Goal: Task Accomplishment & Management: Use online tool/utility

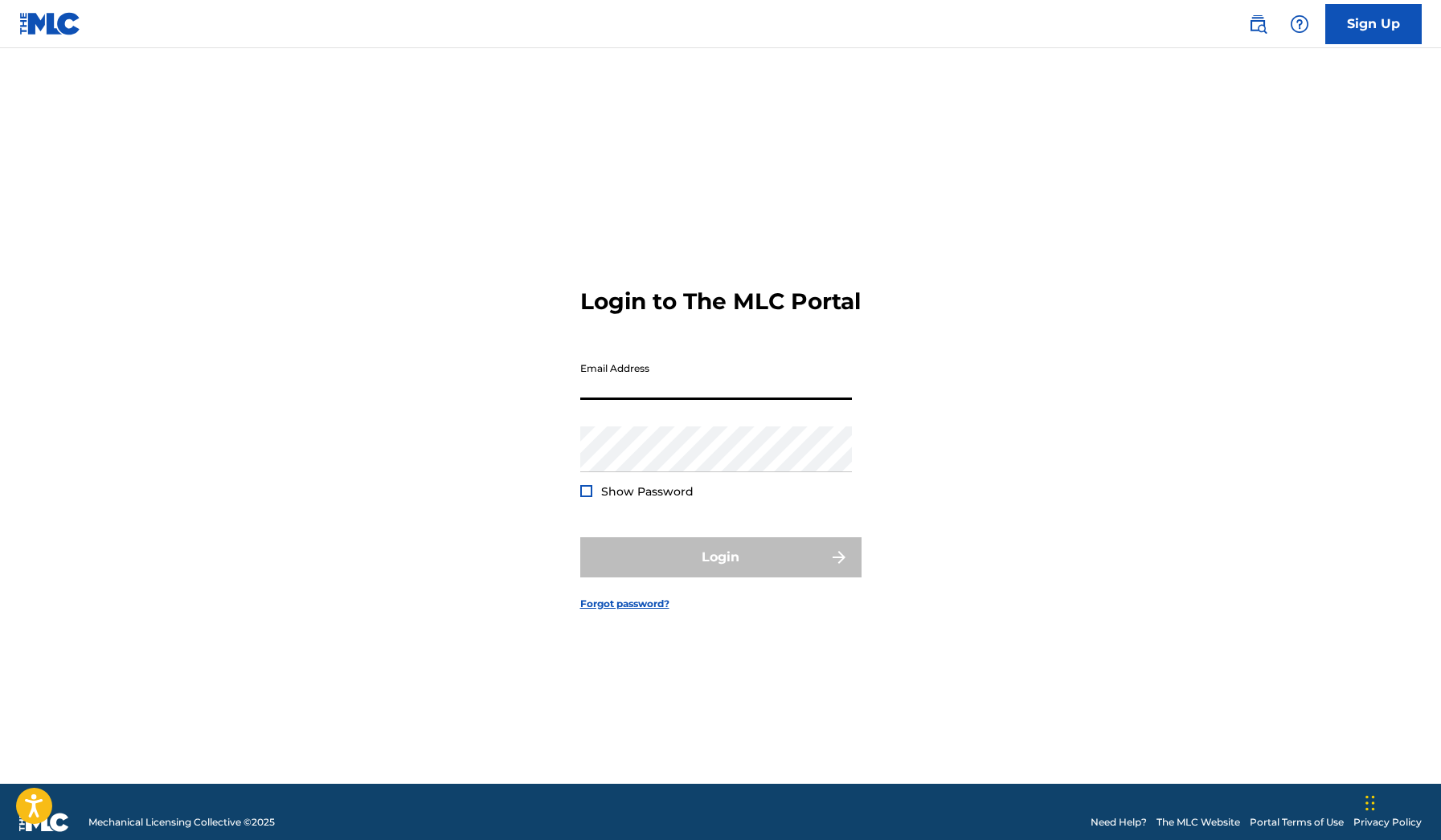
type input "[EMAIL_ADDRESS][DOMAIN_NAME]"
click at [720, 571] on button "Login" at bounding box center [721, 557] width 281 height 40
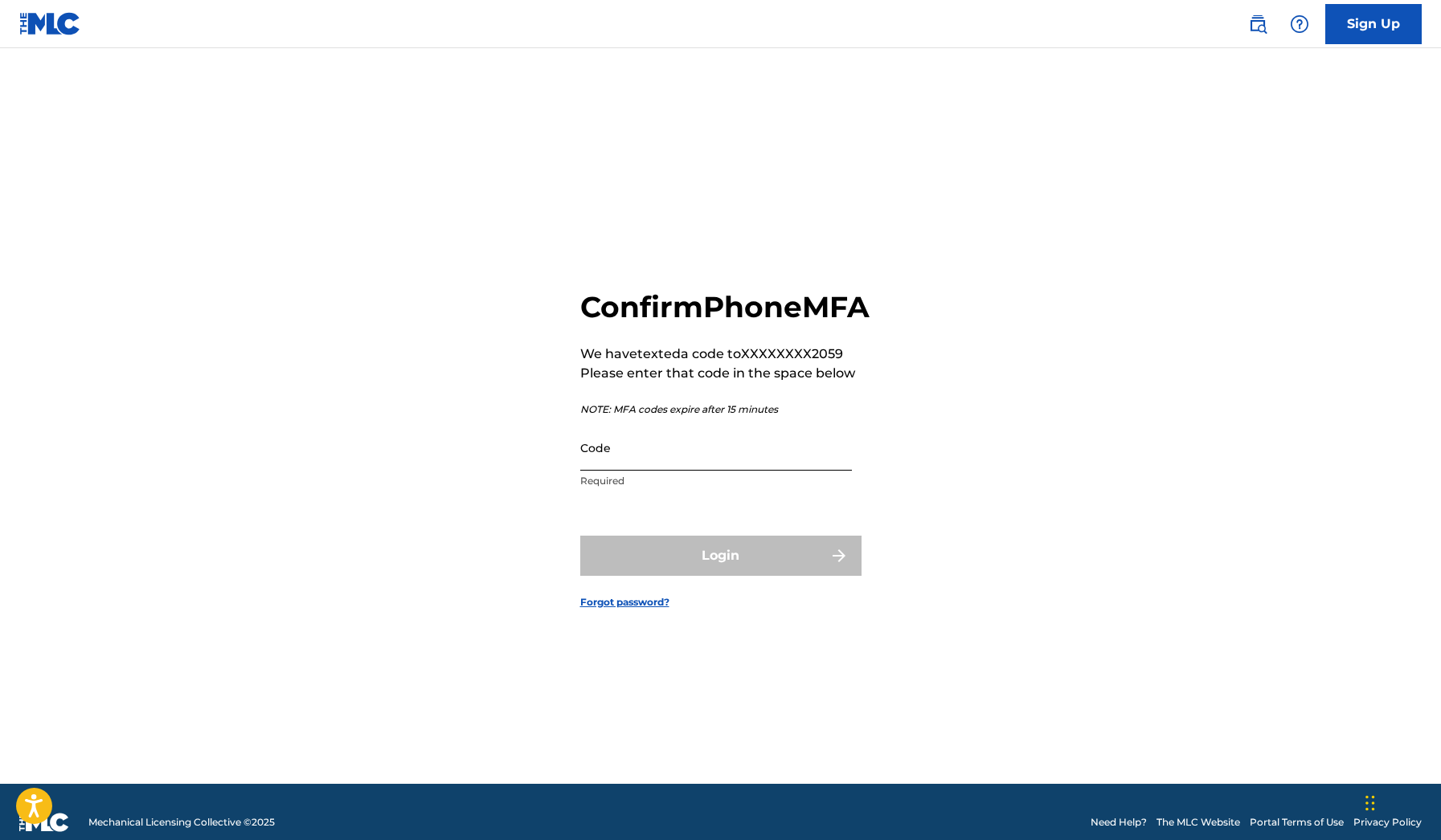
click at [638, 471] on input "Code" at bounding box center [716, 447] width 272 height 46
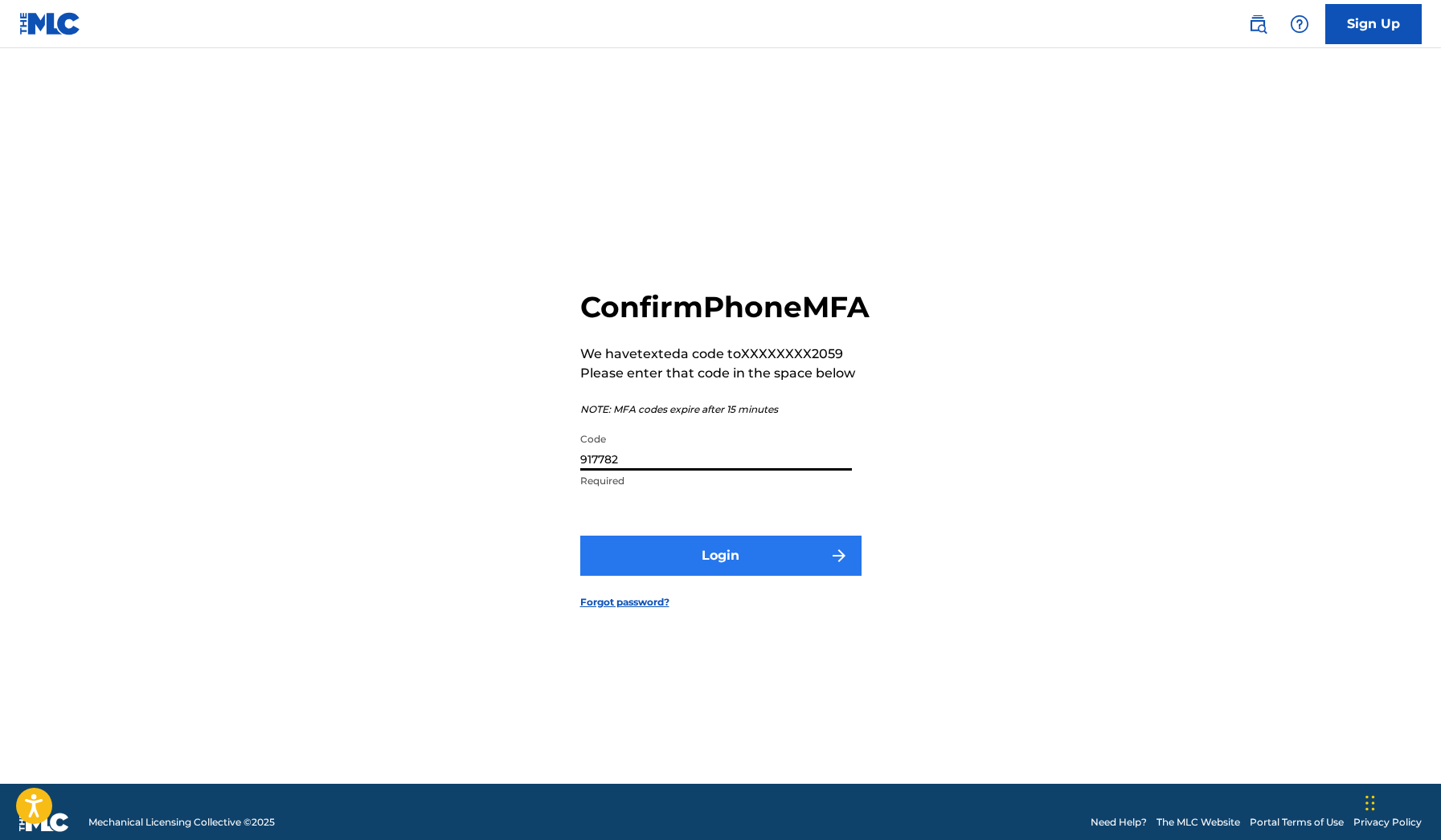
type input "917782"
click at [676, 564] on button "Login" at bounding box center [721, 556] width 281 height 40
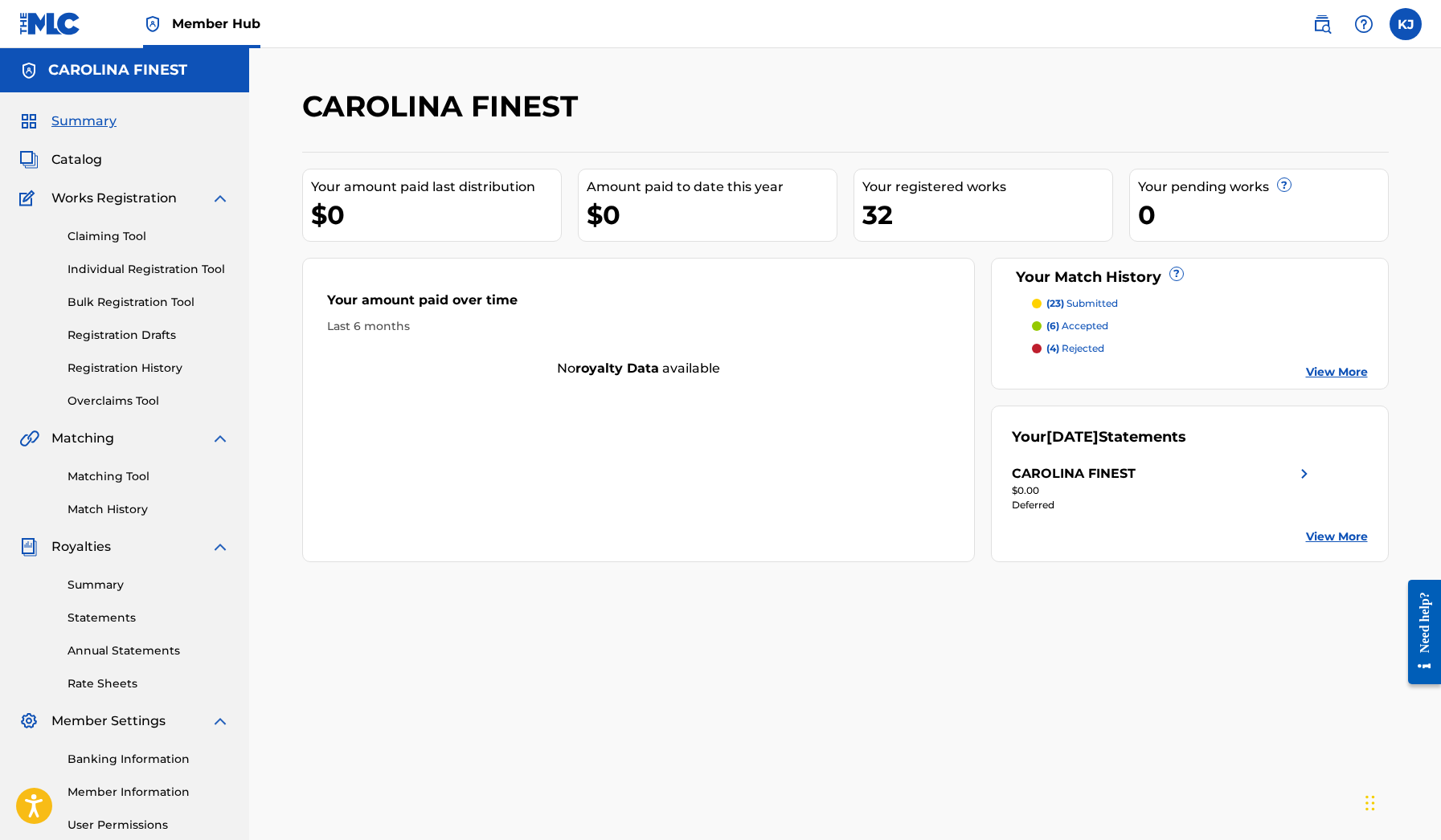
click at [879, 226] on div "32" at bounding box center [987, 215] width 250 height 37
click at [112, 228] on link "Claiming Tool" at bounding box center [148, 236] width 162 height 17
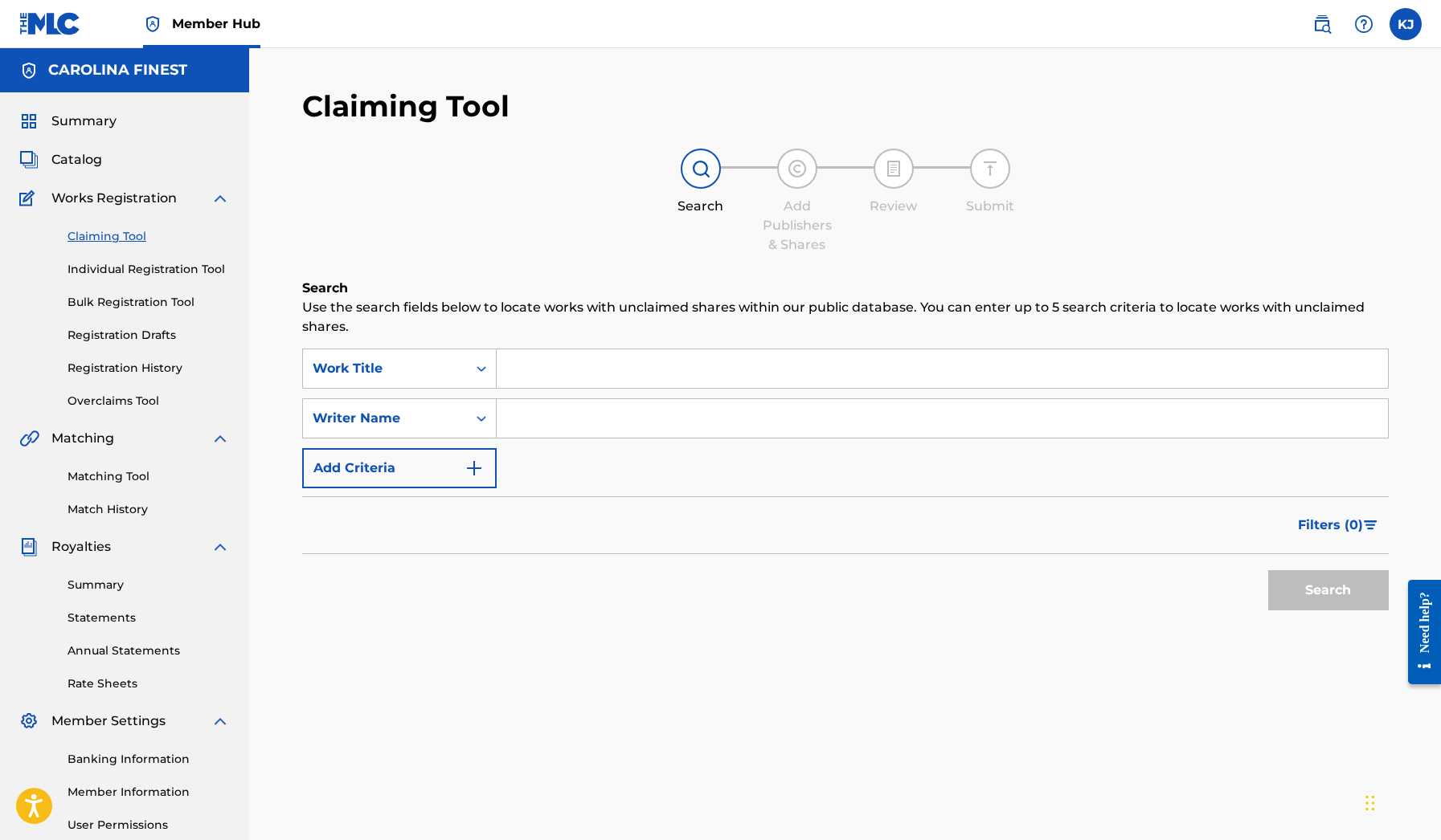
click at [84, 172] on div "Summary Catalog Works Registration Claiming Tool Individual Registration Tool B…" at bounding box center [125, 506] width 249 height 827
click at [83, 164] on span "Catalog" at bounding box center [77, 159] width 51 height 20
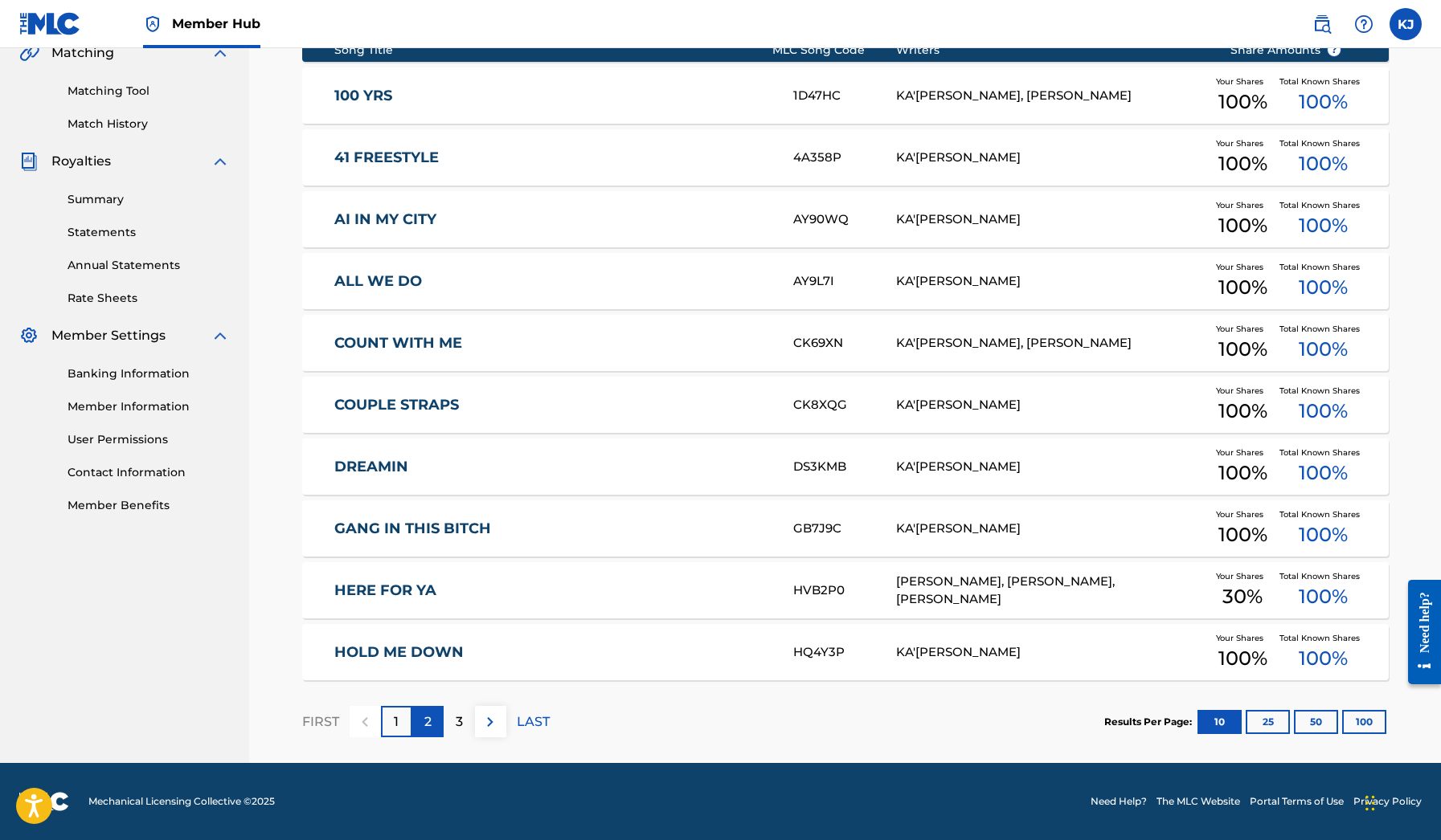
click at [429, 721] on p "2" at bounding box center [428, 722] width 8 height 20
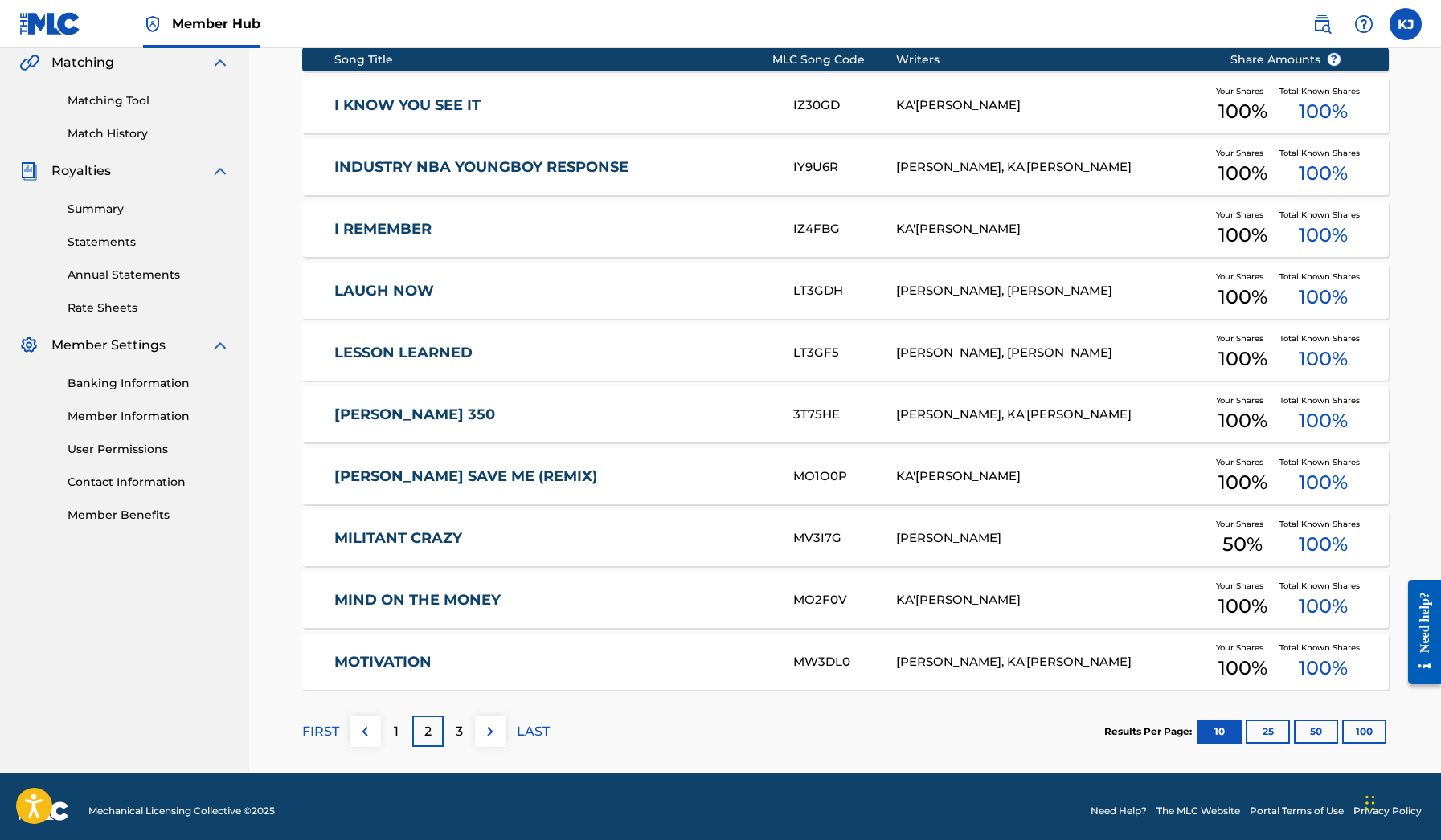
scroll to position [373, 0]
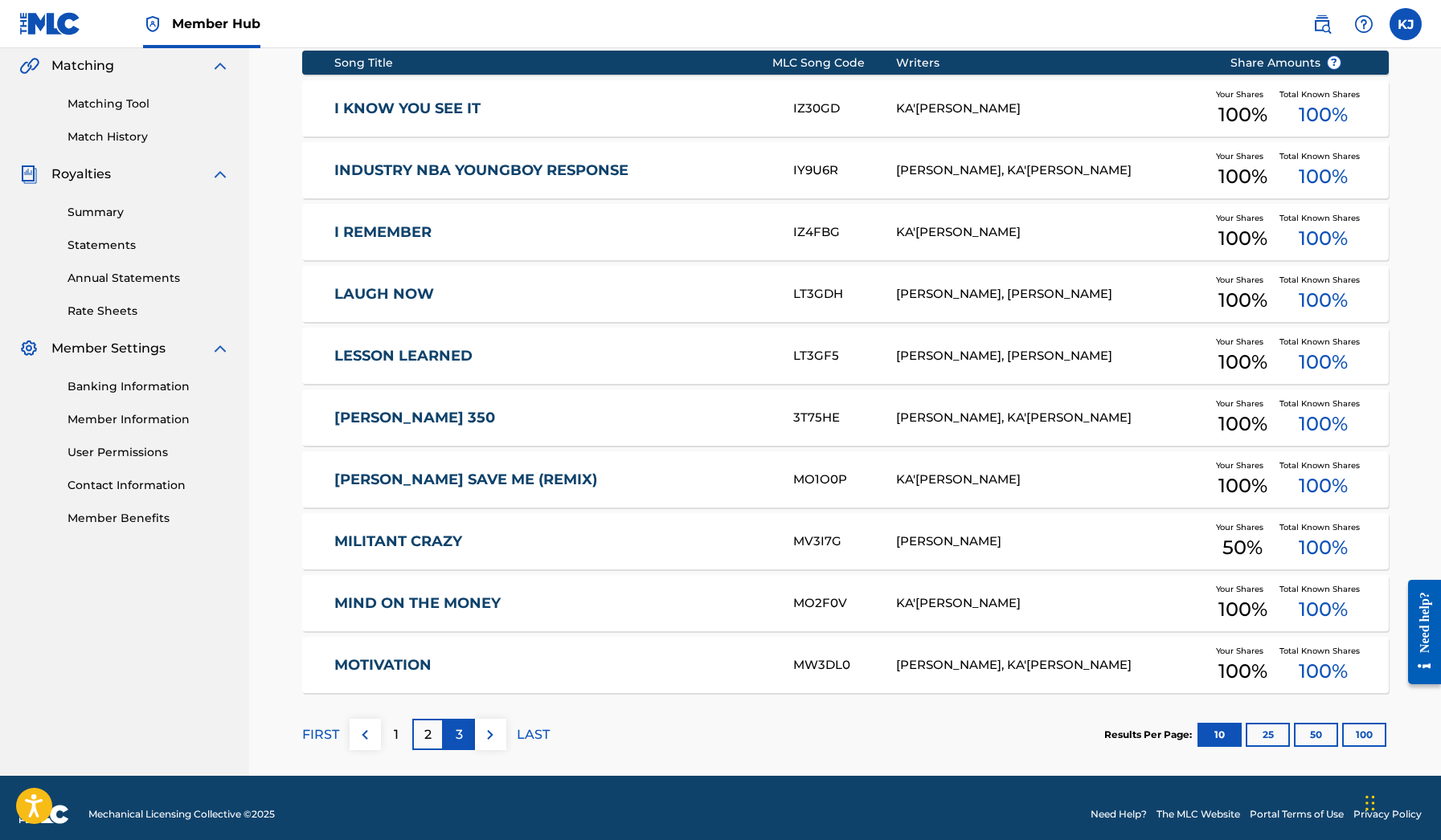
click at [457, 720] on div "3" at bounding box center [458, 734] width 31 height 31
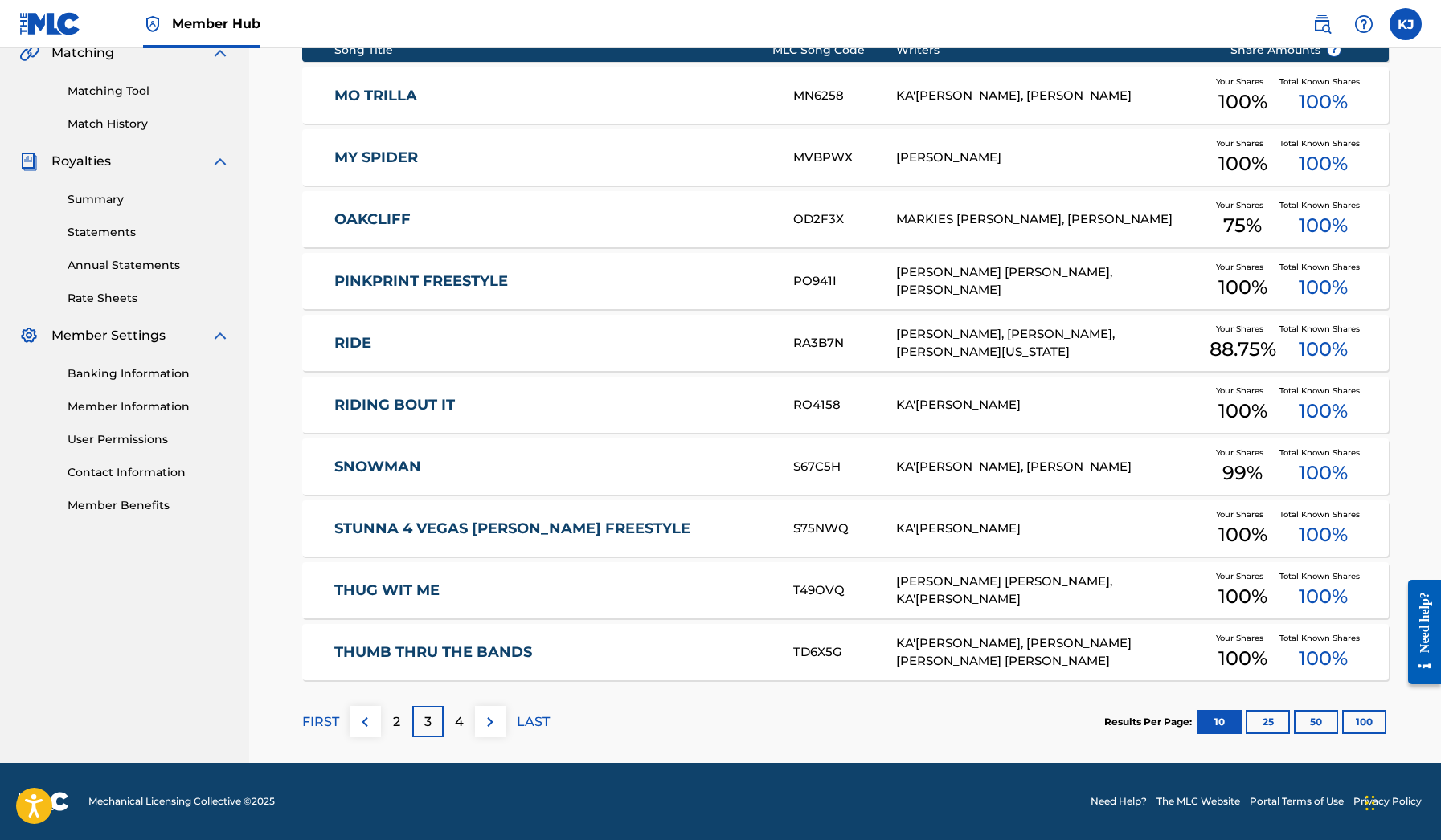
scroll to position [385, 0]
click at [381, 104] on div "MO TRILLA MN6258 KA'[PERSON_NAME], [PERSON_NAME] Your Shares 100 % Total Known …" at bounding box center [845, 96] width 1087 height 56
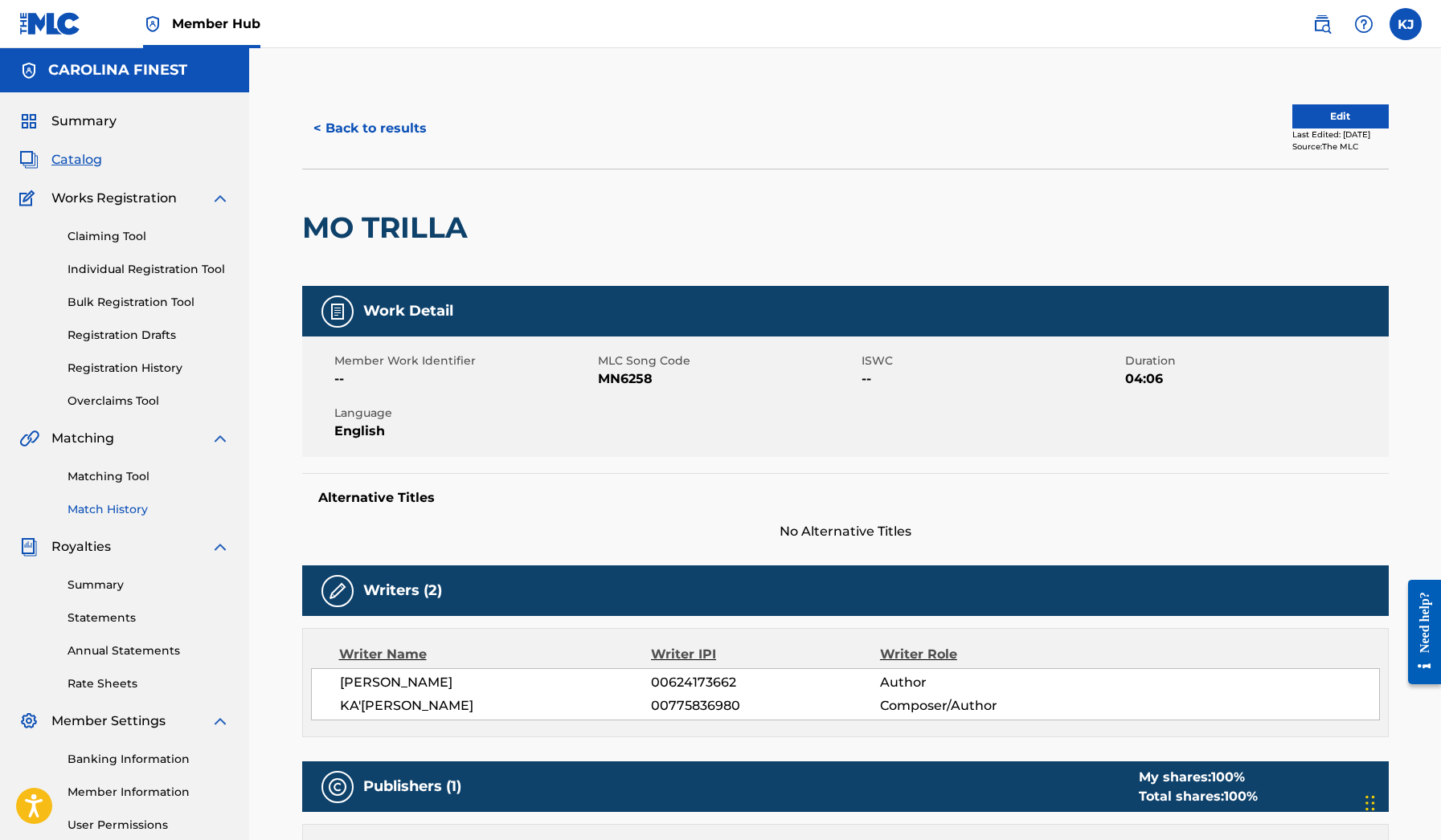
click at [122, 508] on link "Match History" at bounding box center [148, 510] width 162 height 17
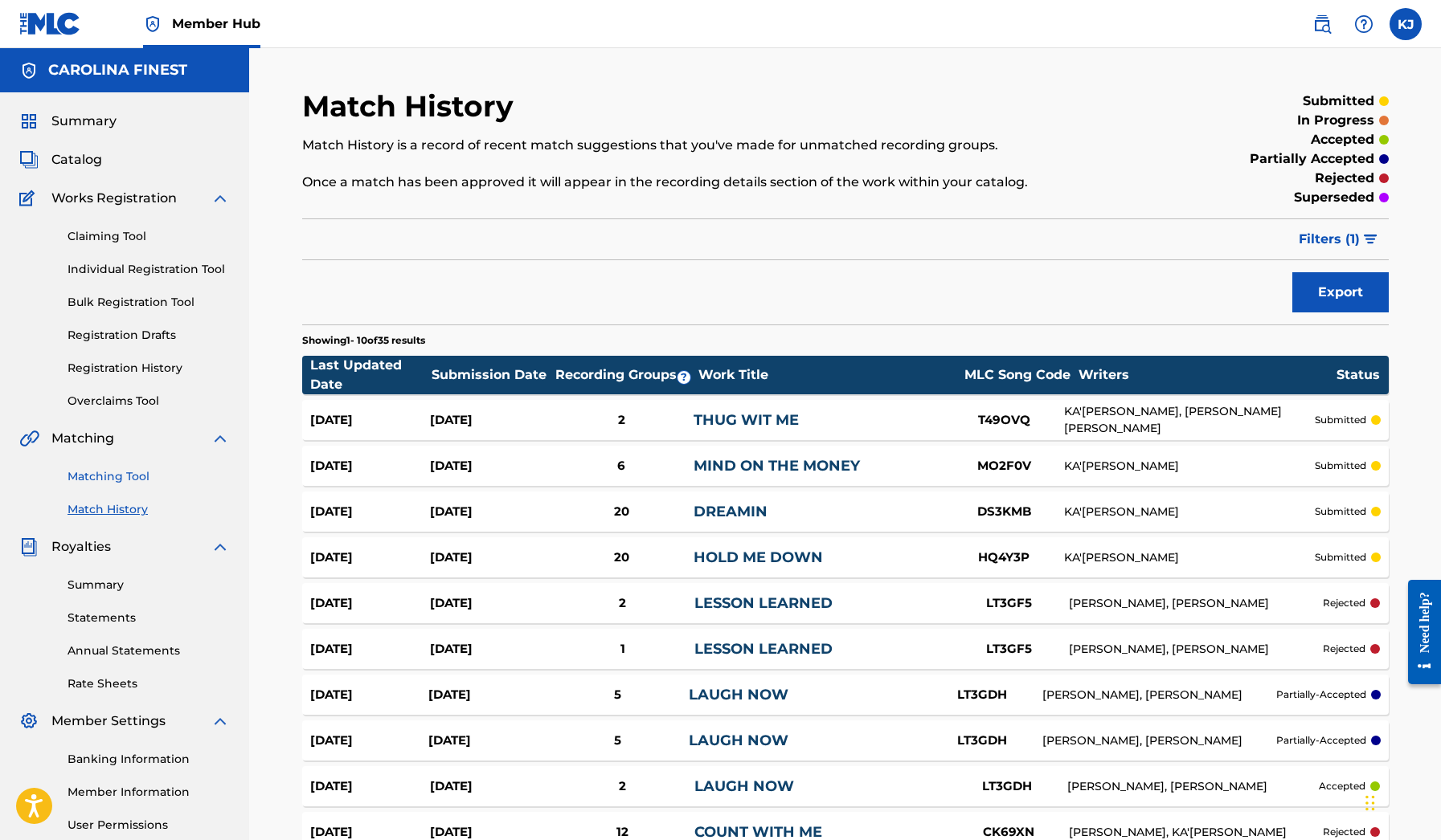
click at [117, 477] on link "Matching Tool" at bounding box center [148, 477] width 162 height 17
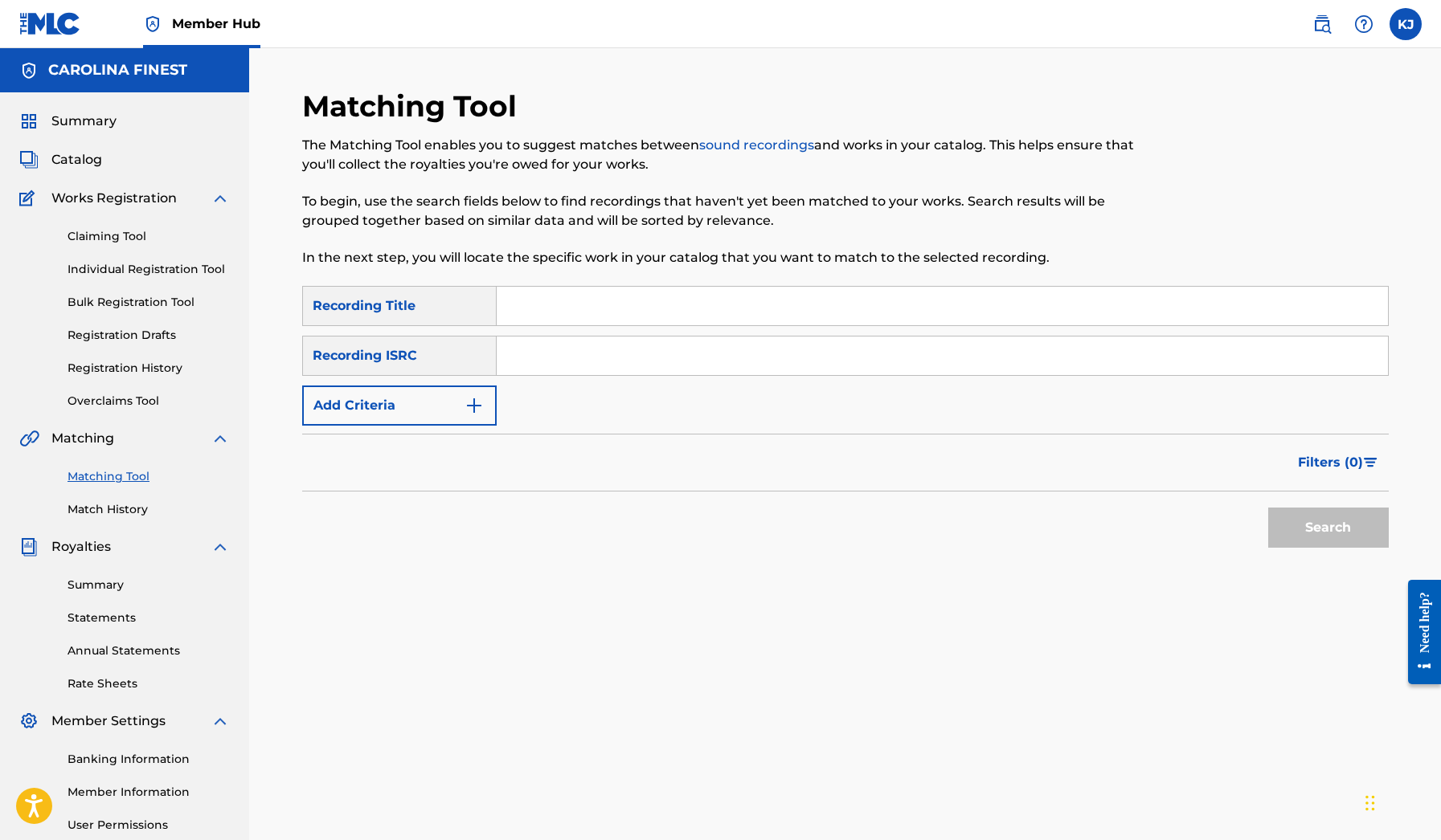
click at [561, 318] on input "Search Form" at bounding box center [942, 306] width 891 height 38
type input "mo trilla"
click at [1328, 528] on button "Search" at bounding box center [1328, 528] width 121 height 40
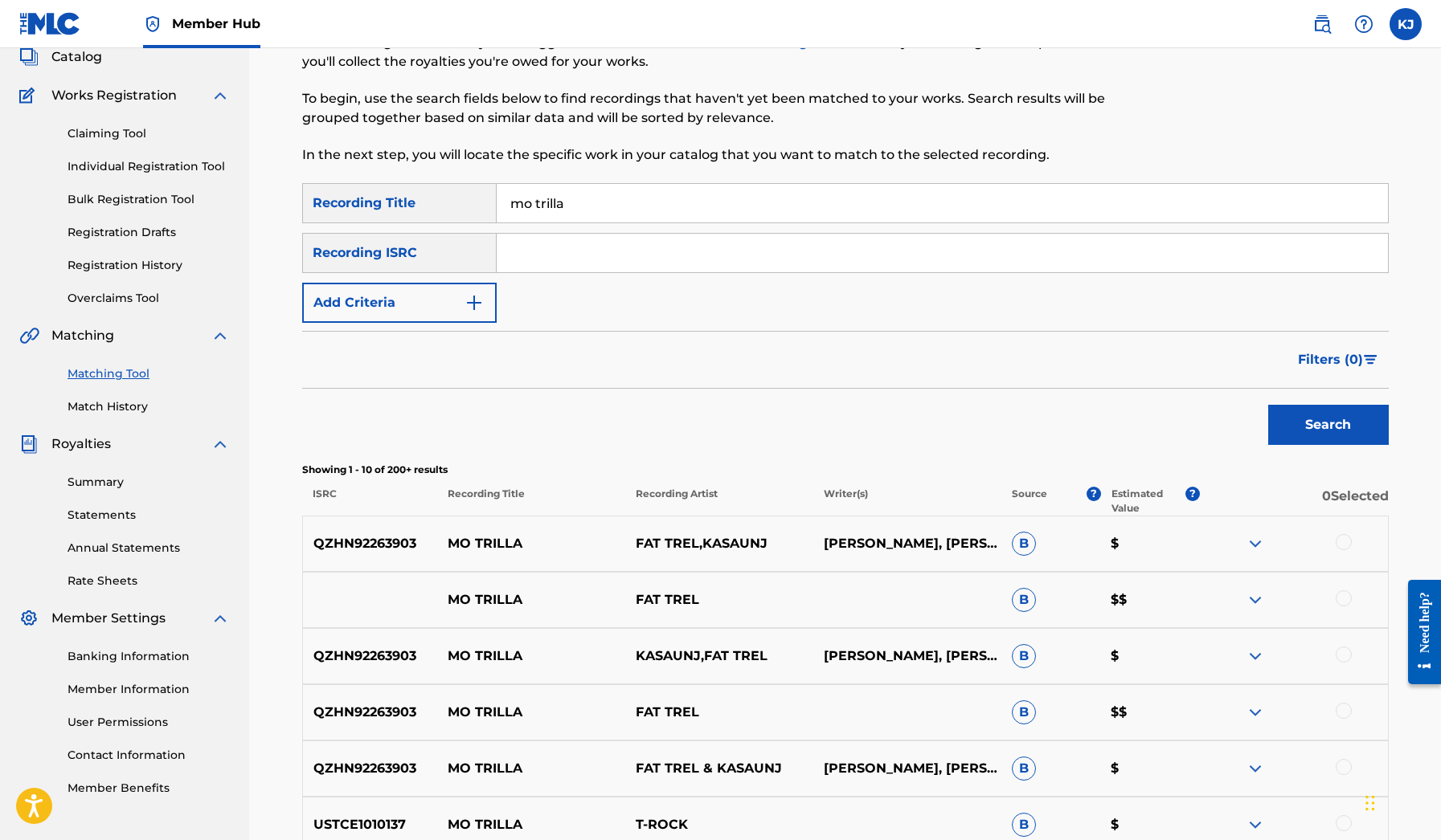
scroll to position [231, 0]
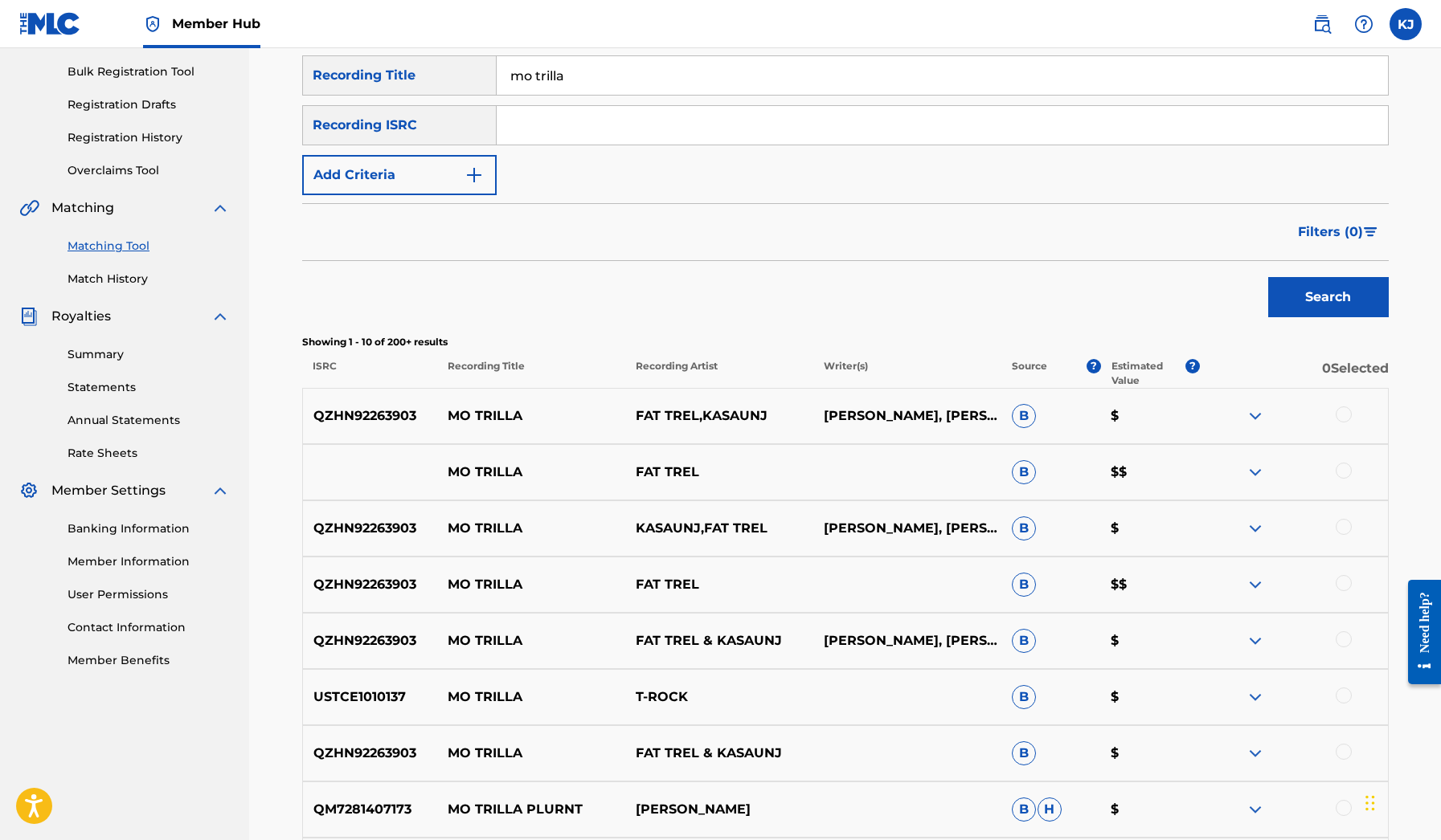
click at [1344, 409] on div at bounding box center [1343, 414] width 16 height 16
click at [1345, 467] on div at bounding box center [1343, 471] width 16 height 16
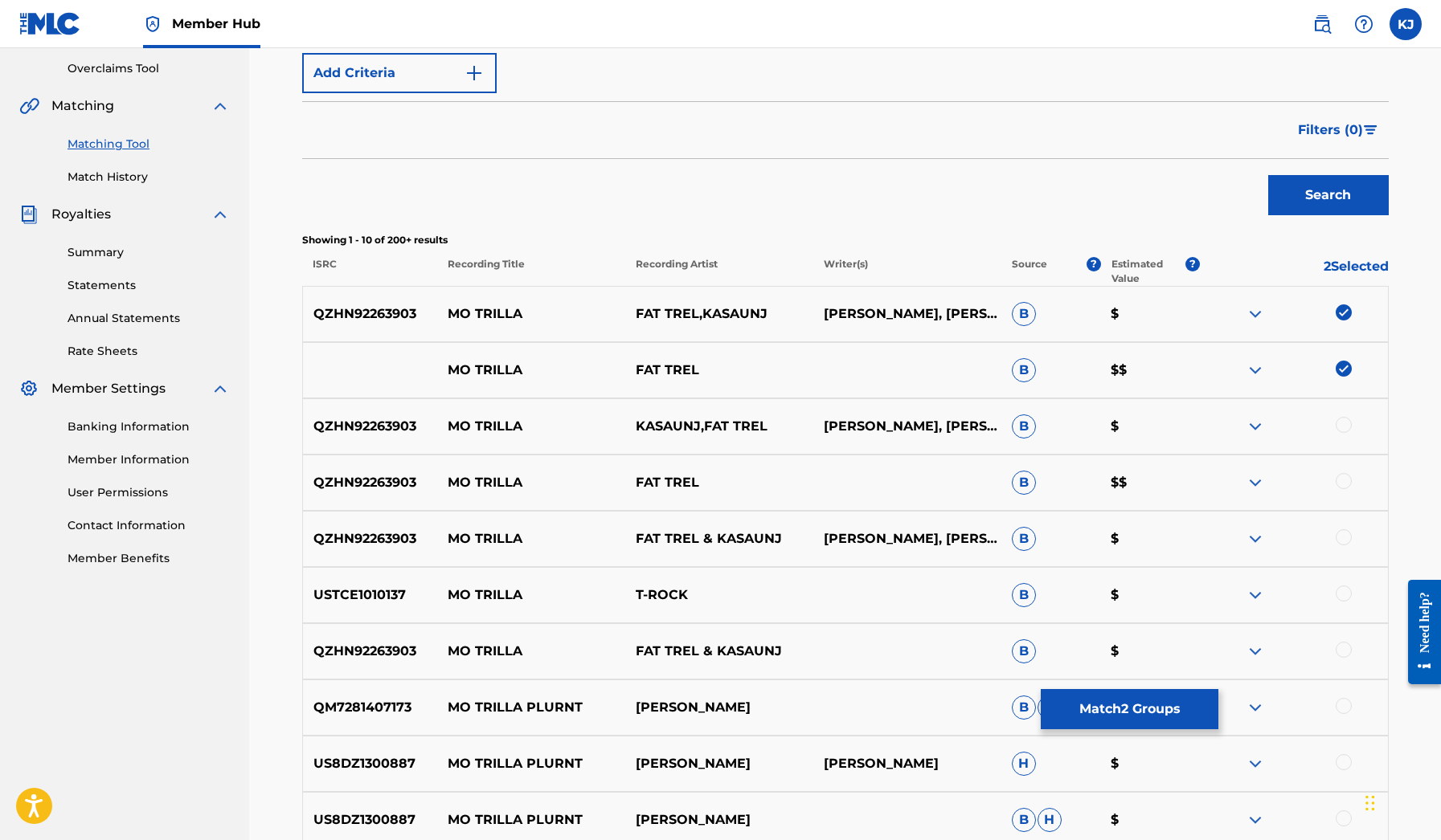
scroll to position [336, 0]
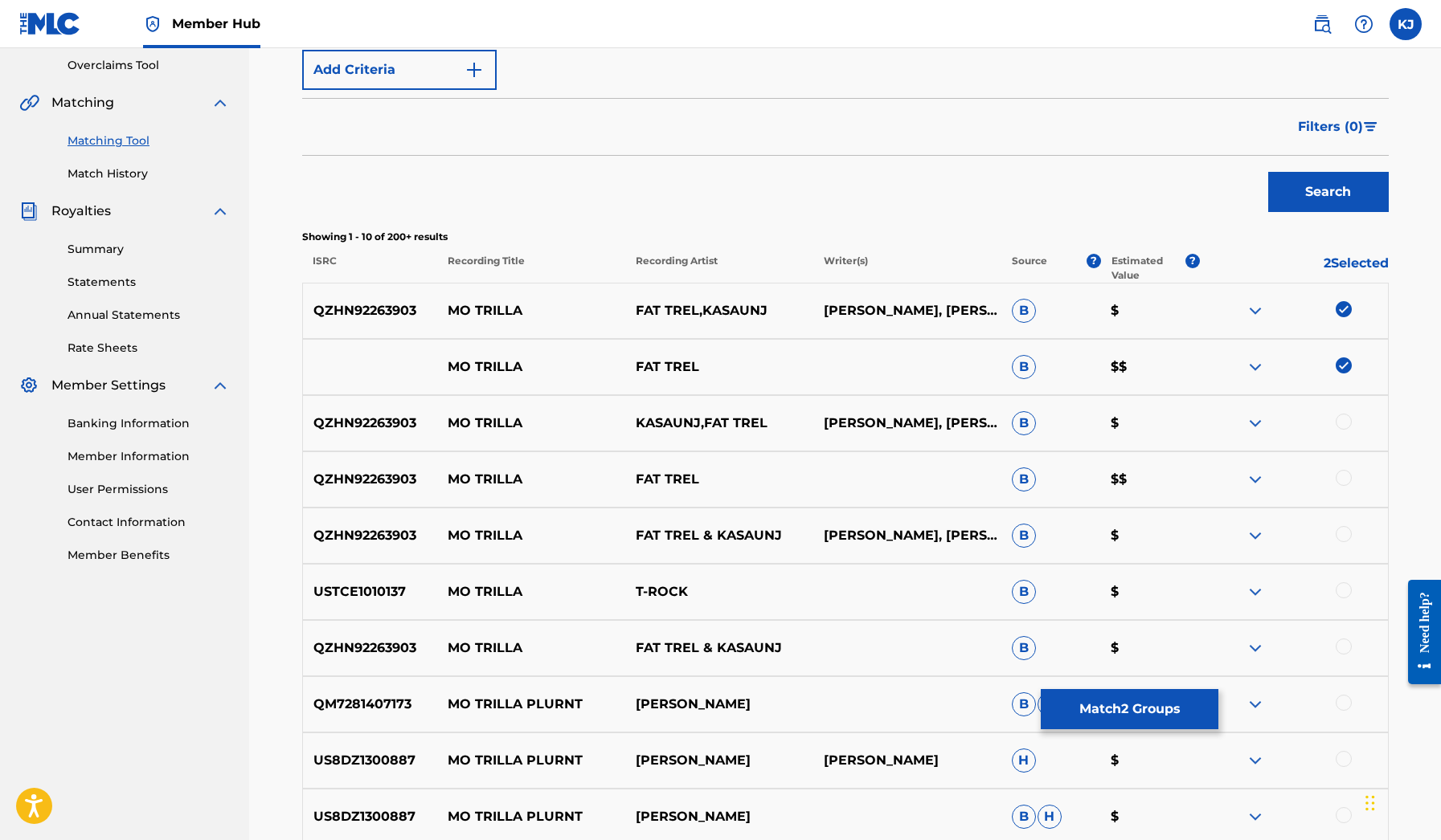
click at [1349, 648] on div at bounding box center [1343, 646] width 16 height 16
click at [1344, 588] on div at bounding box center [1343, 590] width 16 height 16
click at [1342, 588] on img at bounding box center [1343, 590] width 16 height 16
click at [1340, 526] on div at bounding box center [1343, 533] width 16 height 16
click at [1343, 479] on div at bounding box center [1343, 477] width 16 height 16
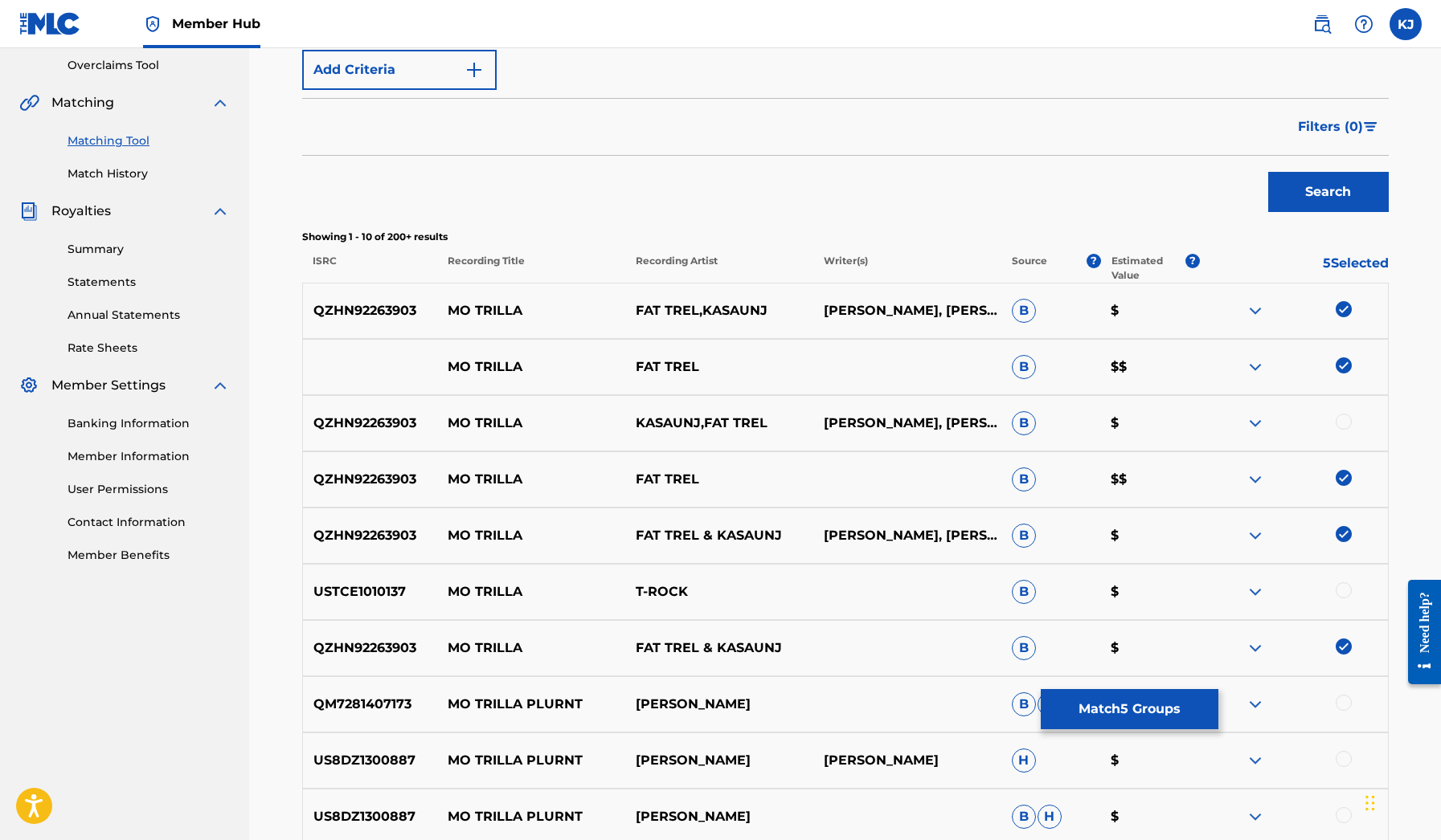
click at [1345, 418] on div at bounding box center [1343, 421] width 16 height 16
click at [1256, 597] on img at bounding box center [1254, 592] width 20 height 20
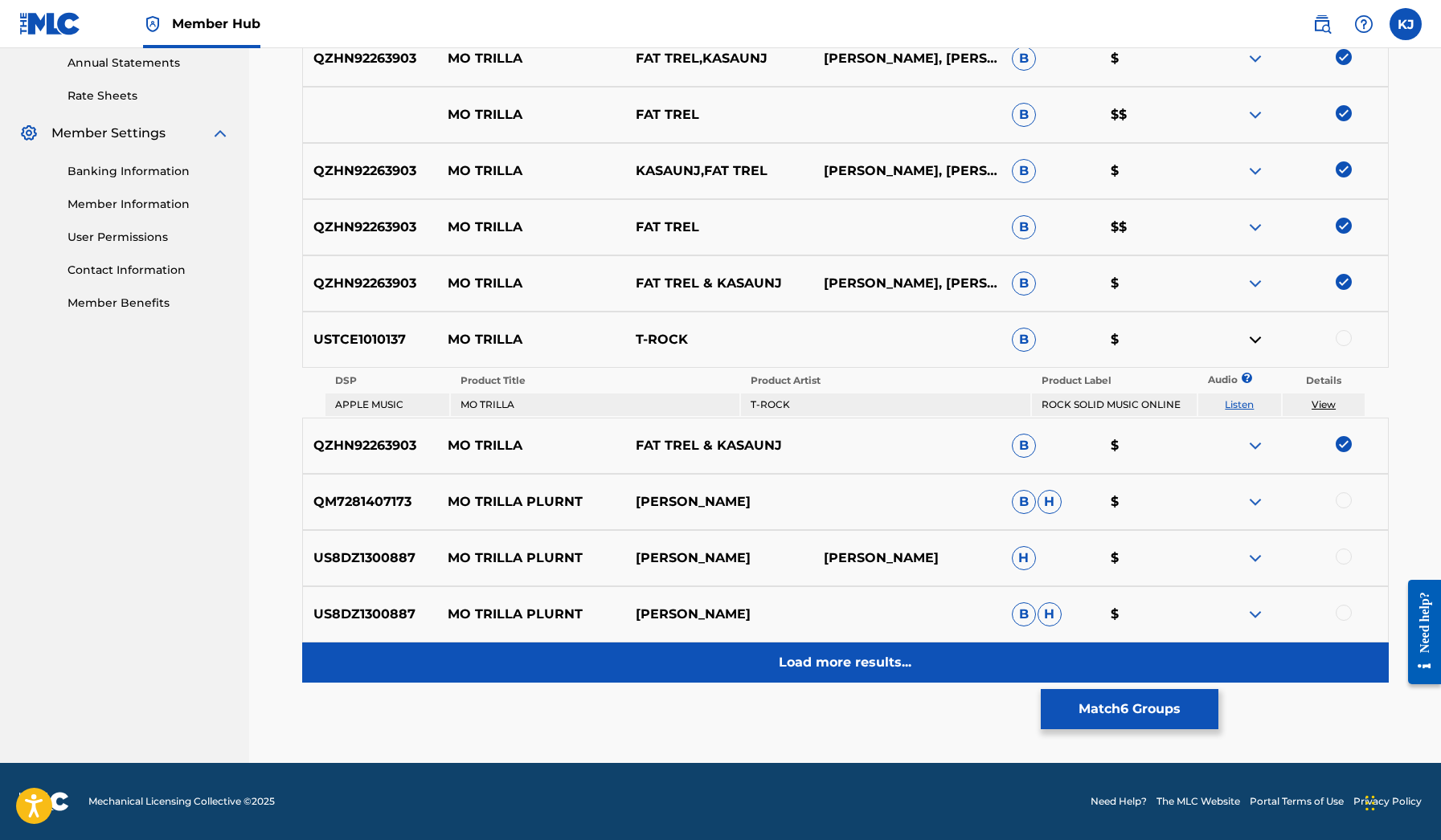
scroll to position [588, 0]
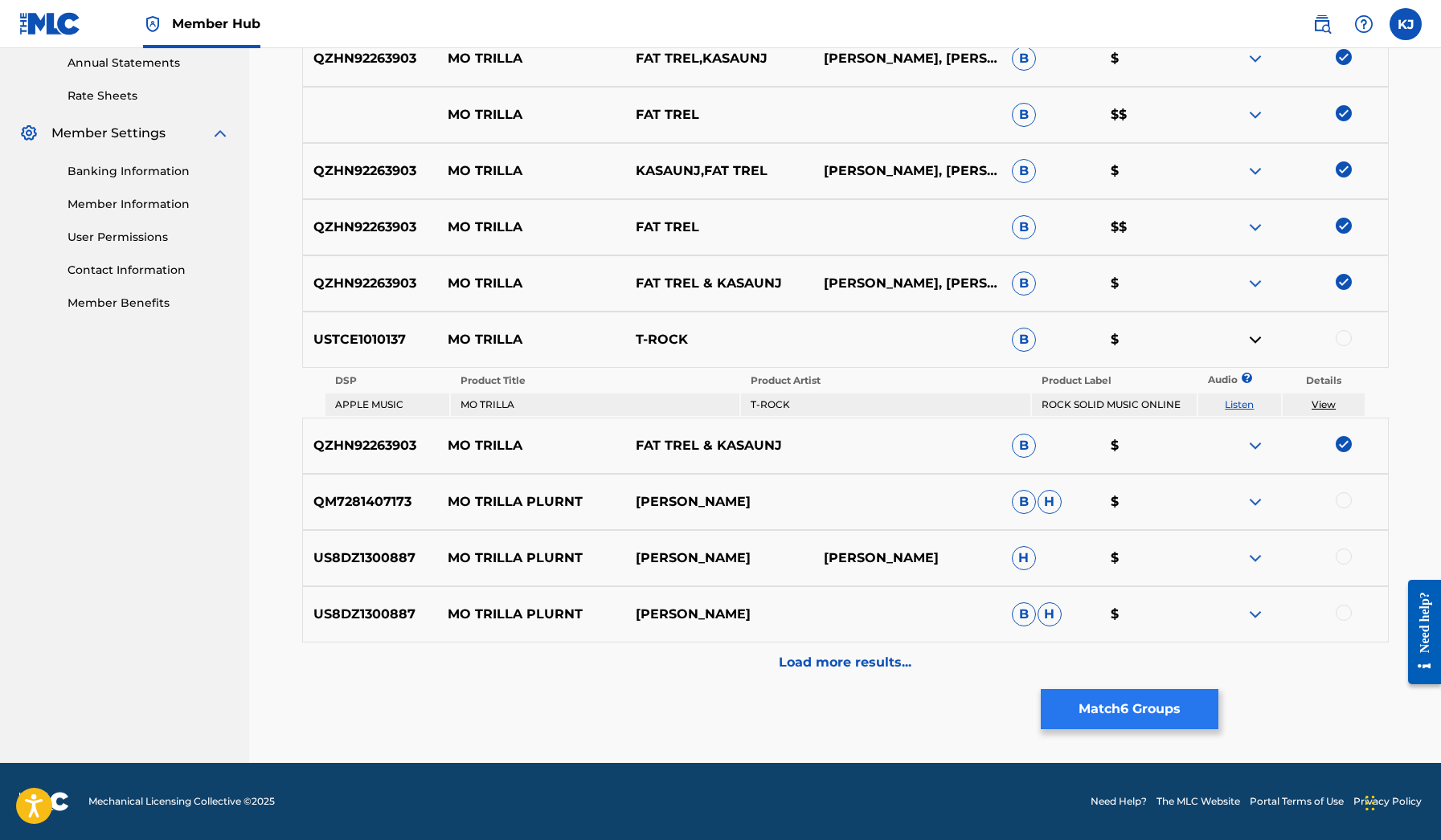
click at [1157, 716] on button "Match 6 Groups" at bounding box center [1129, 709] width 177 height 40
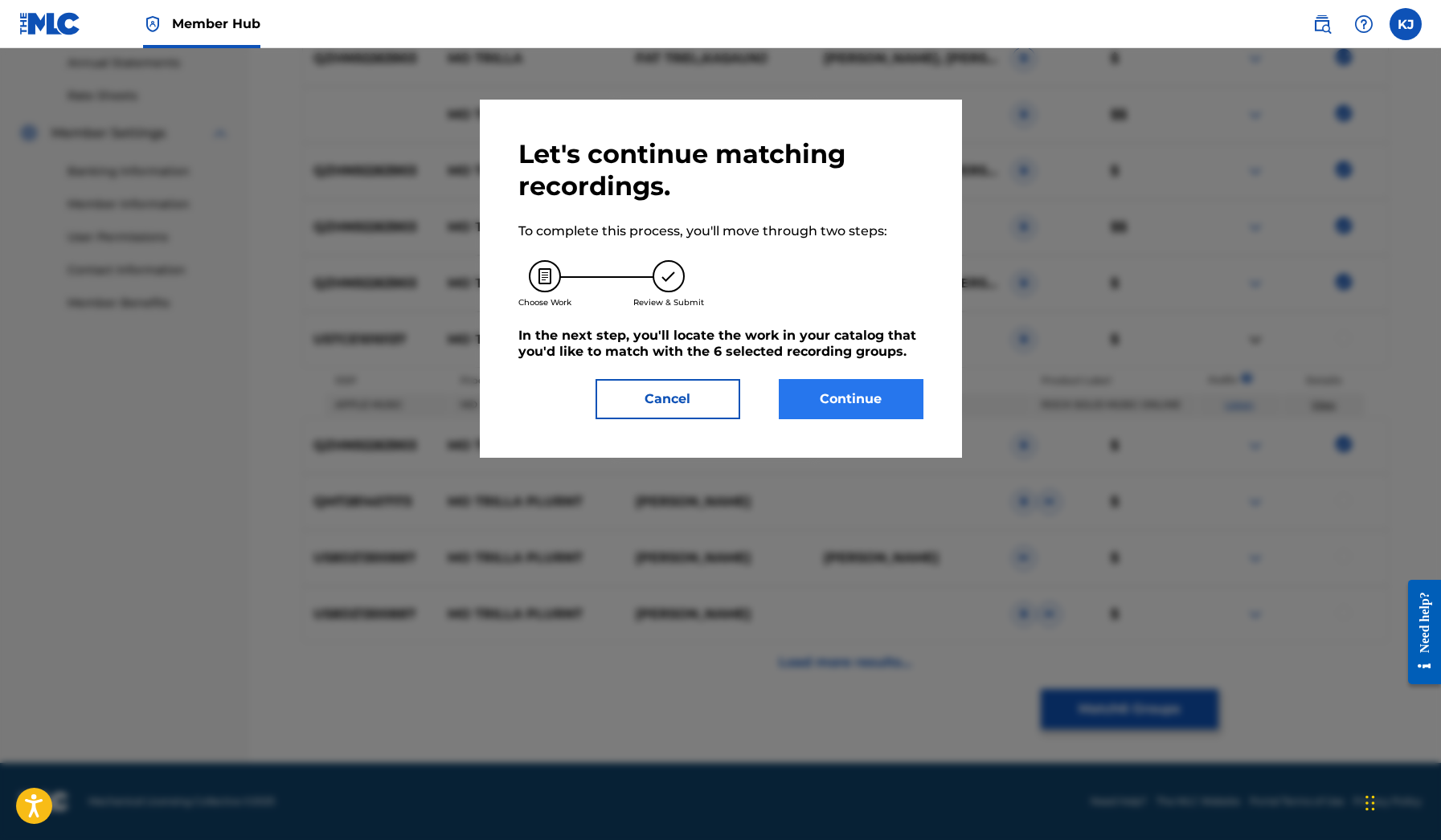
click at [917, 408] on button "Continue" at bounding box center [850, 398] width 144 height 40
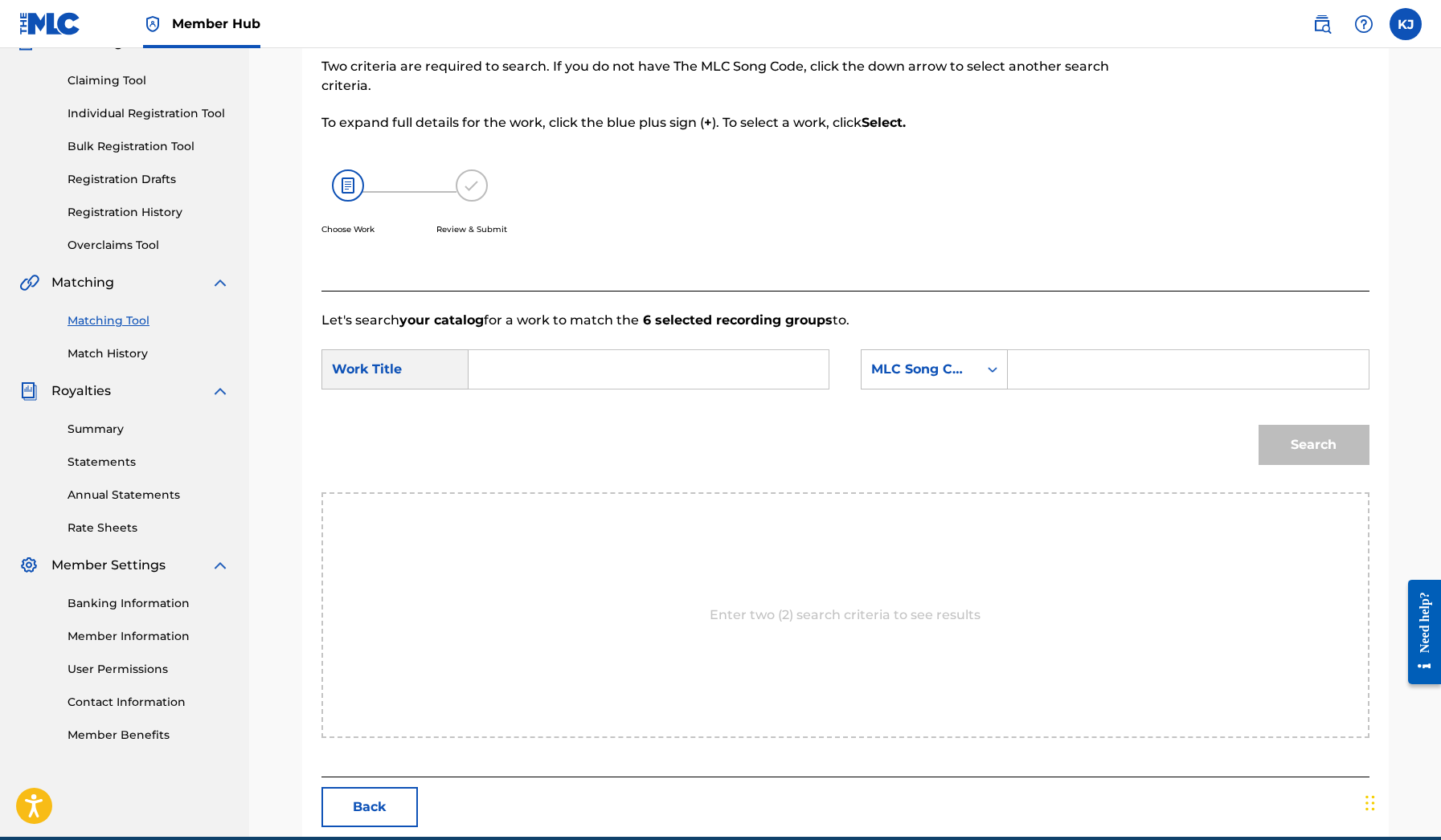
click at [683, 384] on input "Search Form" at bounding box center [648, 369] width 333 height 38
click at [553, 404] on div "mo trilla" at bounding box center [527, 405] width 91 height 29
type input "mo trilla"
click at [898, 368] on div "MLC Song Code" at bounding box center [920, 369] width 98 height 20
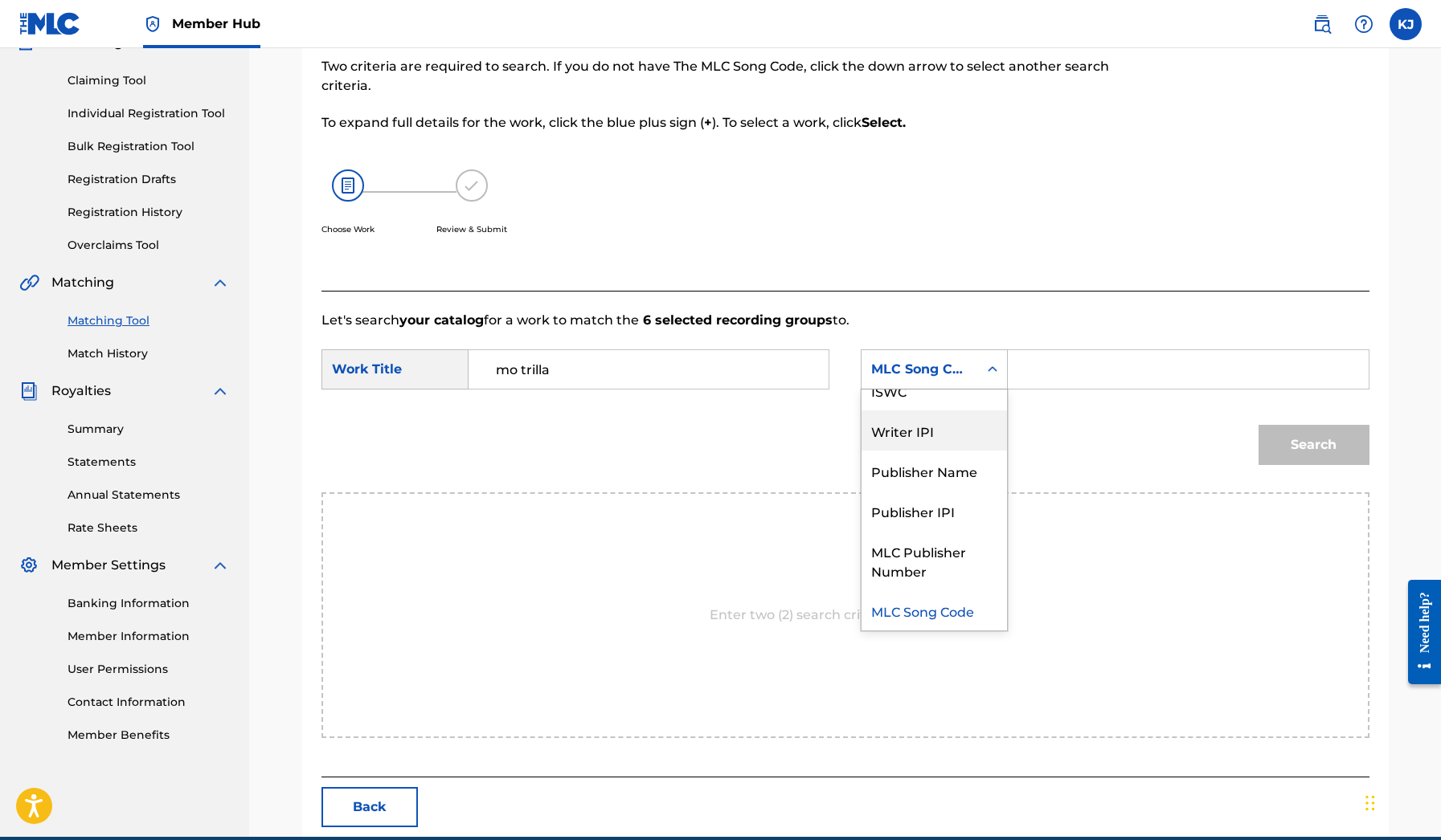
scroll to position [0, 0]
click at [916, 412] on div "Writer Name" at bounding box center [934, 410] width 145 height 40
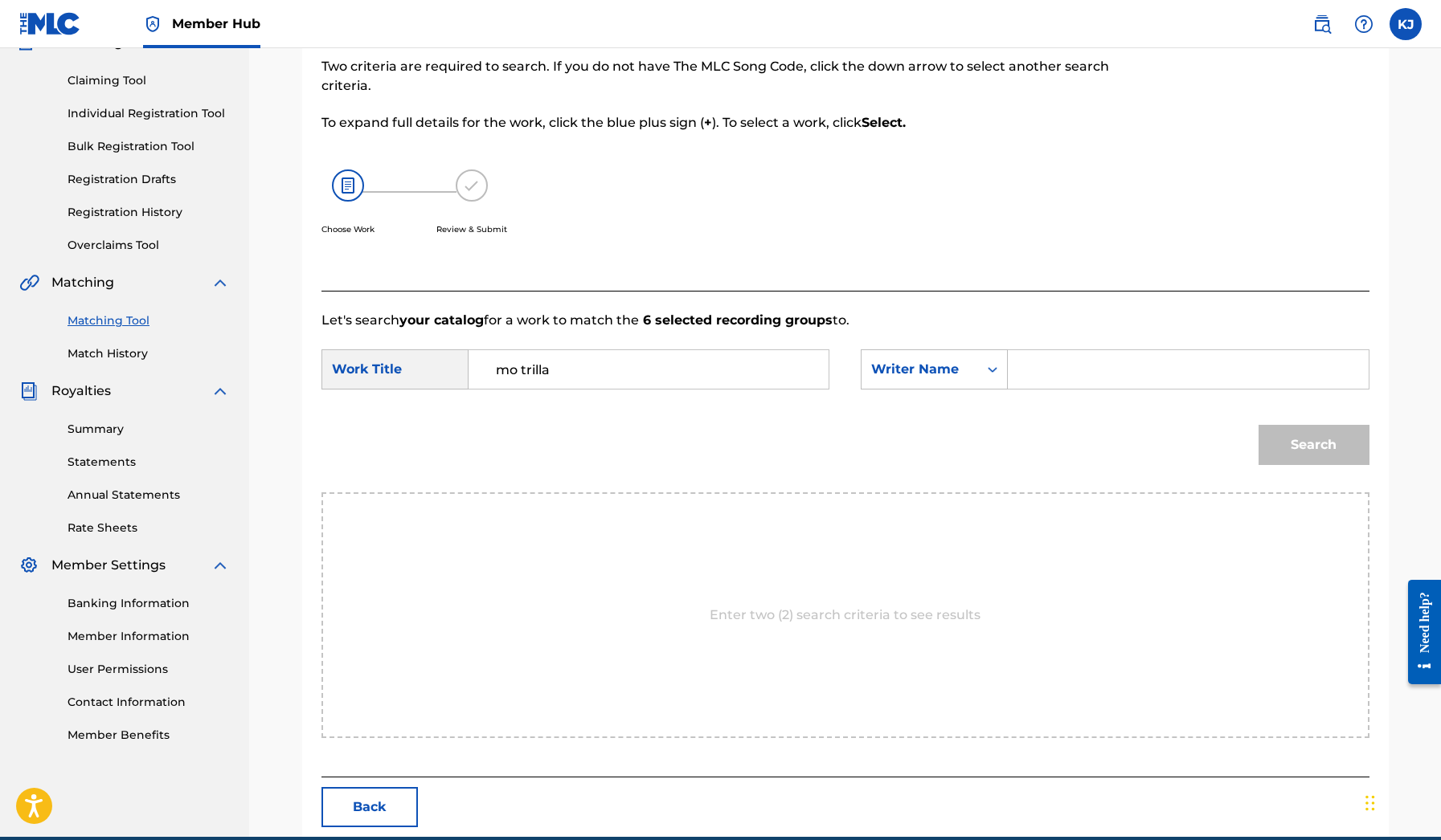
click at [1021, 379] on input "Search Form" at bounding box center [1187, 369] width 333 height 38
click at [1313, 445] on button "Search" at bounding box center [1313, 444] width 111 height 40
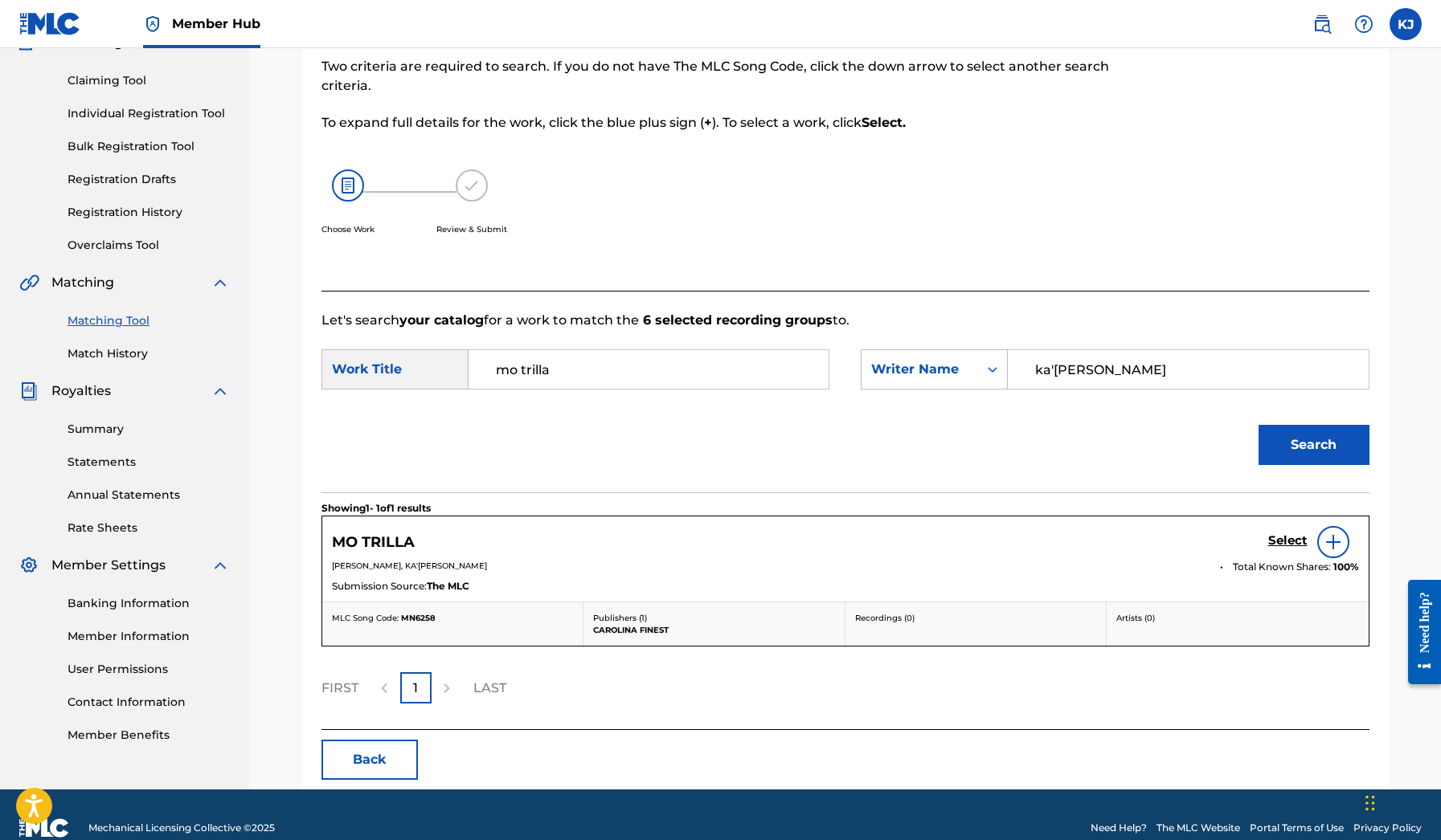
type input "ka'[PERSON_NAME]"
drag, startPoint x: 1021, startPoint y: 379, endPoint x: 1292, endPoint y: 541, distance: 315.7
click at [1292, 541] on h5 "Select" at bounding box center [1287, 541] width 39 height 15
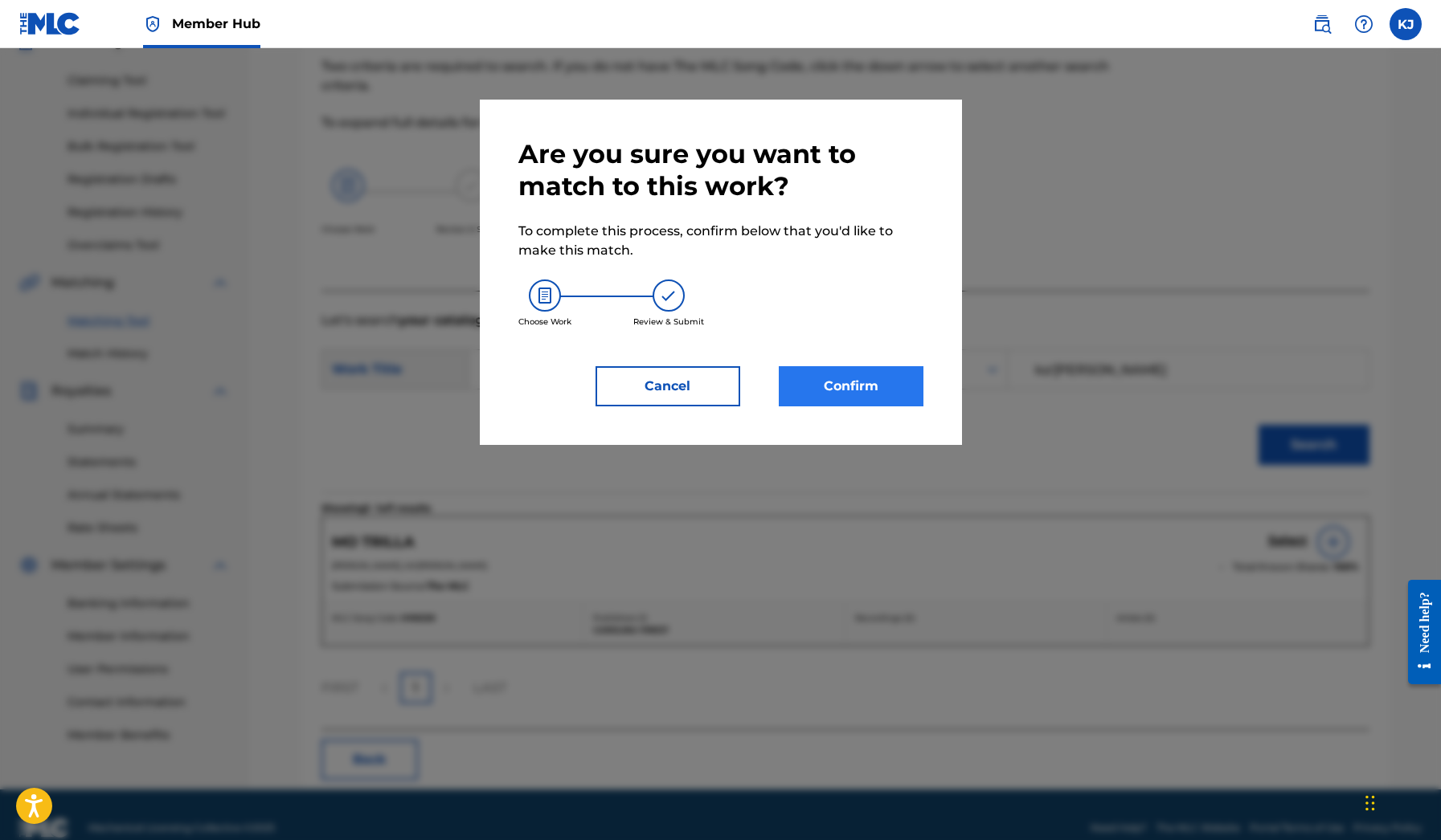
click at [887, 387] on button "Confirm" at bounding box center [850, 386] width 144 height 40
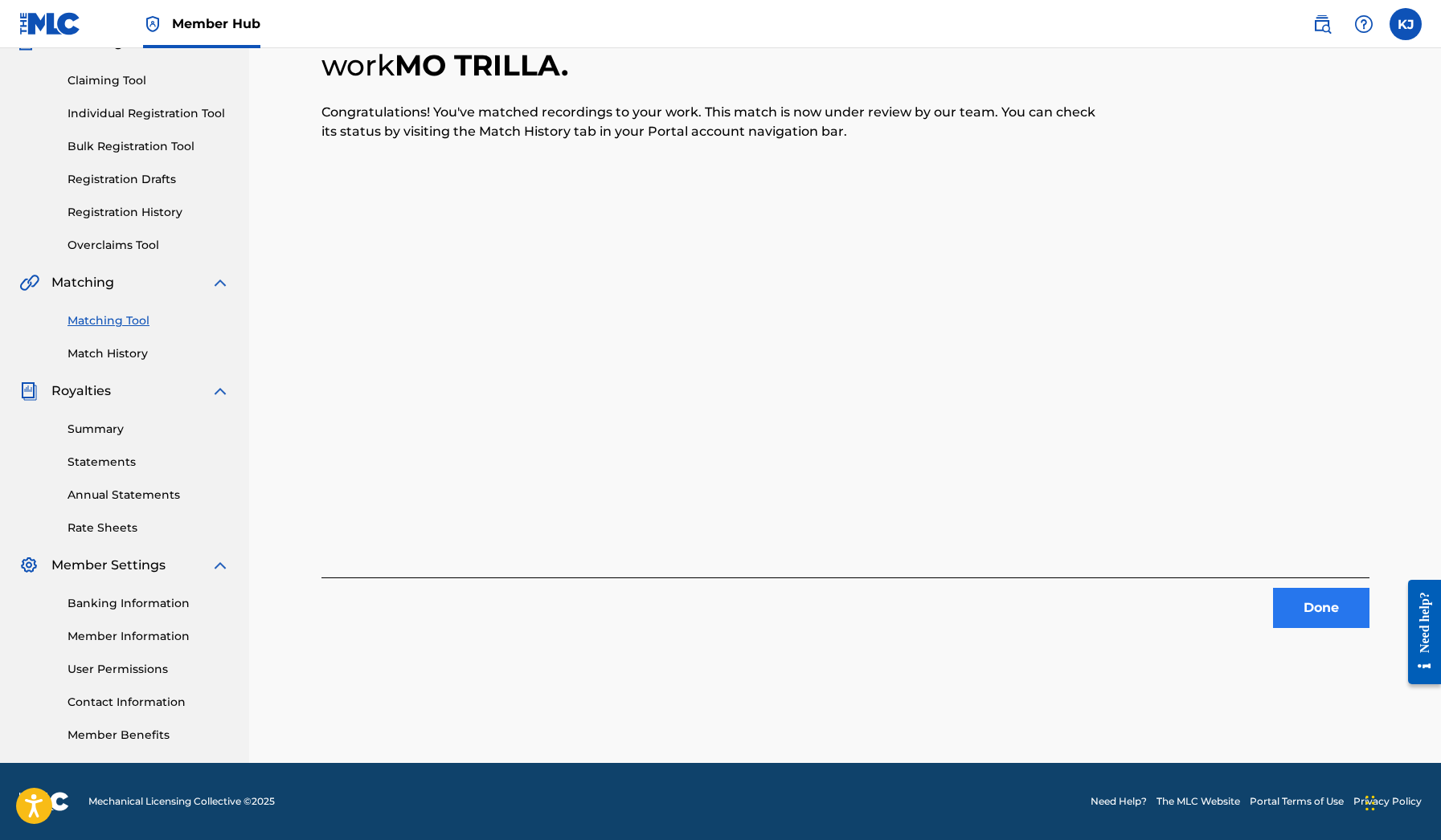
click at [1316, 616] on button "Done" at bounding box center [1320, 608] width 97 height 40
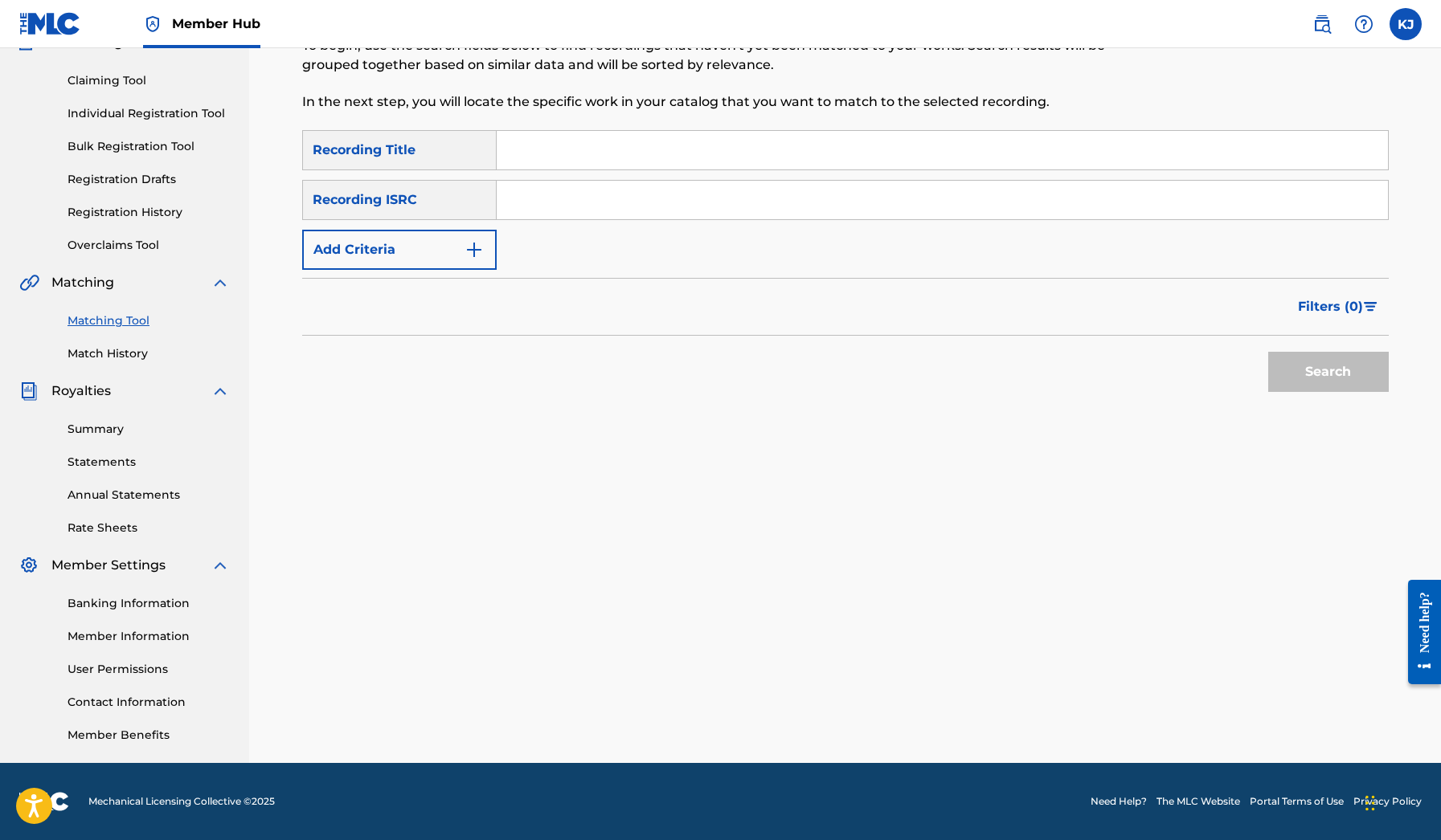
click at [529, 164] on input "Search Form" at bounding box center [942, 150] width 891 height 38
type input "m"
paste input "Fat Trel - Mo Trilla"
type input "Fat Trel - Mo Trilla"
click at [1281, 372] on button "Search" at bounding box center [1328, 371] width 121 height 40
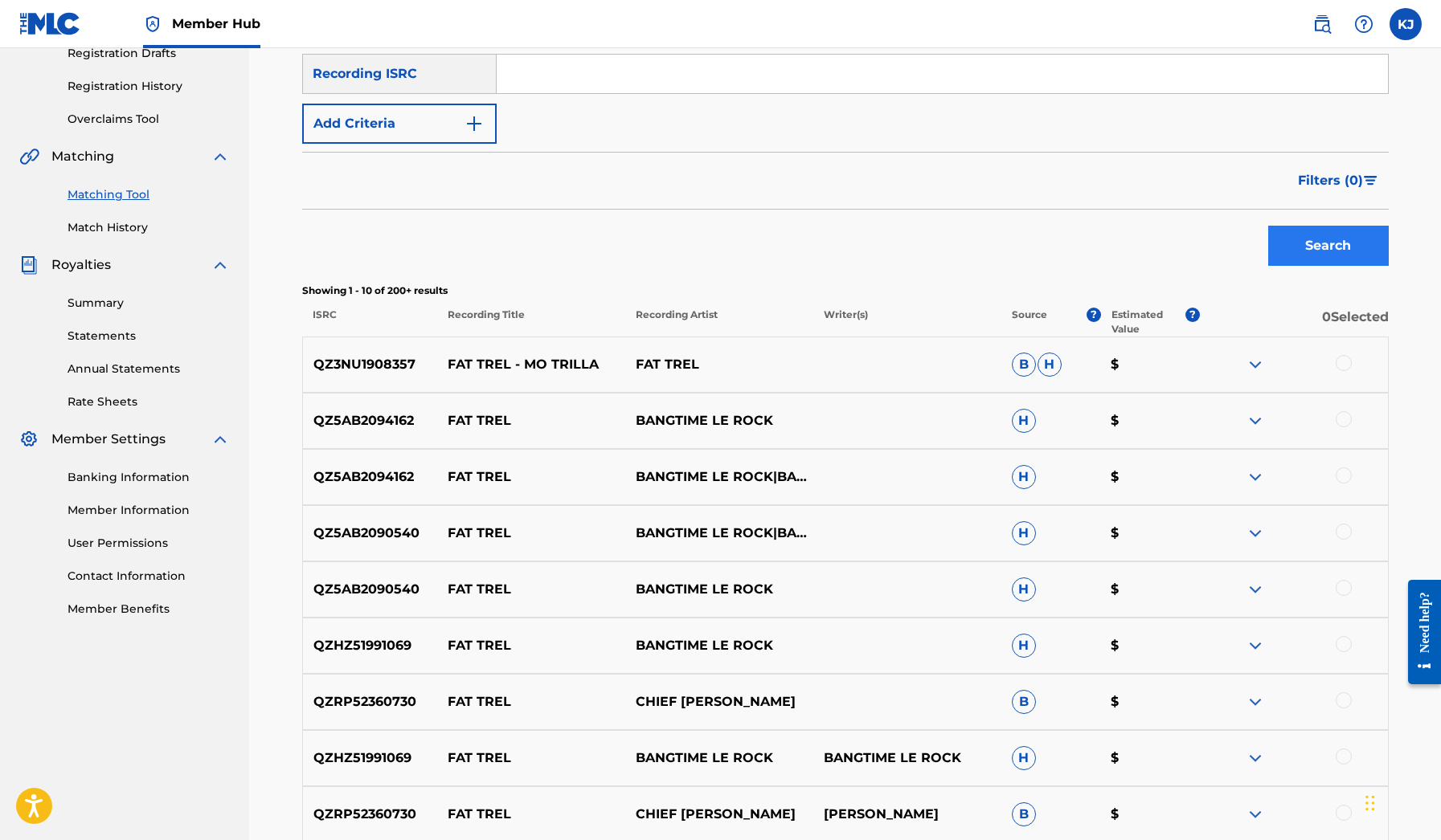
scroll to position [318, 0]
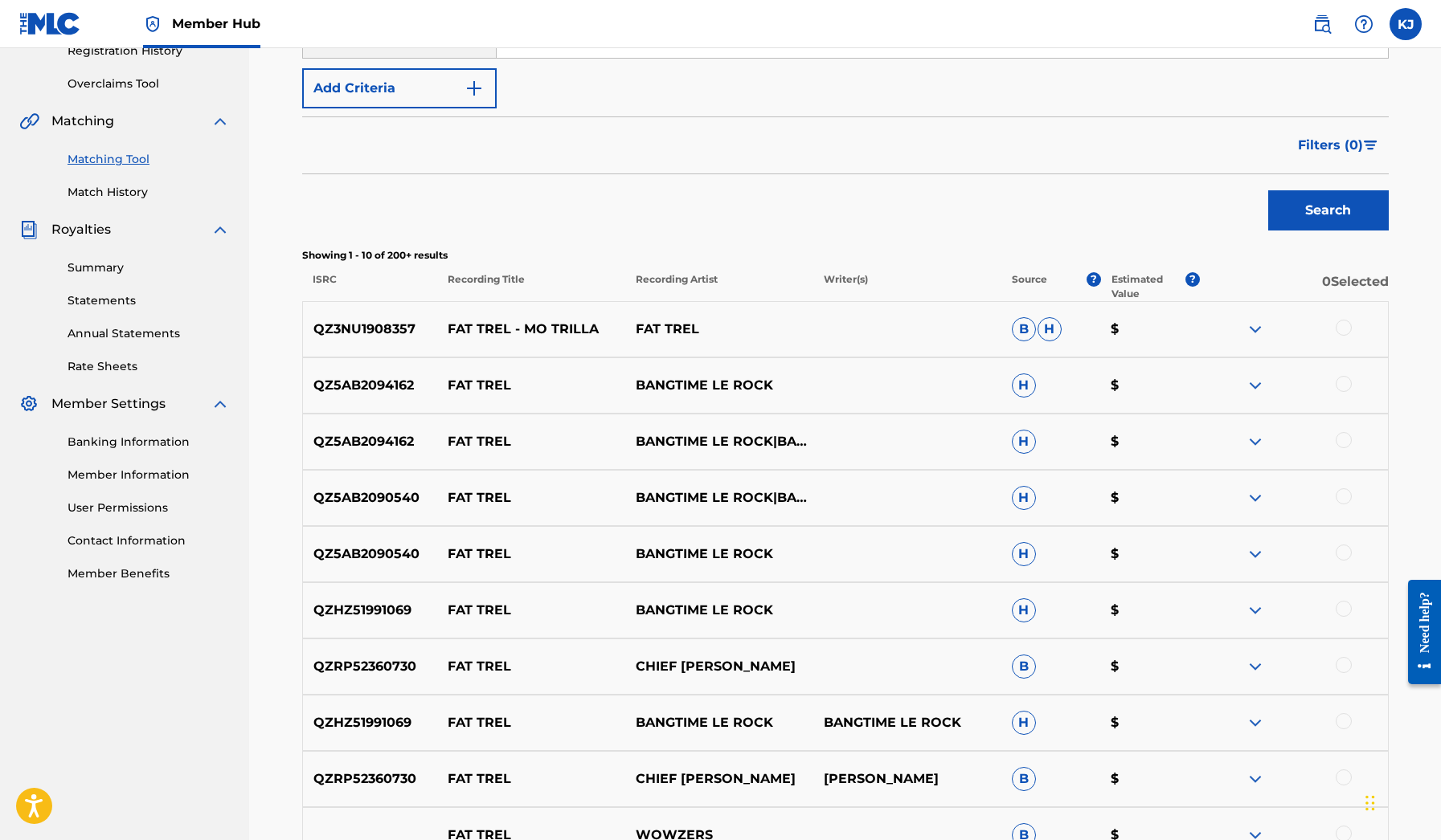
click at [1339, 329] on div at bounding box center [1343, 327] width 16 height 16
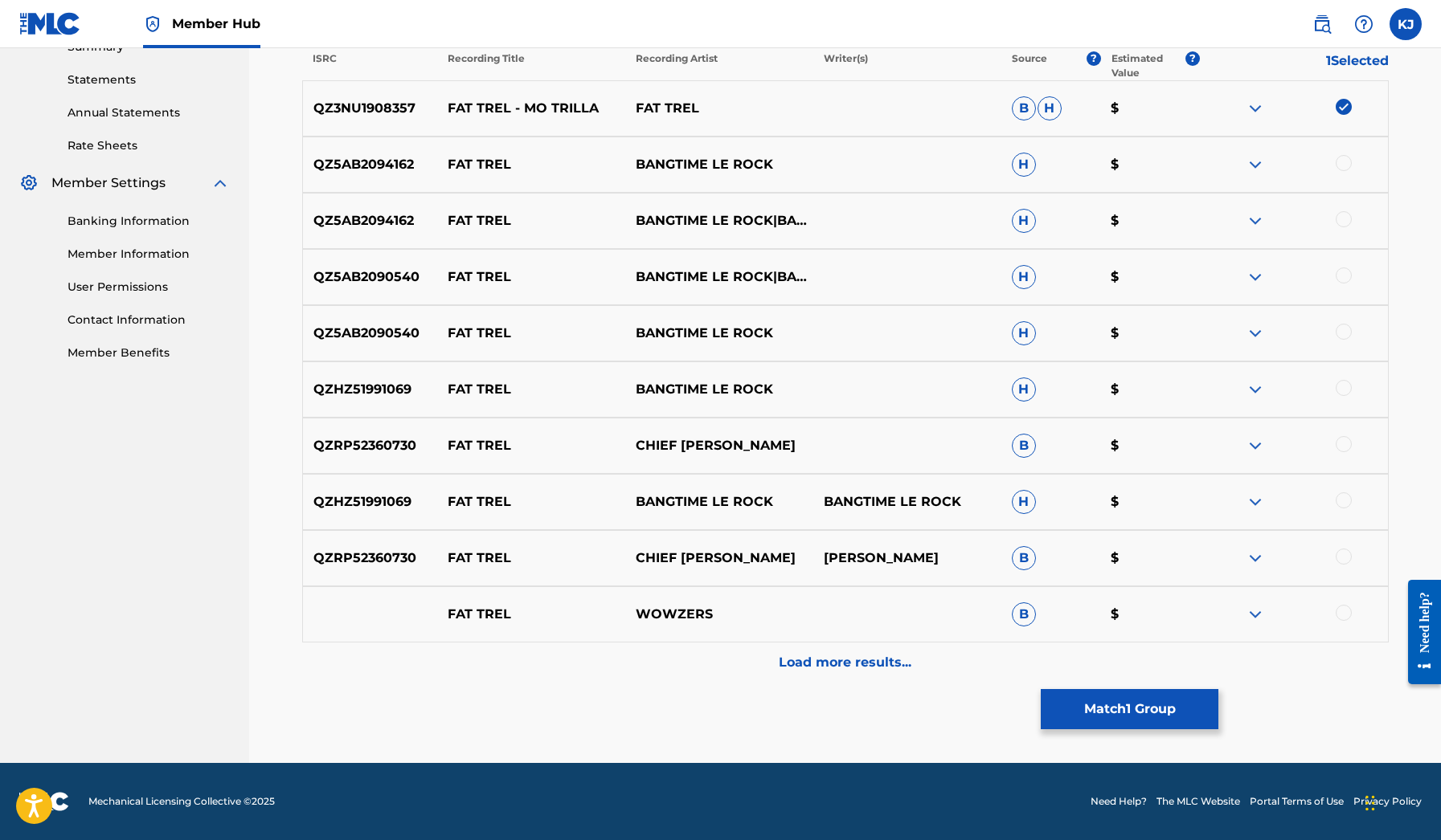
scroll to position [538, 0]
click at [1253, 106] on img at bounding box center [1254, 108] width 20 height 20
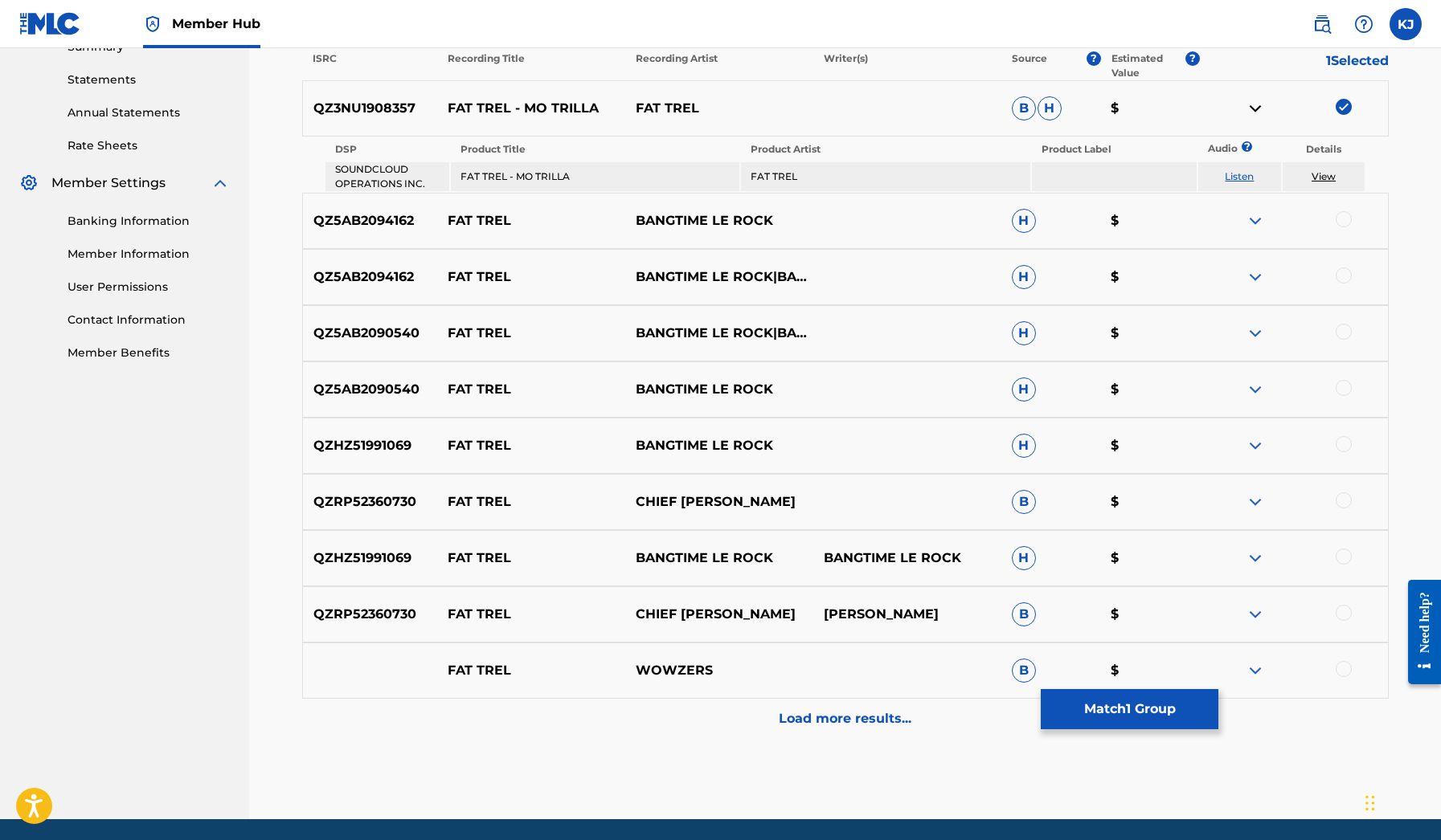
click at [1240, 173] on link "Listen" at bounding box center [1238, 176] width 29 height 12
click at [1083, 711] on button "Match 1 Group" at bounding box center [1129, 709] width 177 height 40
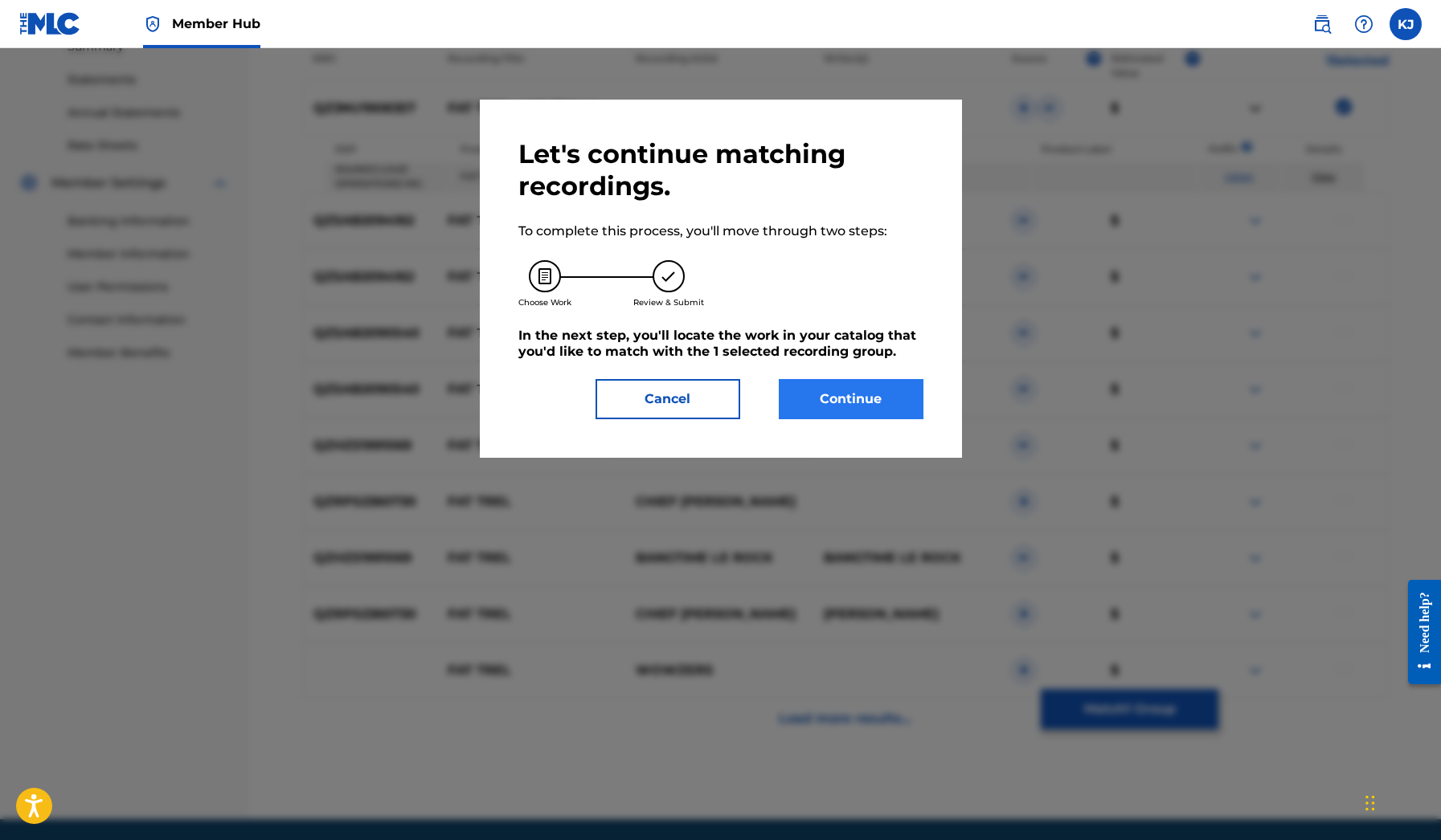
click at [878, 395] on button "Continue" at bounding box center [850, 398] width 144 height 40
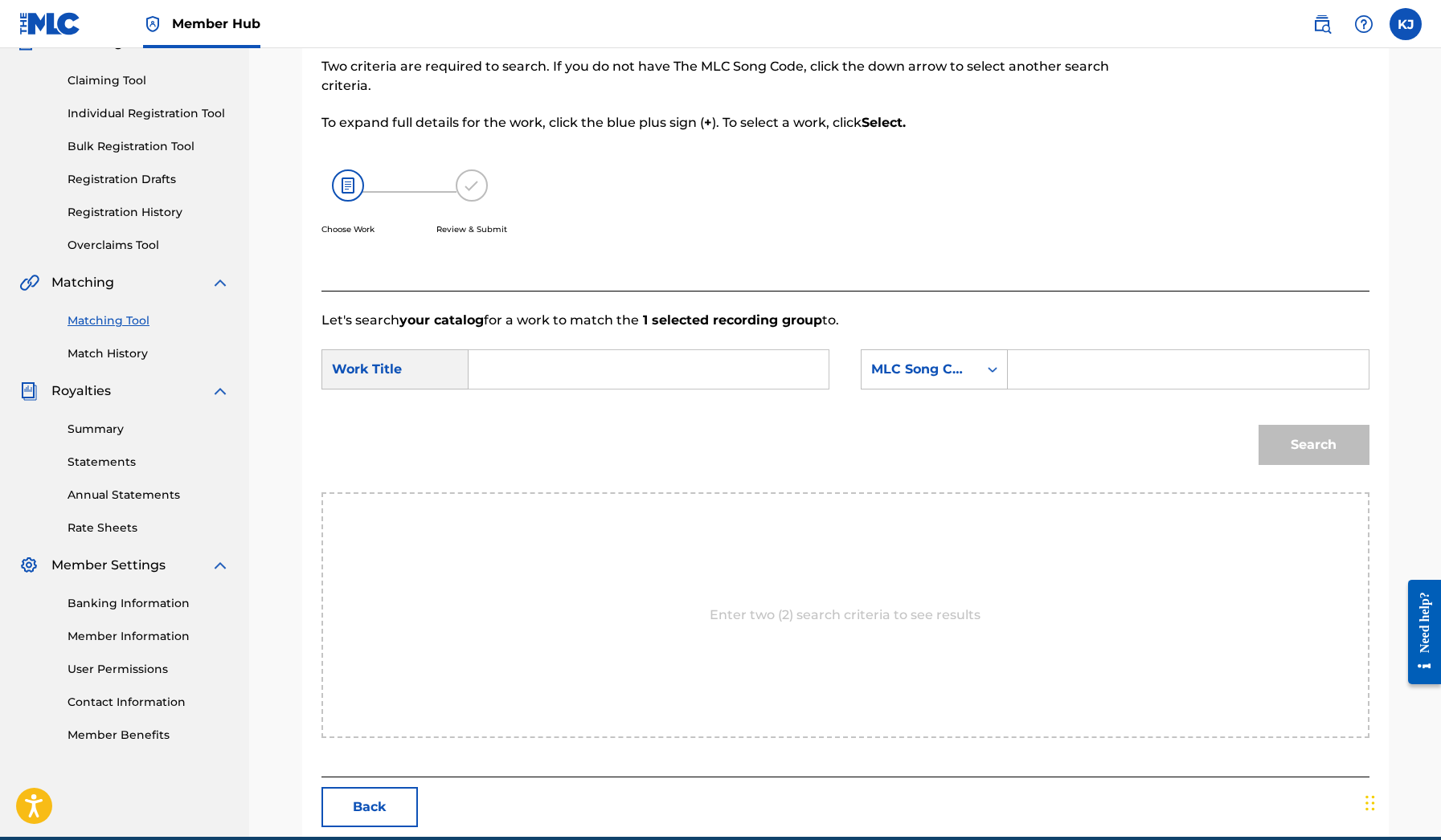
click at [645, 361] on input "Search Form" at bounding box center [648, 369] width 333 height 38
type input "mo trilla"
click at [966, 380] on div "MLC Song Code" at bounding box center [920, 369] width 116 height 31
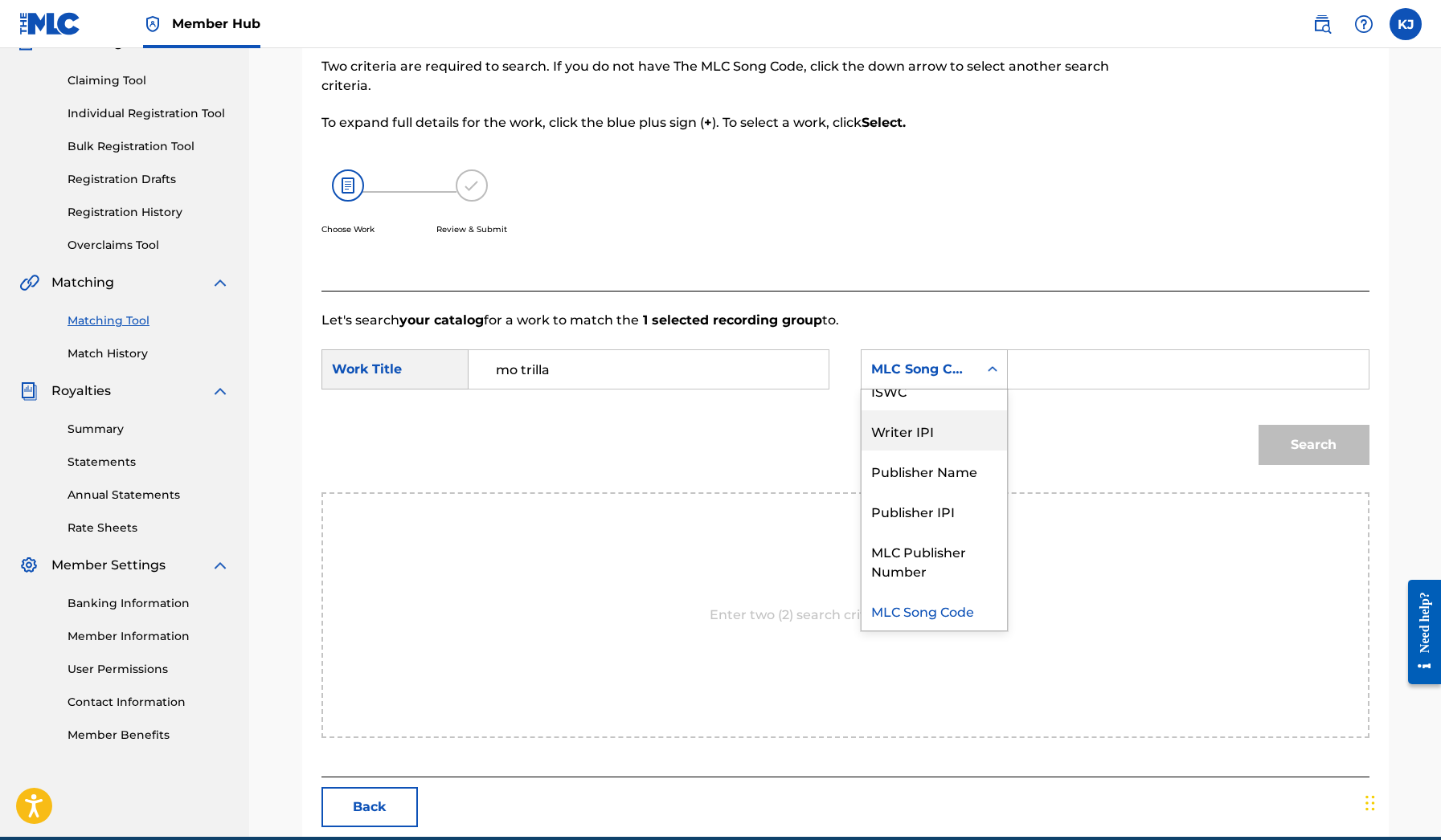
scroll to position [0, 0]
click at [951, 413] on div "Writer Name" at bounding box center [934, 410] width 145 height 40
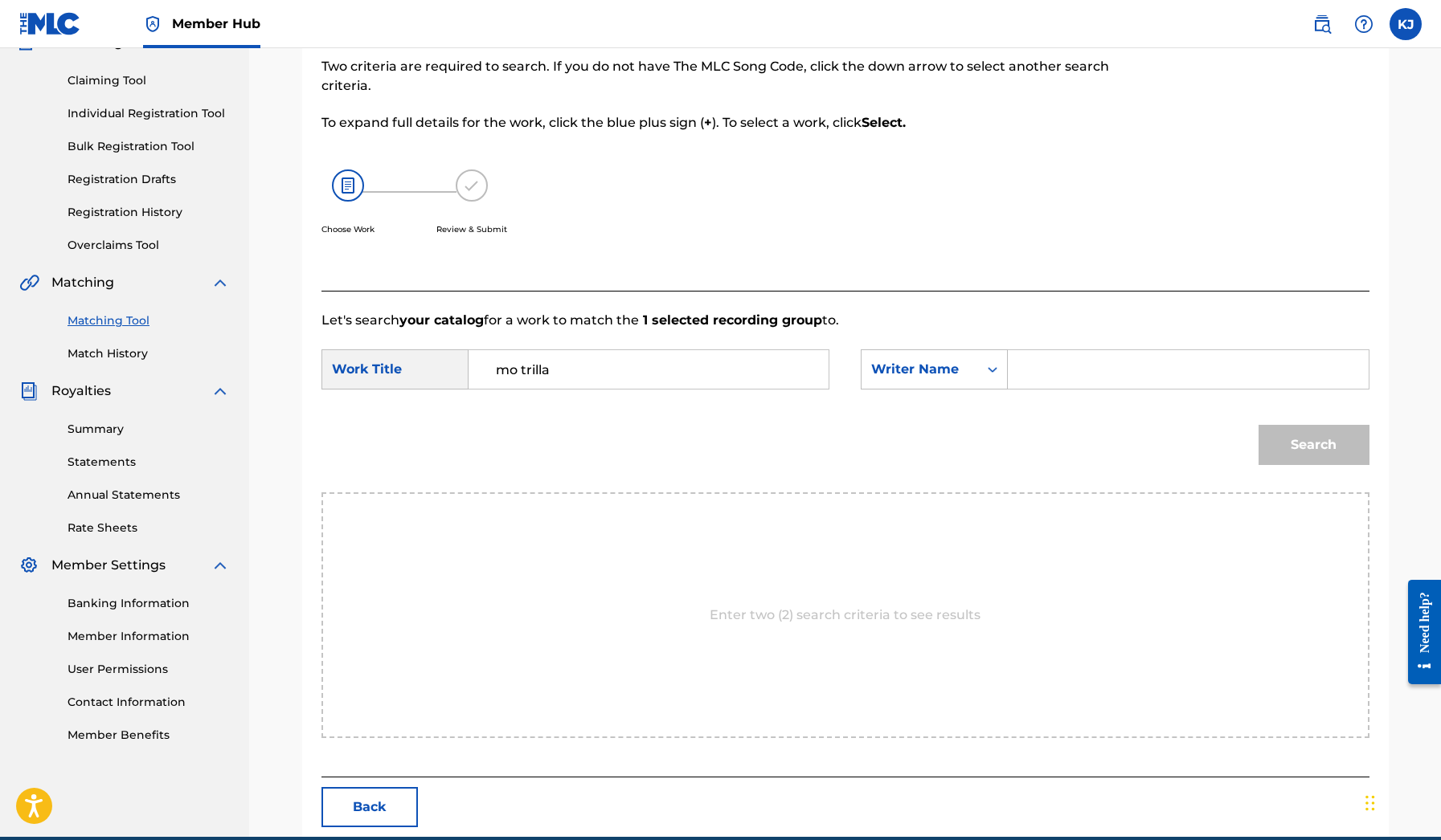
click at [1042, 384] on input "Search Form" at bounding box center [1187, 369] width 333 height 38
click at [1313, 445] on button "Search" at bounding box center [1313, 444] width 111 height 40
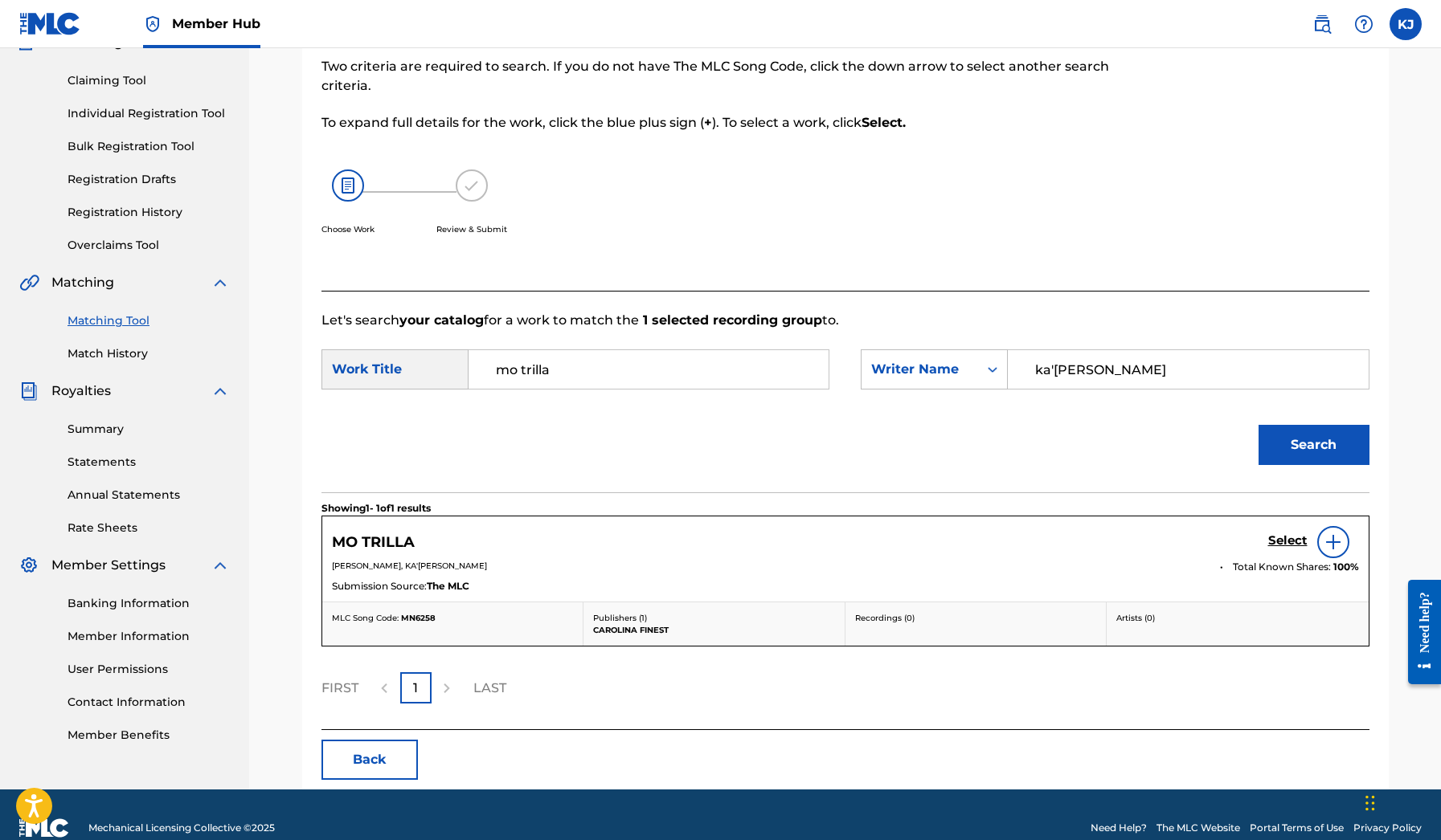
type input "ka'[PERSON_NAME]"
drag, startPoint x: 1042, startPoint y: 384, endPoint x: 1277, endPoint y: 546, distance: 285.4
click at [1277, 546] on h5 "Select" at bounding box center [1287, 541] width 39 height 15
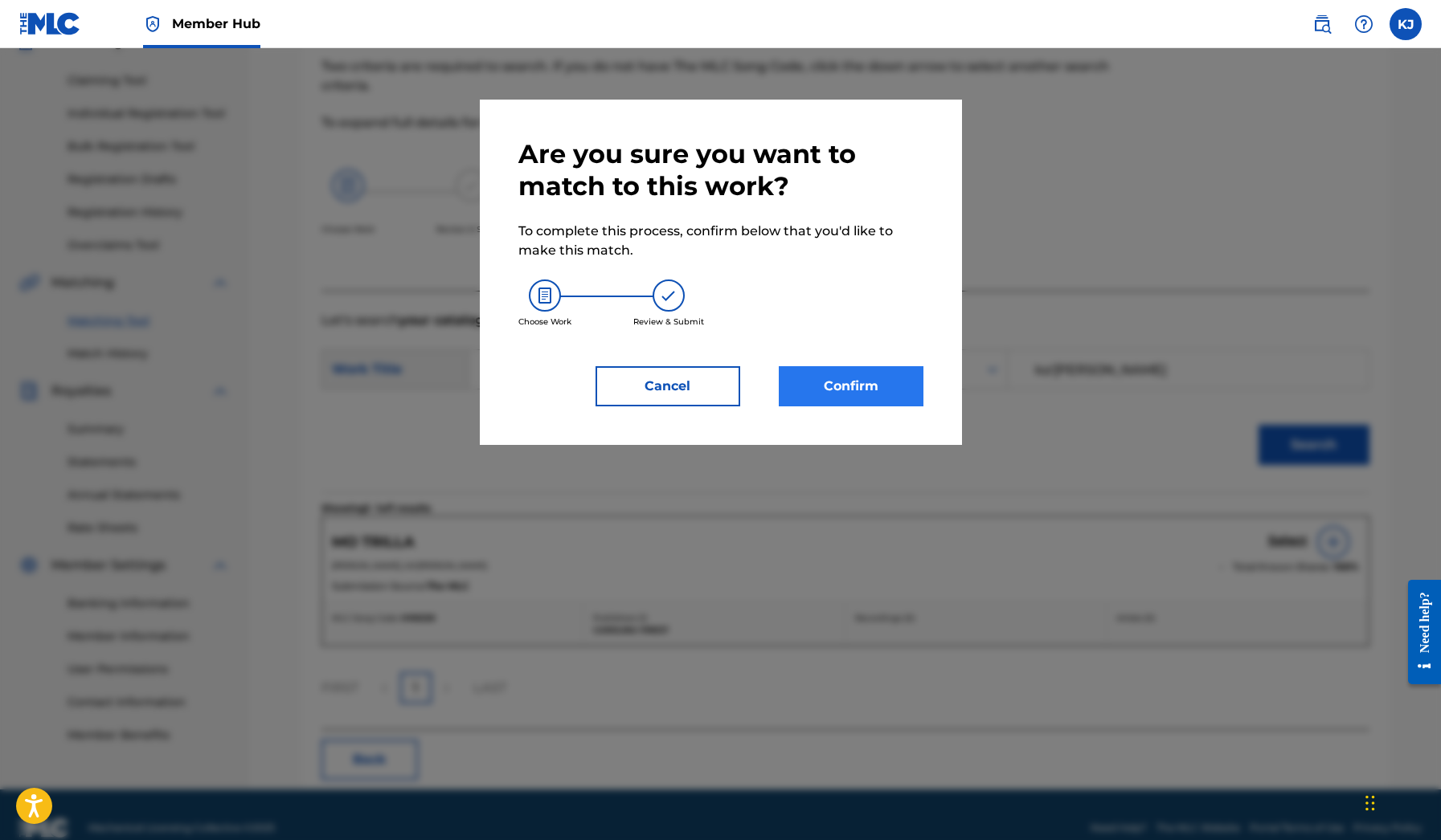
click at [884, 395] on button "Confirm" at bounding box center [850, 386] width 144 height 40
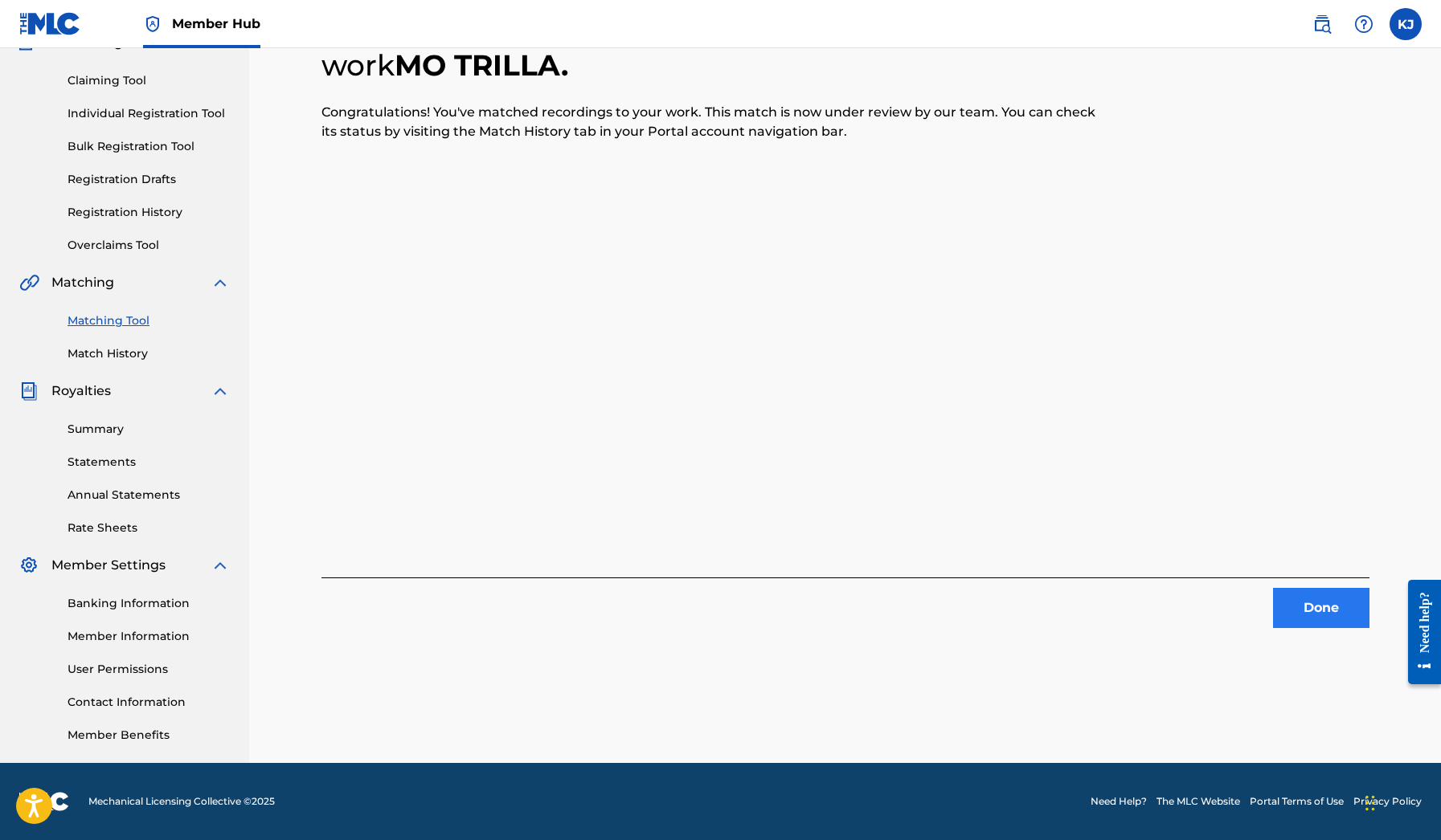
click at [1322, 620] on button "Done" at bounding box center [1320, 608] width 97 height 40
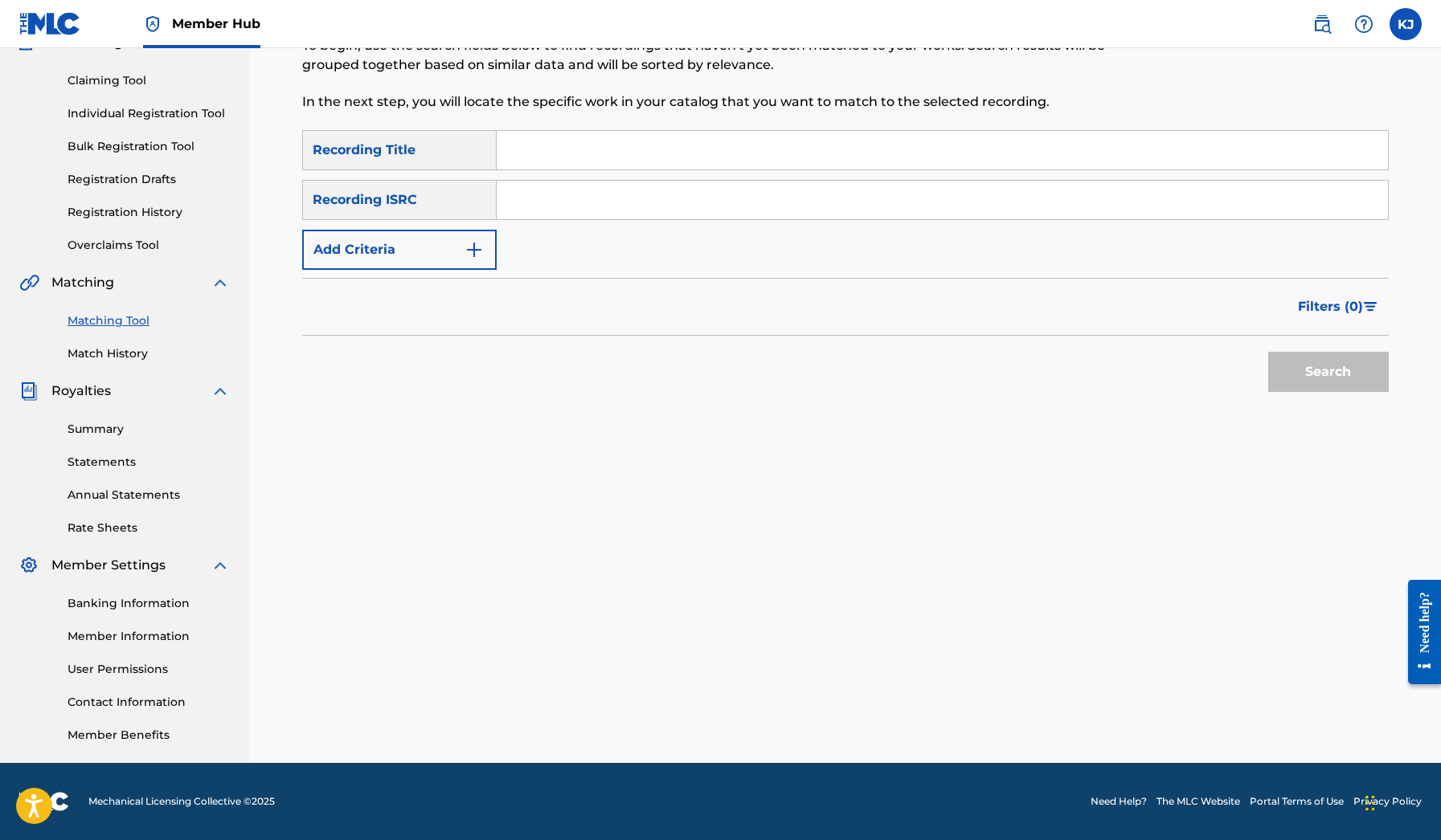
click at [846, 169] on input "Search Form" at bounding box center [942, 150] width 891 height 38
paste input "Fat Trel "Mo Trilla" ([PERSON_NAME] & Future "Mo Reala" Remix)"
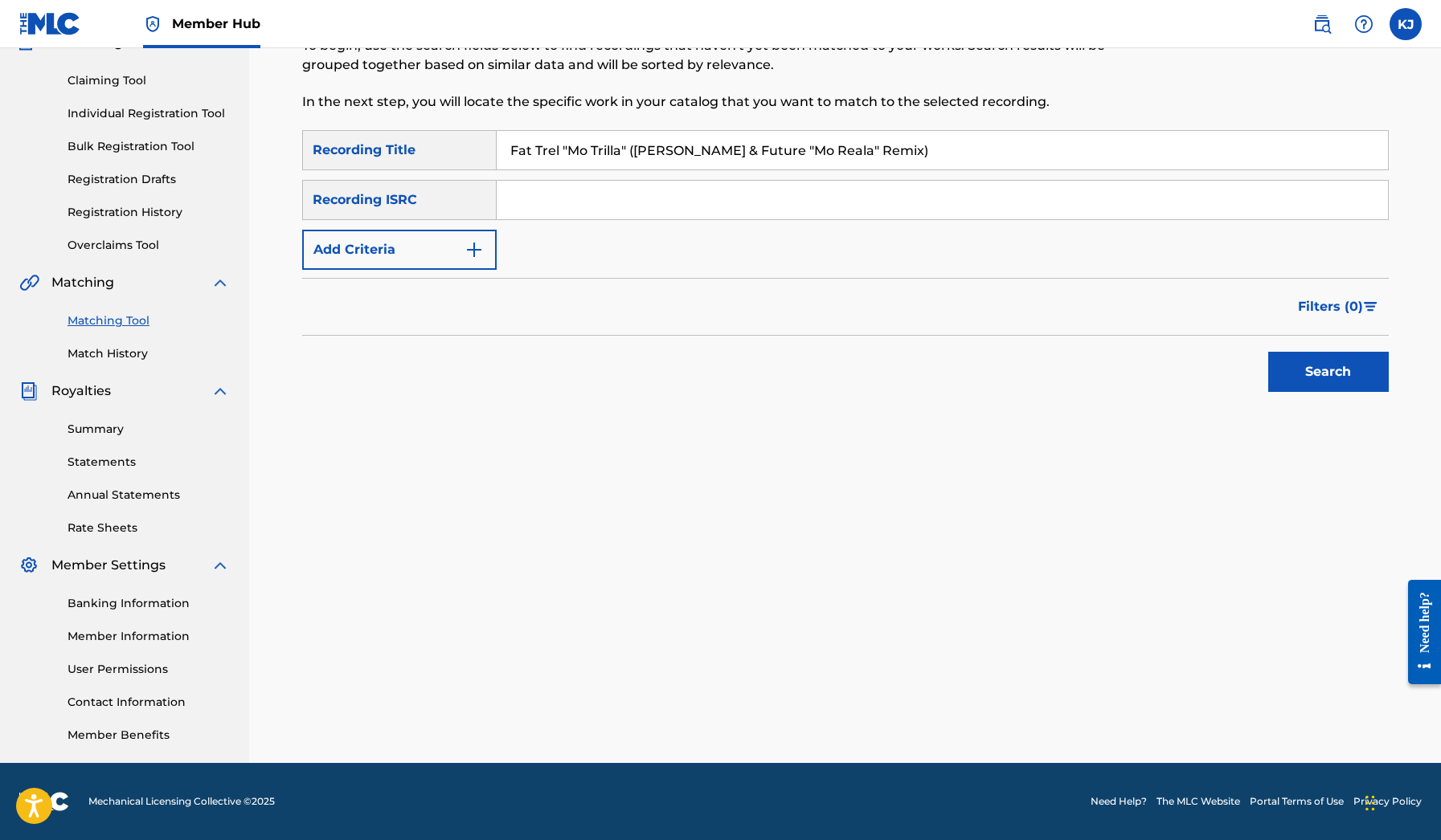
type input "Fat Trel "Mo Trilla" ([PERSON_NAME] & Future "Mo Reala" Remix)"
click at [1254, 376] on div "Search" at bounding box center [845, 368] width 1087 height 65
click at [1283, 378] on button "Search" at bounding box center [1328, 371] width 121 height 40
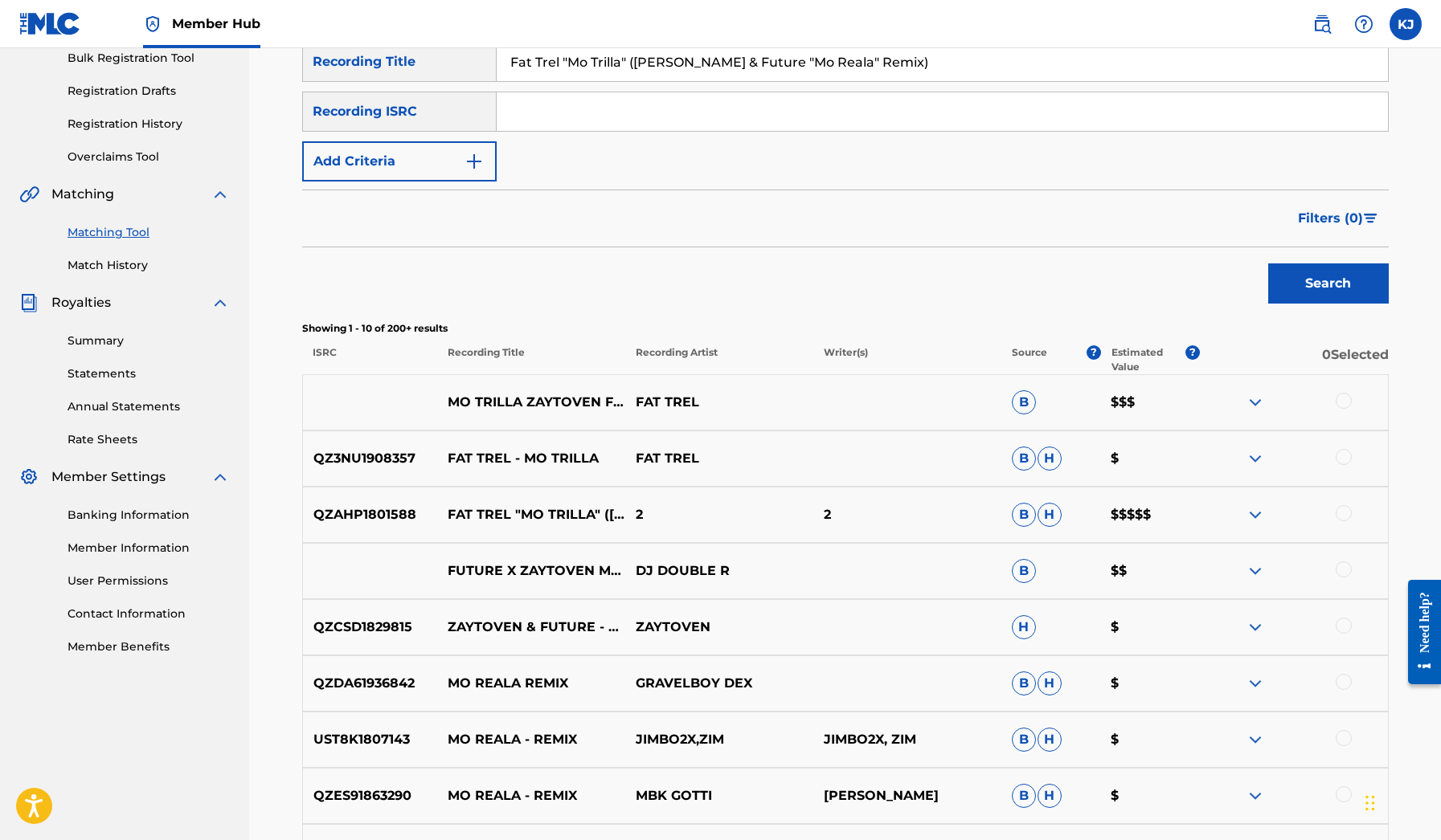
scroll to position [258, 0]
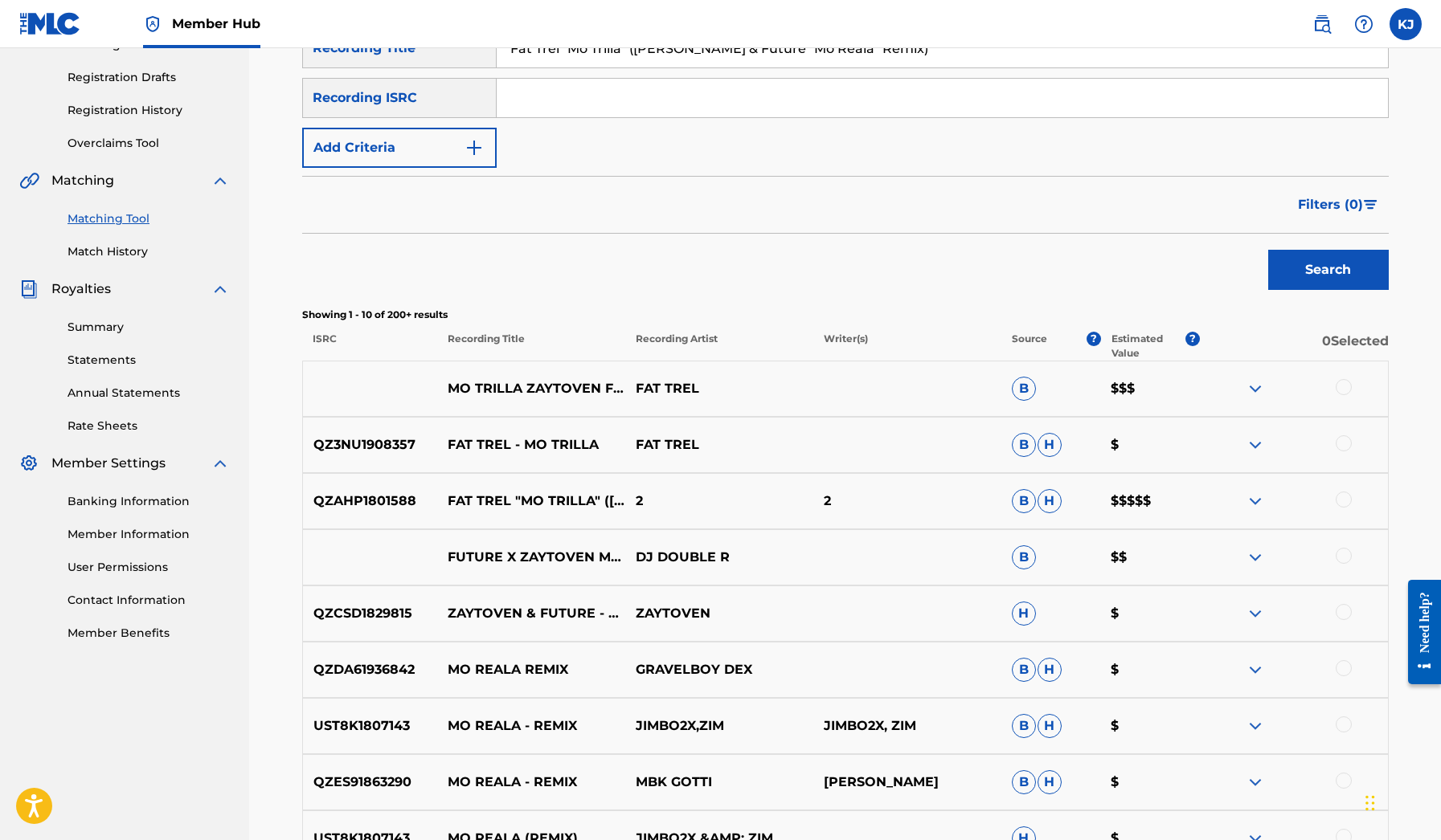
click at [1255, 563] on img at bounding box center [1254, 557] width 20 height 20
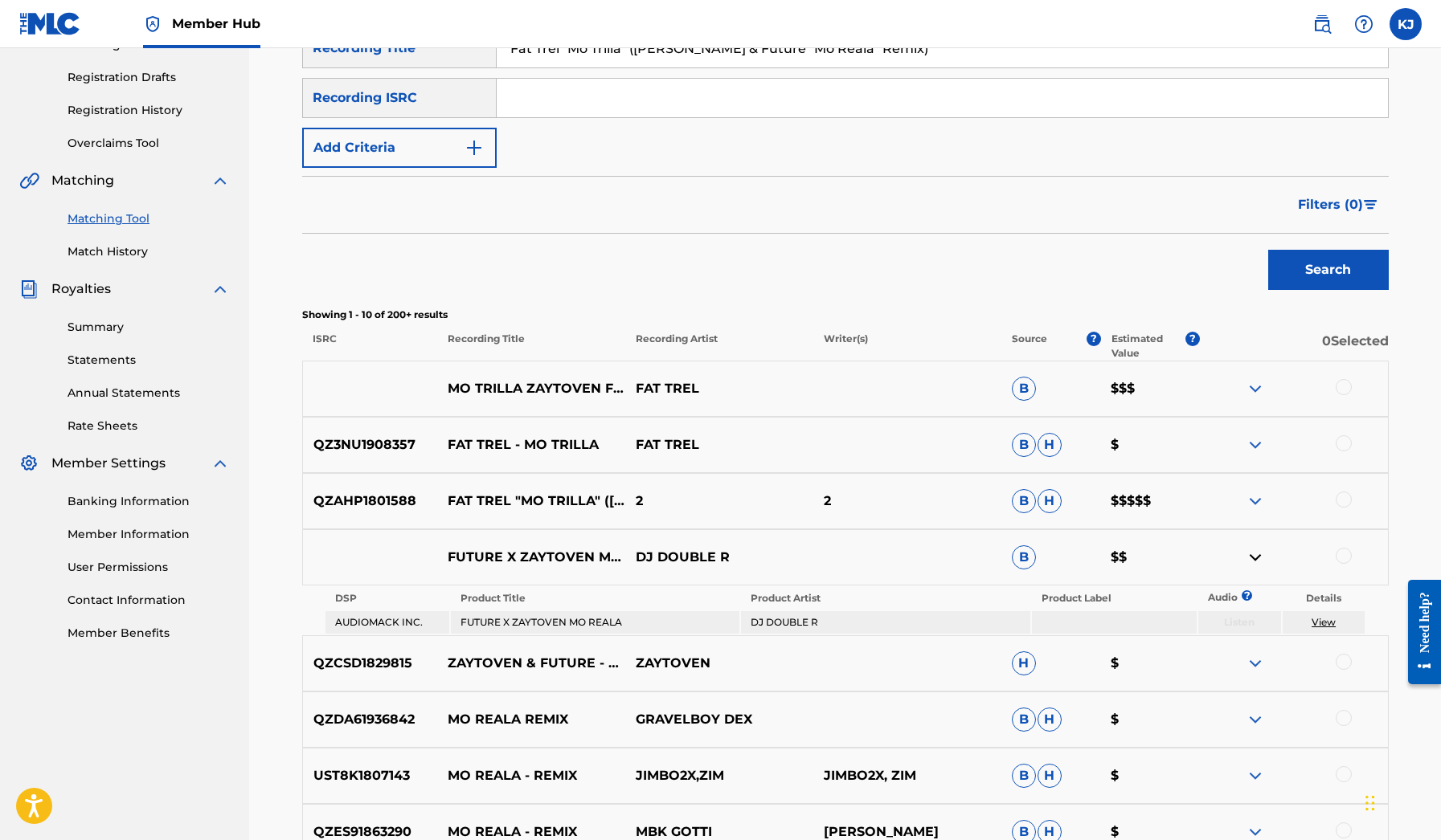
click at [1255, 563] on img at bounding box center [1254, 557] width 20 height 20
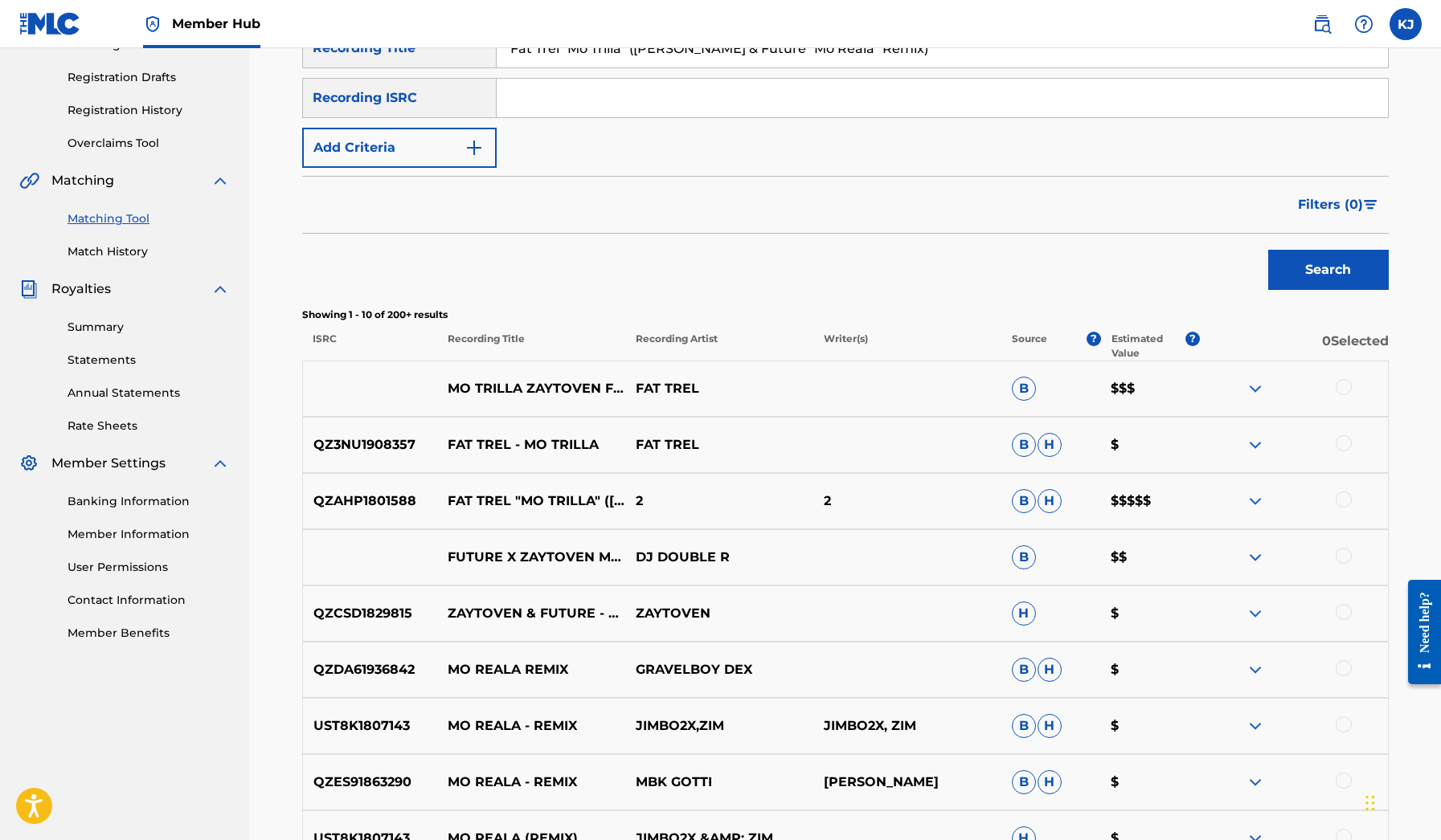
click at [1258, 497] on img at bounding box center [1254, 501] width 20 height 20
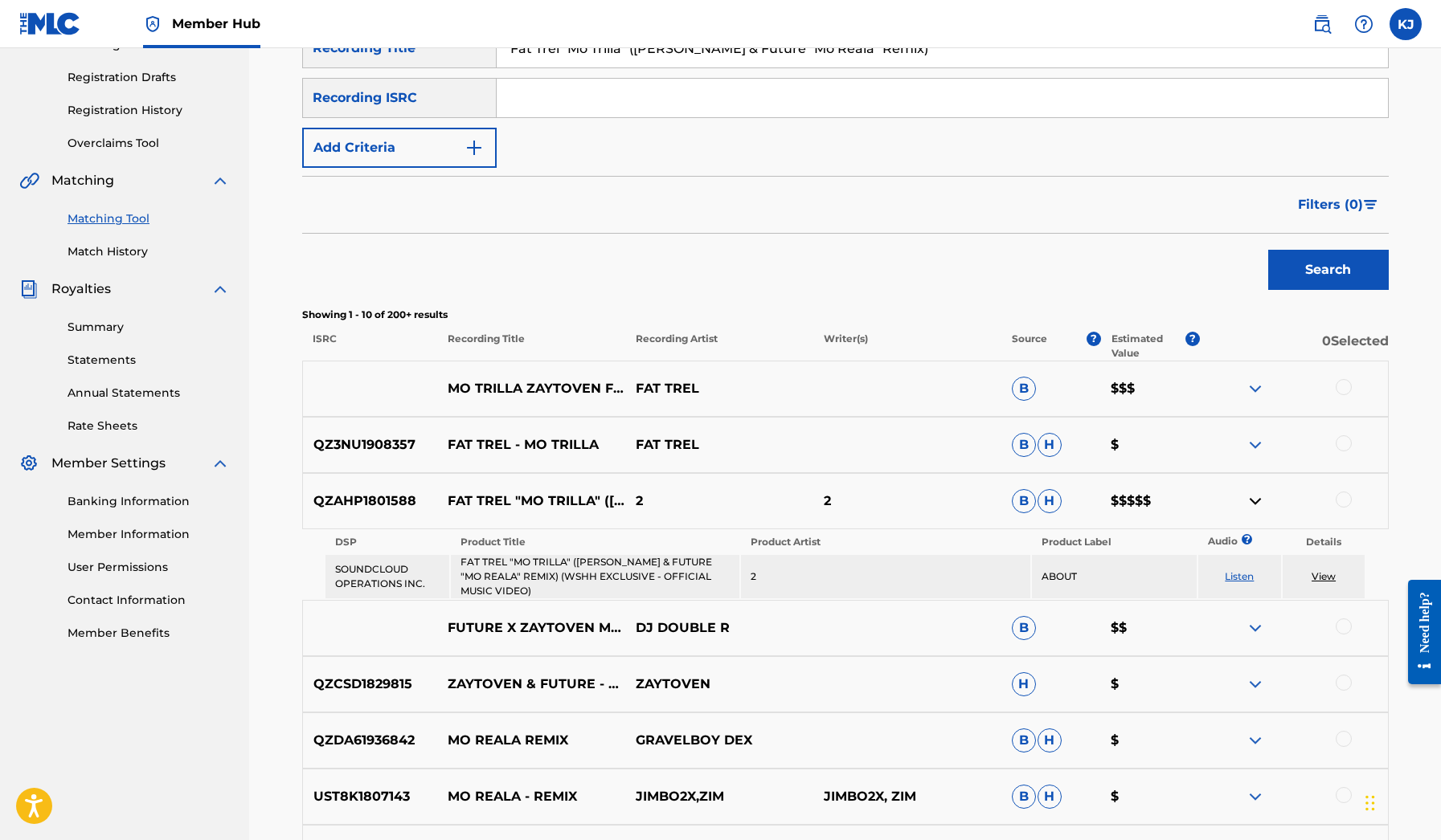
click at [1238, 581] on link "Listen" at bounding box center [1238, 576] width 29 height 12
click at [1251, 380] on img at bounding box center [1254, 388] width 20 height 20
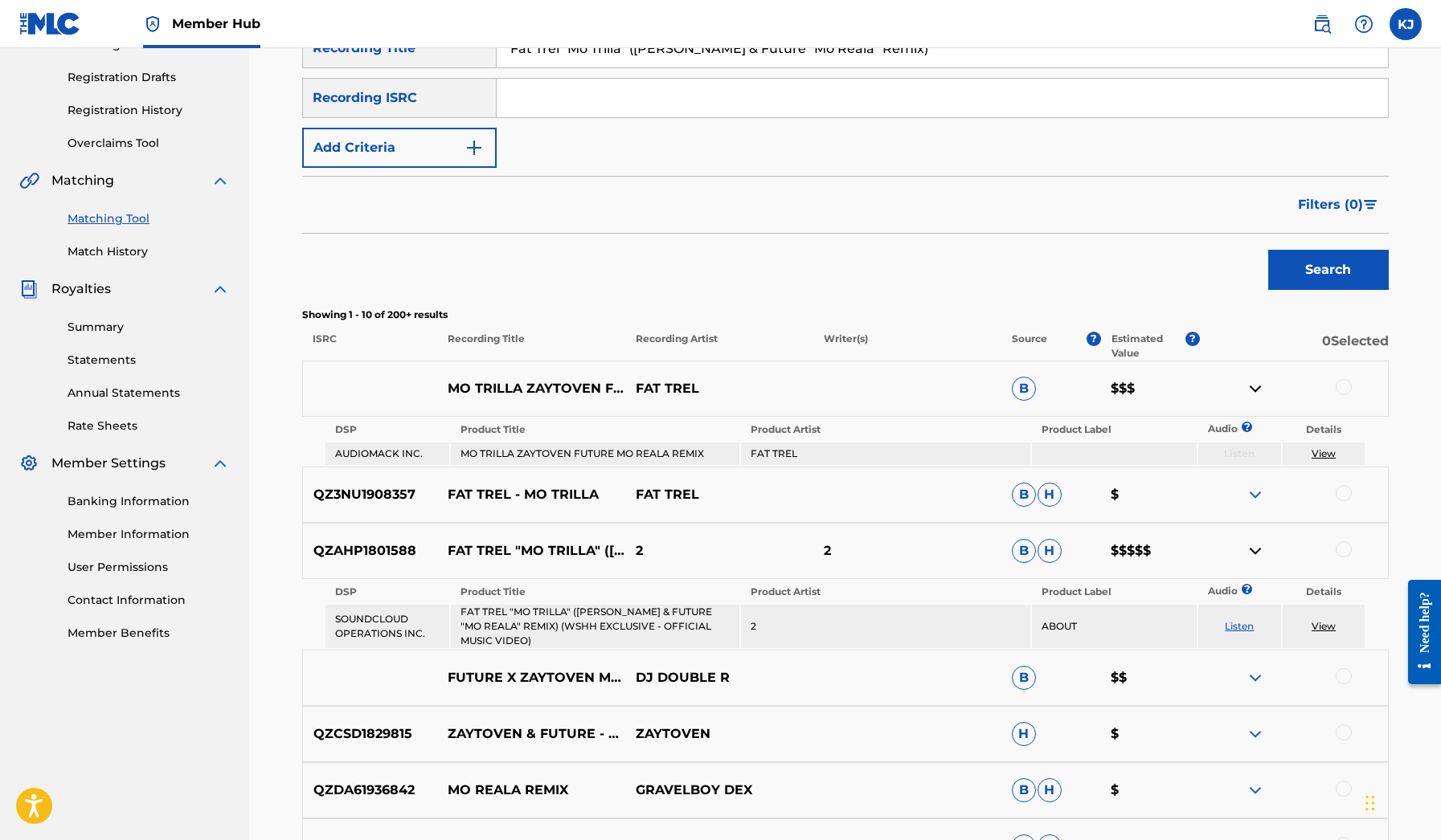
click at [1251, 380] on img at bounding box center [1254, 388] width 20 height 20
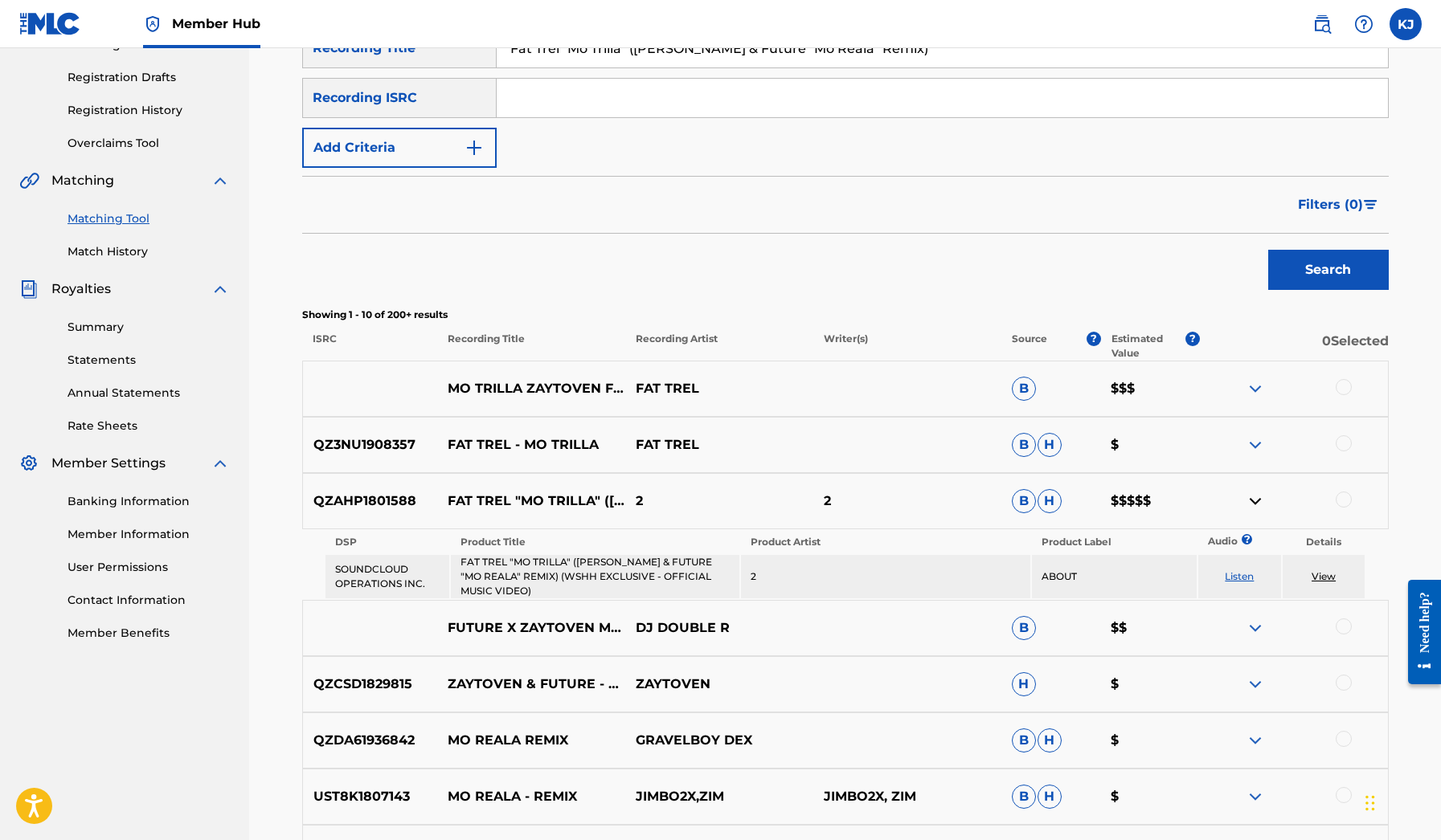
click at [1340, 383] on div at bounding box center [1343, 386] width 16 height 16
click at [1345, 441] on div at bounding box center [1343, 442] width 16 height 16
click at [1347, 498] on div at bounding box center [1343, 499] width 16 height 16
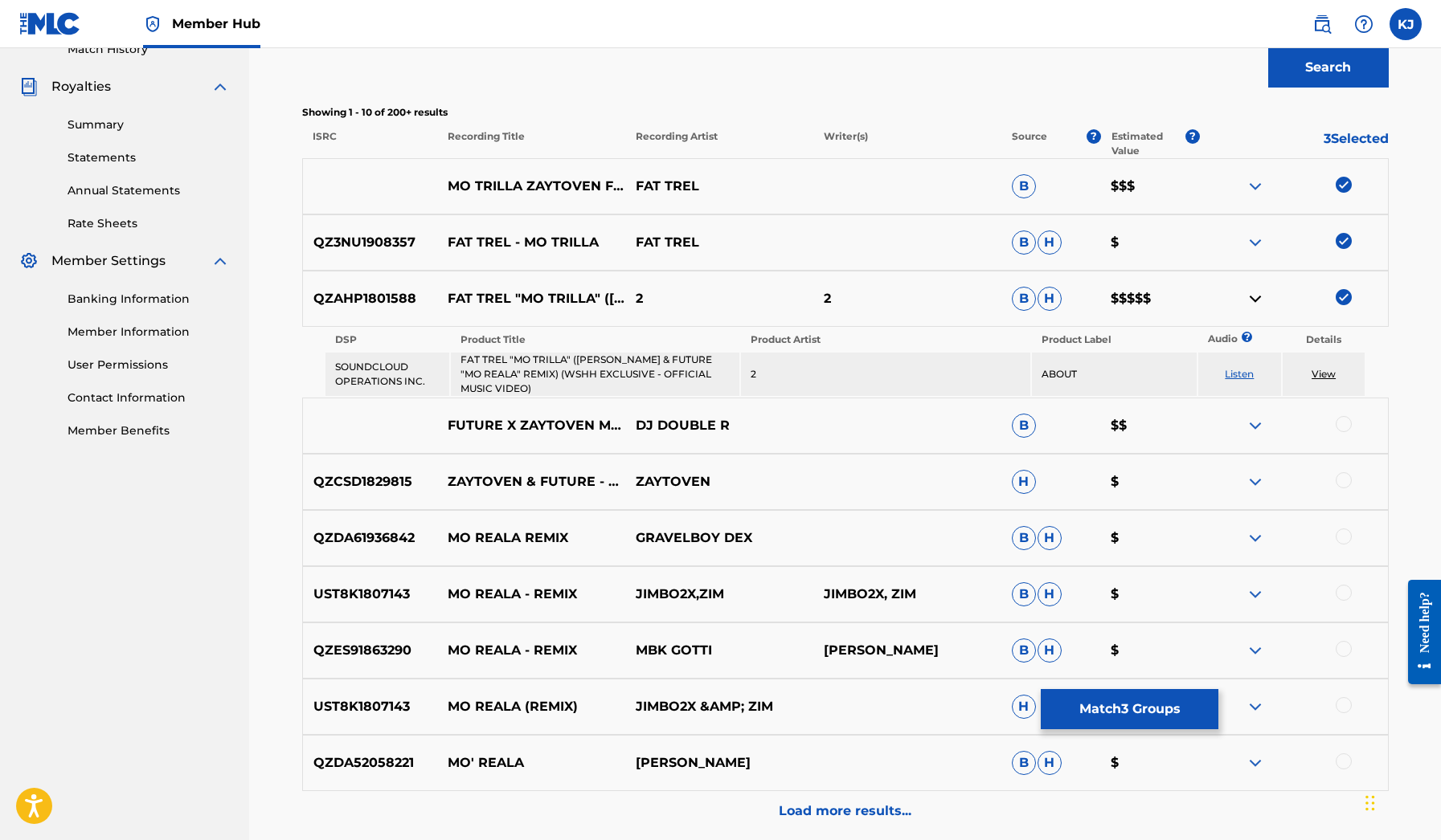
scroll to position [474, 0]
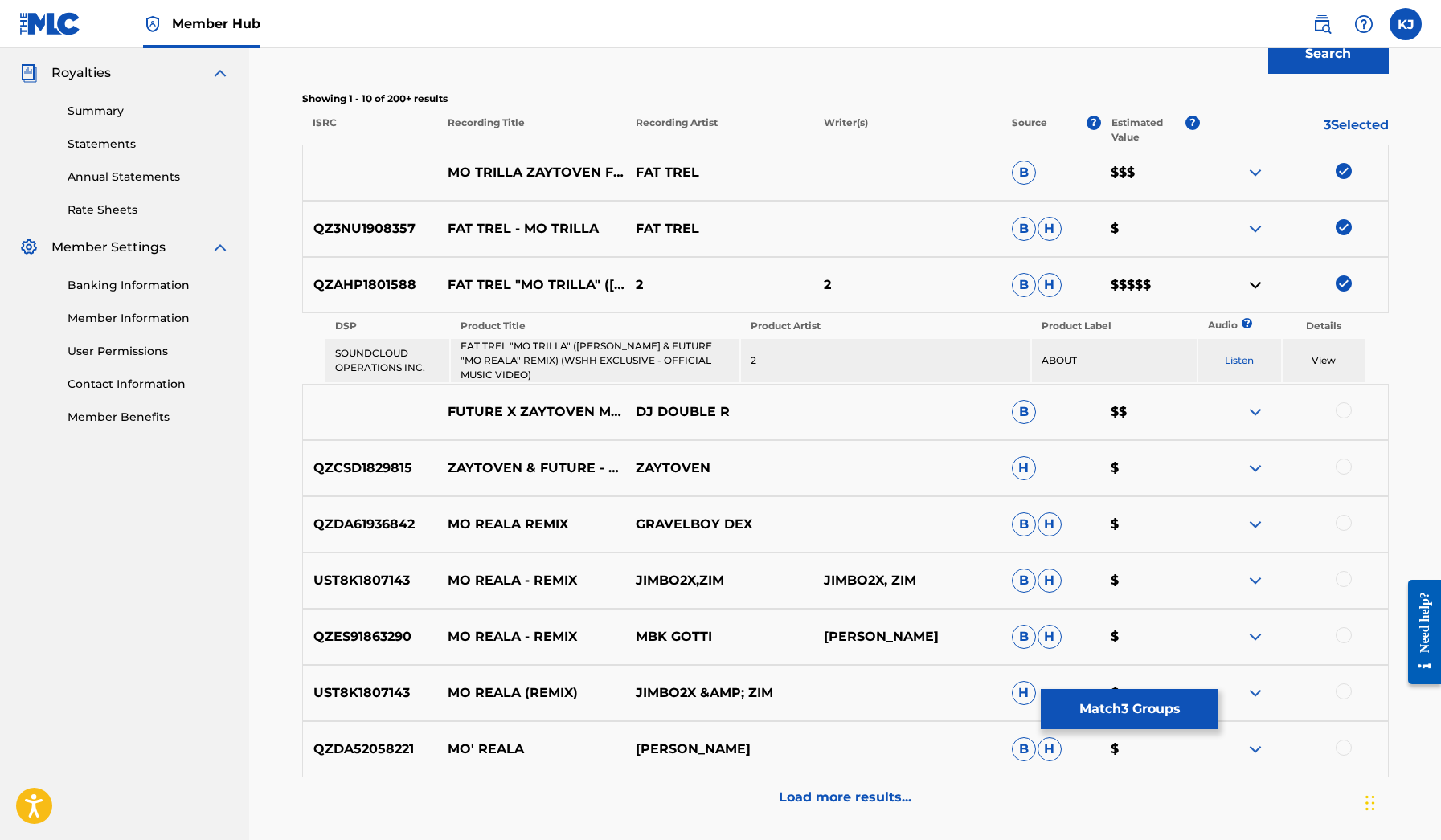
click at [1248, 284] on img at bounding box center [1254, 285] width 20 height 20
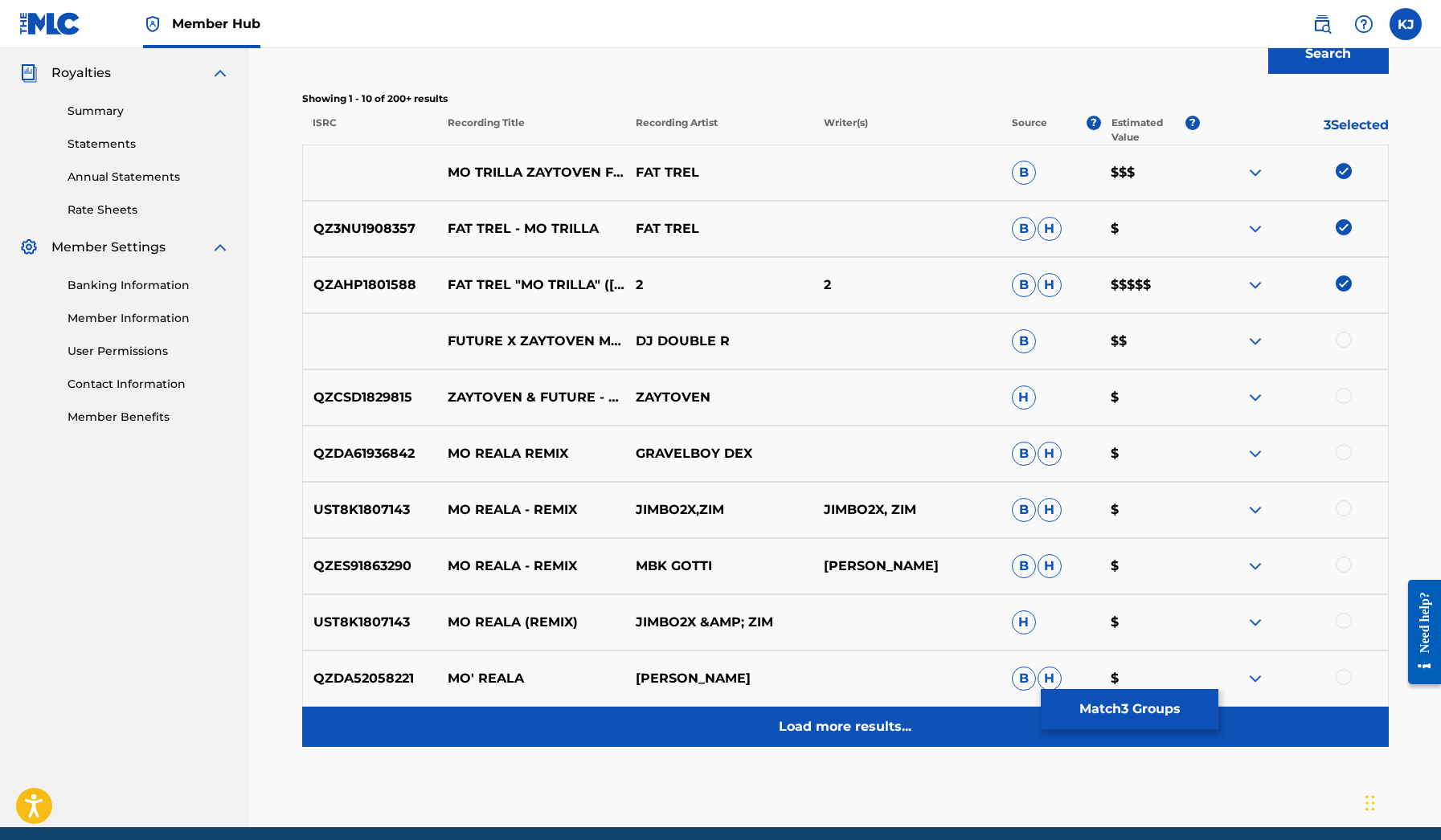
click at [743, 740] on div "Load more results..." at bounding box center [845, 727] width 1087 height 40
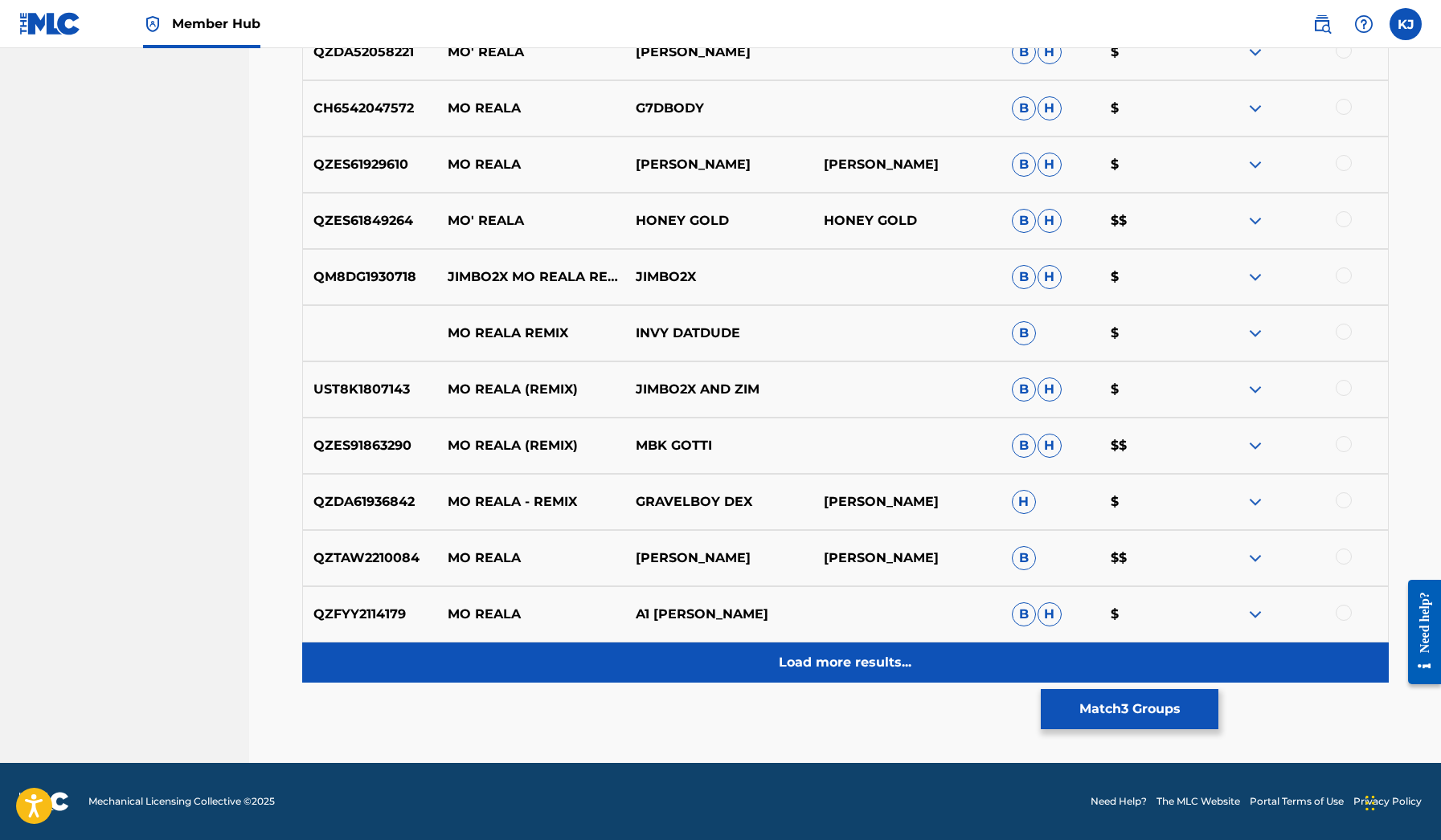
click at [754, 649] on div "Load more results..." at bounding box center [845, 663] width 1087 height 40
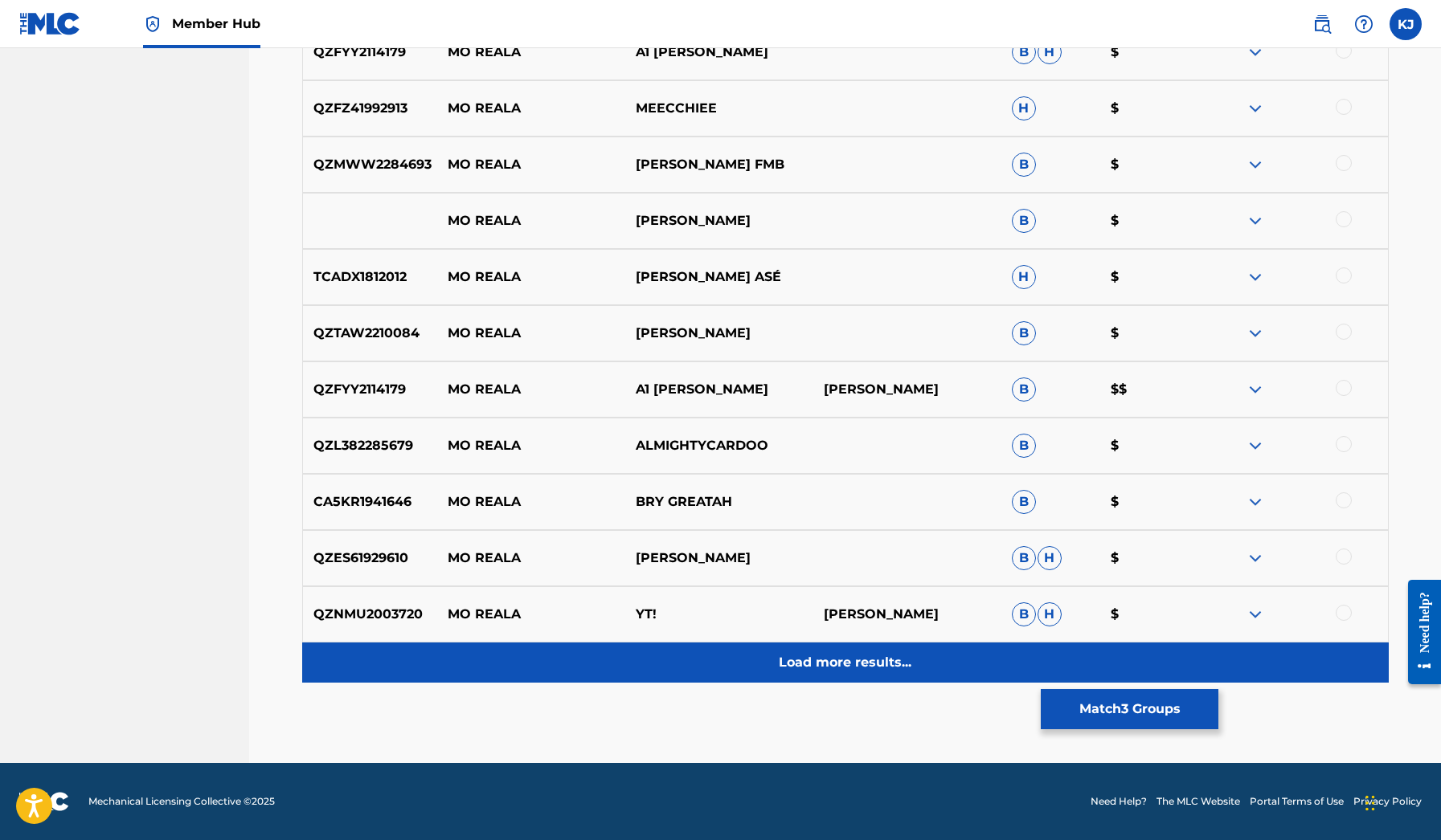
click at [823, 665] on p "Load more results..." at bounding box center [844, 663] width 132 height 20
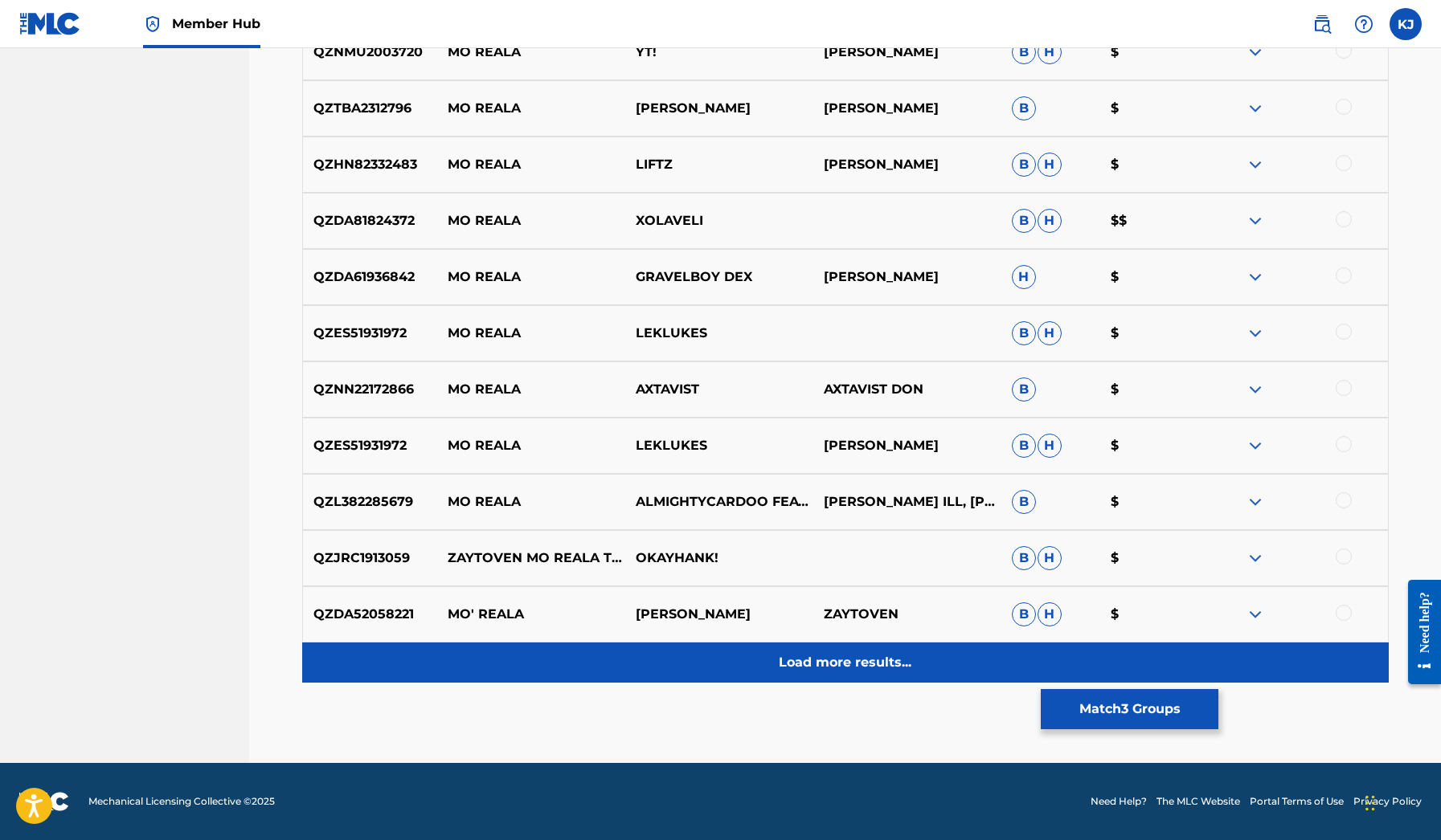
click at [857, 647] on div "Load more results..." at bounding box center [845, 663] width 1087 height 40
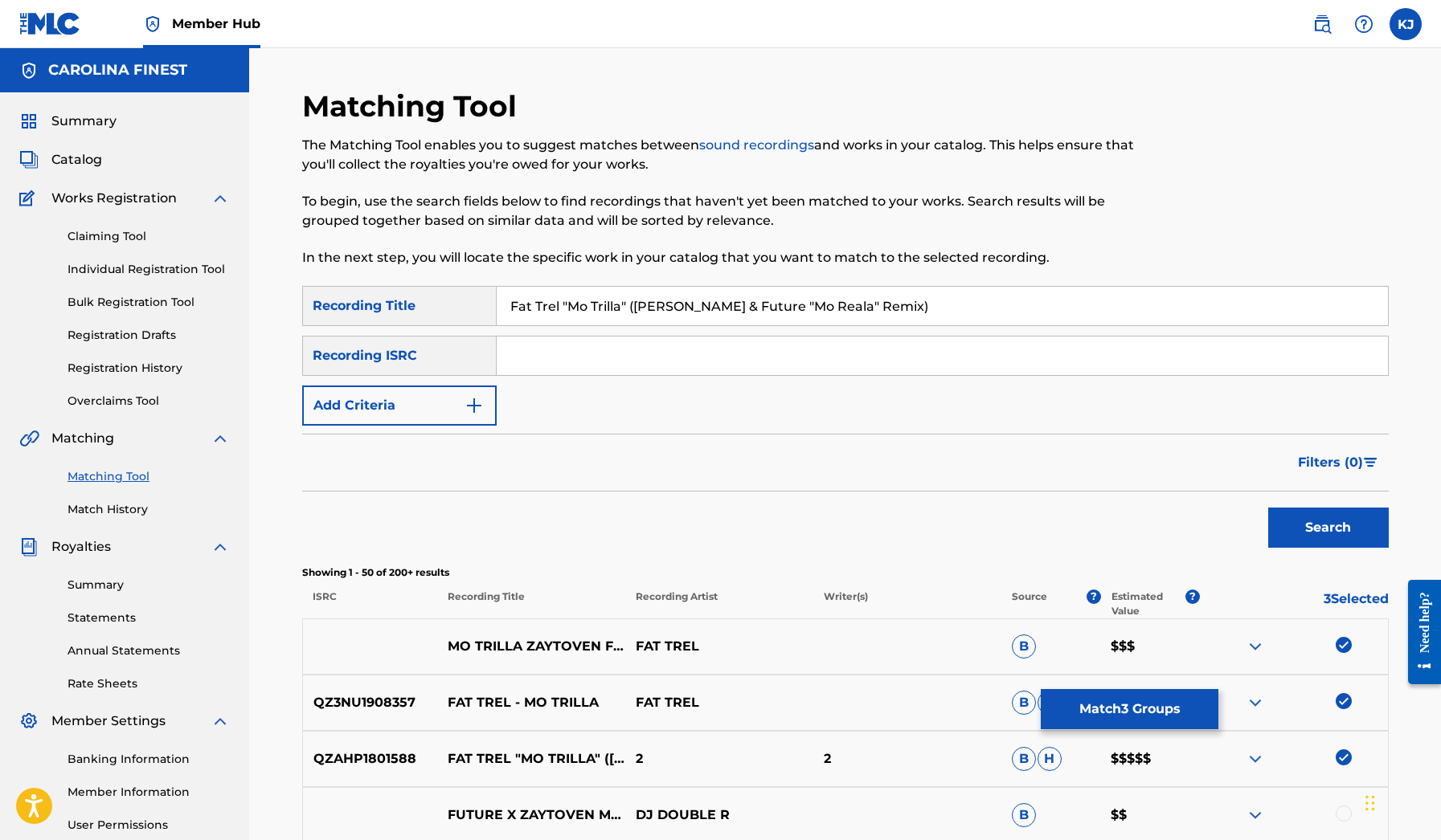
scroll to position [0, 0]
click at [1104, 714] on button "Match 3 Groups" at bounding box center [1129, 709] width 177 height 40
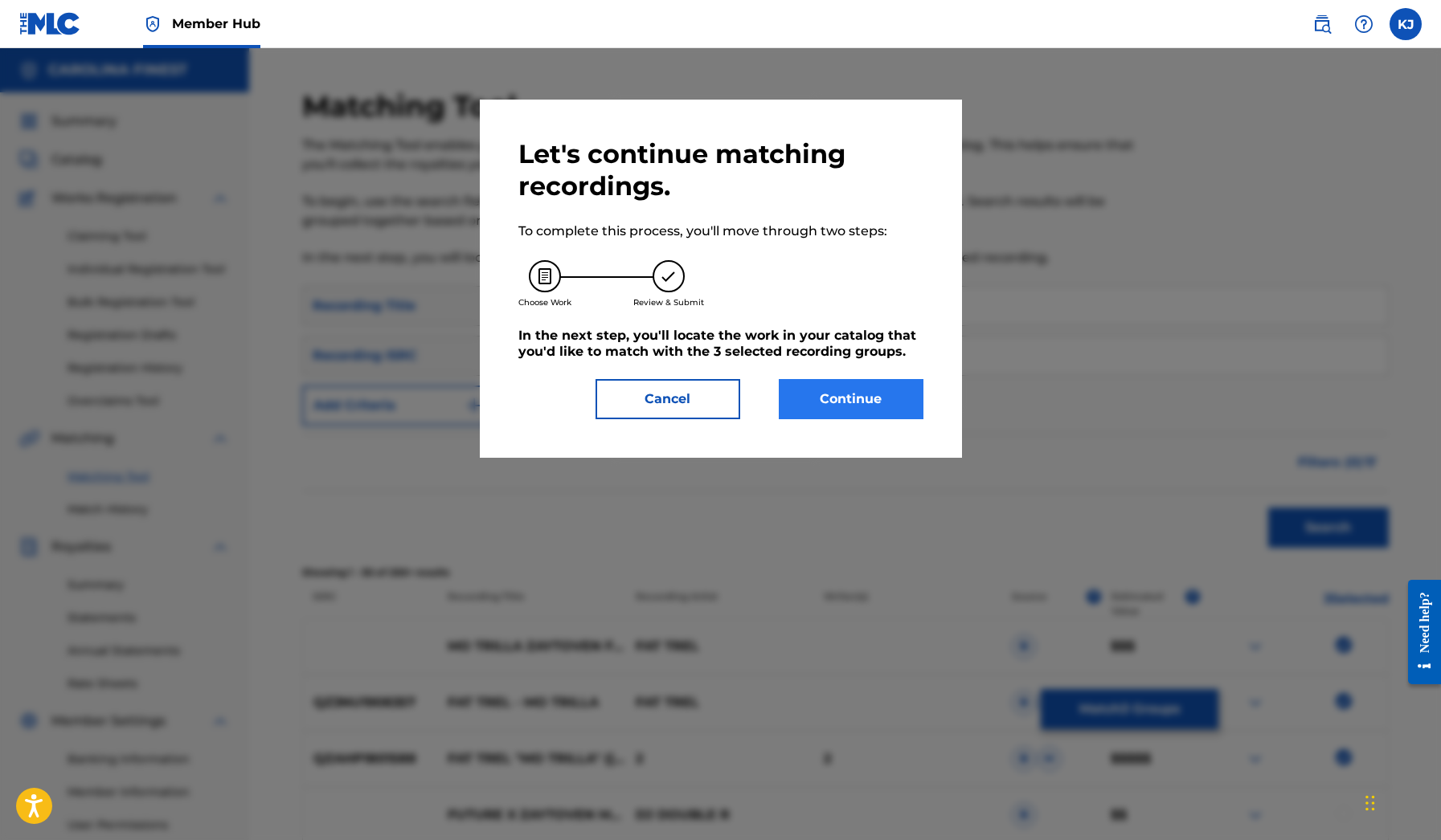
click at [869, 403] on button "Continue" at bounding box center [850, 398] width 144 height 40
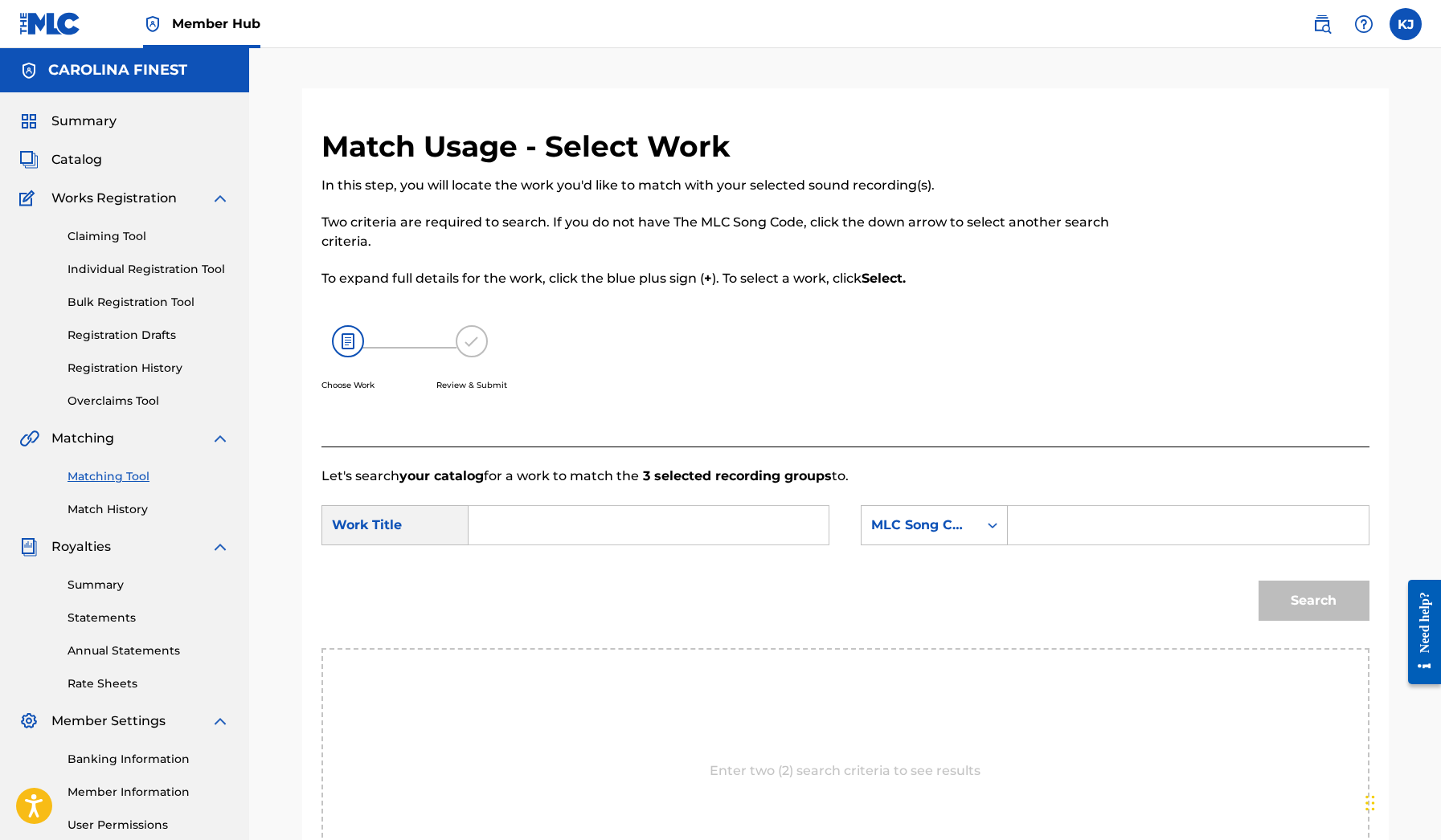
click at [683, 529] on input "Search Form" at bounding box center [648, 525] width 333 height 38
type input "mo trilla"
click at [1012, 520] on div "Search Form" at bounding box center [1188, 525] width 361 height 40
click at [998, 524] on icon "Search Form" at bounding box center [992, 525] width 16 height 16
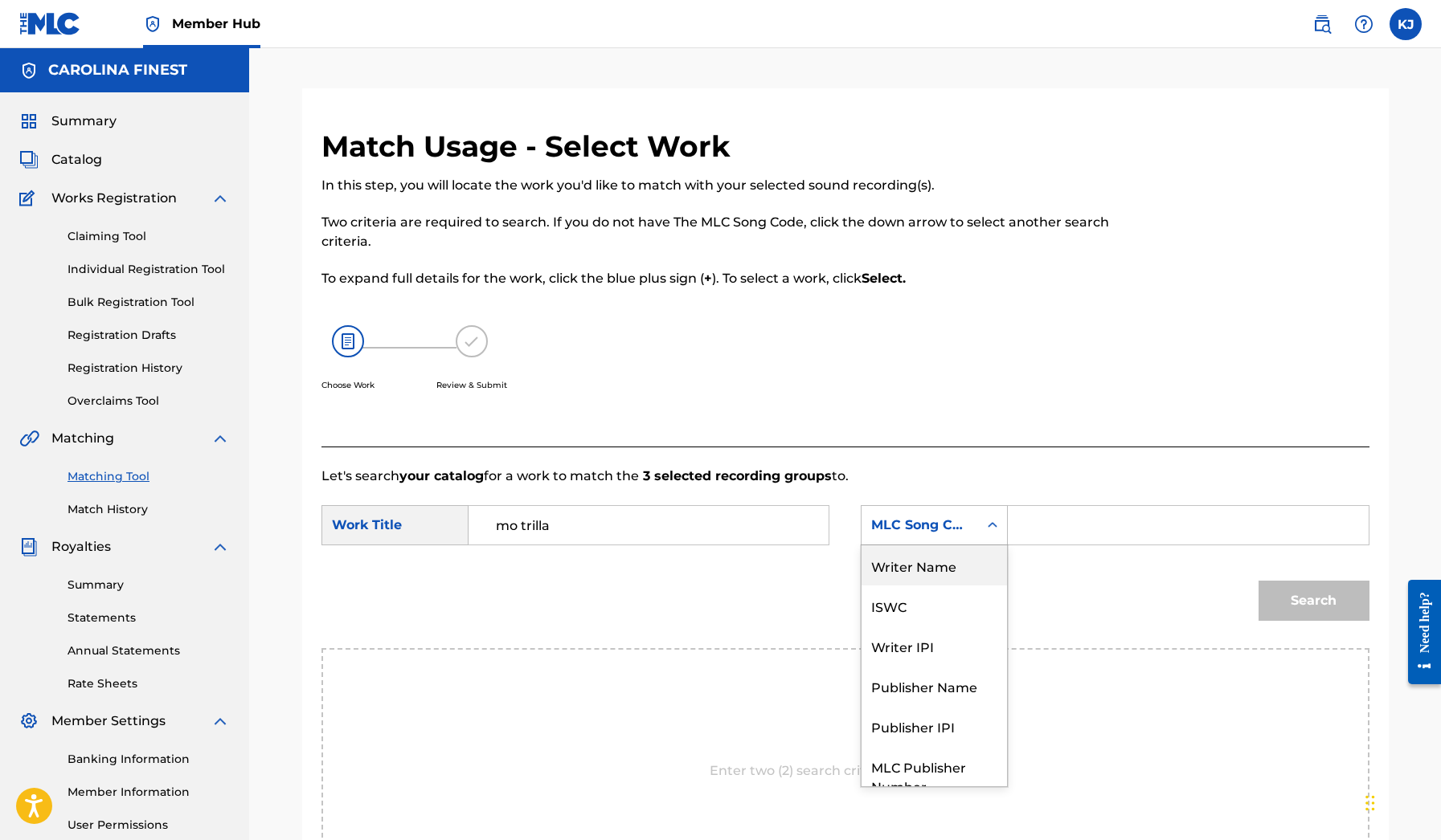
click at [953, 565] on div "Writer Name" at bounding box center [934, 565] width 145 height 40
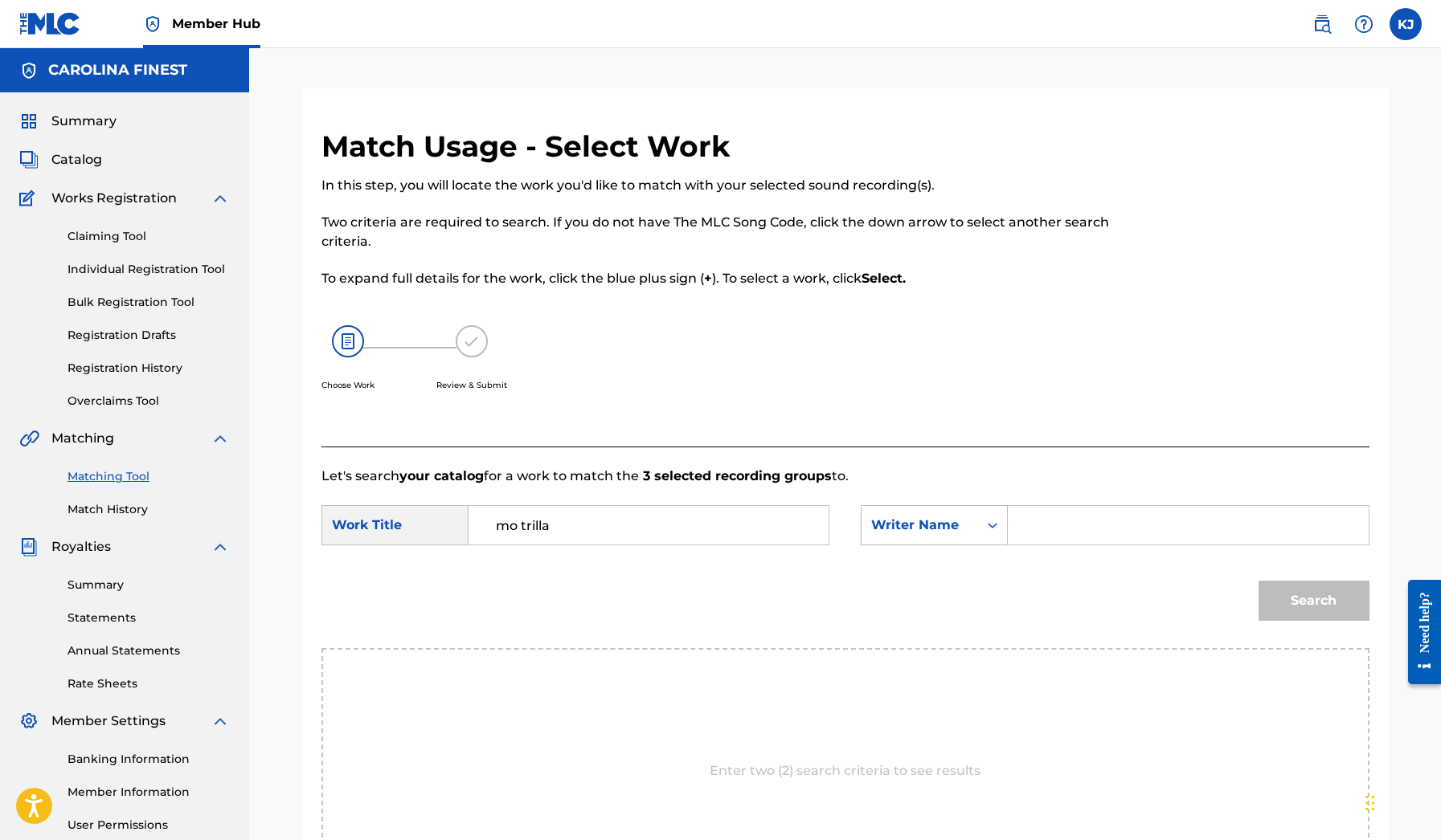
click at [1043, 531] on input "Search Form" at bounding box center [1187, 525] width 333 height 38
type input "[PERSON_NAME]"
click at [1313, 601] on button "Search" at bounding box center [1313, 601] width 111 height 40
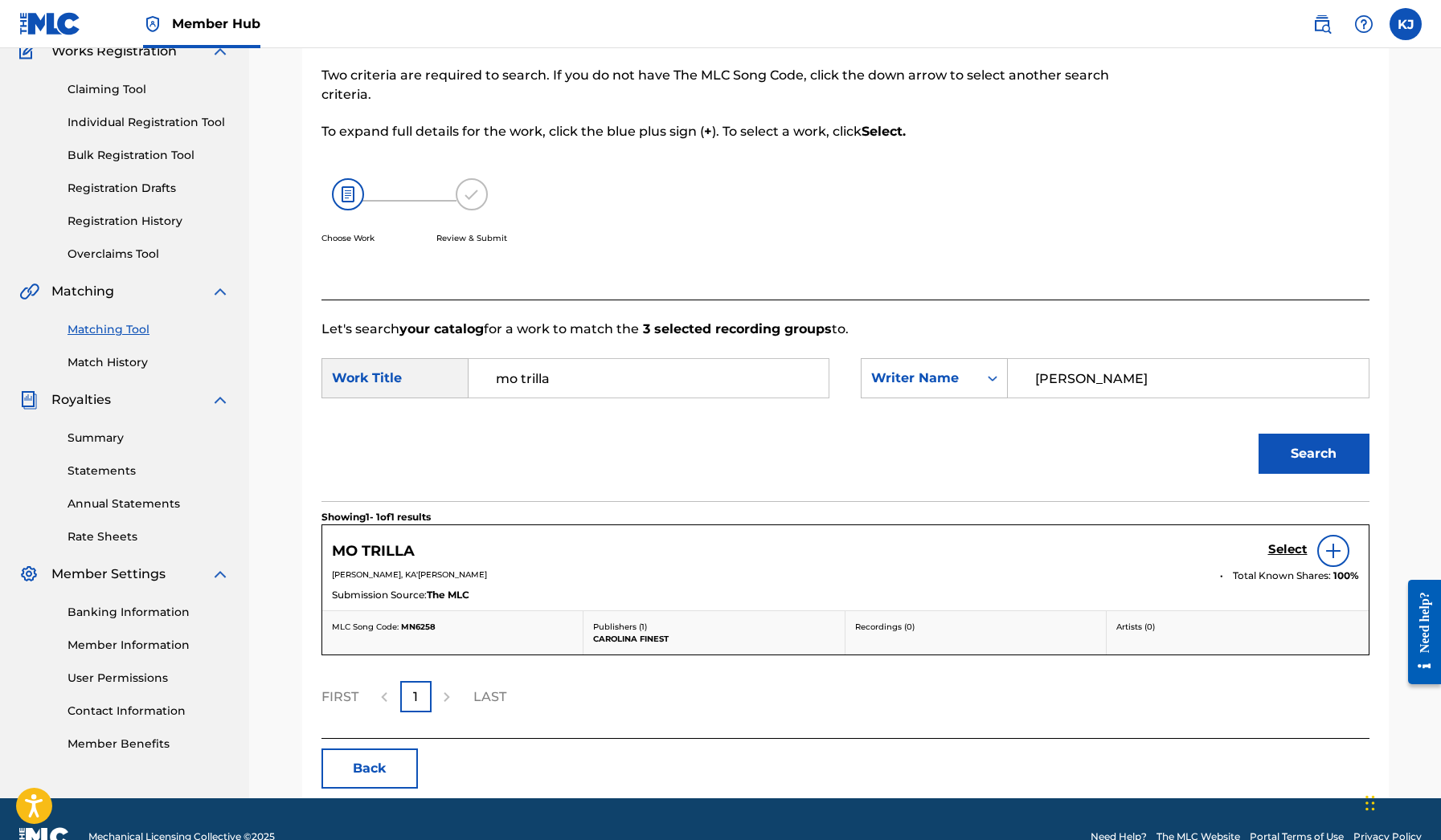
scroll to position [183, 0]
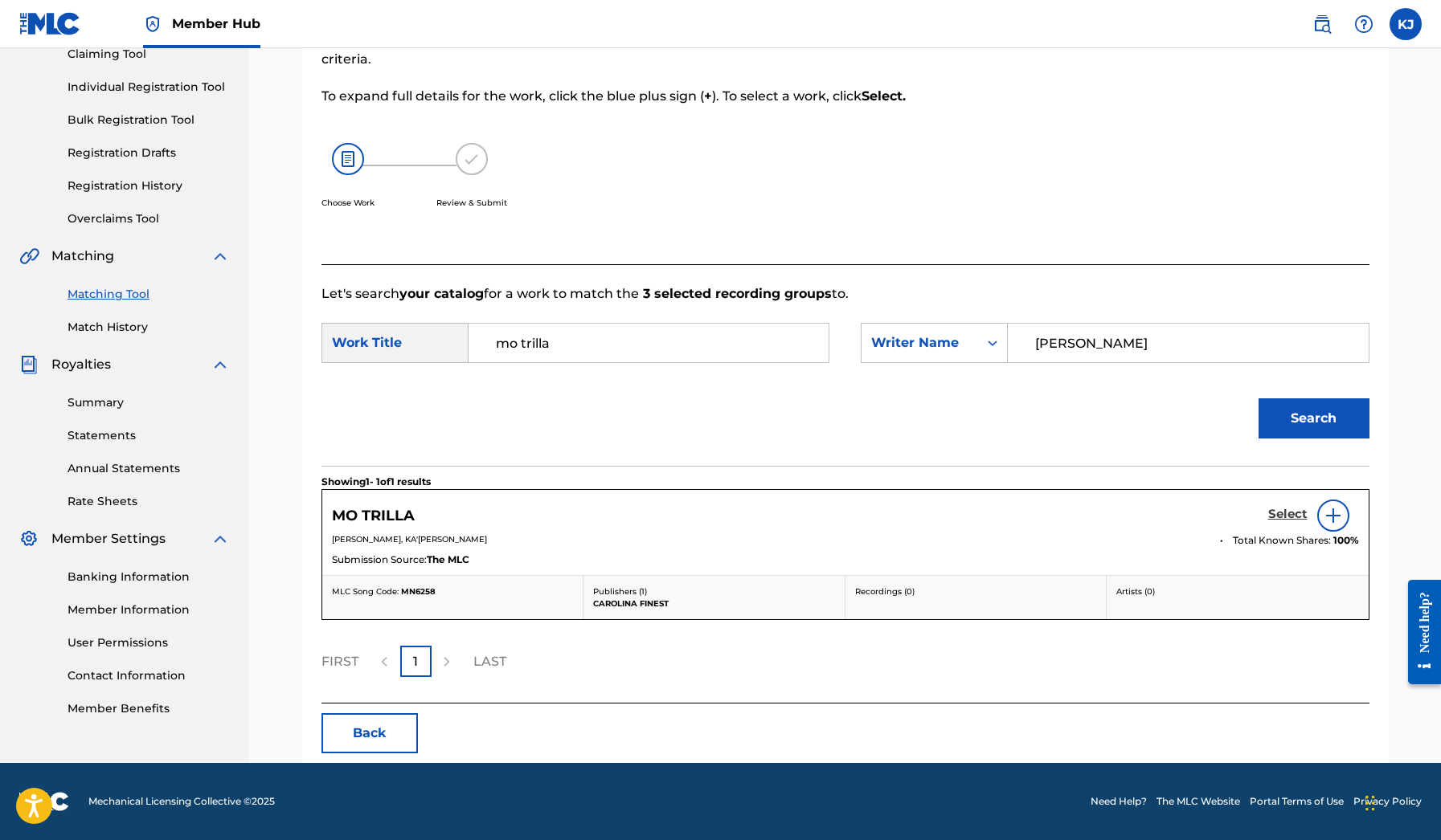
click at [1286, 518] on h5 "Select" at bounding box center [1287, 515] width 39 height 15
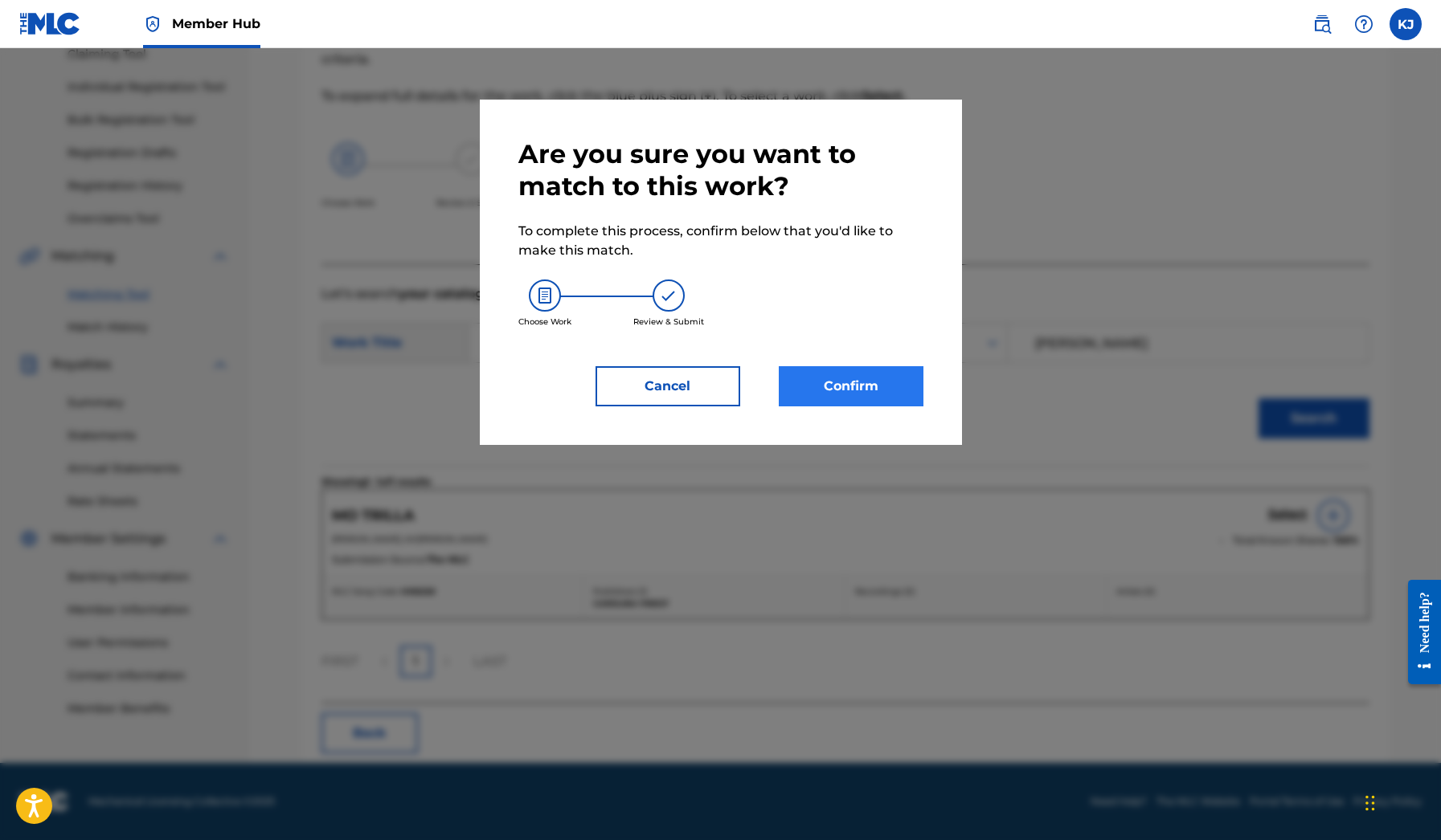
click at [885, 383] on button "Confirm" at bounding box center [850, 386] width 144 height 40
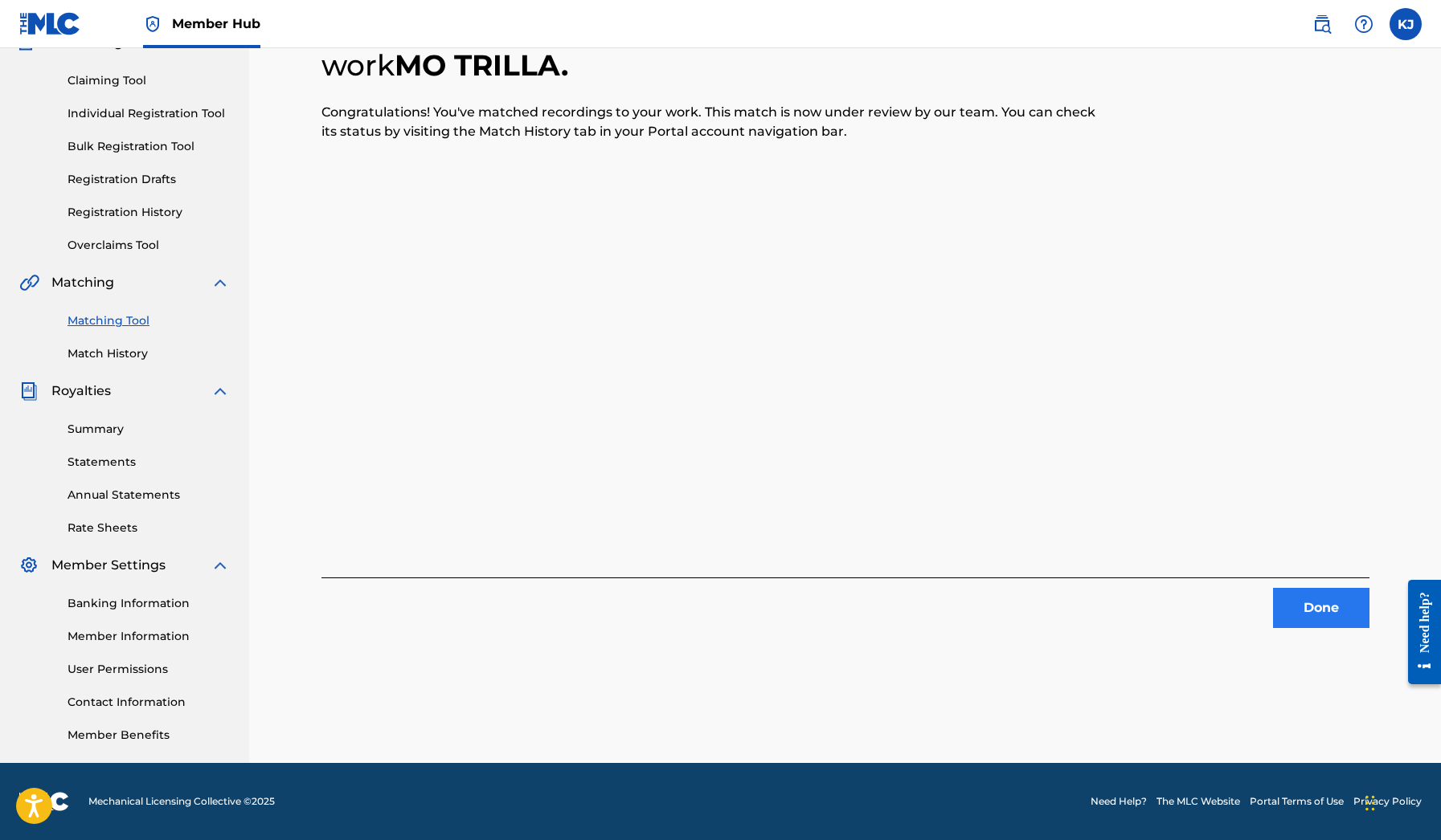
click at [1295, 602] on button "Done" at bounding box center [1320, 608] width 97 height 40
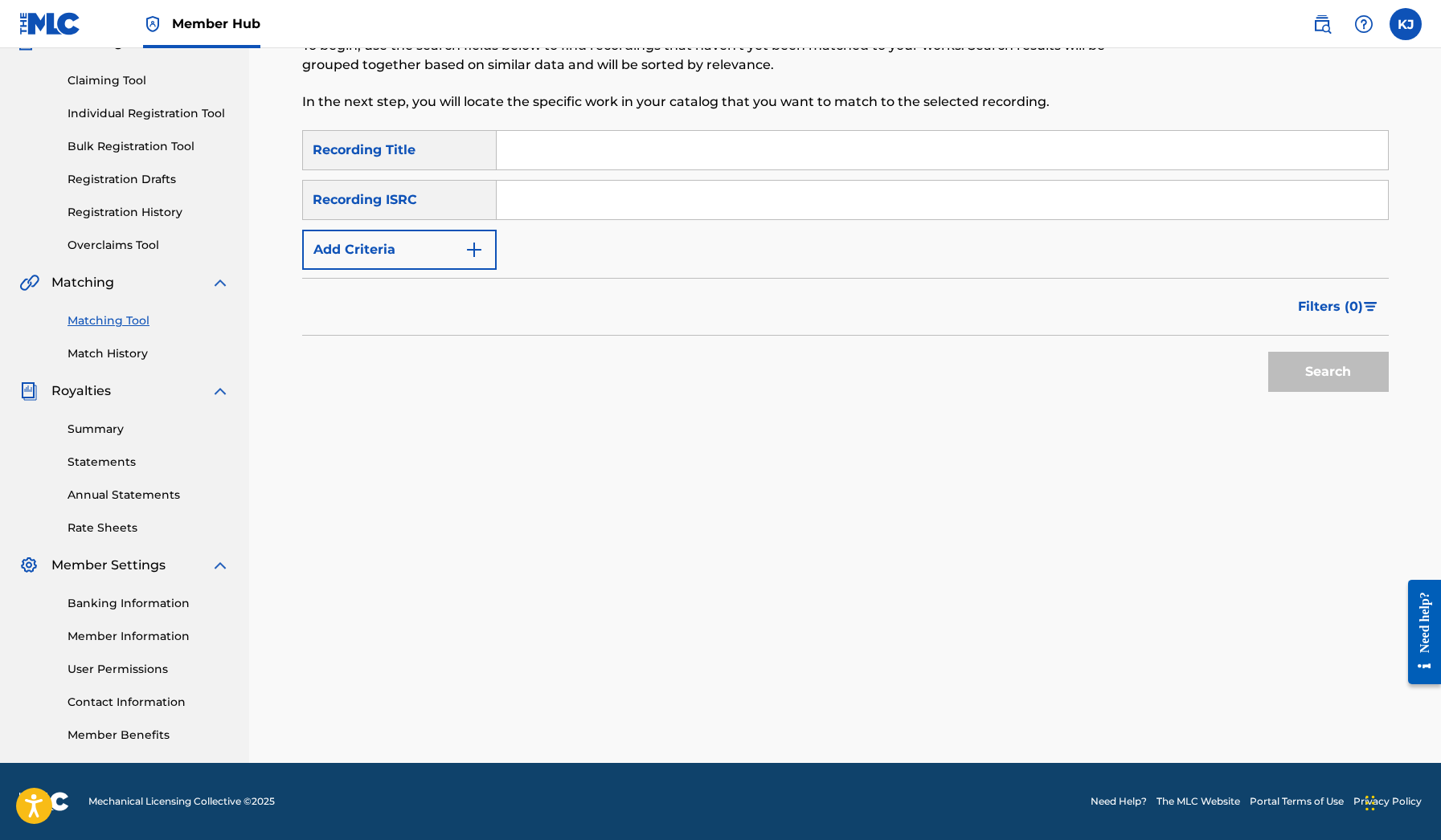
click at [588, 158] on input "Search Form" at bounding box center [942, 150] width 891 height 38
type input "mo reala"
click at [1328, 372] on button "Search" at bounding box center [1328, 371] width 121 height 40
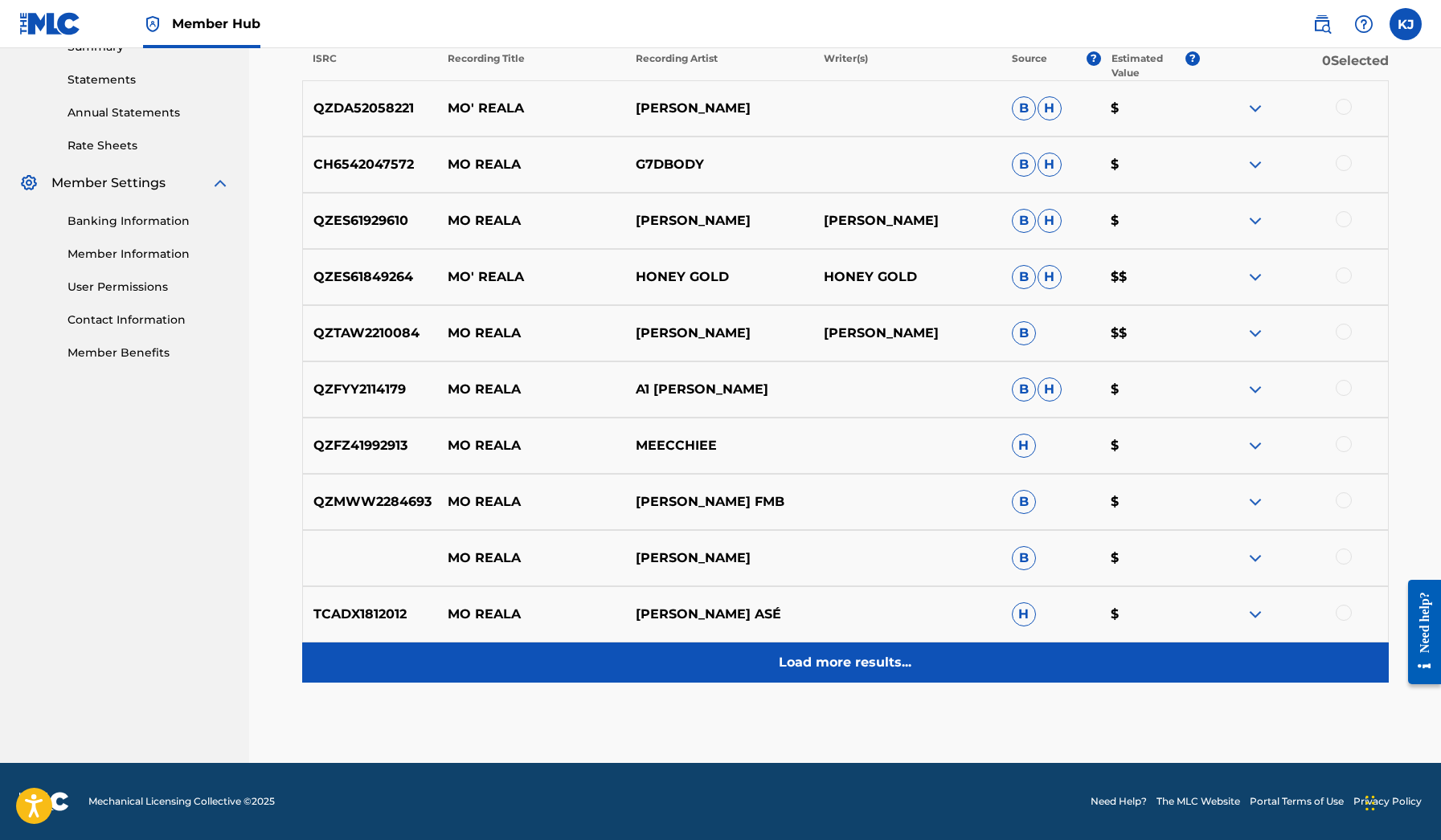
click at [839, 682] on div "Load more results..." at bounding box center [845, 663] width 1087 height 40
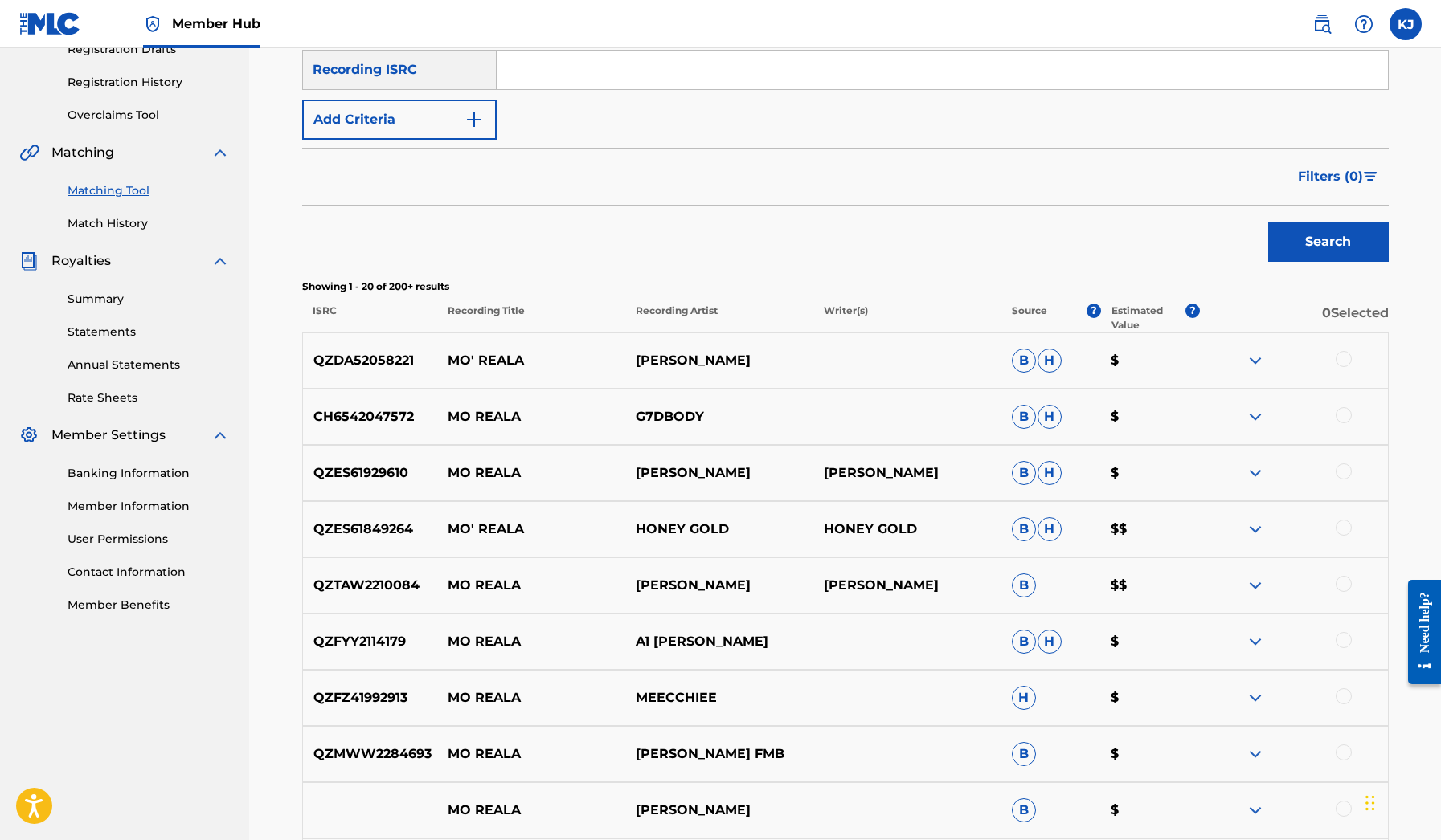
scroll to position [257, 0]
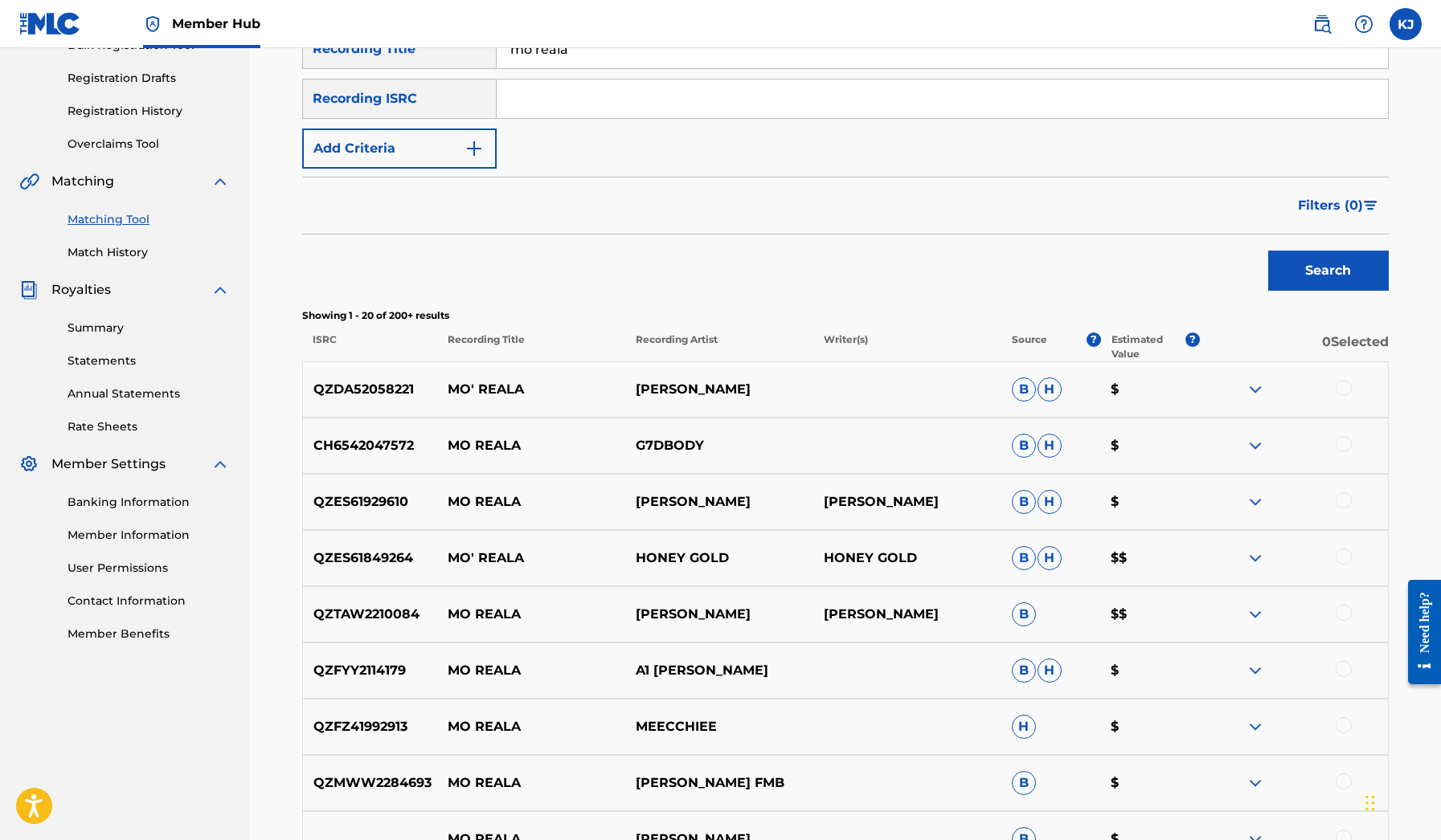
click at [1265, 384] on img at bounding box center [1254, 389] width 20 height 20
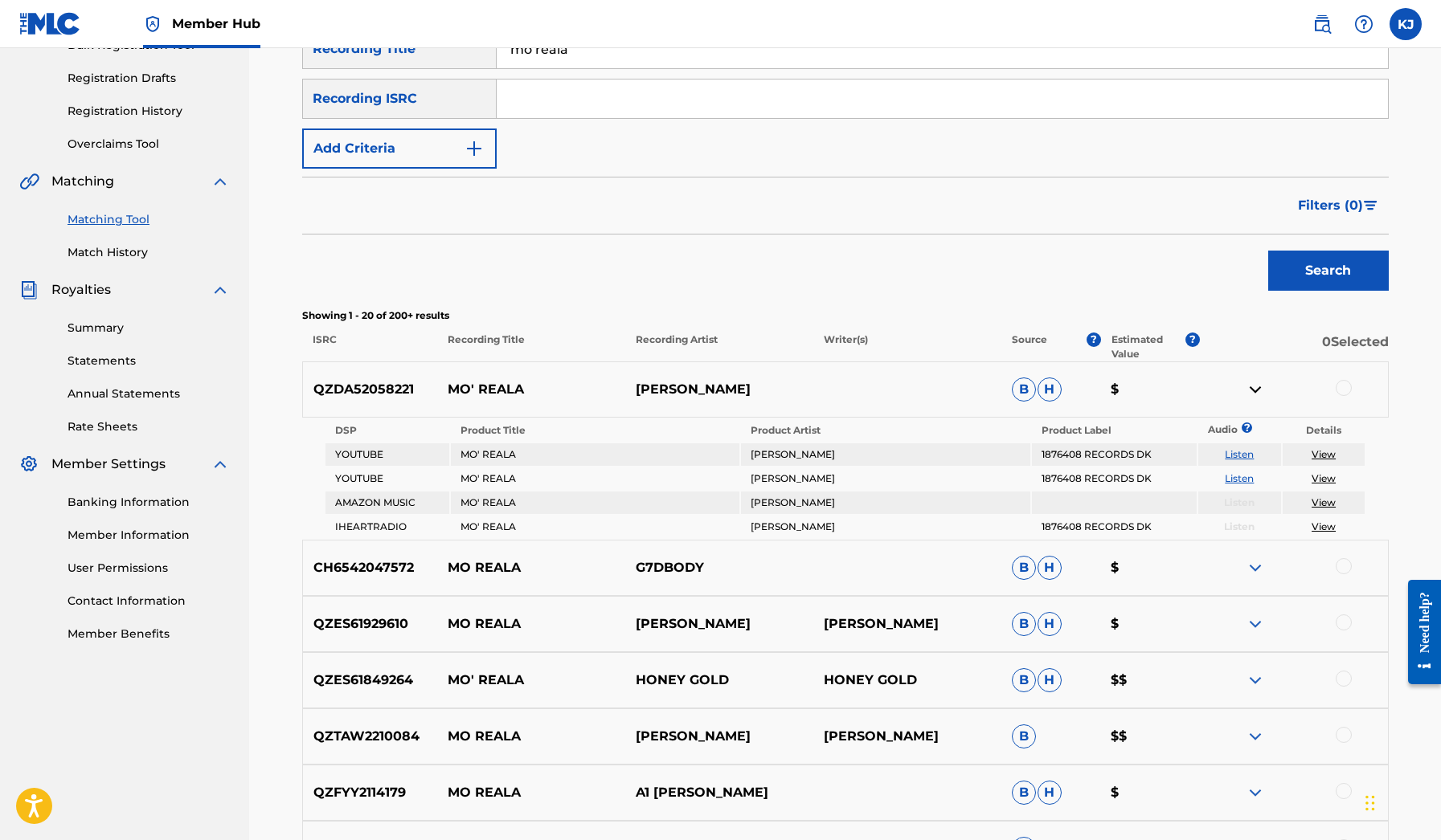
click at [1230, 454] on link "Listen" at bounding box center [1238, 454] width 29 height 12
click at [1252, 479] on link "Listen" at bounding box center [1238, 478] width 29 height 12
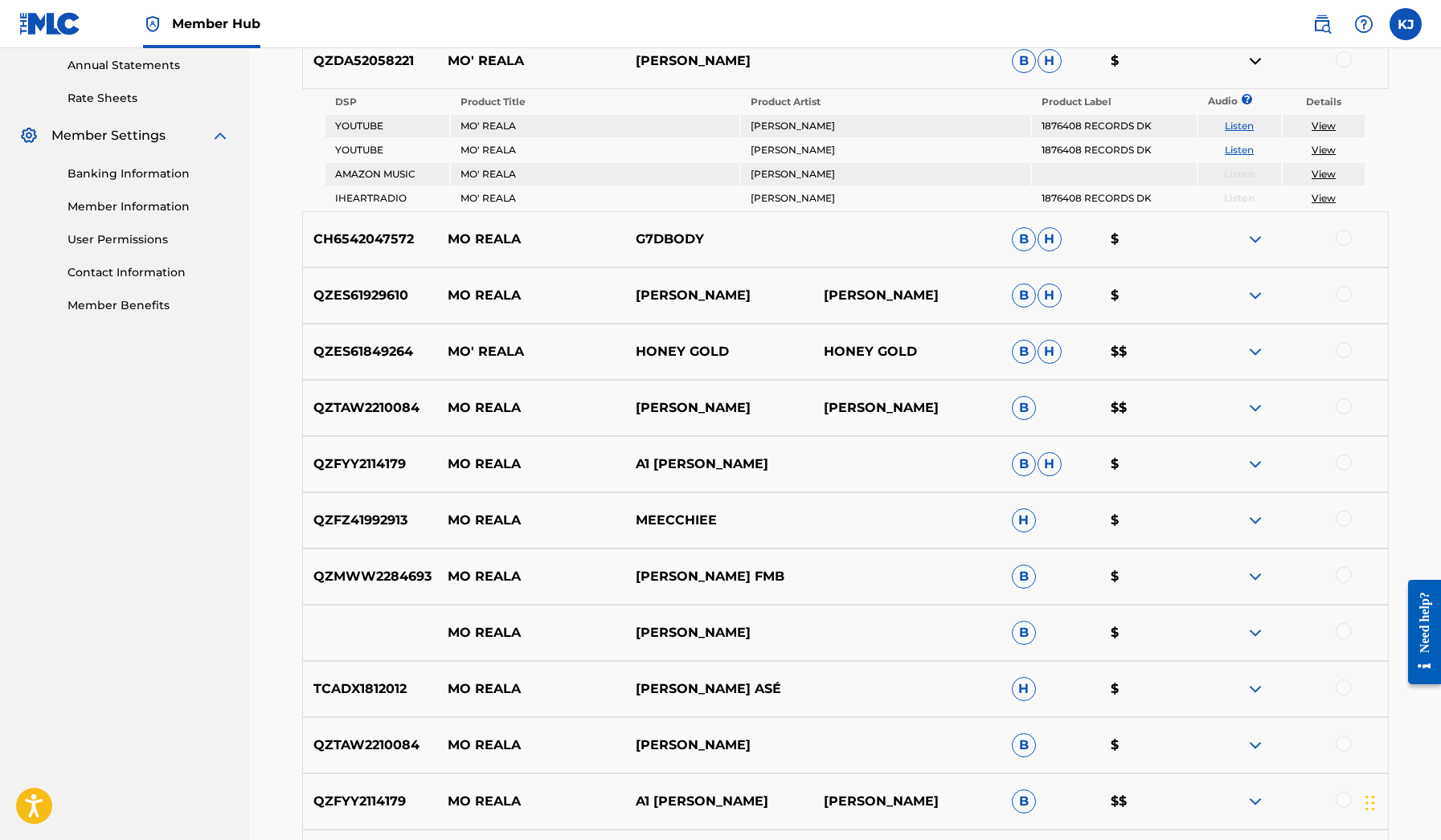
scroll to position [618, 0]
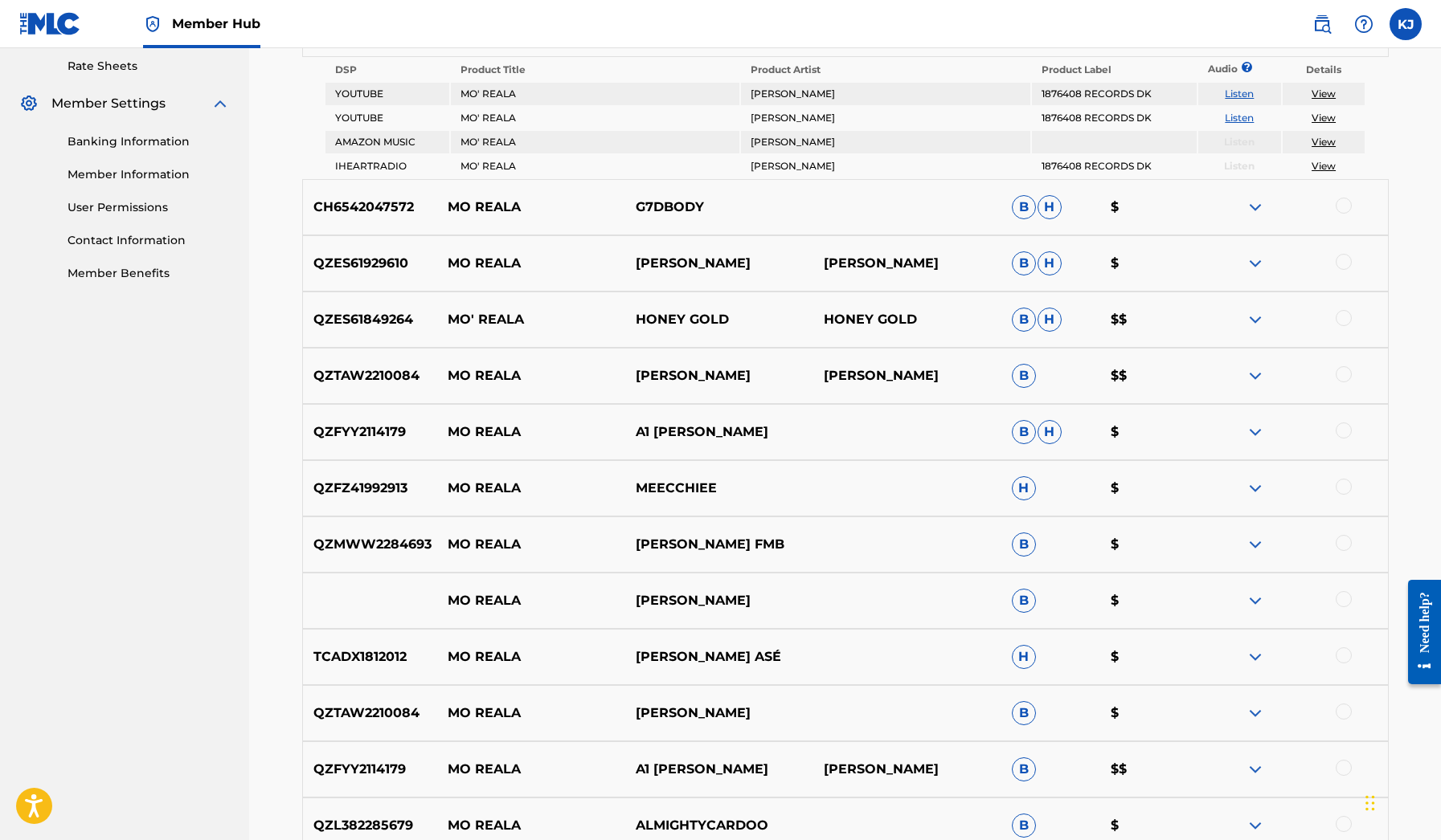
click at [1255, 208] on img at bounding box center [1254, 207] width 20 height 20
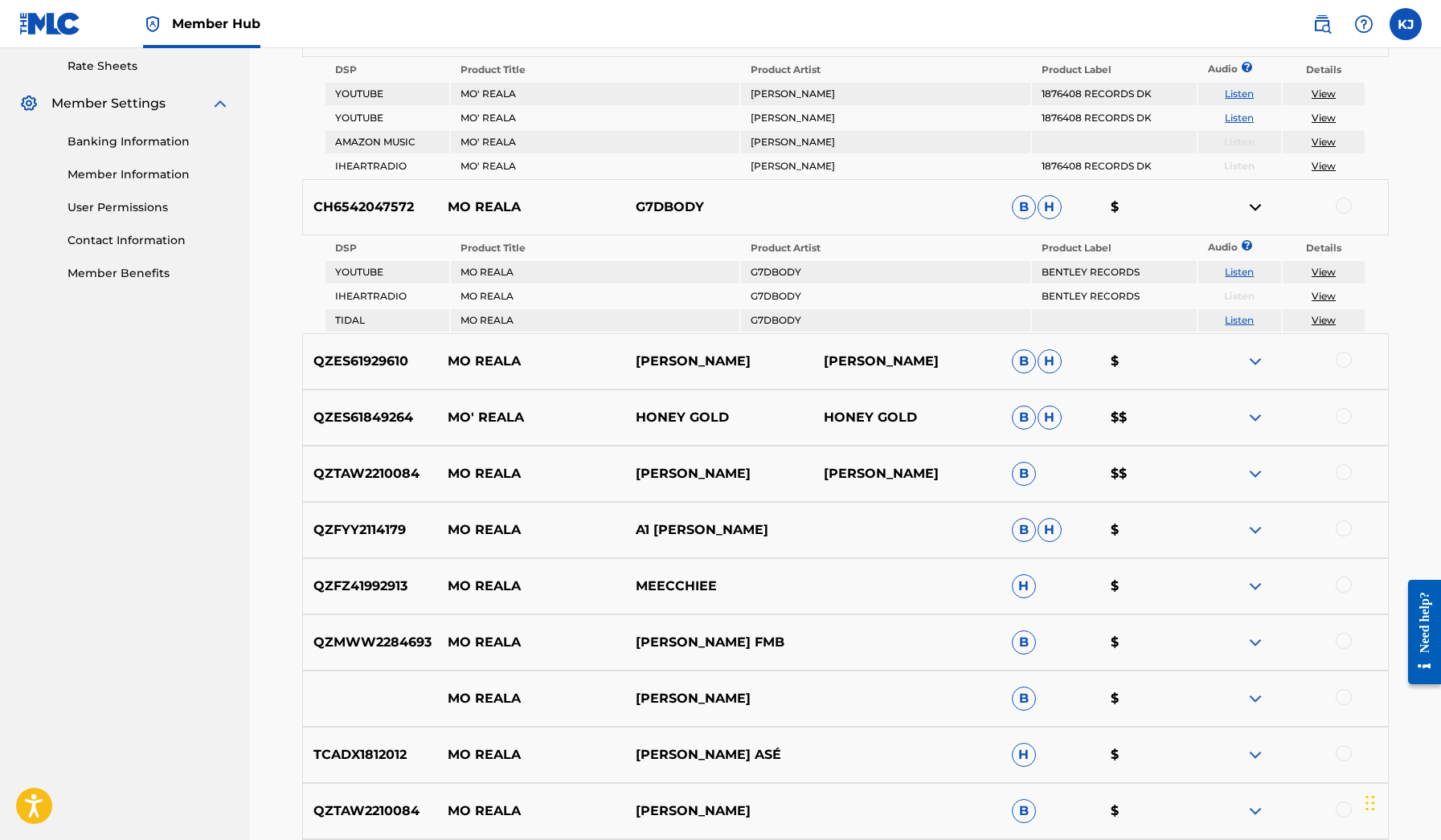
click at [1230, 273] on link "Listen" at bounding box center [1238, 272] width 29 height 12
click at [1249, 354] on img at bounding box center [1254, 361] width 20 height 20
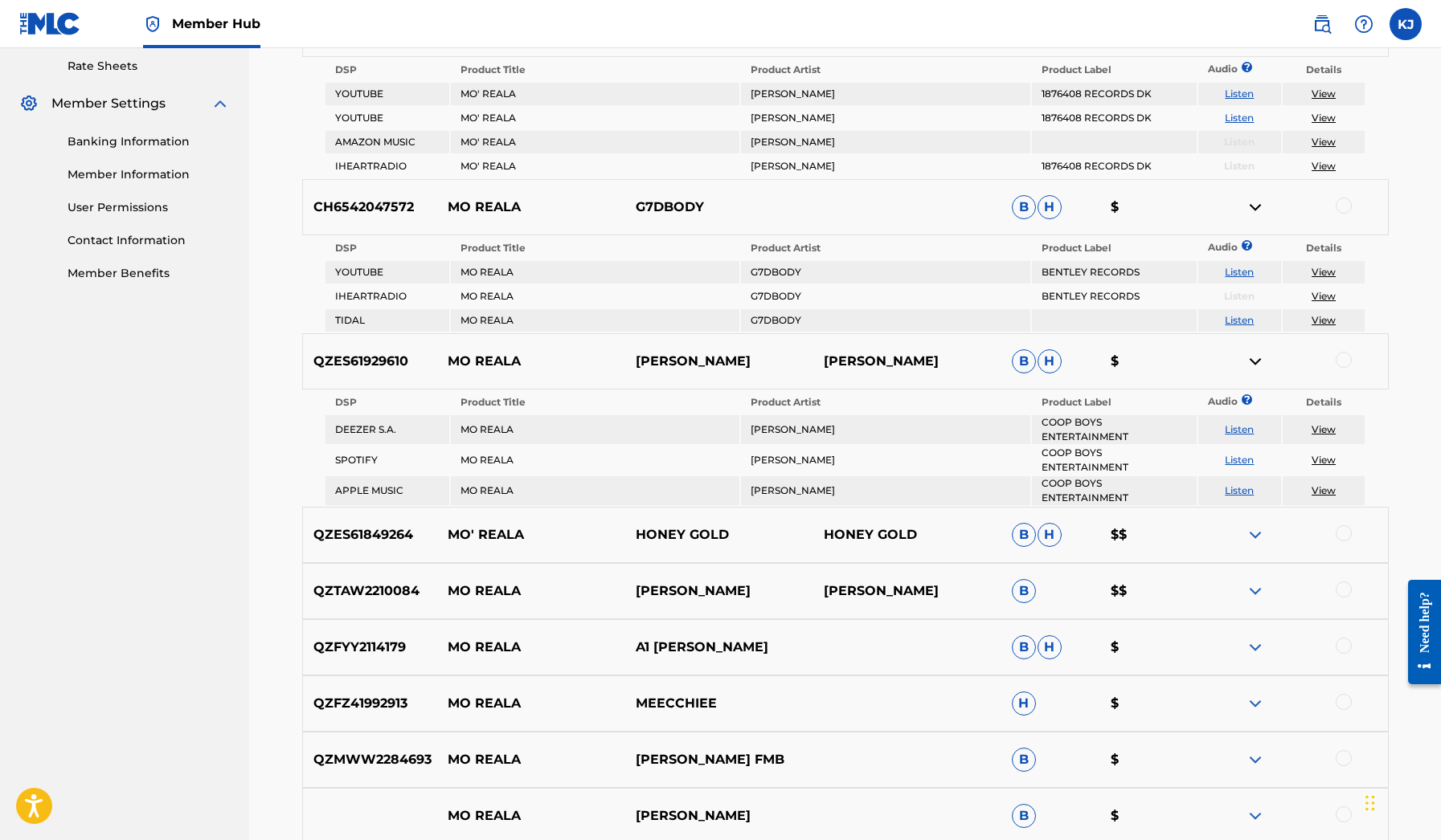
click at [1262, 544] on img at bounding box center [1254, 534] width 20 height 20
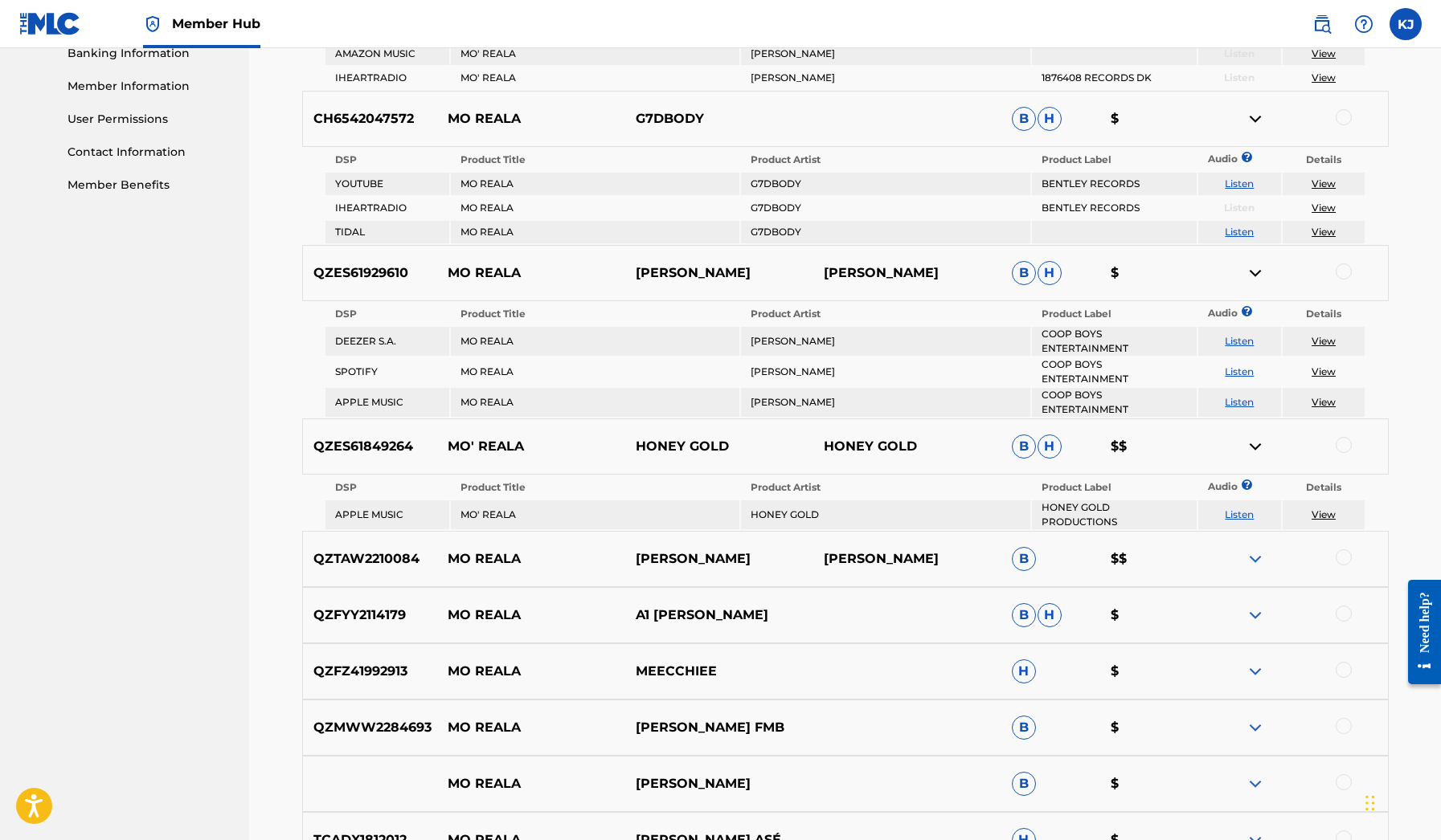
click at [1255, 561] on img at bounding box center [1254, 559] width 20 height 20
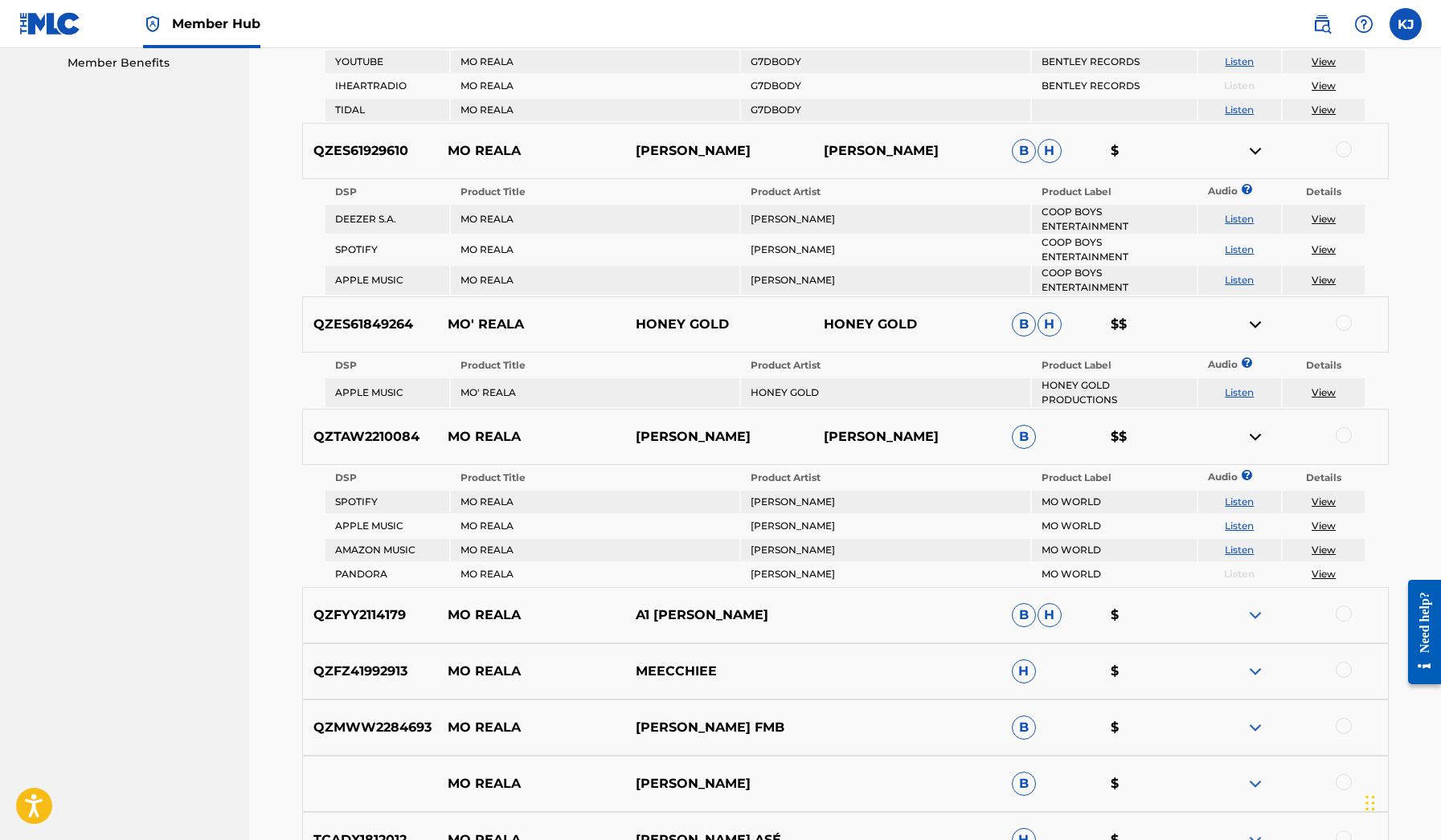
scroll to position [846, 0]
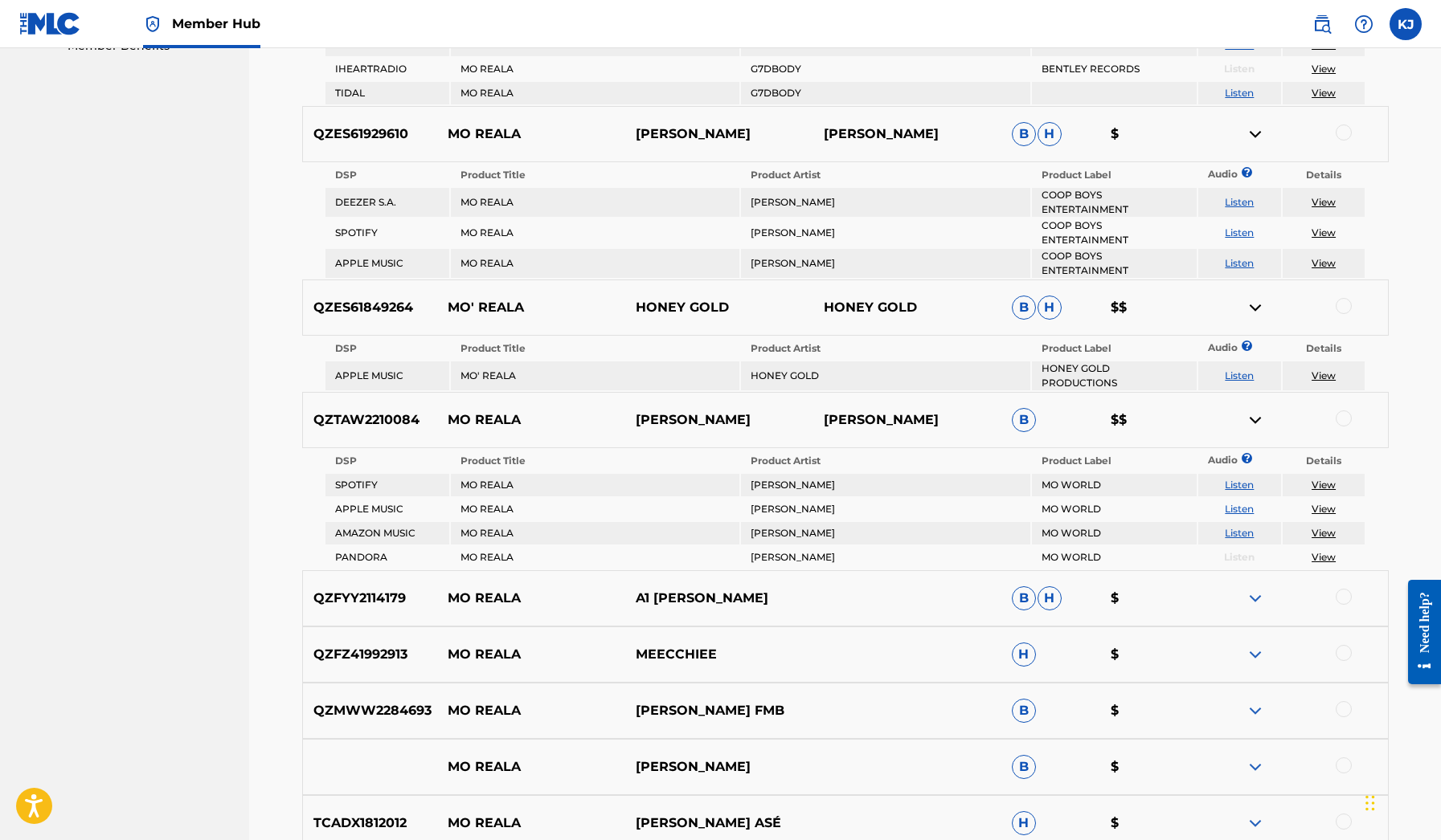
click at [1247, 577] on div "QZFYY2114179 MO REALA A1 [PERSON_NAME] $" at bounding box center [845, 598] width 1087 height 56
click at [1251, 589] on img at bounding box center [1254, 598] width 20 height 20
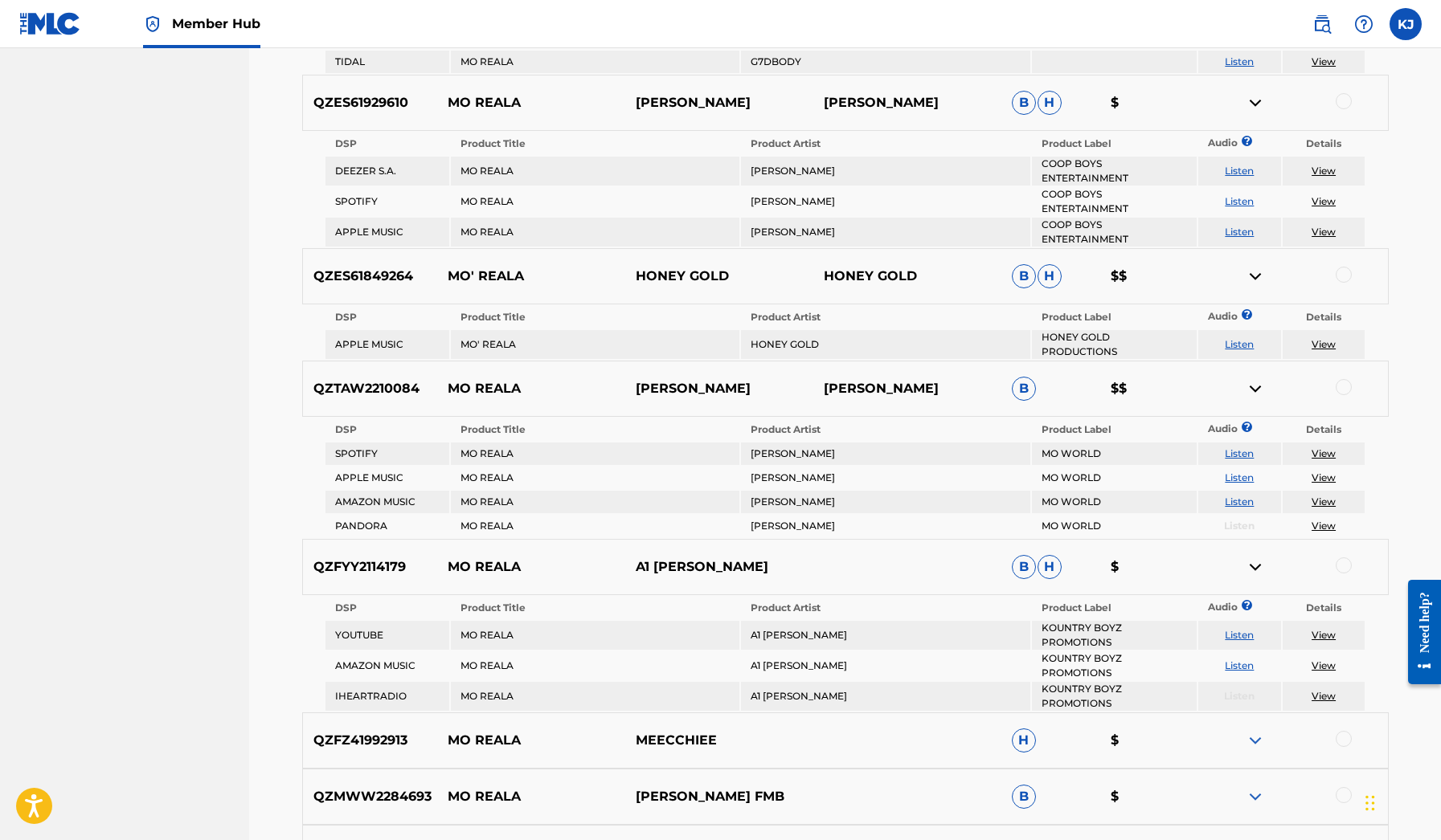
scroll to position [918, 0]
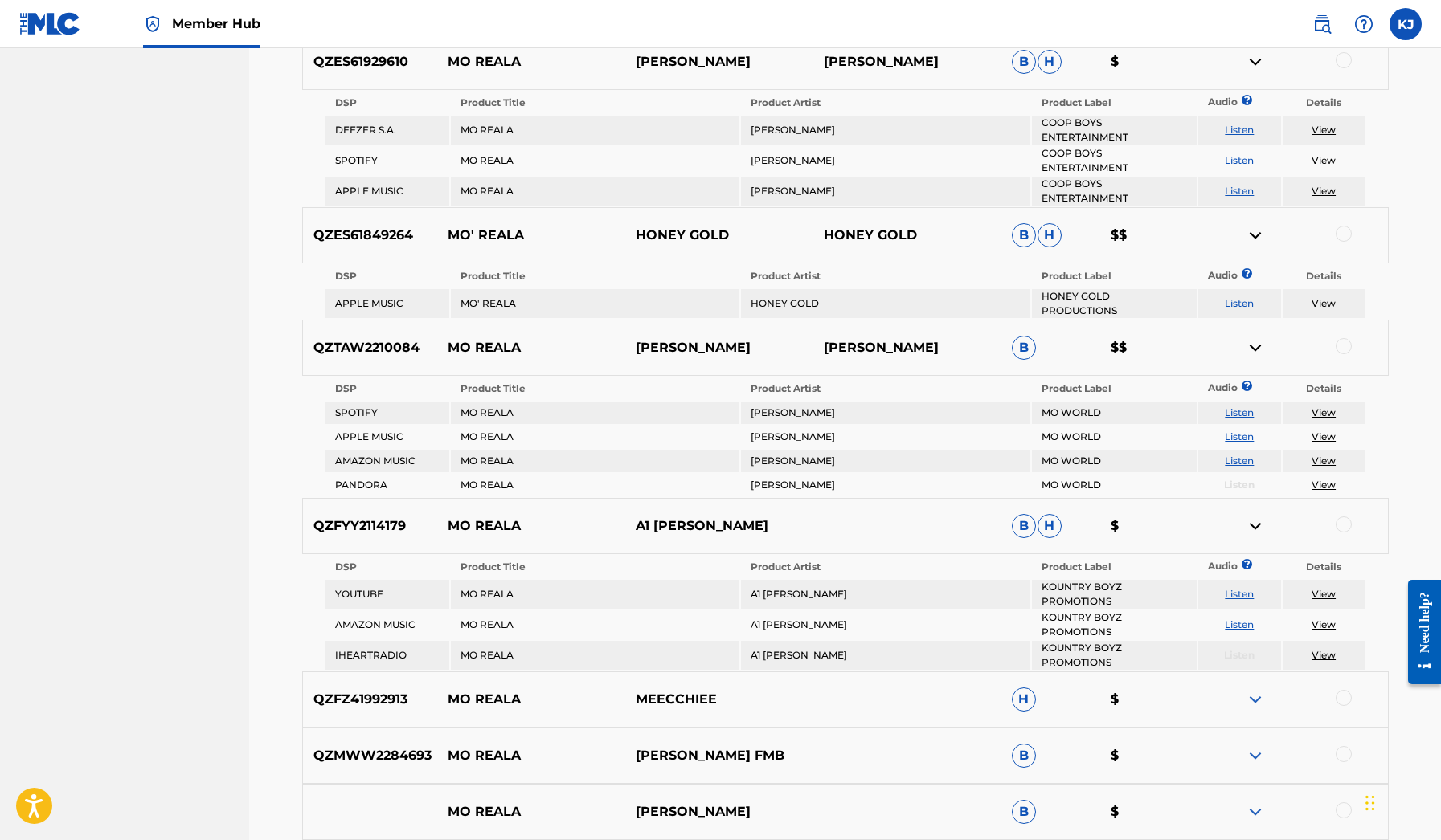
click at [1246, 589] on link "Listen" at bounding box center [1238, 593] width 29 height 12
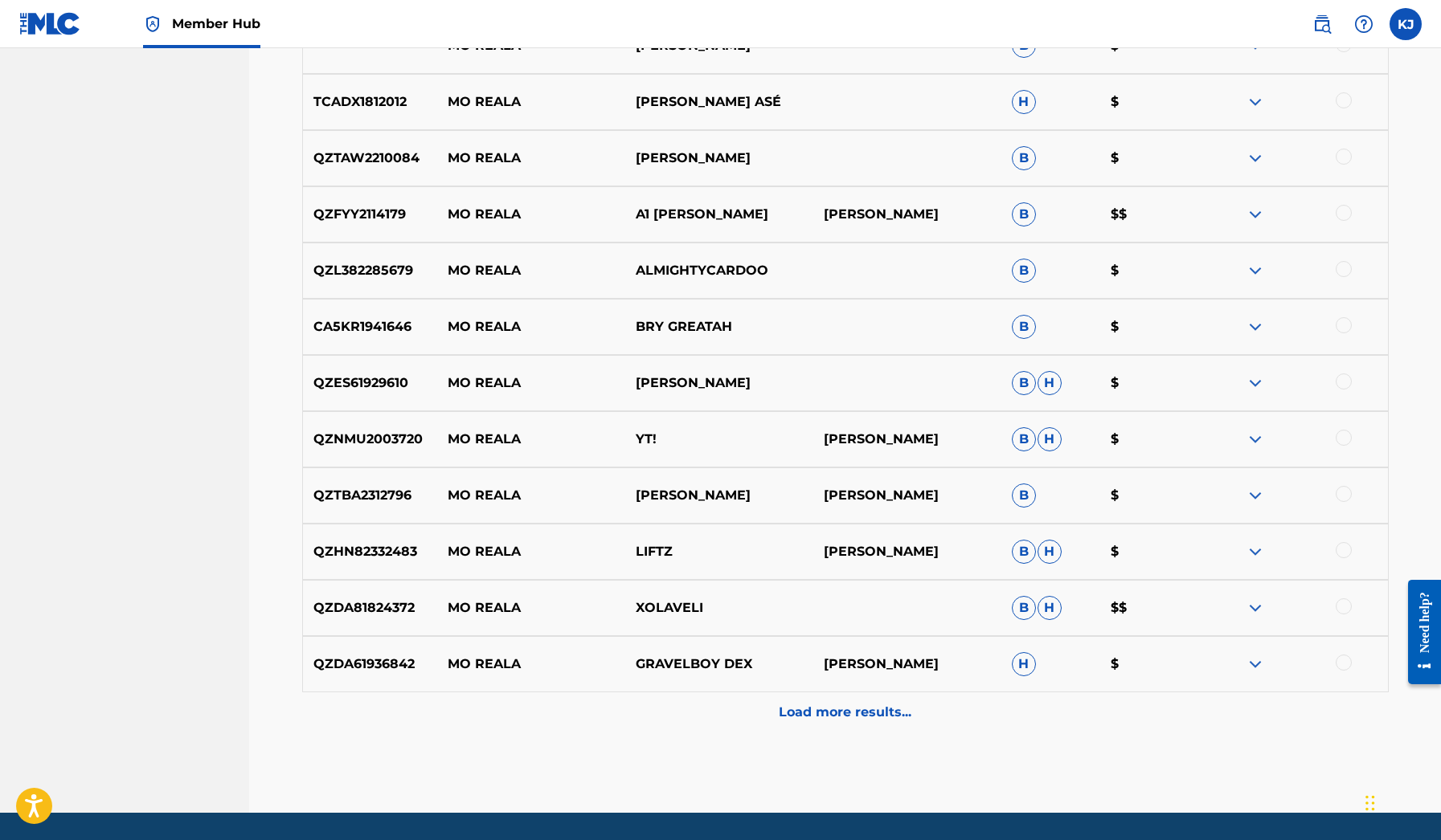
scroll to position [1672, 0]
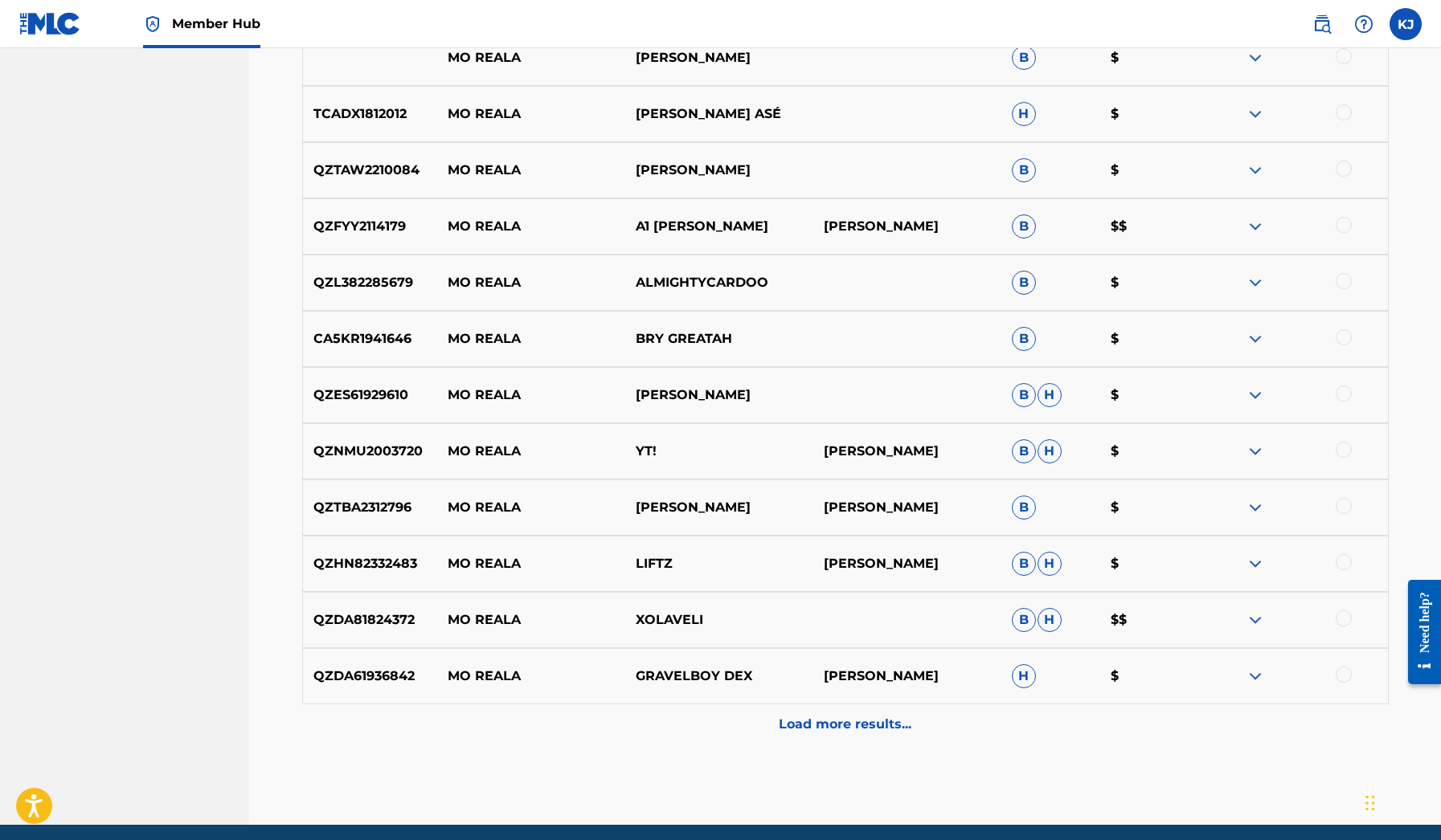
click at [1253, 217] on img at bounding box center [1254, 226] width 20 height 20
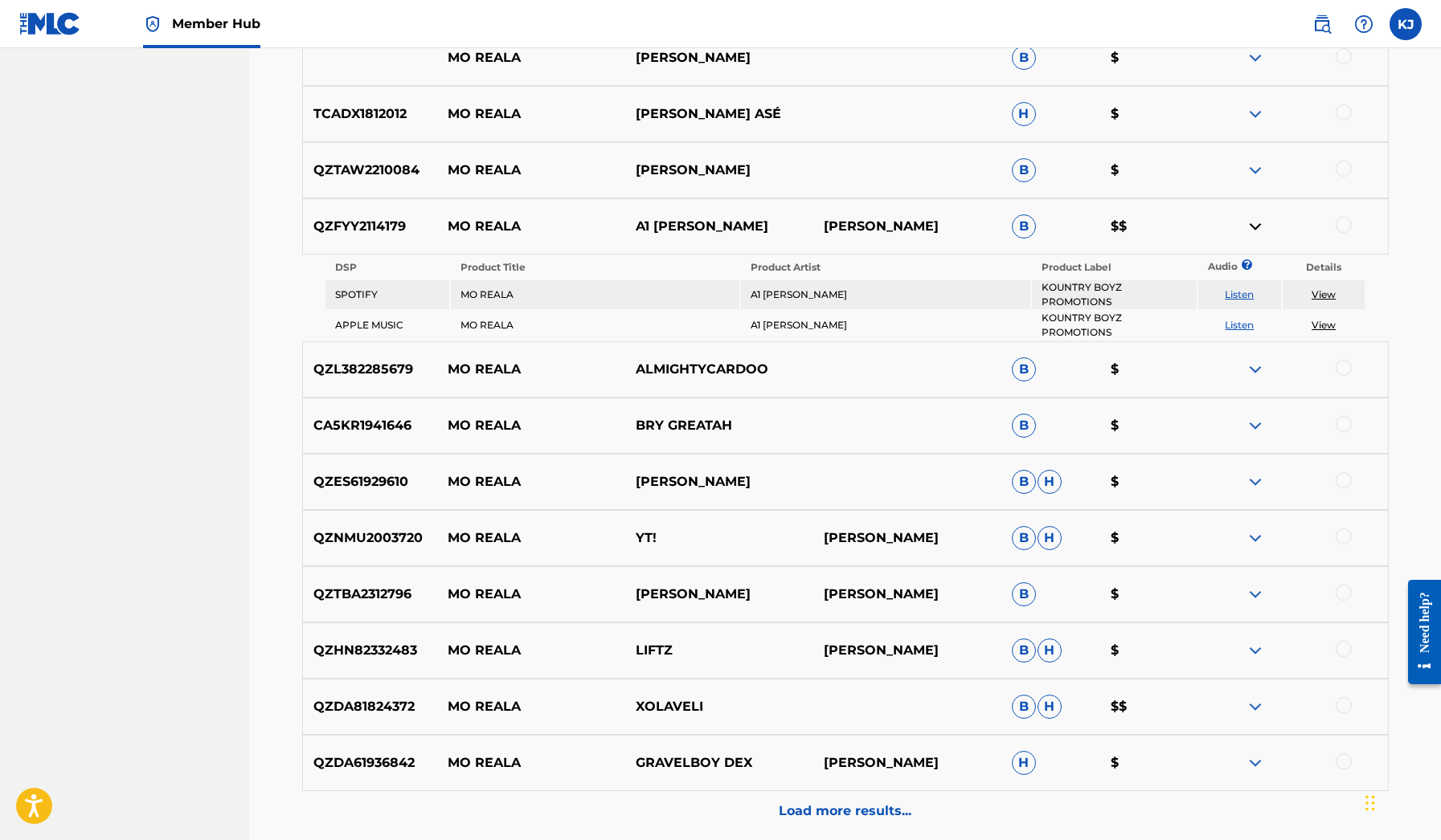
click at [1253, 217] on img at bounding box center [1254, 226] width 20 height 20
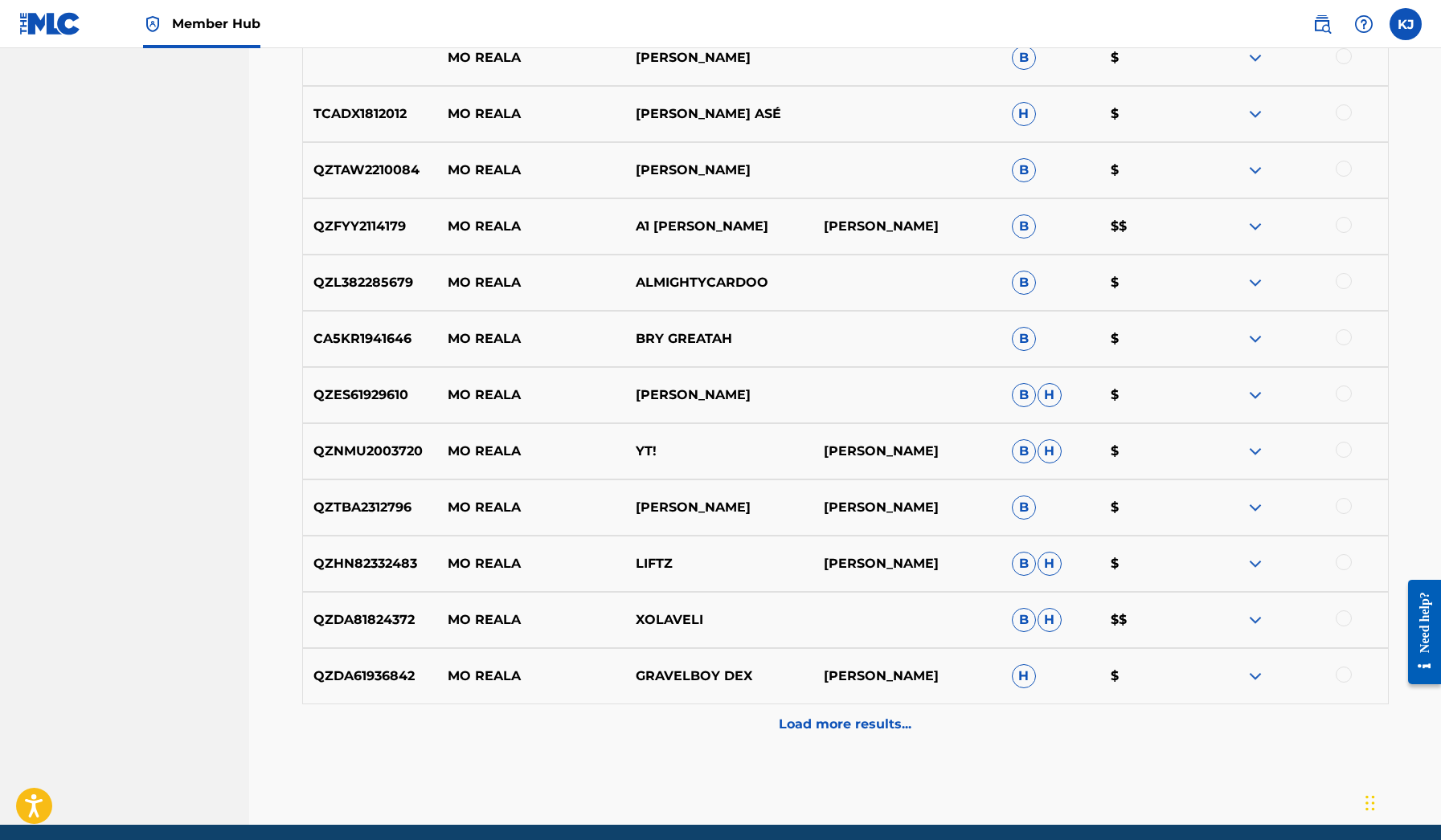
click at [1250, 273] on img at bounding box center [1254, 282] width 20 height 20
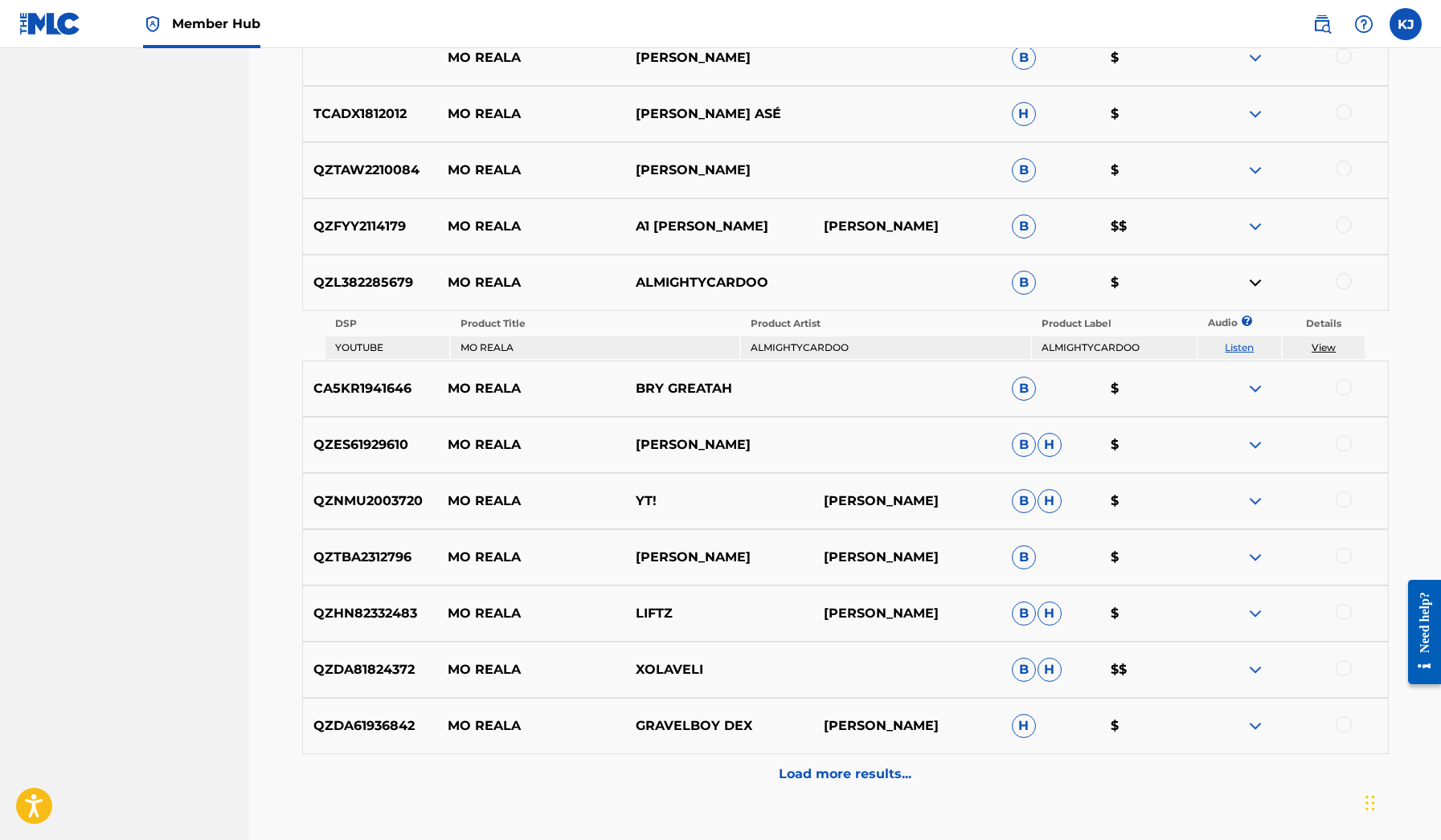
click at [1227, 341] on link "Listen" at bounding box center [1238, 347] width 29 height 12
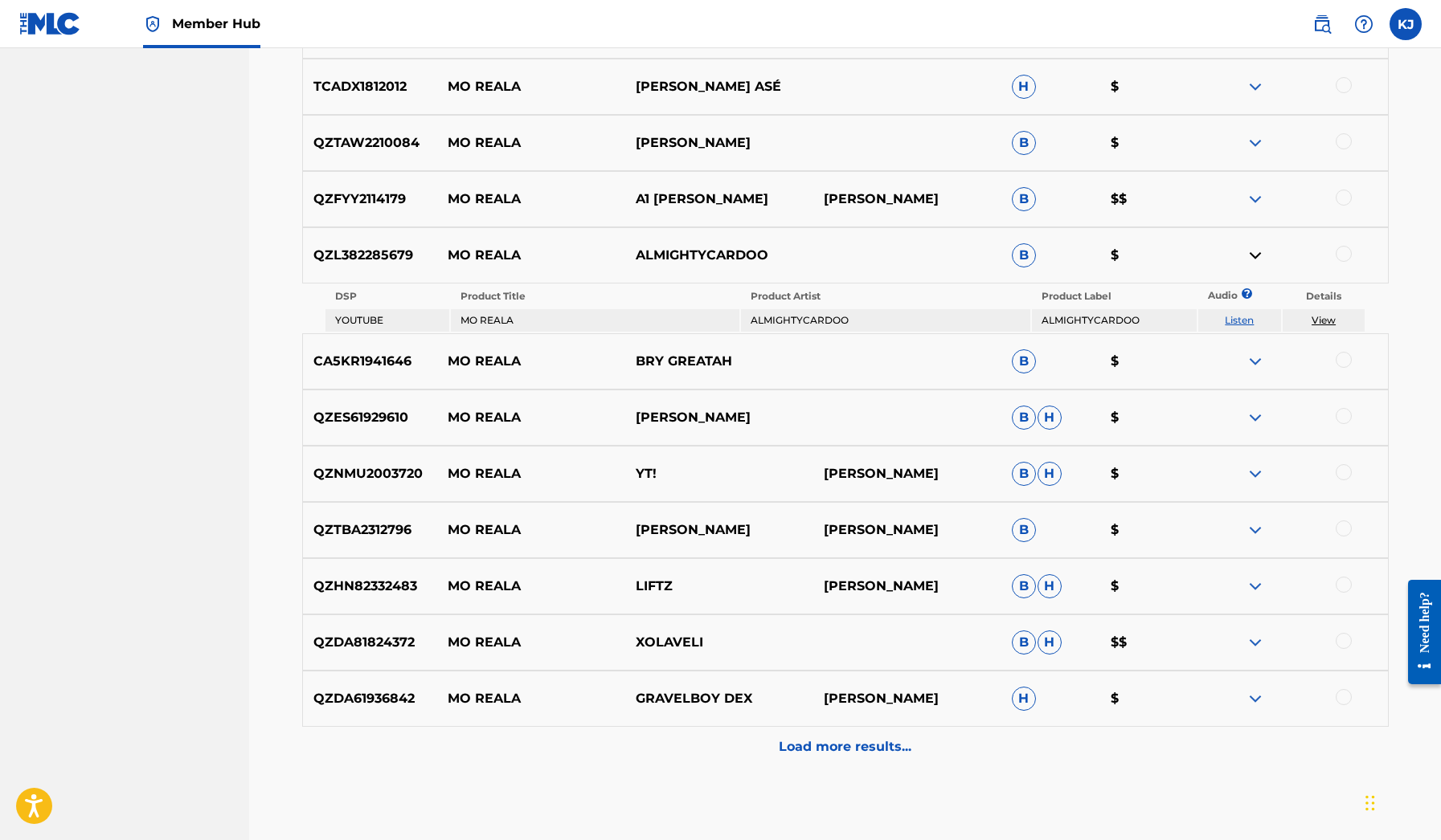
scroll to position [1700, 0]
click at [1251, 637] on img at bounding box center [1254, 641] width 20 height 20
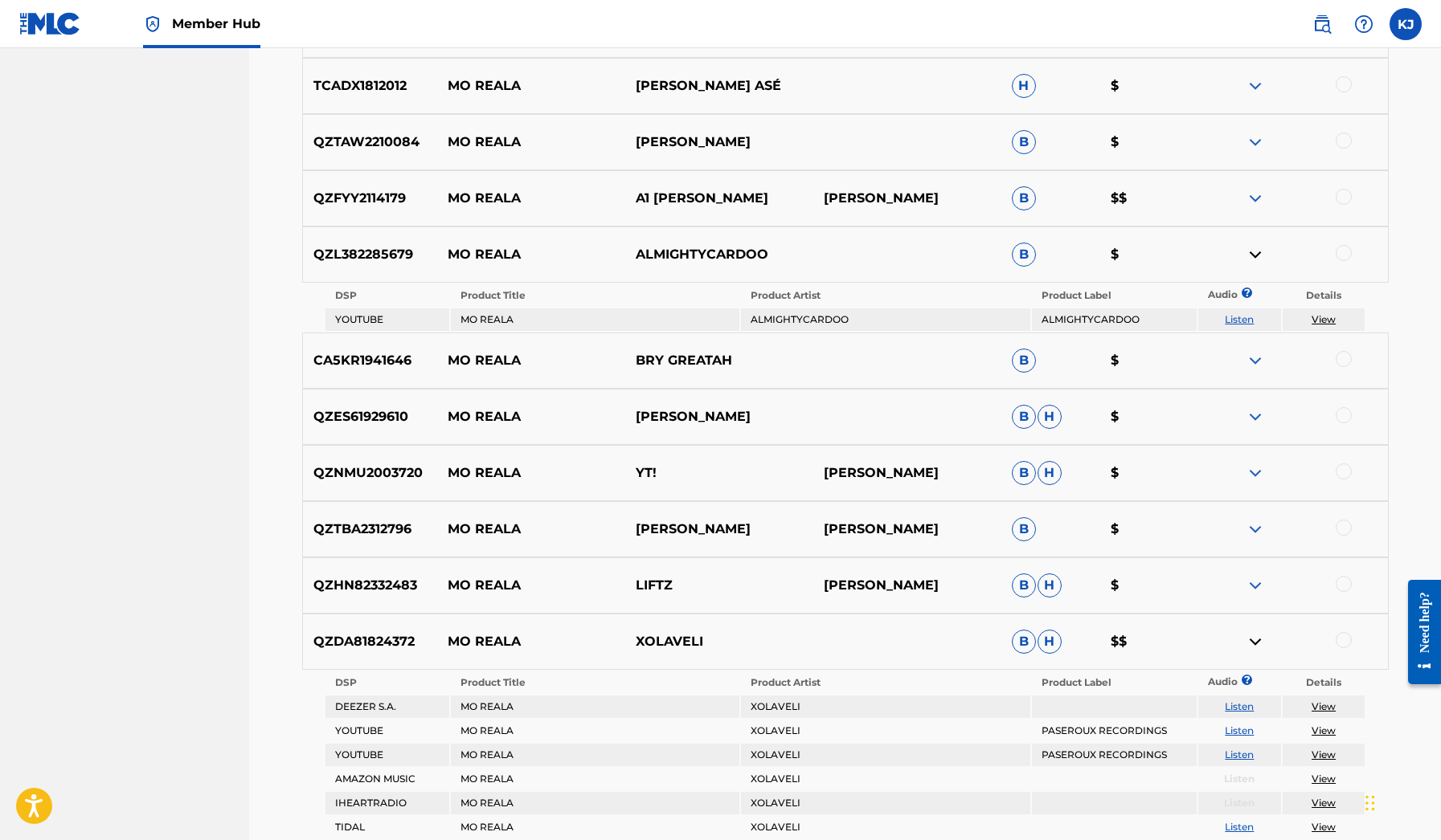
click at [1238, 725] on link "Listen" at bounding box center [1238, 730] width 29 height 12
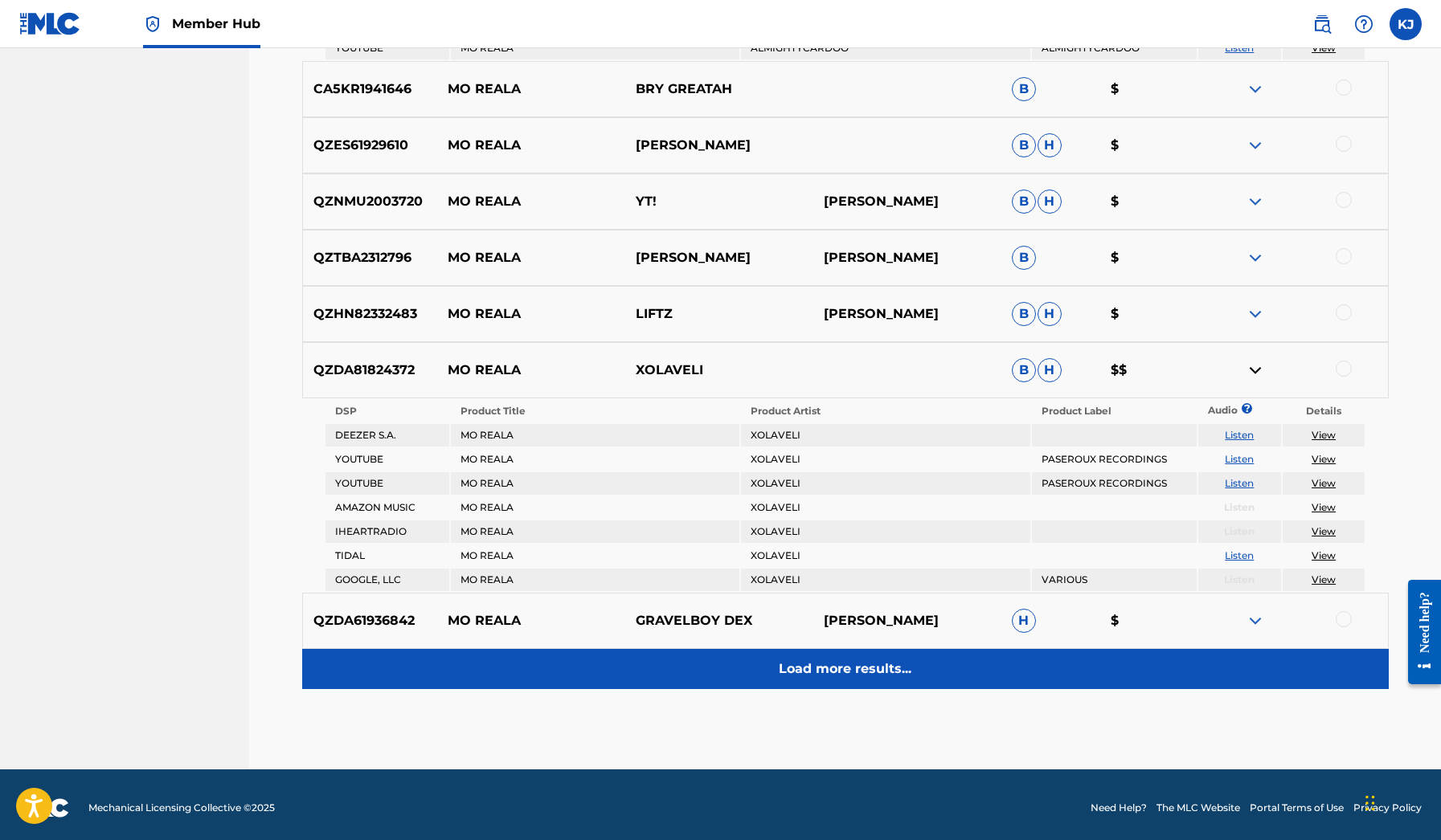
click at [860, 660] on p "Load more results..." at bounding box center [844, 669] width 132 height 20
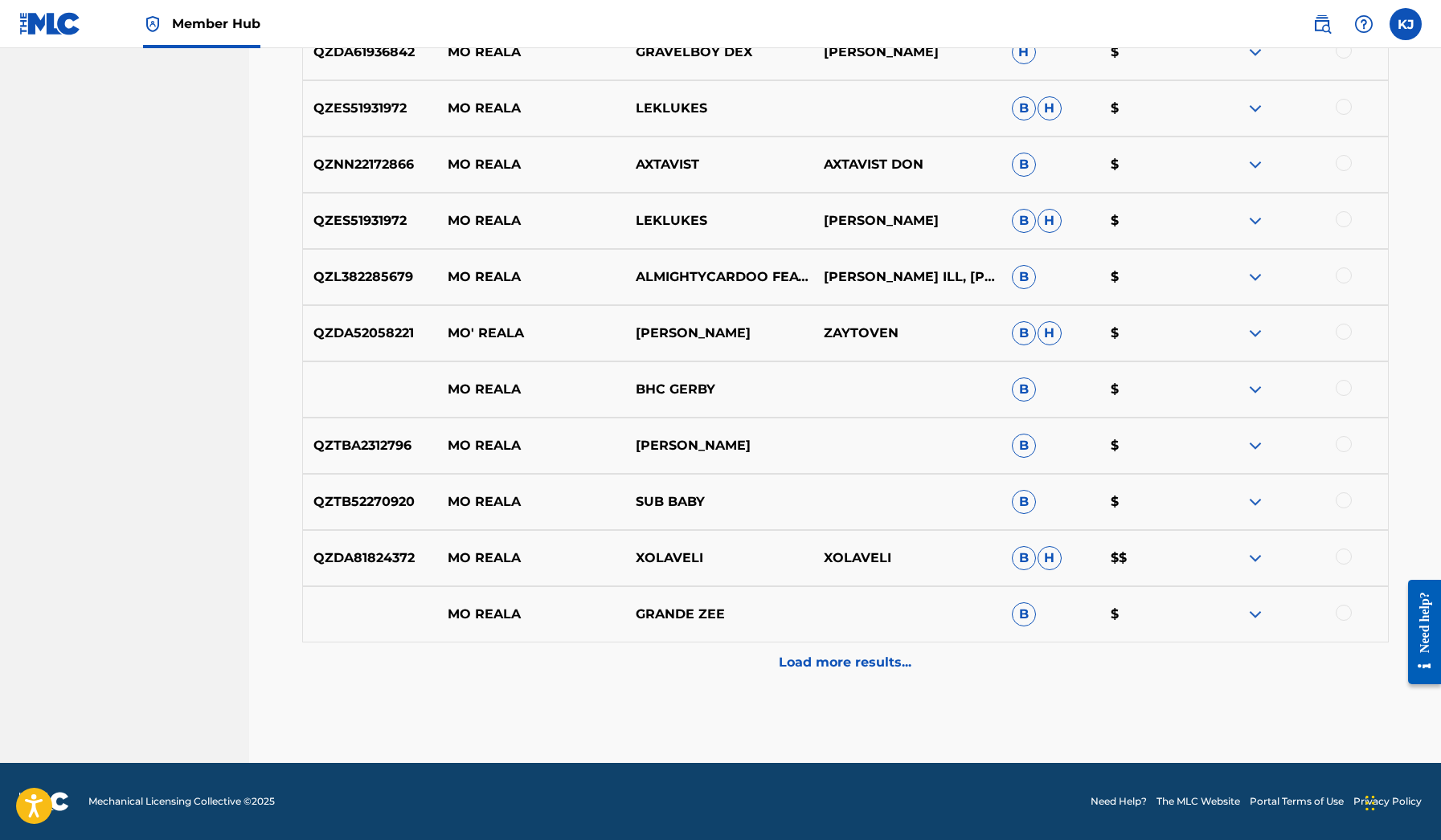
click at [860, 654] on p "Load more results..." at bounding box center [844, 663] width 132 height 20
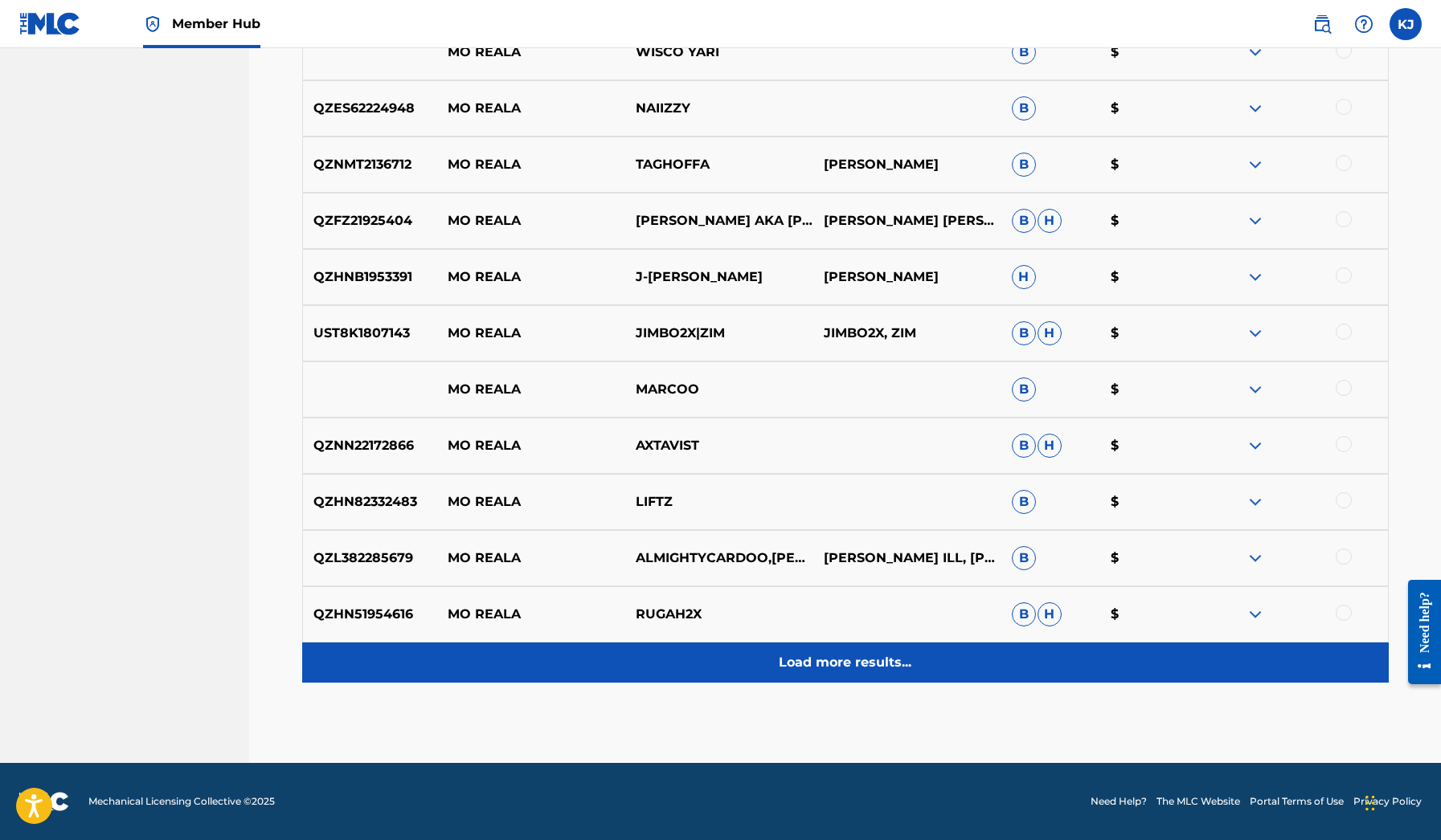
click at [850, 675] on div "Load more results..." at bounding box center [845, 663] width 1087 height 40
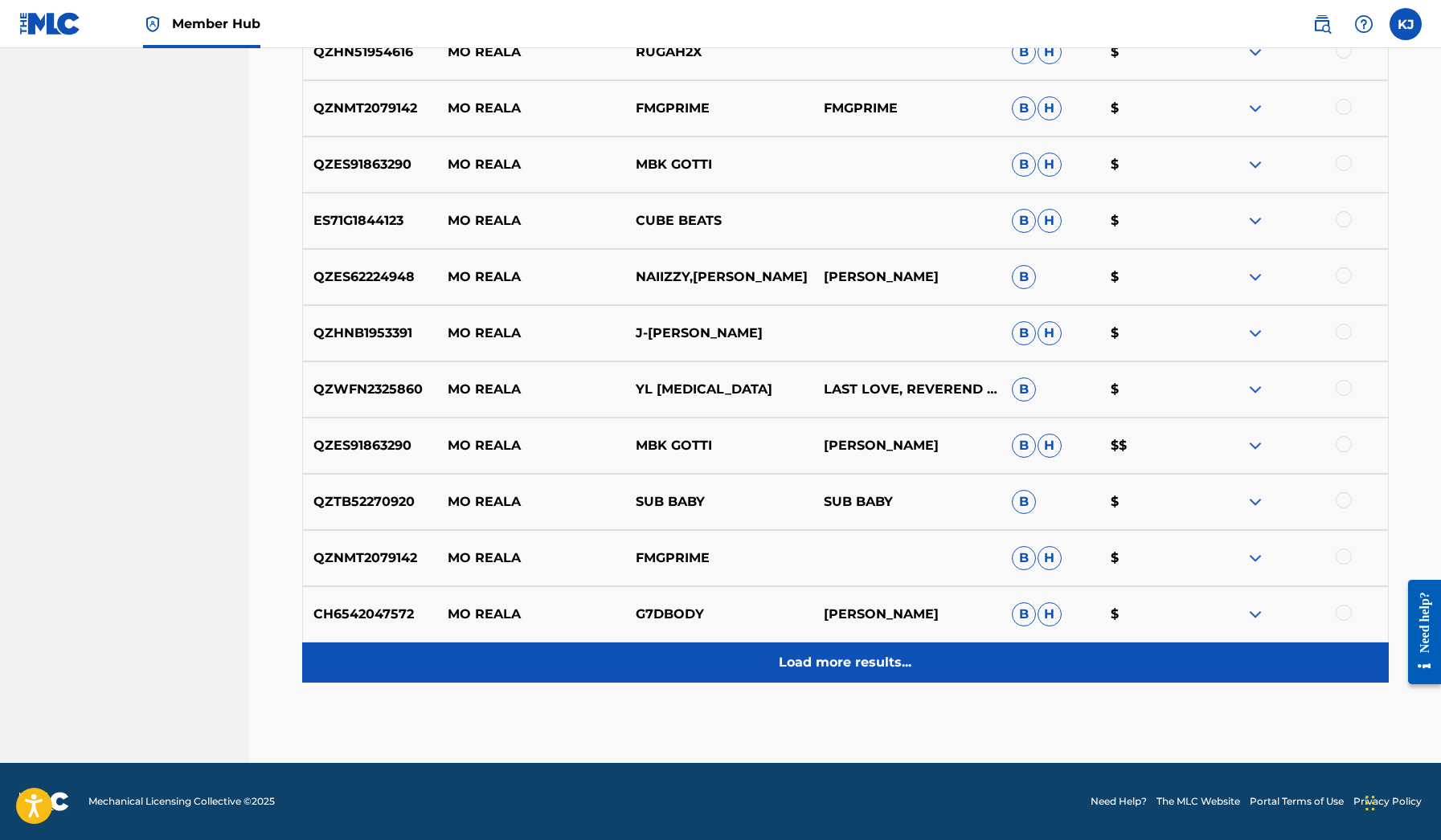
click at [840, 659] on p "Load more results..." at bounding box center [844, 663] width 132 height 20
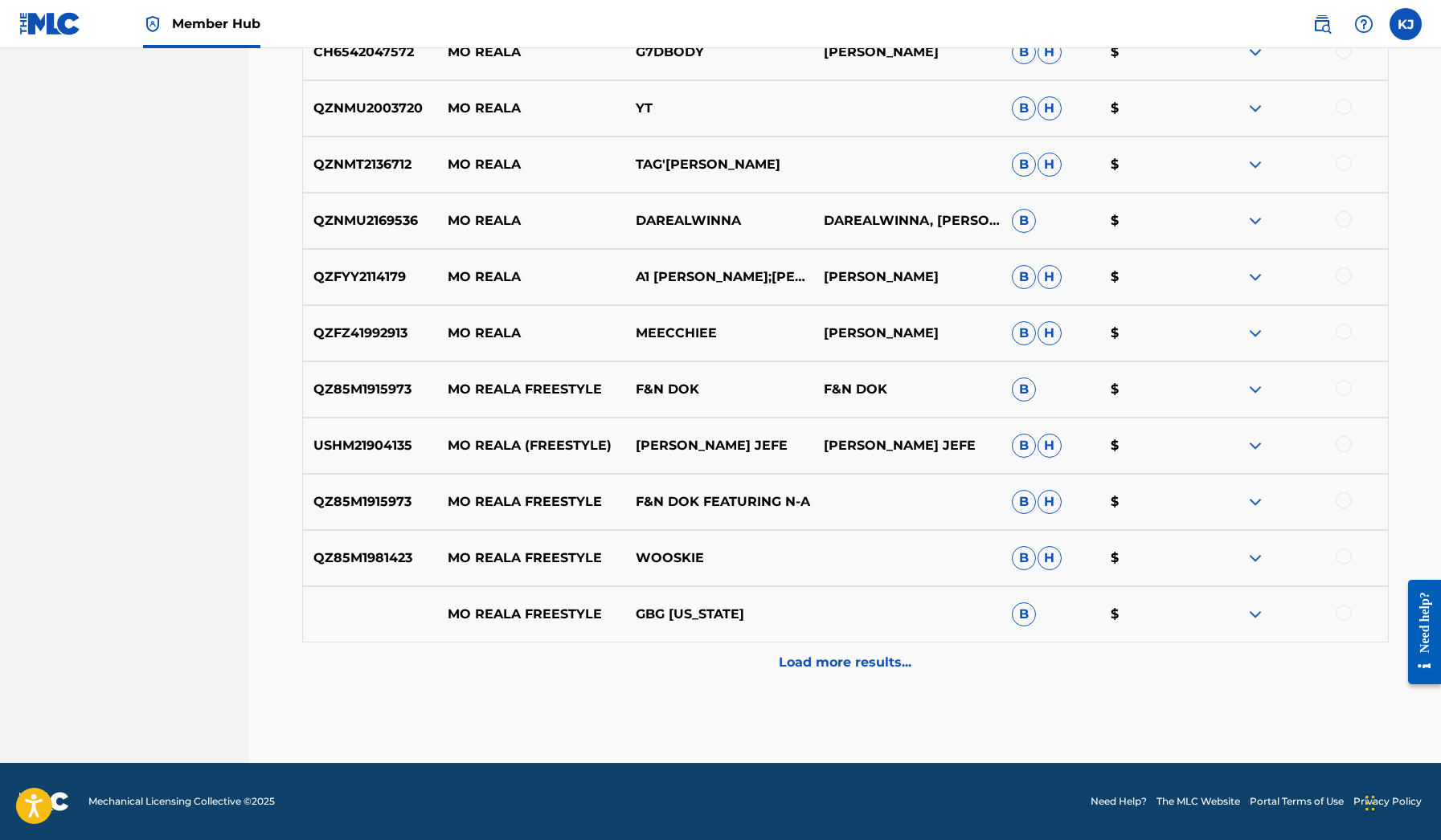
click at [840, 659] on p "Load more results..." at bounding box center [844, 663] width 132 height 20
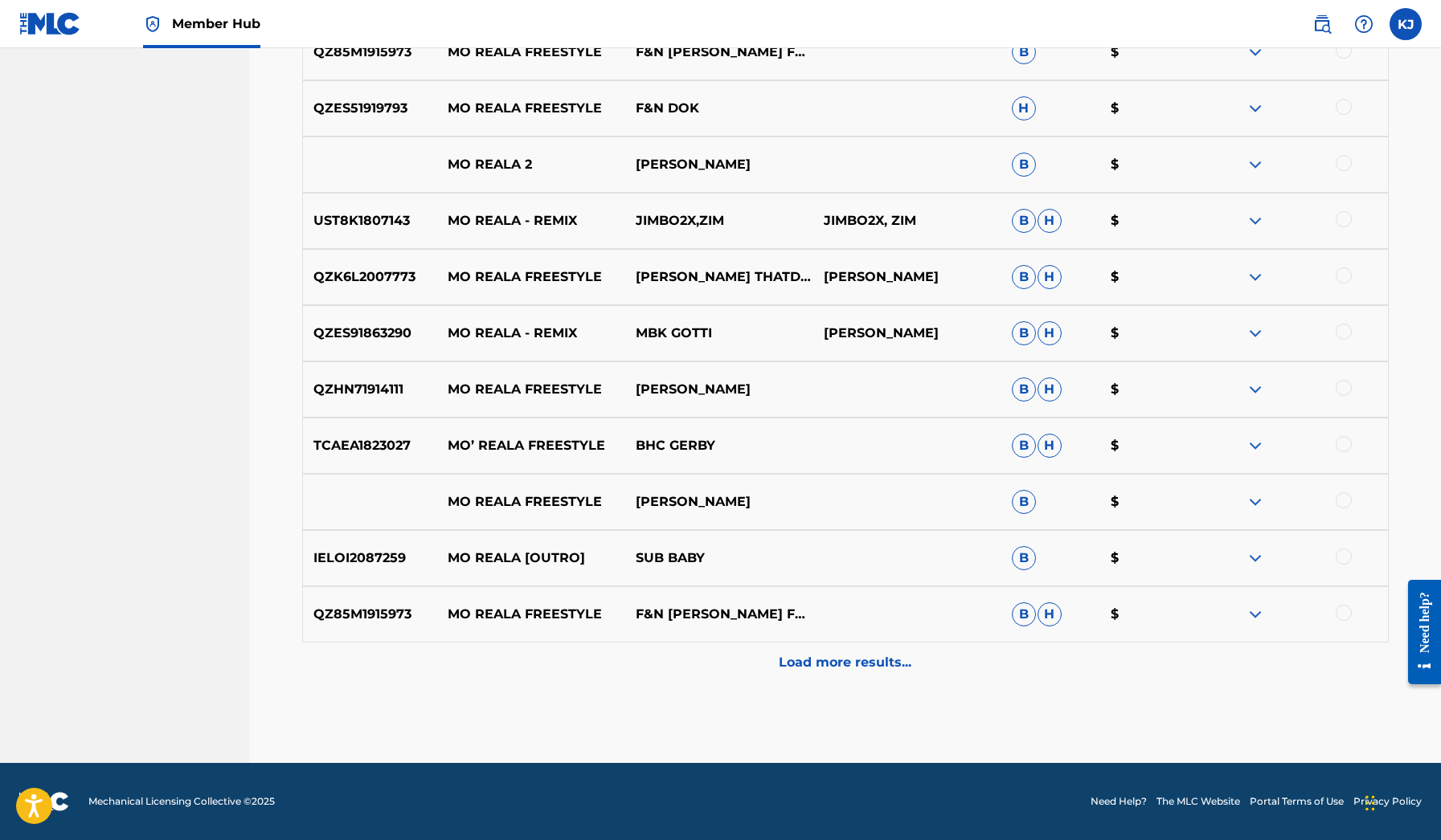
click at [840, 659] on p "Load more results..." at bounding box center [844, 663] width 132 height 20
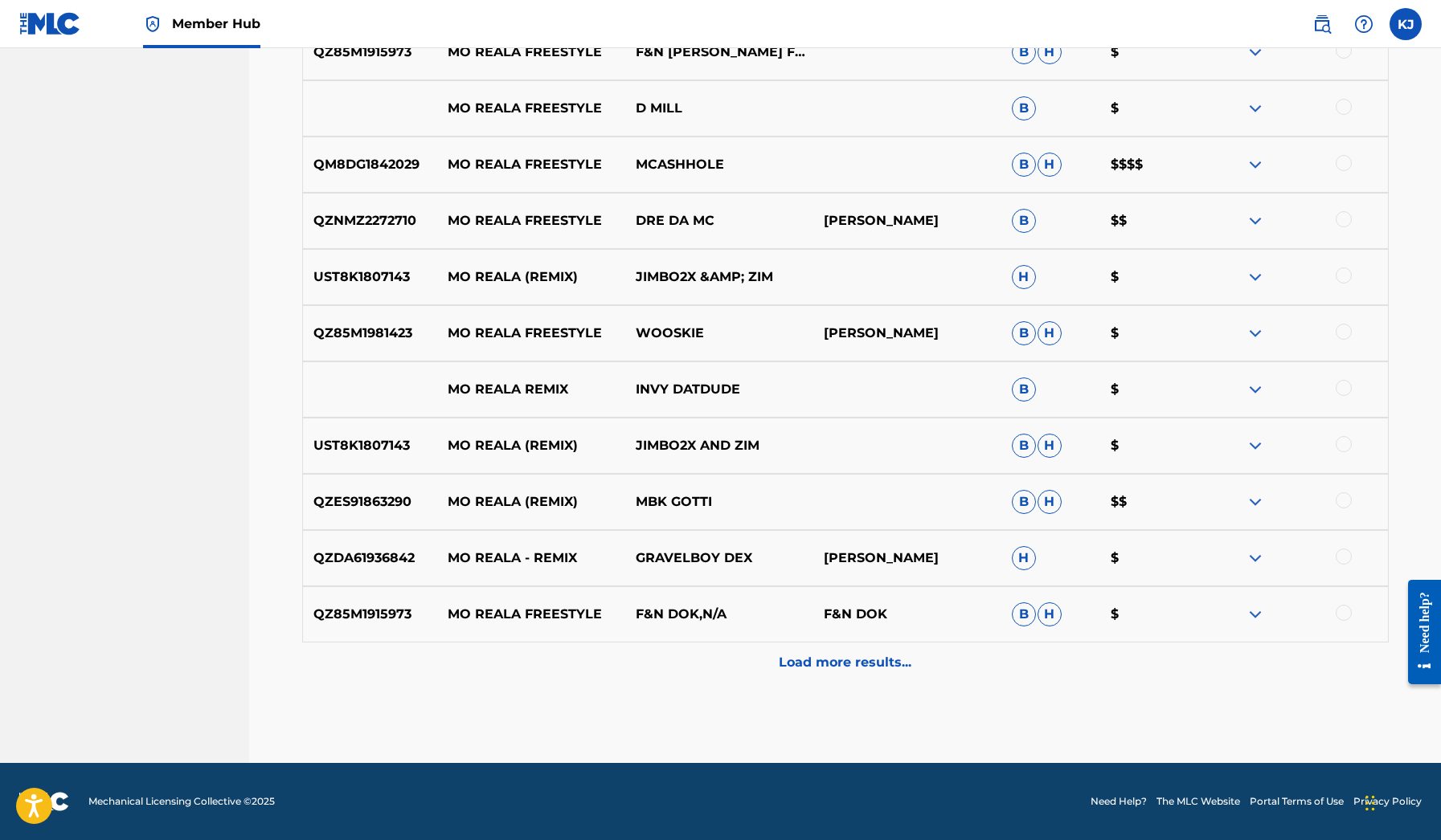
scroll to position [5600, 0]
click at [1249, 160] on img at bounding box center [1254, 164] width 20 height 20
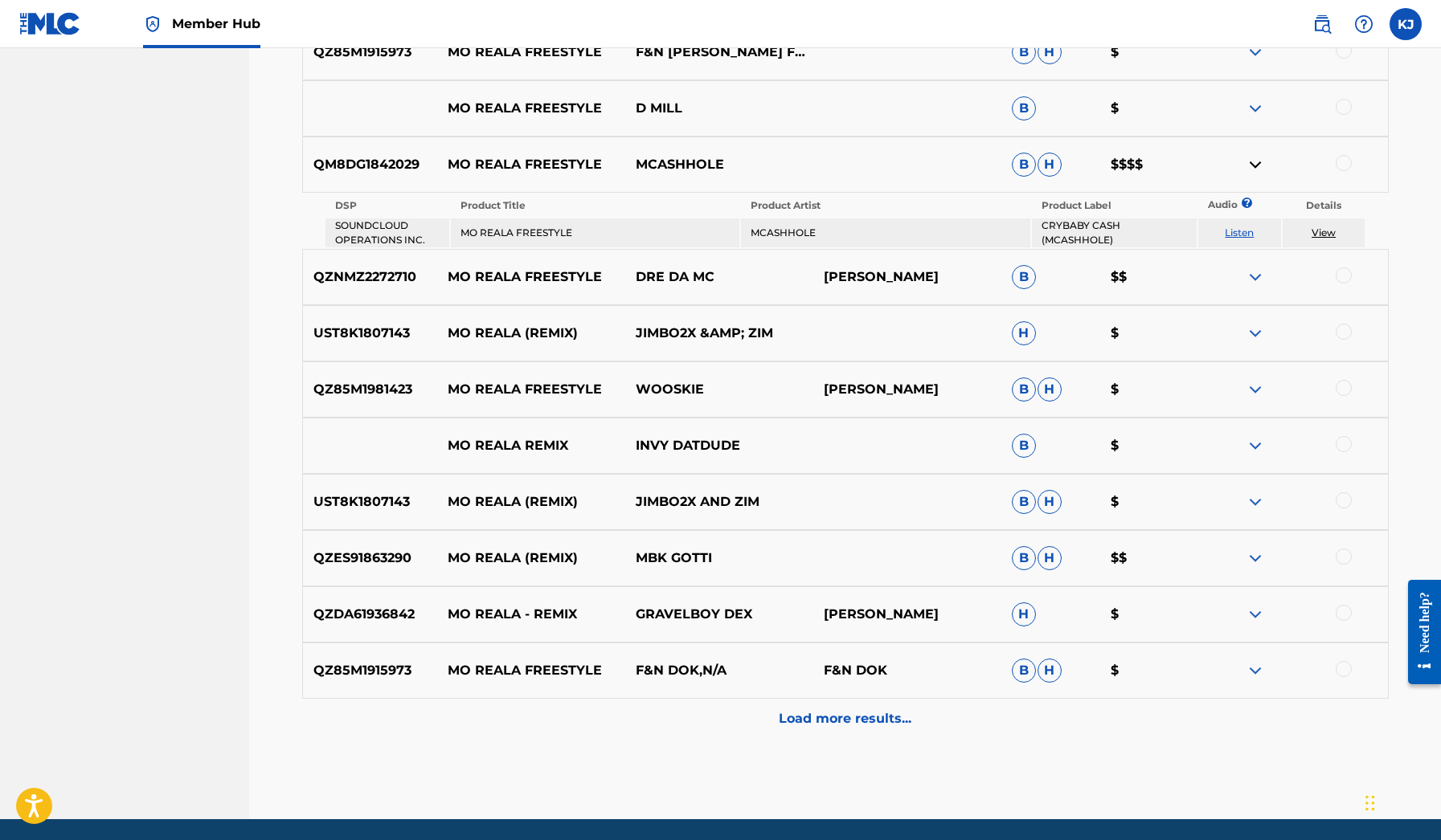
click at [1230, 236] on link "Listen" at bounding box center [1238, 232] width 29 height 12
click at [1347, 160] on div at bounding box center [1343, 162] width 16 height 16
click at [1081, 725] on button "Match 1 Group" at bounding box center [1129, 709] width 177 height 40
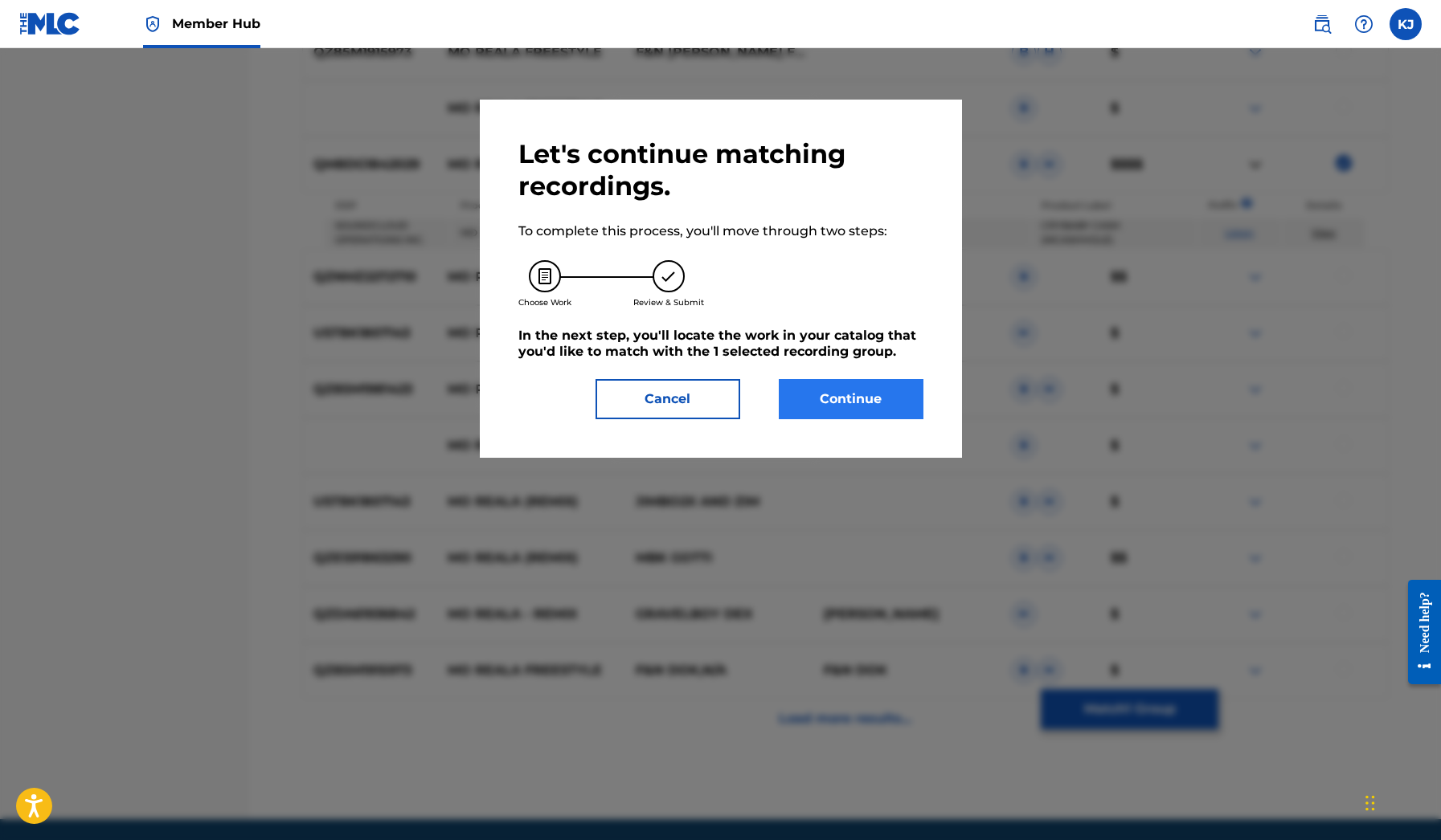
click at [838, 412] on button "Continue" at bounding box center [850, 398] width 144 height 40
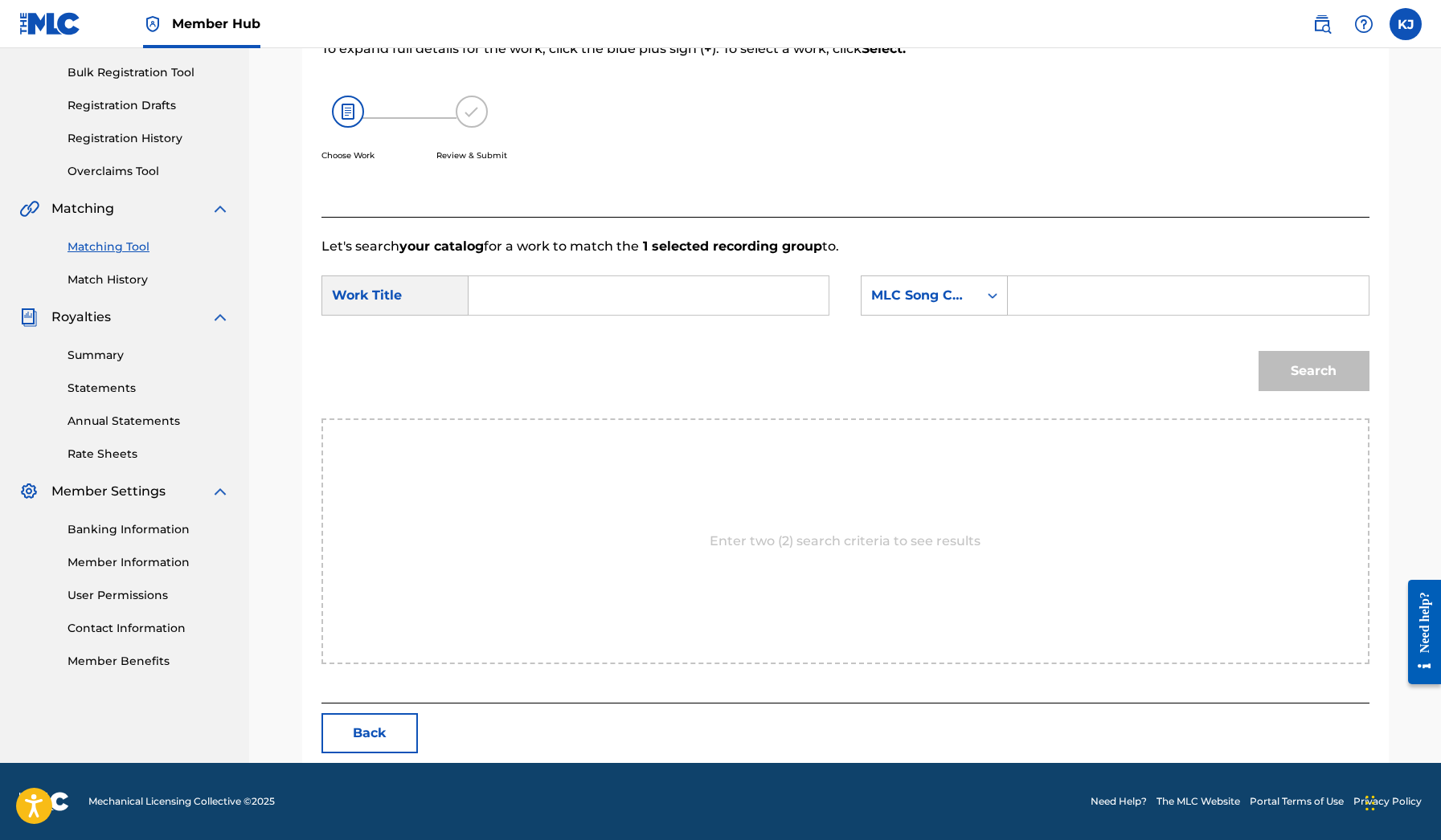
scroll to position [156, 0]
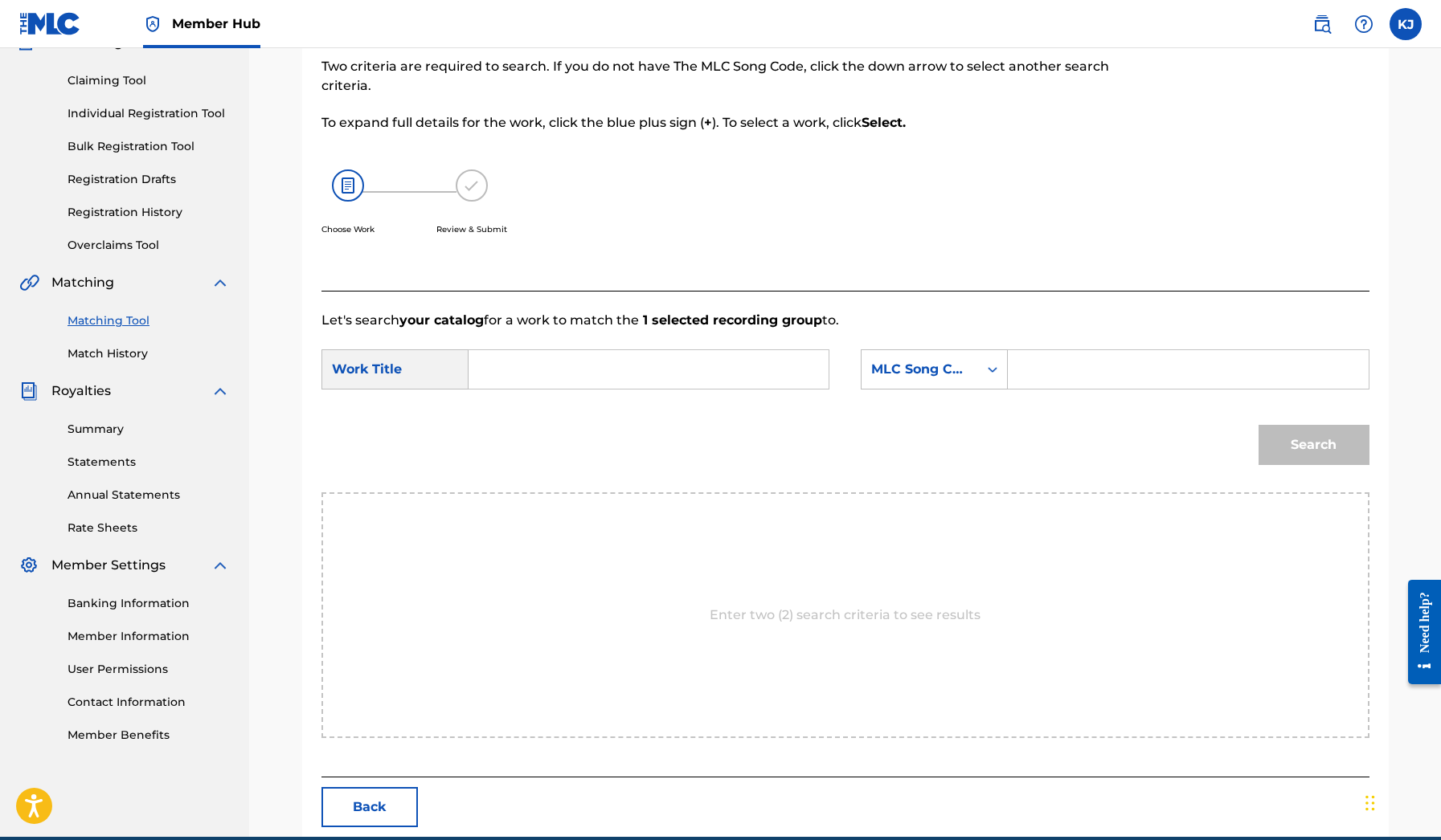
click at [694, 364] on input "Search Form" at bounding box center [648, 369] width 333 height 38
type input "mo trilla"
click at [946, 382] on div "MLC Song Code" at bounding box center [920, 369] width 116 height 31
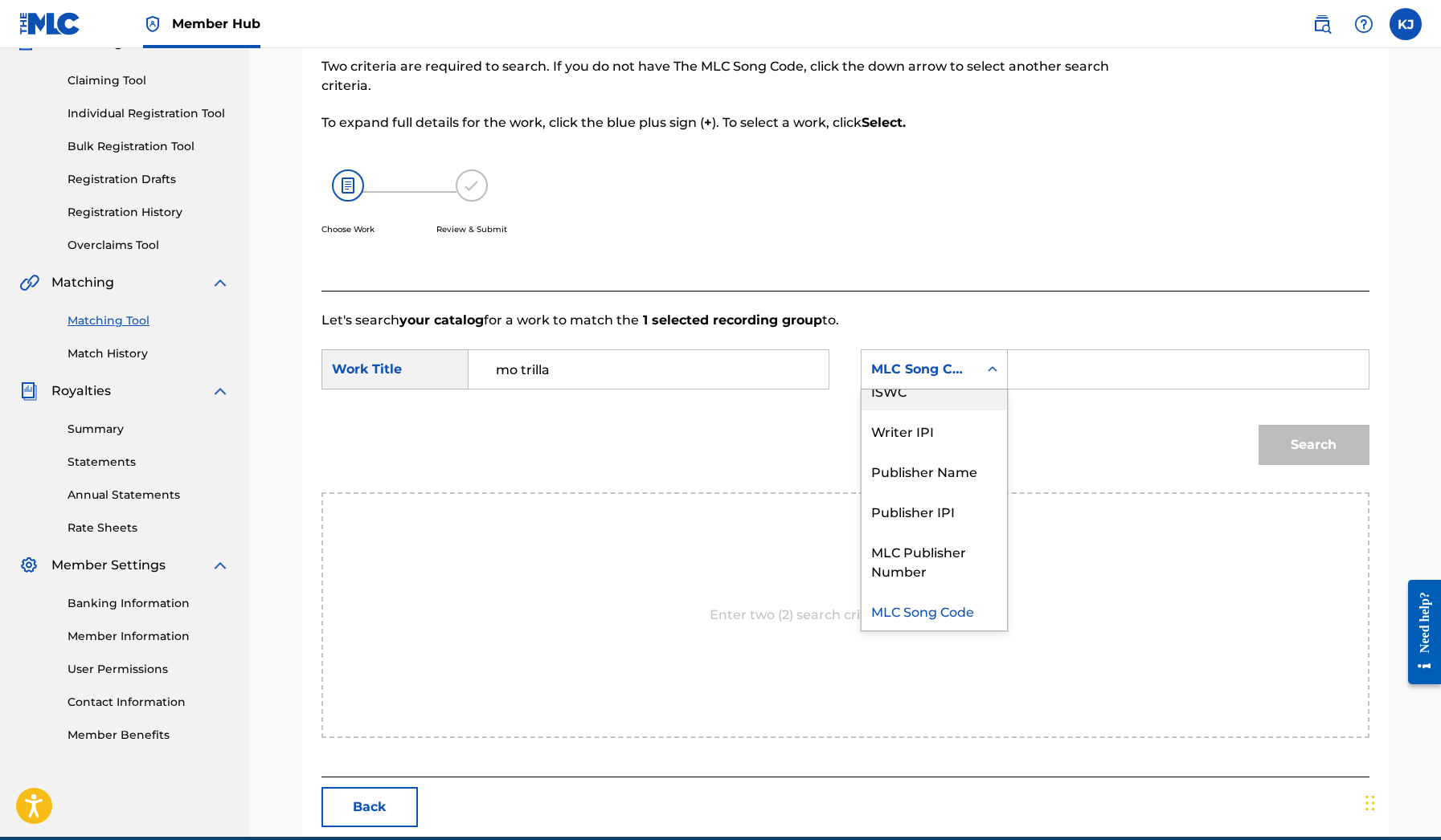
scroll to position [0, 0]
click at [938, 406] on div "Writer Name" at bounding box center [934, 410] width 145 height 40
click at [1056, 379] on input "Search Form" at bounding box center [1187, 369] width 333 height 38
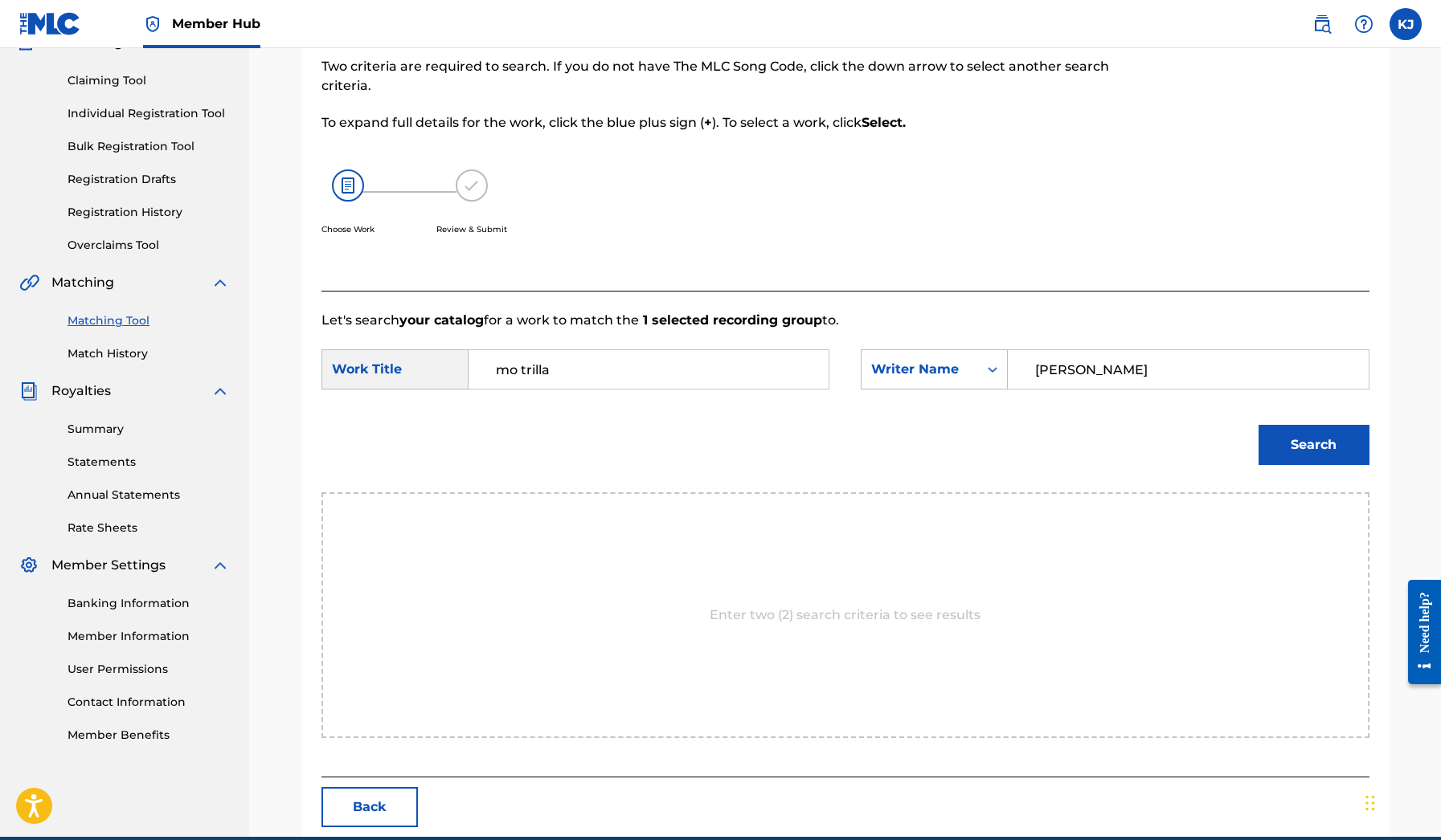
type input "[PERSON_NAME]"
click at [1313, 445] on button "Search" at bounding box center [1313, 444] width 111 height 40
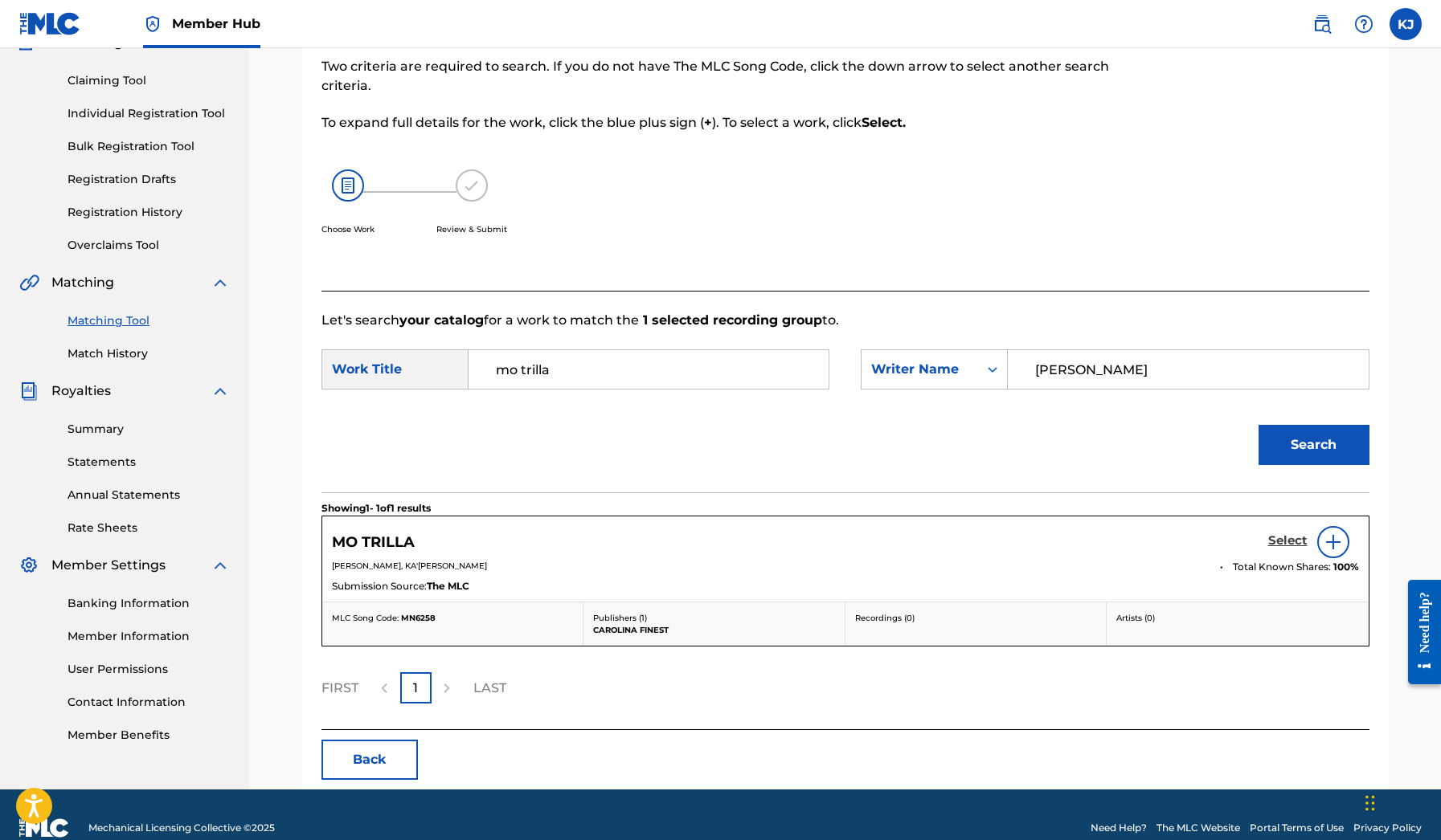
click at [1295, 544] on h5 "Select" at bounding box center [1287, 541] width 39 height 15
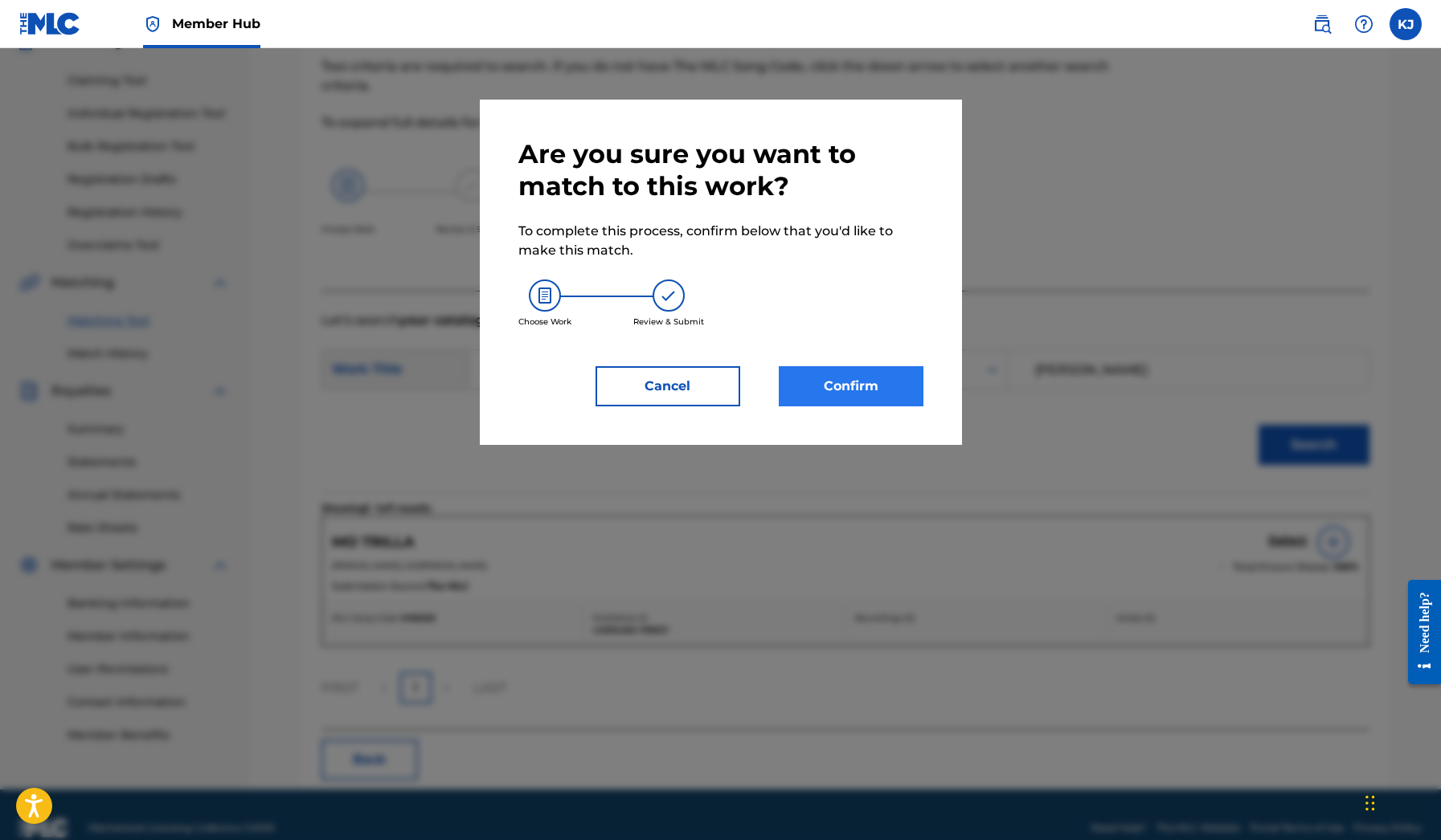
click at [889, 387] on button "Confirm" at bounding box center [850, 386] width 144 height 40
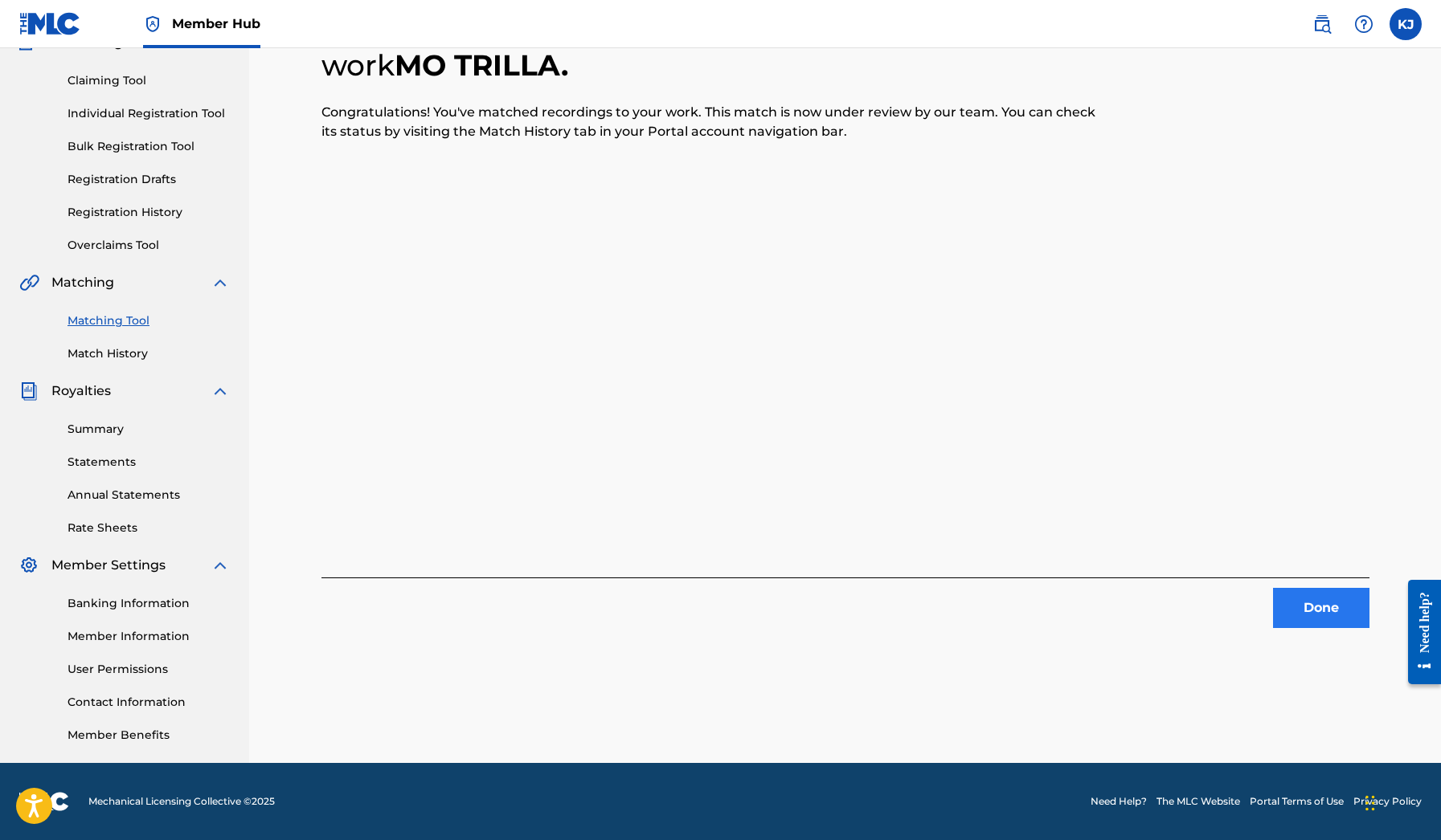
click at [1328, 624] on button "Done" at bounding box center [1320, 608] width 97 height 40
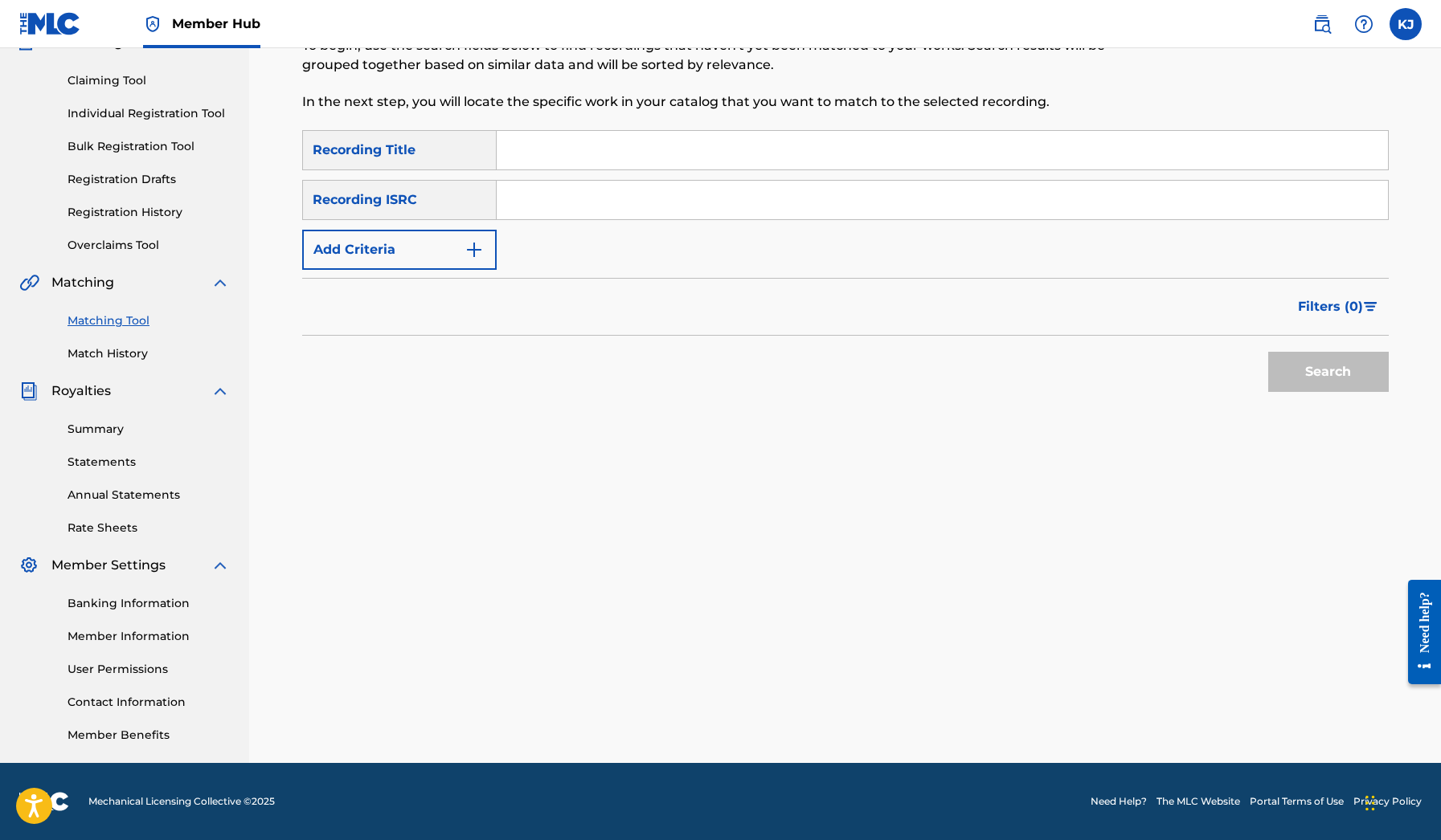
click at [745, 172] on div "SearchWithCriteria5ec622e8-3947-49ab-9de6-d07a10c7de6c Recording Title SearchWi…" at bounding box center [845, 200] width 1087 height 140
click at [733, 158] on input "Search Form" at bounding box center [942, 150] width 891 height 38
type input "mo reala"
click at [1328, 372] on button "Search" at bounding box center [1328, 371] width 121 height 40
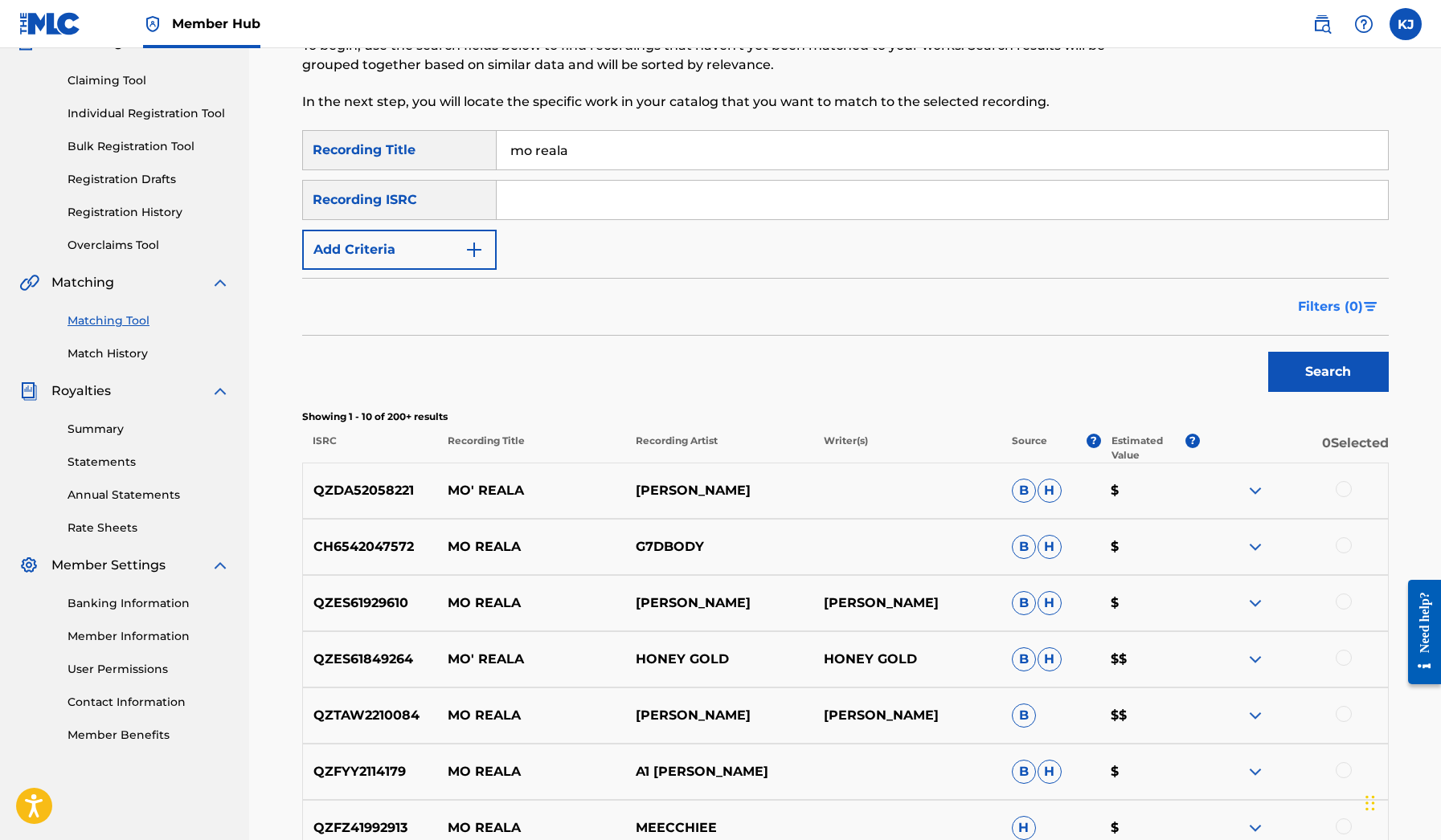
click at [1318, 321] on button "Filters ( 0 )" at bounding box center [1338, 307] width 100 height 40
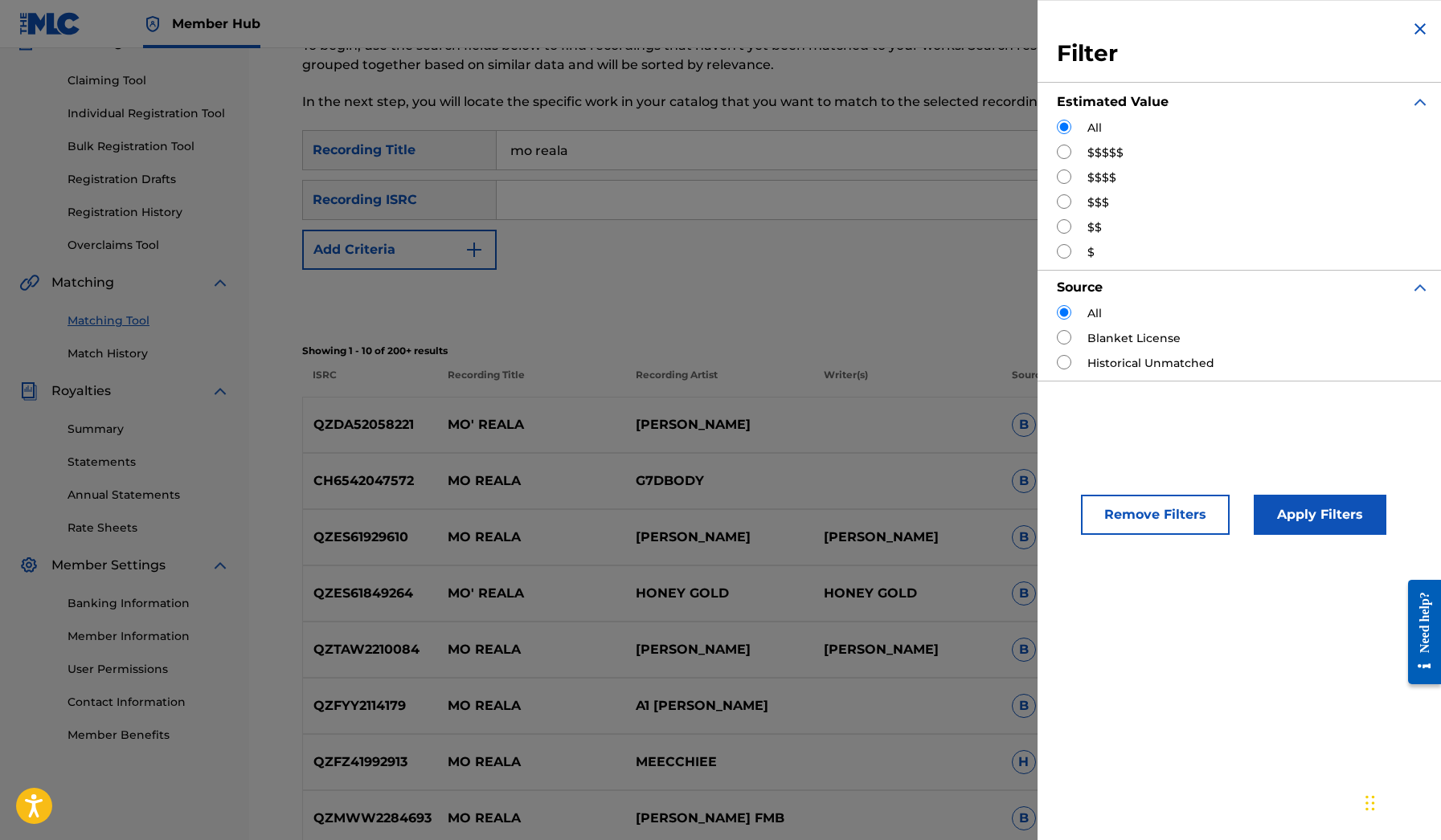
click at [1099, 155] on label "$$$$$" at bounding box center [1105, 153] width 37 height 17
click at [1063, 155] on input "Search Form" at bounding box center [1063, 151] width 14 height 14
radio input "true"
click at [1298, 498] on button "Apply Filters" at bounding box center [1319, 515] width 132 height 40
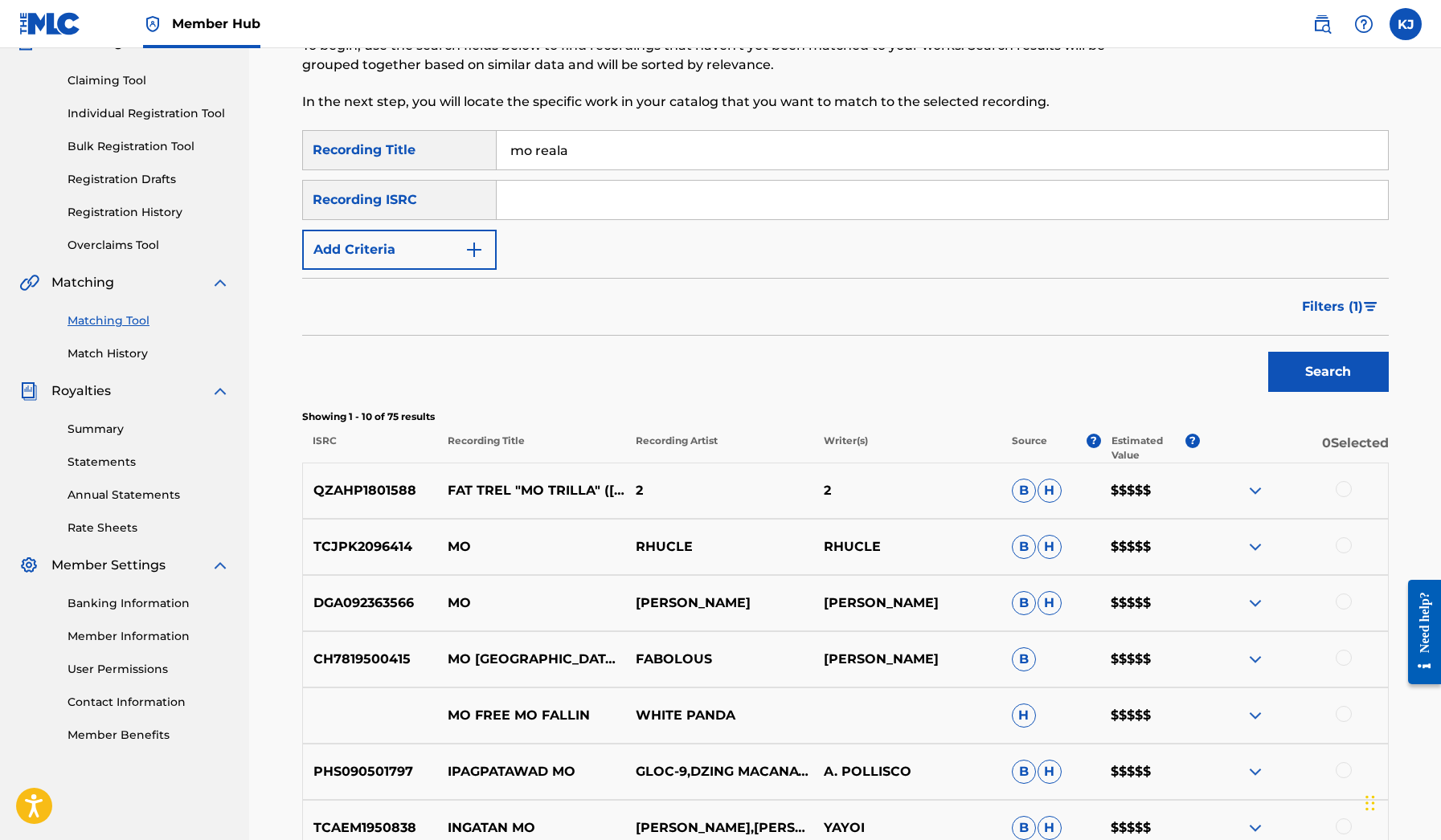
click at [1263, 490] on img at bounding box center [1254, 490] width 20 height 20
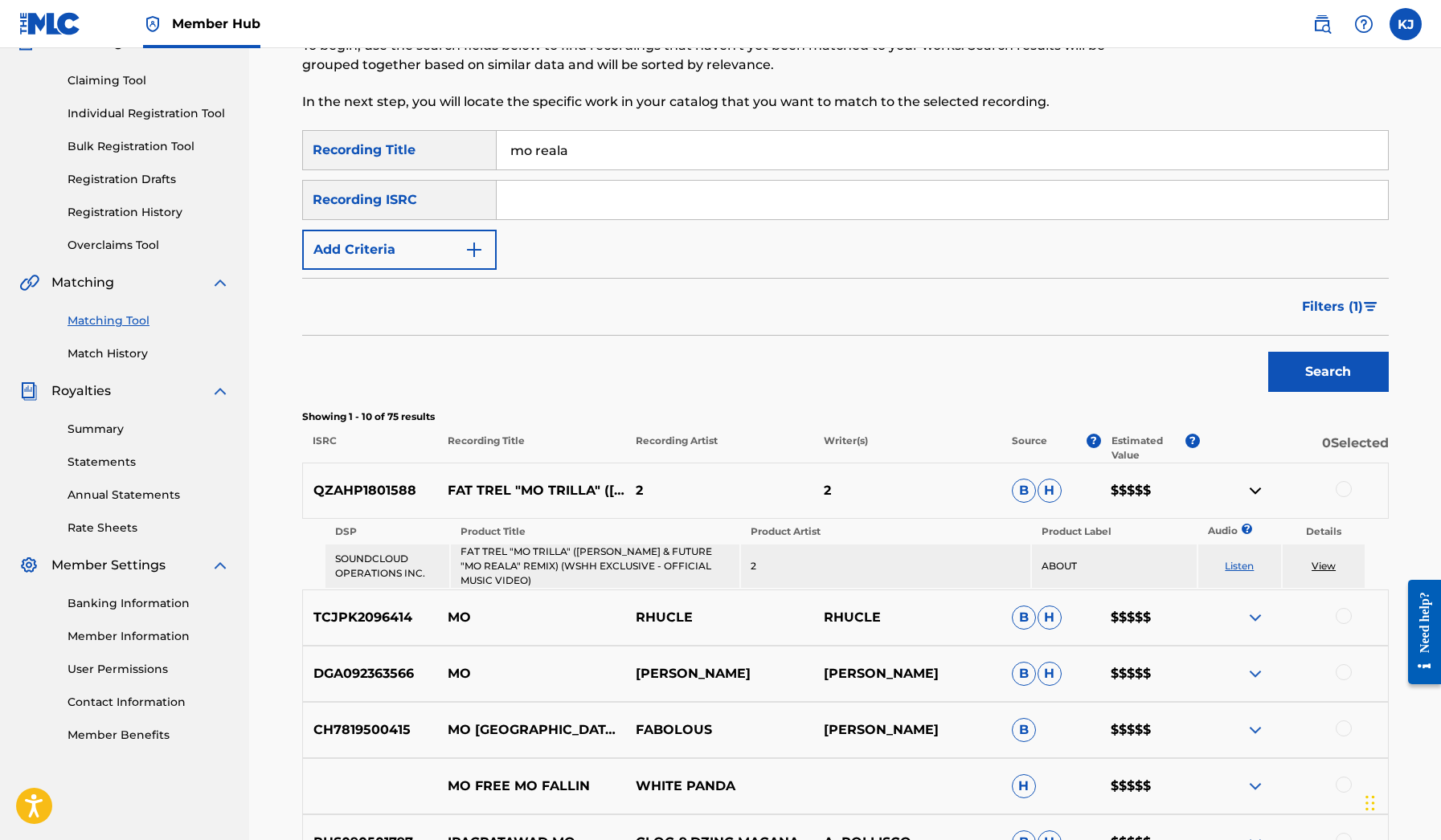
click at [1241, 563] on link "Listen" at bounding box center [1238, 565] width 29 height 12
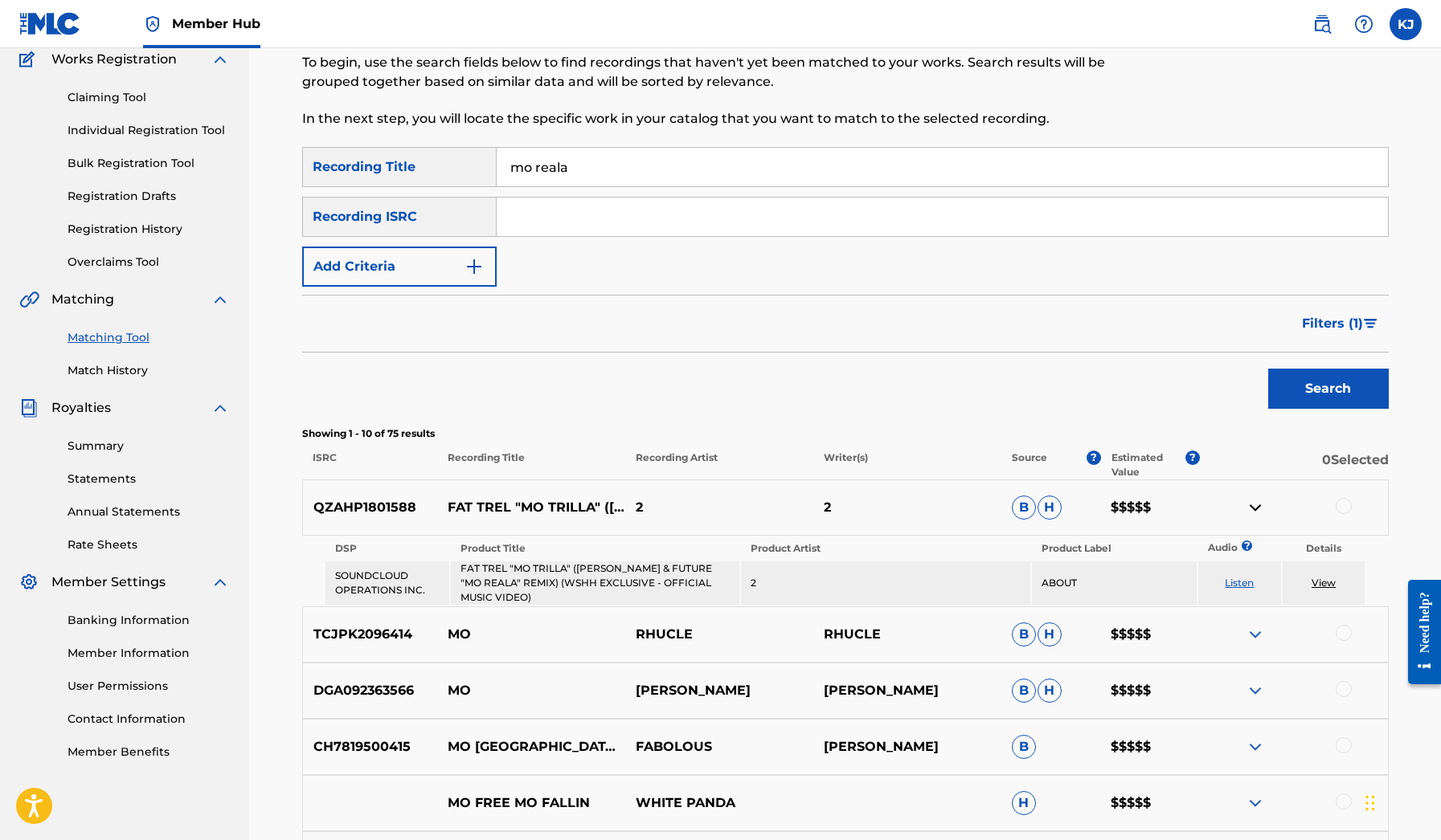
click at [614, 172] on input "mo reala" at bounding box center [942, 167] width 891 height 38
click at [116, 430] on div "Summary Statements Annual Statements Rate Sheets" at bounding box center [125, 486] width 211 height 136
click at [113, 443] on link "Summary" at bounding box center [148, 446] width 162 height 17
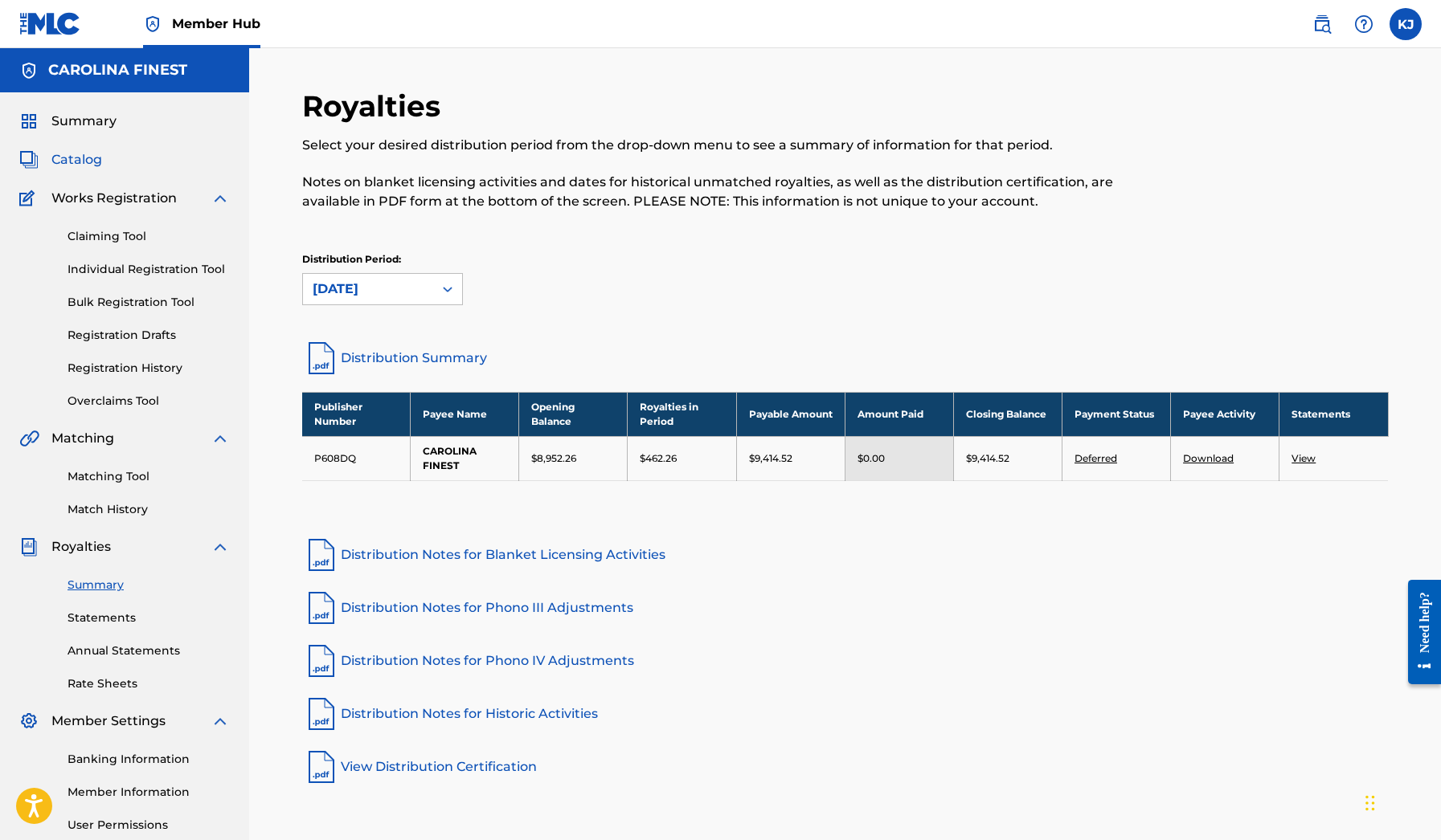
click at [99, 164] on span "Catalog" at bounding box center [77, 159] width 51 height 20
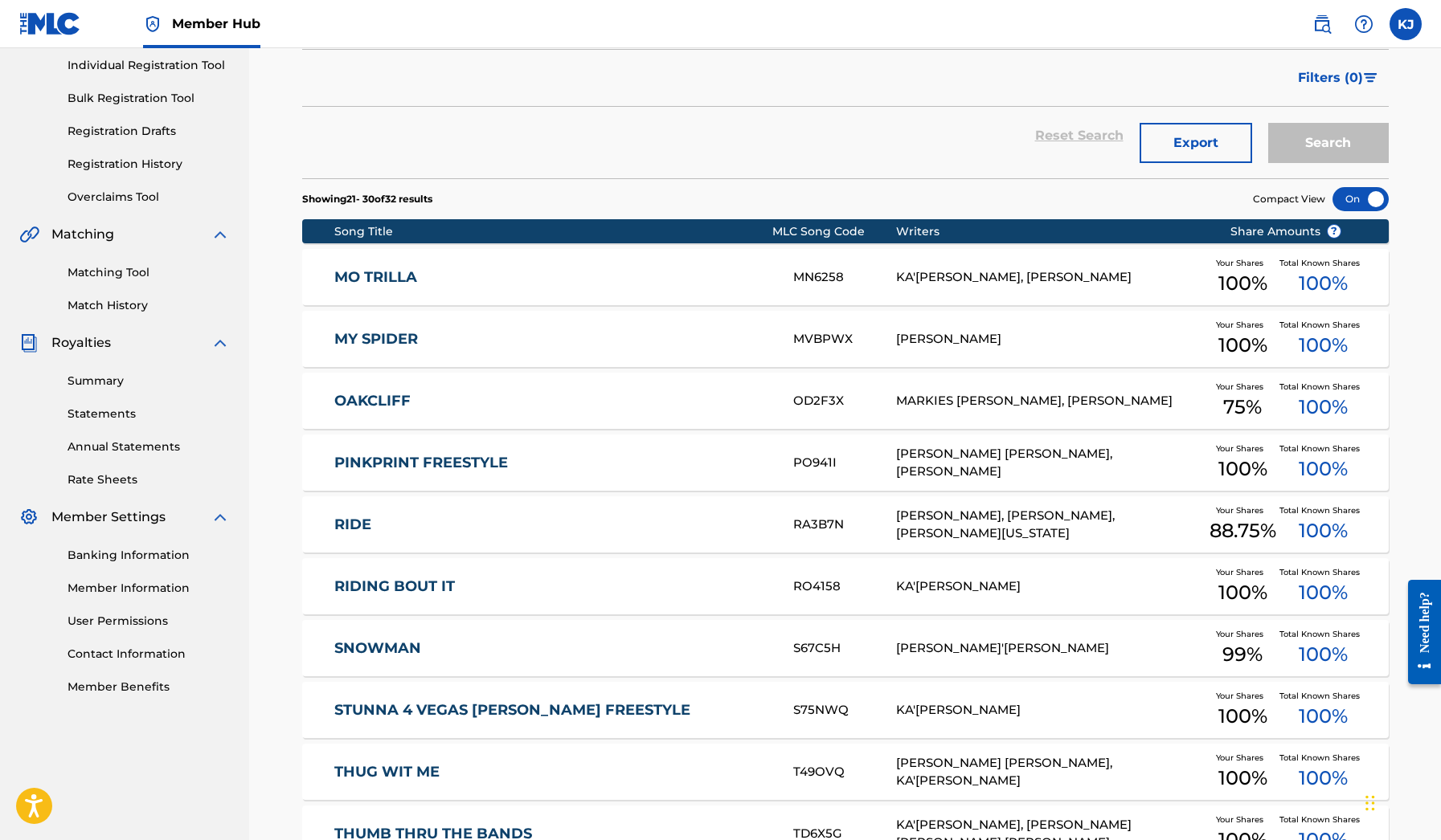
scroll to position [197, 0]
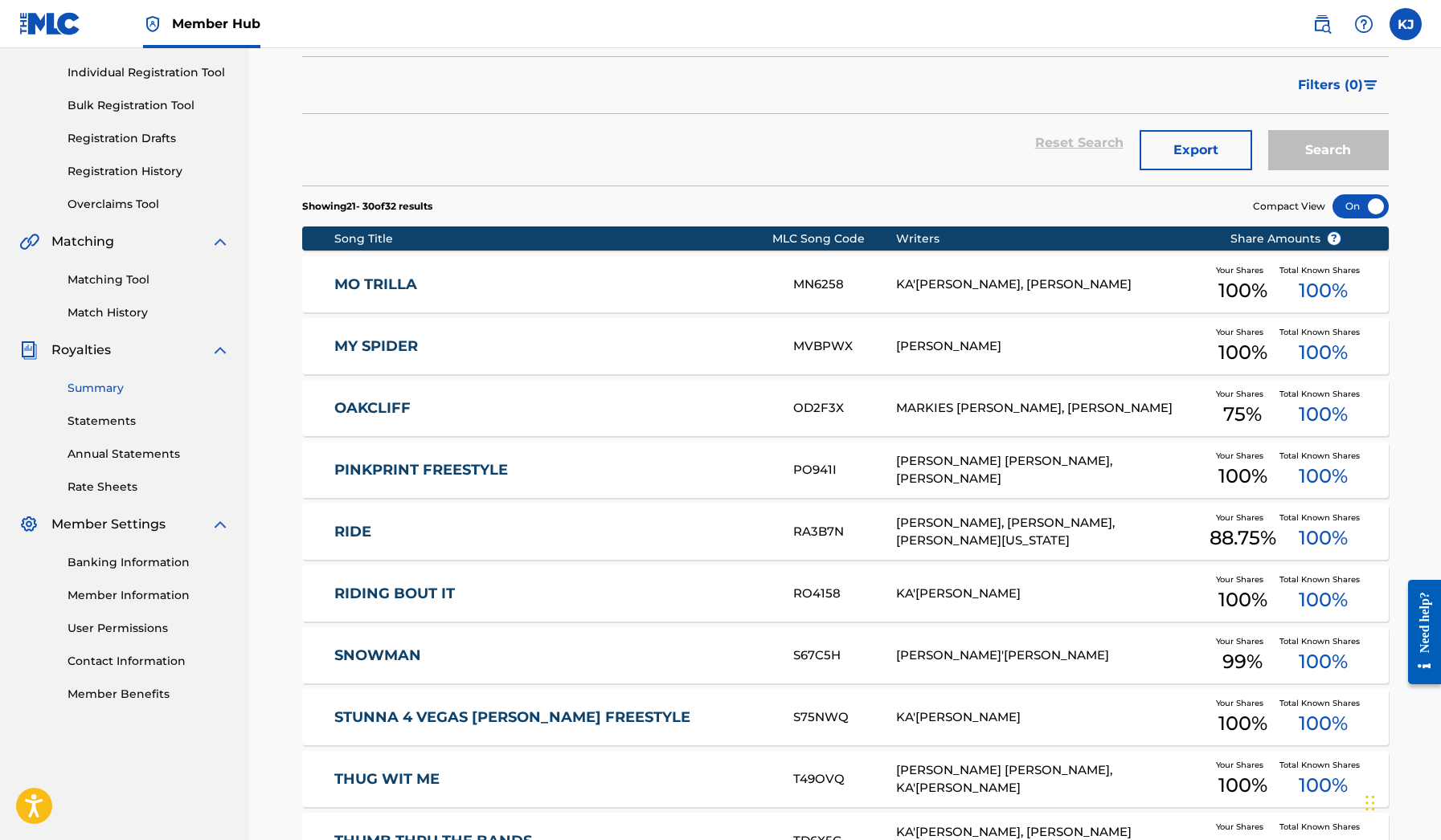
click at [110, 387] on link "Summary" at bounding box center [148, 388] width 162 height 17
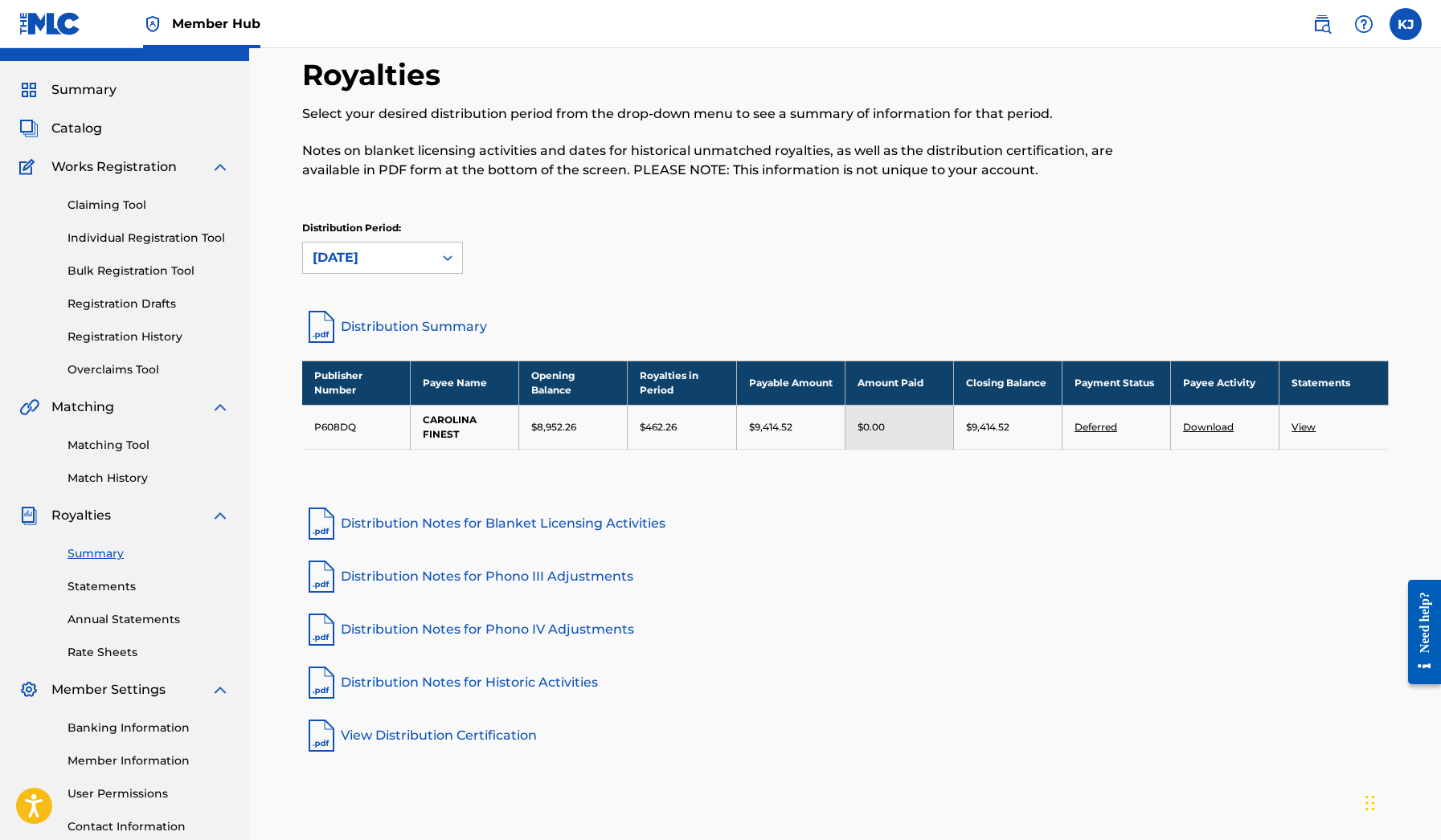
scroll to position [36, 0]
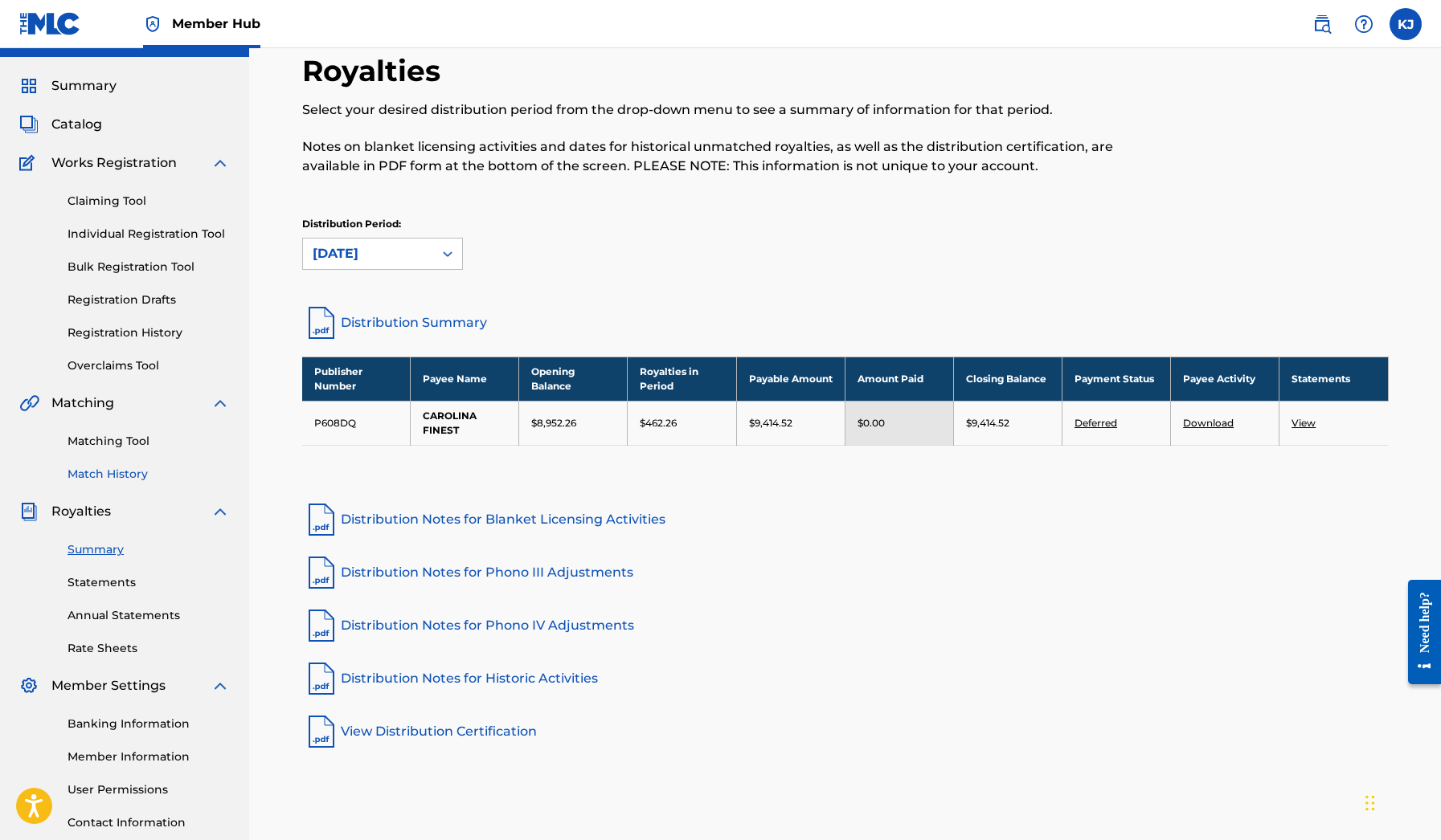
click at [115, 471] on link "Match History" at bounding box center [148, 474] width 162 height 17
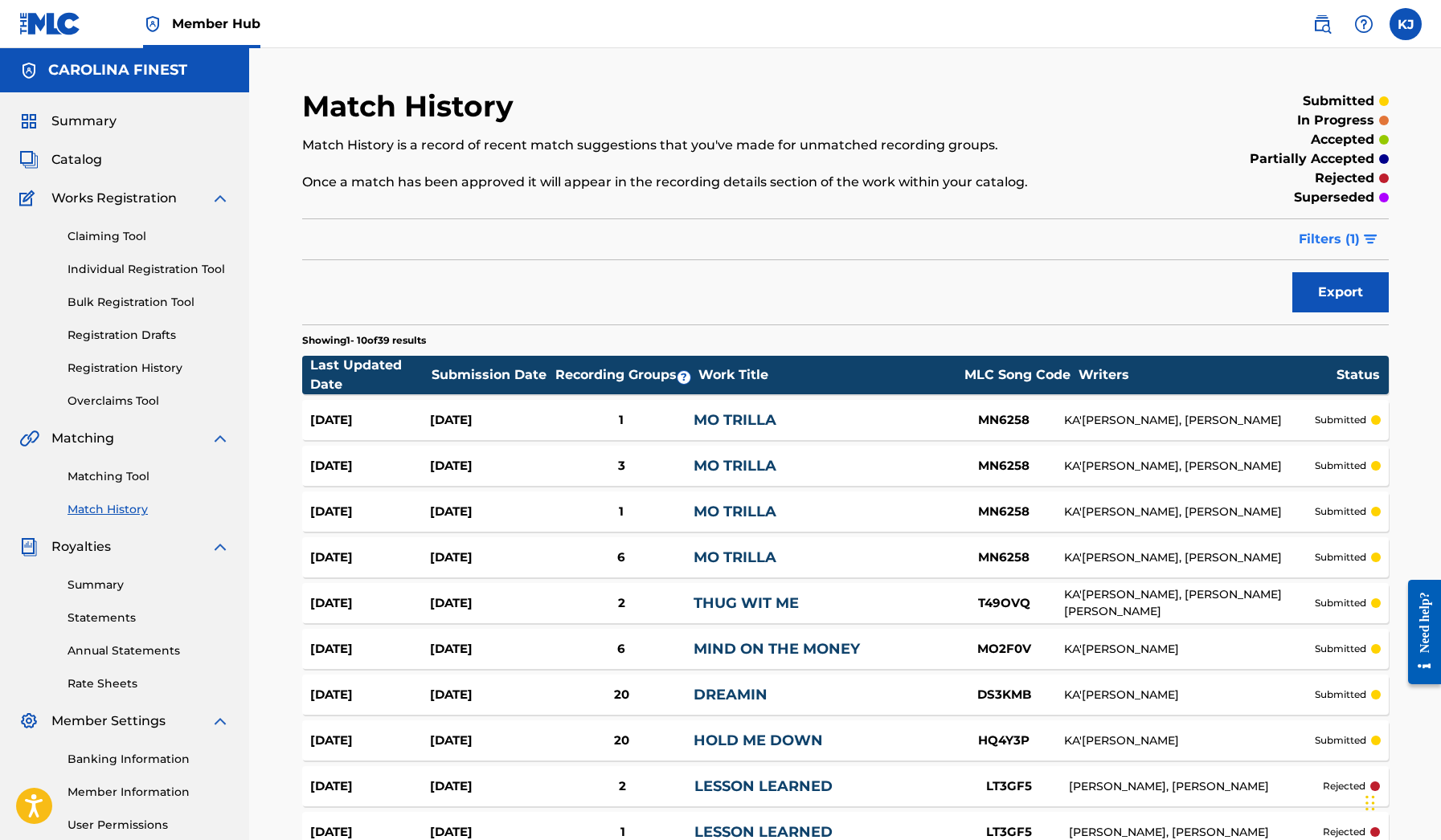
click at [1373, 245] on button "Filters ( 1 )" at bounding box center [1339, 239] width 99 height 40
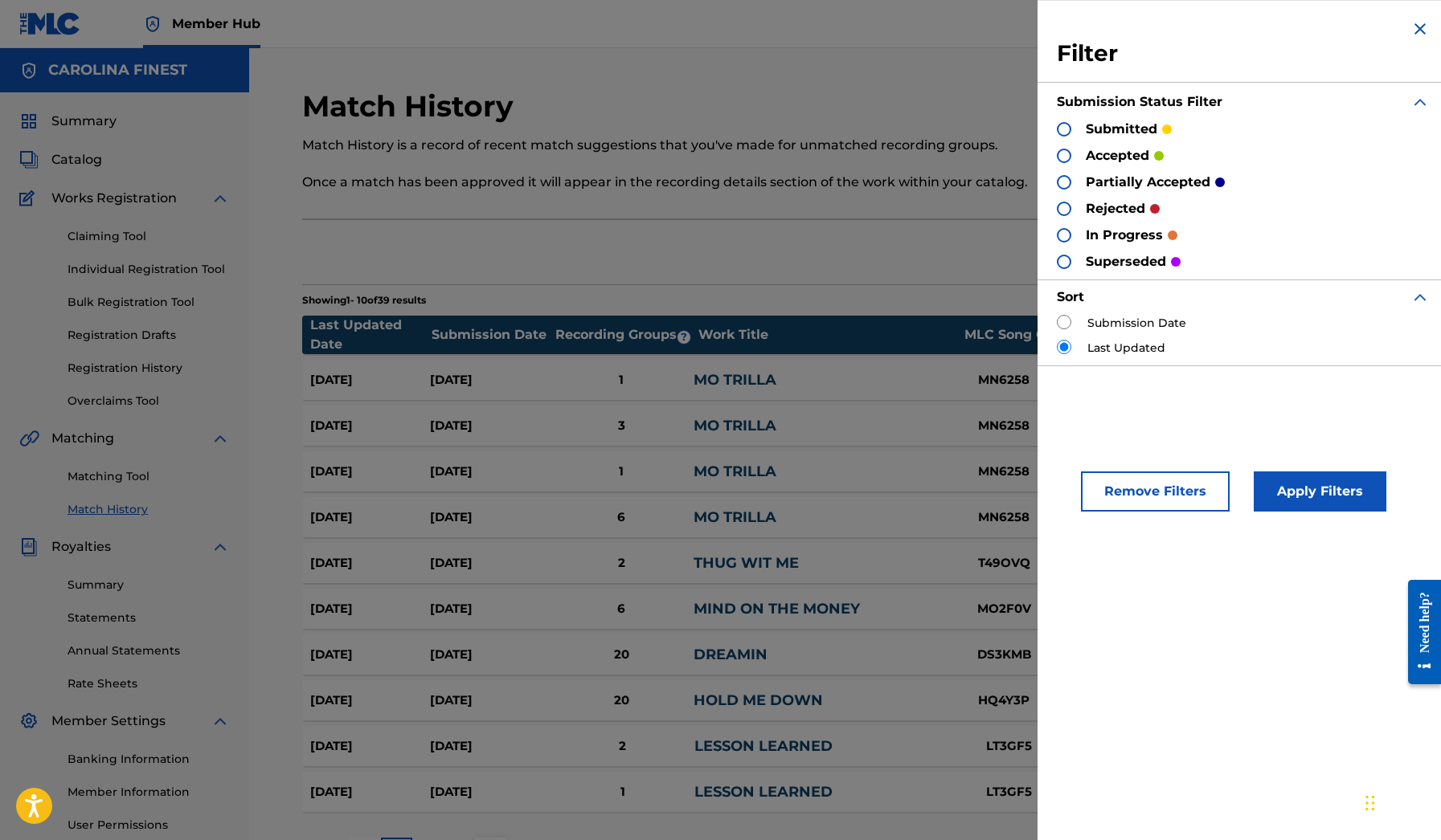
click at [1055, 148] on div "Filter Submission Status Filter submitted accepted partially accepted rejected …" at bounding box center [1242, 192] width 412 height 384
click at [1061, 154] on div at bounding box center [1063, 156] width 14 height 14
click at [1301, 477] on button "Apply Filters" at bounding box center [1319, 491] width 132 height 40
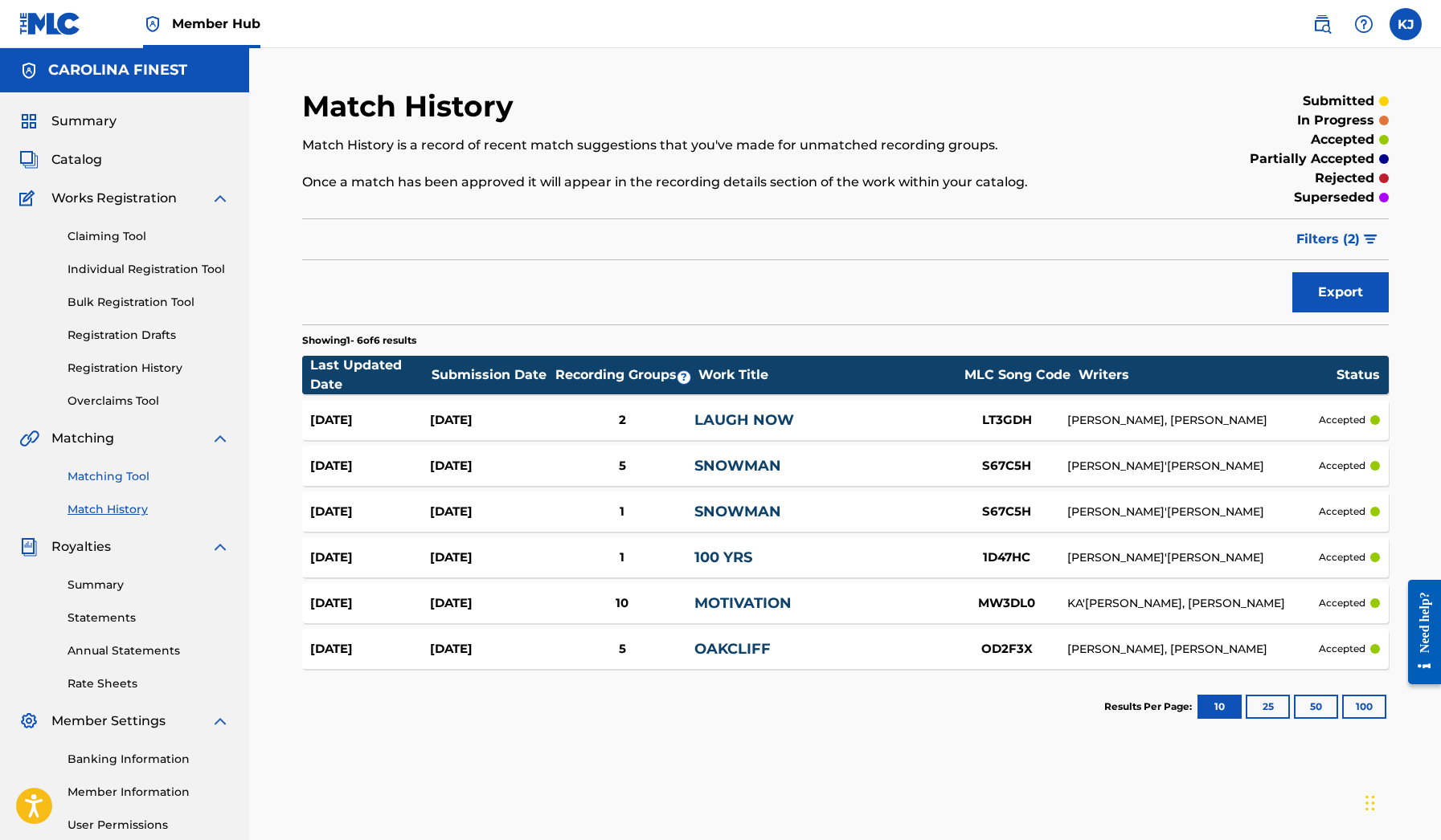
click at [134, 471] on link "Matching Tool" at bounding box center [148, 477] width 162 height 17
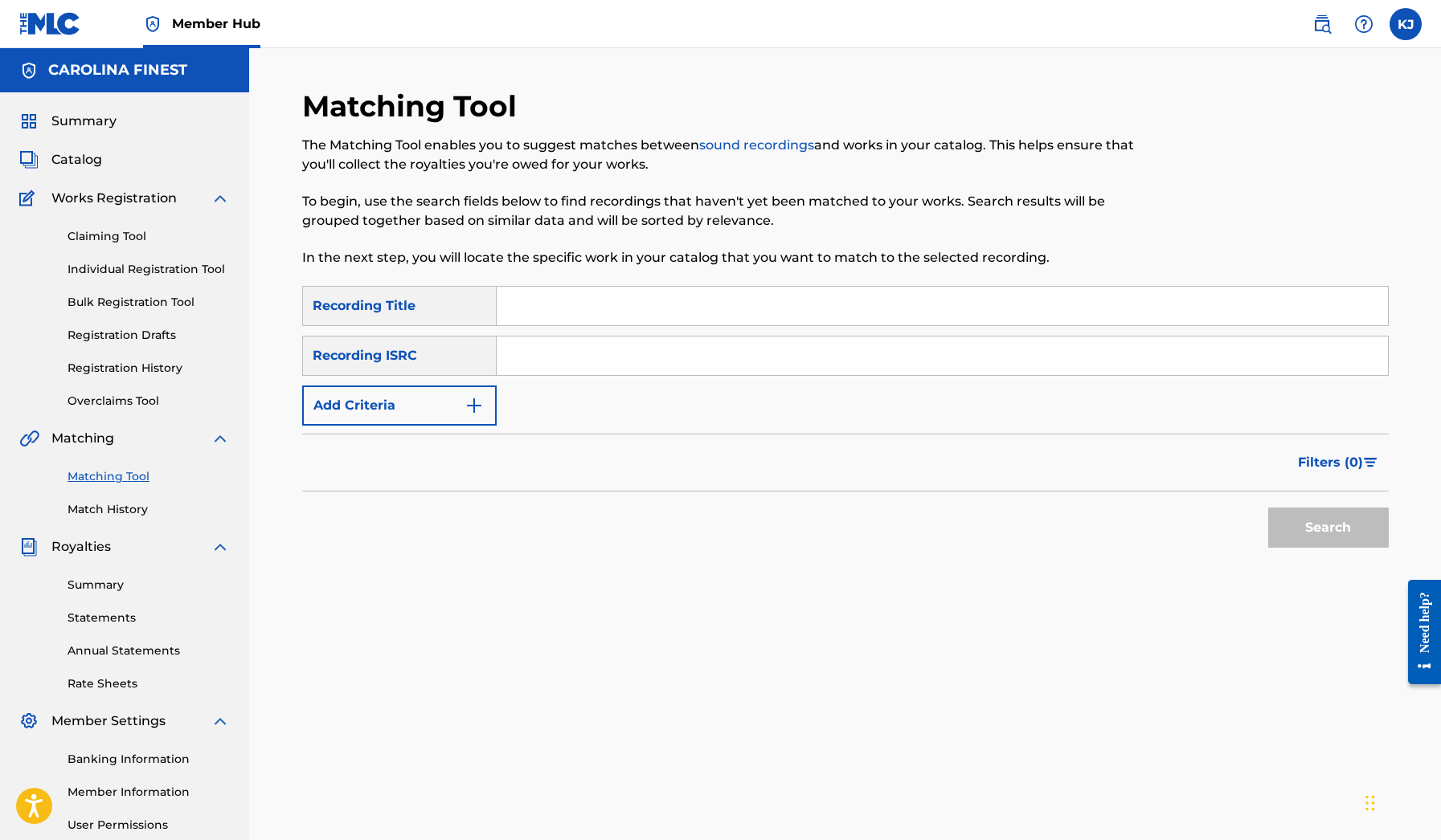
click at [569, 295] on input "Search Form" at bounding box center [942, 306] width 891 height 38
type input "militant crazy"
click at [1328, 528] on button "Search" at bounding box center [1328, 528] width 121 height 40
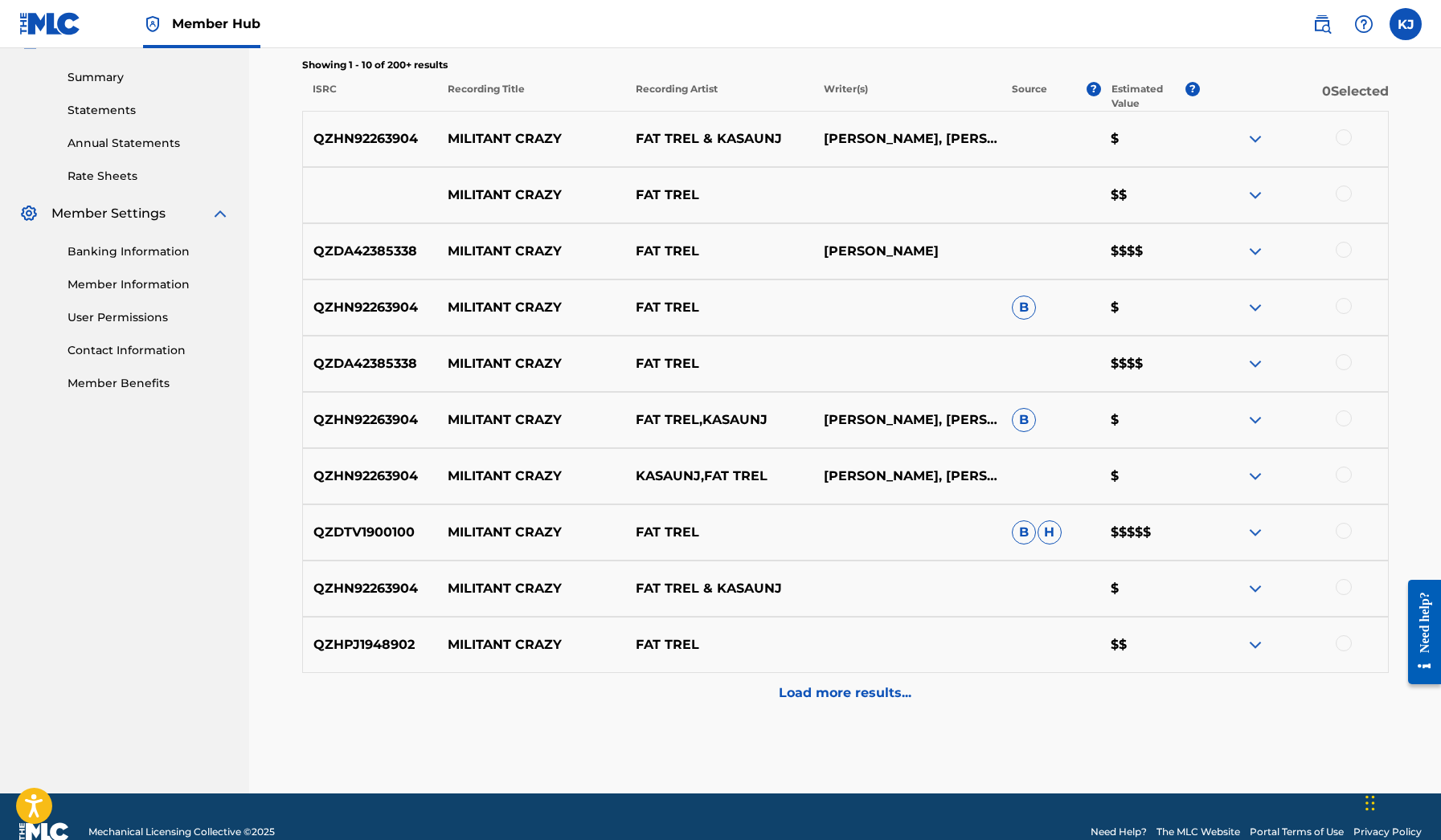
scroll to position [525, 0]
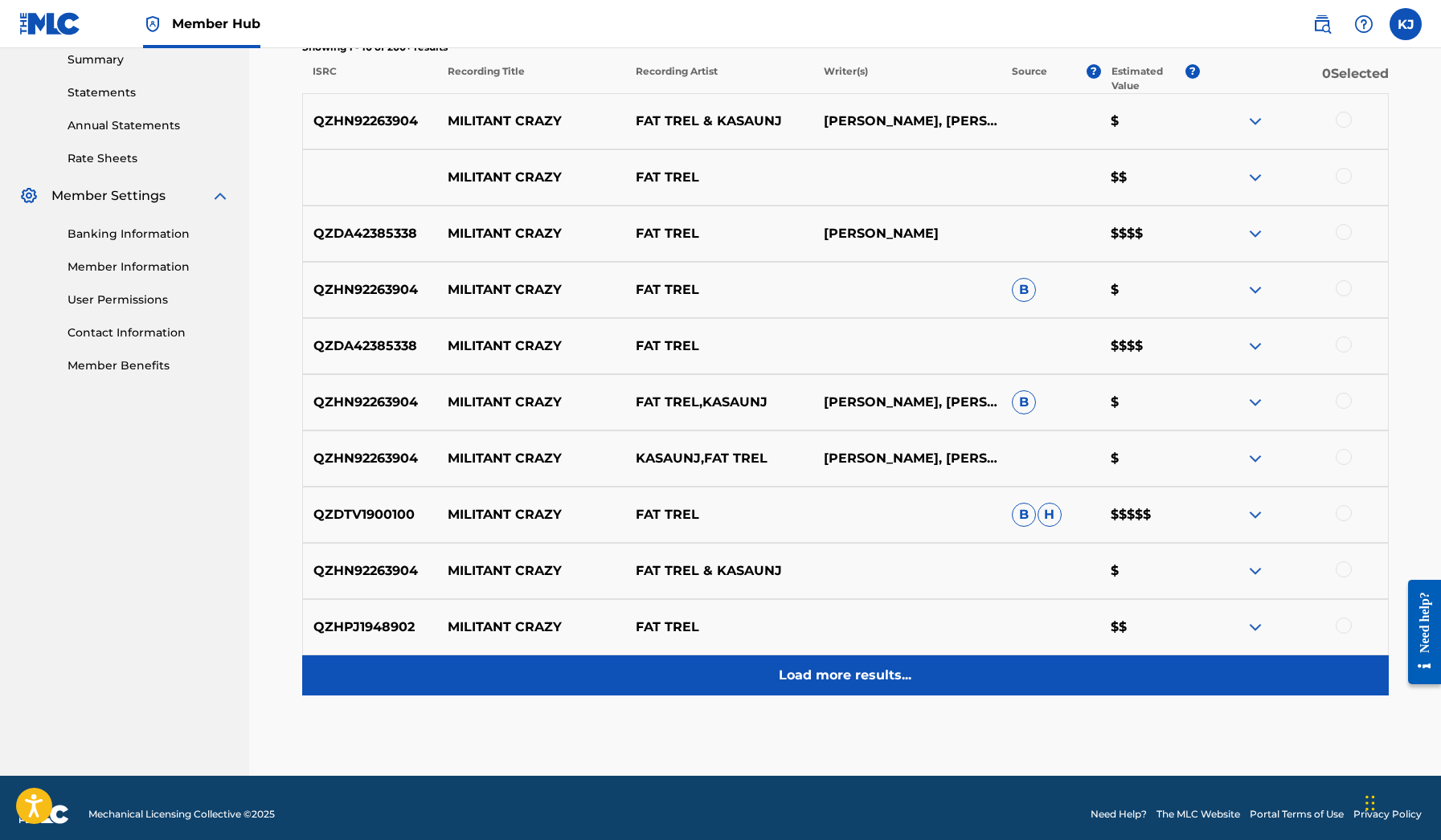
click at [810, 685] on div "Load more results..." at bounding box center [845, 675] width 1087 height 40
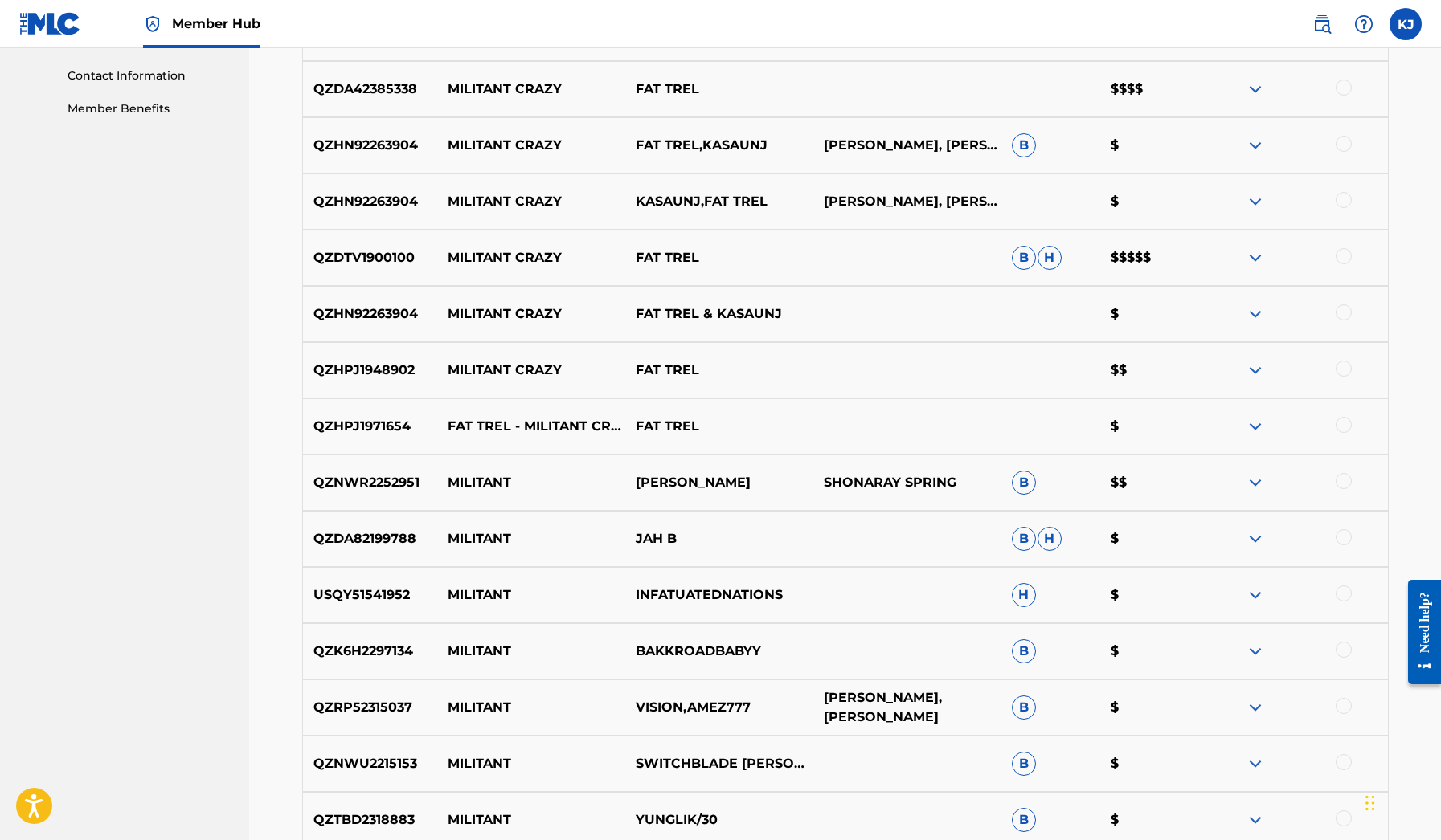
scroll to position [762, 0]
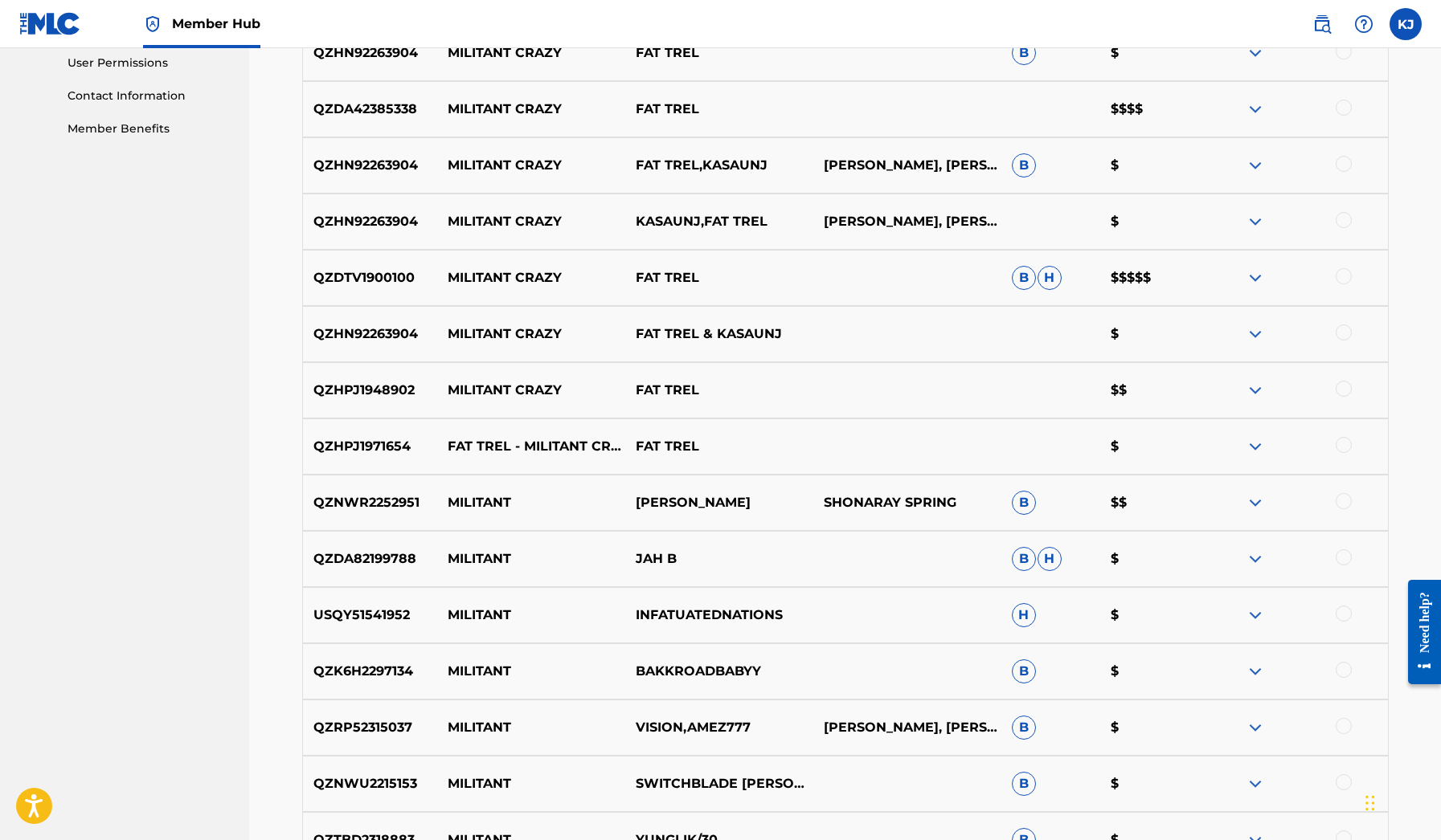
click at [1254, 278] on img at bounding box center [1254, 278] width 20 height 20
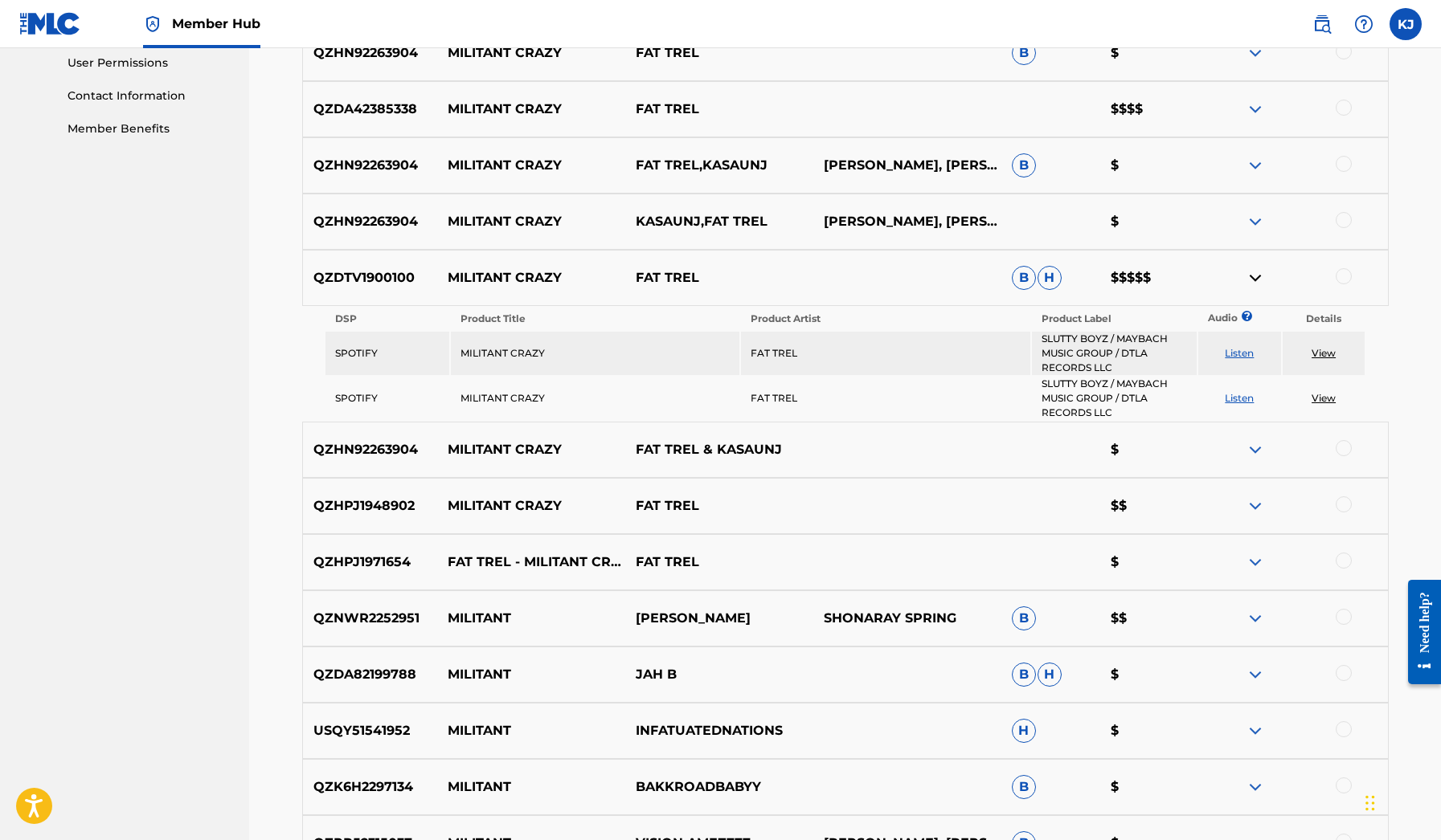
click at [1254, 278] on img at bounding box center [1254, 278] width 20 height 20
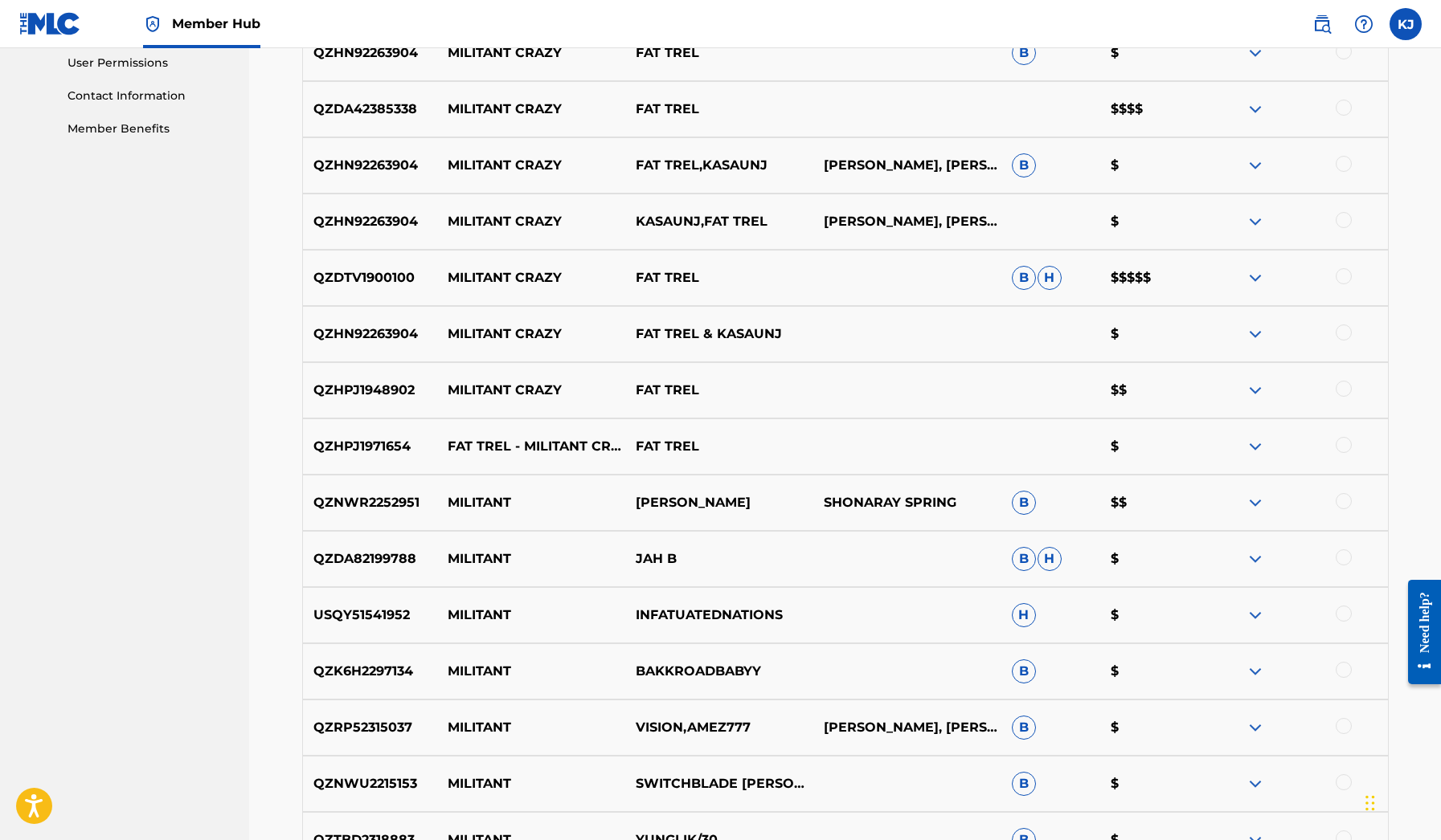
scroll to position [744, 0]
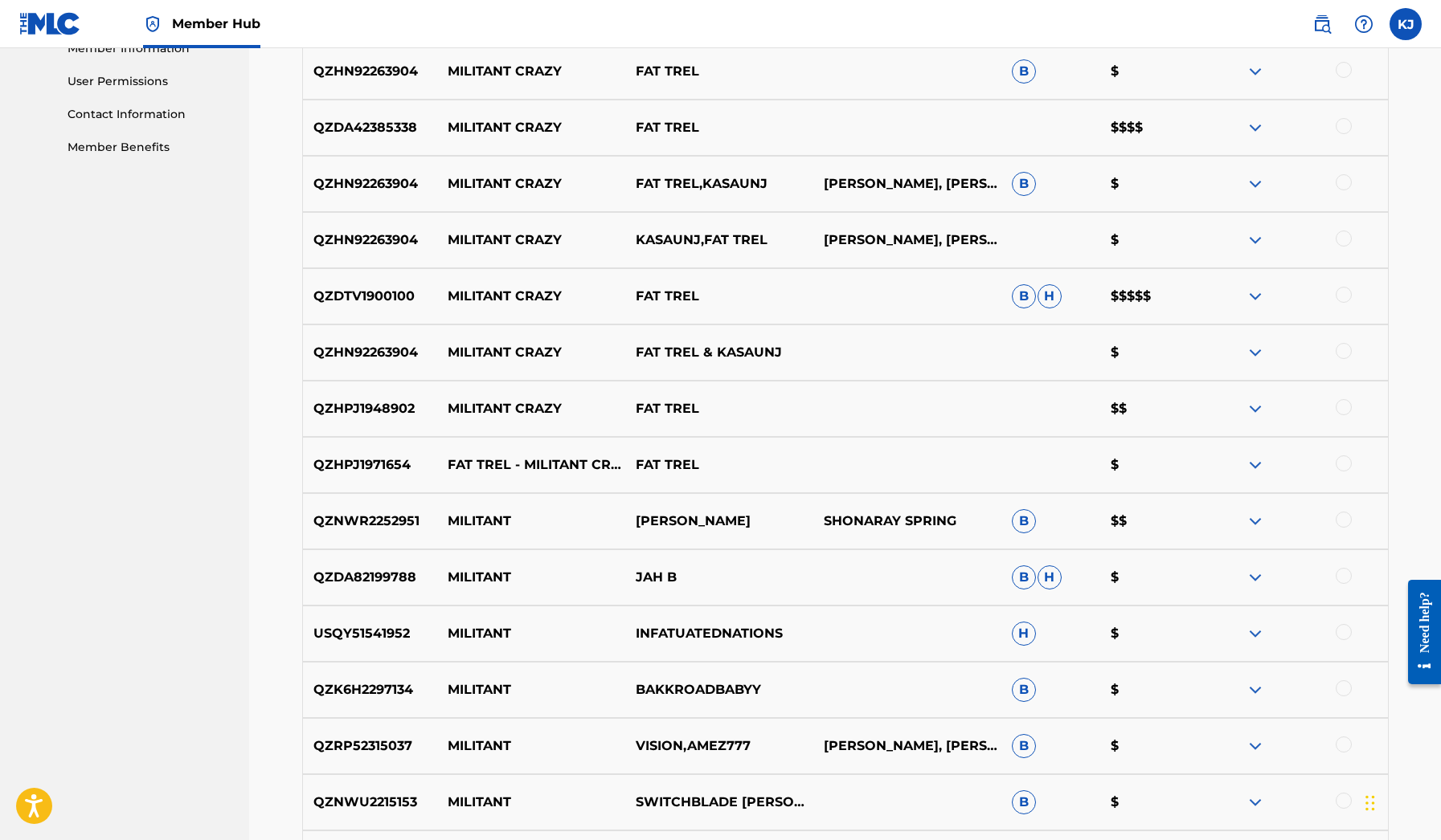
click at [1351, 460] on div at bounding box center [1343, 463] width 16 height 16
click at [1343, 411] on div at bounding box center [1343, 407] width 16 height 16
click at [1343, 357] on div at bounding box center [1343, 351] width 16 height 16
click at [1343, 308] on div "QZDTV1900100 MILITANT CRAZY FAT TREL B H $$$$$" at bounding box center [845, 296] width 1087 height 56
click at [1343, 298] on div at bounding box center [1343, 294] width 16 height 16
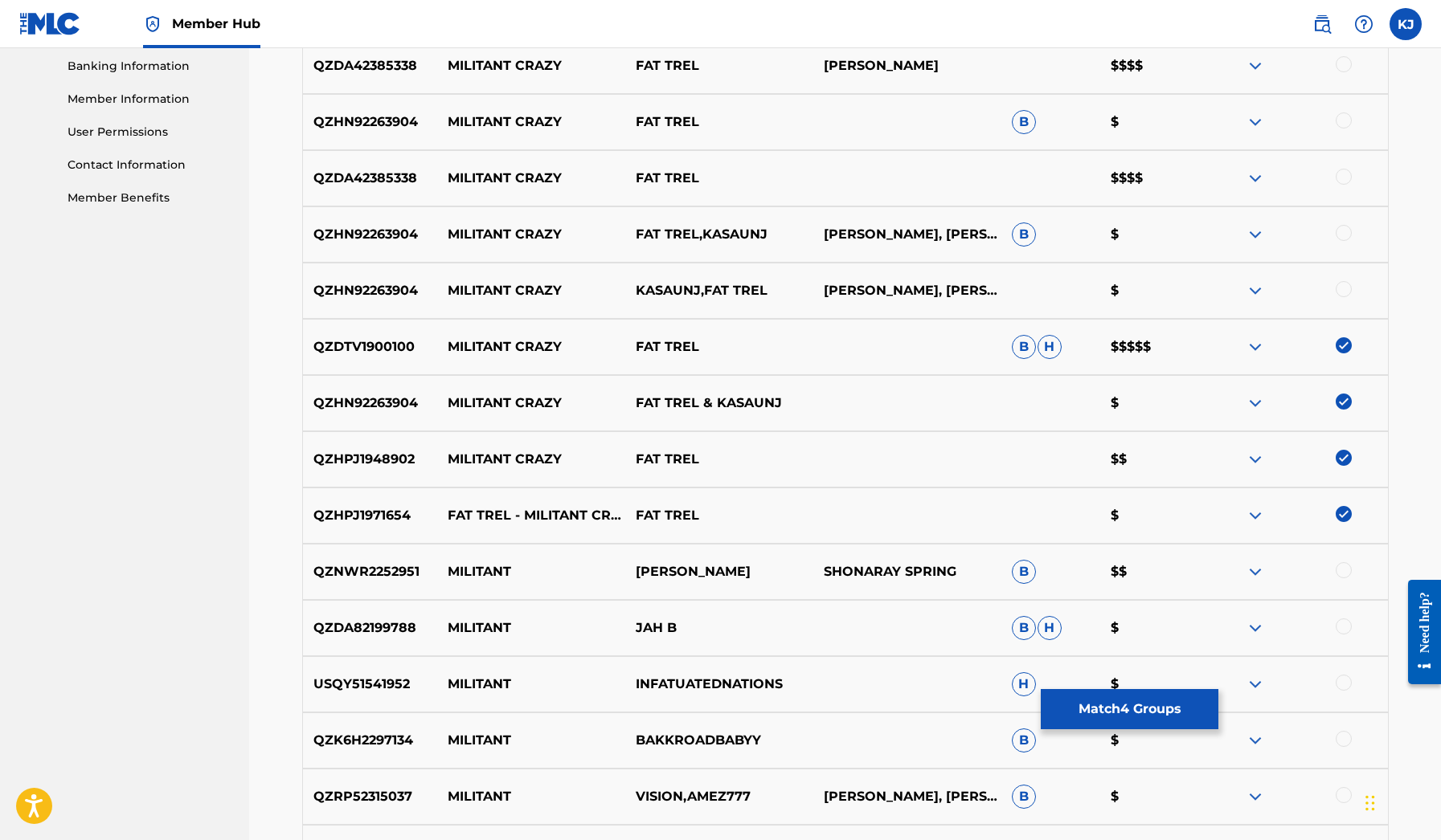
scroll to position [668, 0]
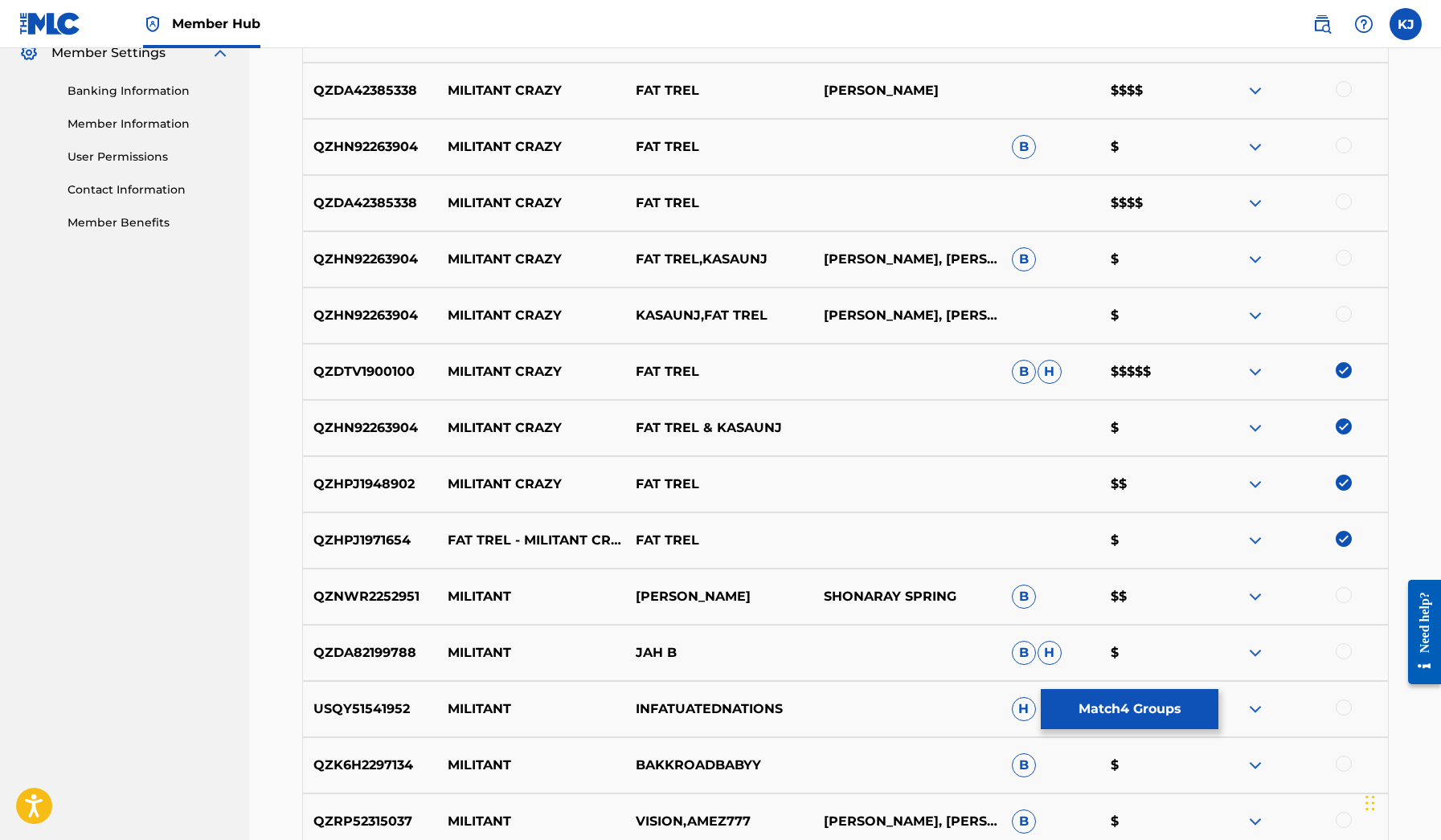
click at [1347, 315] on div at bounding box center [1343, 314] width 16 height 16
click at [1340, 245] on div "QZHN92263904 MILITANT CRAZY FAT TREL,[PERSON_NAME], [PERSON_NAME] B $" at bounding box center [845, 260] width 1087 height 56
click at [1340, 254] on div at bounding box center [1343, 258] width 16 height 16
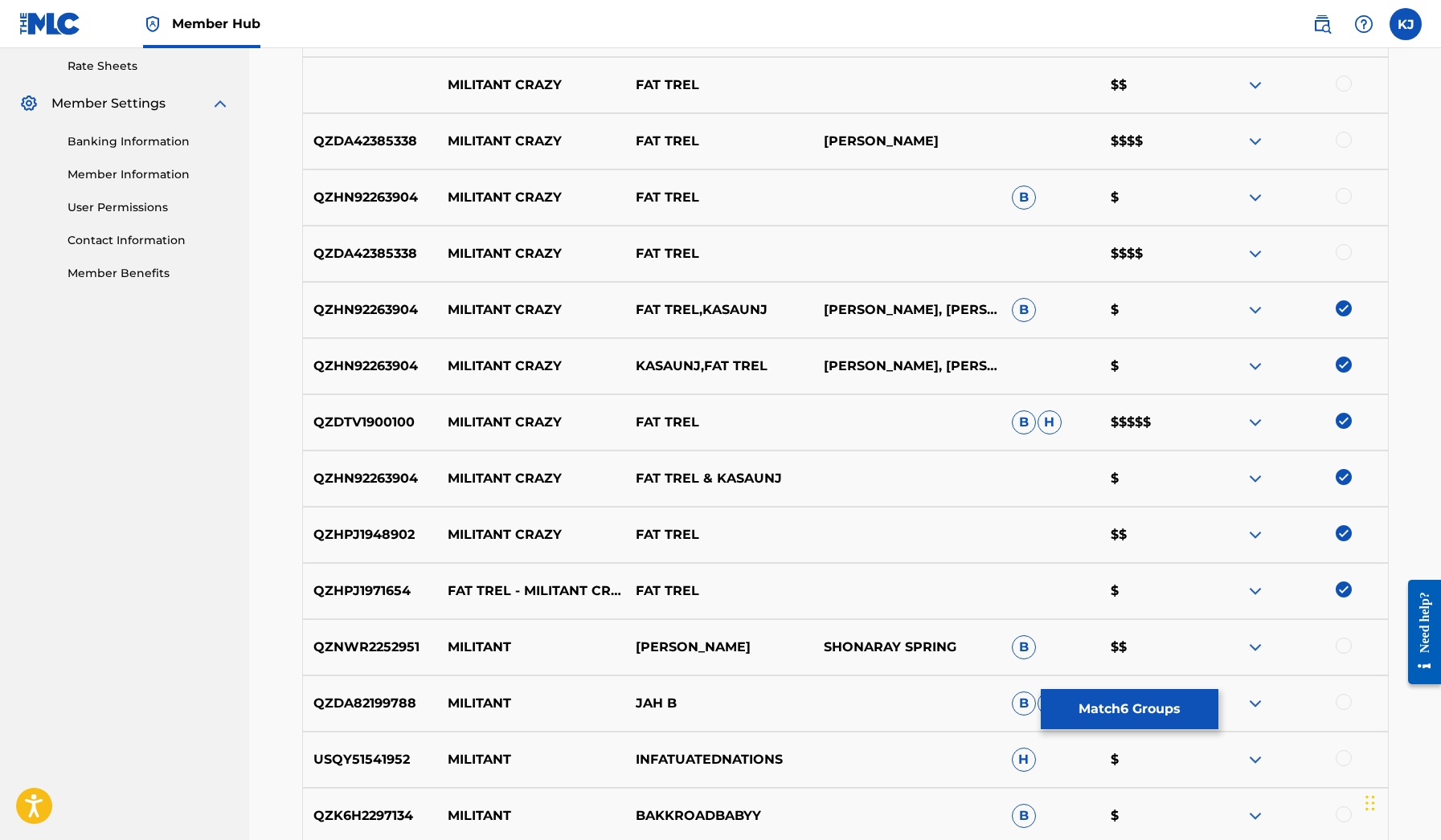
scroll to position [616, 0]
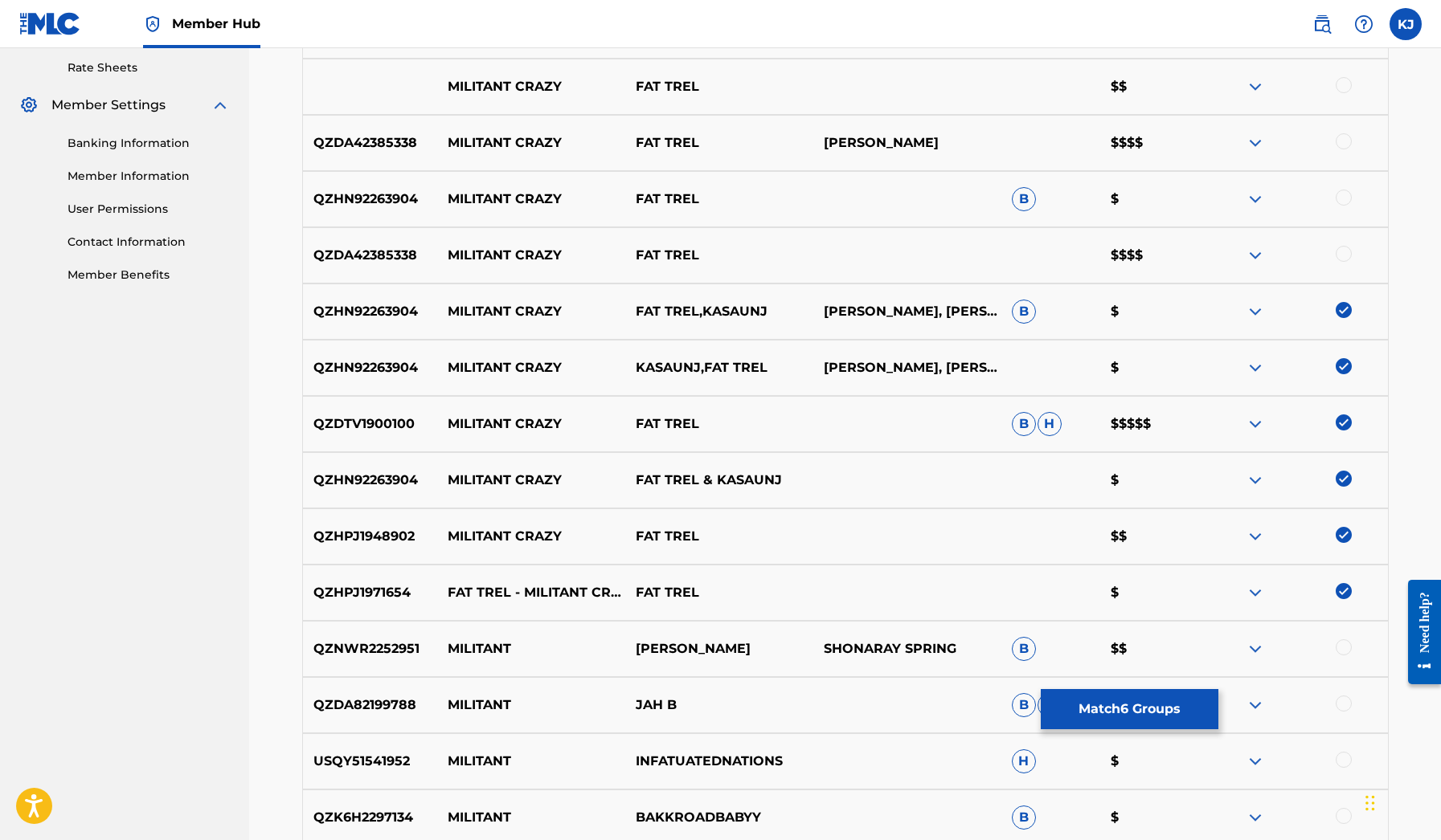
click at [1341, 249] on div at bounding box center [1343, 253] width 16 height 16
click at [1343, 196] on div at bounding box center [1343, 197] width 16 height 16
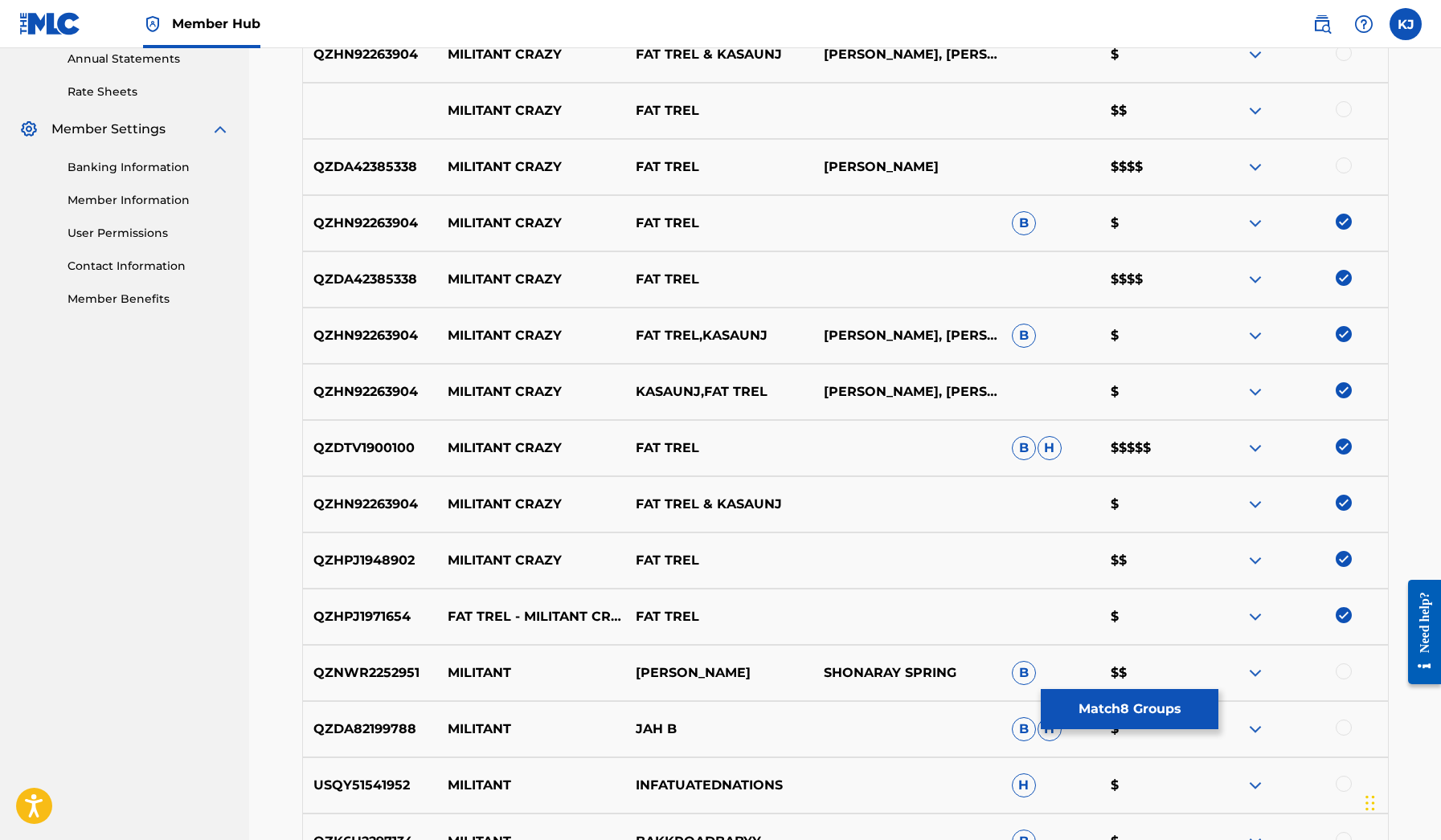
scroll to position [570, 0]
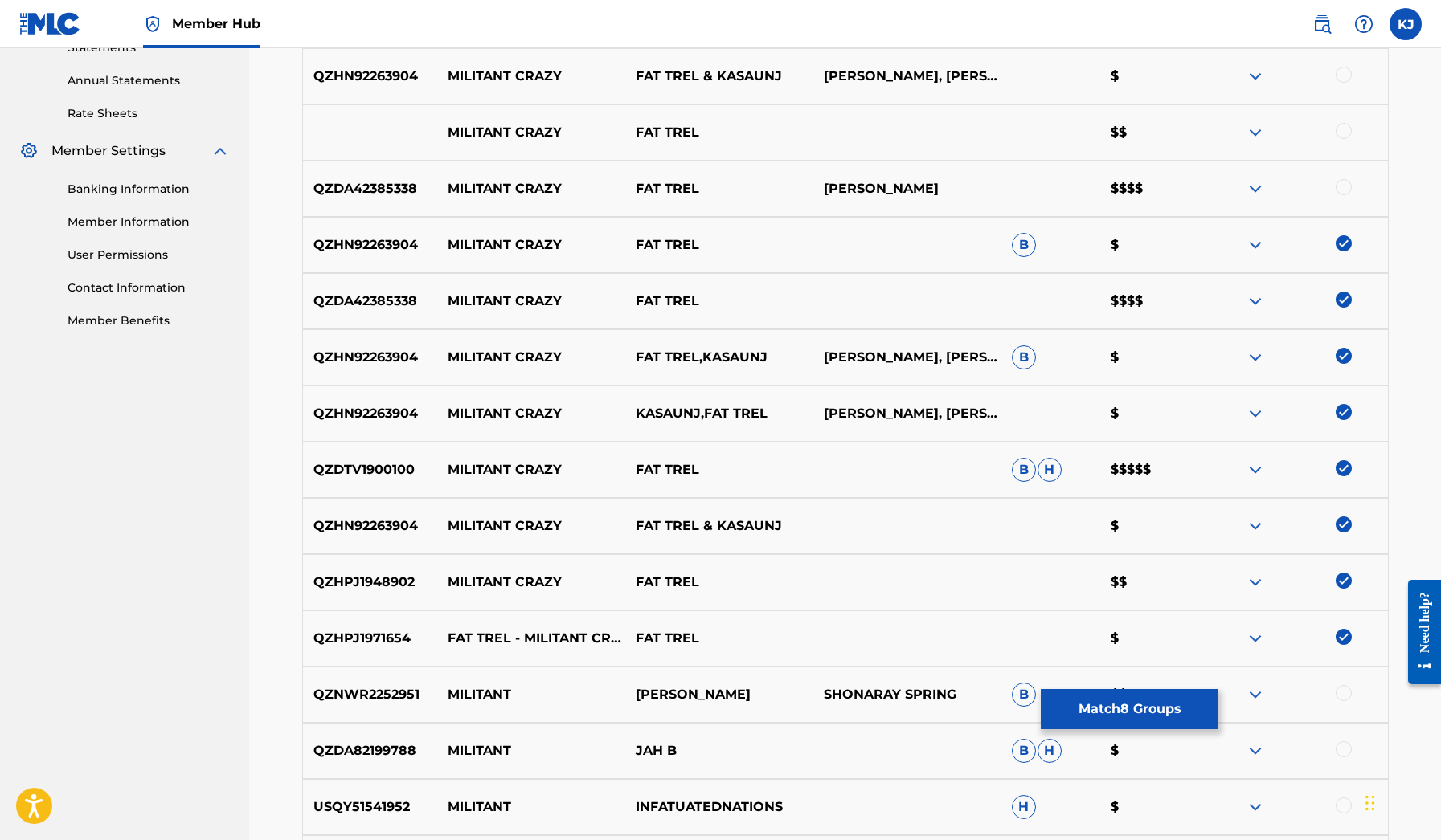
click at [1345, 188] on div at bounding box center [1343, 187] width 16 height 16
click at [1346, 138] on div at bounding box center [1343, 130] width 16 height 16
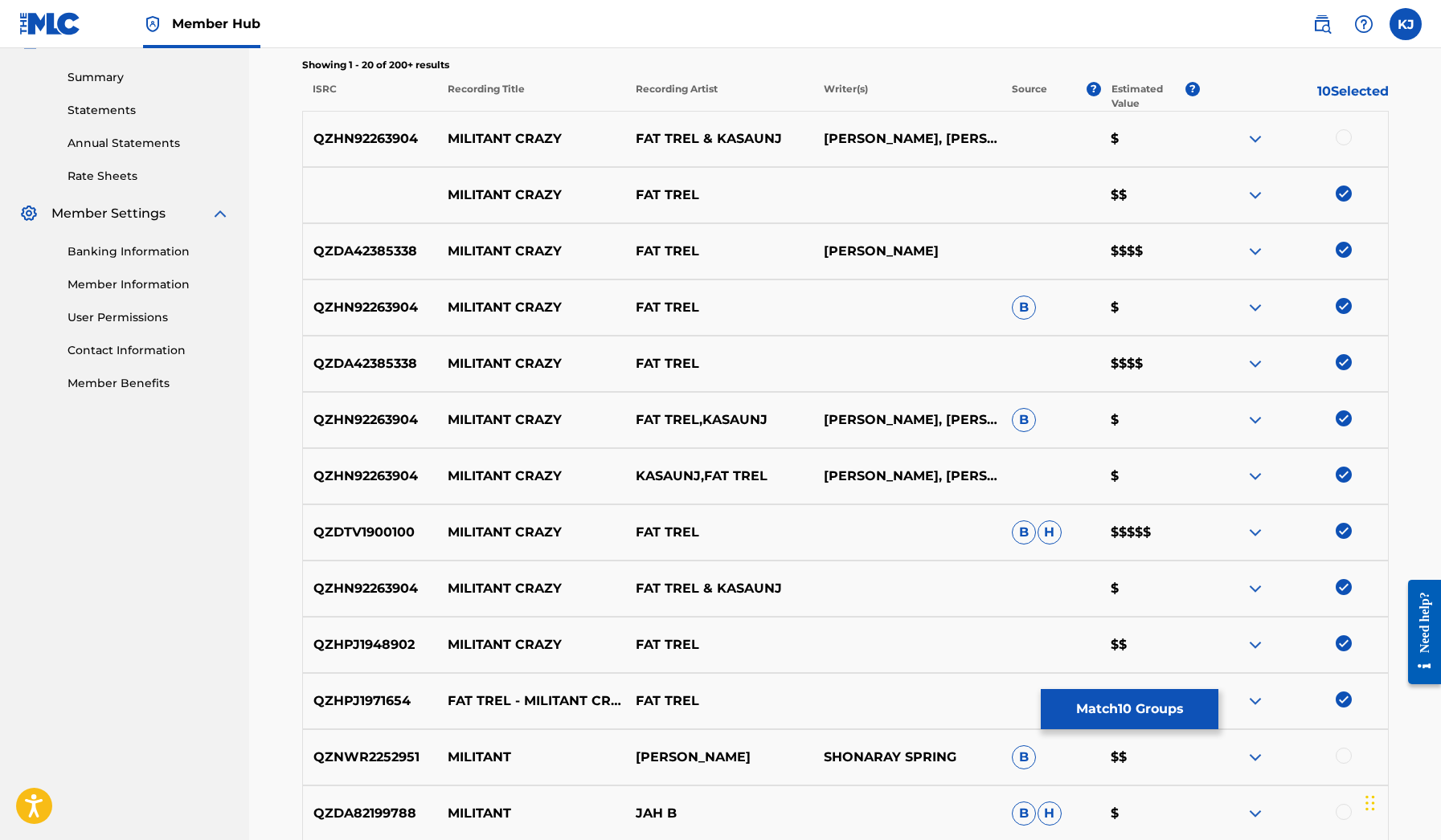
scroll to position [507, 0]
click at [1347, 136] on div at bounding box center [1343, 138] width 16 height 16
click at [1257, 357] on img at bounding box center [1254, 365] width 20 height 20
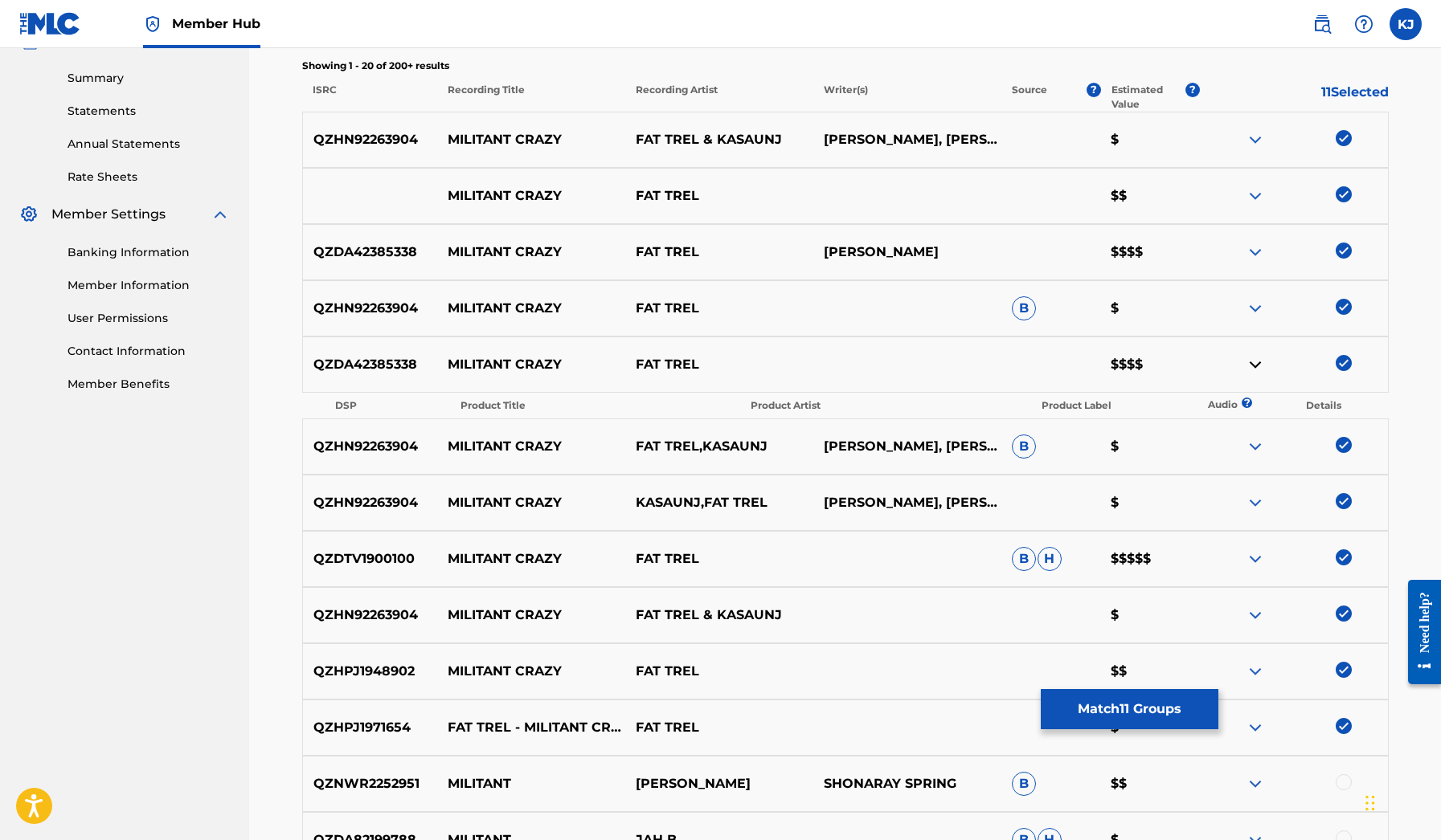
click at [1257, 357] on img at bounding box center [1254, 365] width 20 height 20
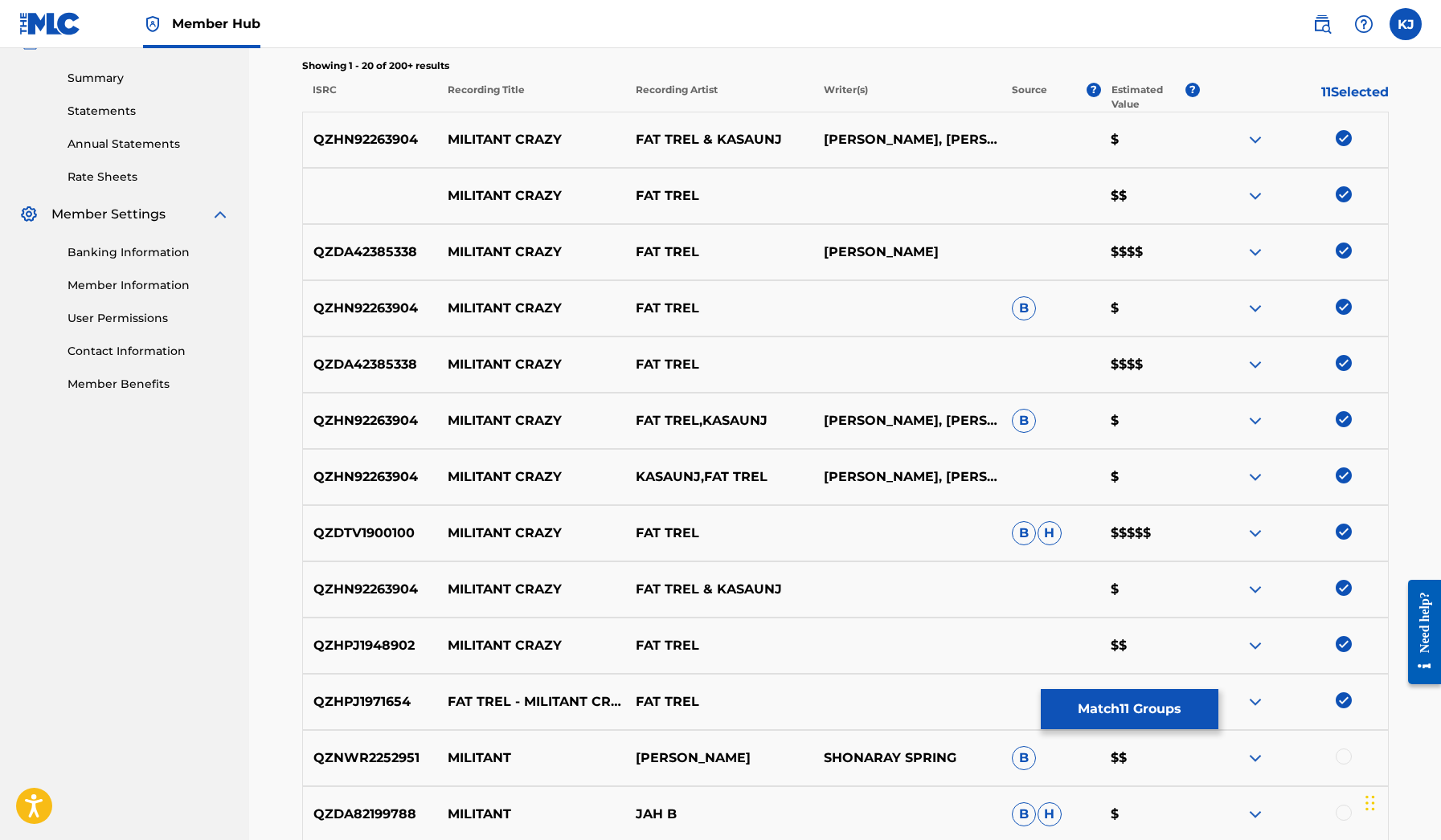
click at [1258, 258] on img at bounding box center [1254, 252] width 20 height 20
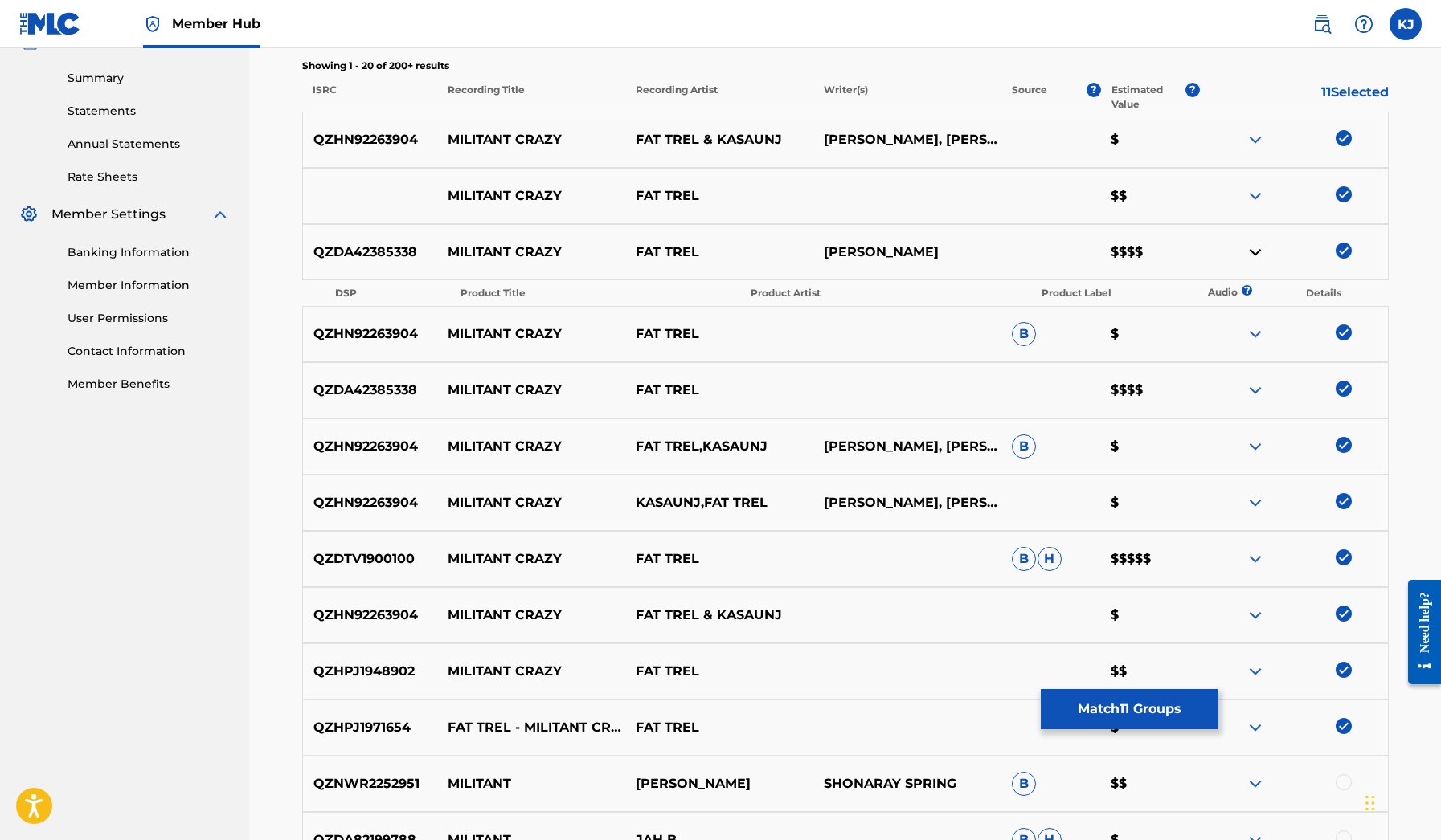
click at [1258, 258] on img at bounding box center [1254, 252] width 20 height 20
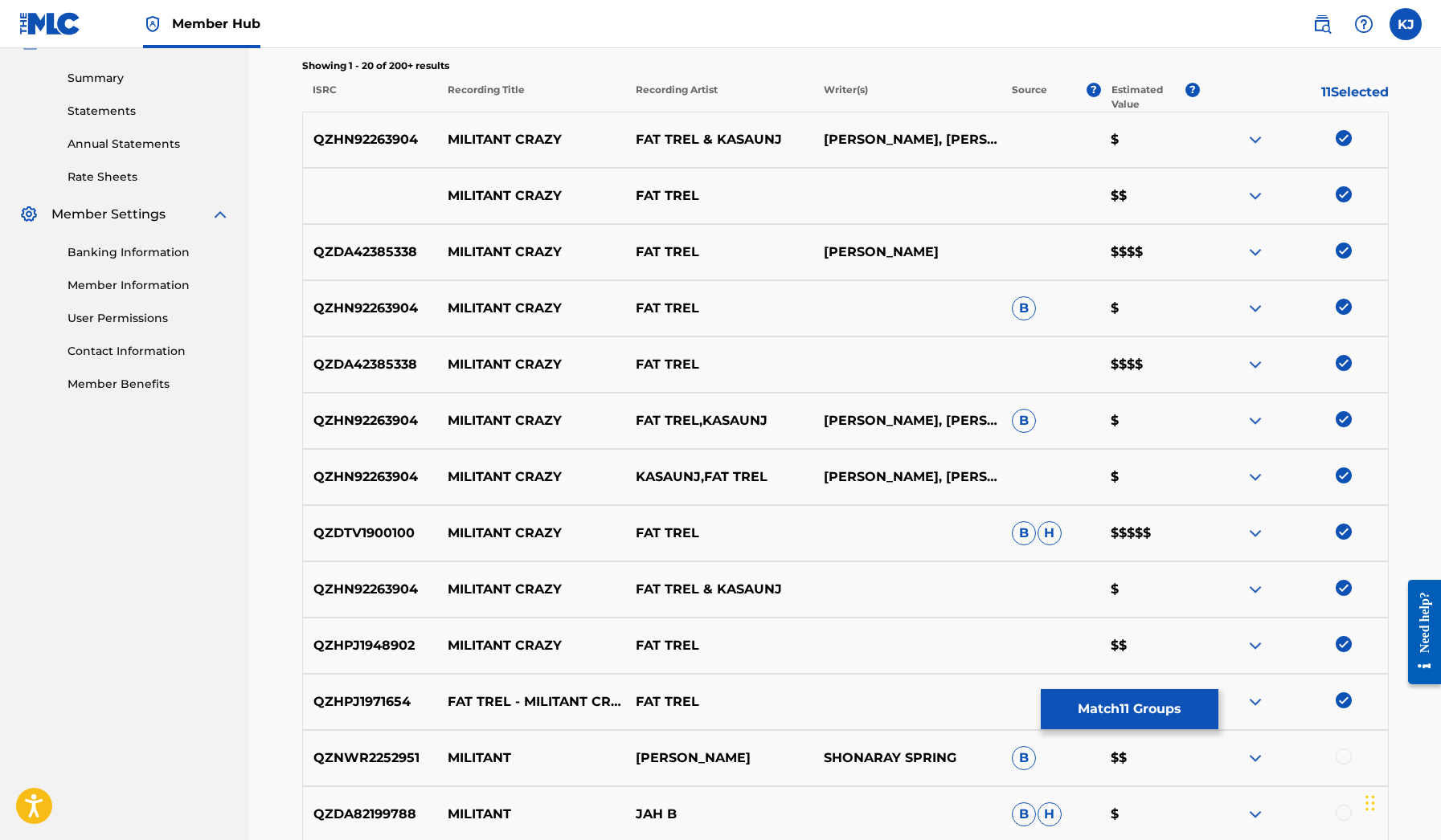
click at [1255, 200] on img at bounding box center [1254, 196] width 20 height 20
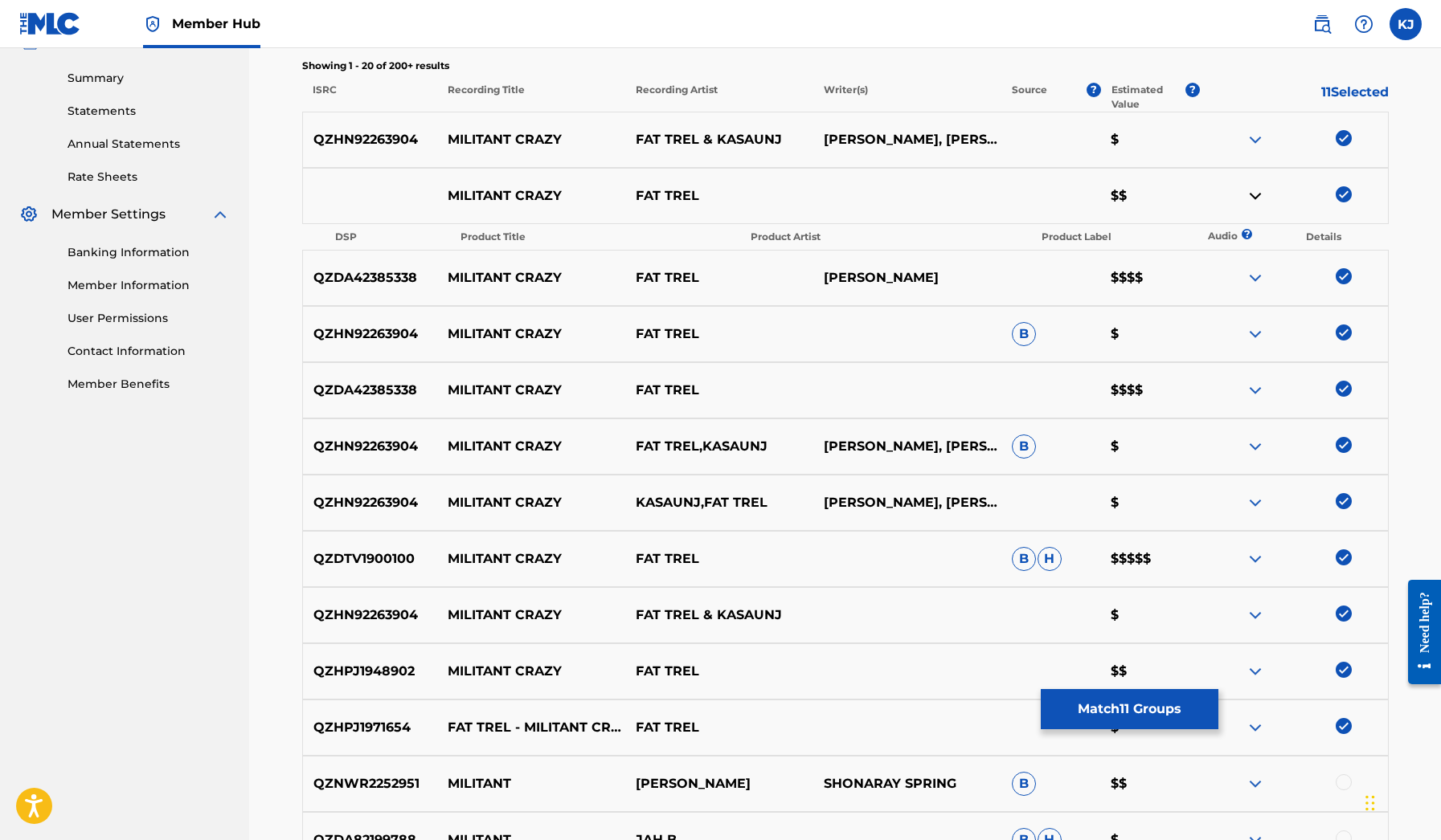
click at [1256, 188] on img at bounding box center [1254, 196] width 20 height 20
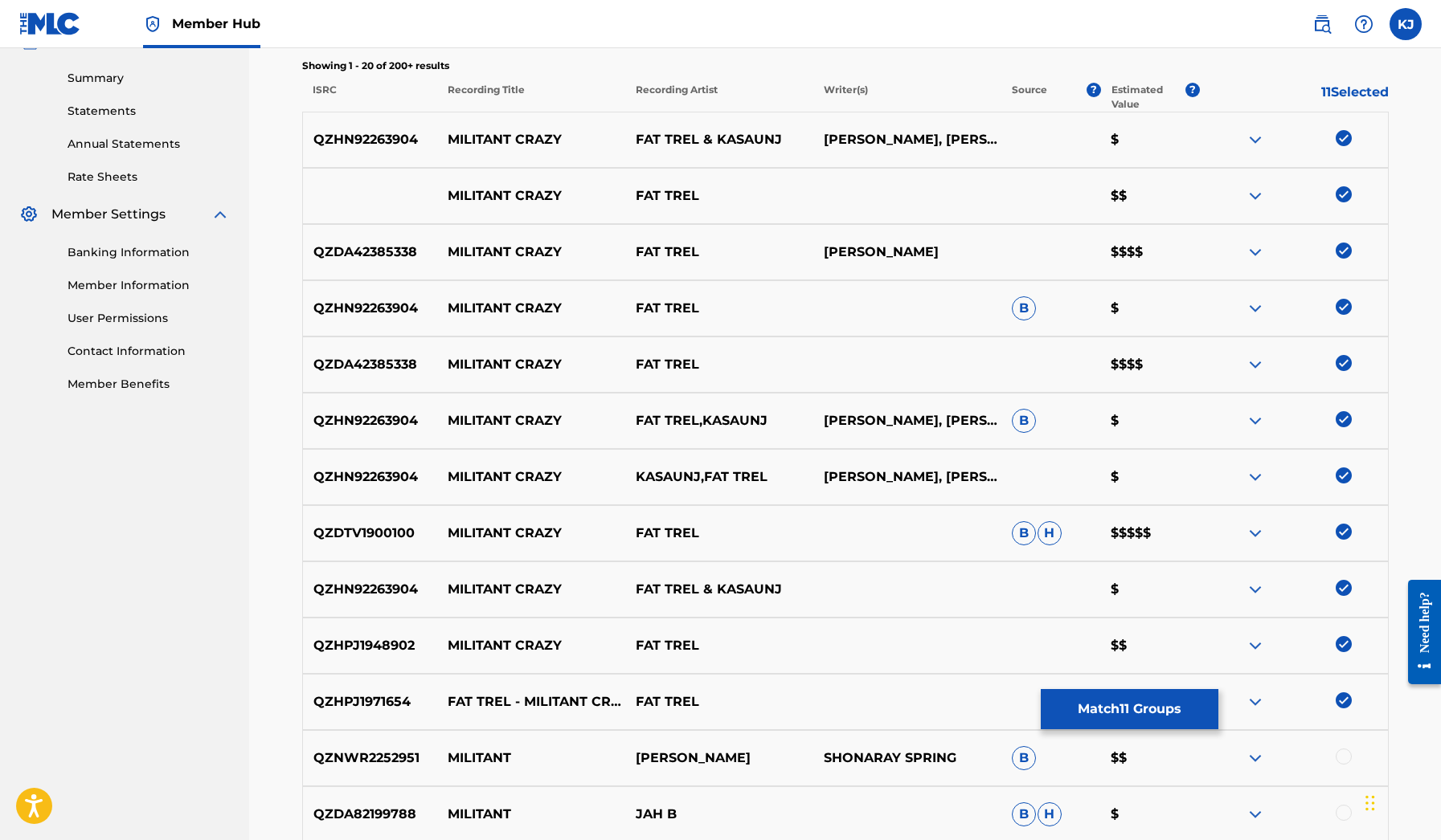
click at [1253, 150] on div "QZHN92263904 MILITANT CRAZY FAT TREL & [PERSON_NAME], [PERSON_NAME] $" at bounding box center [845, 140] width 1087 height 56
click at [1253, 142] on img at bounding box center [1254, 140] width 20 height 20
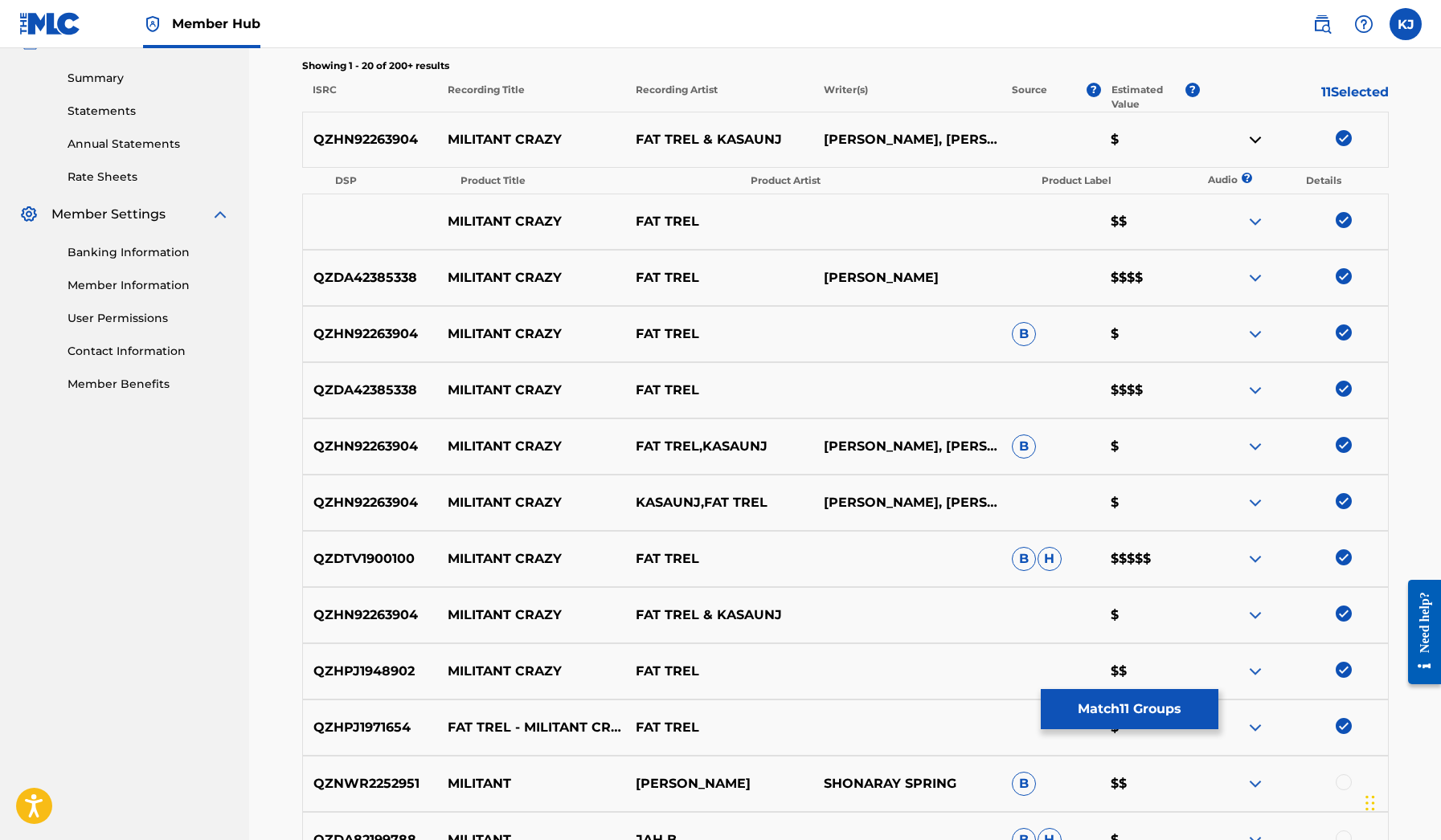
click at [1253, 142] on img at bounding box center [1254, 140] width 20 height 20
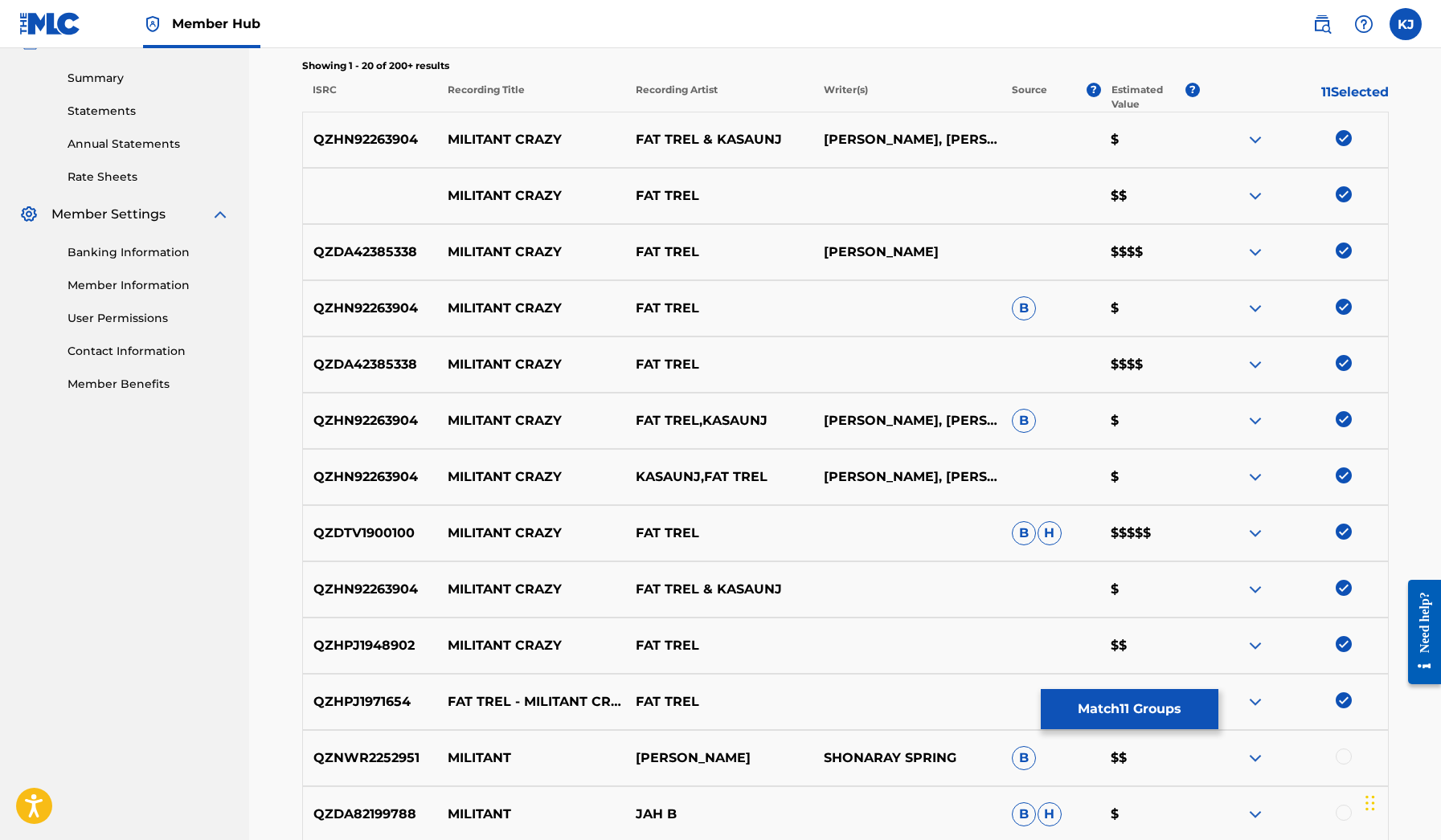
click at [1261, 536] on img at bounding box center [1254, 533] width 20 height 20
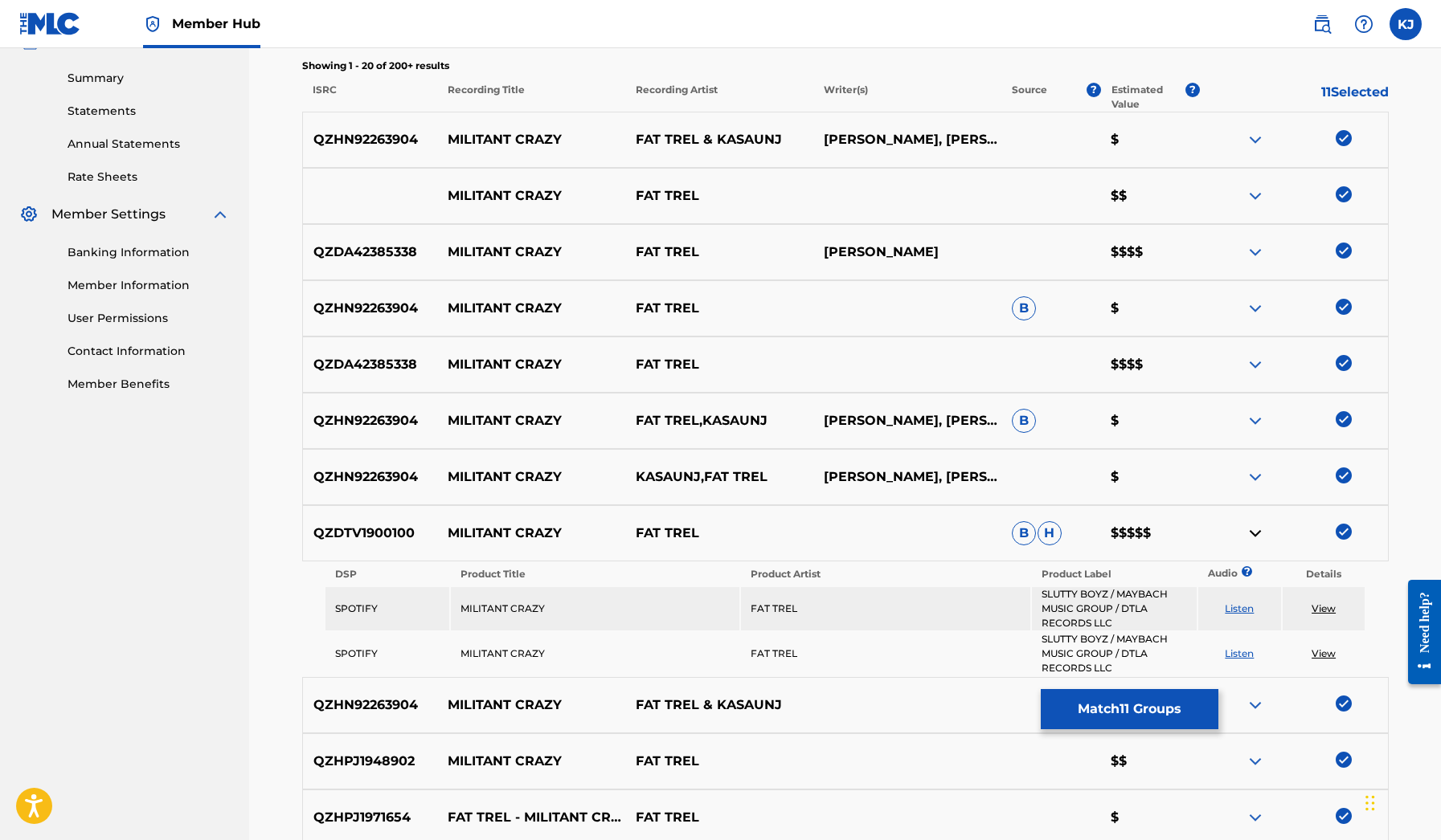
click at [1261, 536] on img at bounding box center [1254, 533] width 20 height 20
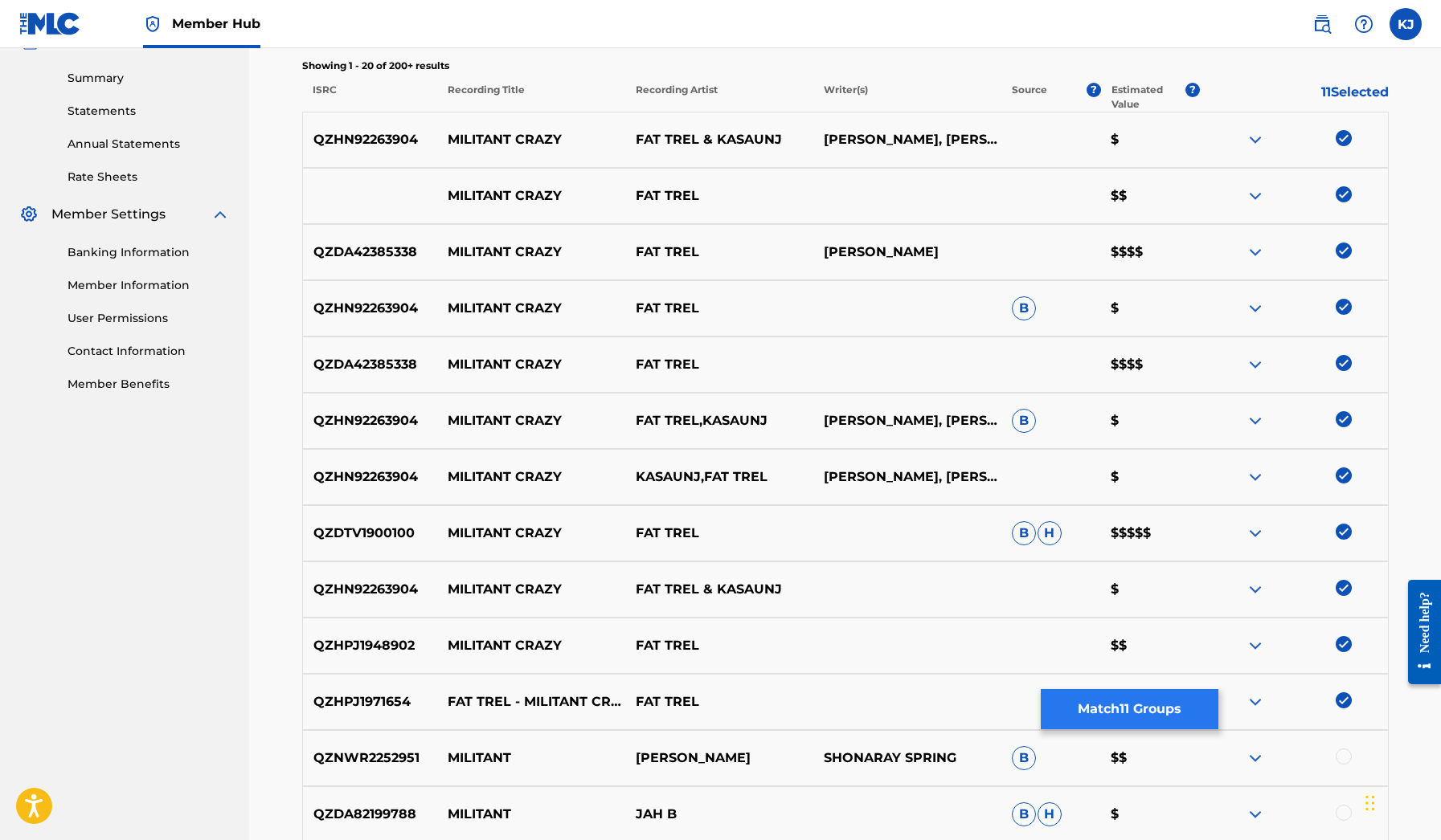
click at [1152, 696] on button "Match 11 Groups" at bounding box center [1129, 709] width 177 height 40
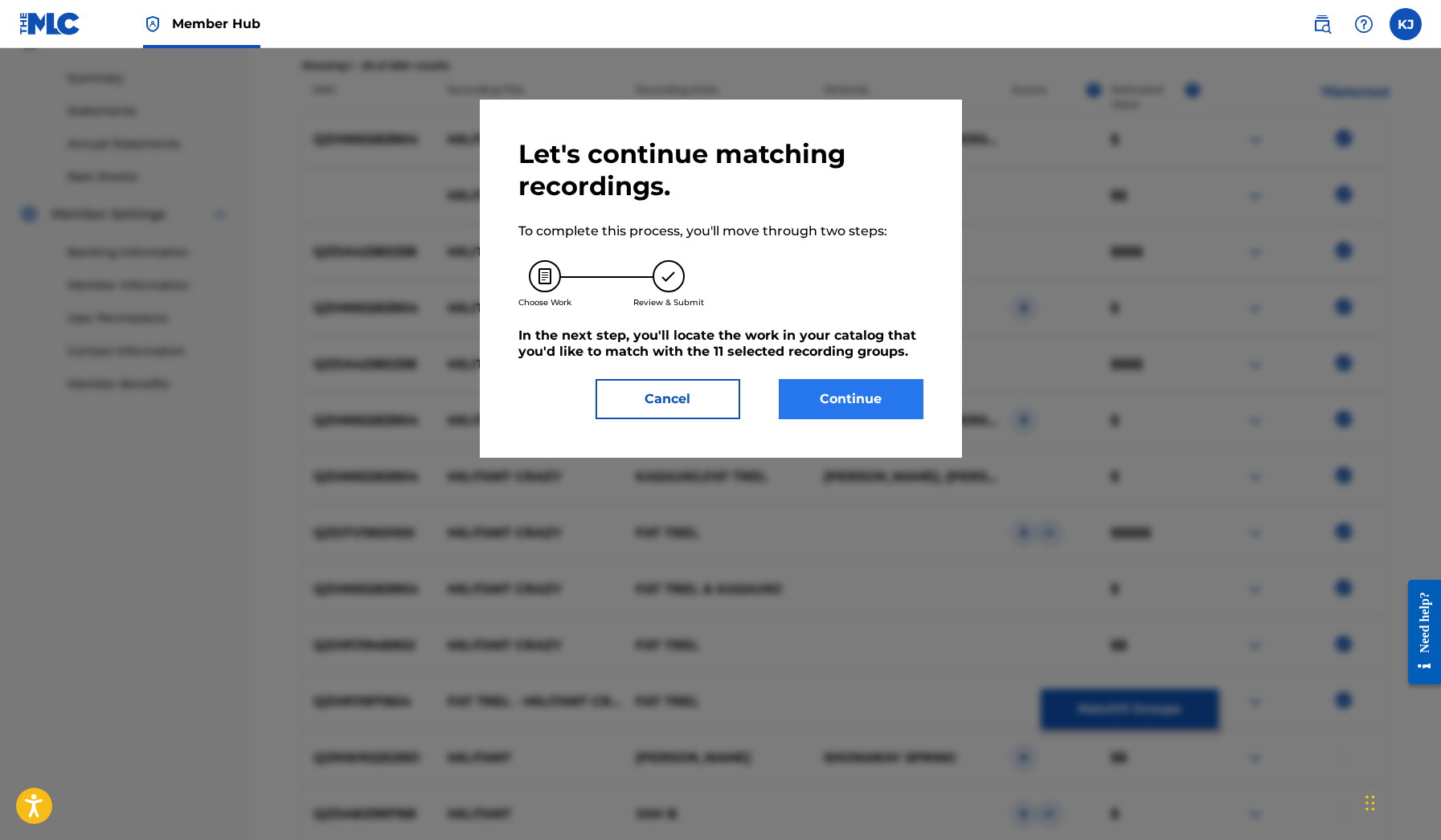
click at [887, 405] on button "Continue" at bounding box center [850, 398] width 144 height 40
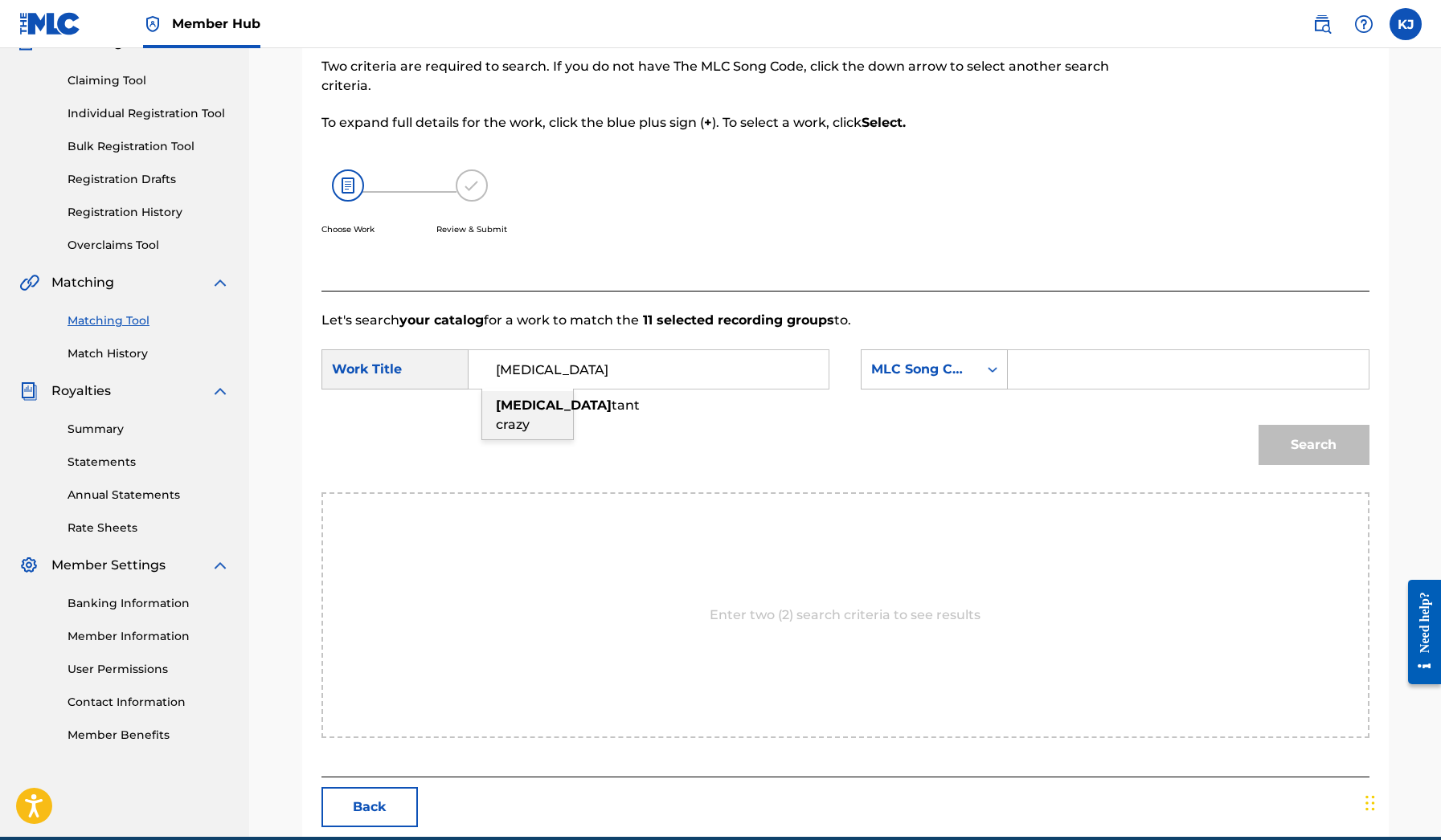
click at [501, 420] on span "tant crazy" at bounding box center [567, 414] width 143 height 35
type input "militant crazy"
click at [962, 383] on div "MLC Song Code" at bounding box center [920, 369] width 116 height 31
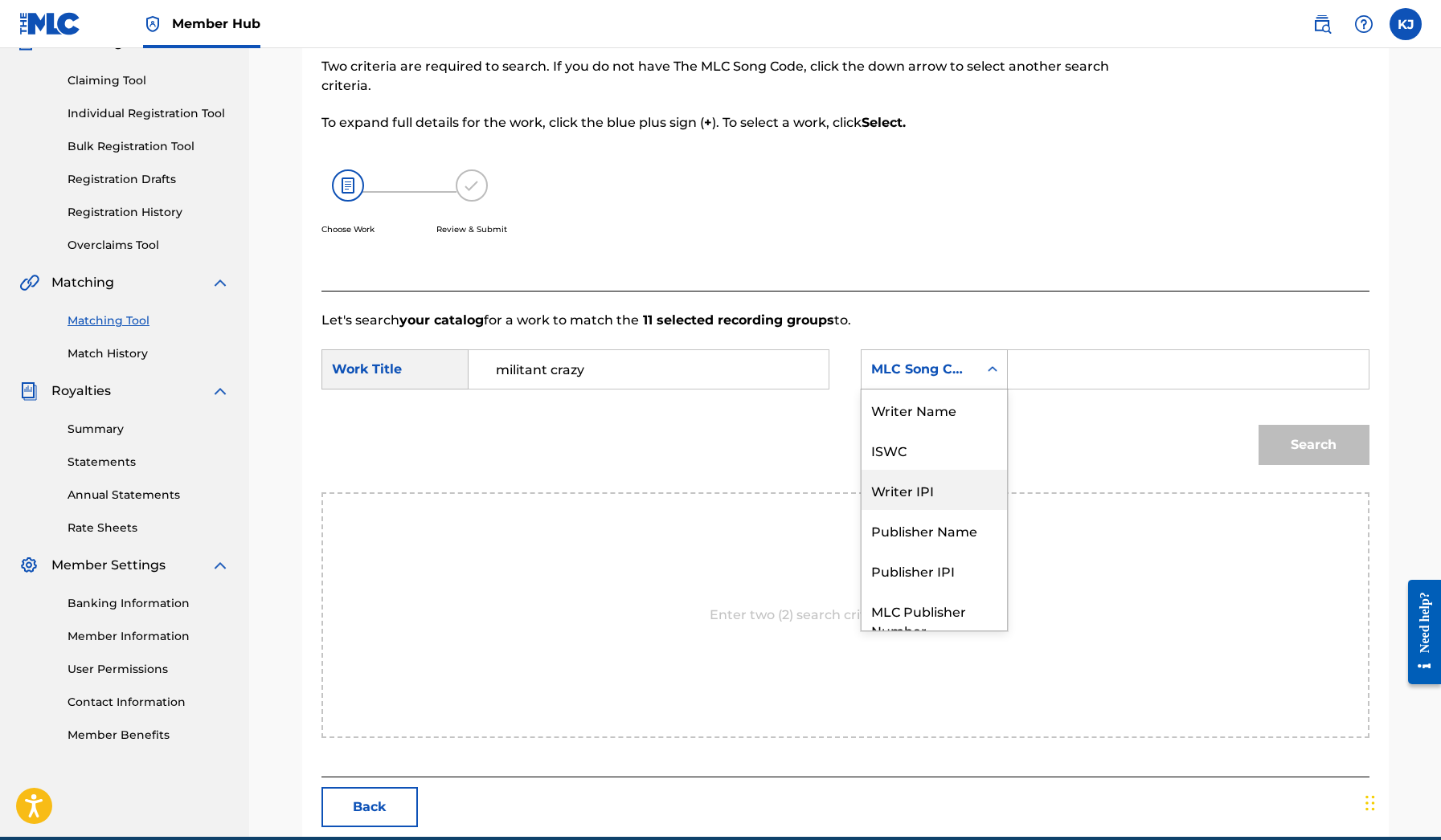
scroll to position [0, 0]
click at [930, 418] on div "Writer Name" at bounding box center [934, 410] width 145 height 40
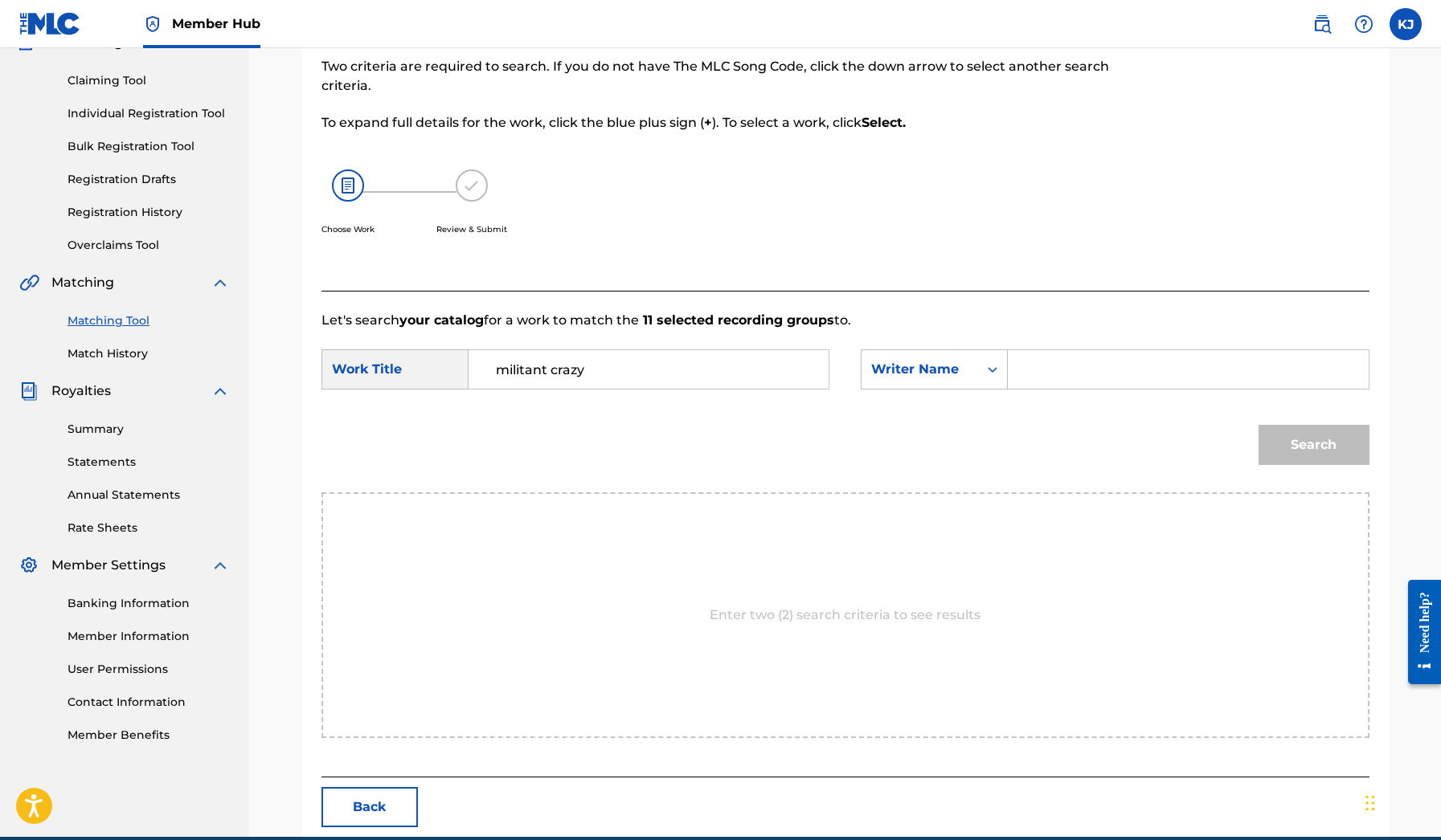
click at [1058, 380] on input "Search Form" at bounding box center [1187, 369] width 333 height 38
type input "[PERSON_NAME]"
click at [1313, 445] on button "Search" at bounding box center [1313, 444] width 111 height 40
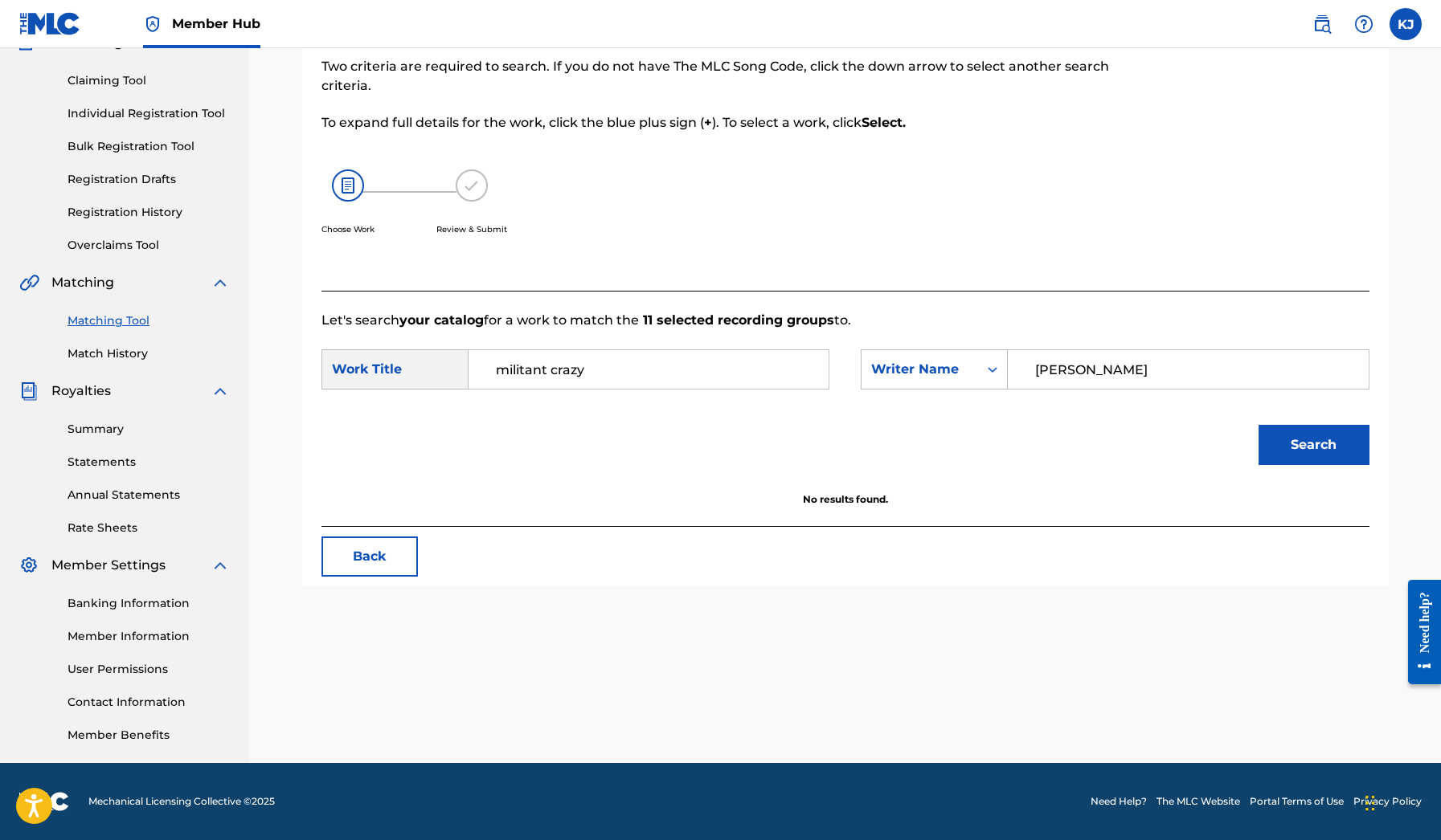
click at [718, 366] on input "militant crazy" at bounding box center [648, 369] width 333 height 38
click at [677, 377] on input "militant crazy" at bounding box center [648, 369] width 333 height 38
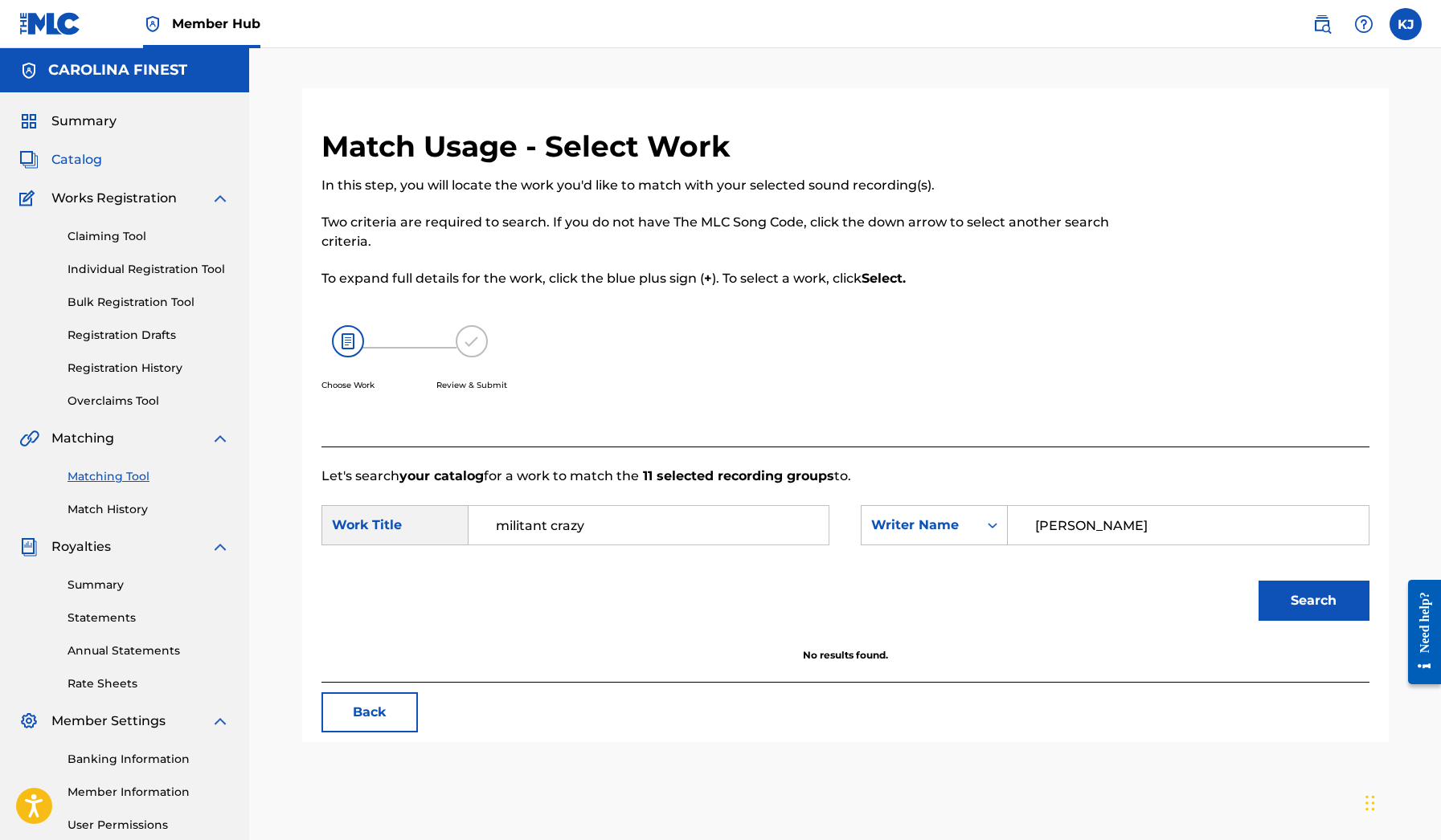
click at [84, 158] on span "Catalog" at bounding box center [77, 159] width 51 height 20
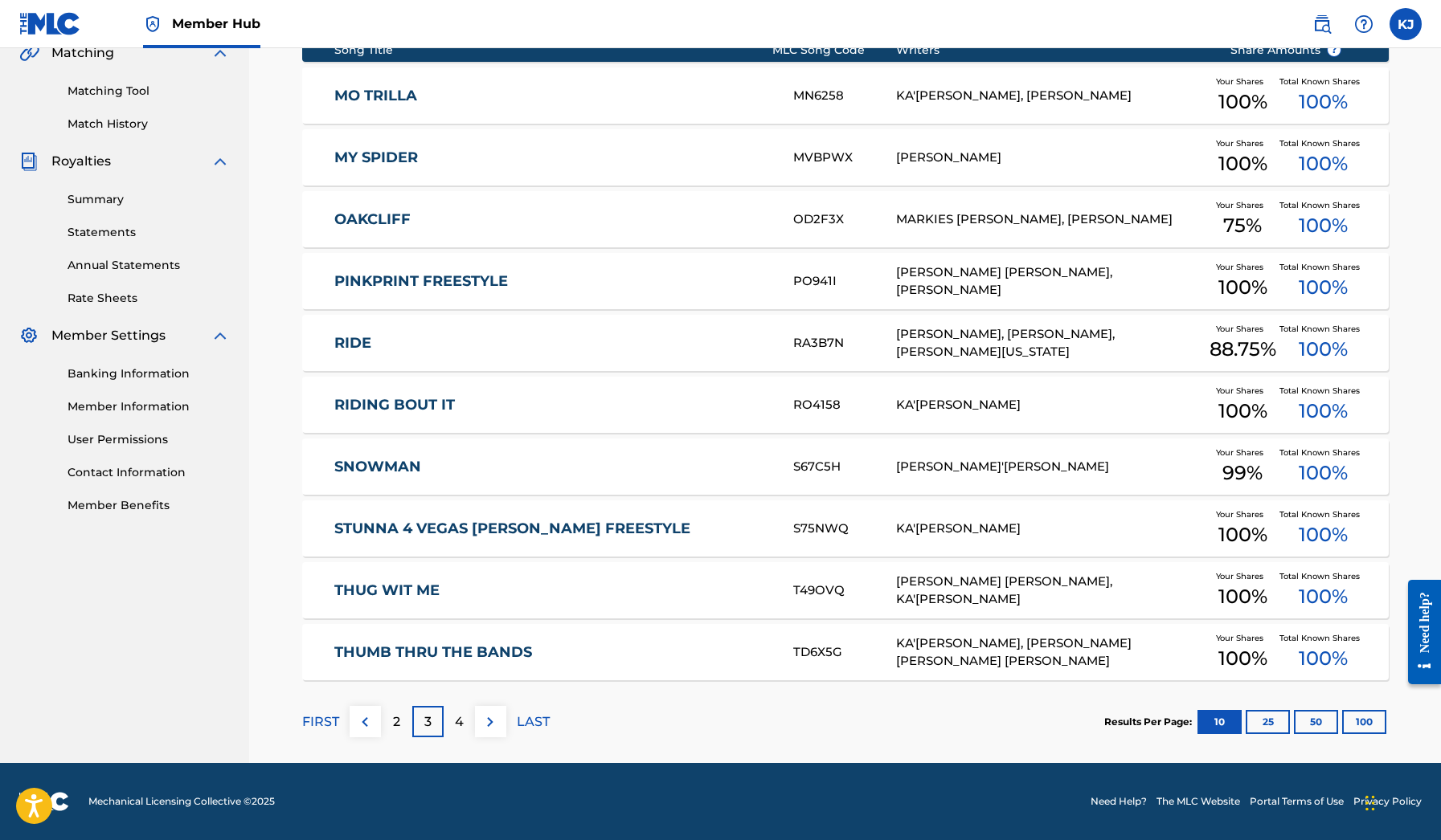
scroll to position [385, 0]
click at [396, 717] on p "2" at bounding box center [397, 722] width 8 height 20
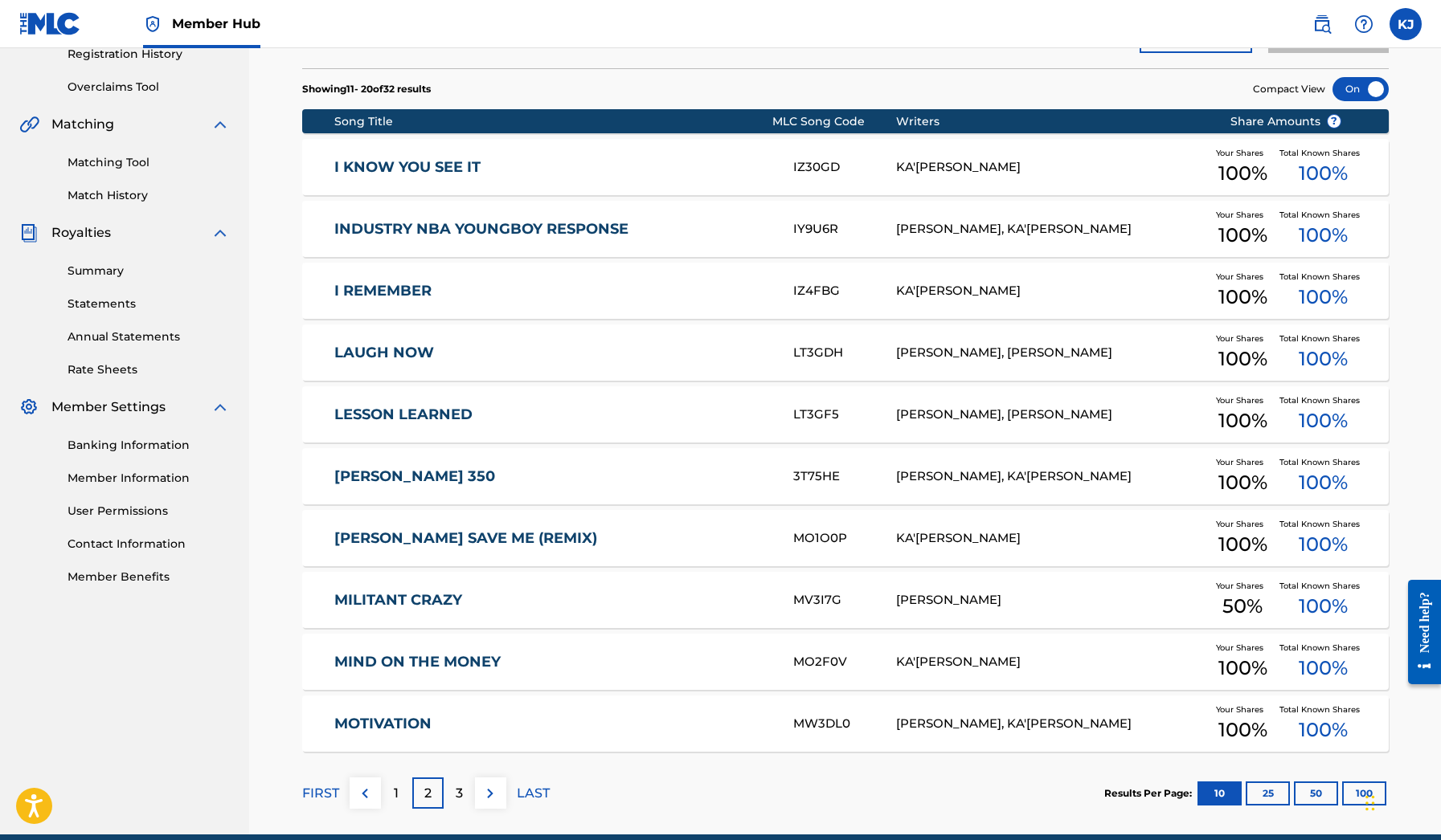
scroll to position [318, 0]
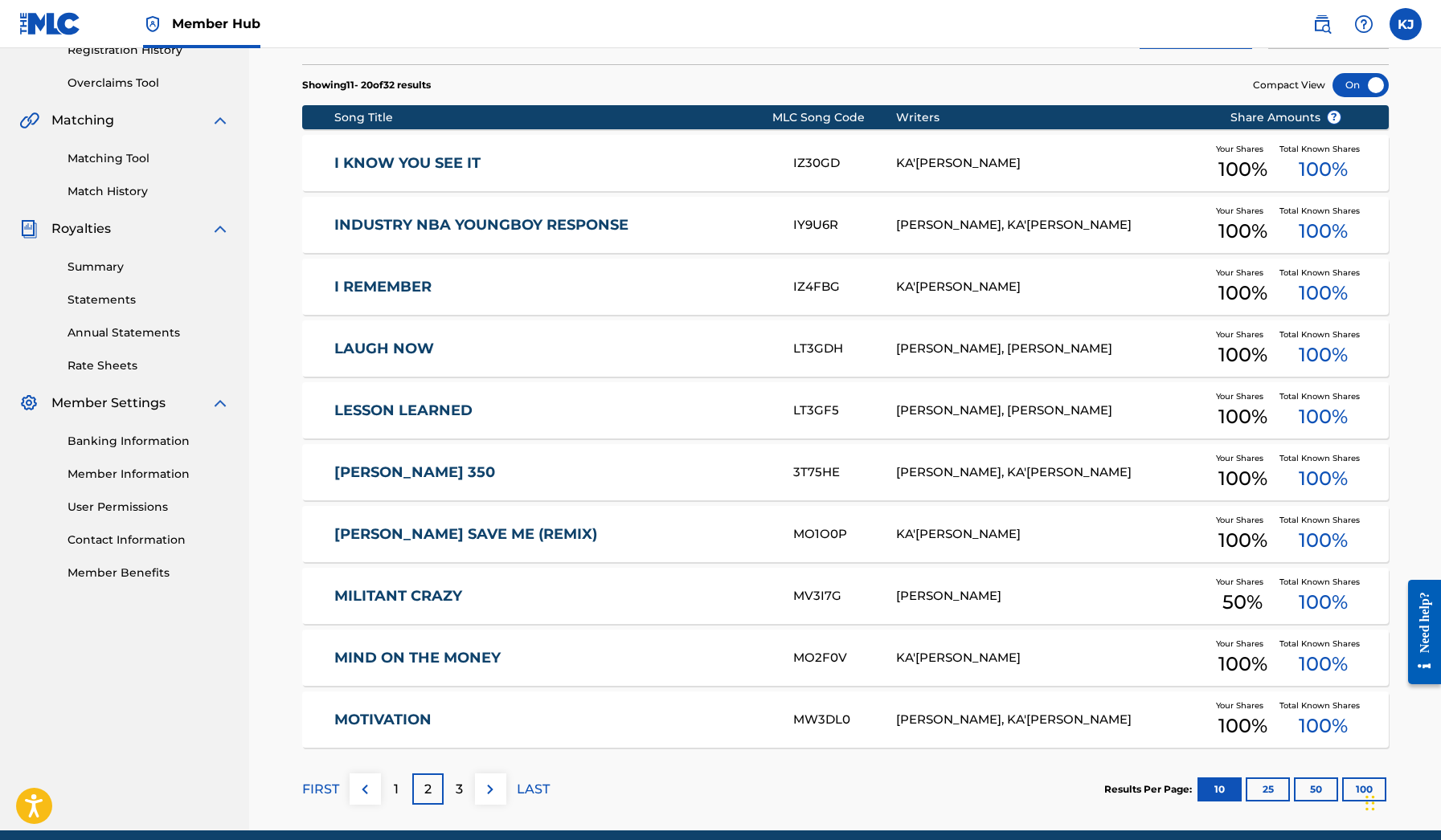
click at [455, 592] on link "MILITANT CRAZY" at bounding box center [553, 596] width 437 height 19
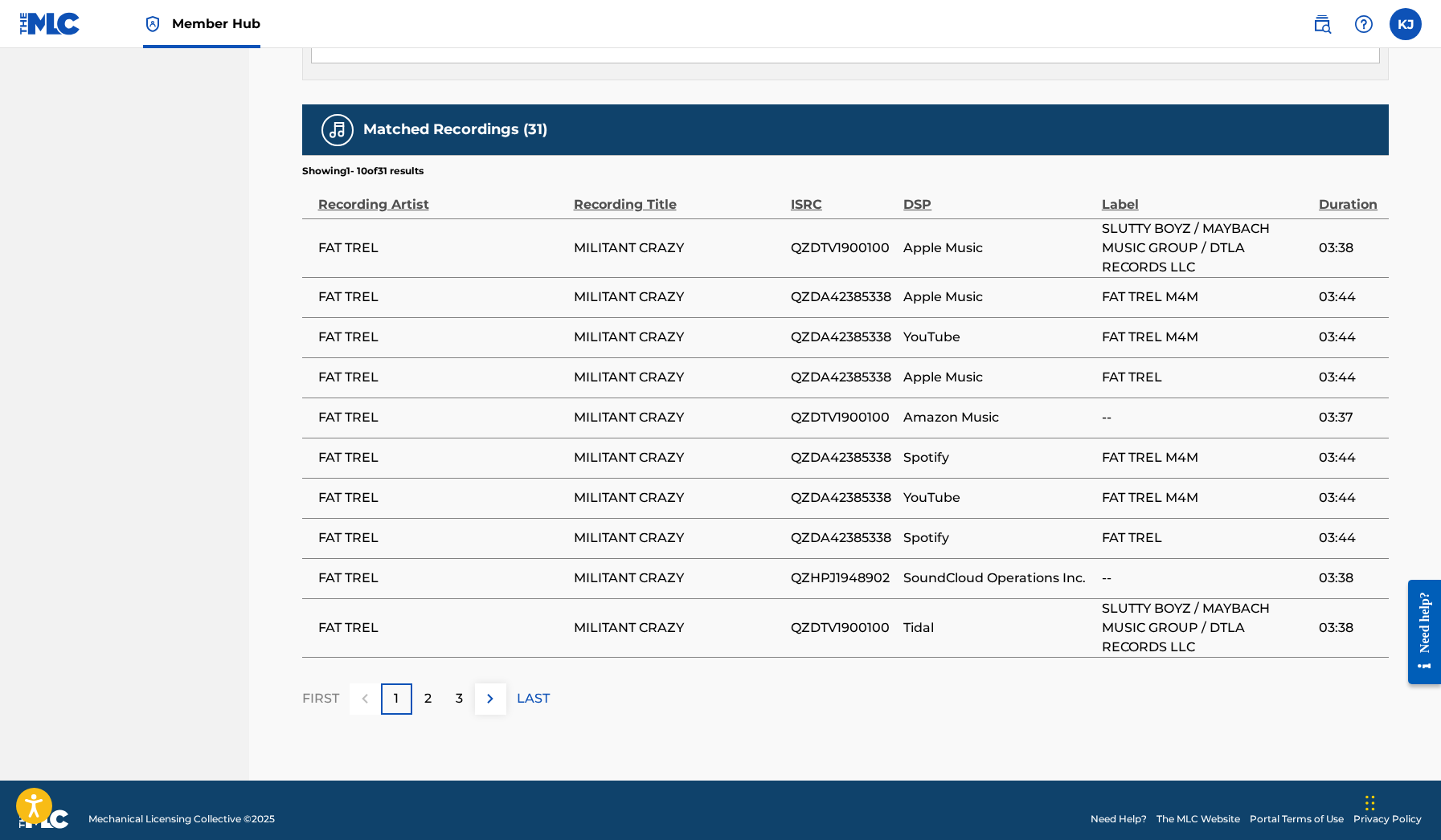
scroll to position [1046, 0]
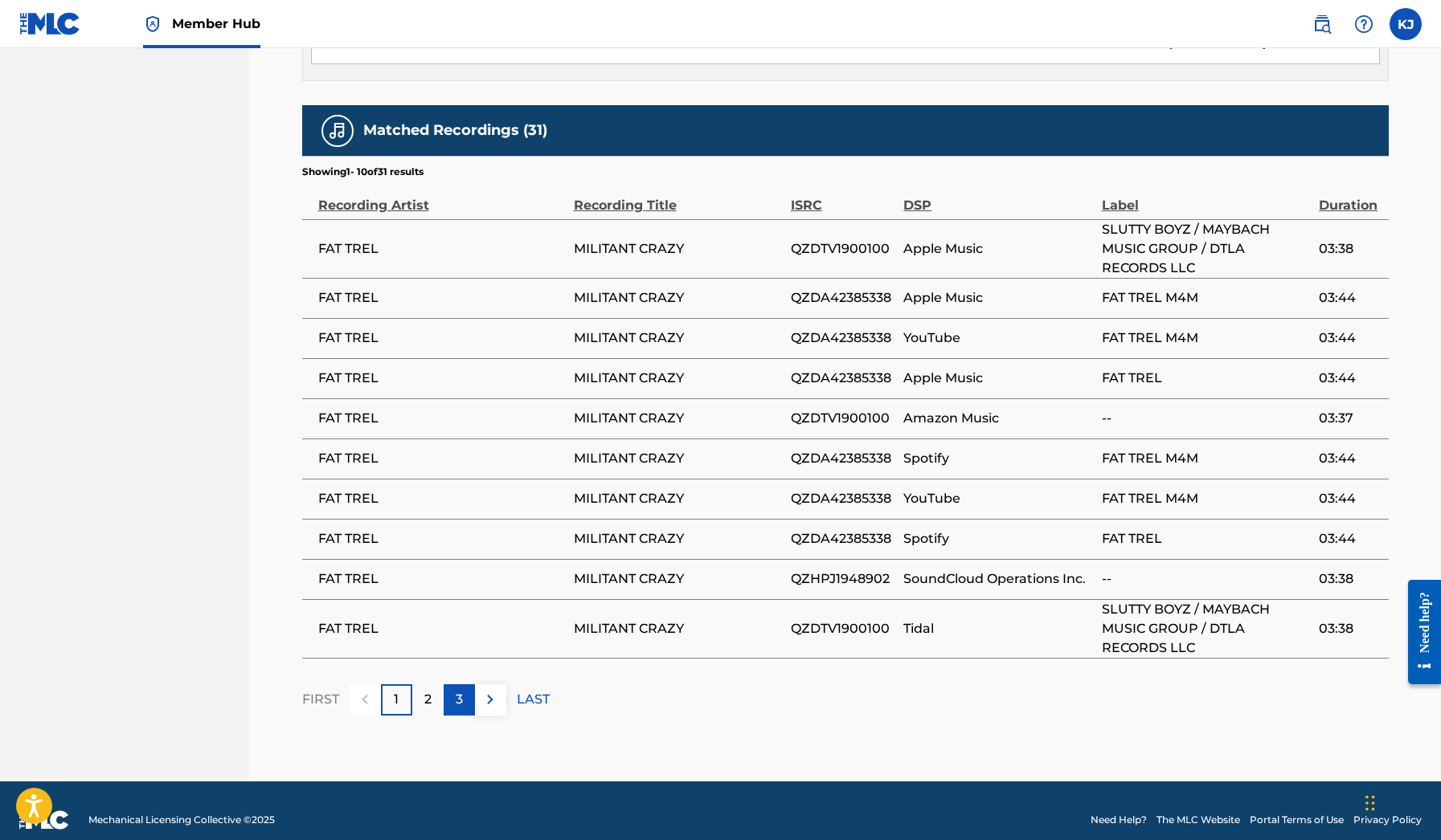
click at [453, 684] on div "3" at bounding box center [458, 699] width 31 height 31
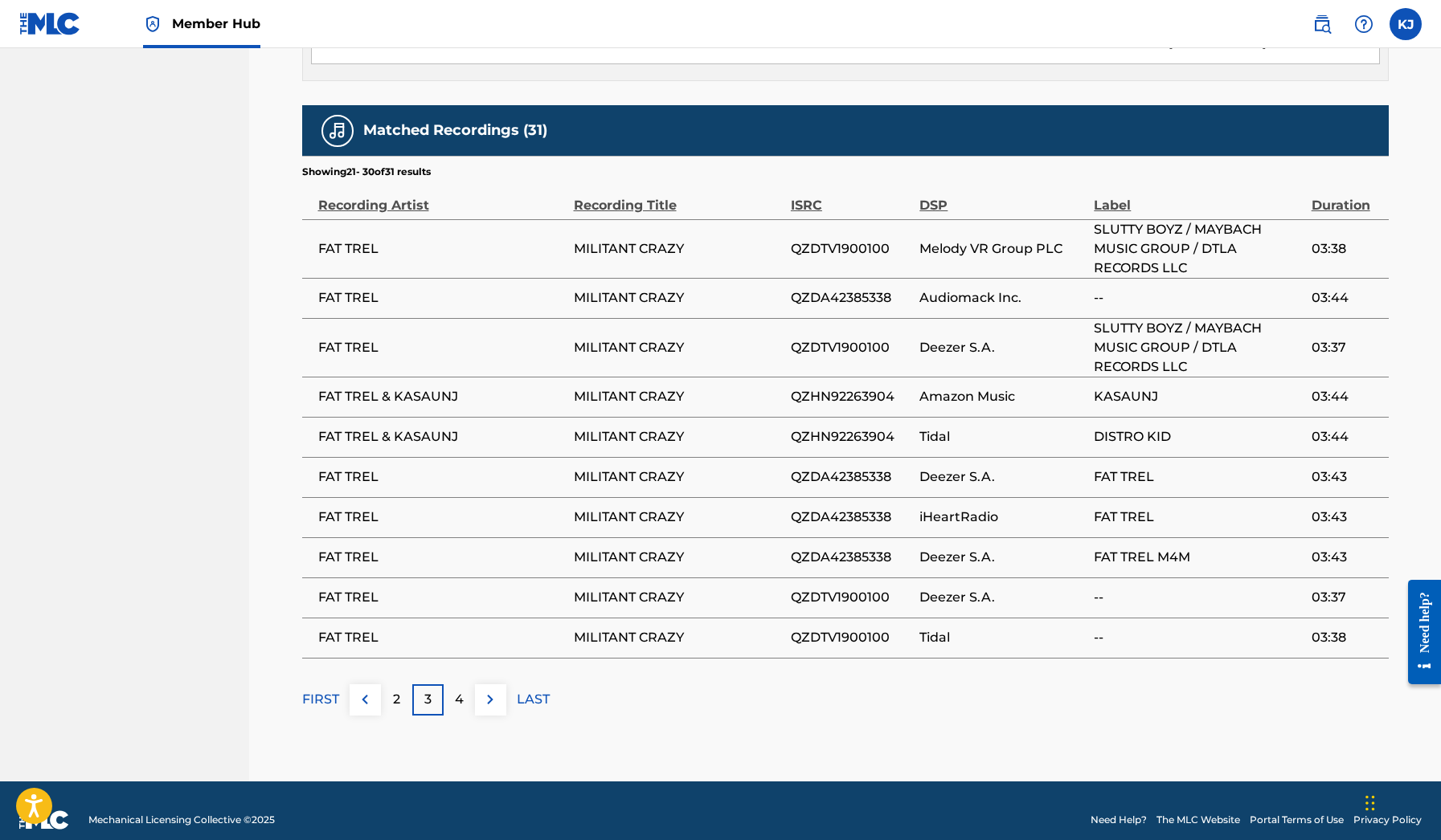
click at [429, 690] on p "3" at bounding box center [428, 699] width 8 height 20
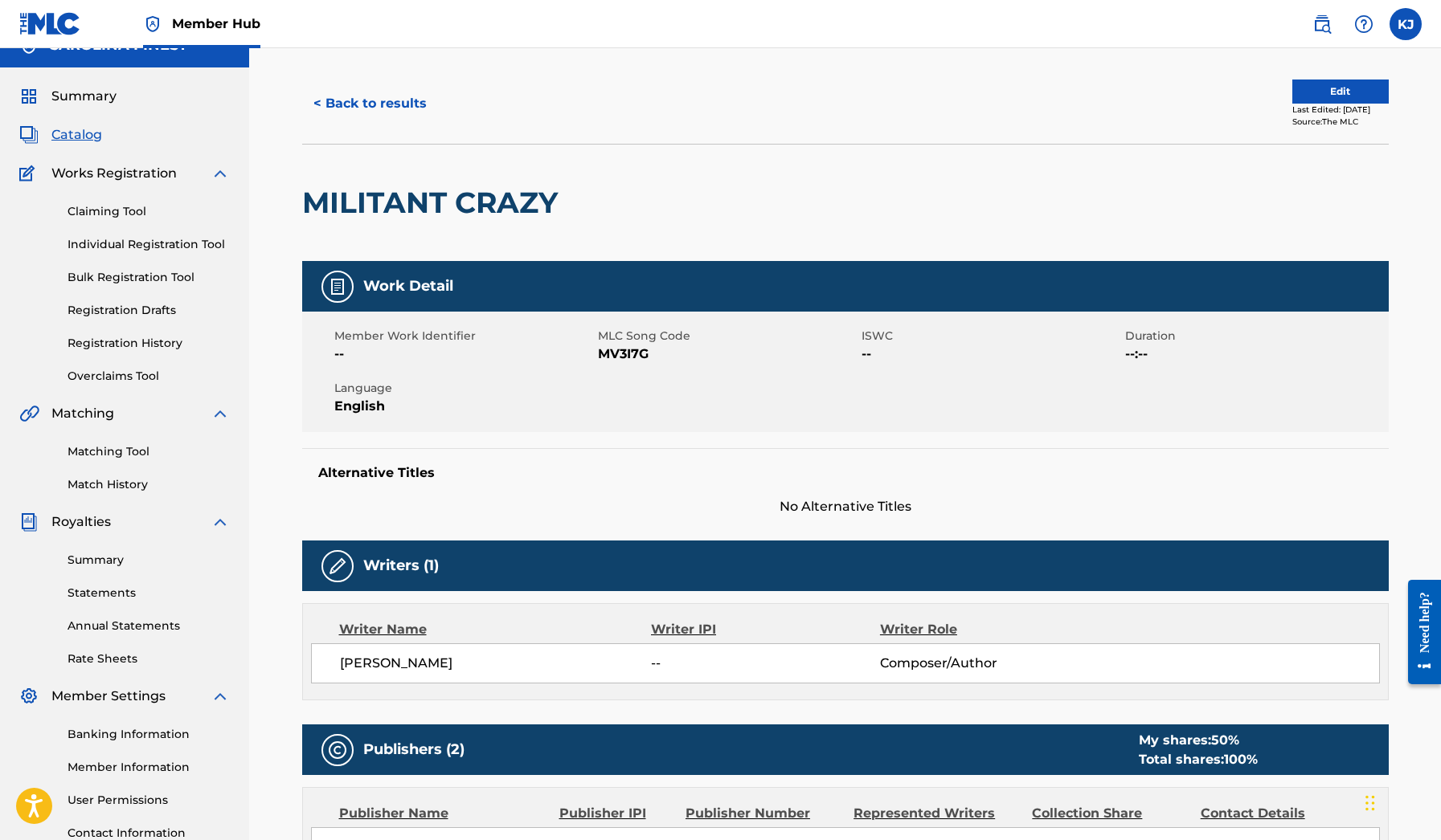
scroll to position [0, 0]
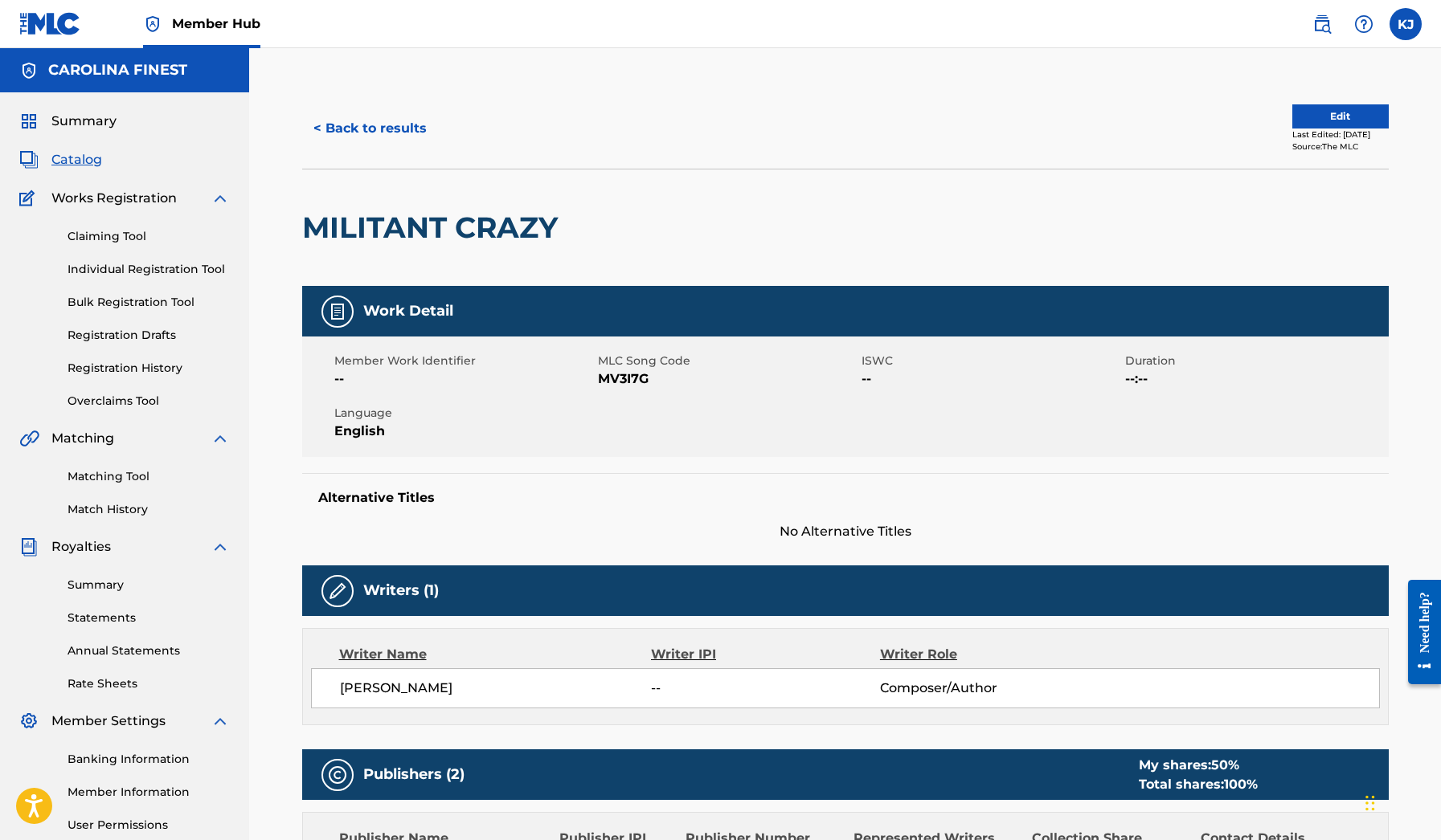
click at [447, 237] on h2 "MILITANT CRAZY" at bounding box center [433, 228] width 263 height 37
copy div "MILITANT CRAZY"
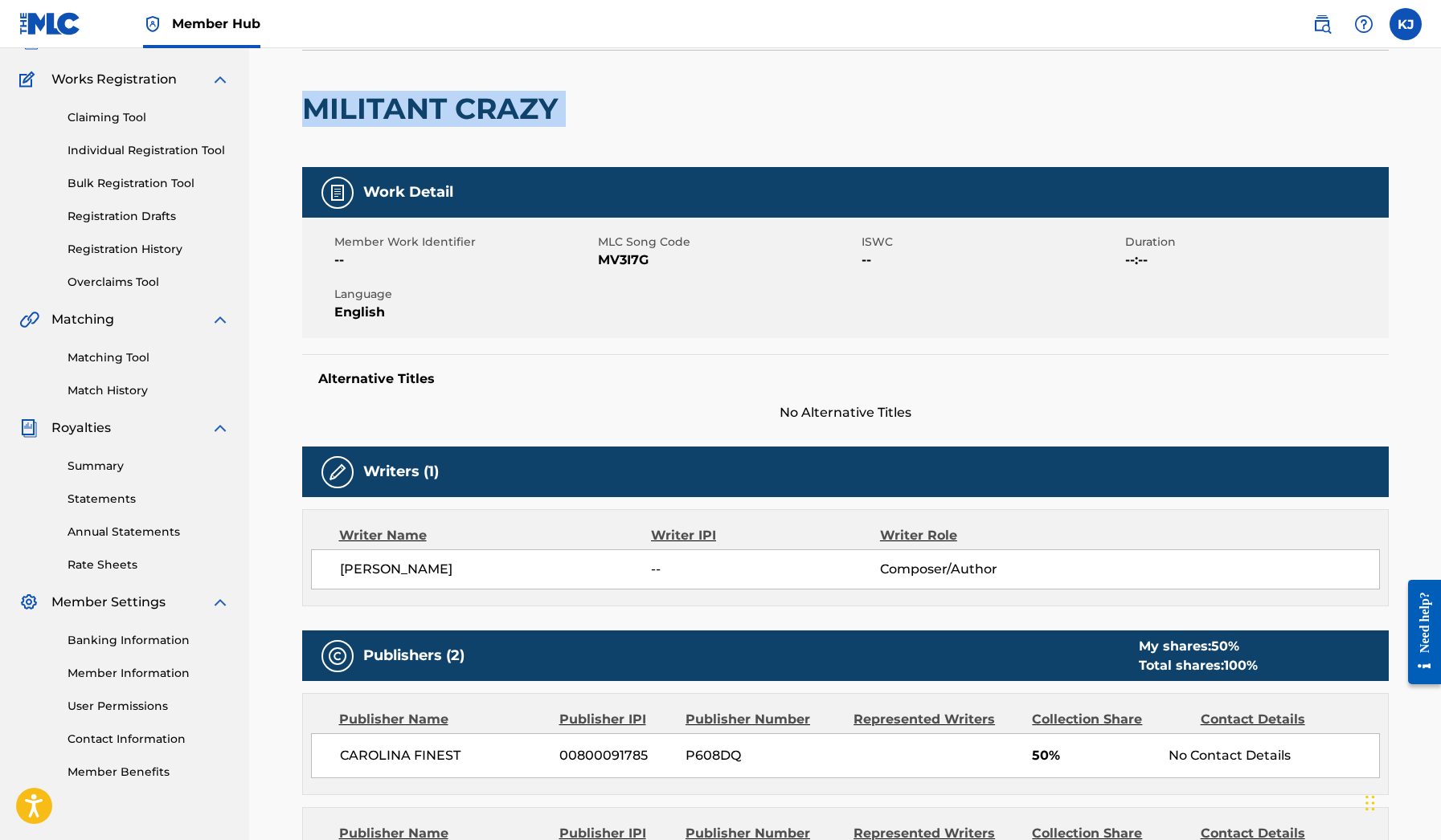
scroll to position [59, 0]
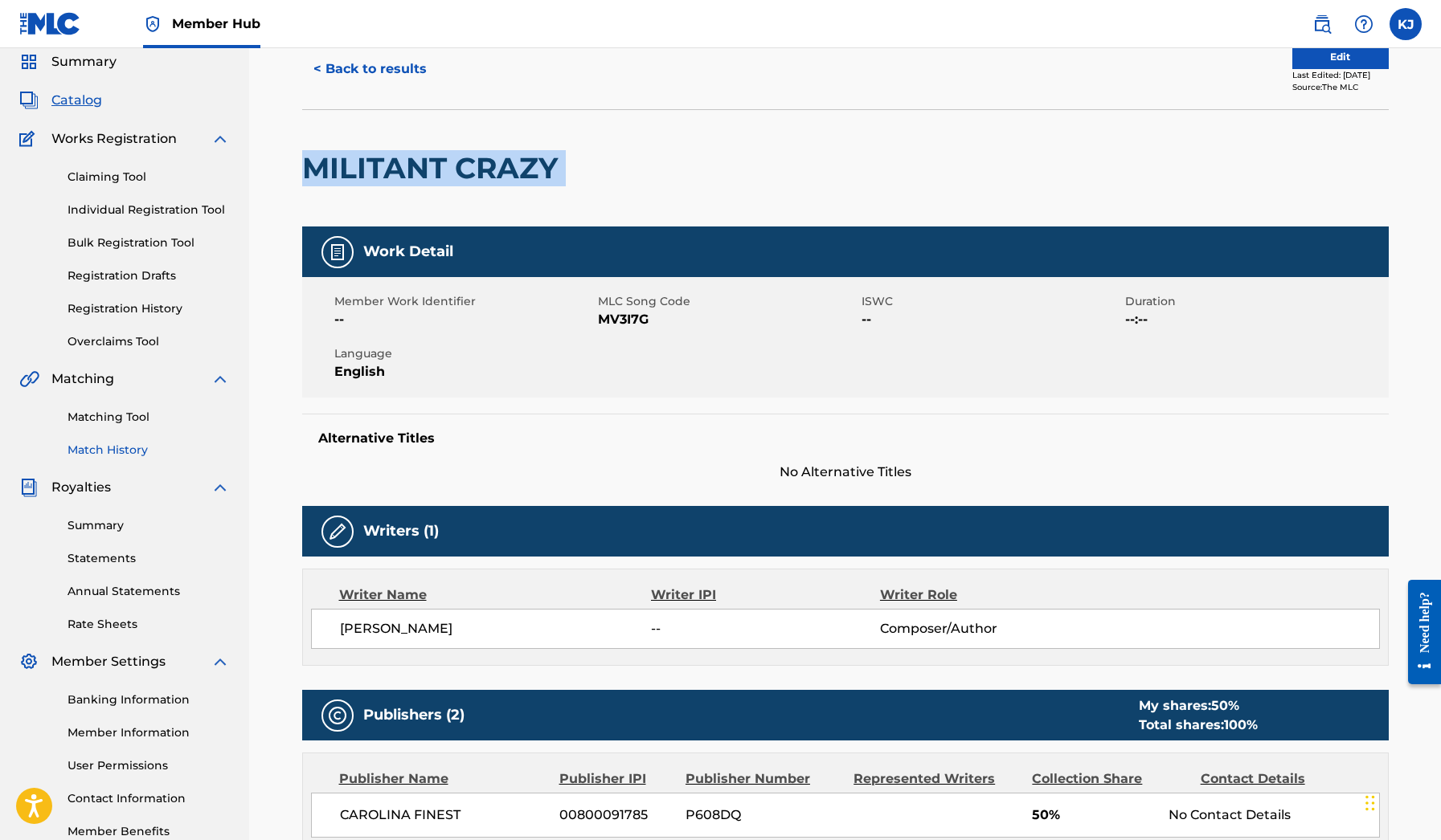
click at [121, 445] on link "Match History" at bounding box center [148, 450] width 162 height 17
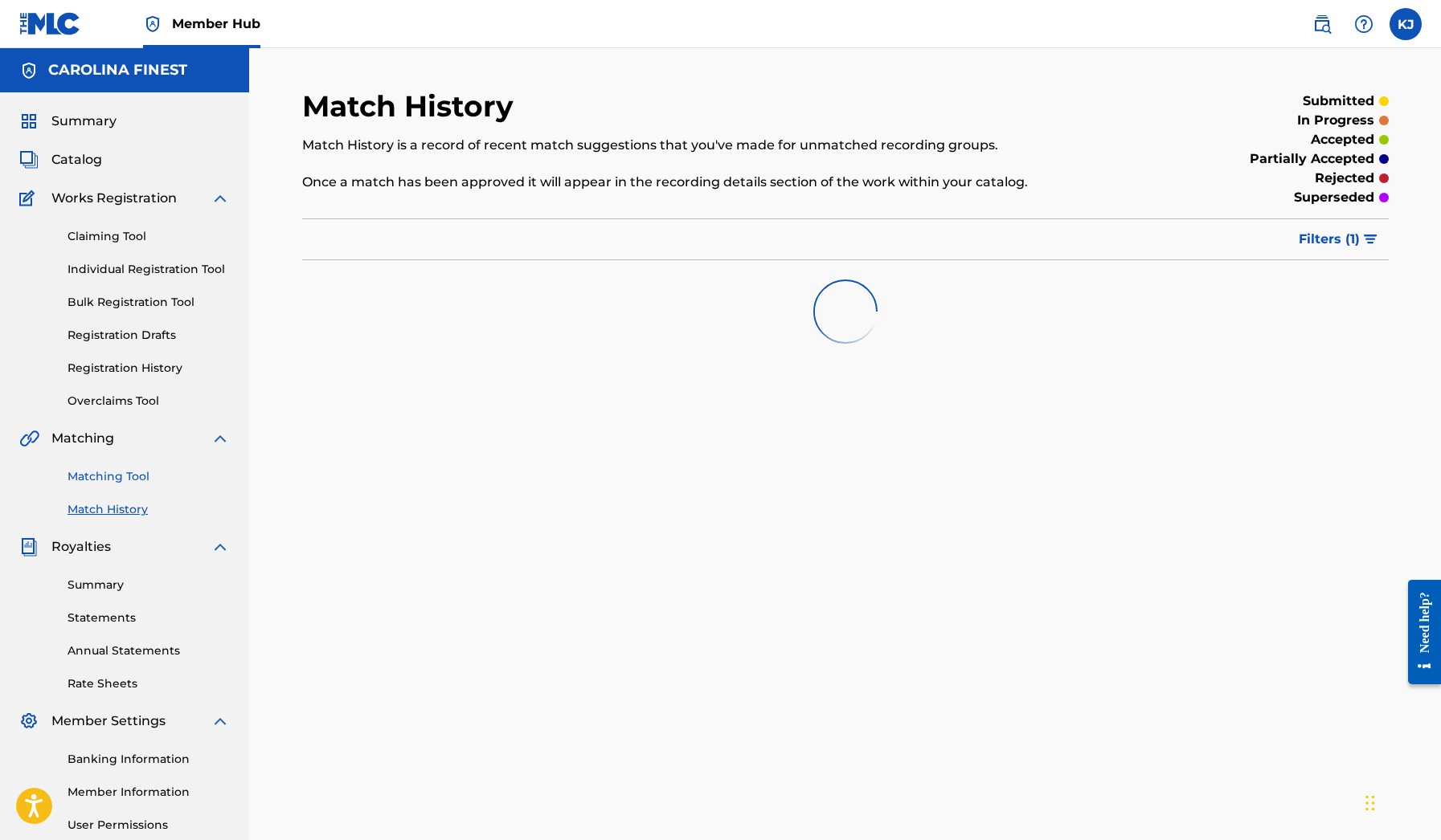
click at [127, 472] on link "Matching Tool" at bounding box center [148, 477] width 162 height 17
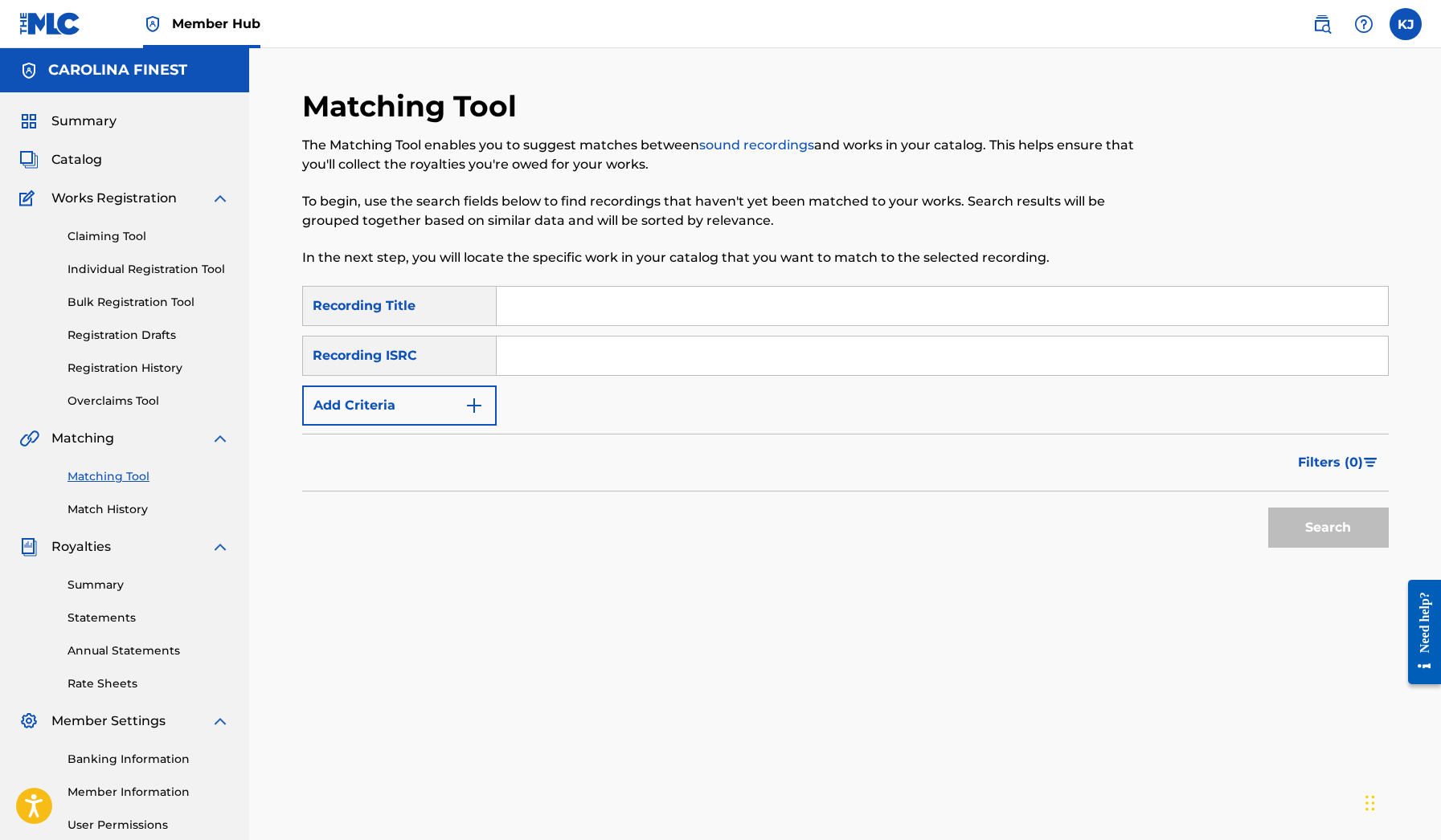
click at [549, 310] on input "Search Form" at bounding box center [942, 306] width 891 height 38
paste input "MILITANT CRAZY"
type input "MILITANT CRAZY"
click at [1292, 529] on button "Search" at bounding box center [1328, 528] width 121 height 40
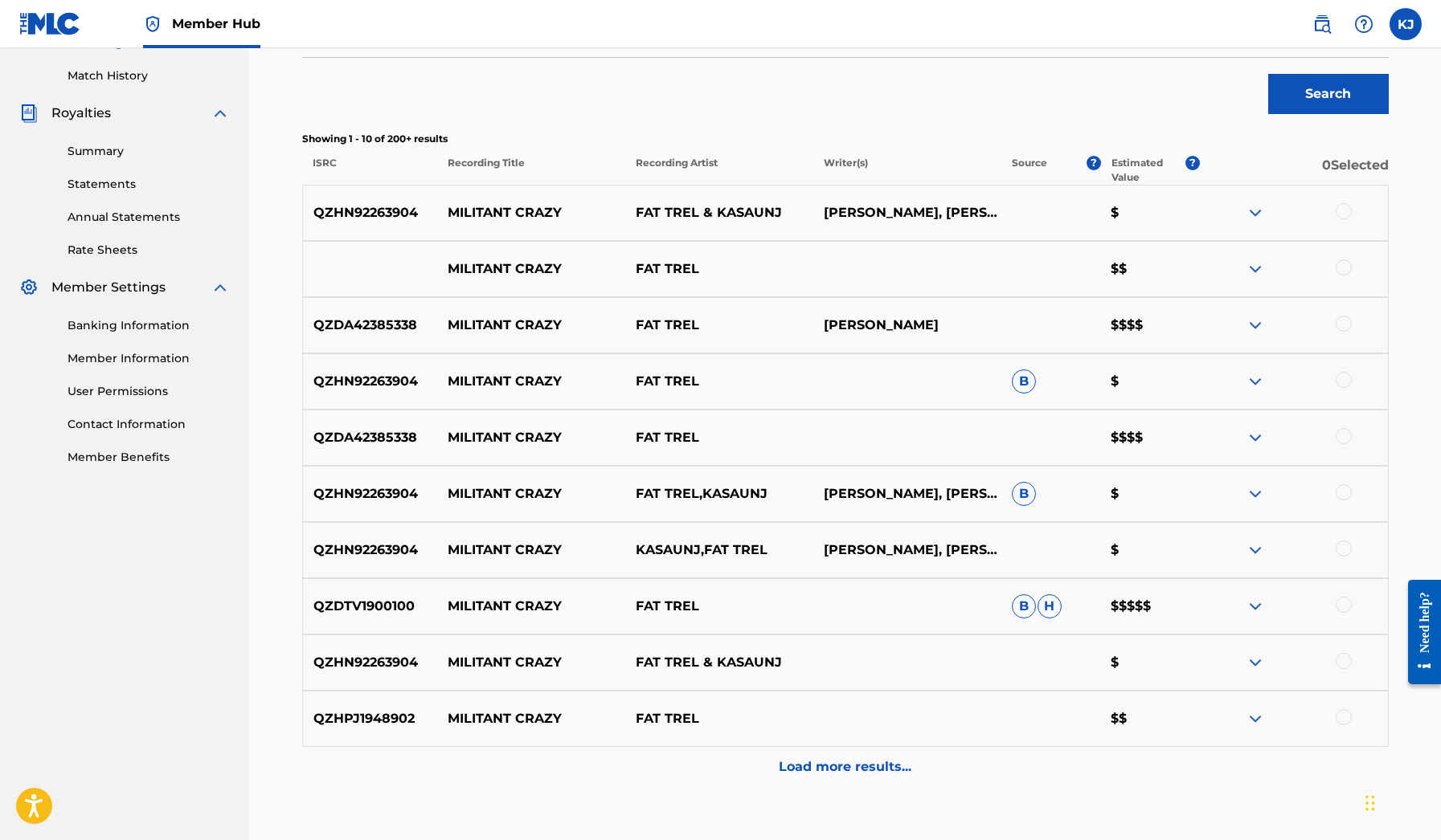
scroll to position [437, 0]
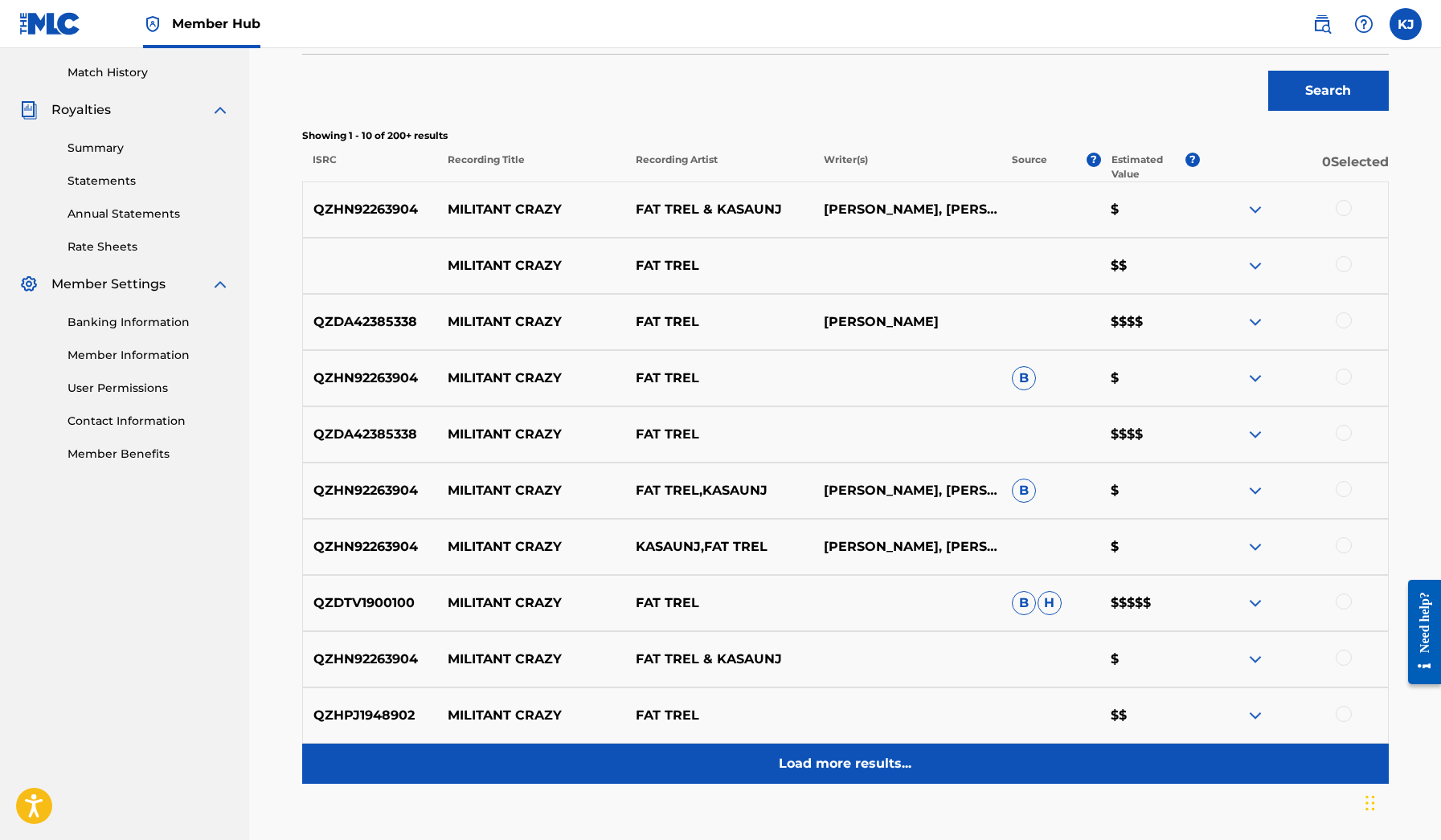
click at [904, 769] on p "Load more results..." at bounding box center [844, 764] width 132 height 20
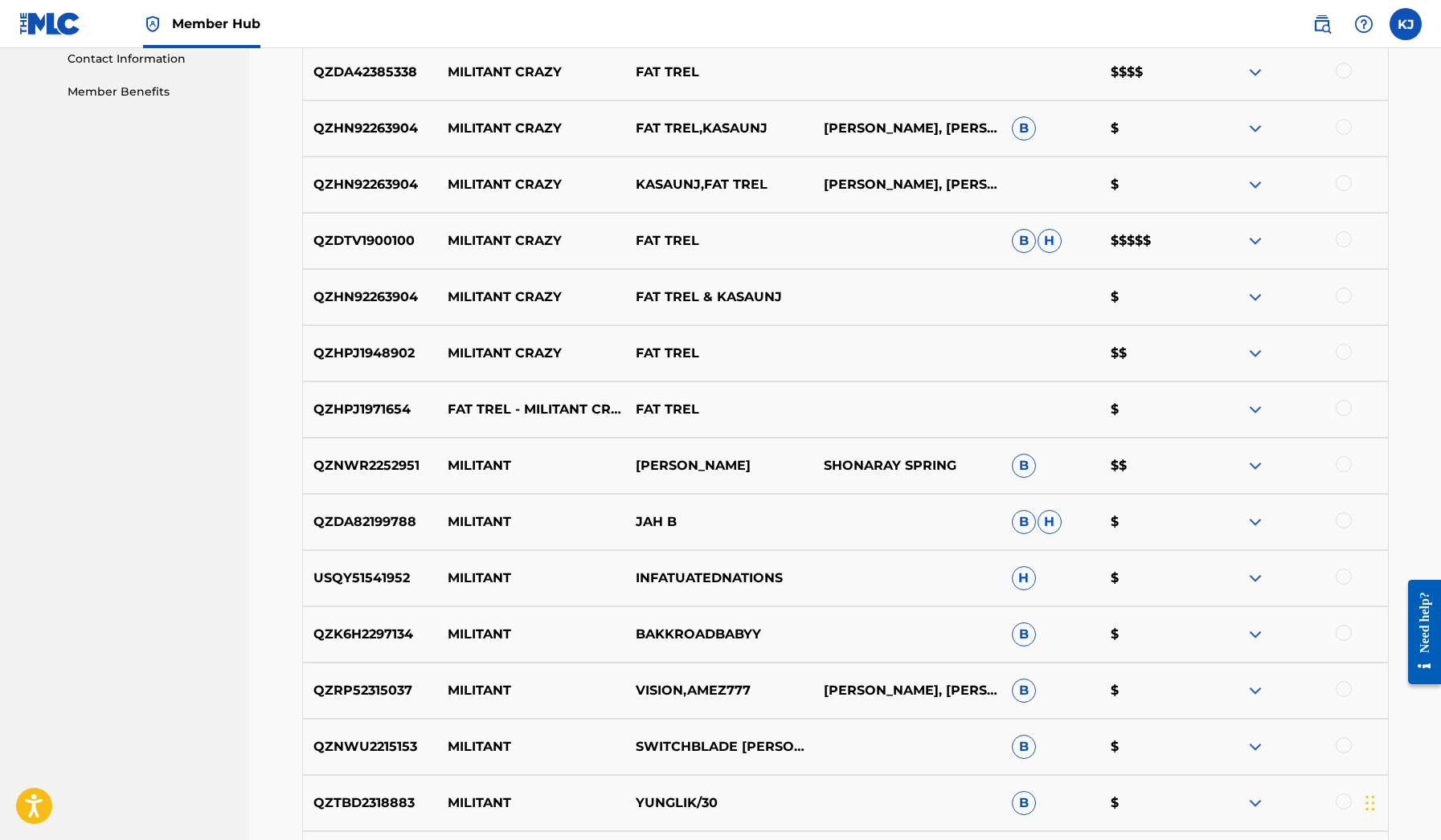
scroll to position [742, 0]
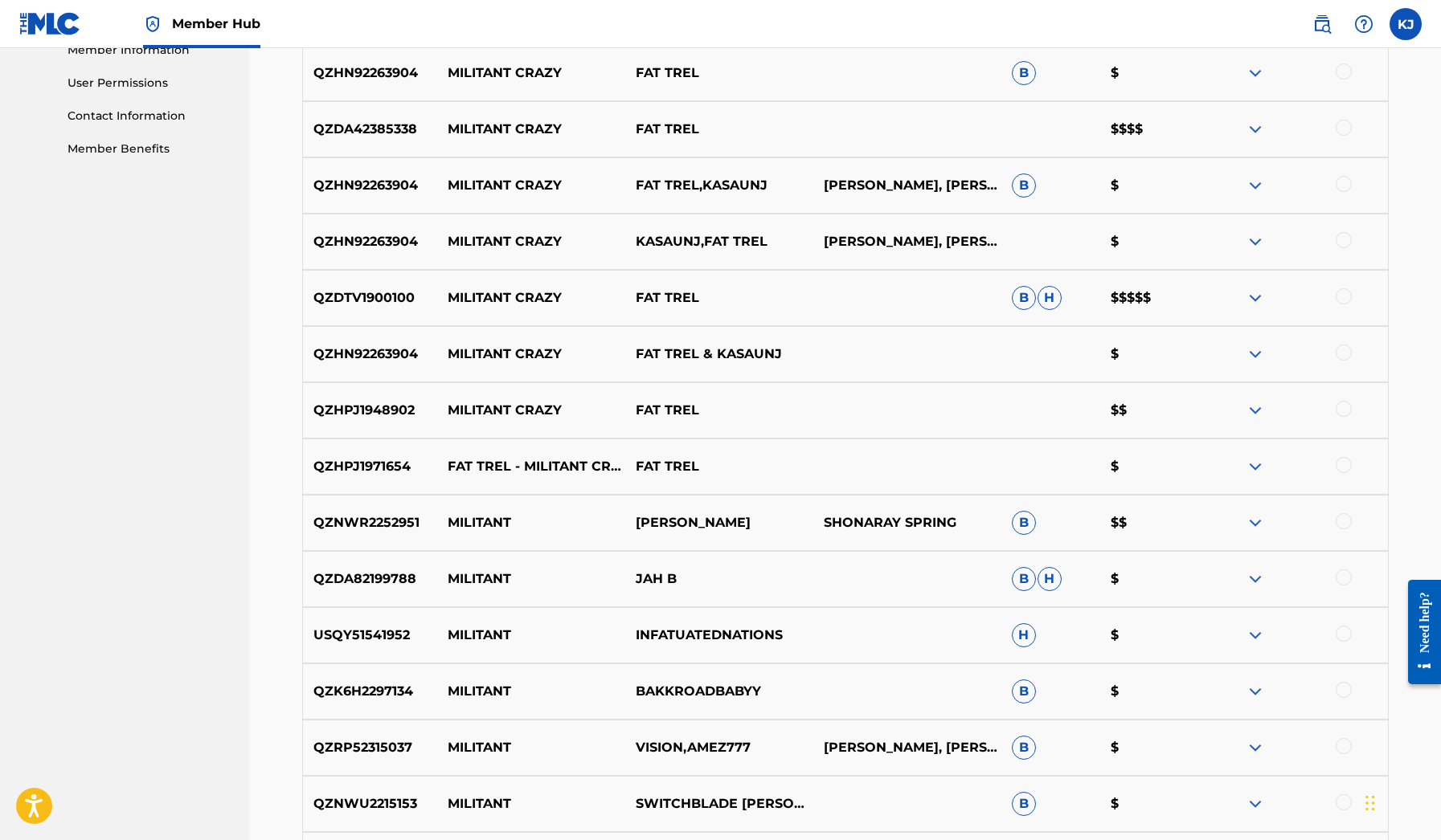
click at [1351, 463] on div at bounding box center [1343, 465] width 16 height 16
click at [1343, 421] on div "QZHPJ1948902 MILITANT CRAZY FAT TREL $$" at bounding box center [845, 411] width 1087 height 56
click at [1343, 406] on div at bounding box center [1343, 409] width 16 height 16
click at [1344, 364] on div "QZHN92263904 MILITANT CRAZY FAT TREL & KASAUNJ $" at bounding box center [845, 354] width 1087 height 56
click at [1344, 352] on div at bounding box center [1343, 352] width 16 height 16
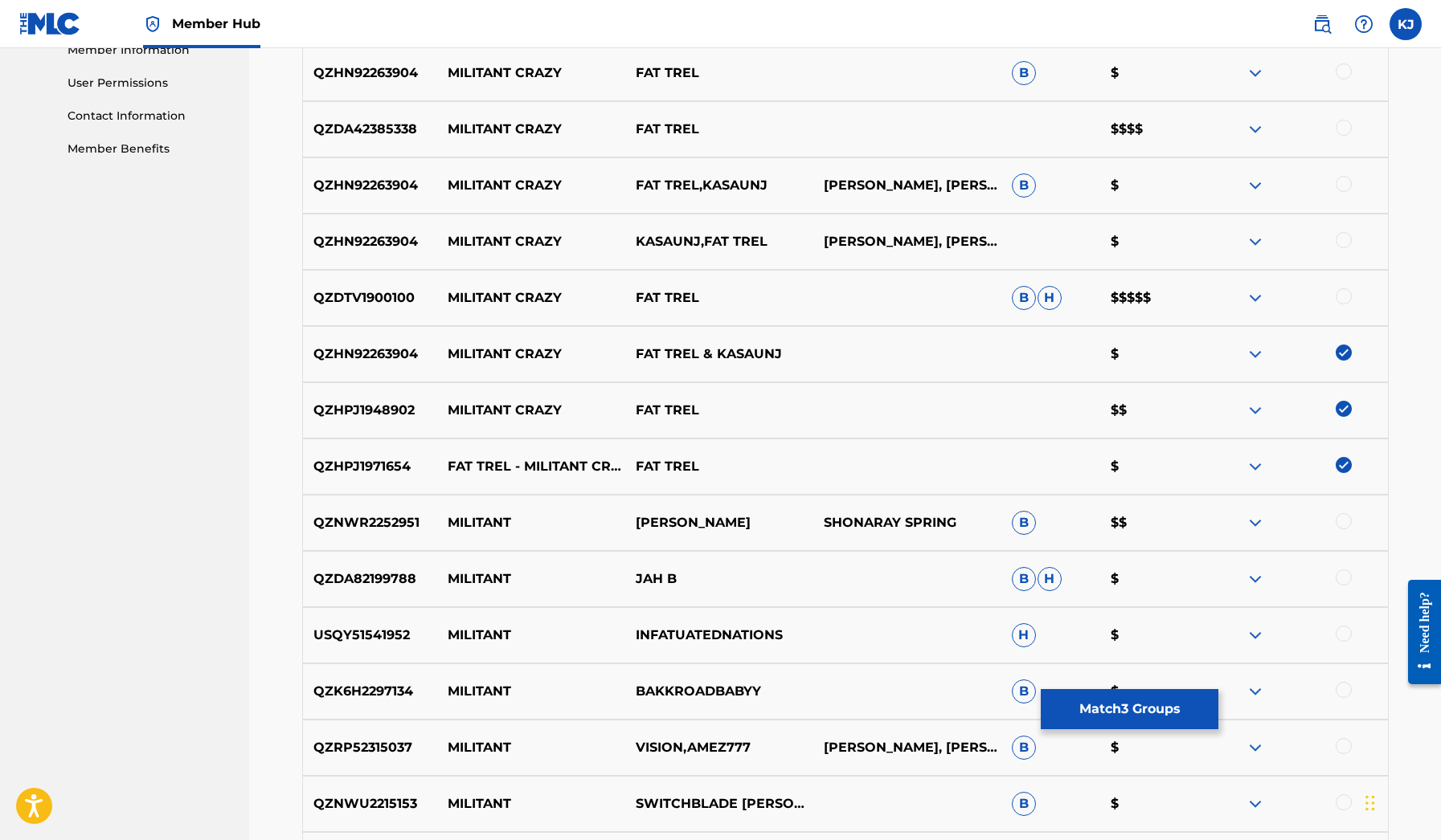
click at [1343, 293] on div at bounding box center [1343, 296] width 16 height 16
click at [1341, 248] on div at bounding box center [1343, 240] width 16 height 16
click at [1339, 190] on div at bounding box center [1343, 184] width 16 height 16
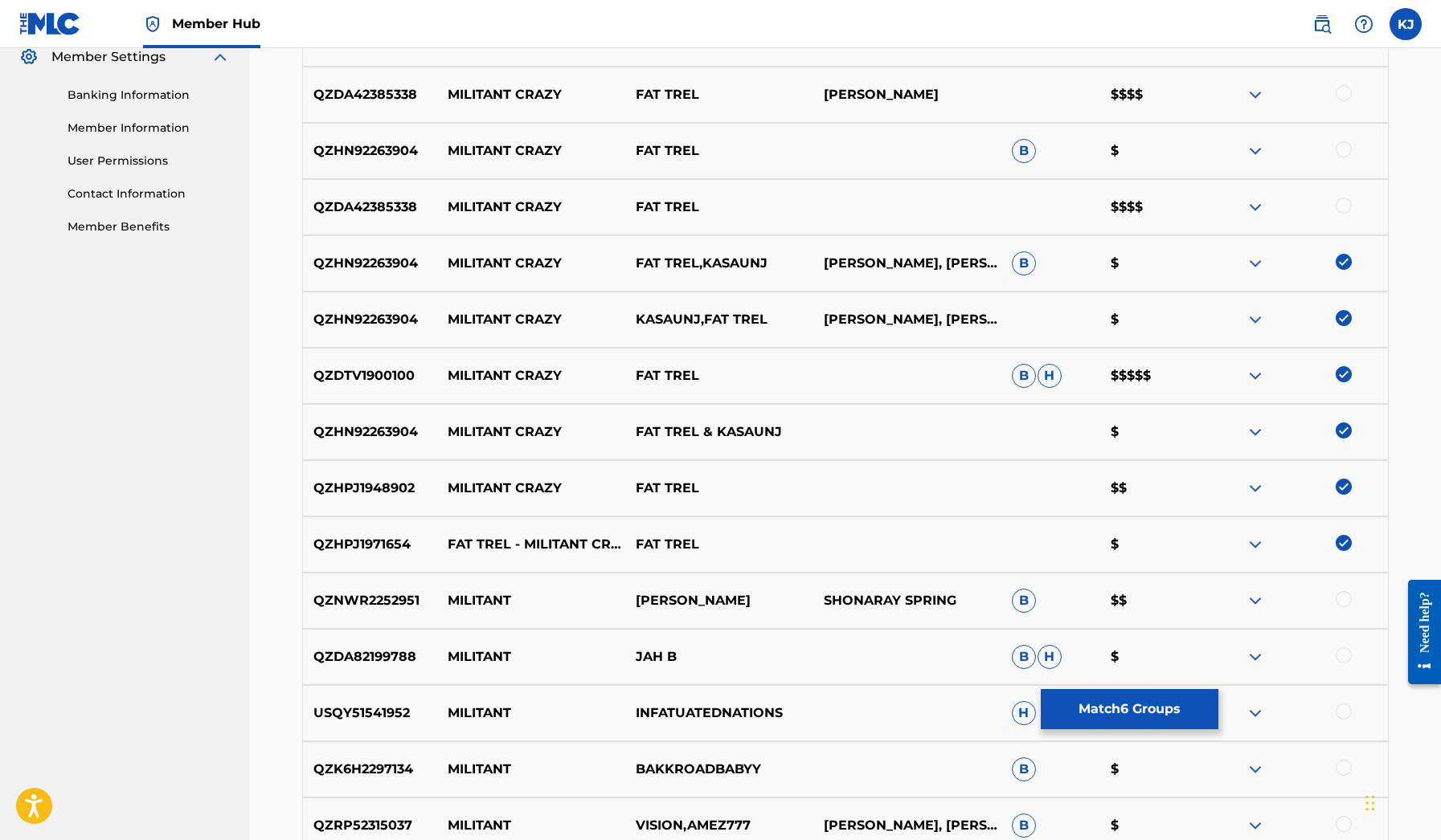
scroll to position [664, 0]
click at [1343, 205] on div at bounding box center [1343, 206] width 16 height 16
click at [1340, 152] on div at bounding box center [1343, 150] width 16 height 16
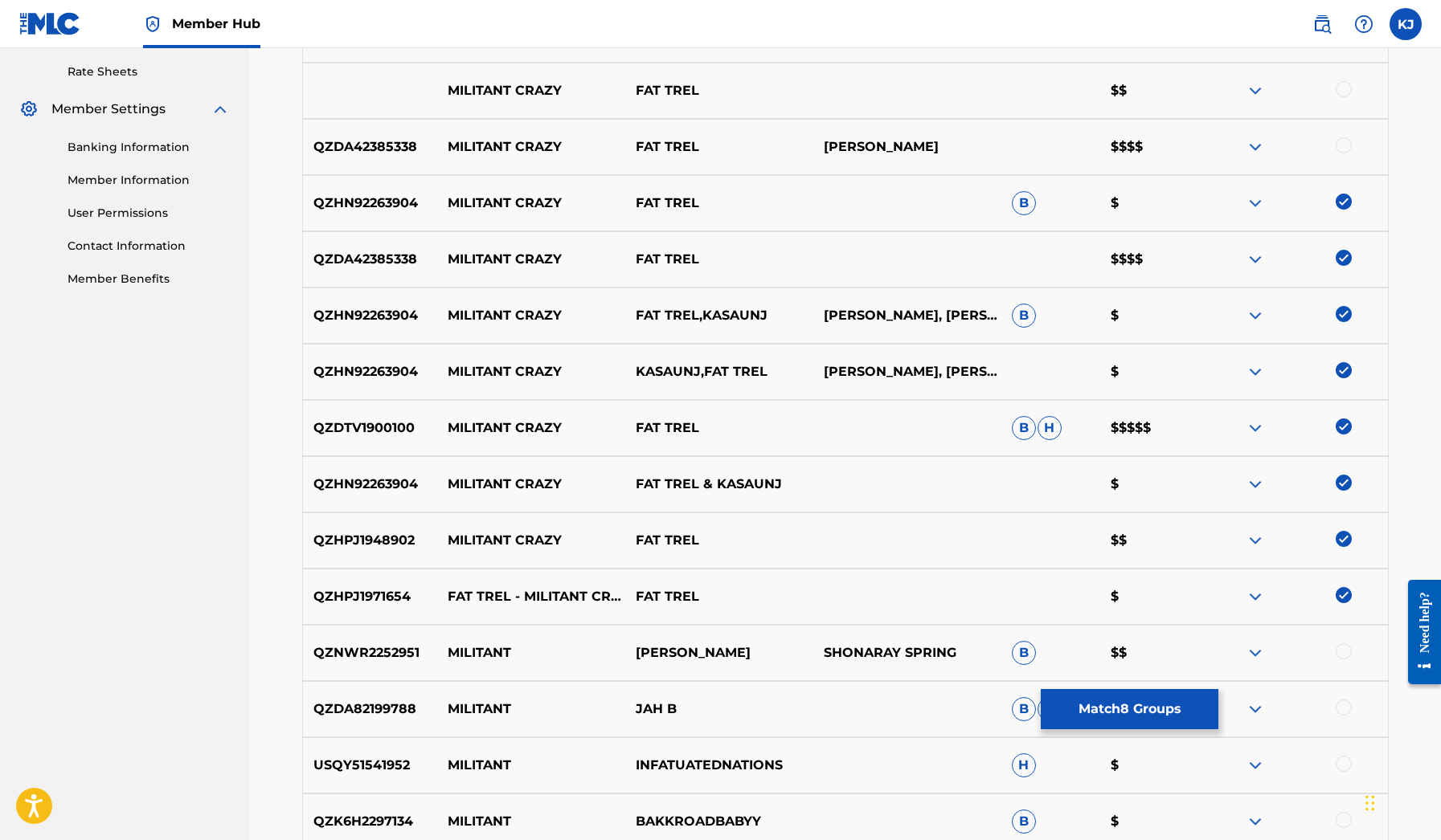
scroll to position [592, 0]
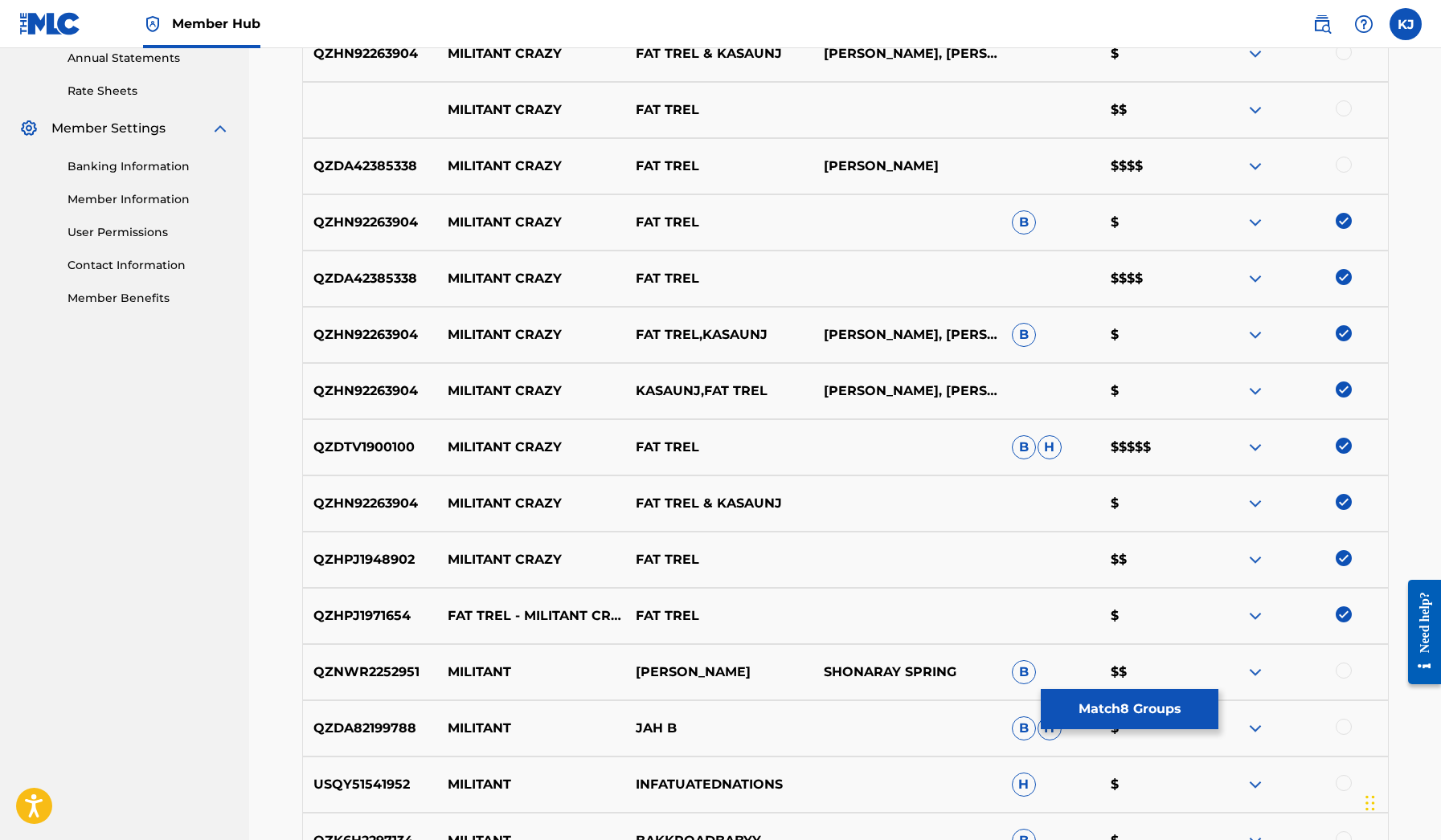
click at [1339, 159] on div at bounding box center [1343, 164] width 16 height 16
click at [1334, 92] on div "MILITANT CRAZY FAT TREL $$" at bounding box center [845, 110] width 1087 height 56
click at [1343, 110] on div at bounding box center [1343, 108] width 16 height 16
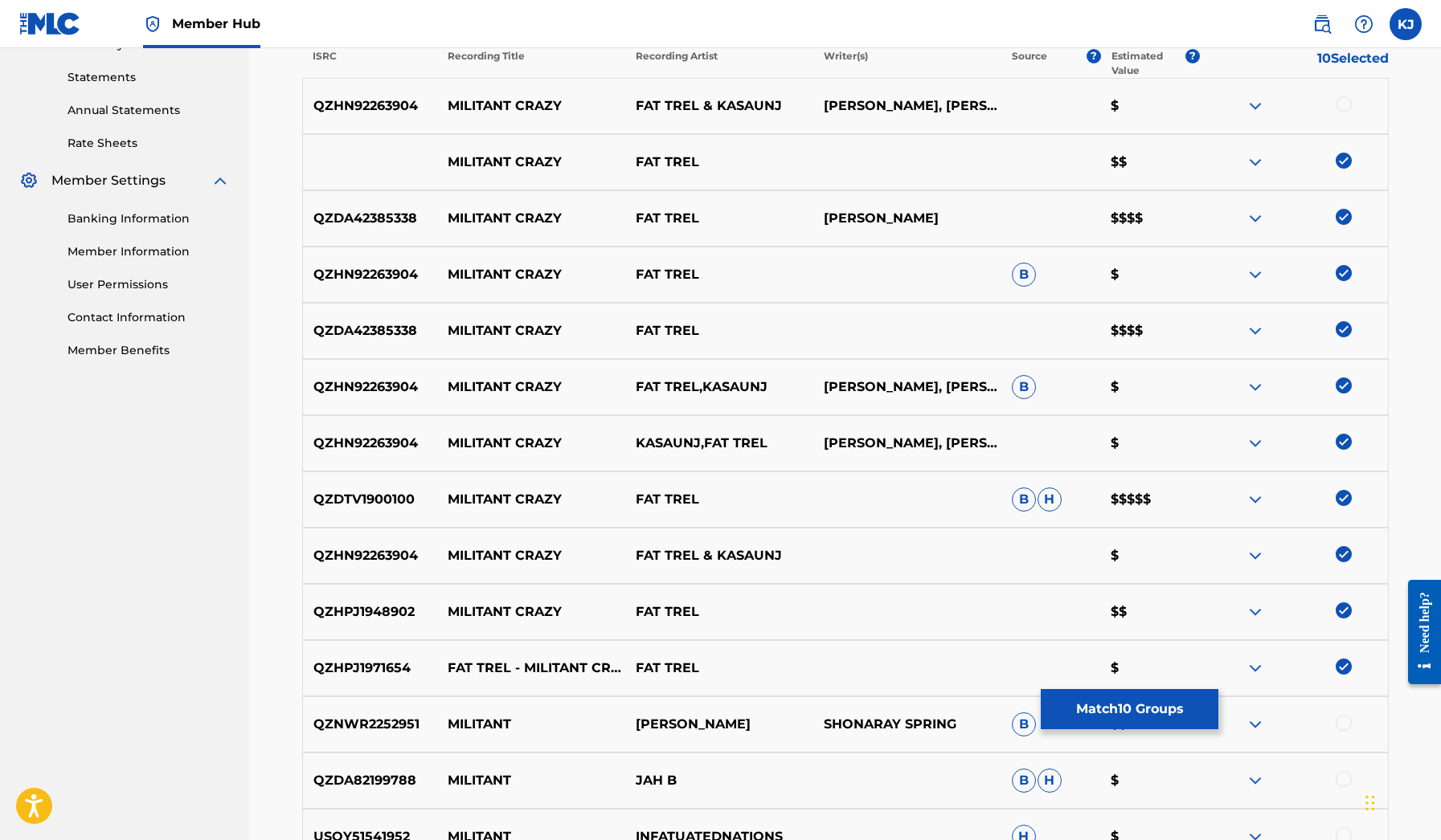
scroll to position [539, 0]
click at [1344, 111] on div at bounding box center [1343, 106] width 16 height 16
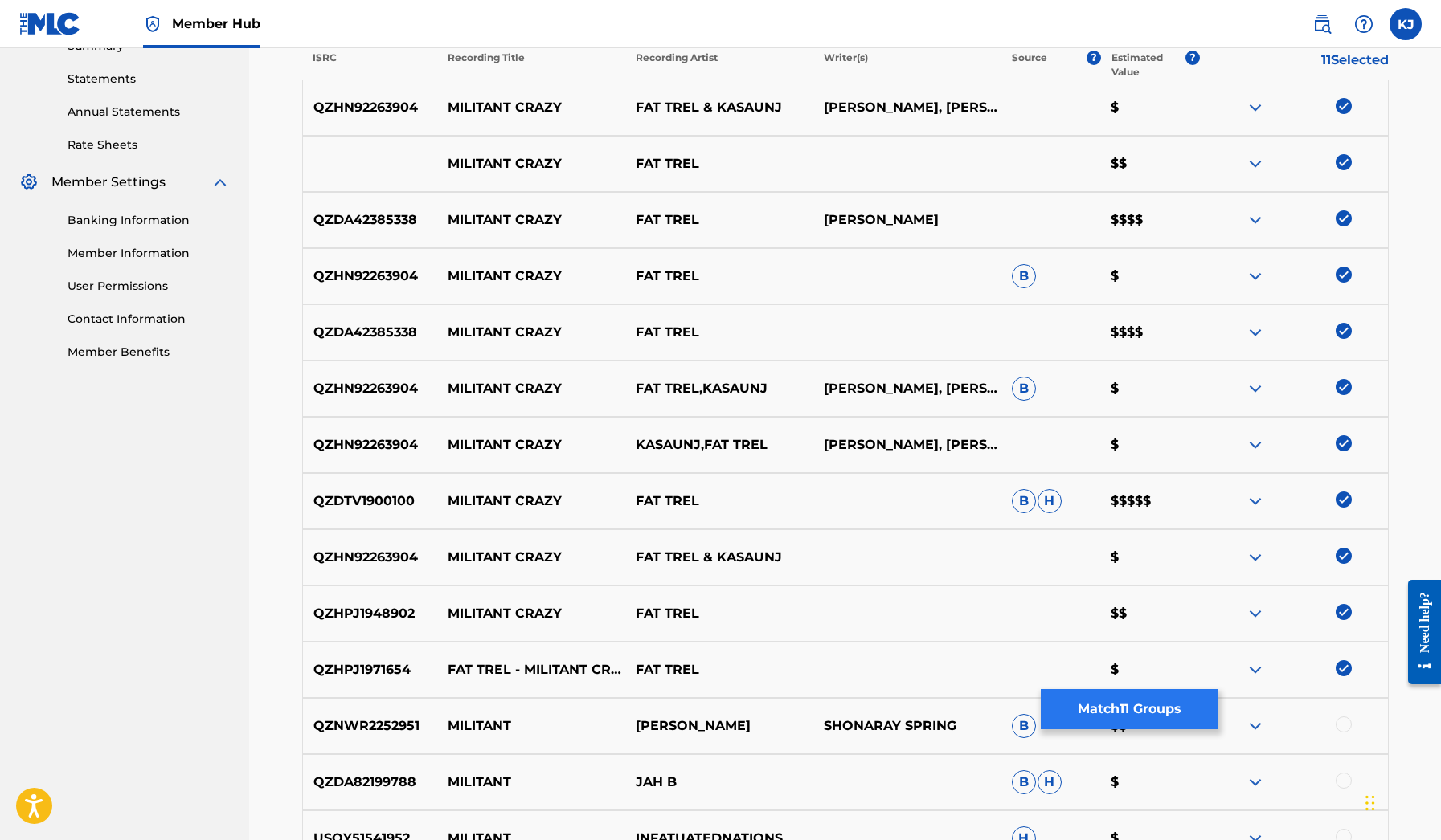
click at [1087, 700] on button "Match 11 Groups" at bounding box center [1129, 709] width 177 height 40
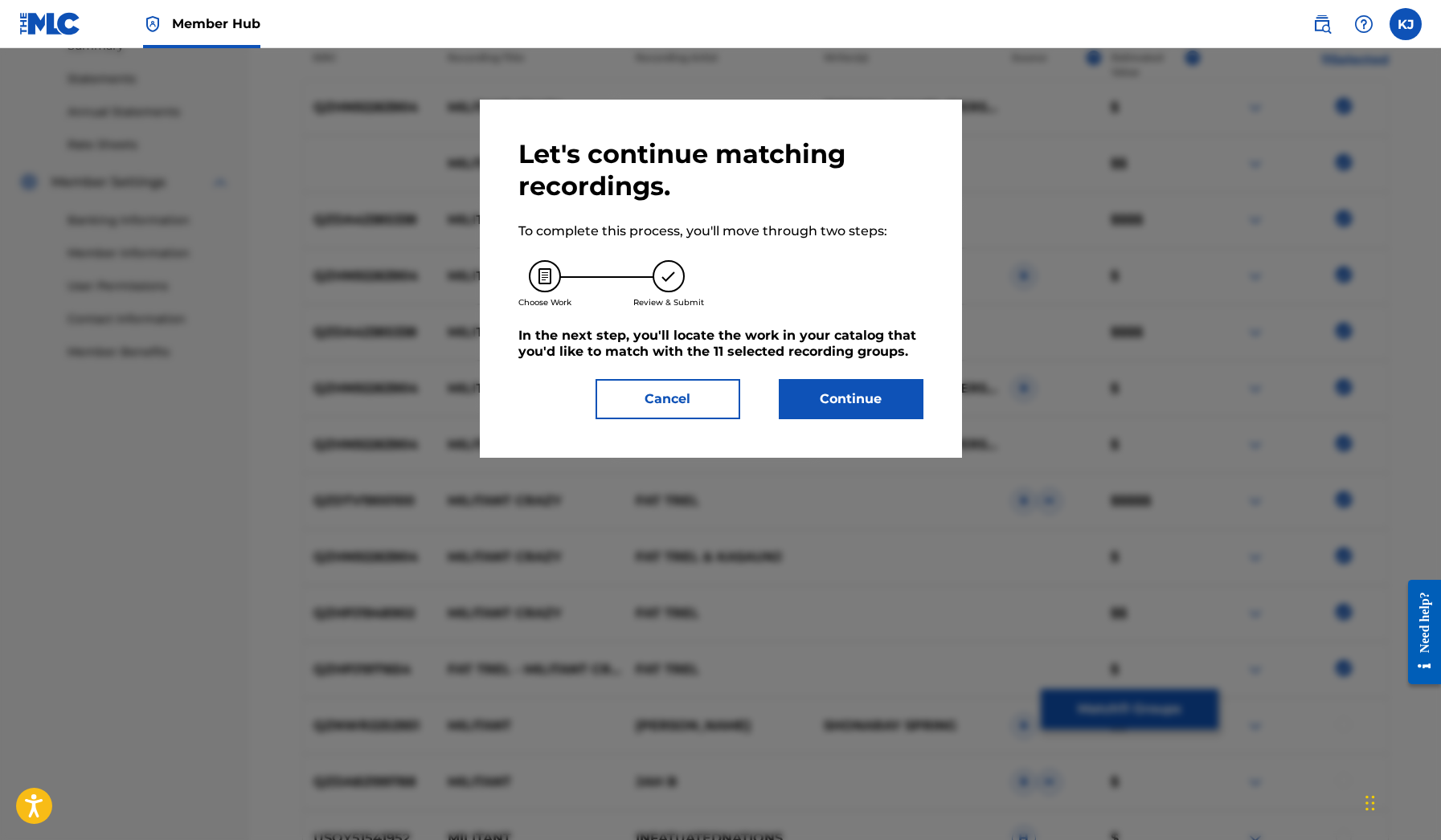
click at [882, 420] on div "Let's continue matching recordings. To complete this process, you'll move throu…" at bounding box center [721, 278] width 482 height 358
click at [878, 405] on button "Continue" at bounding box center [850, 398] width 144 height 40
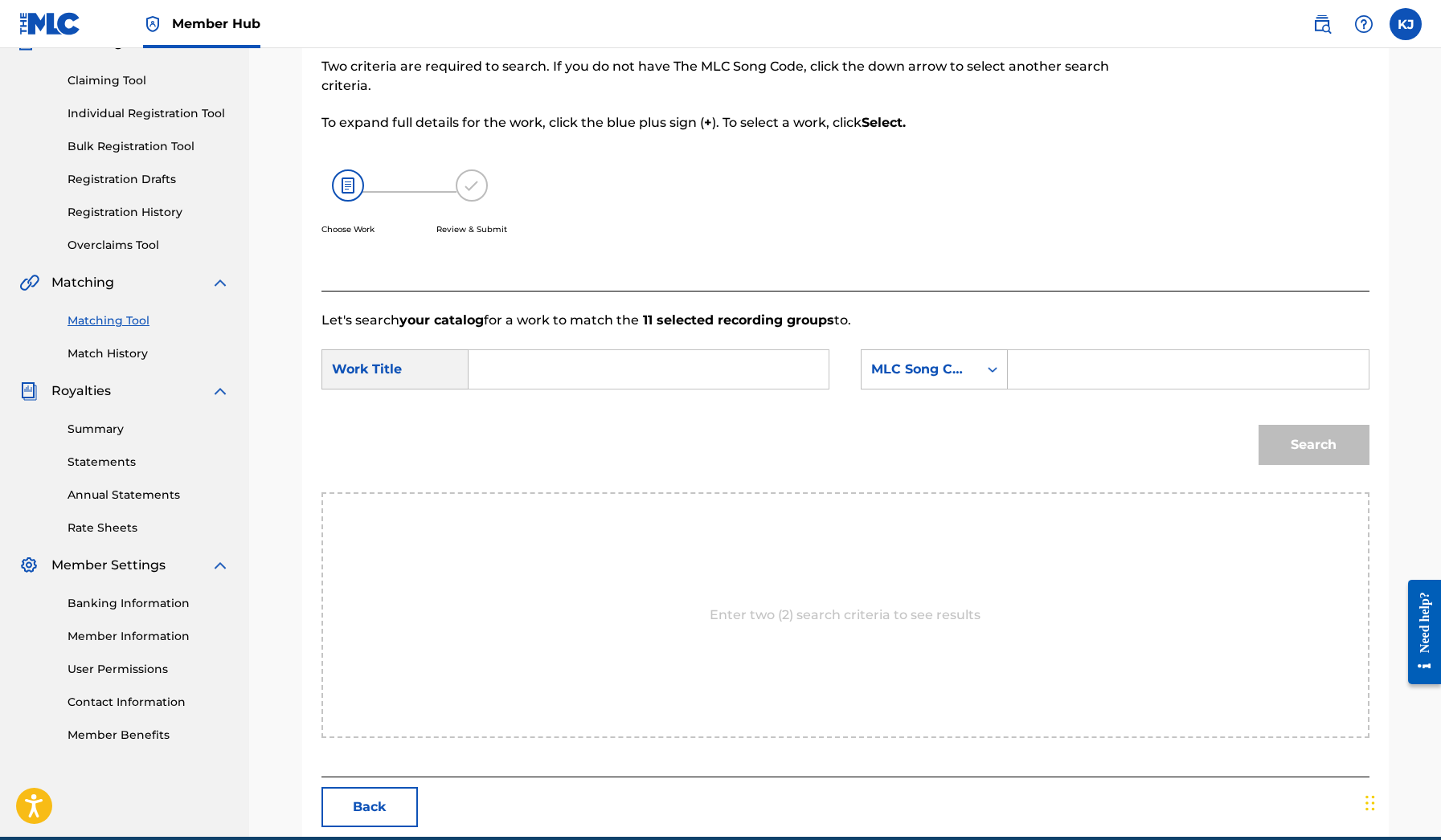
click at [694, 390] on div "SearchWithCriteria20592906-5ee7-4b13-9618-8887902811e8 Work Title SearchWithCri…" at bounding box center [846, 374] width 1048 height 50
click at [687, 376] on input "Search Form" at bounding box center [648, 369] width 333 height 38
paste input "MILITANT CRAZY"
type input "MILITANT CRAZY"
click at [954, 374] on div "MLC Song Code" at bounding box center [920, 369] width 98 height 20
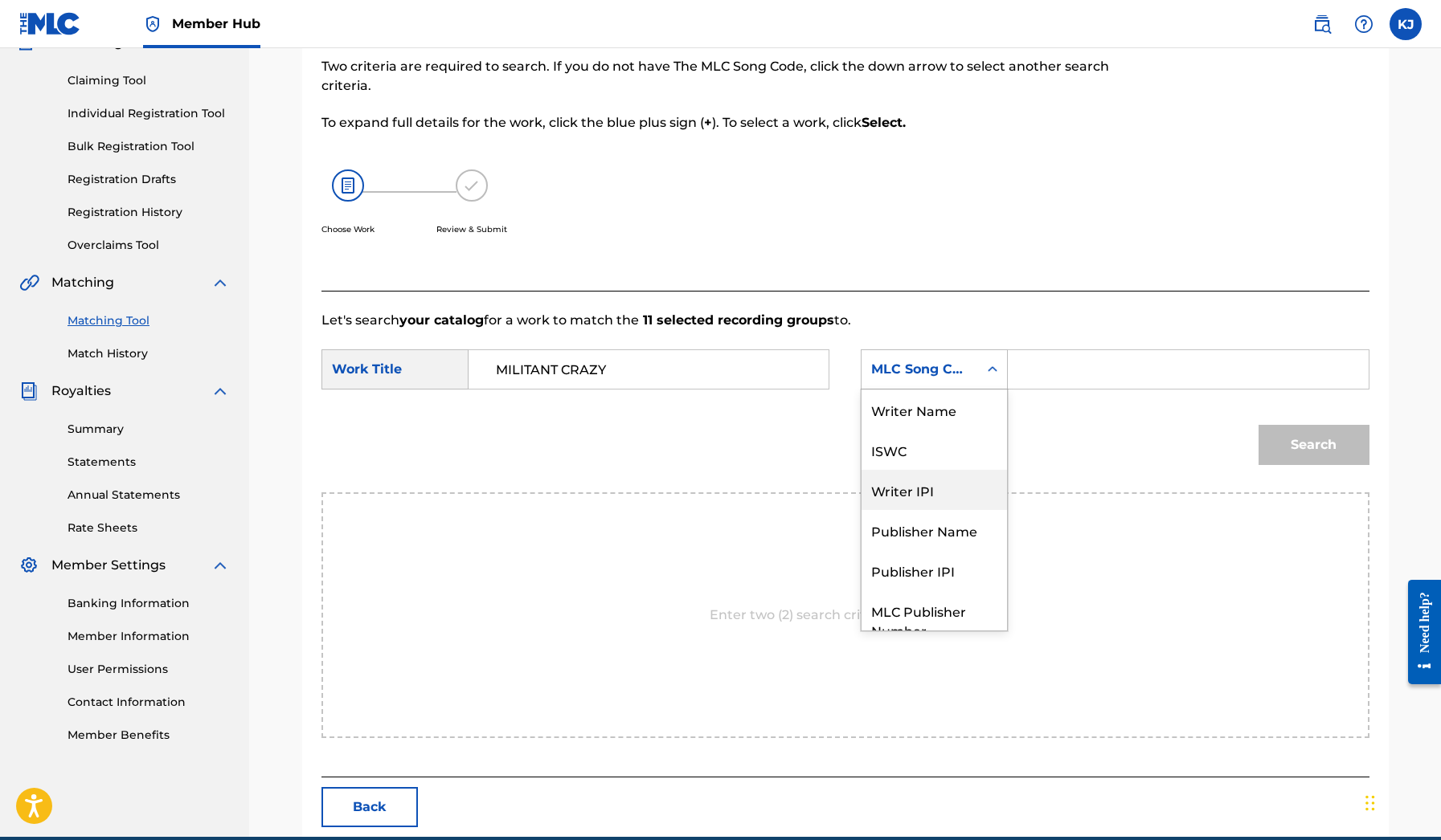
scroll to position [0, 0]
click at [953, 412] on div "Writer Name" at bounding box center [934, 410] width 145 height 40
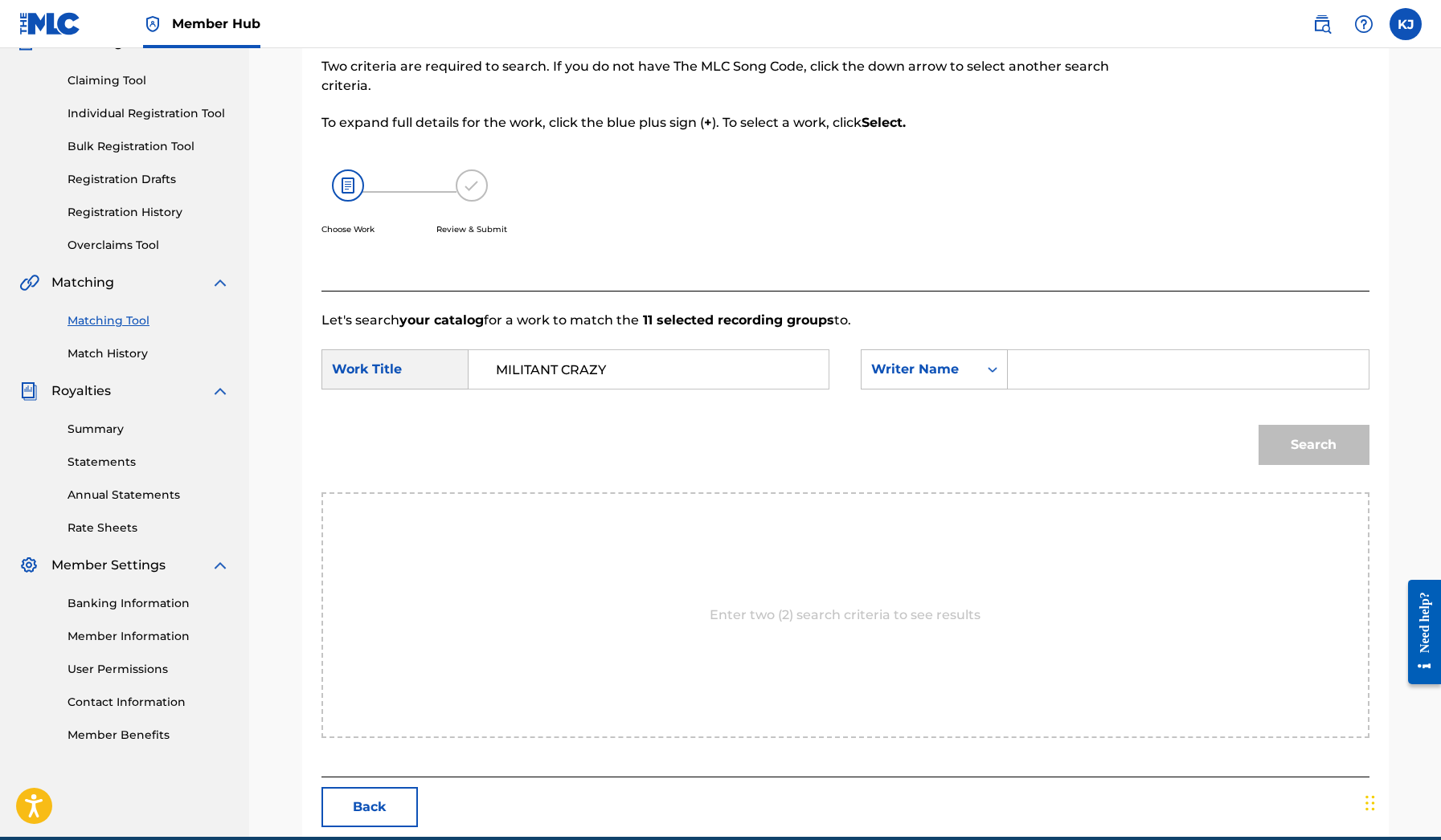
click at [1034, 380] on input "Search Form" at bounding box center [1187, 369] width 333 height 38
type input "[PERSON_NAME]"
click at [1313, 445] on button "Search" at bounding box center [1313, 444] width 111 height 40
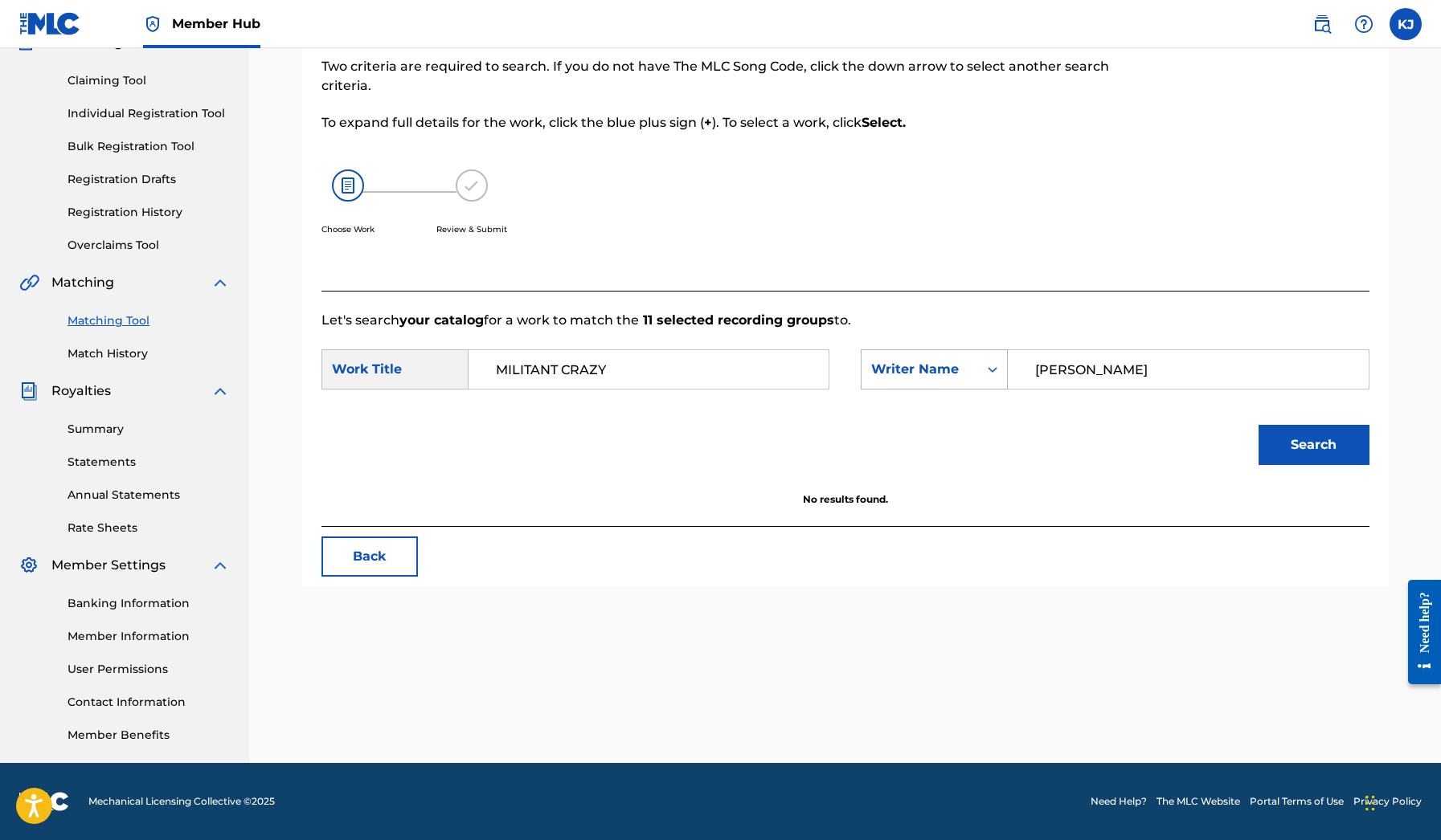
click at [961, 367] on div "Writer Name" at bounding box center [920, 369] width 98 height 20
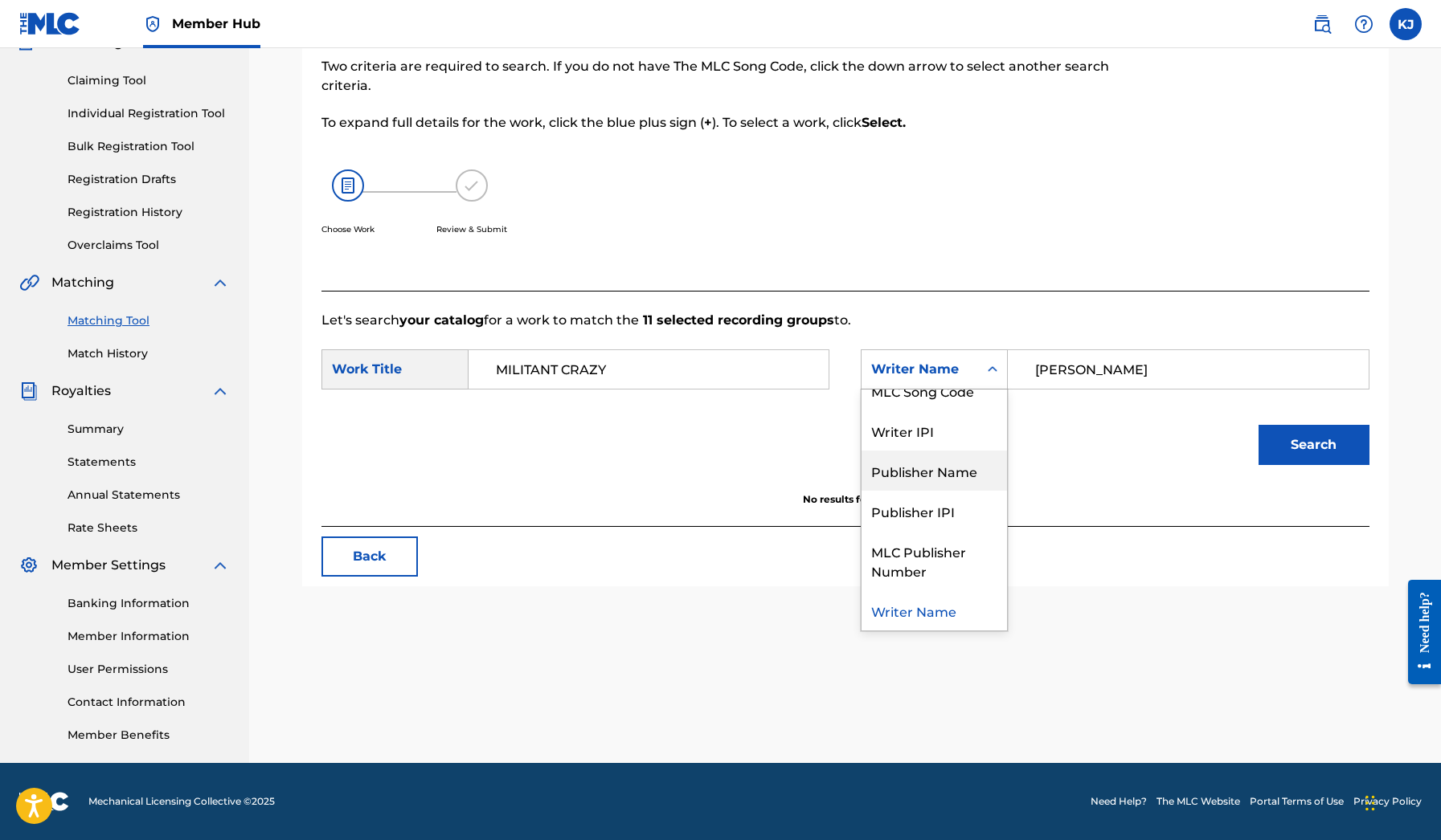
click at [946, 467] on div "Publisher Name" at bounding box center [934, 471] width 145 height 40
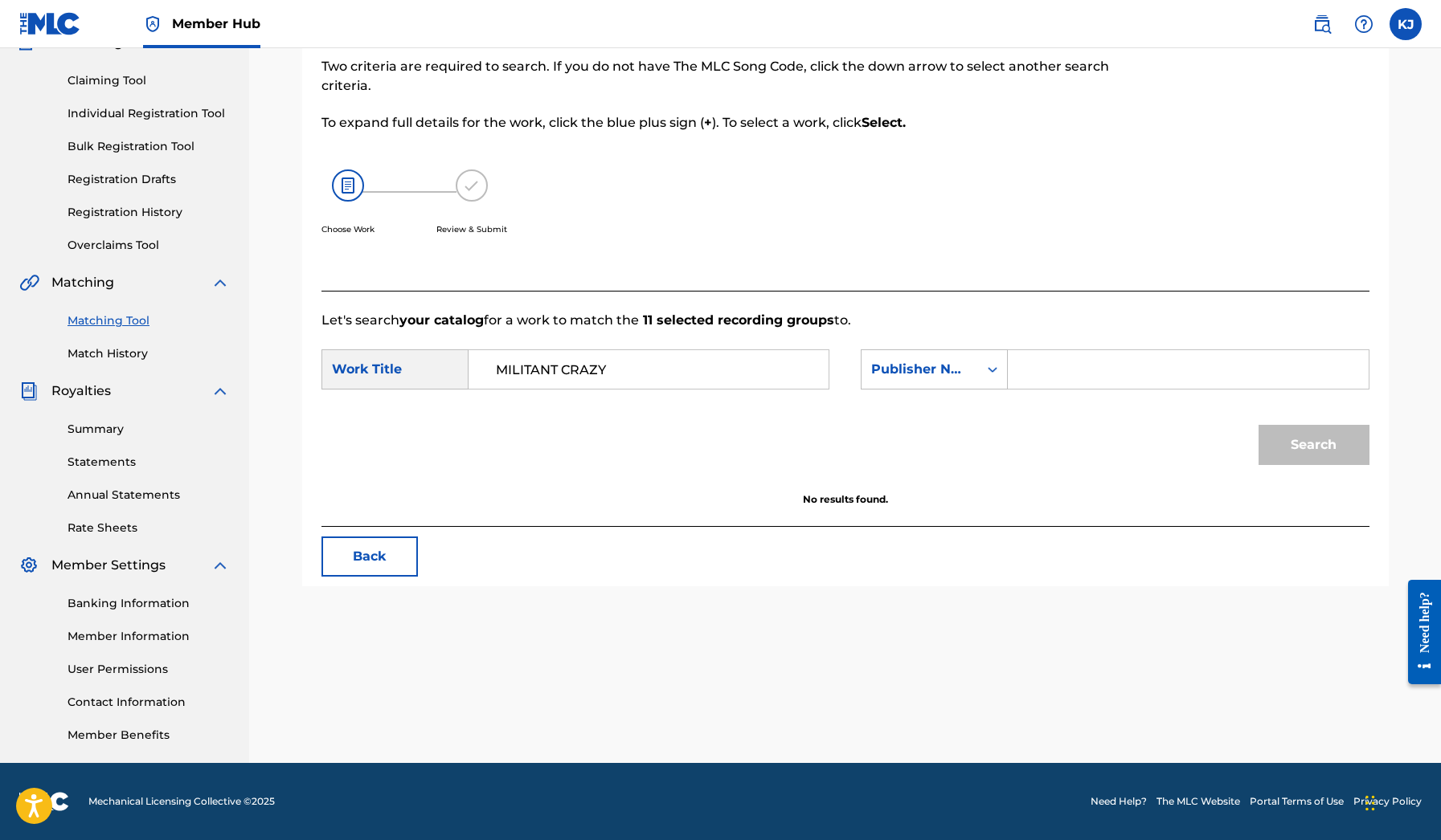
click at [1040, 373] on input "Search Form" at bounding box center [1187, 369] width 333 height 38
type input "Carolina Finest"
click at [1313, 445] on button "Search" at bounding box center [1313, 444] width 111 height 40
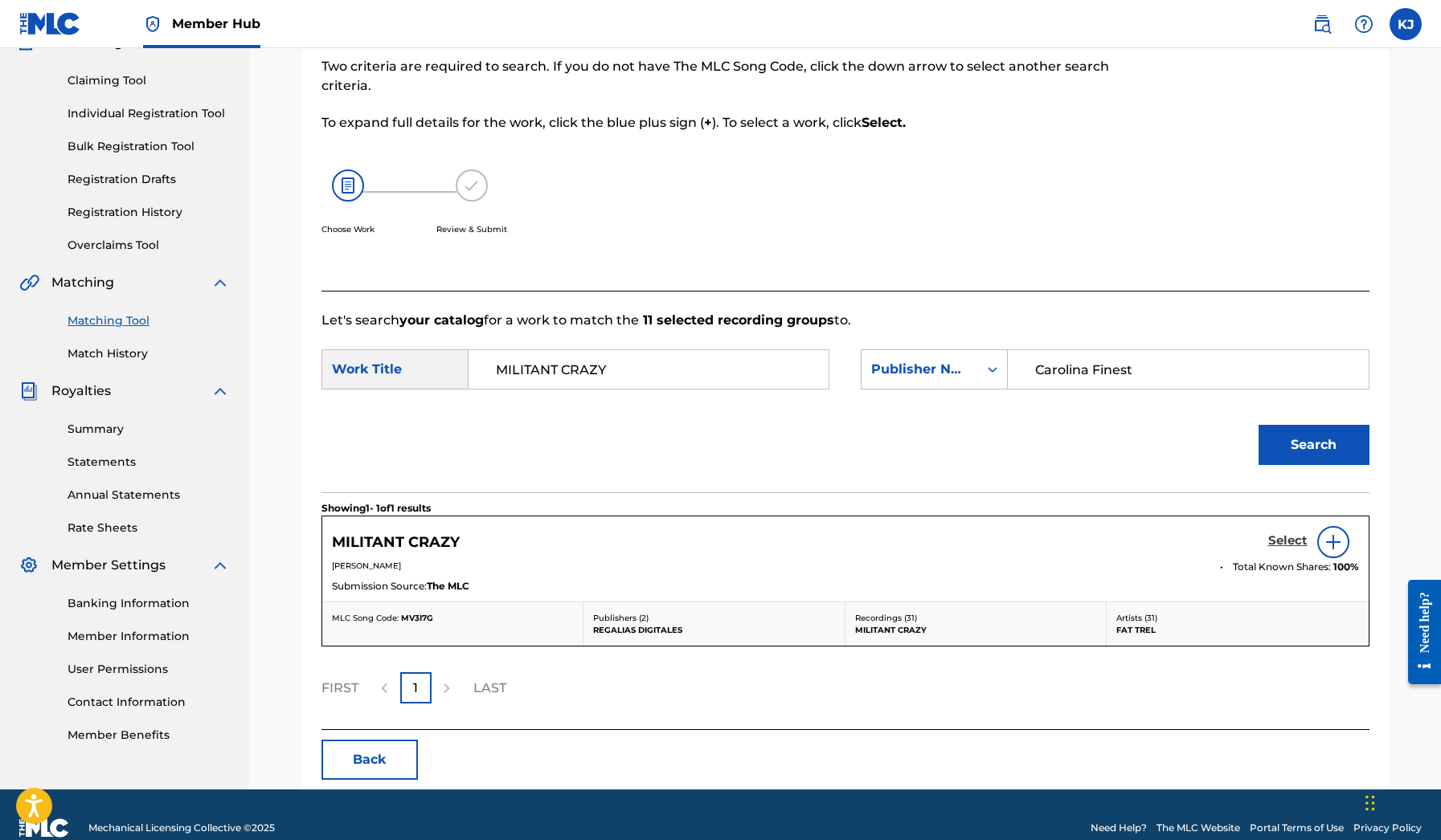
click at [1273, 539] on h5 "Select" at bounding box center [1287, 541] width 39 height 15
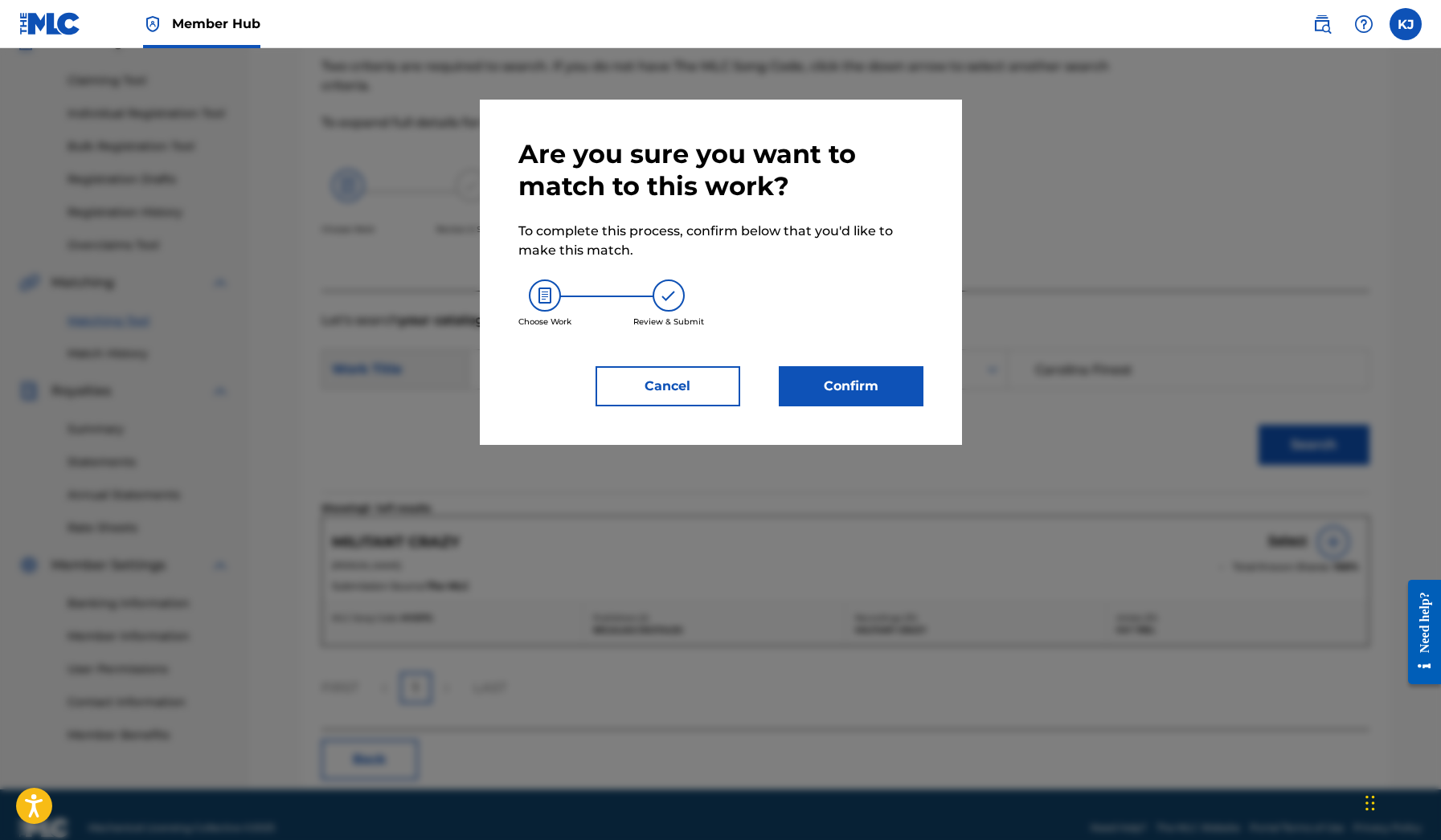
click at [873, 344] on div "Choose Work Review & Submit" at bounding box center [721, 304] width 405 height 87
click at [873, 384] on button "Confirm" at bounding box center [850, 386] width 144 height 40
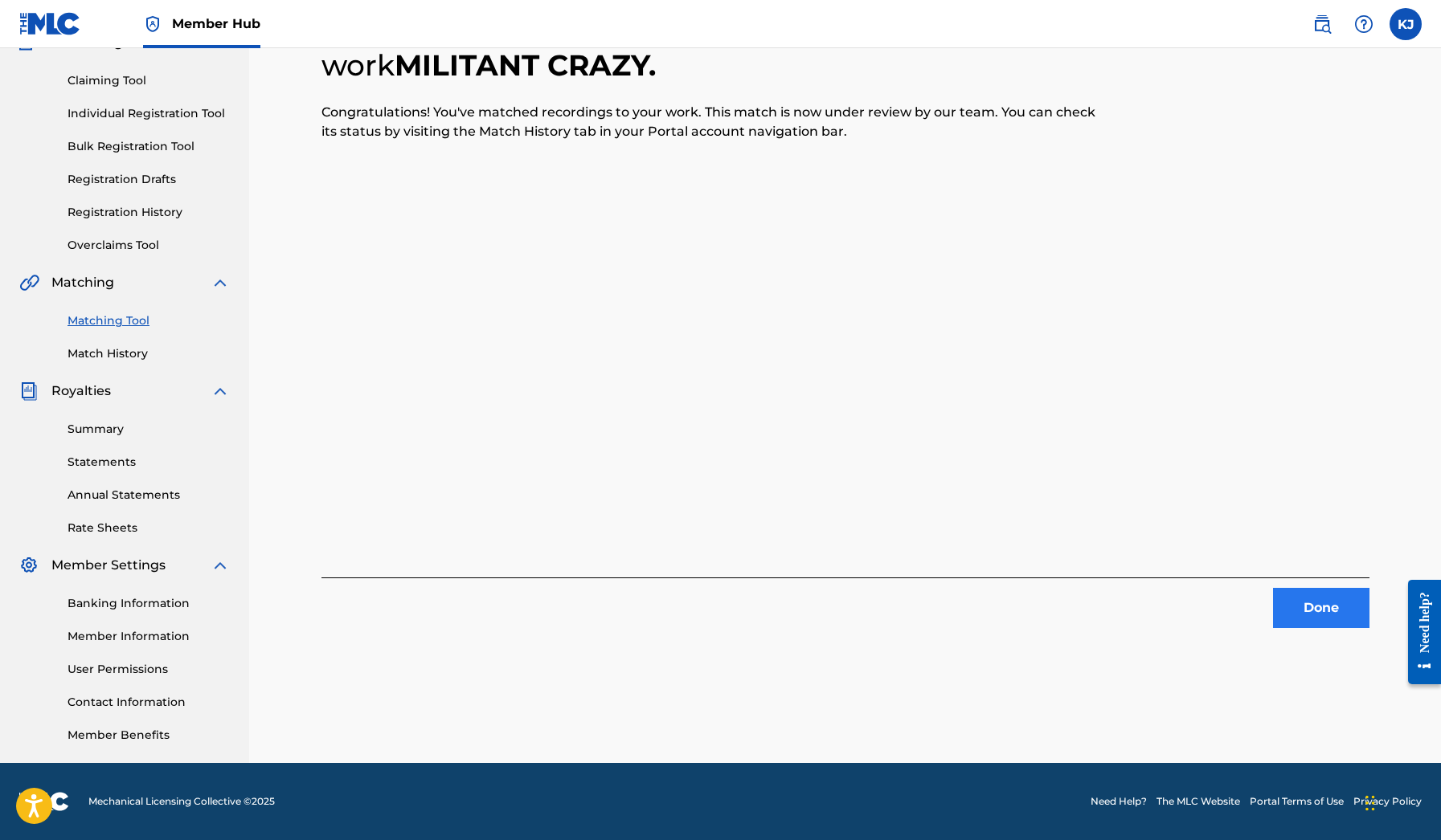
click at [1286, 625] on button "Done" at bounding box center [1320, 608] width 97 height 40
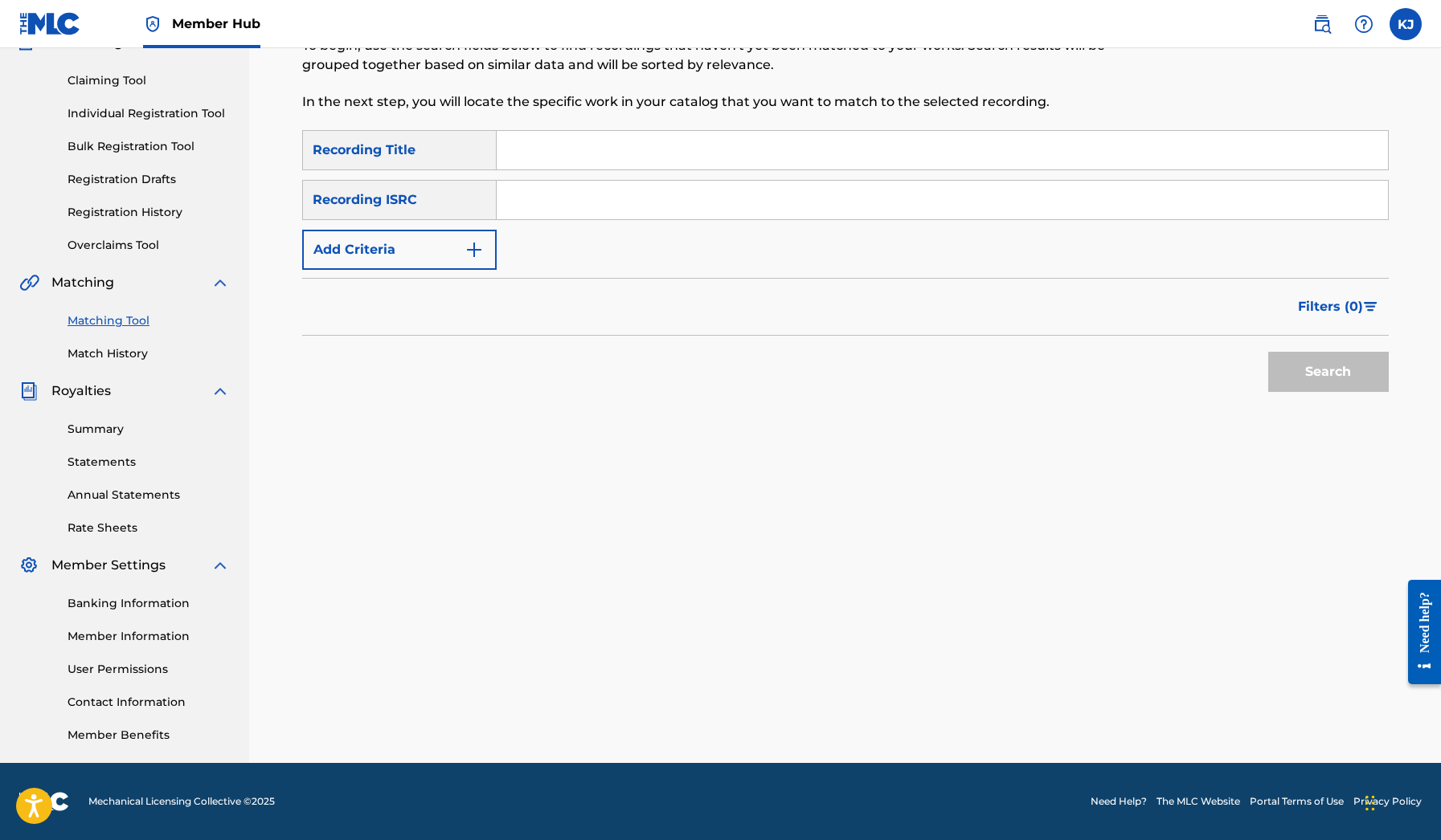
click at [755, 150] on input "Search Form" at bounding box center [942, 150] width 891 height 38
type input "mo trilla"
click at [1328, 372] on button "Search" at bounding box center [1328, 371] width 121 height 40
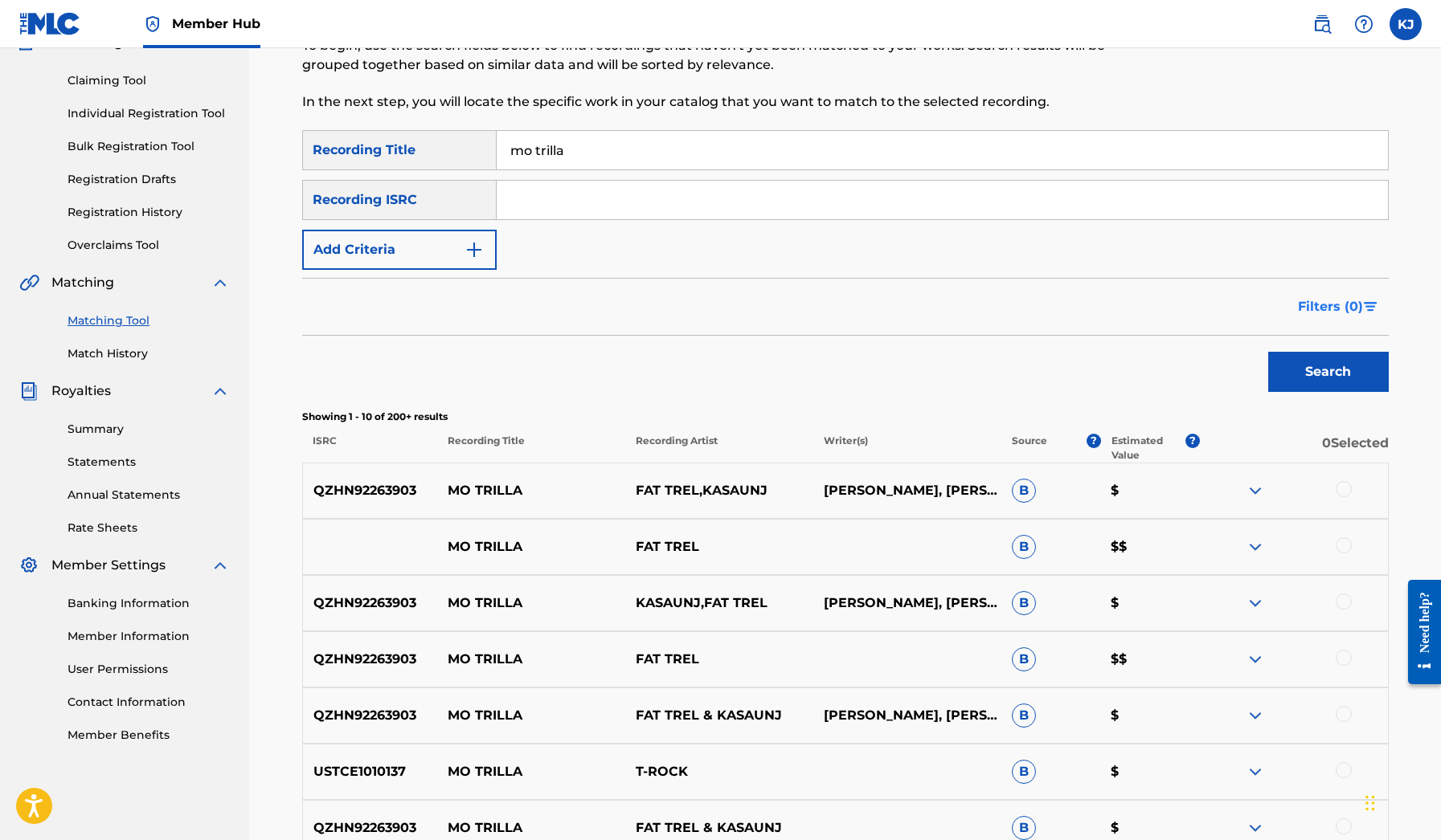
click at [1330, 305] on span "Filters ( 0 )" at bounding box center [1329, 307] width 65 height 20
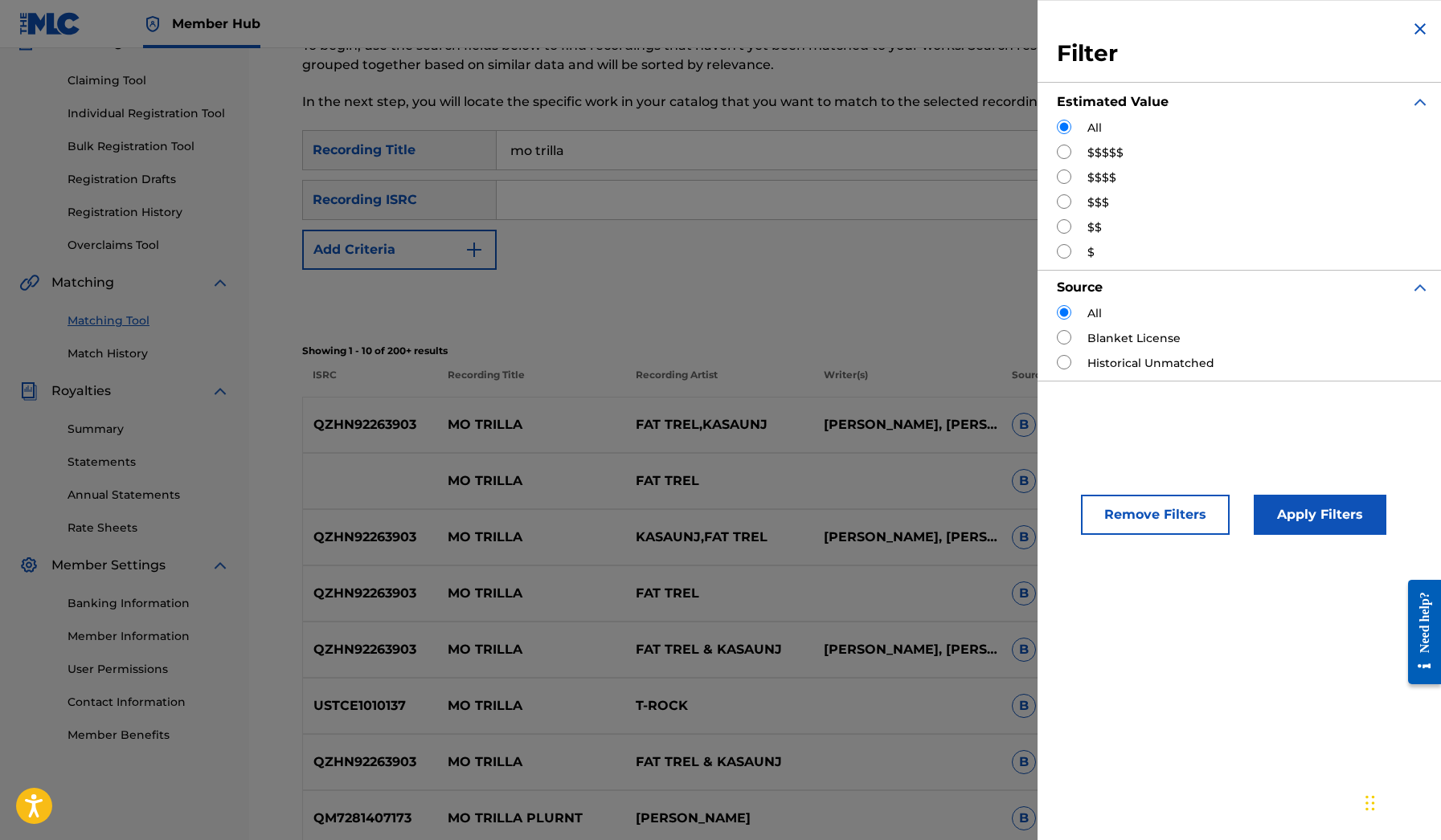
click at [1085, 151] on div "$$$$$" at bounding box center [1243, 153] width 373 height 17
click at [1071, 151] on input "Search Form" at bounding box center [1063, 151] width 14 height 14
radio input "true"
click at [1317, 525] on button "Apply Filters" at bounding box center [1319, 515] width 132 height 40
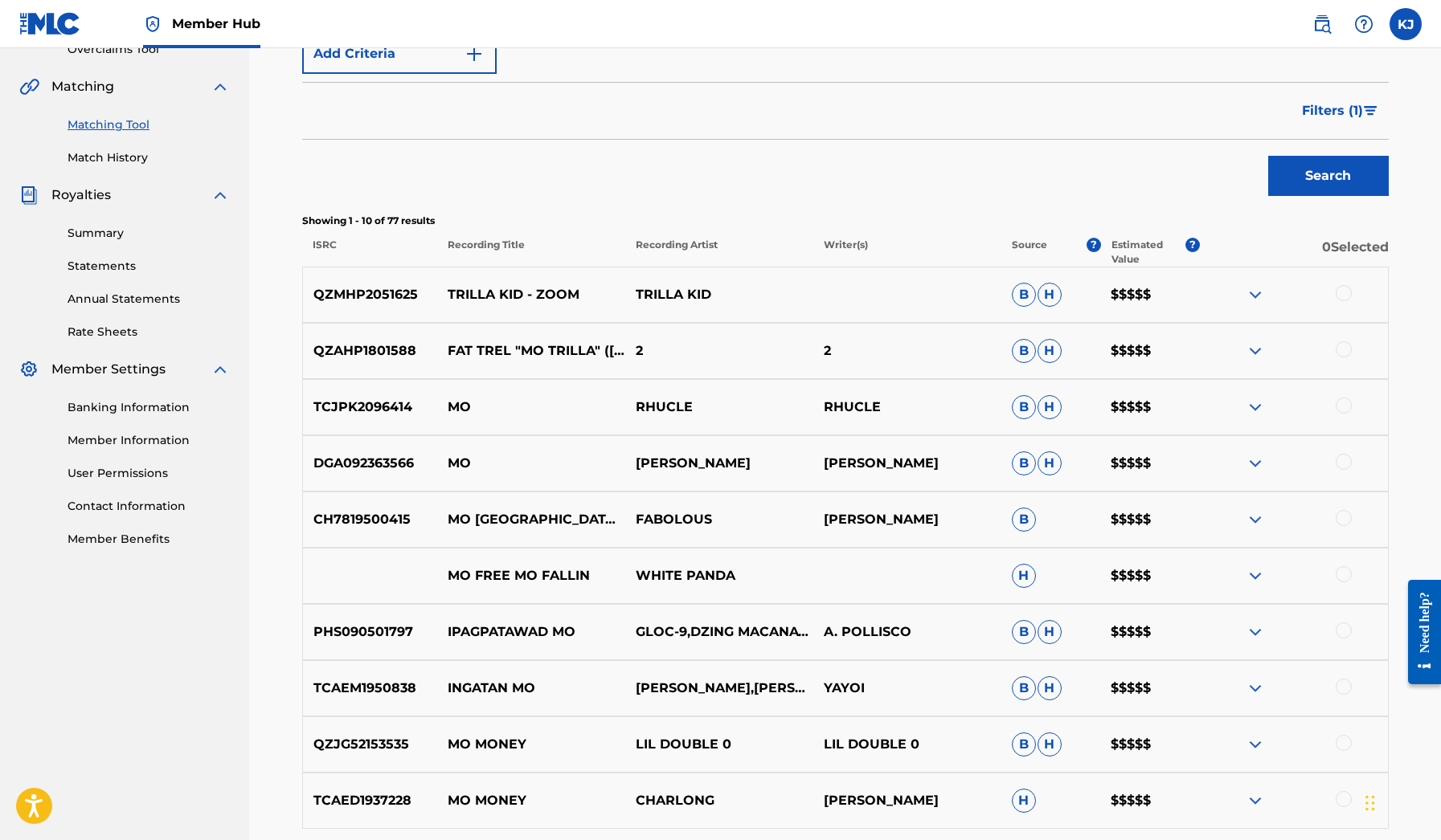
scroll to position [363, 0]
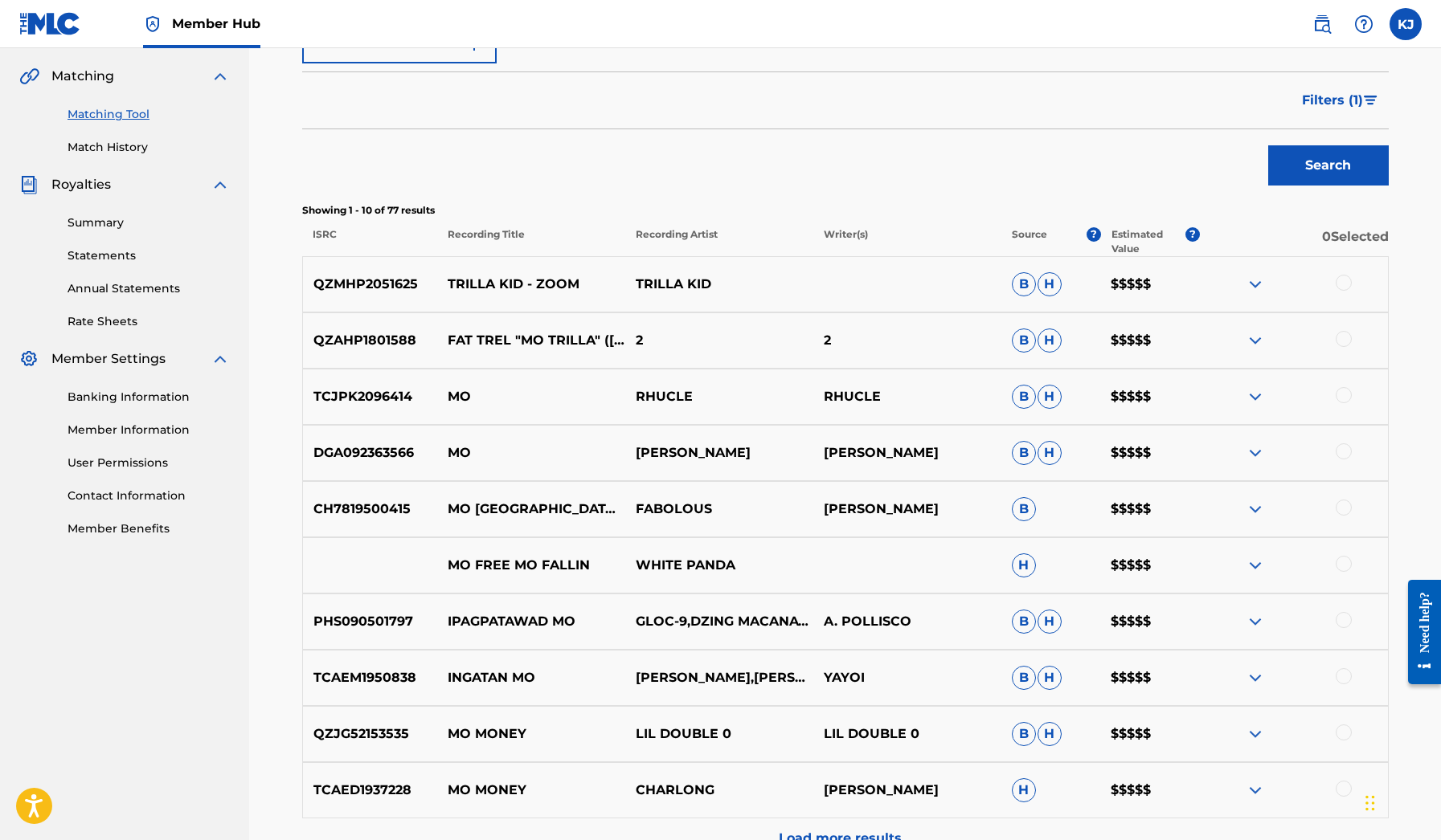
click at [1260, 275] on img at bounding box center [1254, 284] width 20 height 20
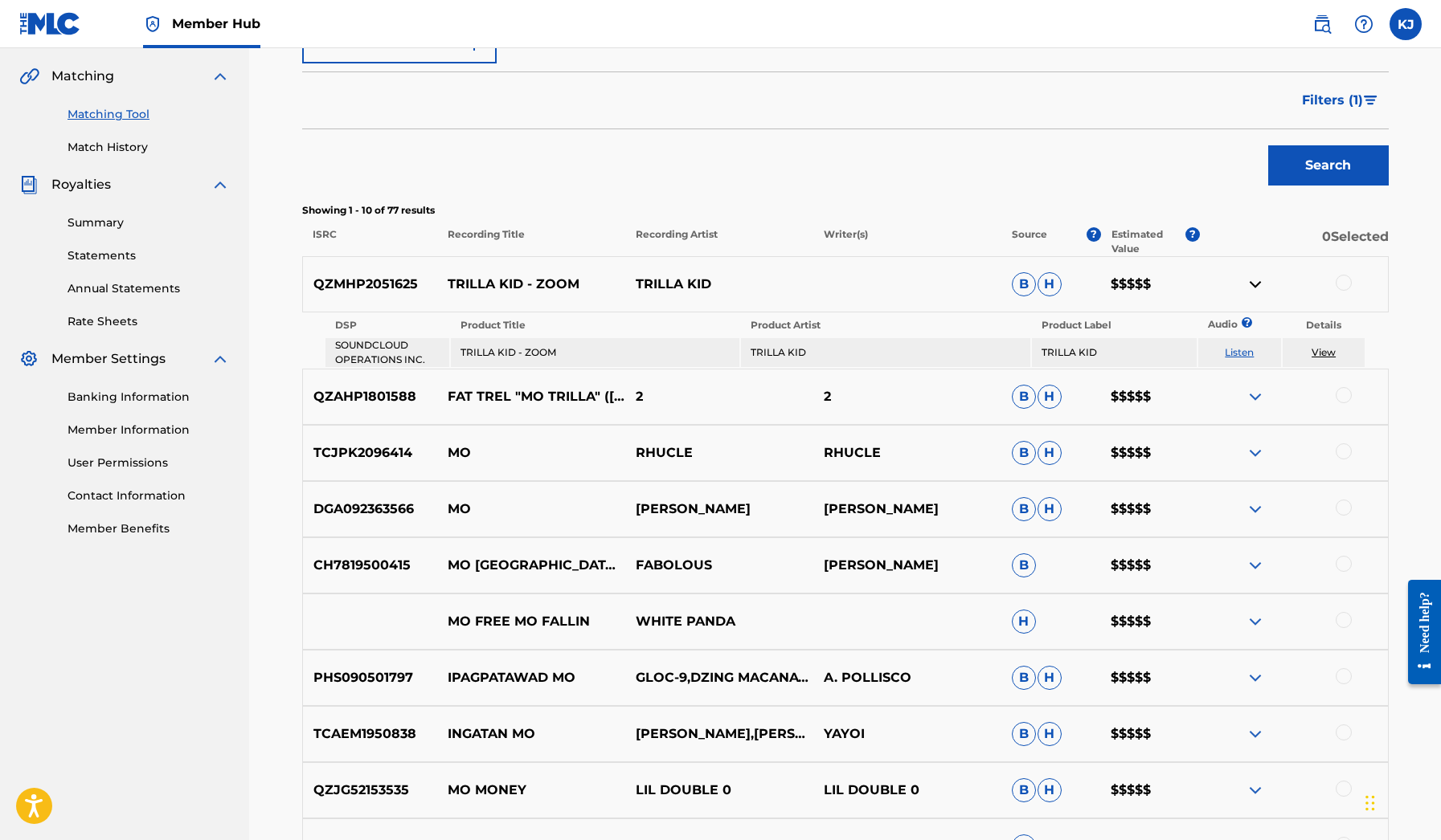
click at [1244, 352] on link "Listen" at bounding box center [1238, 352] width 29 height 12
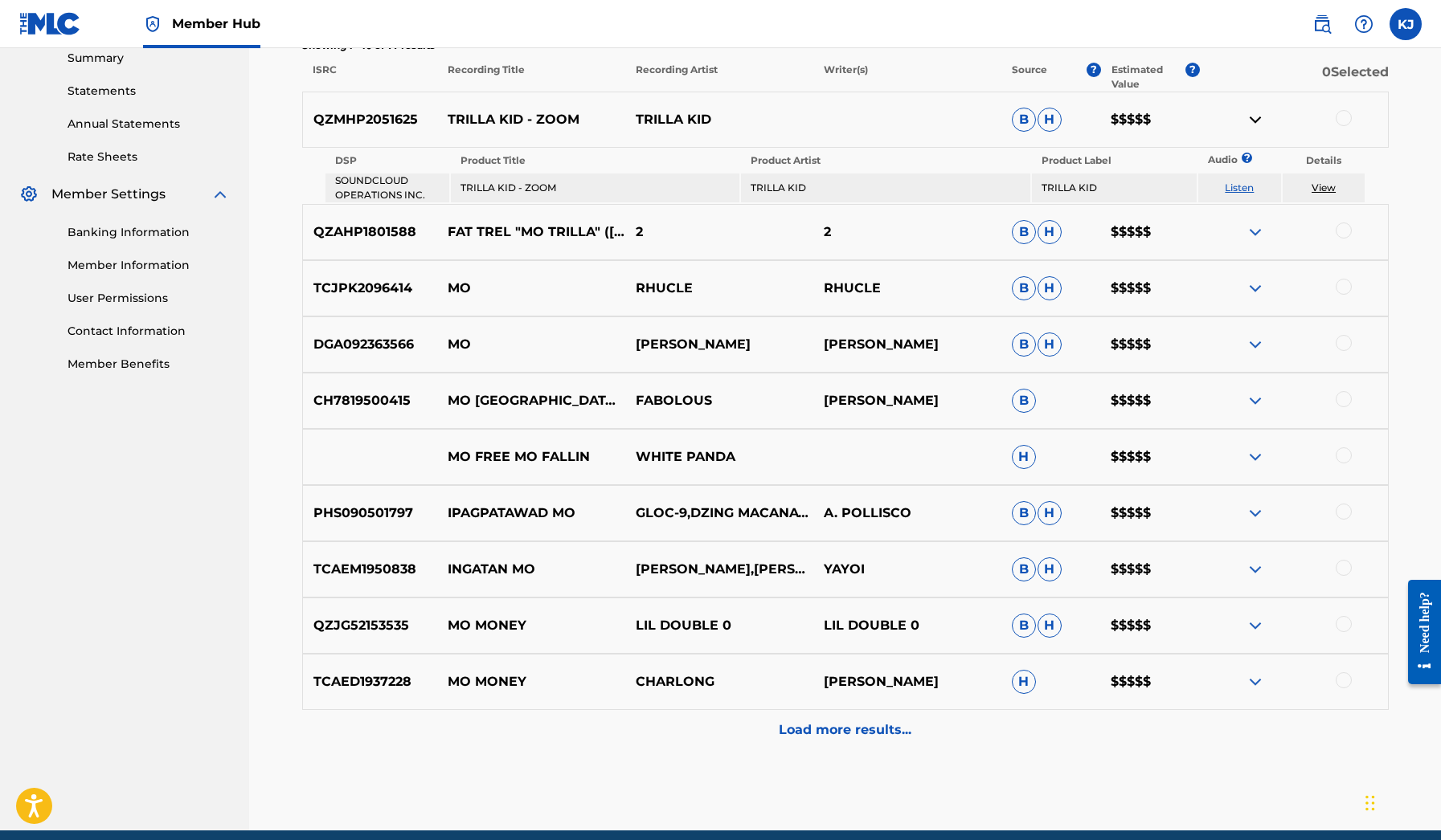
scroll to position [538, 0]
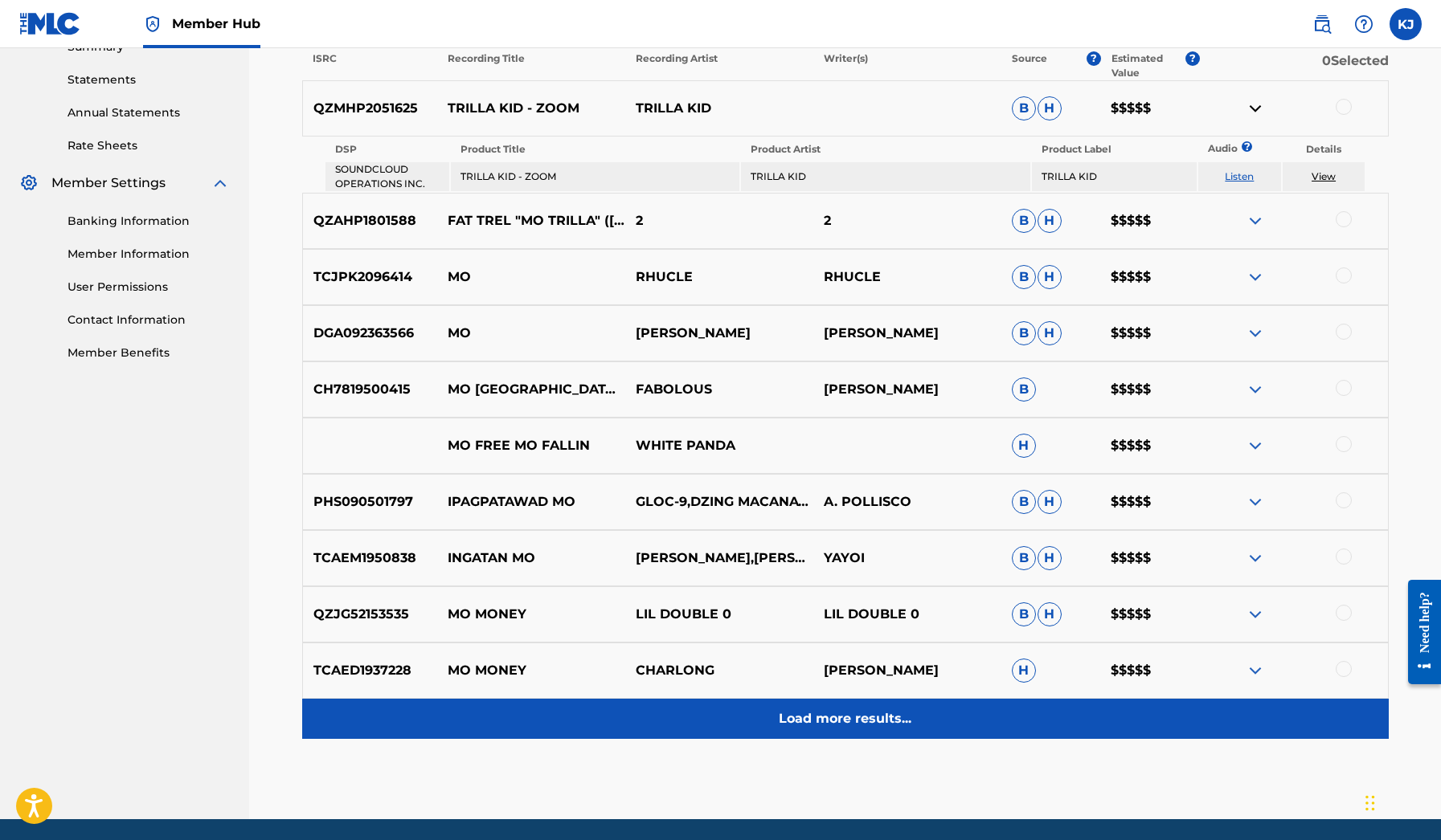
click at [853, 712] on p "Load more results..." at bounding box center [844, 719] width 132 height 20
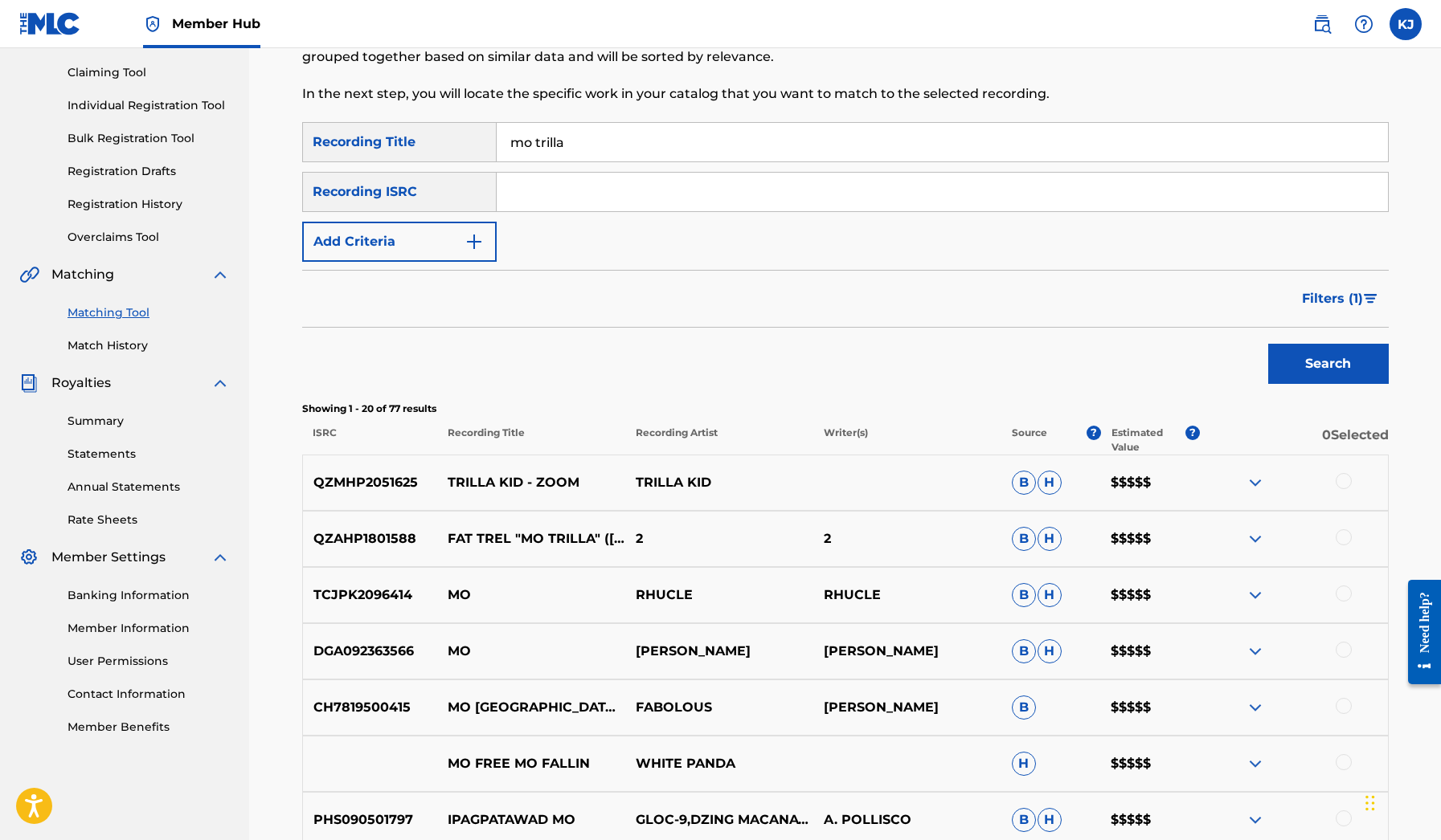
scroll to position [171, 0]
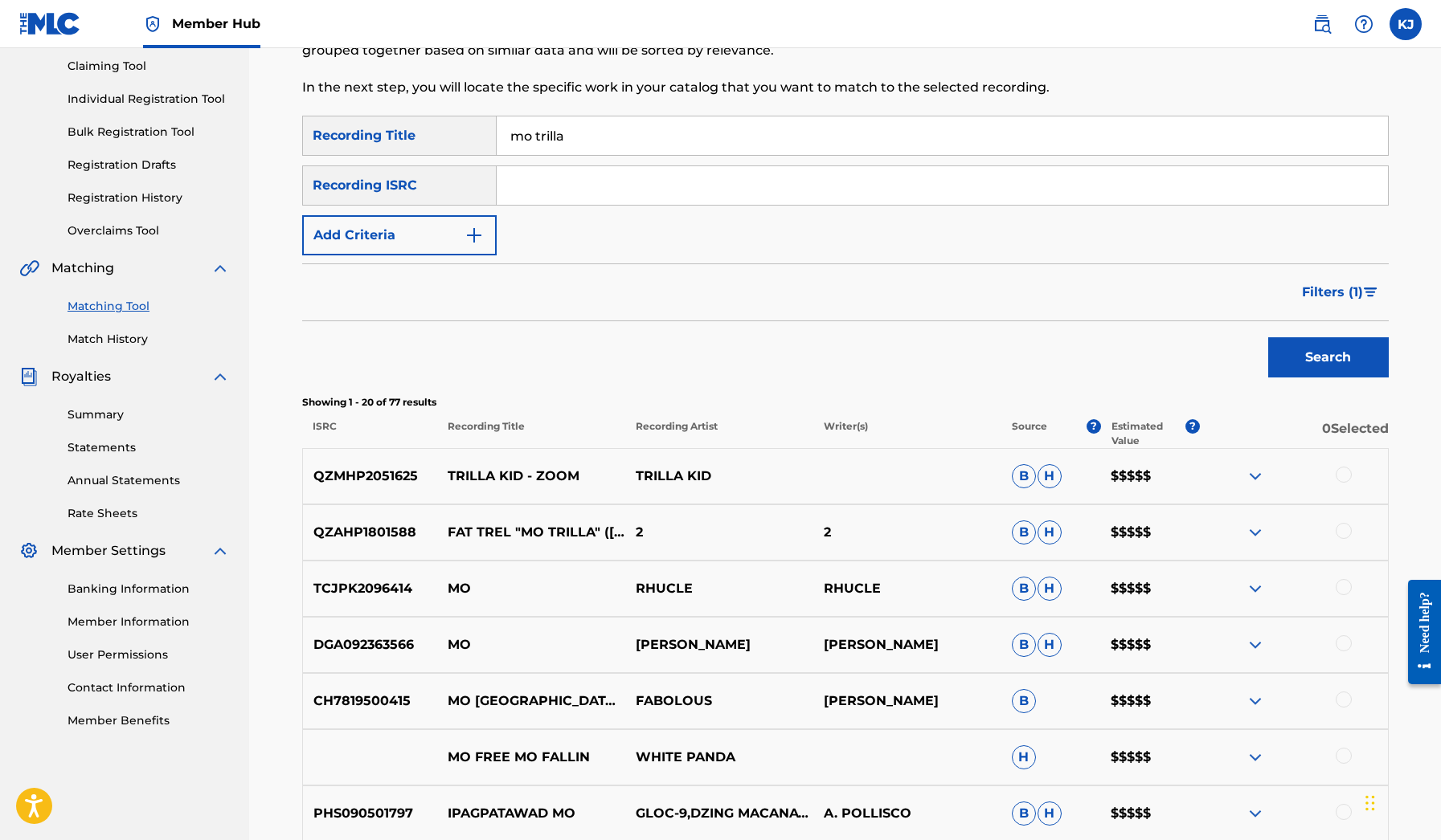
click at [604, 121] on input "mo trilla" at bounding box center [942, 135] width 891 height 38
type input "prod by [PERSON_NAME]"
click at [1328, 357] on button "Search" at bounding box center [1328, 357] width 121 height 40
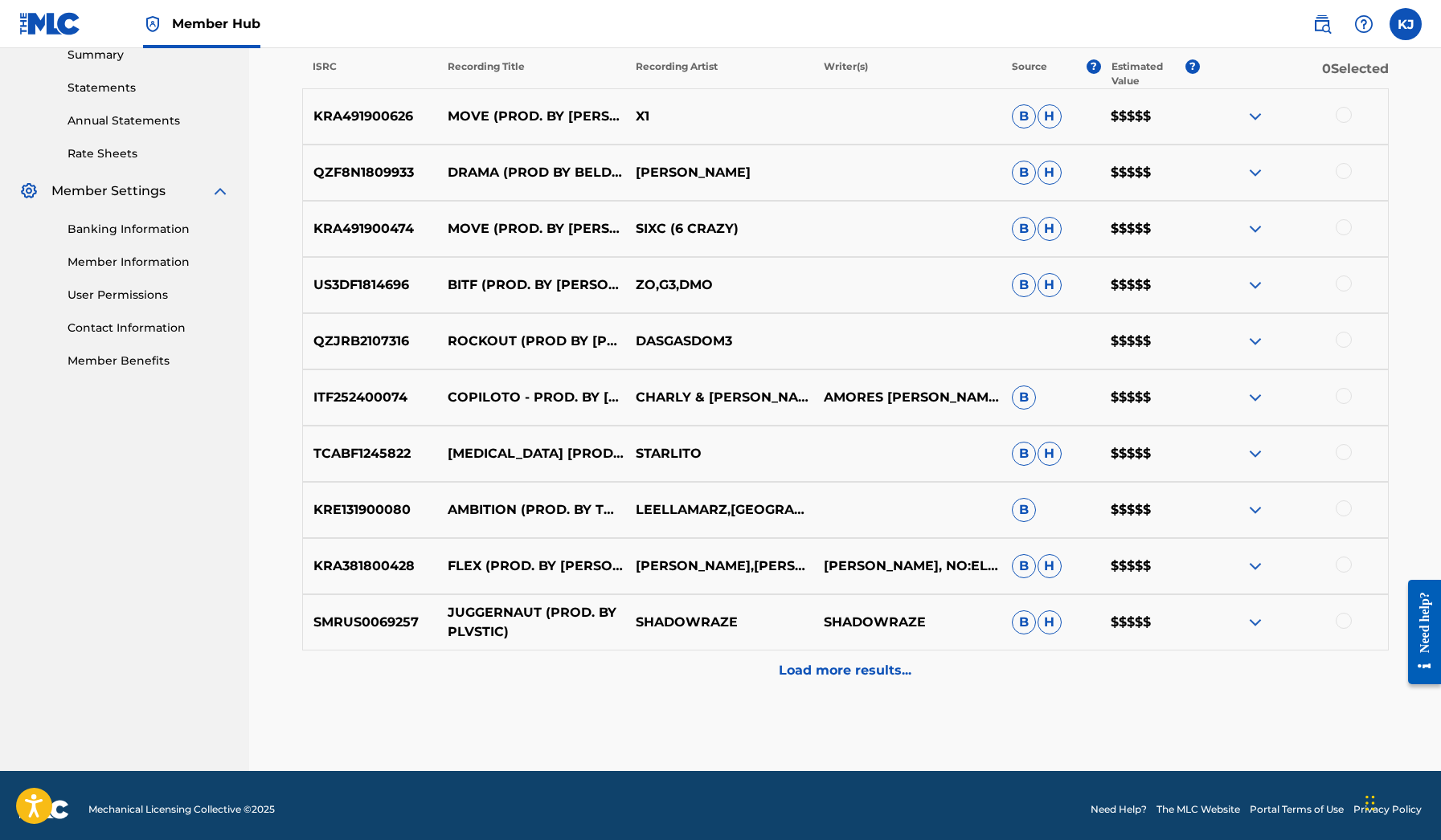
scroll to position [304, 0]
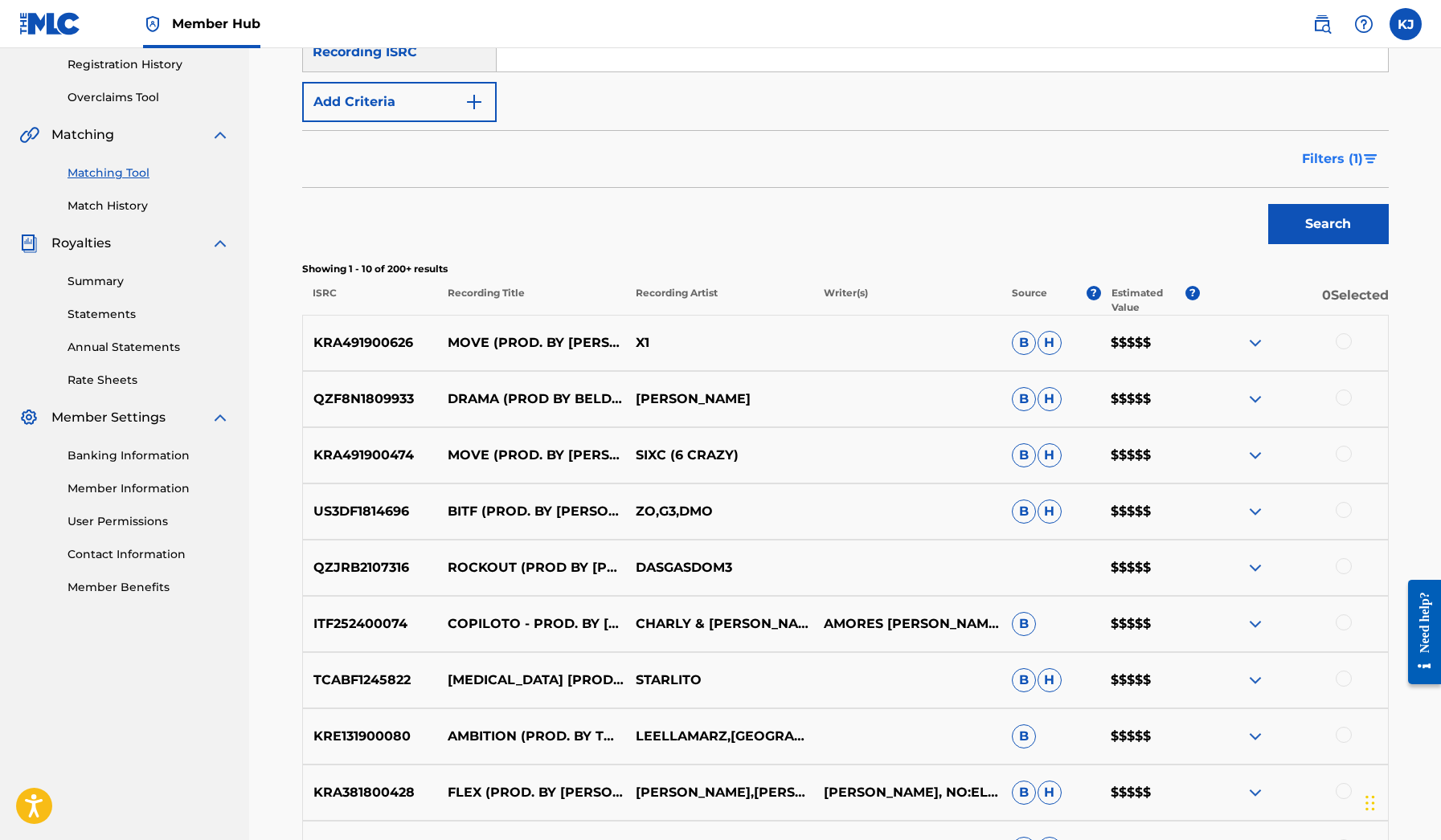
click at [1346, 164] on span "Filters ( 1 )" at bounding box center [1331, 158] width 61 height 20
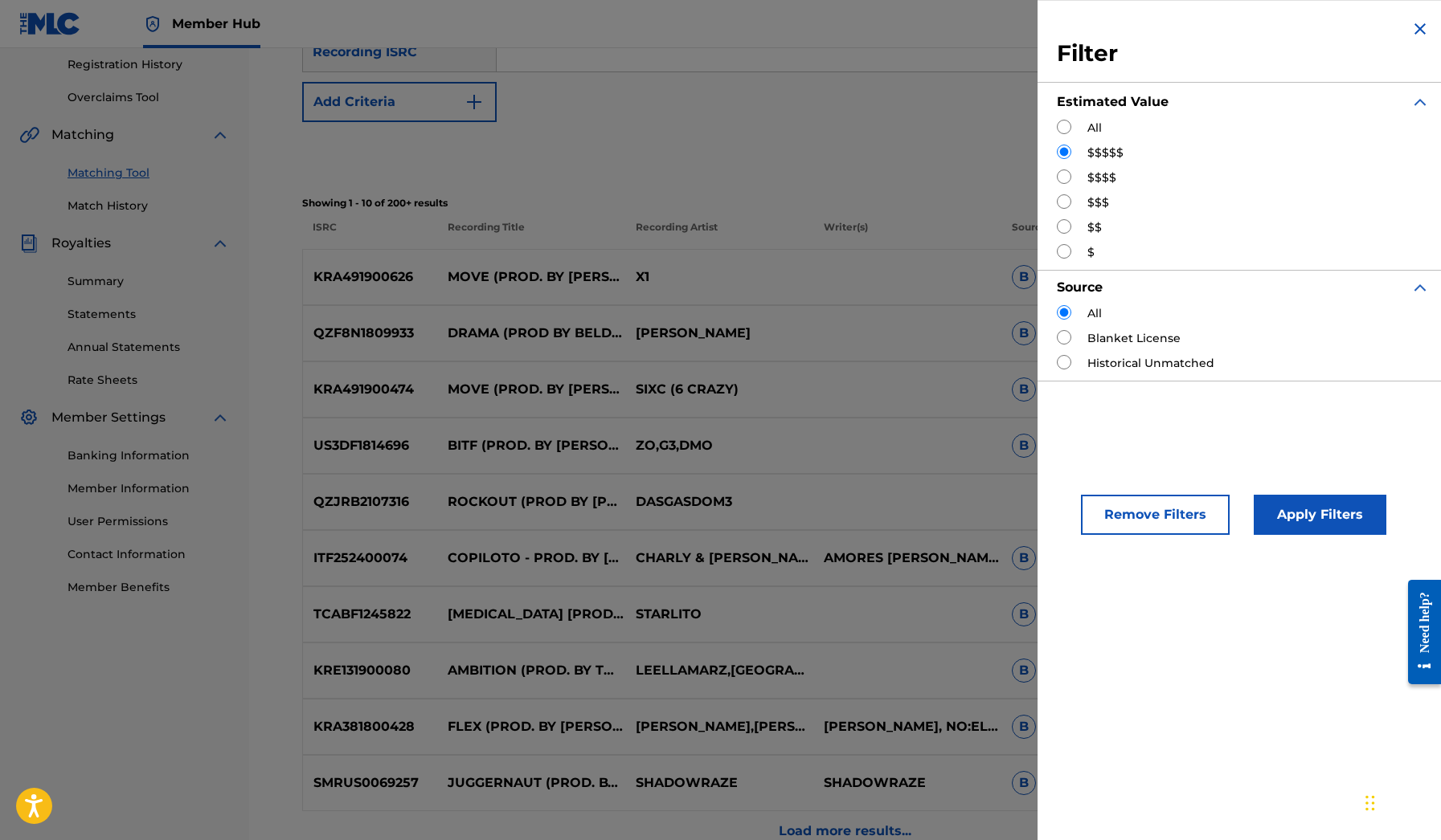
click at [1065, 127] on input "Search Form" at bounding box center [1063, 127] width 14 height 14
radio input "true"
click at [1330, 526] on button "Apply Filters" at bounding box center [1319, 515] width 132 height 40
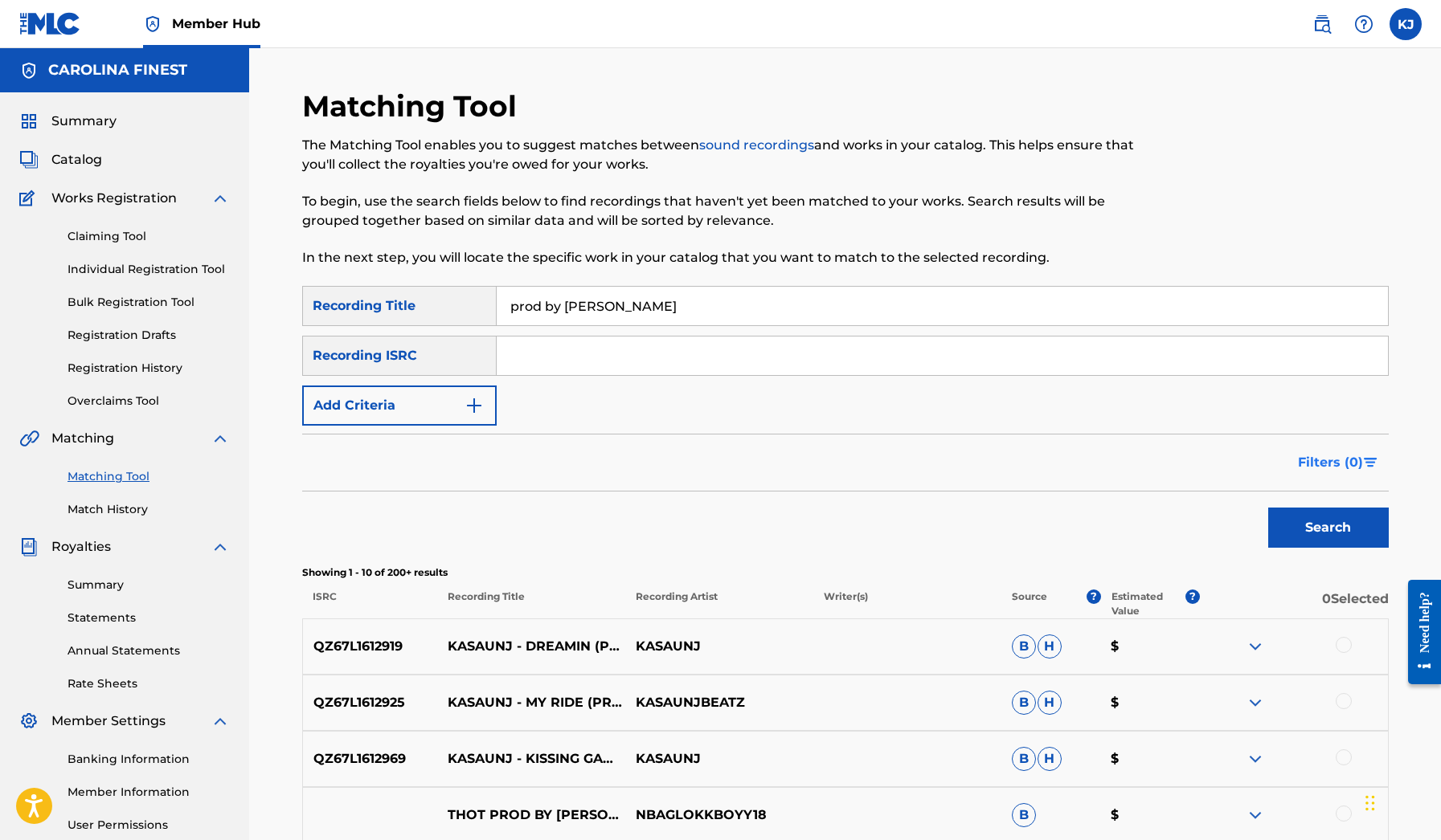
scroll to position [0, 0]
click at [1359, 462] on span "Filters ( 0 )" at bounding box center [1329, 462] width 65 height 20
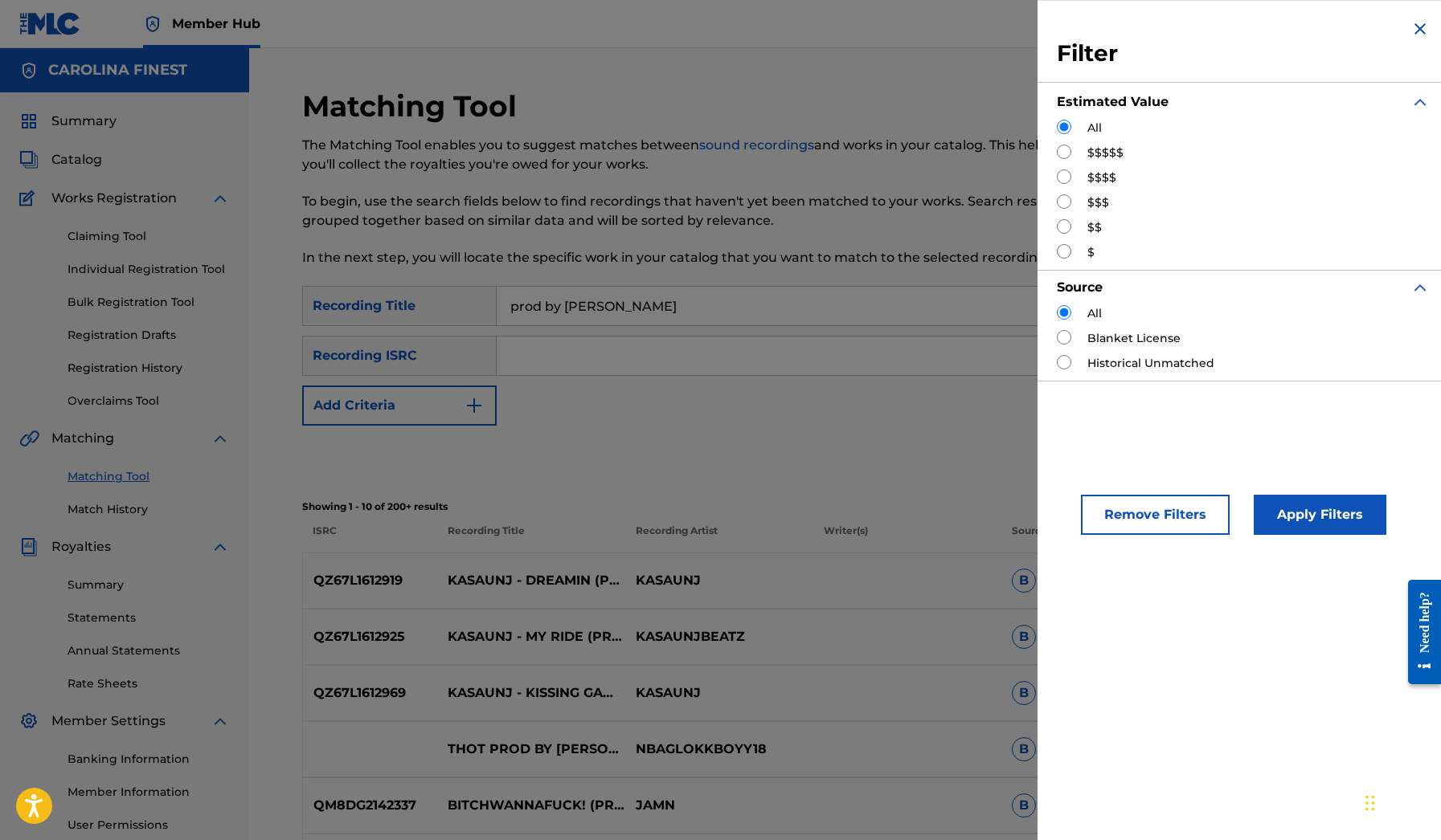
click at [1060, 228] on input "Search Form" at bounding box center [1063, 226] width 14 height 14
radio input "true"
click at [1289, 511] on button "Apply Filters" at bounding box center [1319, 515] width 132 height 40
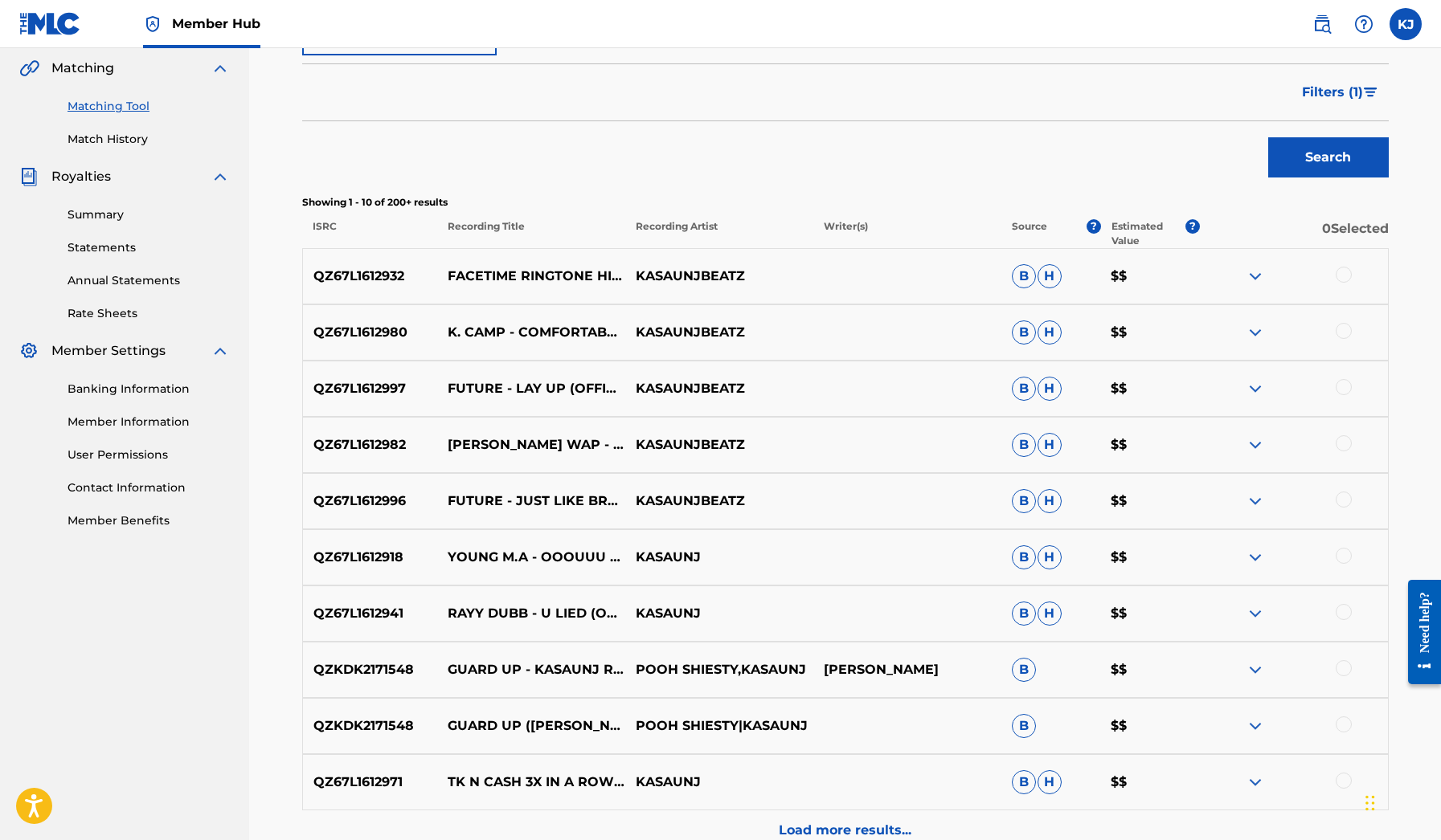
scroll to position [398, 0]
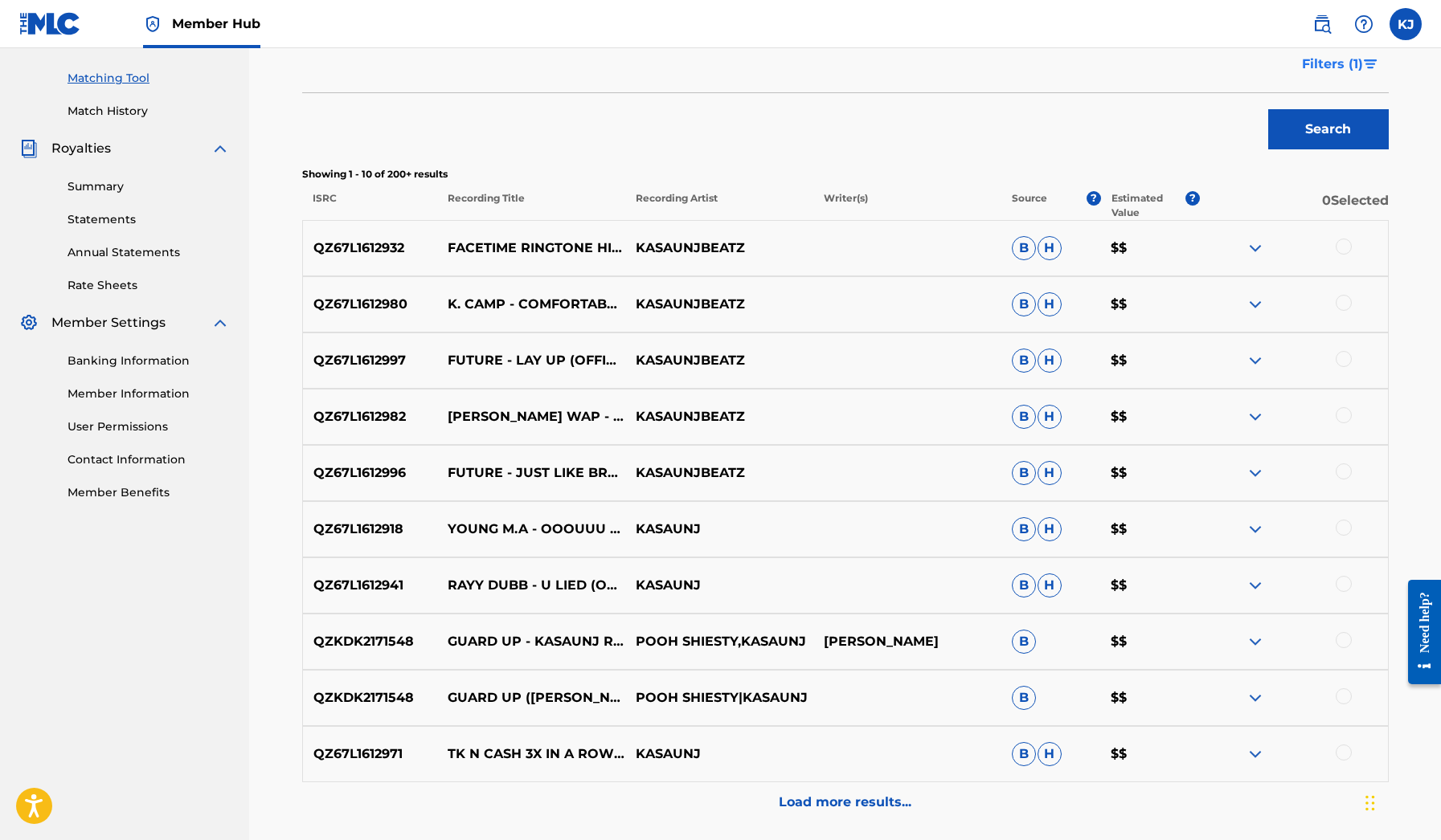
click at [1368, 68] on img "Search Form" at bounding box center [1370, 64] width 14 height 9
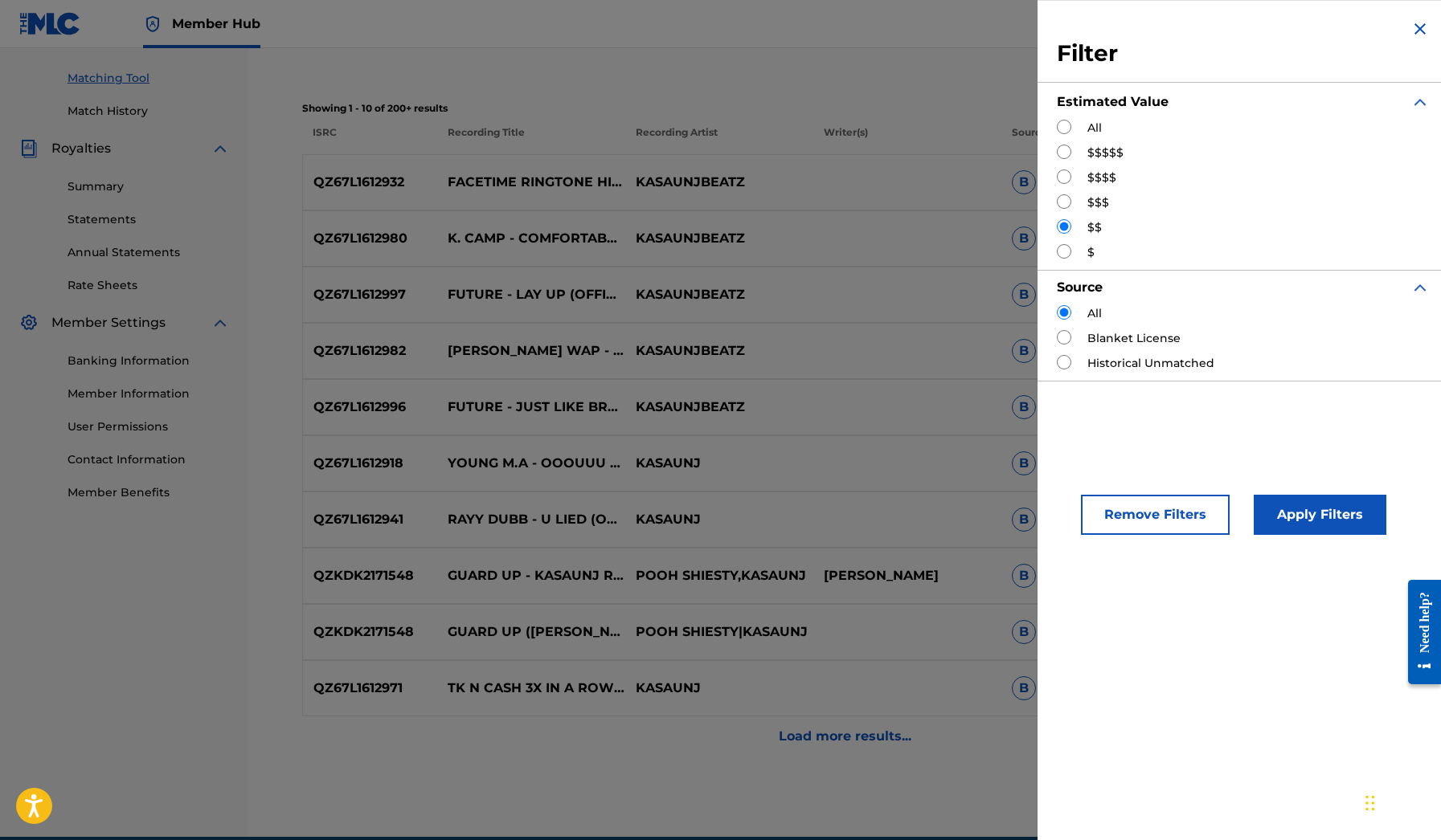
click at [1064, 200] on input "Search Form" at bounding box center [1063, 201] width 14 height 14
radio input "true"
click at [1290, 513] on button "Apply Filters" at bounding box center [1319, 515] width 132 height 40
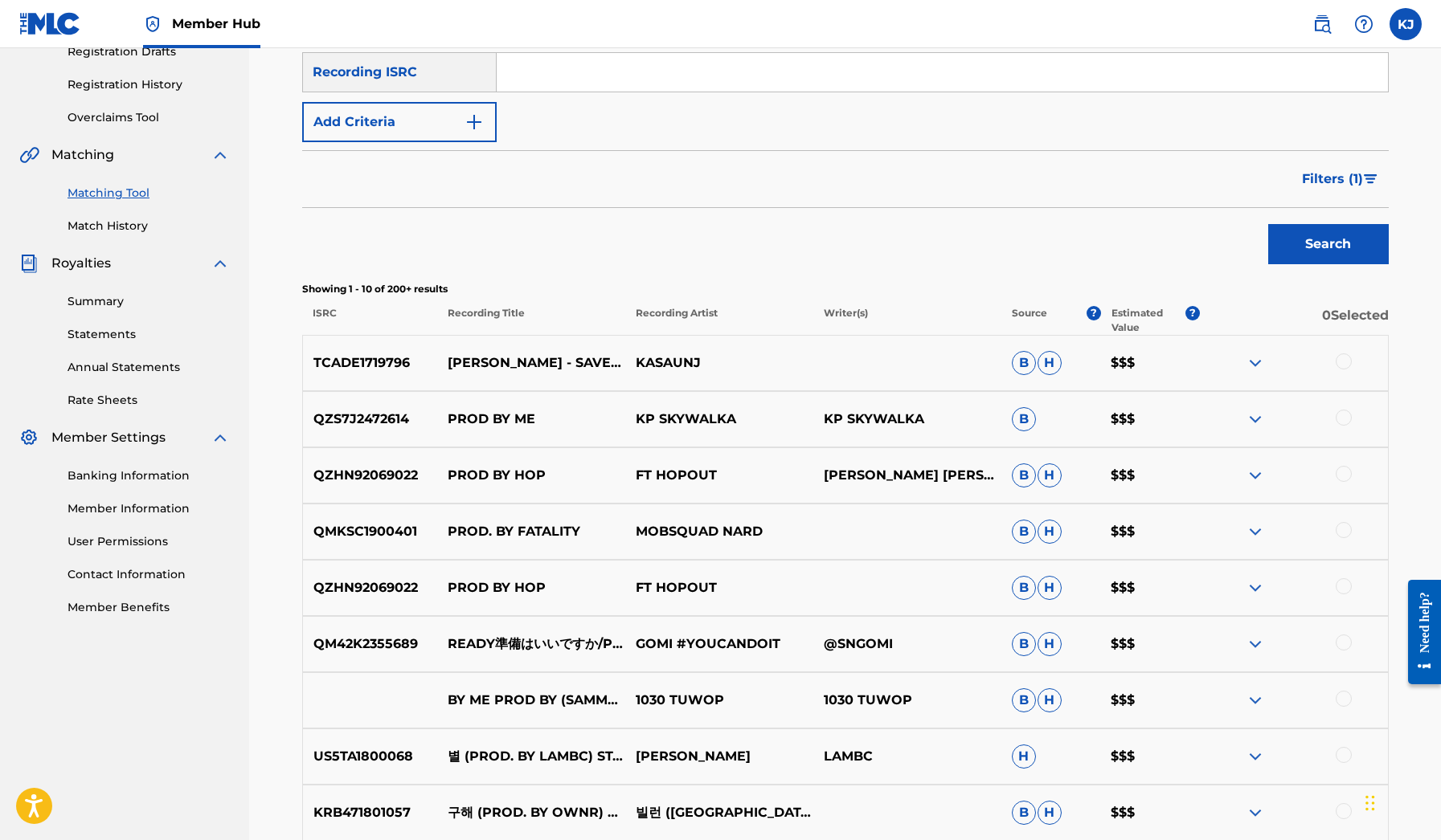
scroll to position [197, 0]
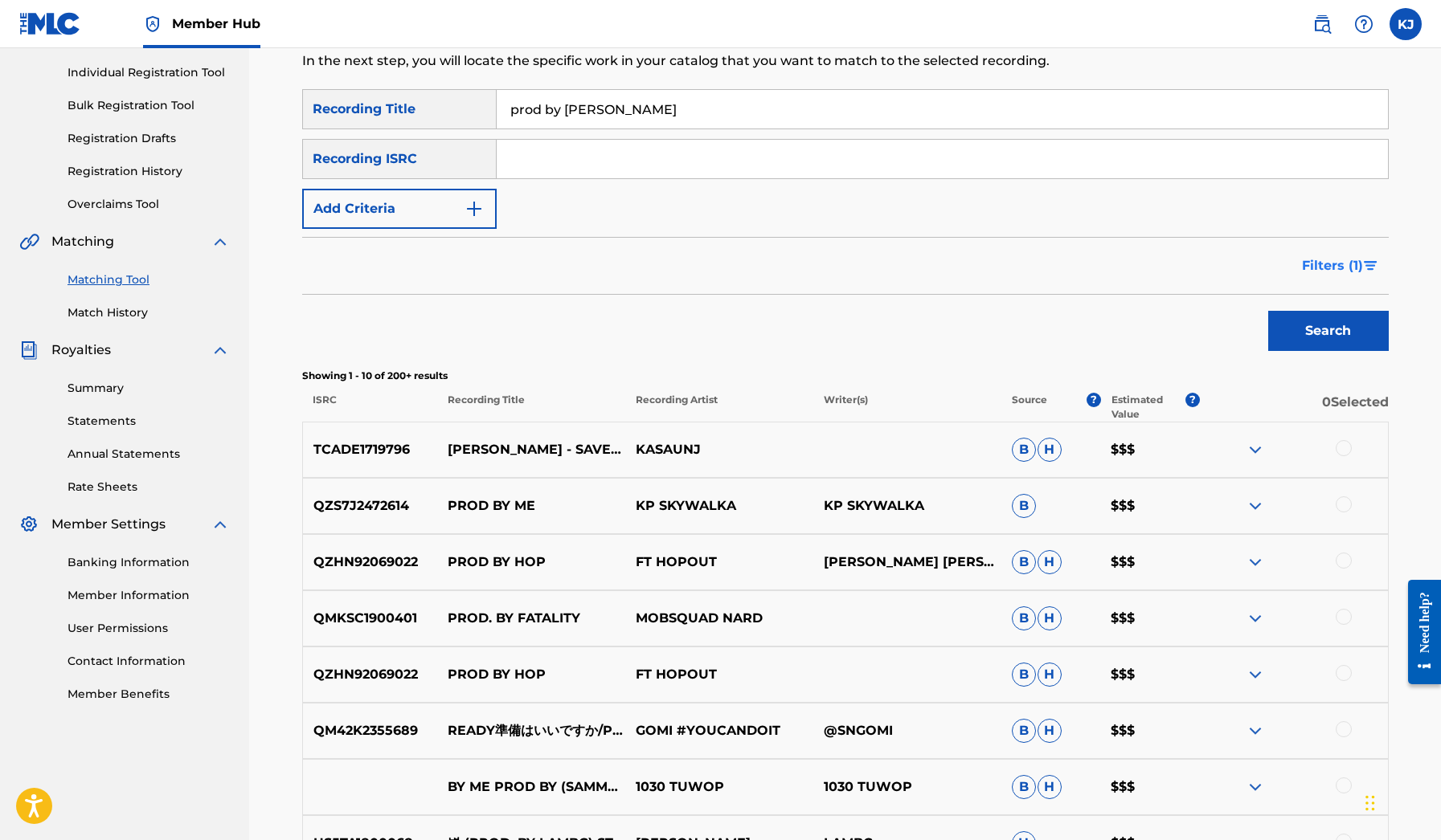
click at [1362, 265] on button "Filters ( 1 )" at bounding box center [1340, 265] width 97 height 40
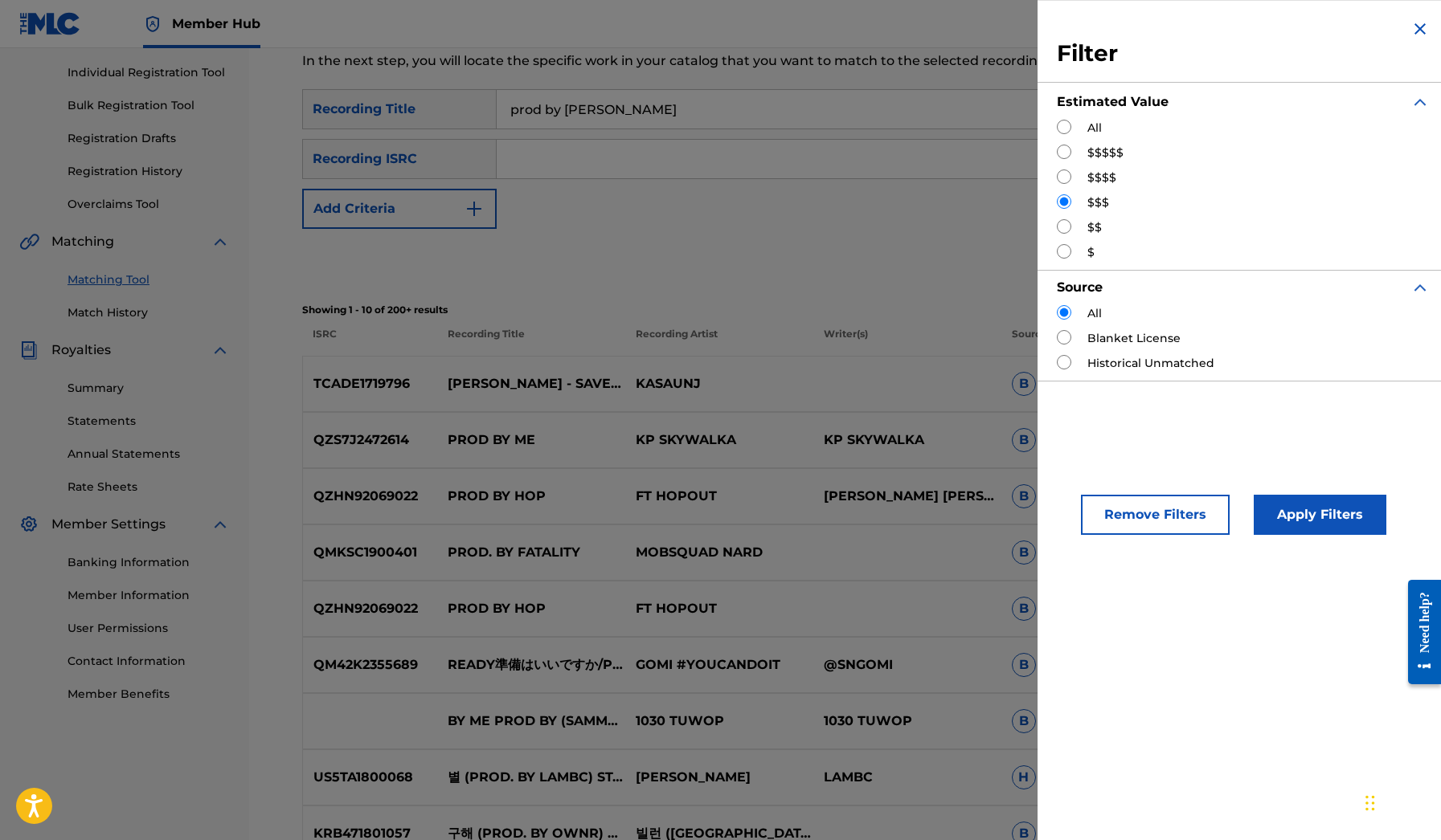
click at [1065, 179] on input "Search Form" at bounding box center [1063, 176] width 14 height 14
radio input "true"
click at [1306, 546] on div "Remove Filters Apply Filters" at bounding box center [1242, 501] width 412 height 106
click at [1302, 528] on button "Apply Filters" at bounding box center [1319, 515] width 132 height 40
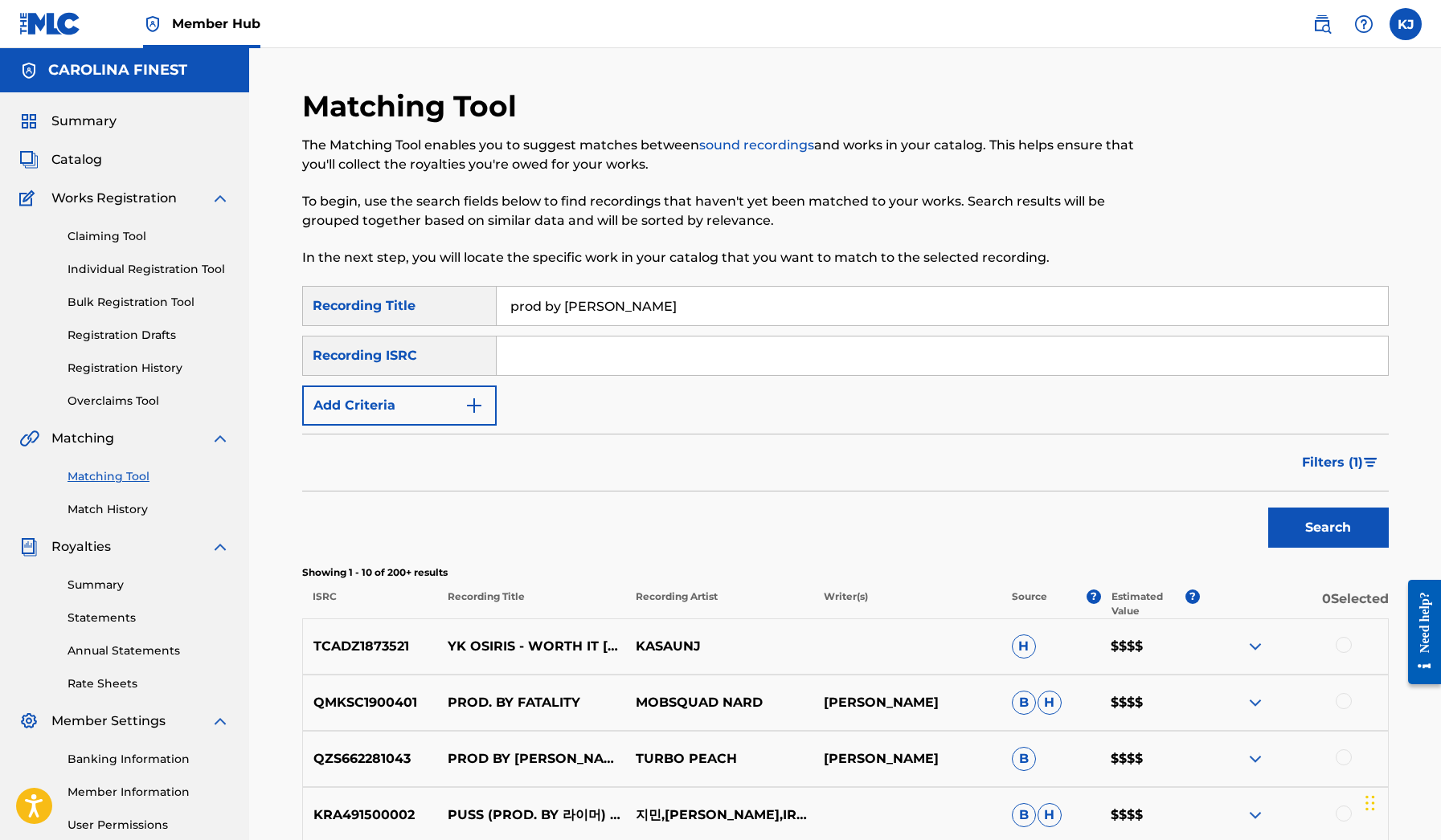
scroll to position [0, 0]
click at [572, 322] on input "prod by [PERSON_NAME]" at bounding box center [942, 306] width 891 height 38
click at [480, 395] on button "Add Criteria" at bounding box center [398, 405] width 194 height 40
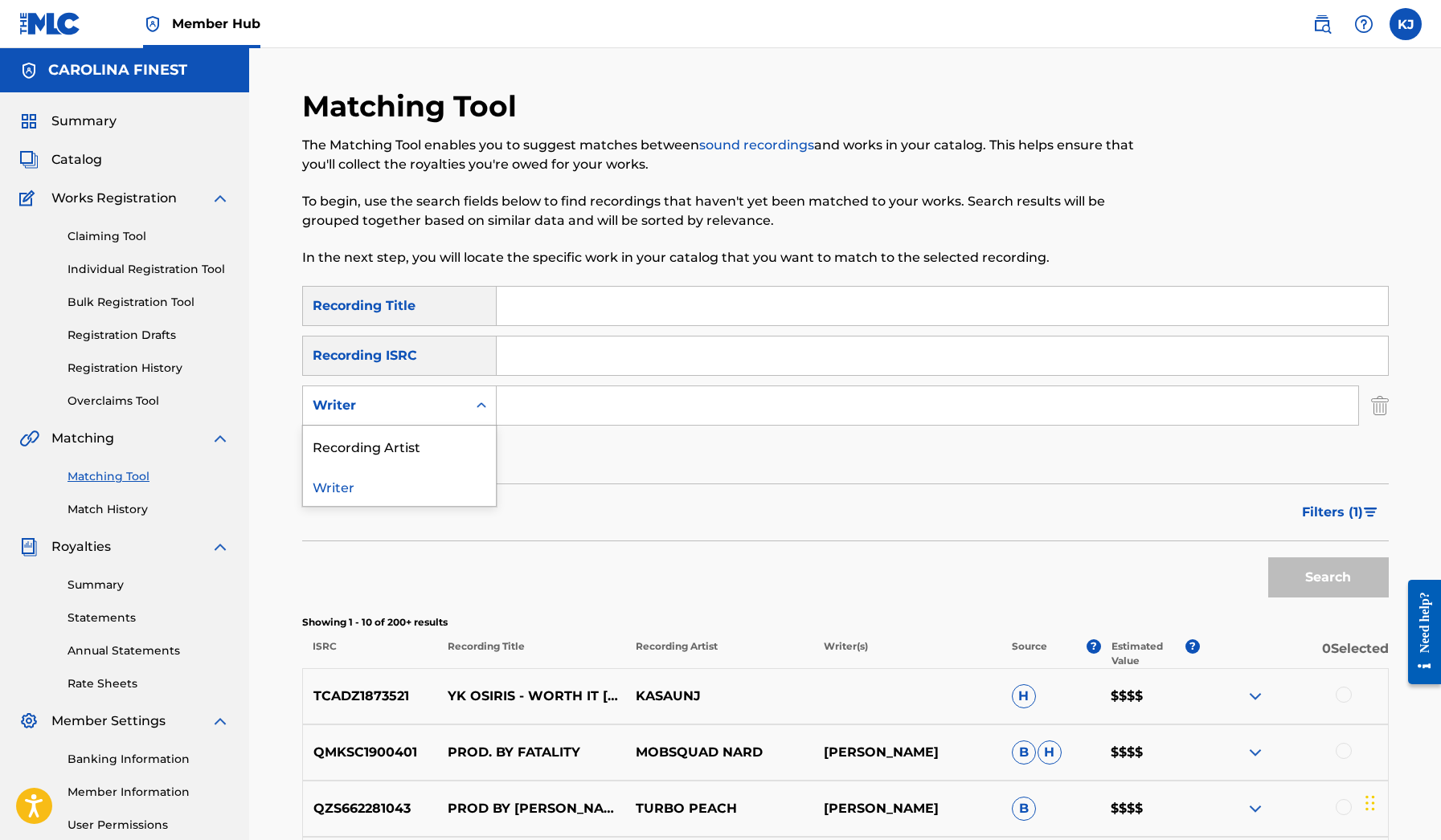
click at [480, 395] on div "Search Form" at bounding box center [481, 405] width 29 height 29
click at [487, 445] on div "Recording Artist" at bounding box center [399, 445] width 193 height 40
click at [556, 416] on input "Search Form" at bounding box center [927, 405] width 862 height 38
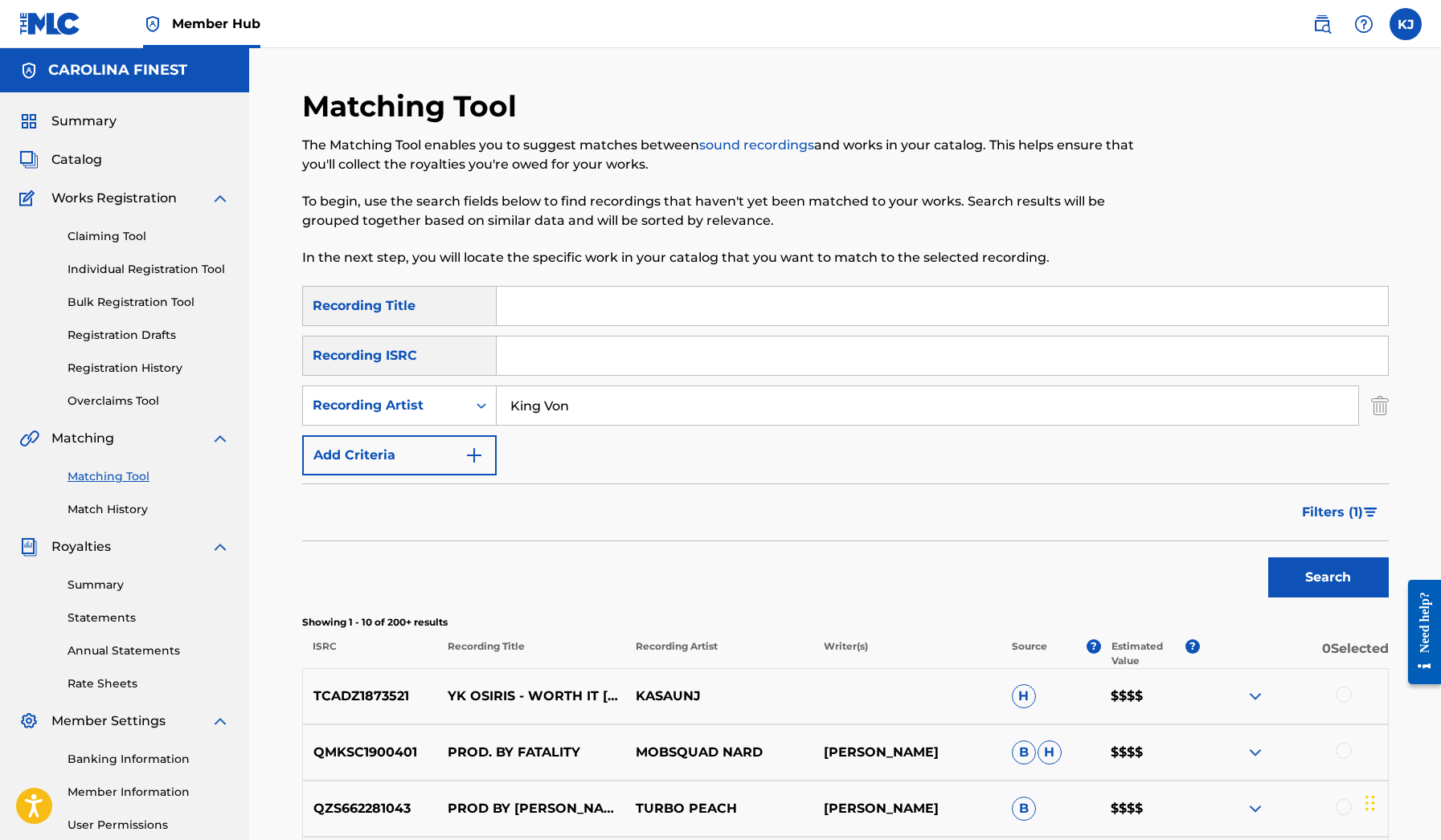
type input "King Von"
click at [1328, 578] on button "Search" at bounding box center [1328, 578] width 121 height 40
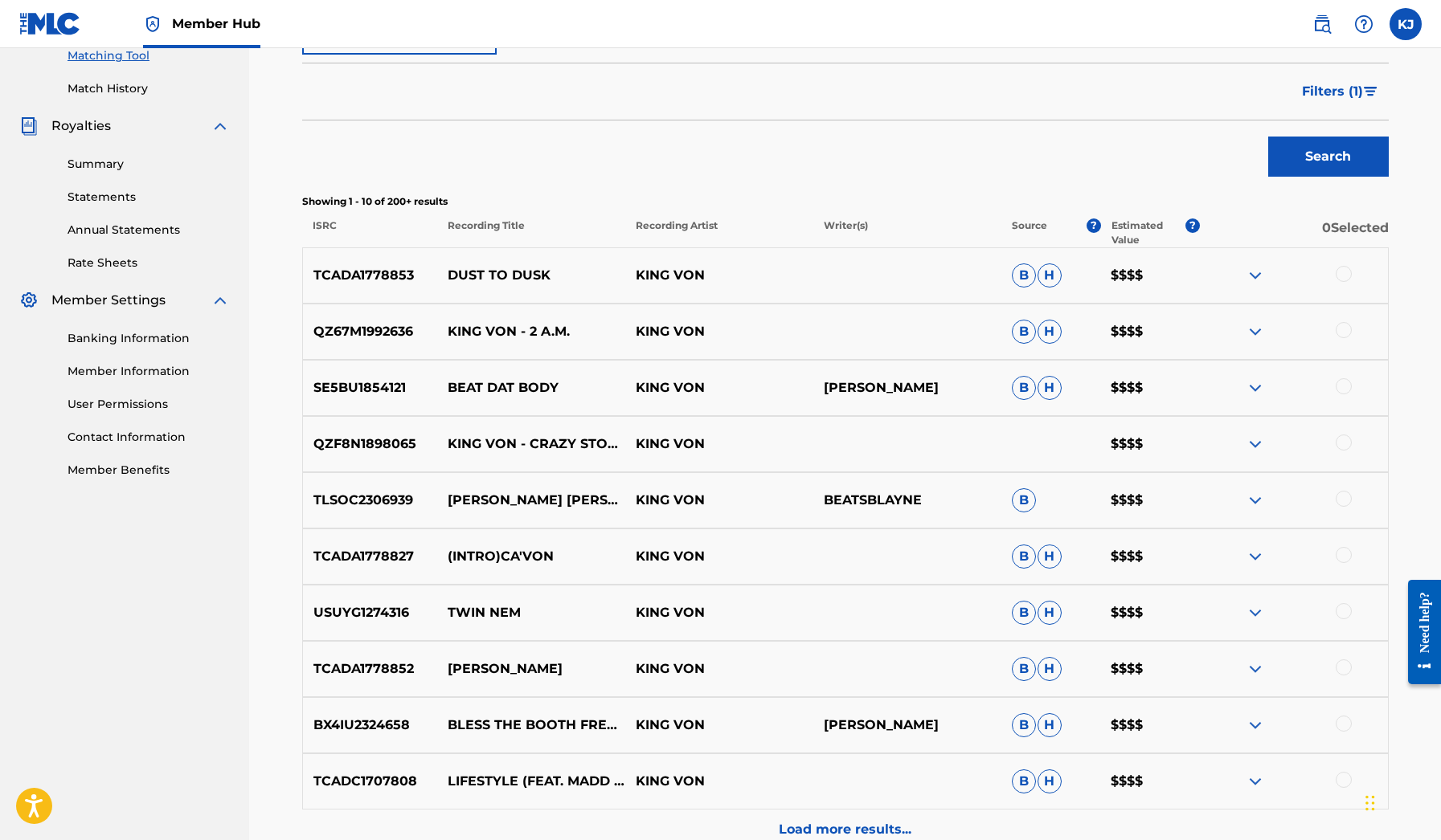
scroll to position [424, 0]
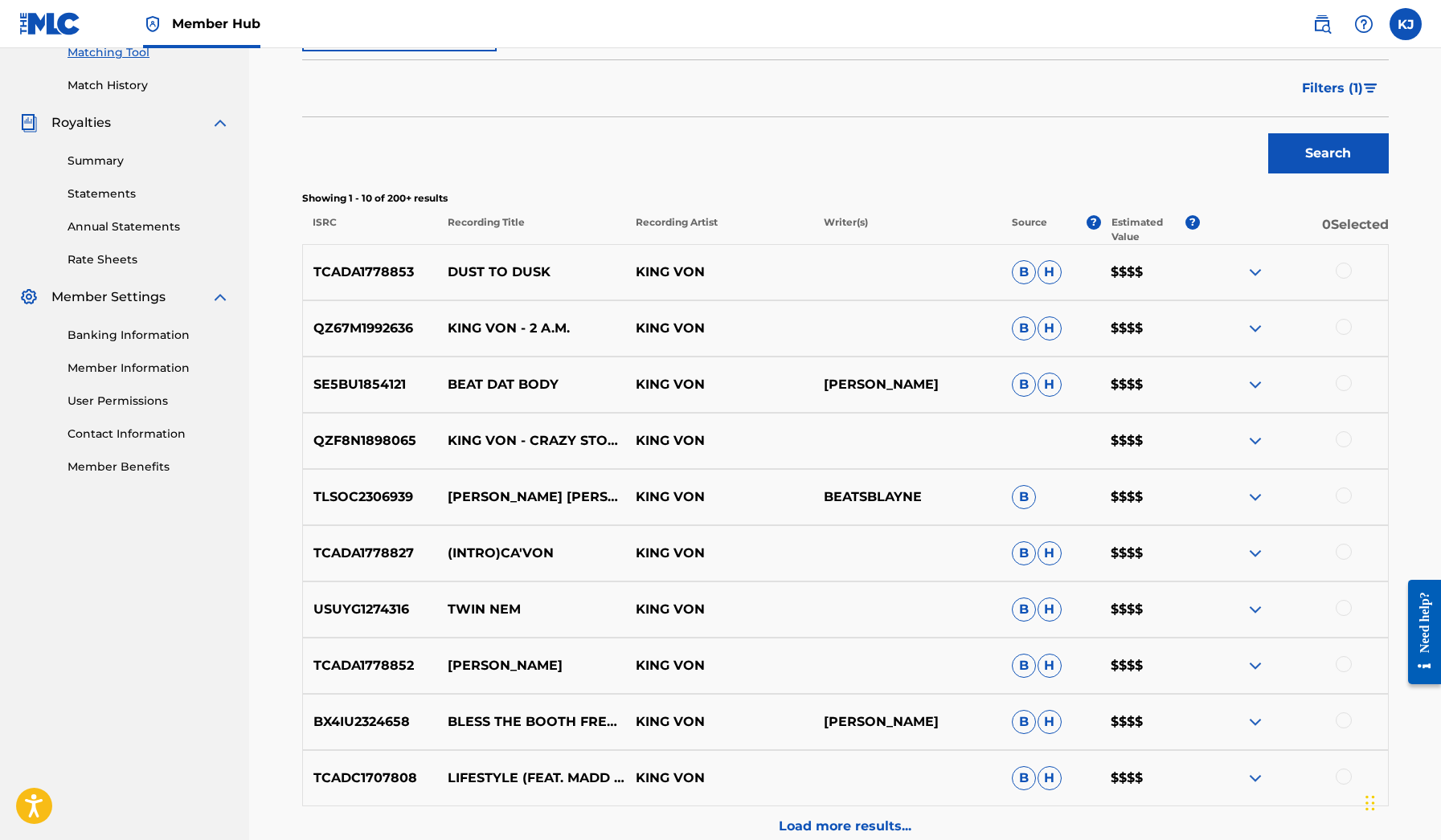
click at [1249, 331] on img at bounding box center [1254, 328] width 20 height 20
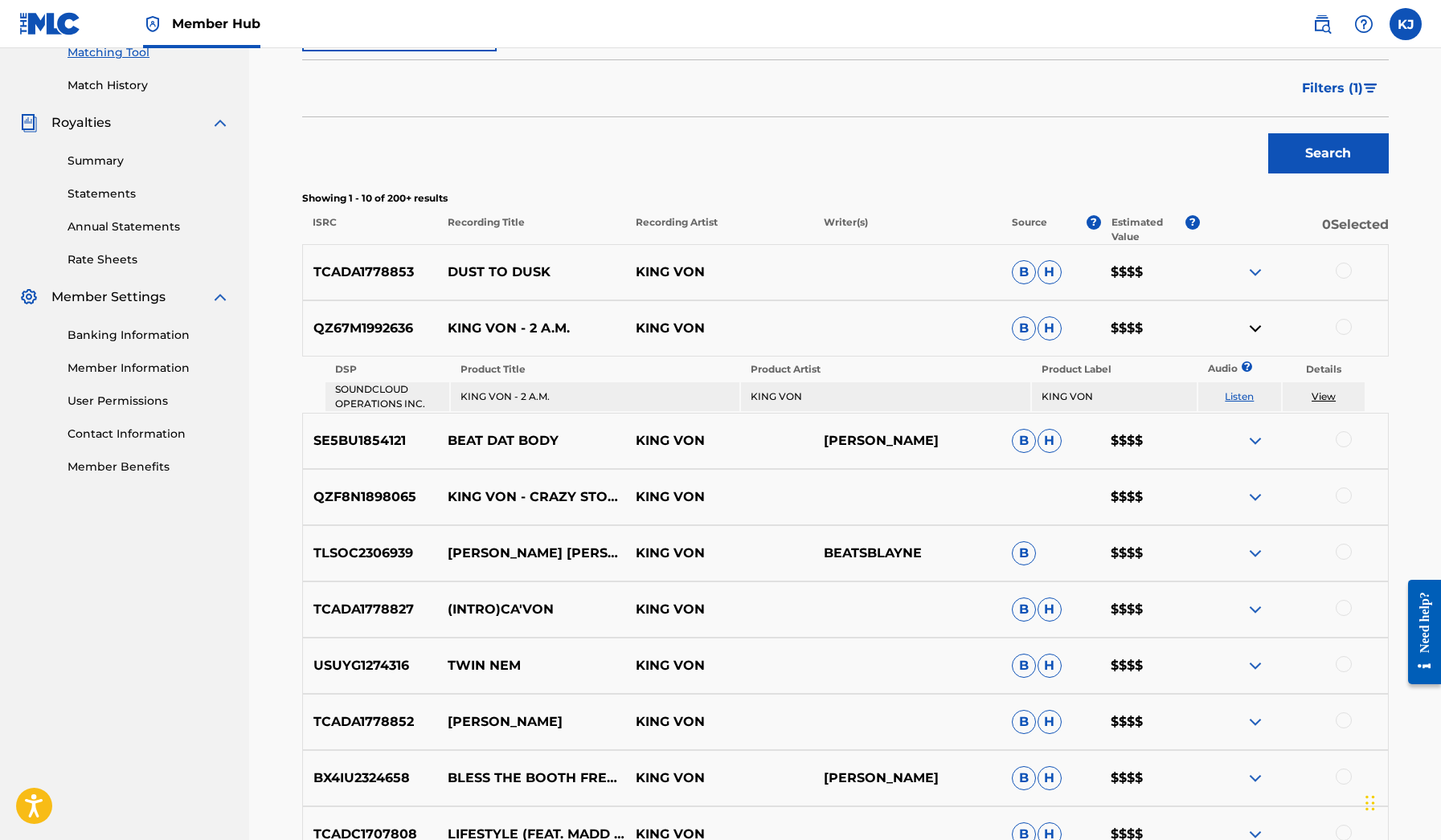
click at [1253, 276] on img at bounding box center [1254, 272] width 20 height 20
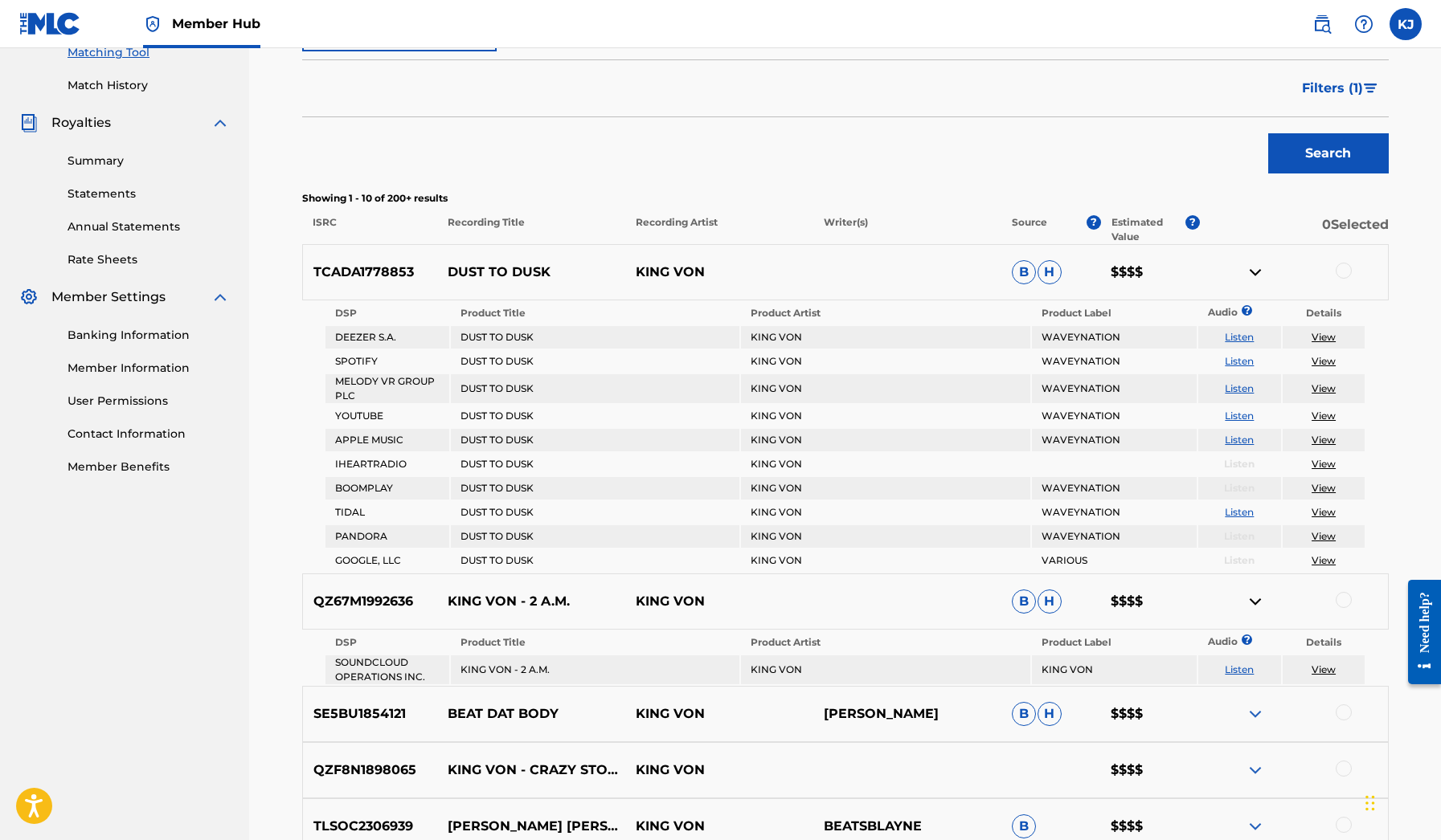
click at [1240, 666] on link "Listen" at bounding box center [1238, 669] width 29 height 12
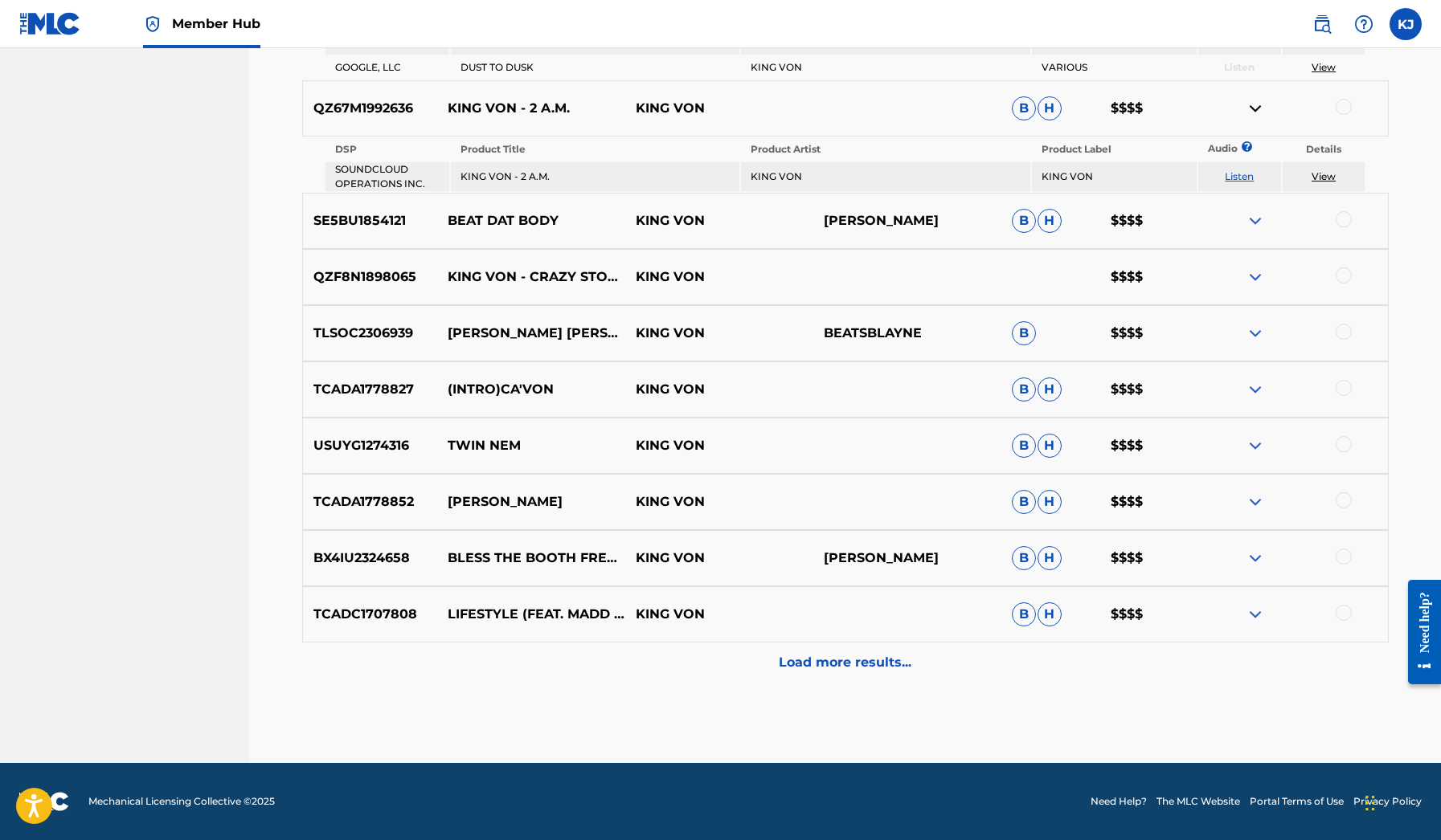
scroll to position [918, 0]
click at [1253, 276] on img at bounding box center [1254, 277] width 20 height 20
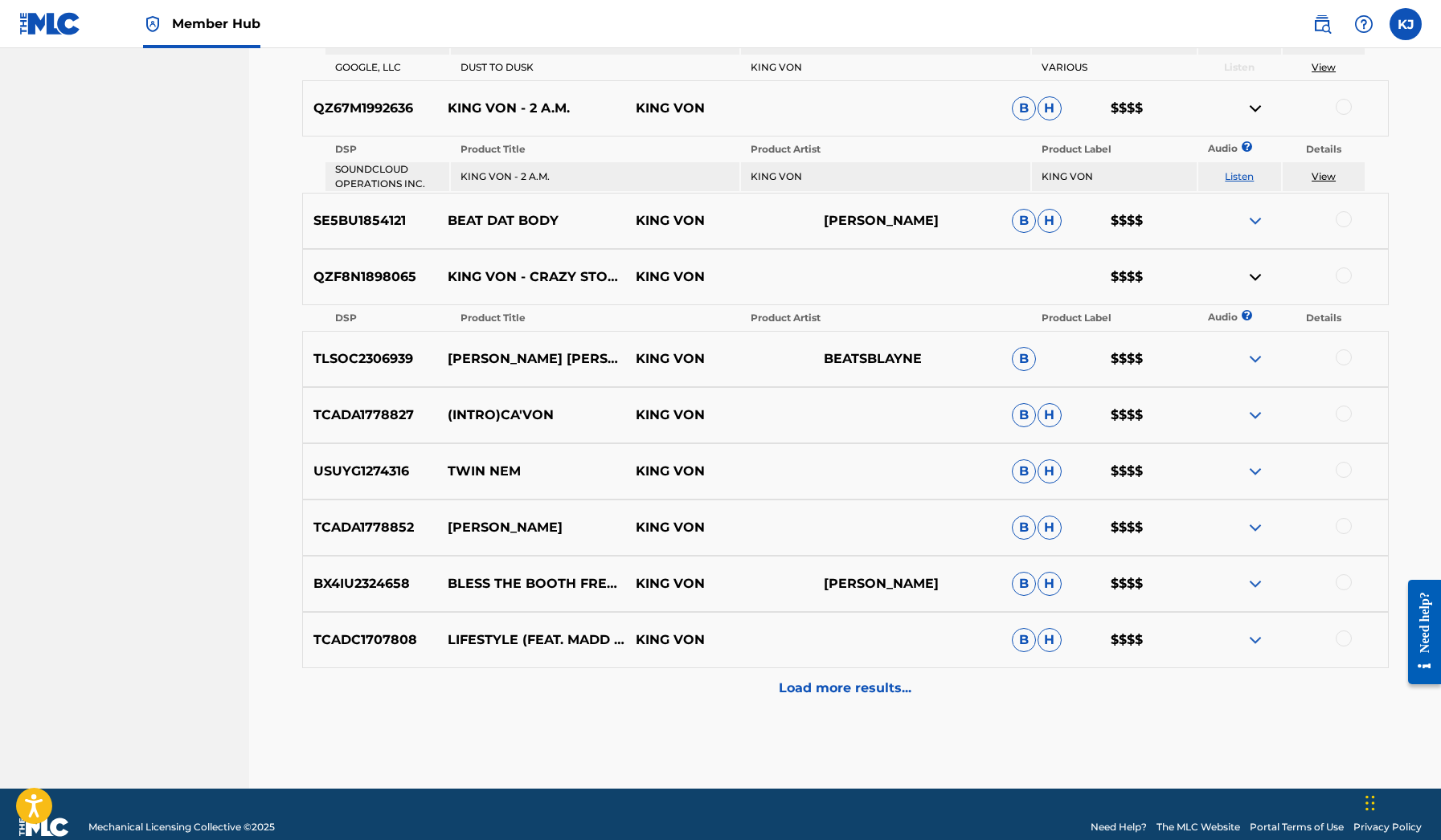
click at [1251, 218] on img at bounding box center [1254, 220] width 20 height 20
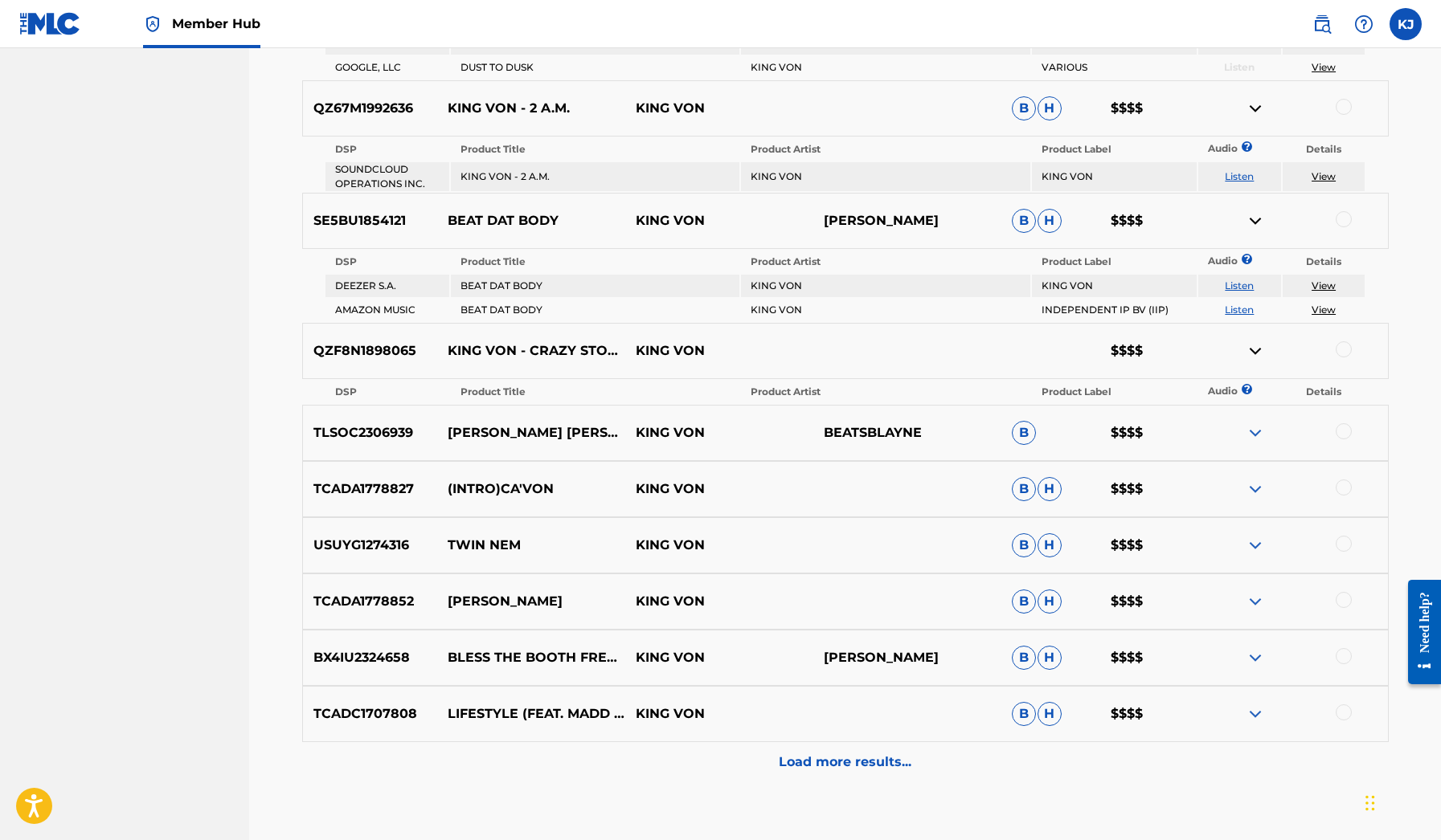
click at [1248, 424] on img at bounding box center [1254, 433] width 20 height 20
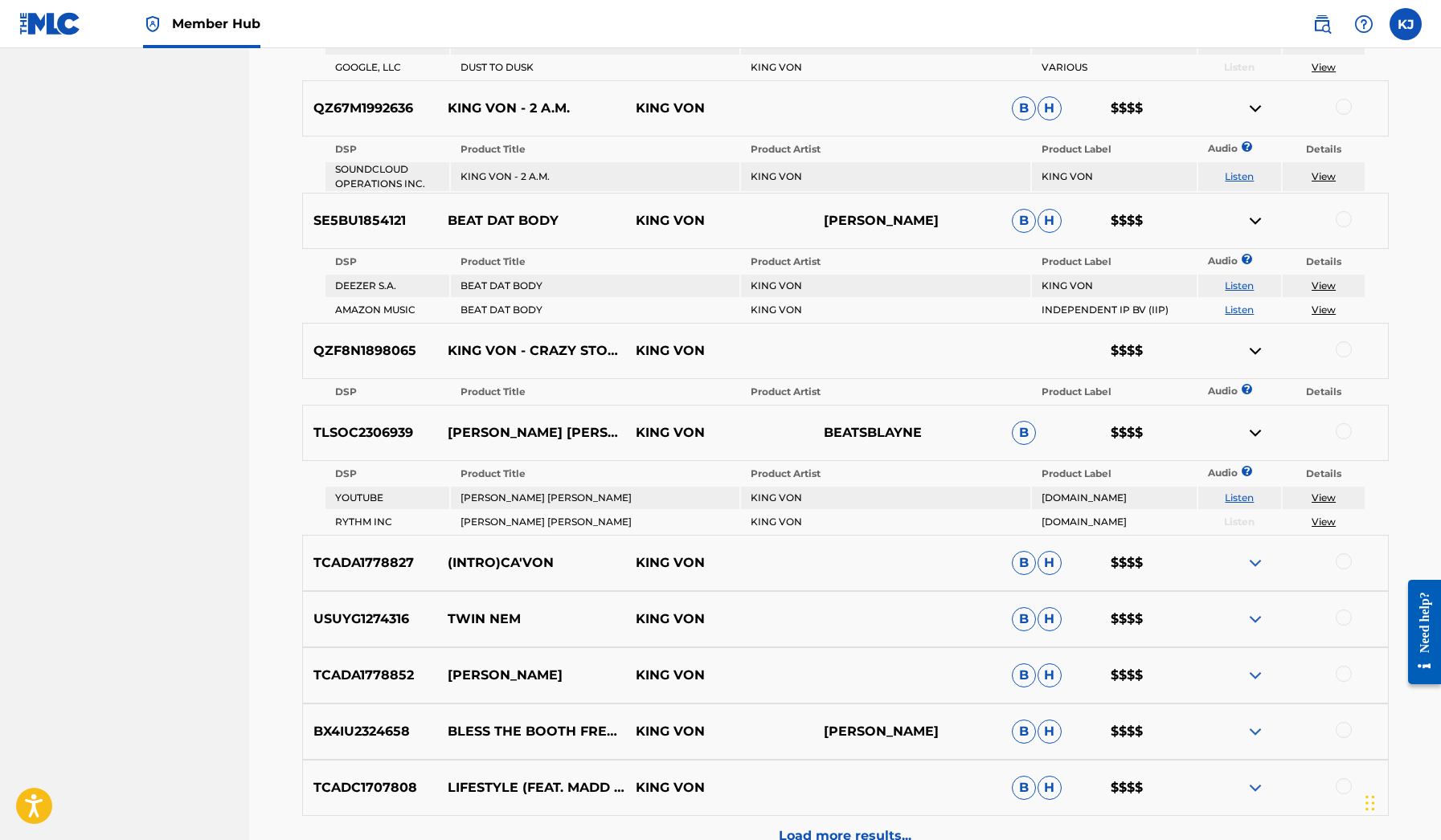
click at [1239, 499] on link "Listen" at bounding box center [1238, 497] width 29 height 12
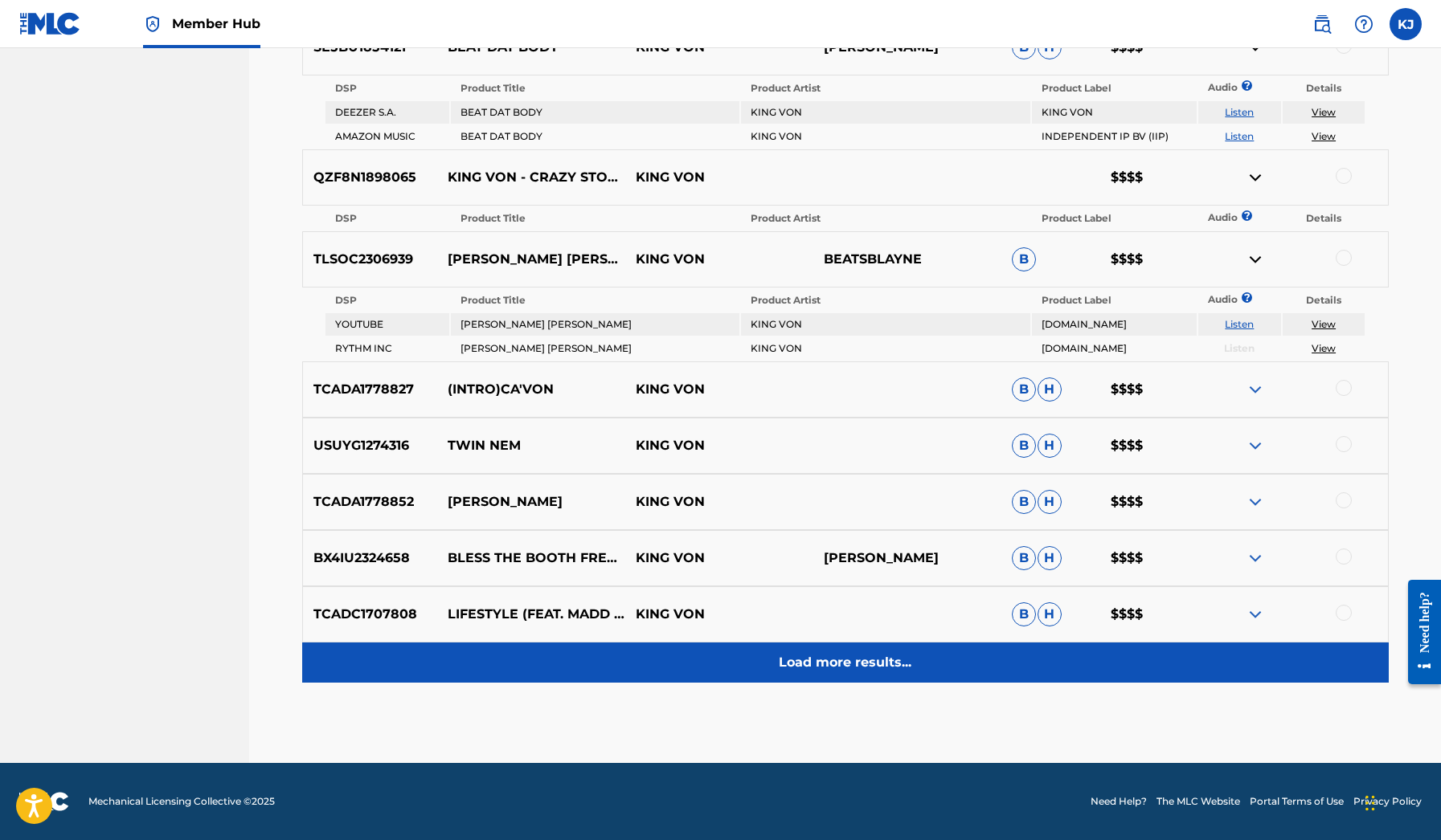
click at [834, 654] on p "Load more results..." at bounding box center [844, 663] width 132 height 20
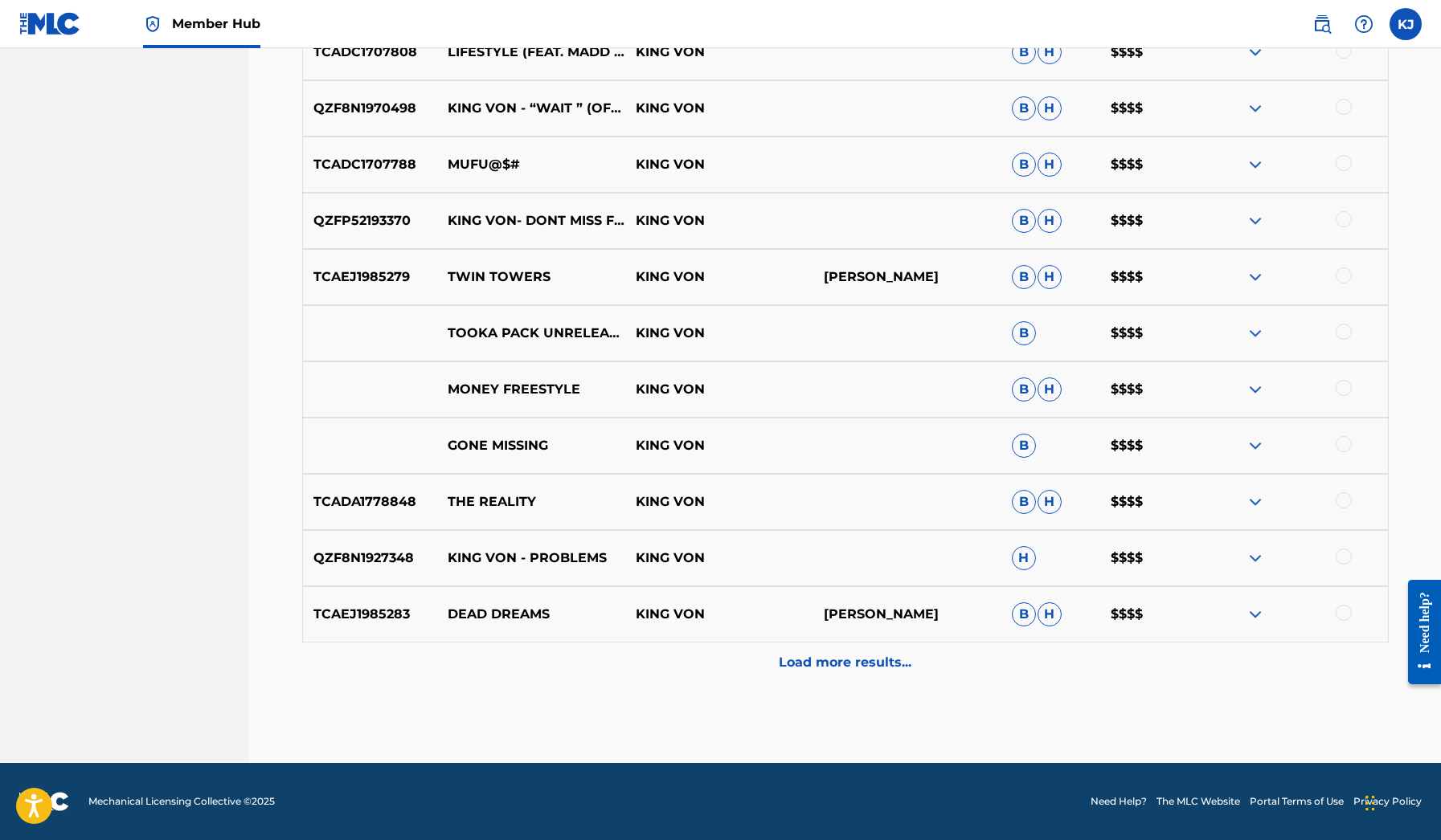
scroll to position [1150, 0]
click at [1244, 561] on div at bounding box center [1293, 558] width 188 height 20
click at [1250, 510] on img at bounding box center [1254, 502] width 20 height 20
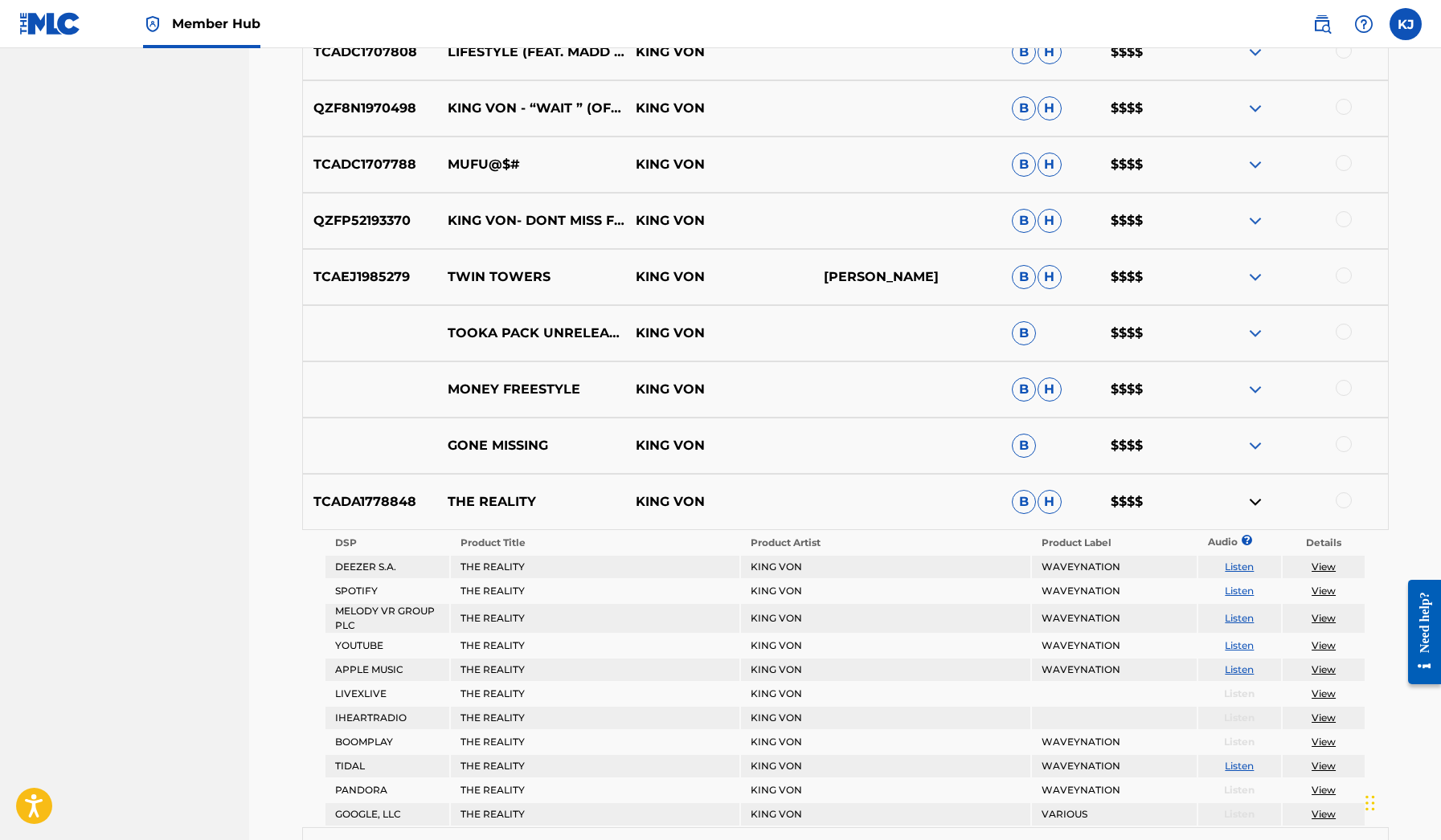
click at [1250, 510] on img at bounding box center [1254, 502] width 20 height 20
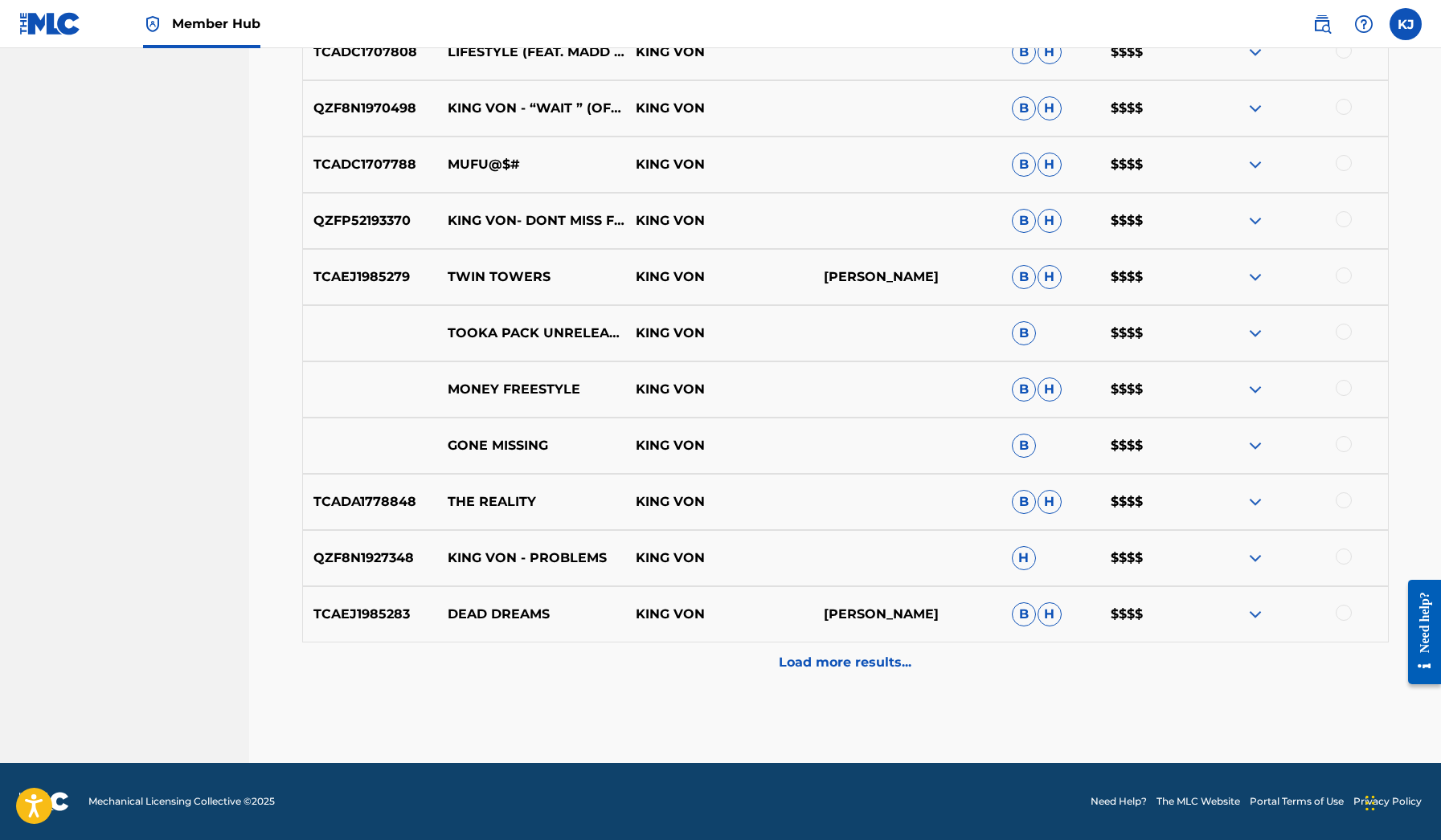
click at [1253, 554] on img at bounding box center [1254, 558] width 20 height 20
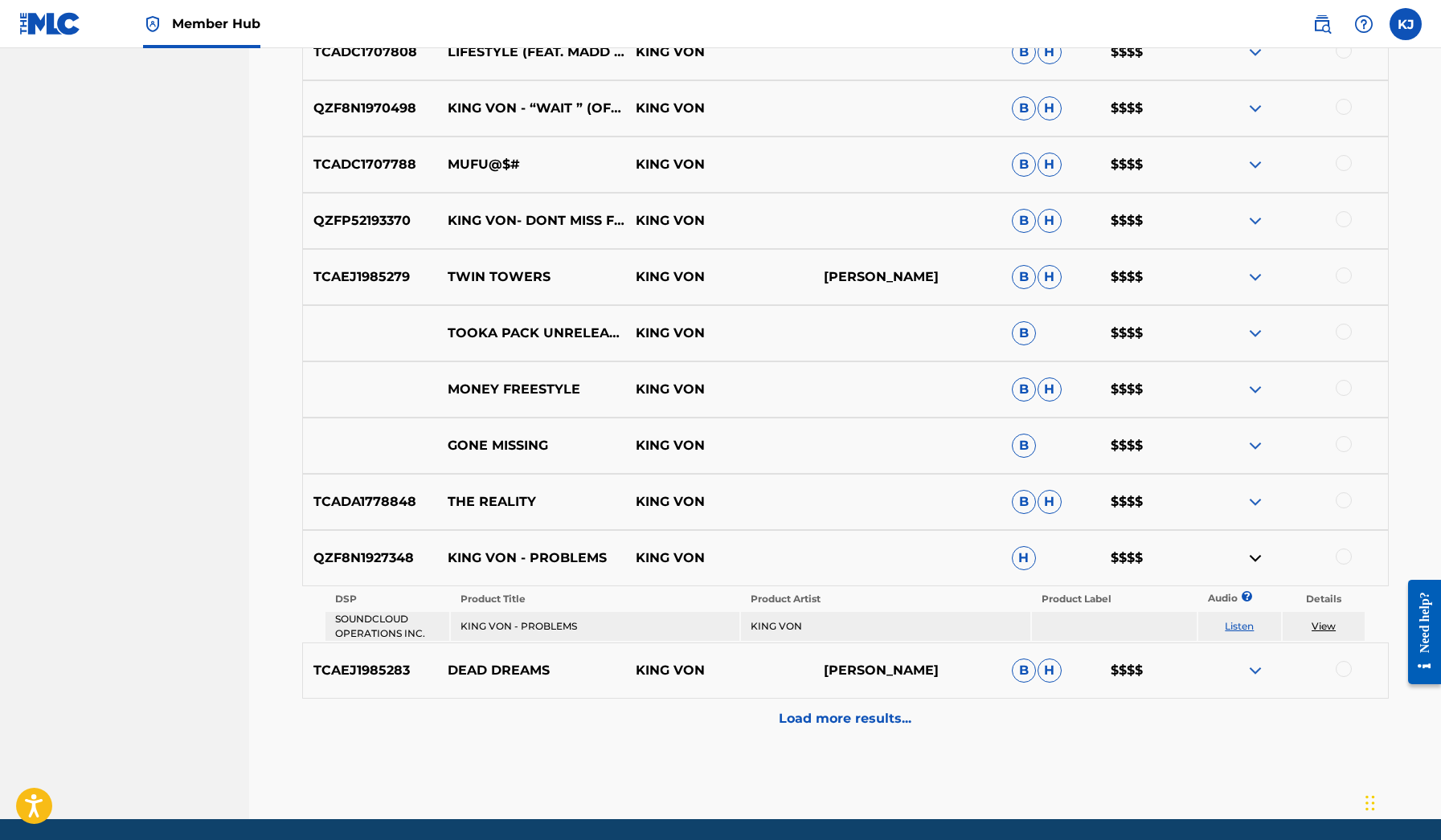
click at [1240, 626] on link "Listen" at bounding box center [1238, 626] width 29 height 12
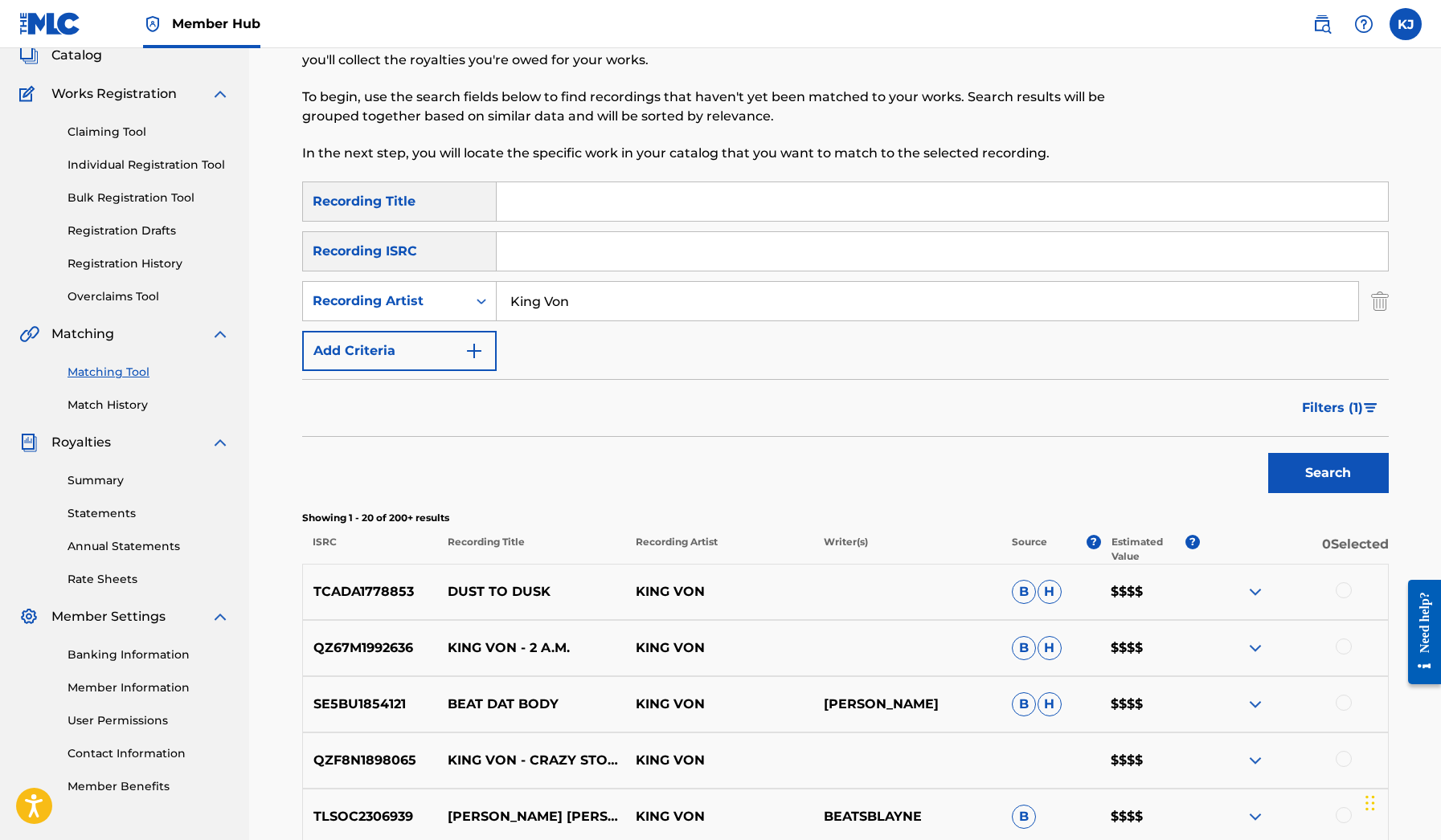
scroll to position [172, 0]
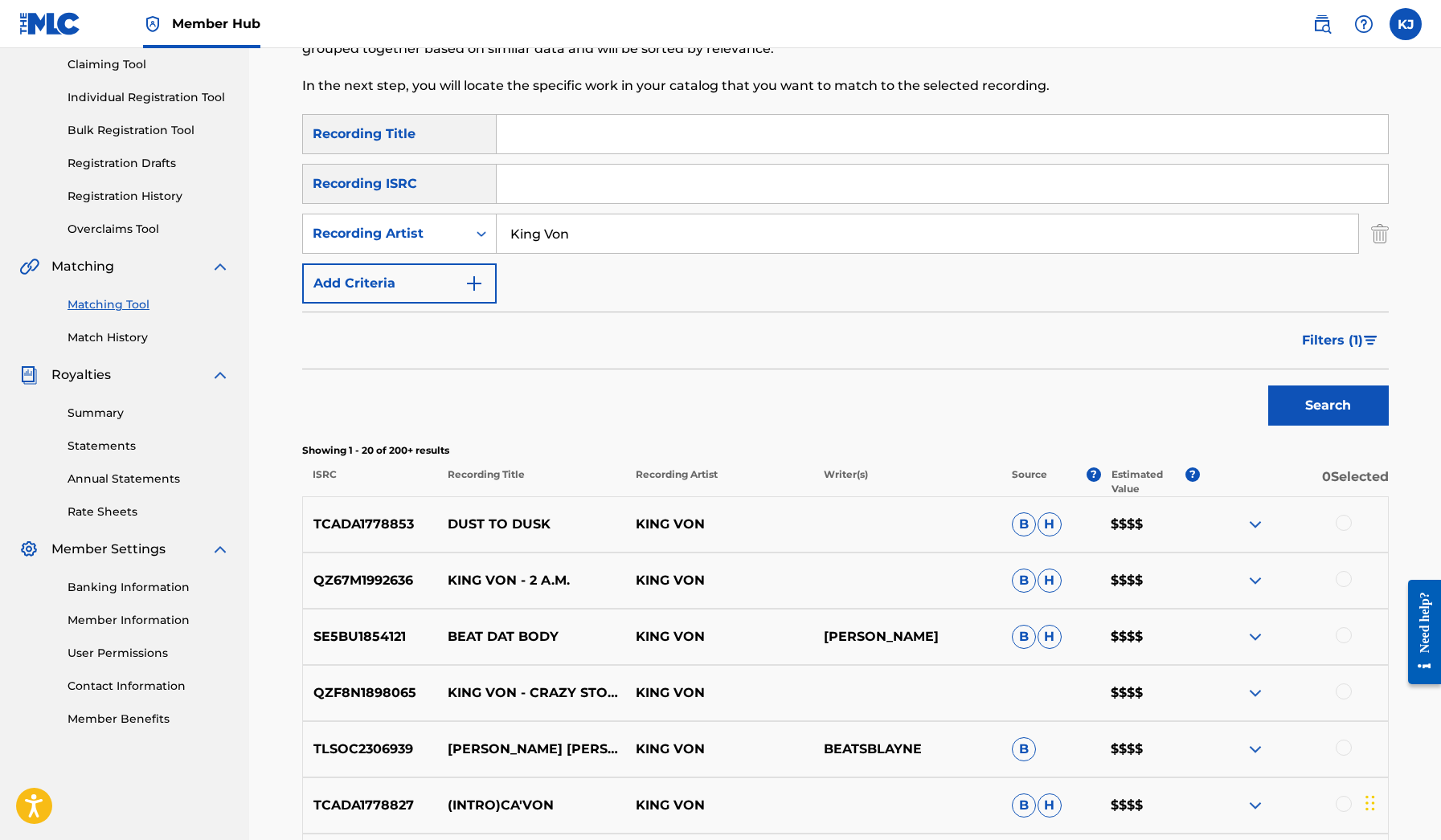
click at [1254, 524] on img at bounding box center [1254, 524] width 20 height 20
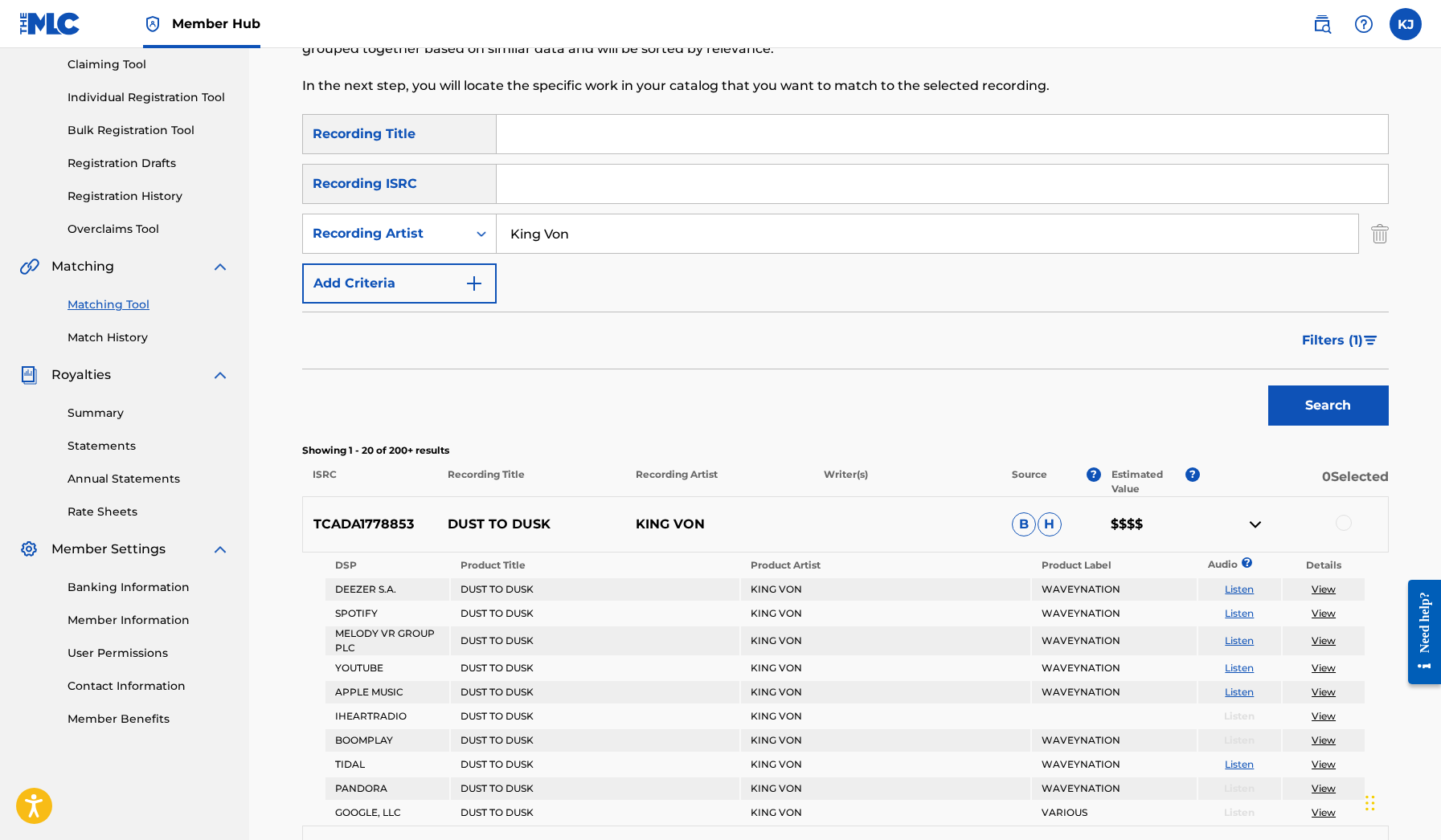
click at [1254, 524] on img at bounding box center [1254, 524] width 20 height 20
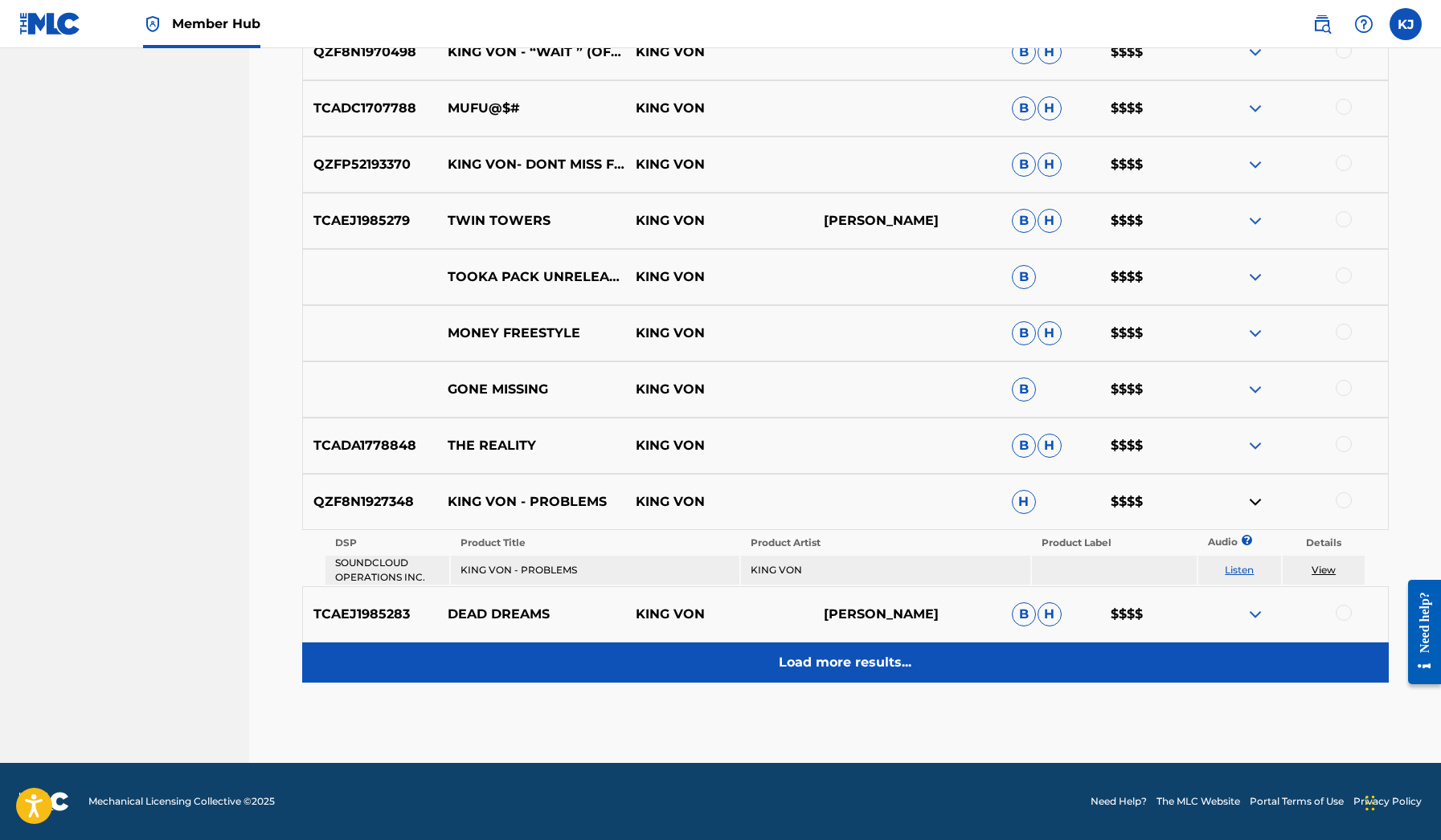
click at [835, 671] on p "Load more results..." at bounding box center [844, 663] width 132 height 20
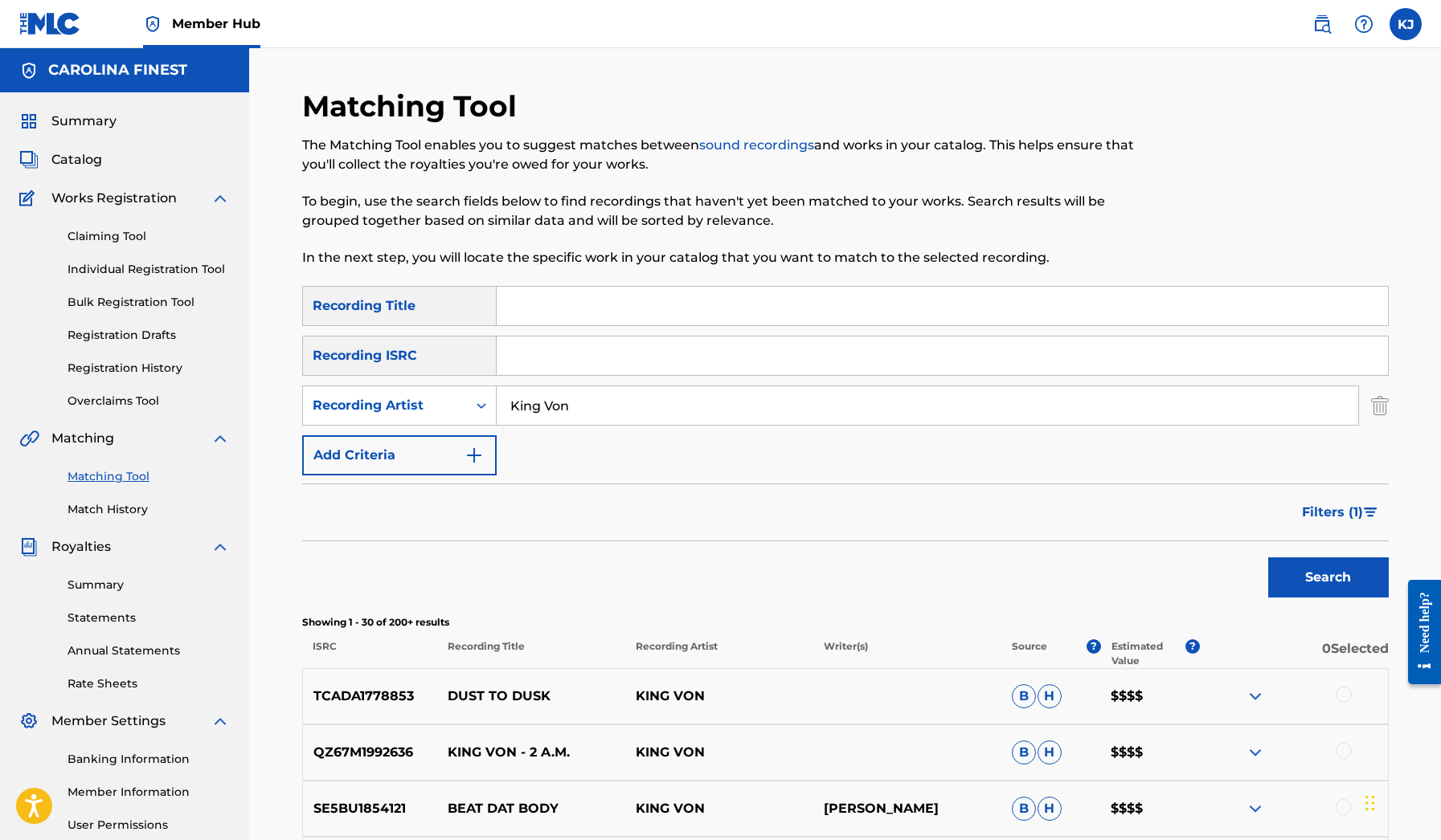
scroll to position [0, 0]
click at [1366, 495] on button "Filters ( 1 )" at bounding box center [1340, 512] width 97 height 40
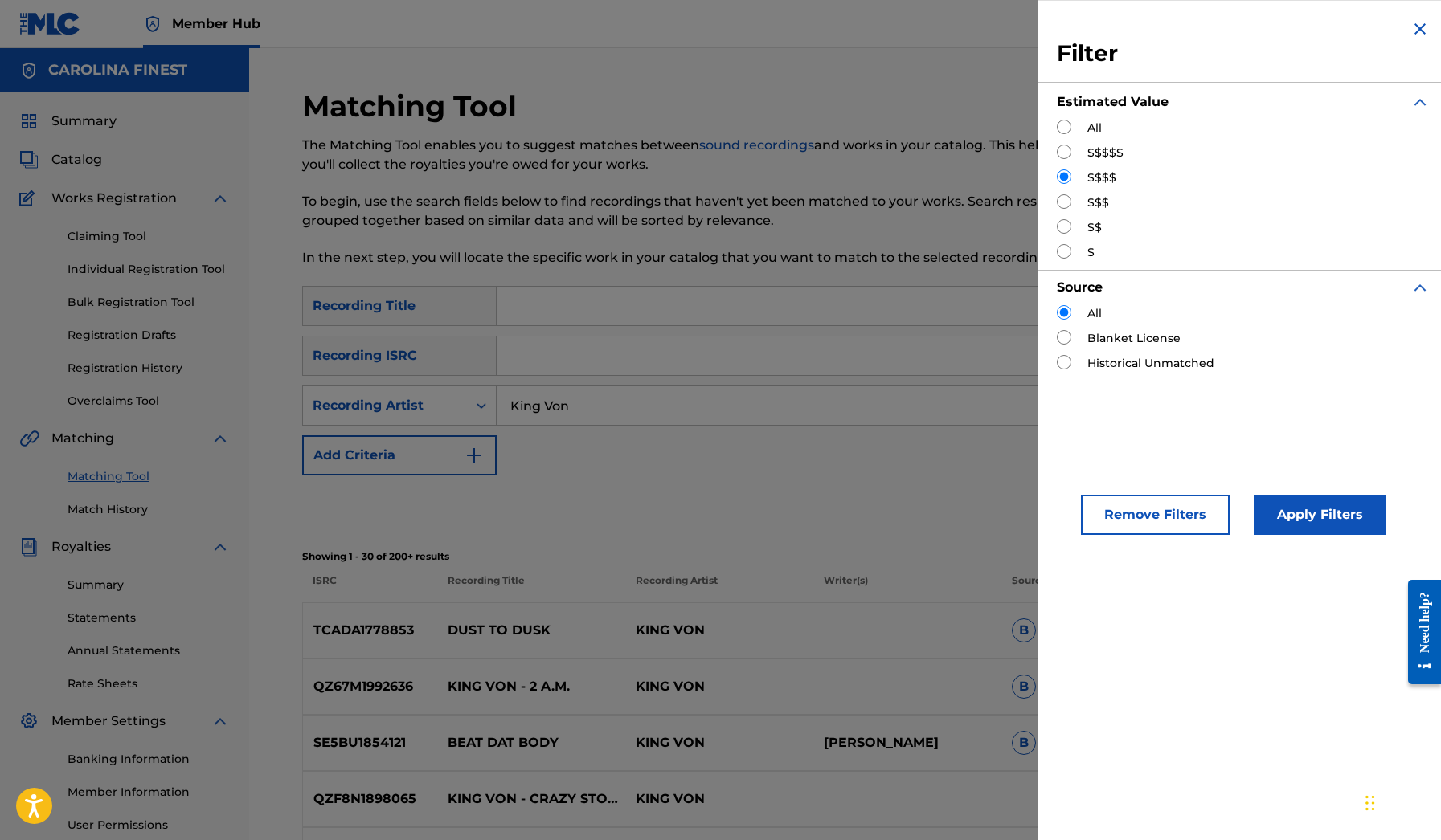
click at [1065, 123] on input "Search Form" at bounding box center [1063, 127] width 14 height 14
radio input "true"
click at [1306, 522] on button "Apply Filters" at bounding box center [1319, 515] width 132 height 40
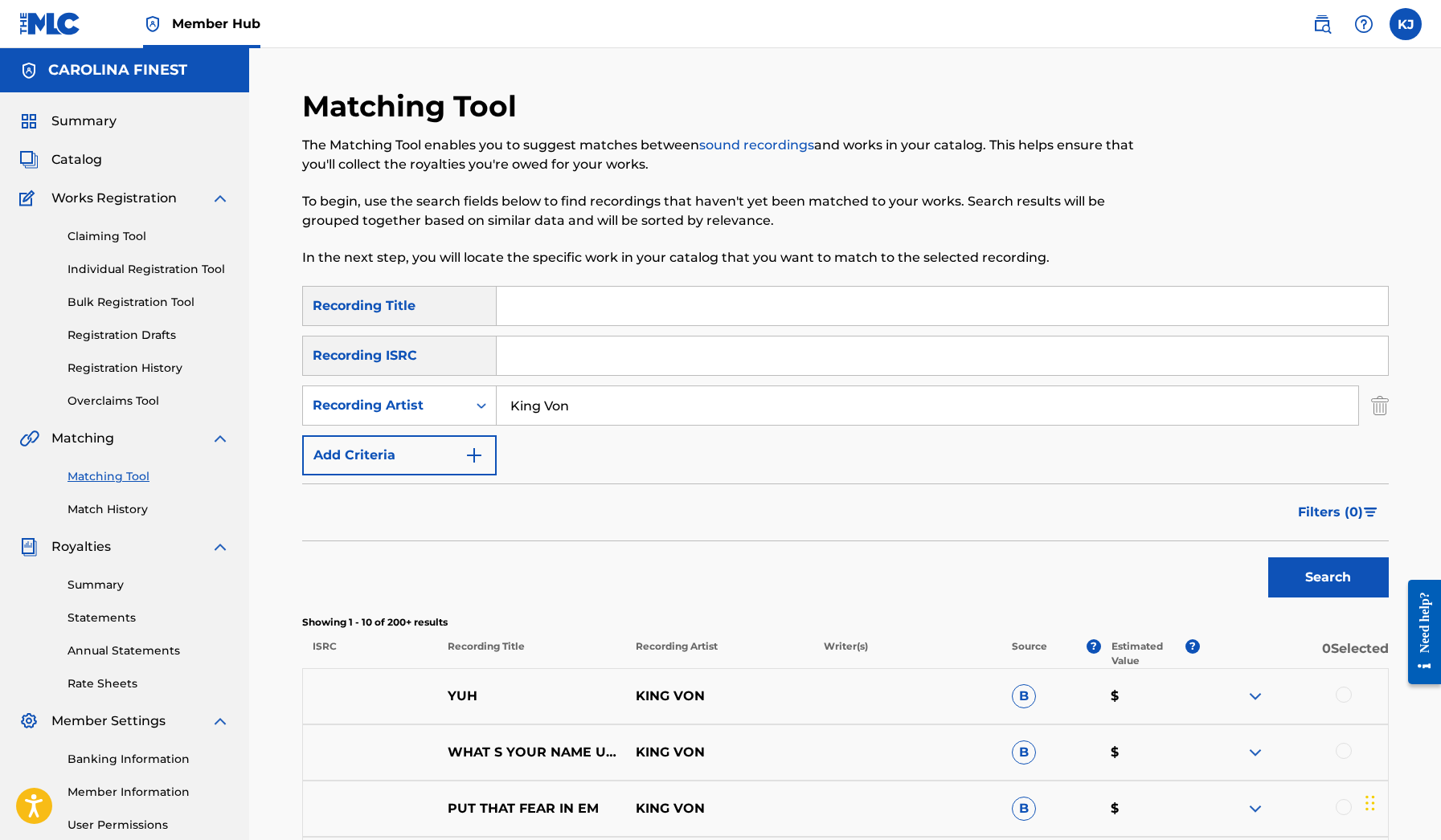
click at [641, 412] on input "King Von" at bounding box center [927, 405] width 862 height 38
type input "[PERSON_NAME]"
click at [1328, 578] on button "Search" at bounding box center [1328, 578] width 121 height 40
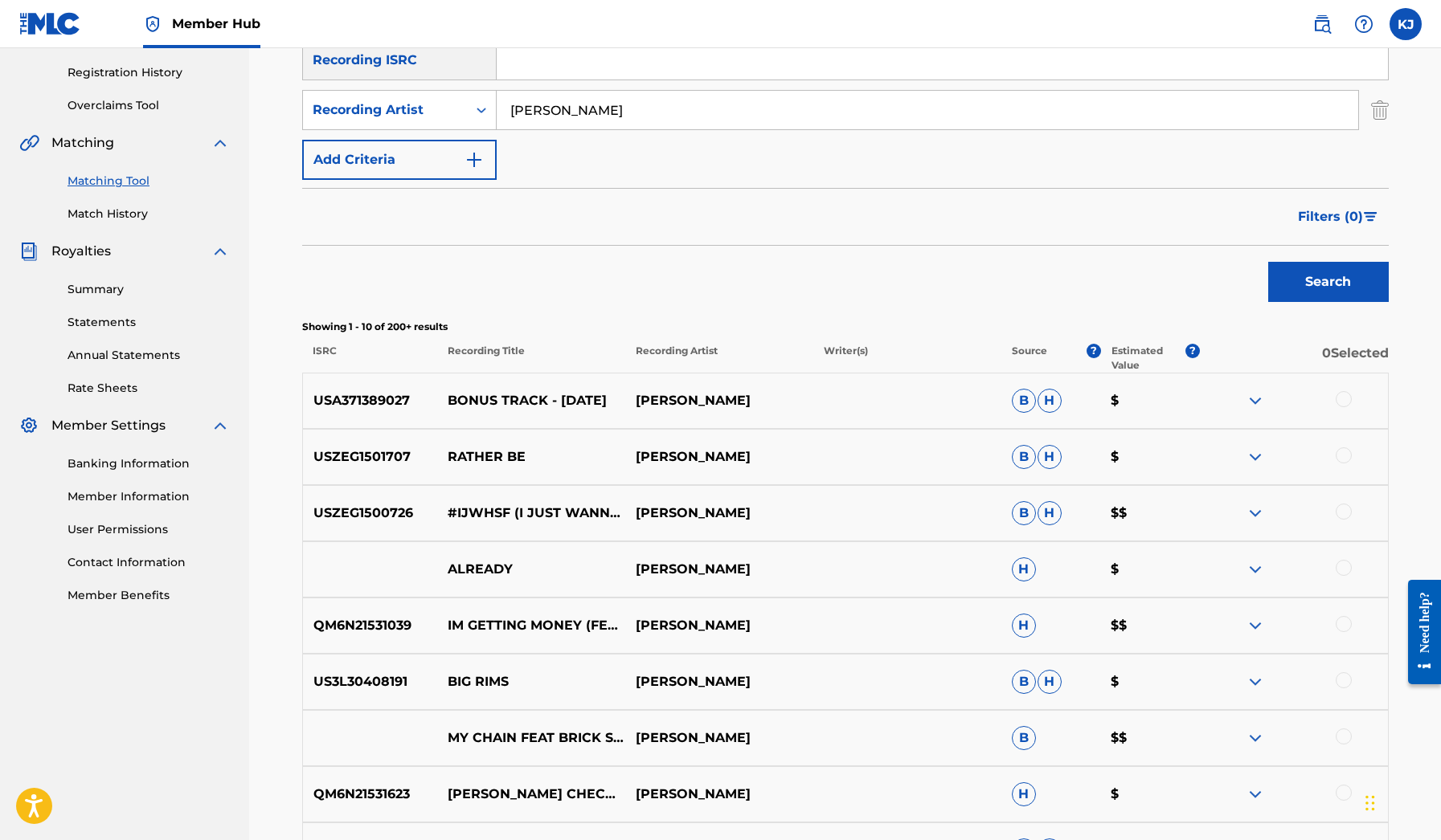
scroll to position [382, 0]
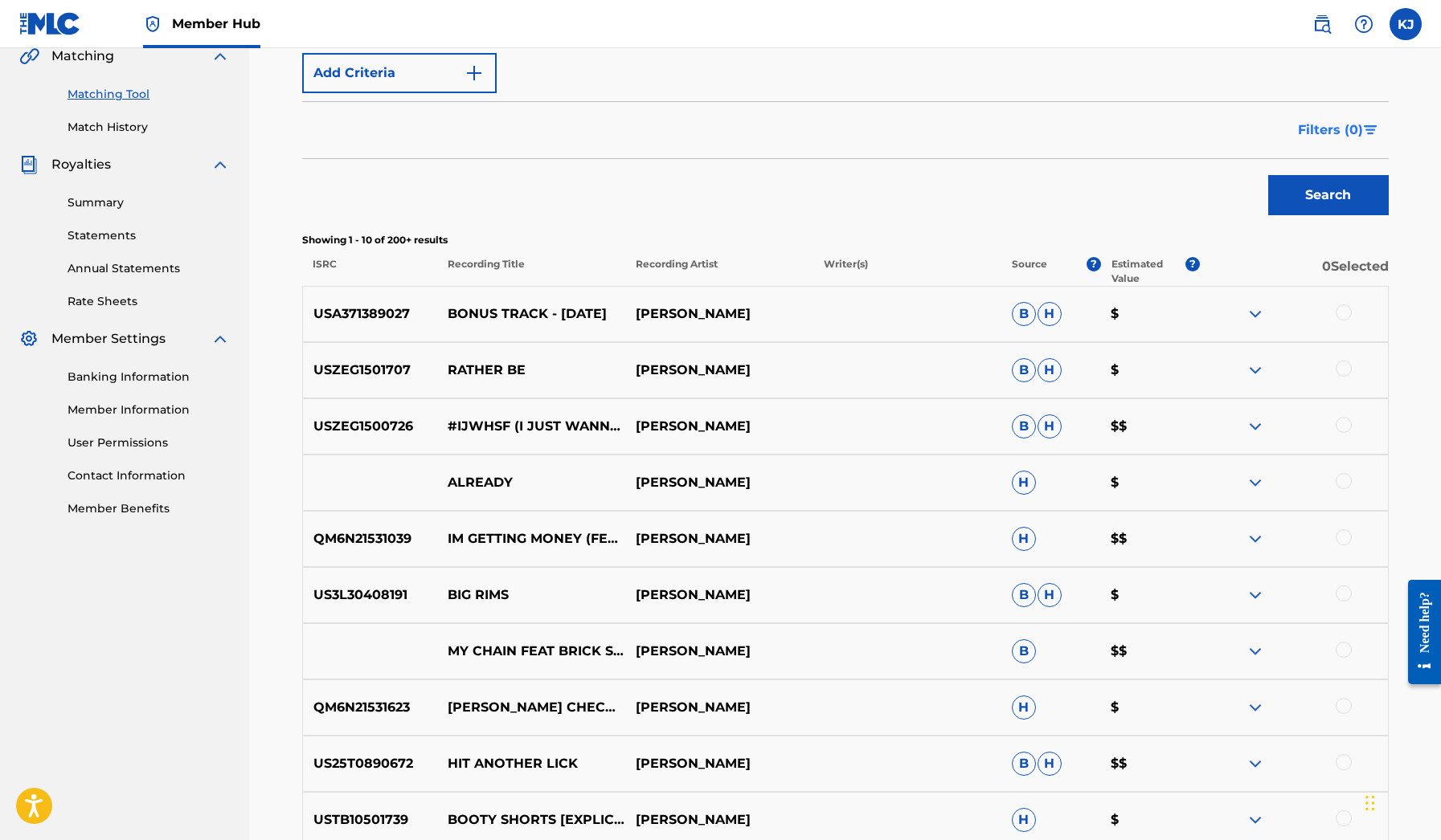
click at [1363, 129] on img "Search Form" at bounding box center [1370, 130] width 14 height 9
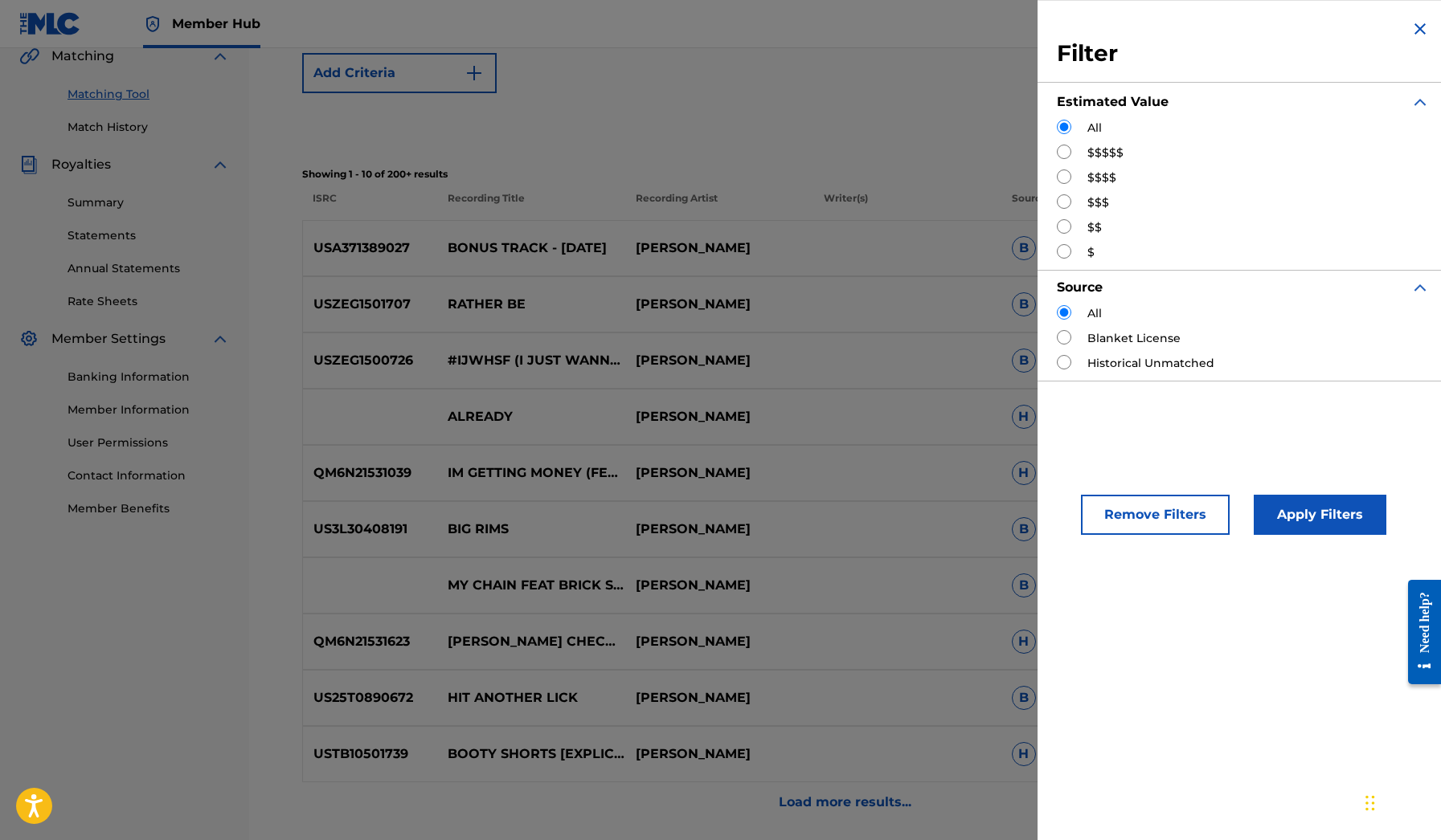
click at [1113, 151] on label "$$$$$" at bounding box center [1105, 153] width 37 height 17
click at [1063, 149] on input "Search Form" at bounding box center [1063, 151] width 14 height 14
radio input "true"
click at [1331, 520] on button "Apply Filters" at bounding box center [1319, 515] width 132 height 40
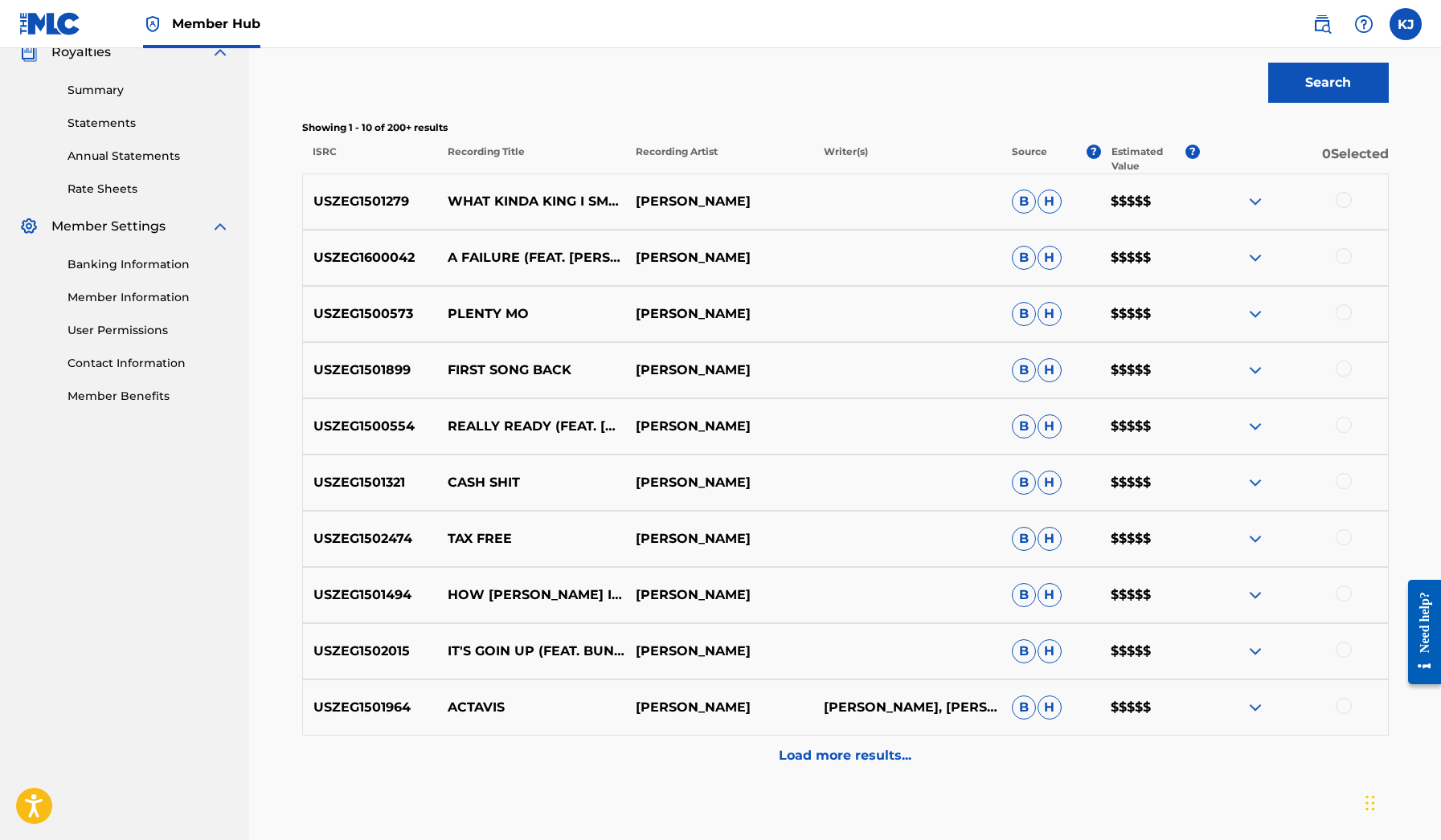
scroll to position [499, 0]
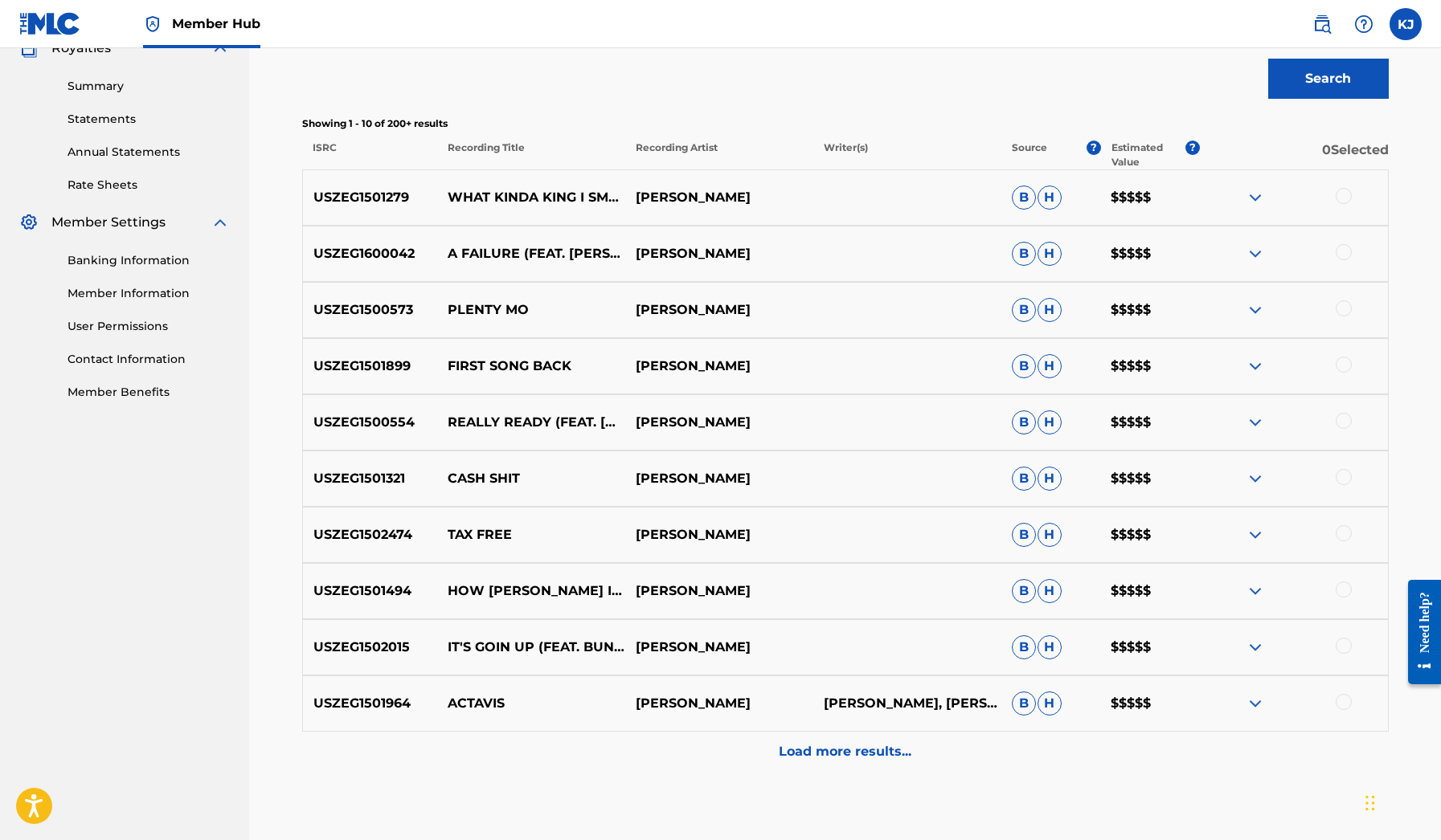
click at [1250, 707] on img at bounding box center [1254, 703] width 20 height 20
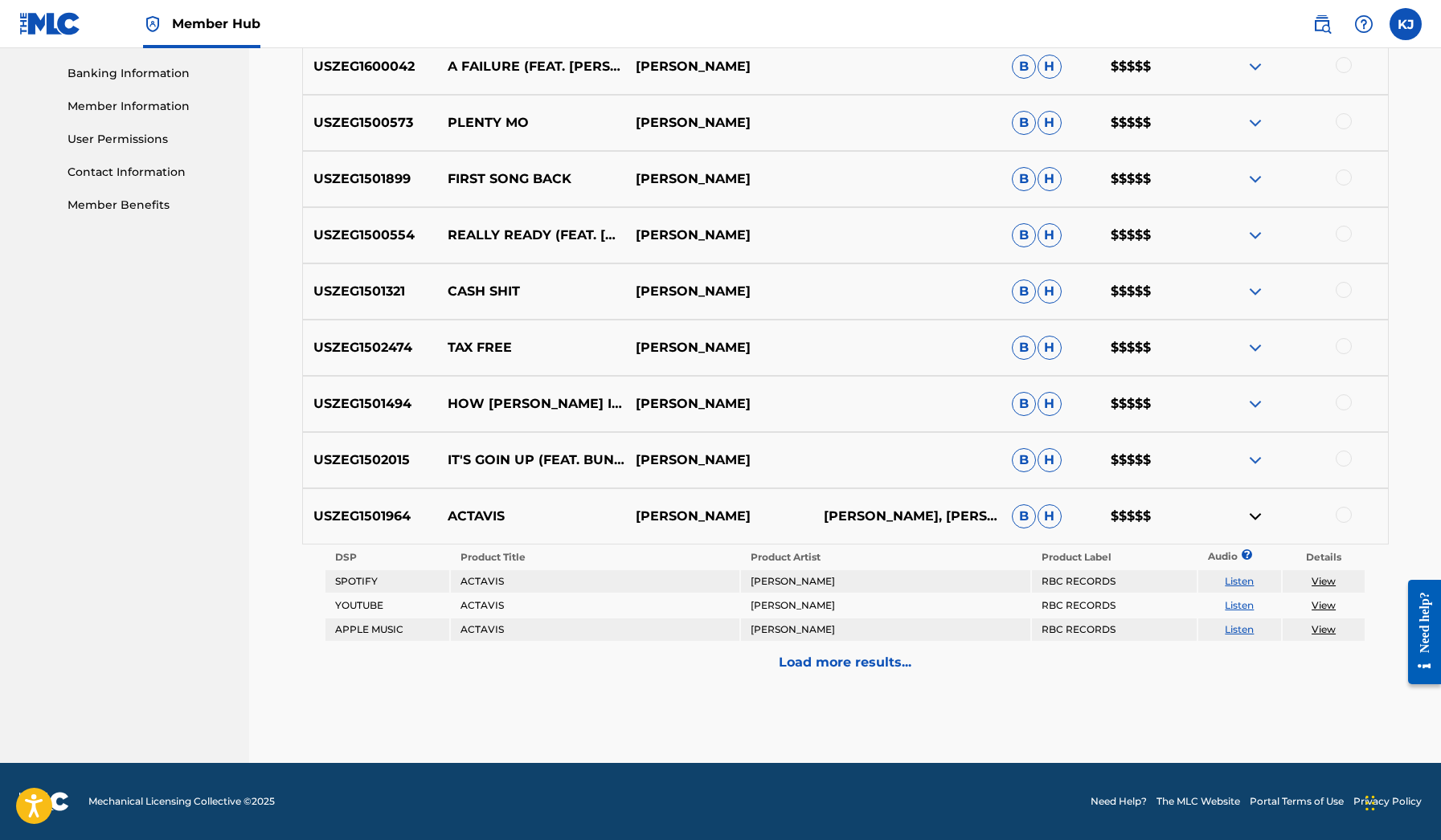
scroll to position [686, 0]
click at [1242, 605] on link "Listen" at bounding box center [1238, 605] width 29 height 12
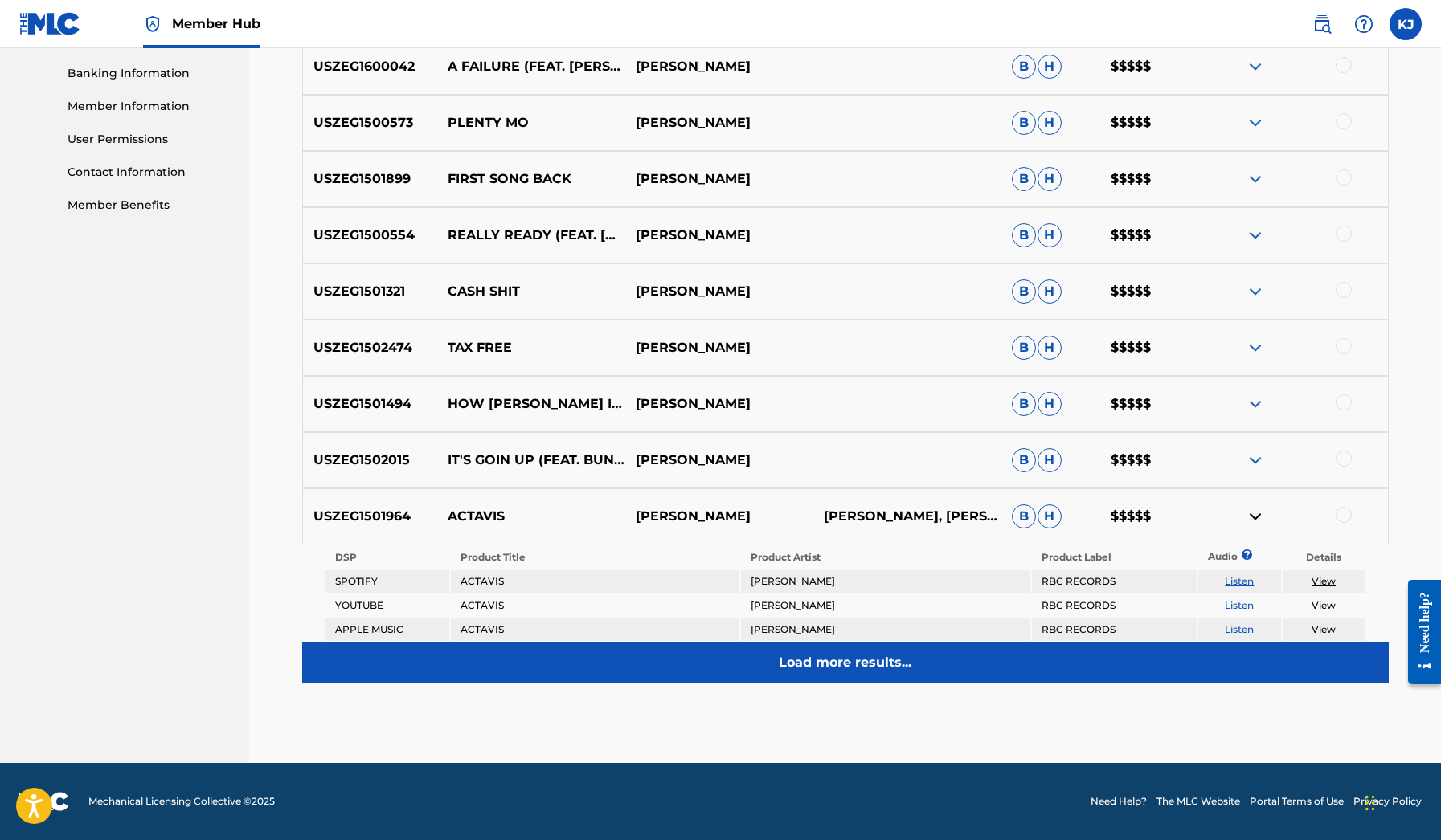
click at [840, 654] on p "Load more results..." at bounding box center [844, 663] width 132 height 20
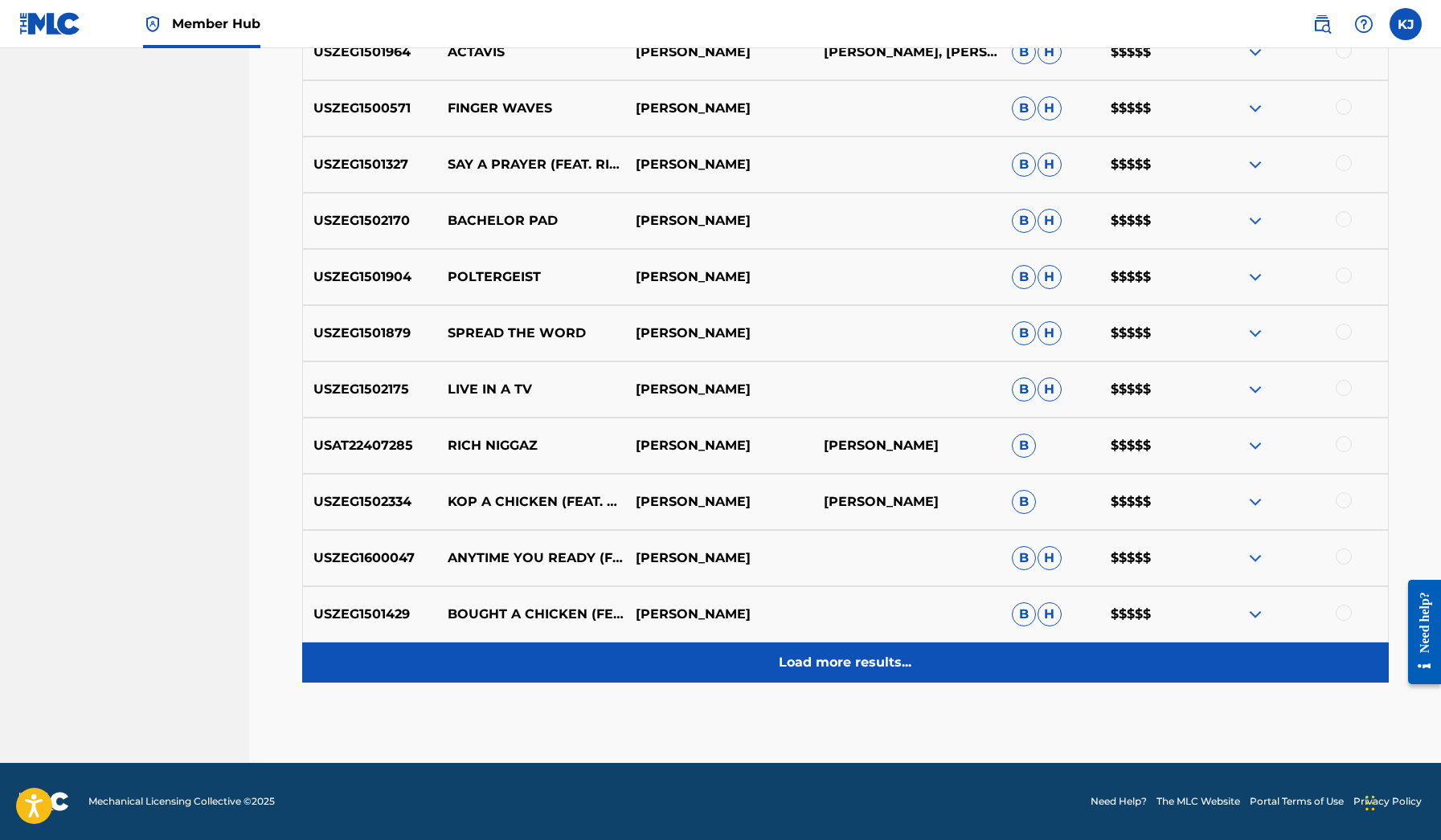
click at [833, 660] on p "Load more results..." at bounding box center [844, 663] width 132 height 20
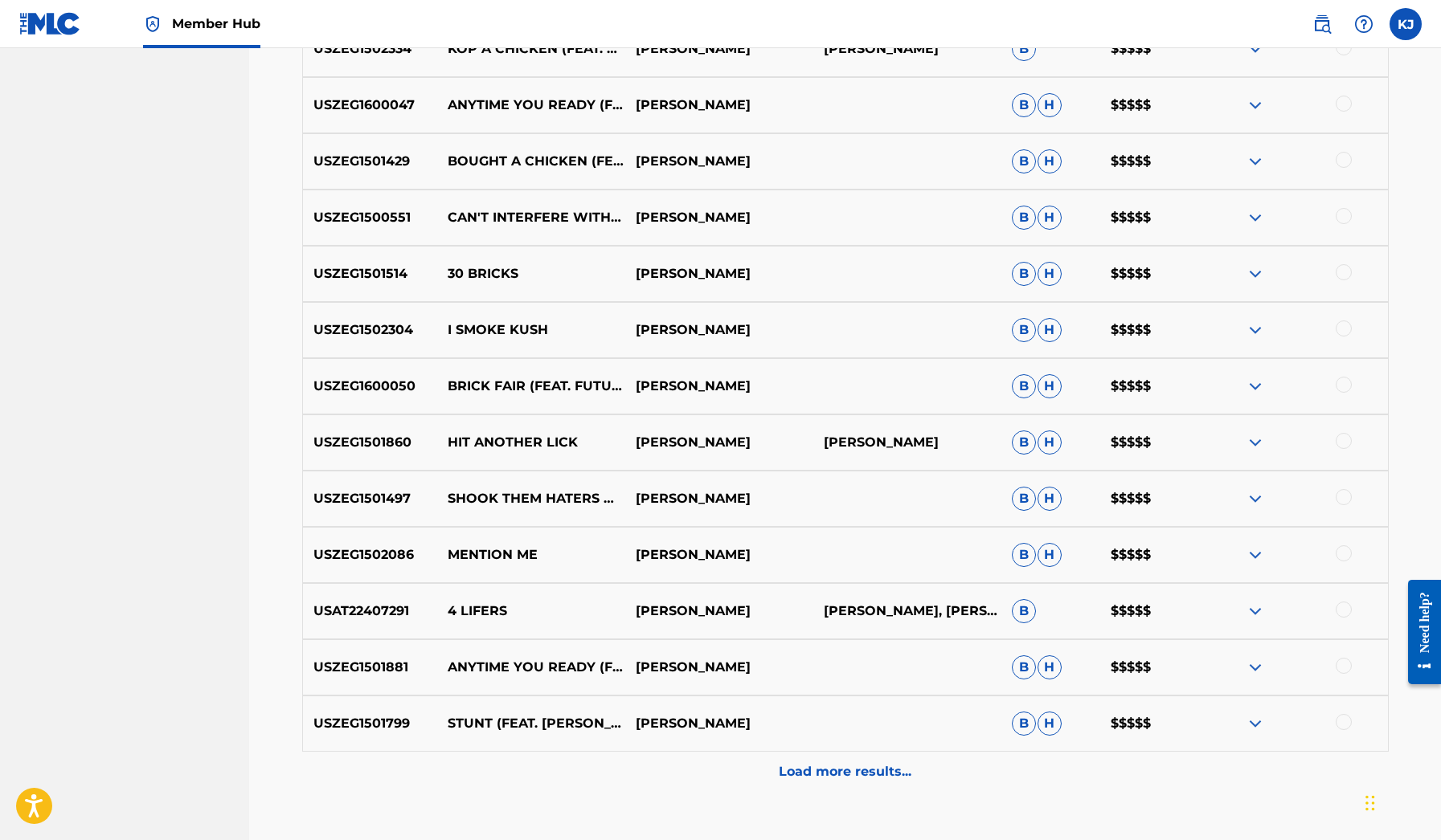
scroll to position [1646, 0]
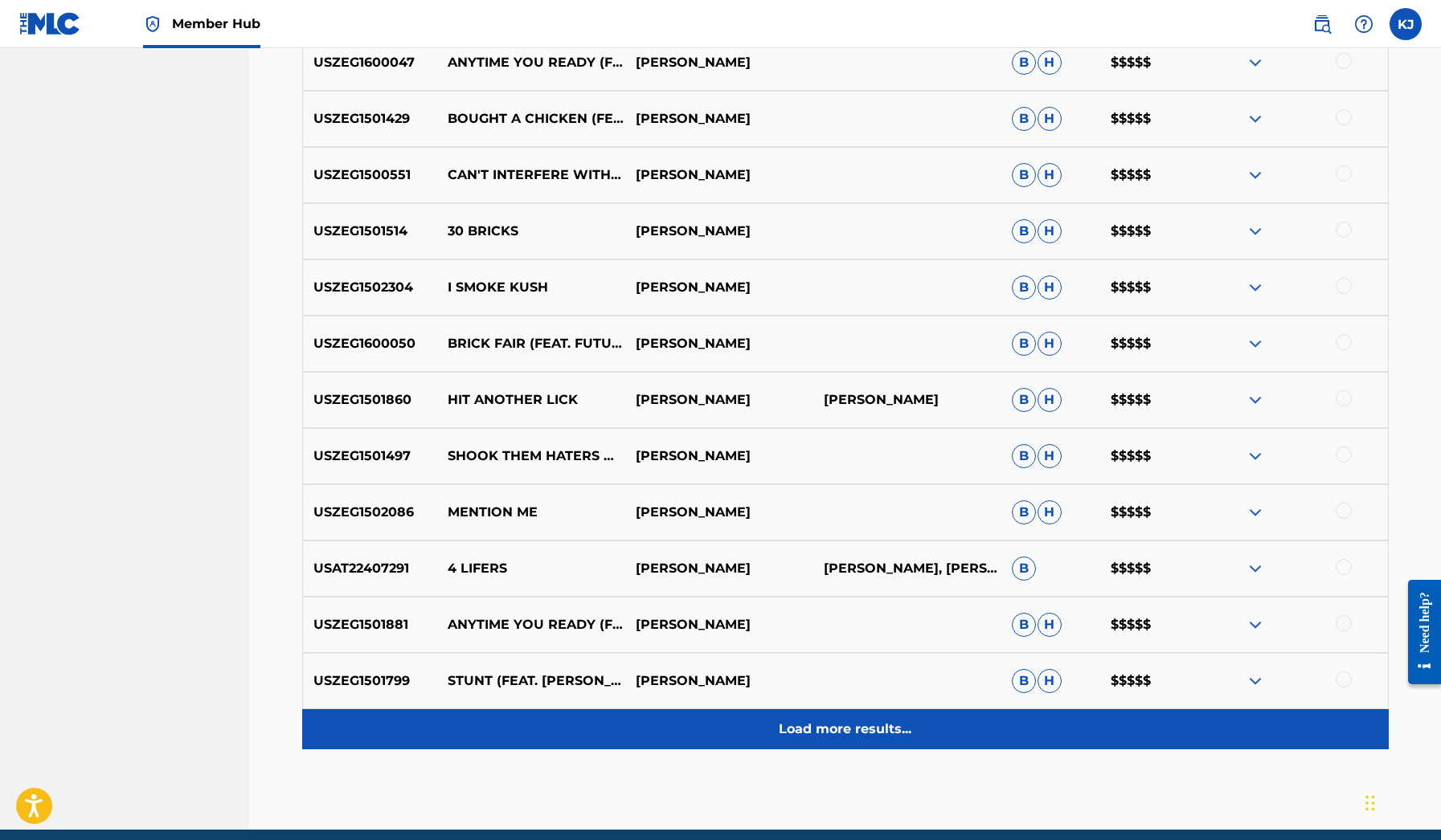
click at [880, 744] on div "Load more results..." at bounding box center [845, 729] width 1087 height 40
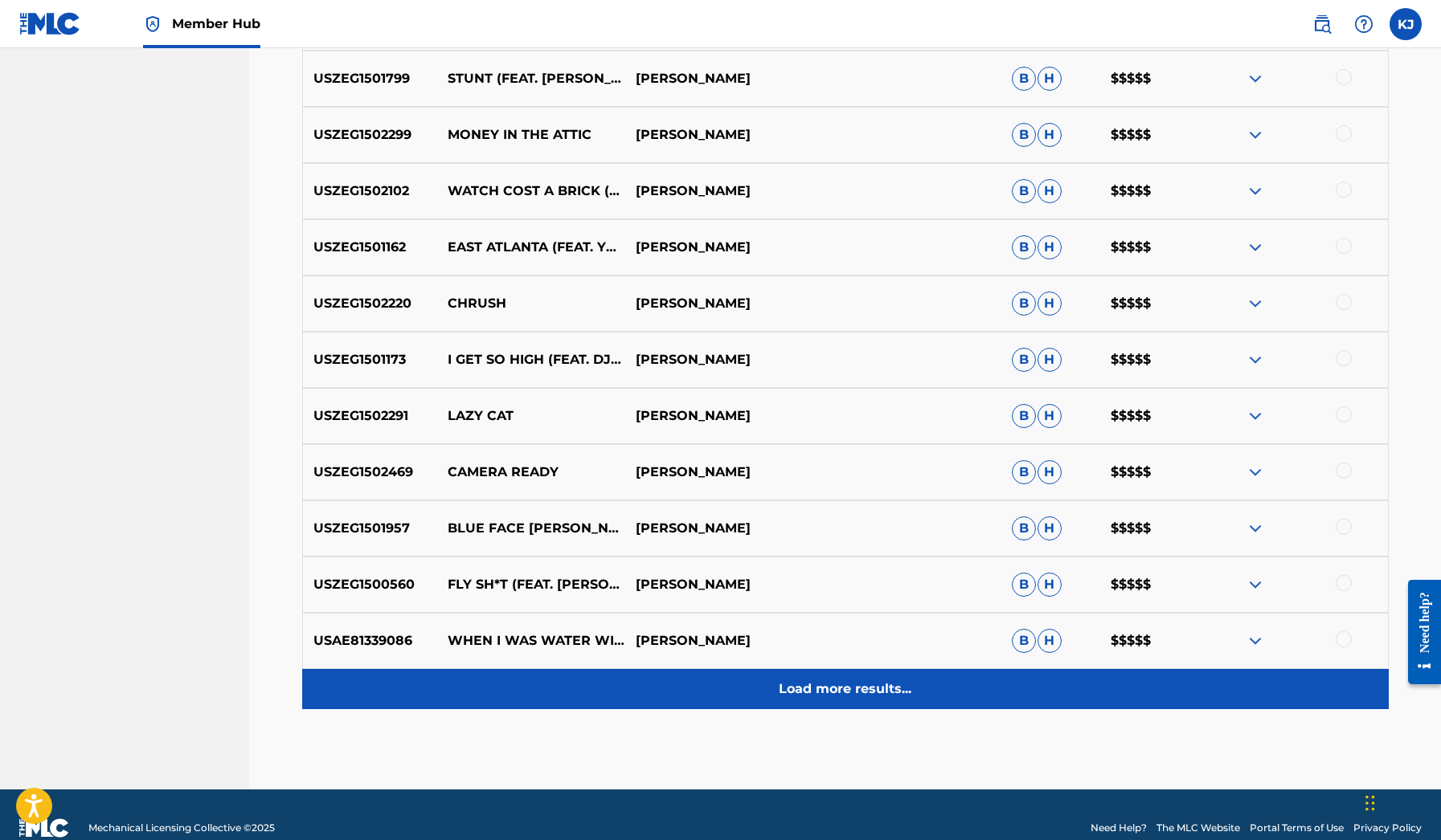
click at [876, 706] on div "Load more results..." at bounding box center [845, 689] width 1087 height 40
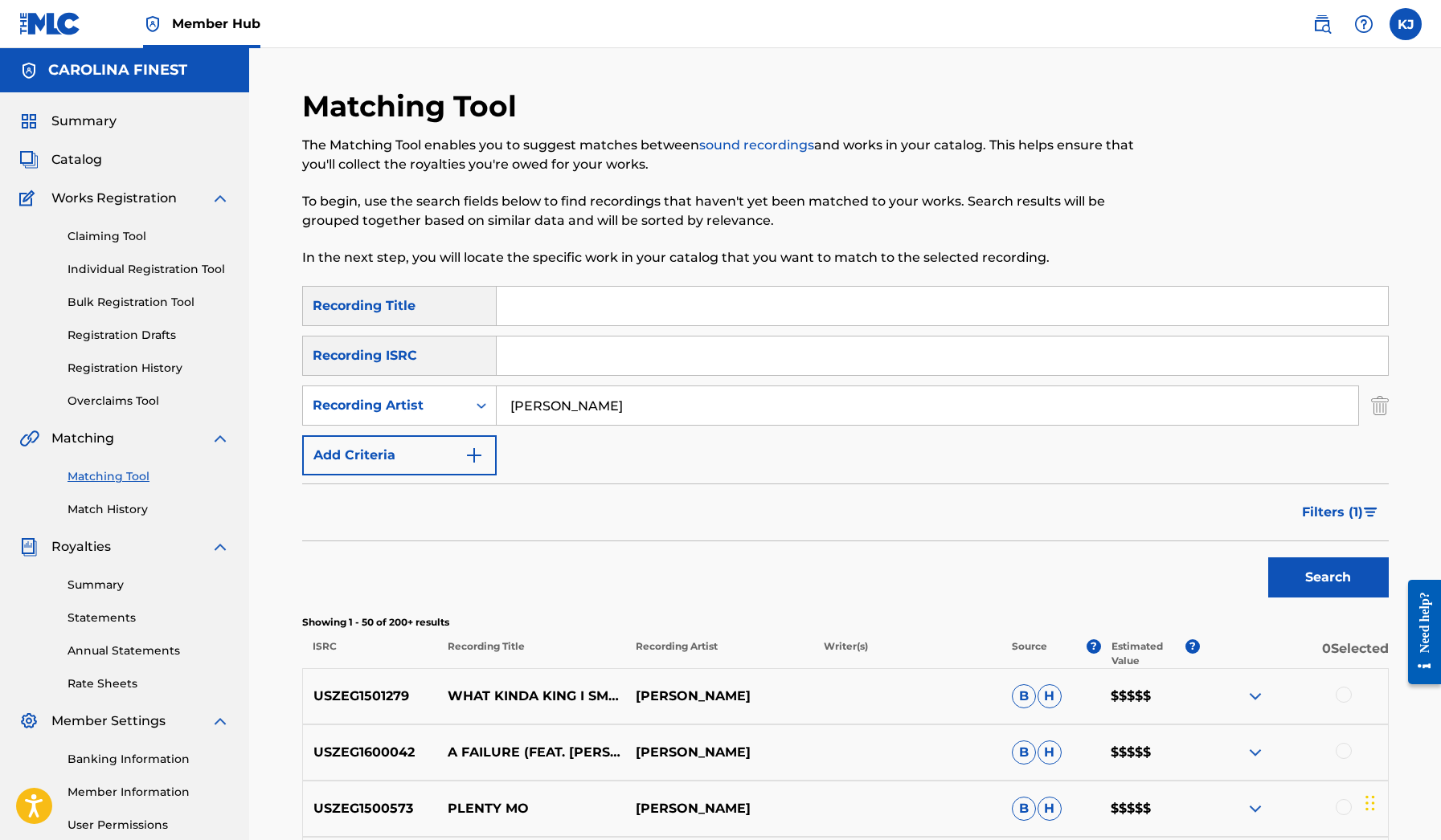
scroll to position [0, 0]
click at [594, 412] on input "[PERSON_NAME]" at bounding box center [927, 405] width 862 height 38
click at [1328, 578] on button "Search" at bounding box center [1328, 578] width 121 height 40
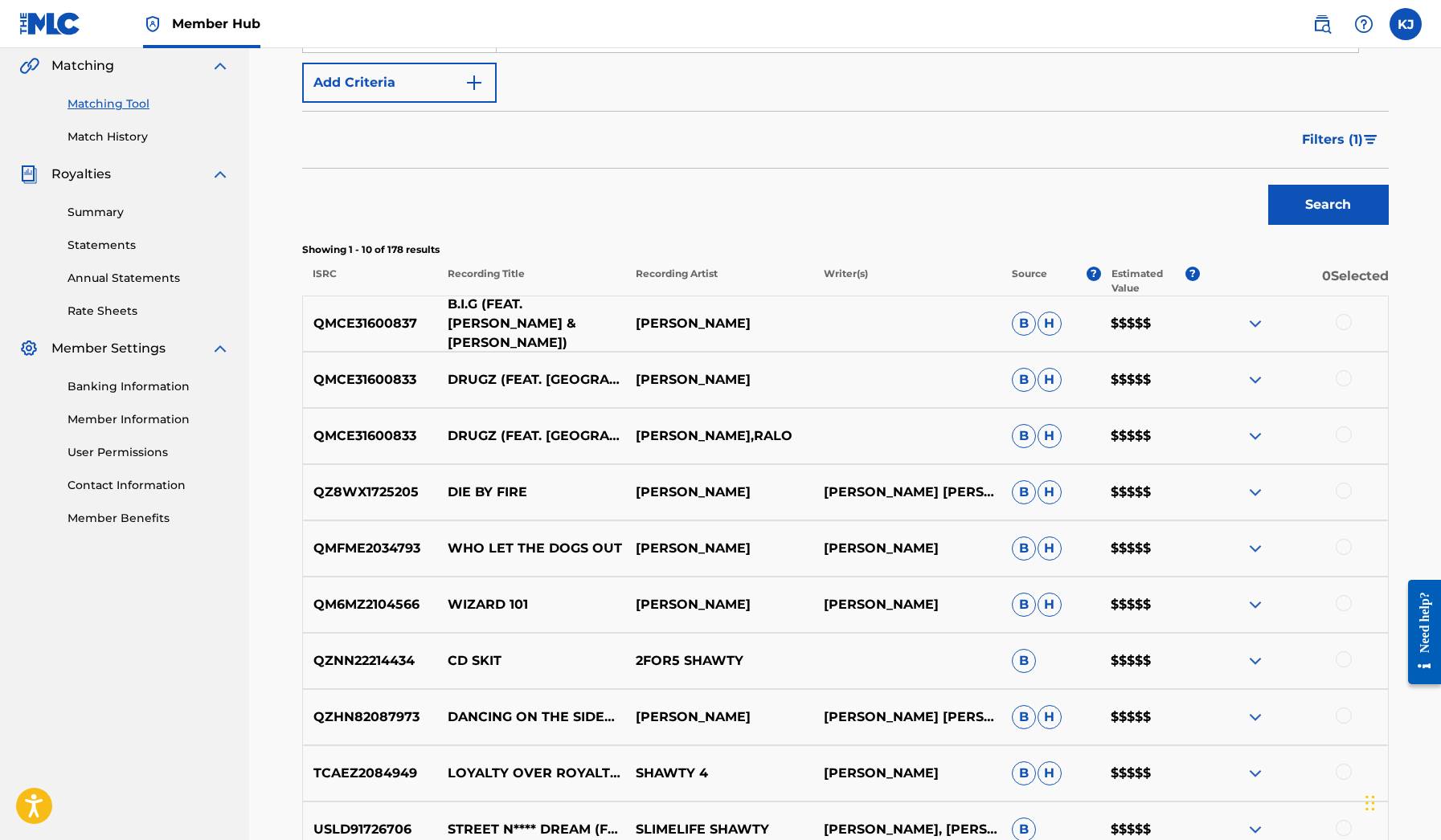
scroll to position [390, 0]
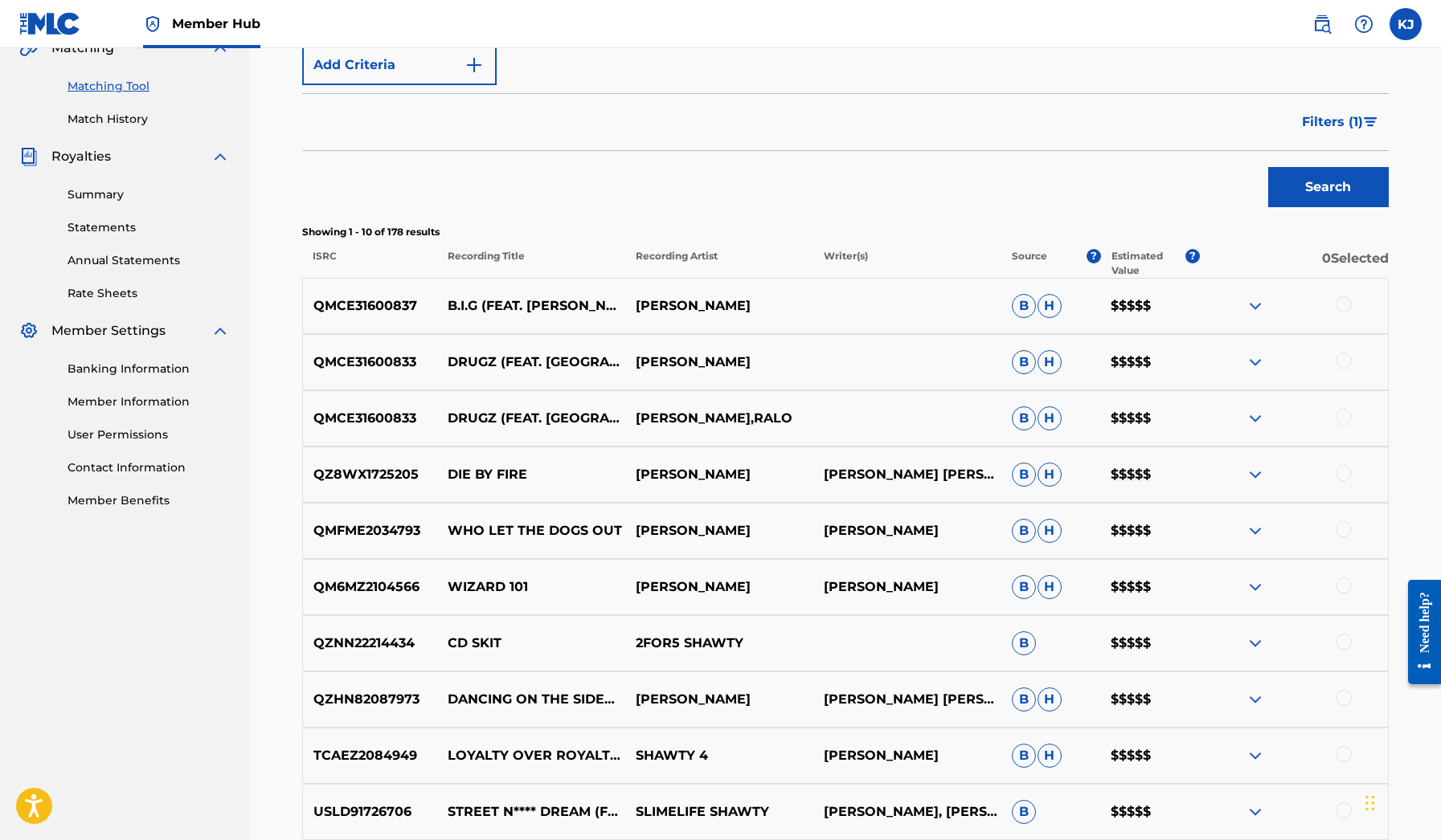
click at [1255, 360] on img at bounding box center [1254, 362] width 20 height 20
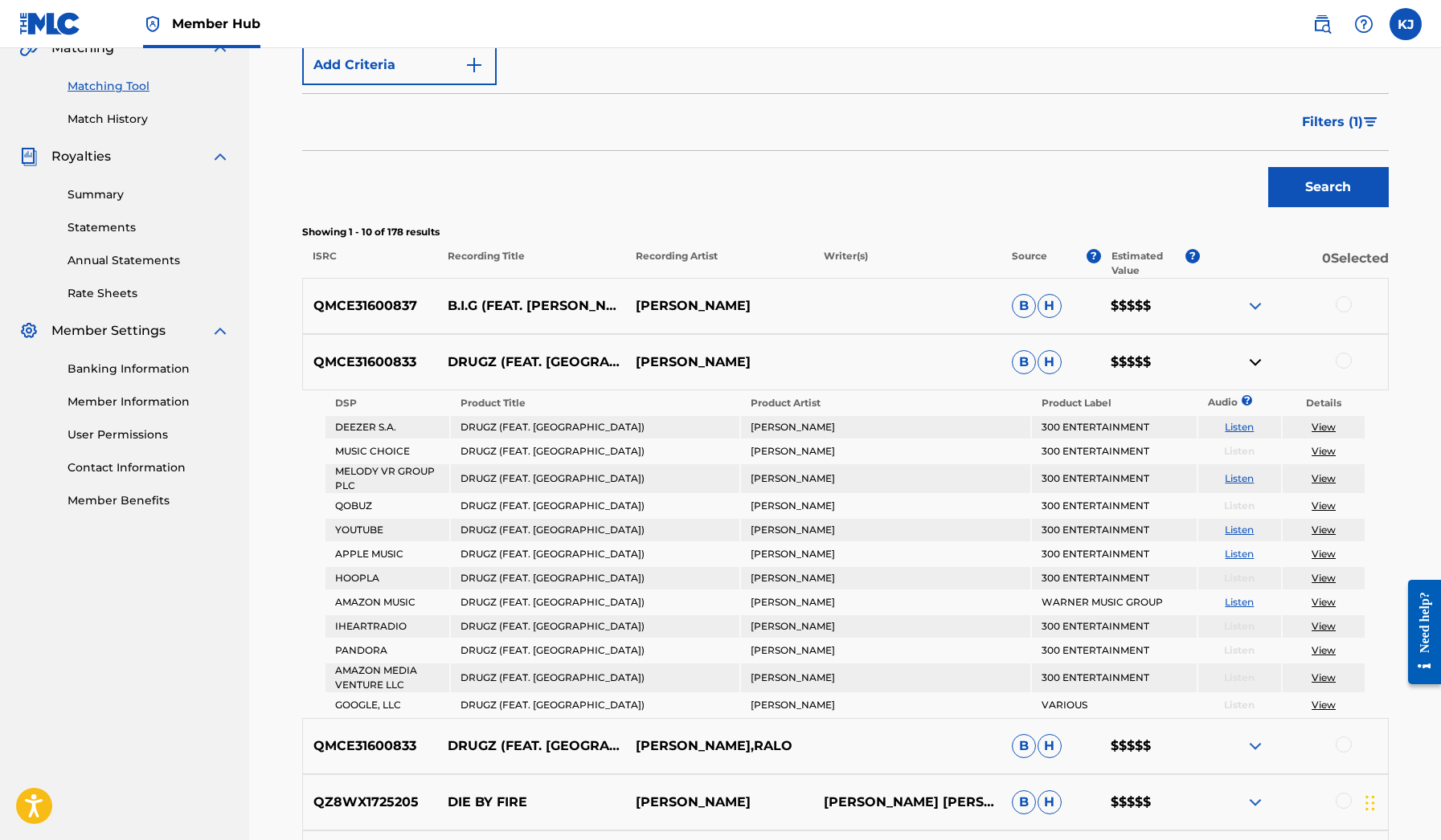
click at [1255, 361] on img at bounding box center [1254, 362] width 20 height 20
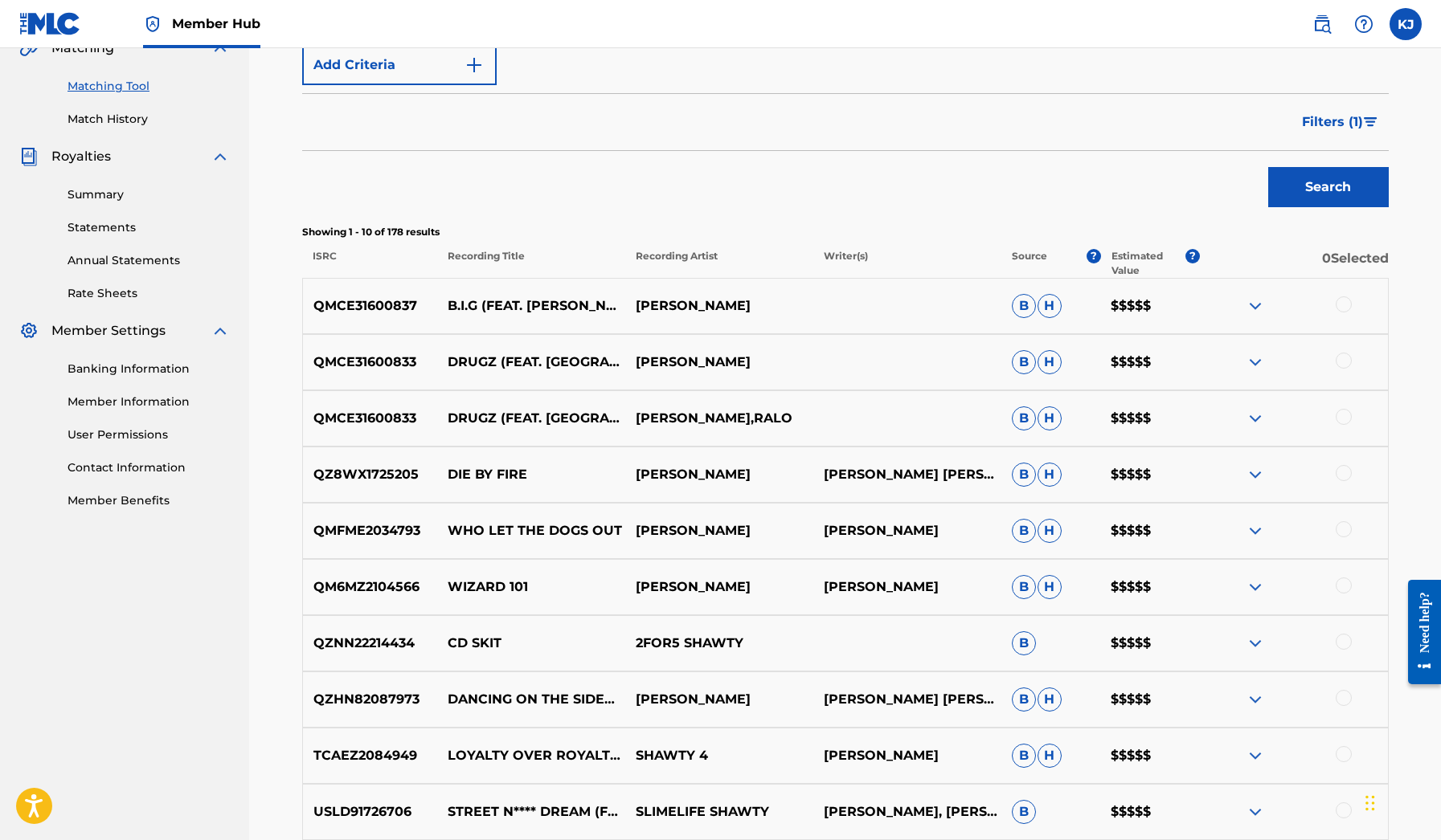
click at [1245, 414] on img at bounding box center [1254, 418] width 20 height 20
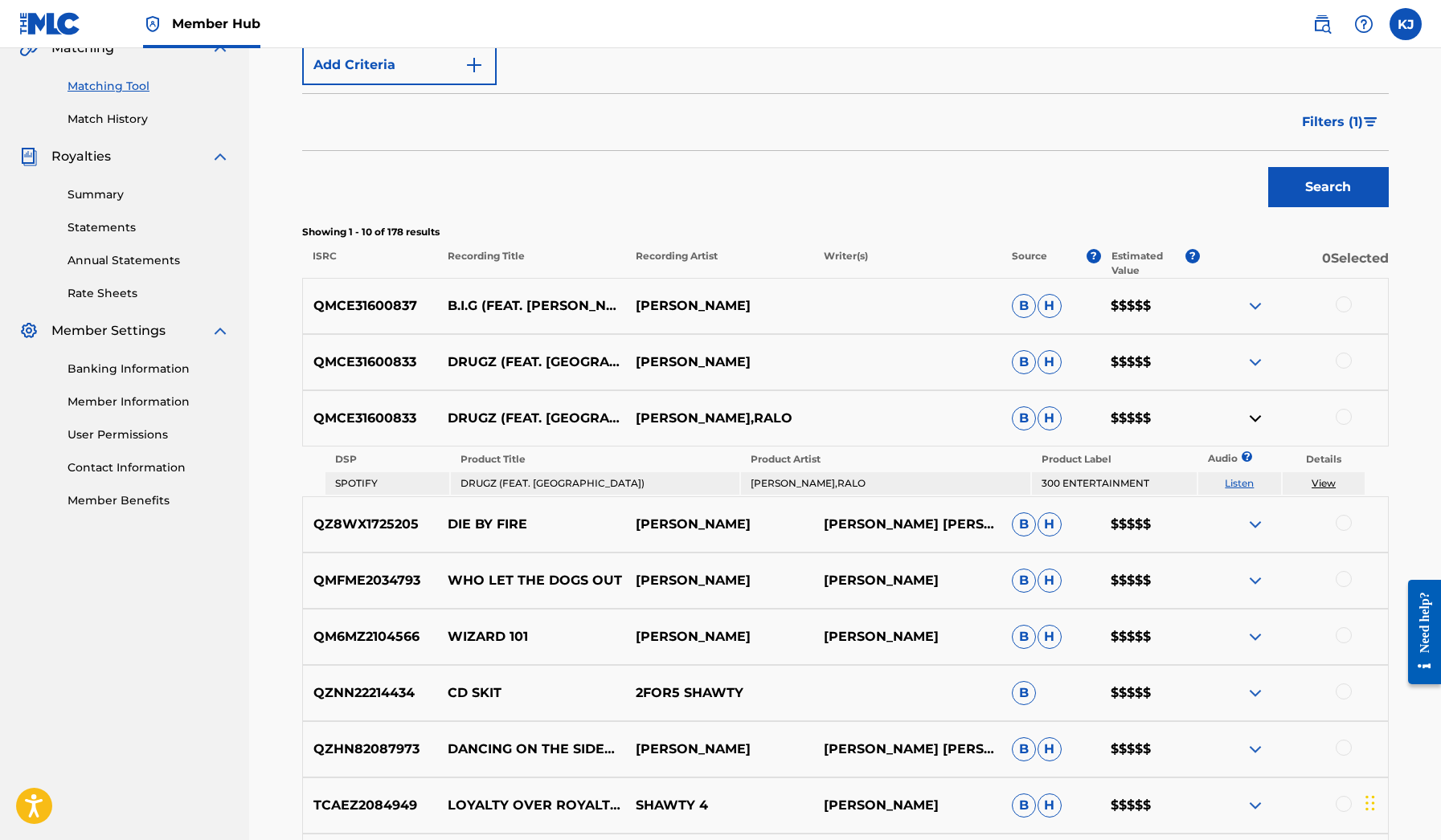
click at [1245, 414] on img at bounding box center [1254, 418] width 20 height 20
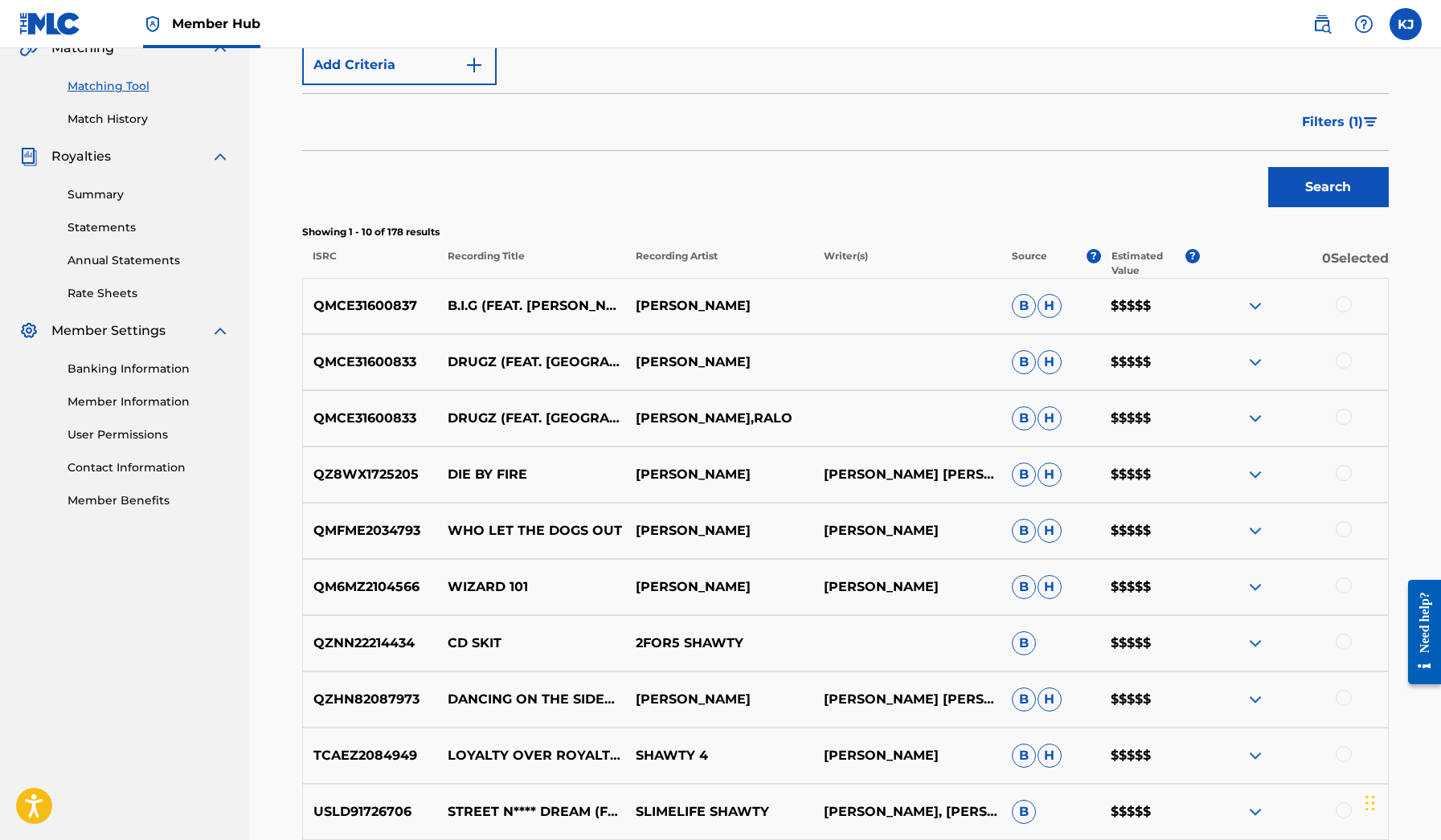
click at [1252, 297] on img at bounding box center [1254, 306] width 20 height 20
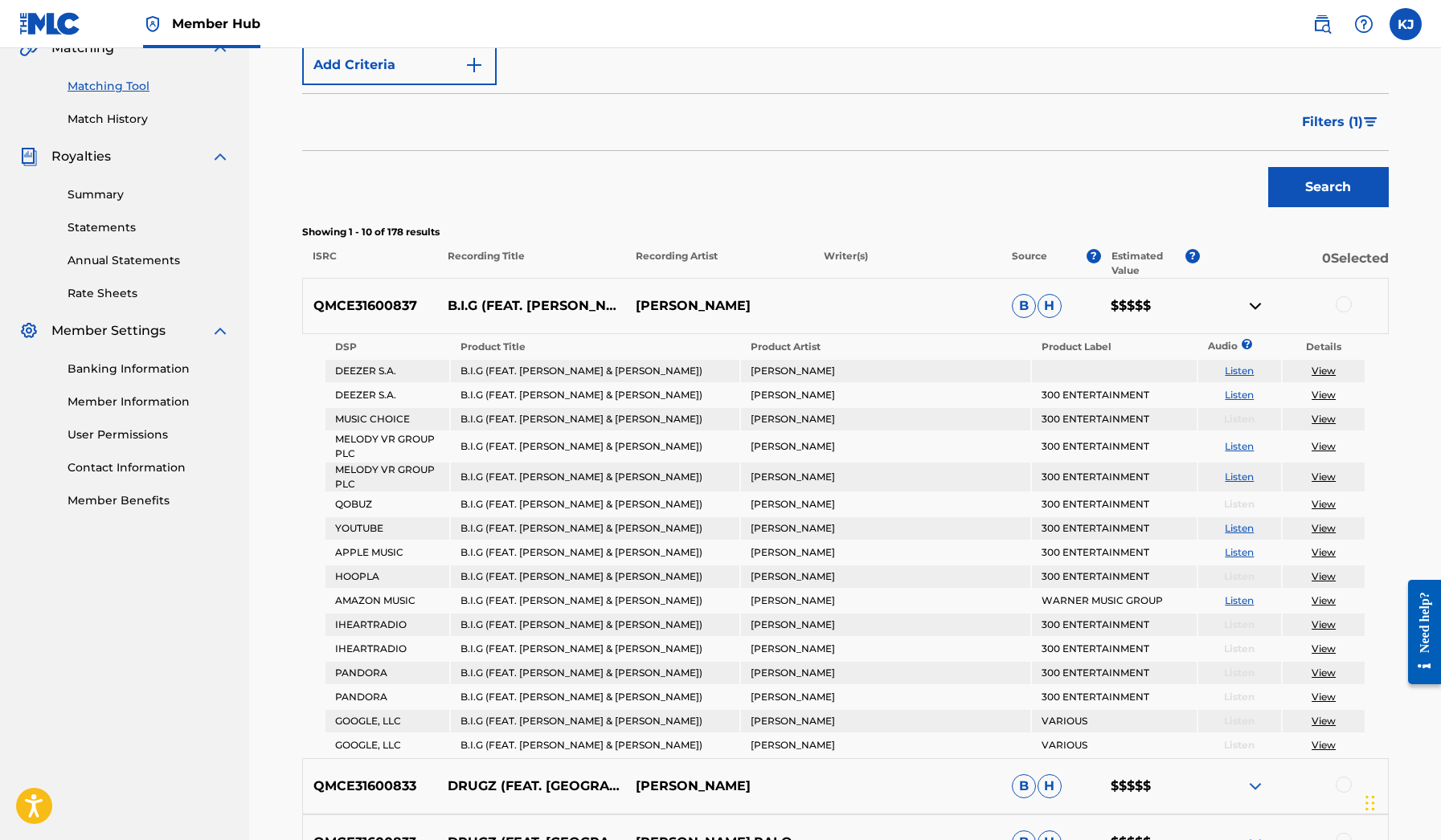
click at [1252, 297] on img at bounding box center [1254, 306] width 20 height 20
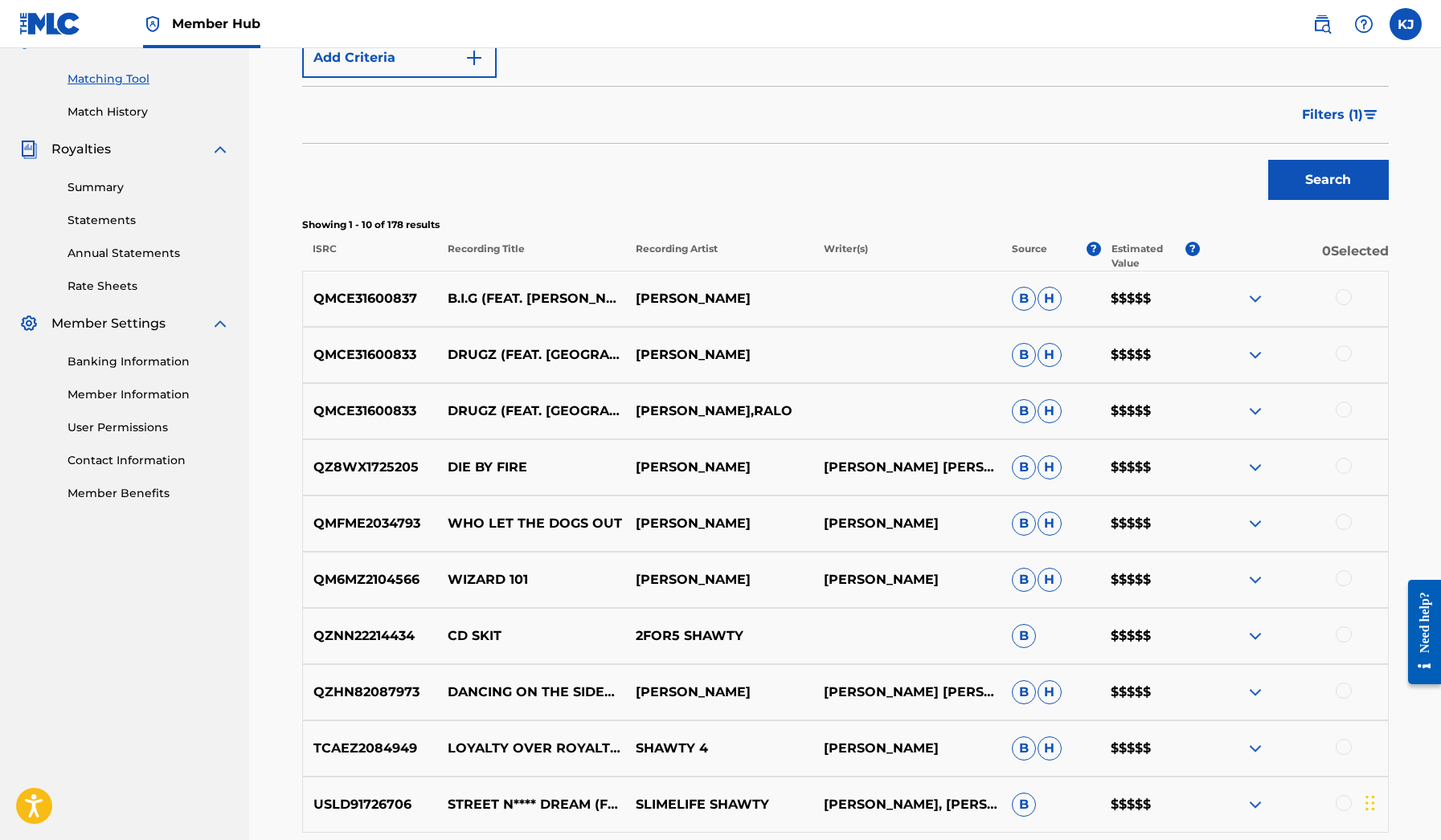
scroll to position [429, 0]
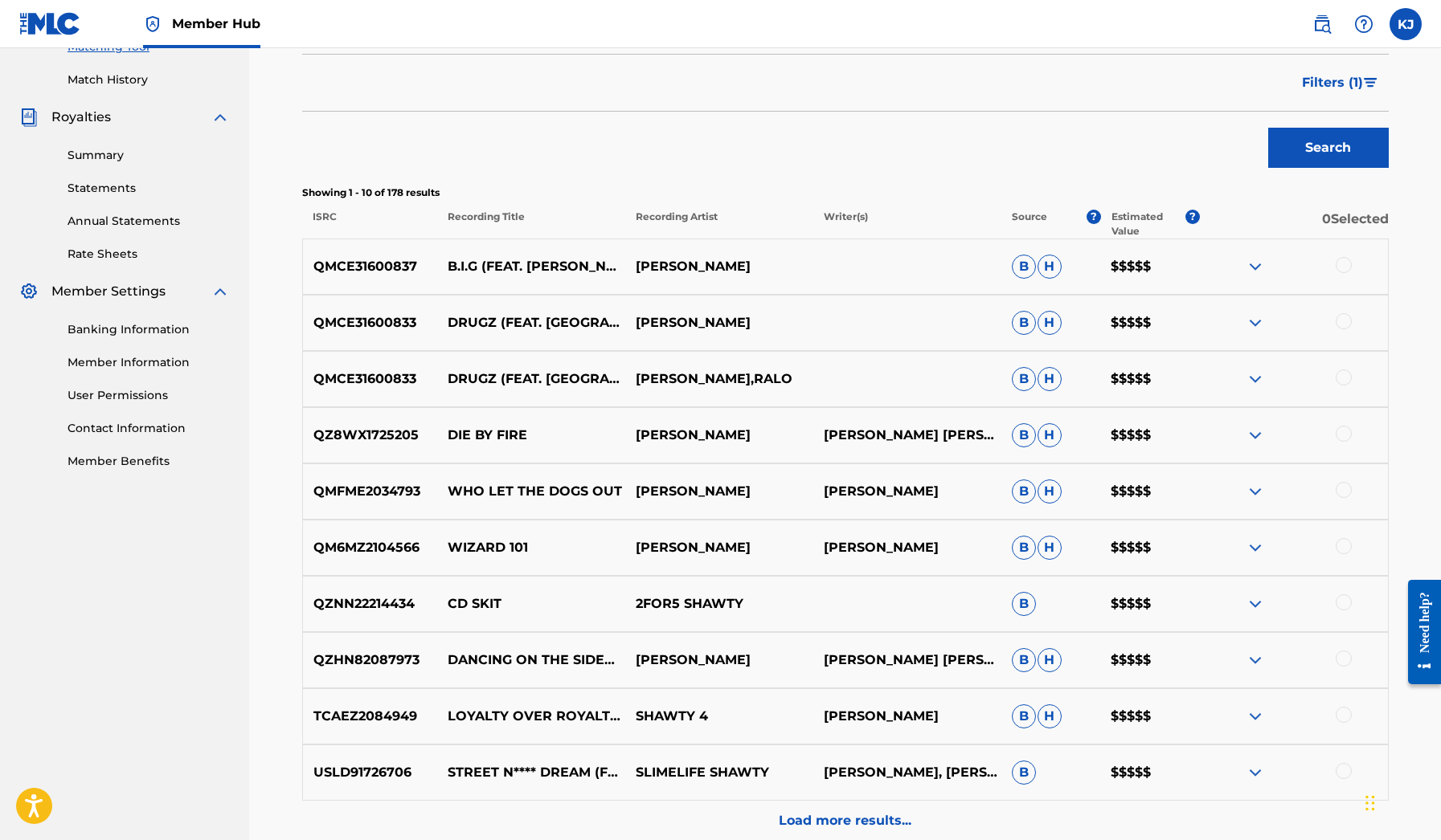
click at [1252, 258] on img at bounding box center [1254, 266] width 20 height 20
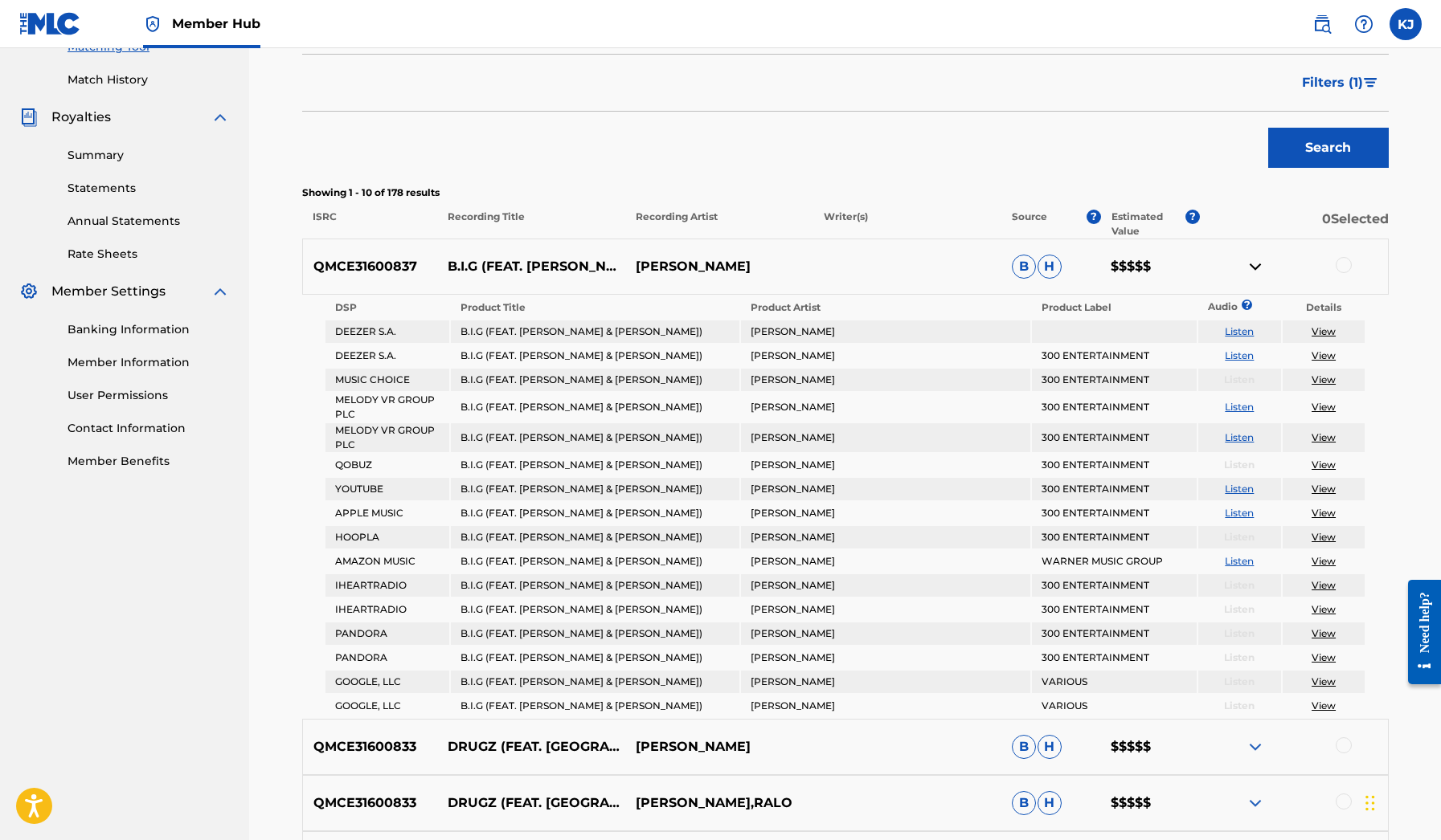
click at [1252, 258] on img at bounding box center [1254, 266] width 20 height 20
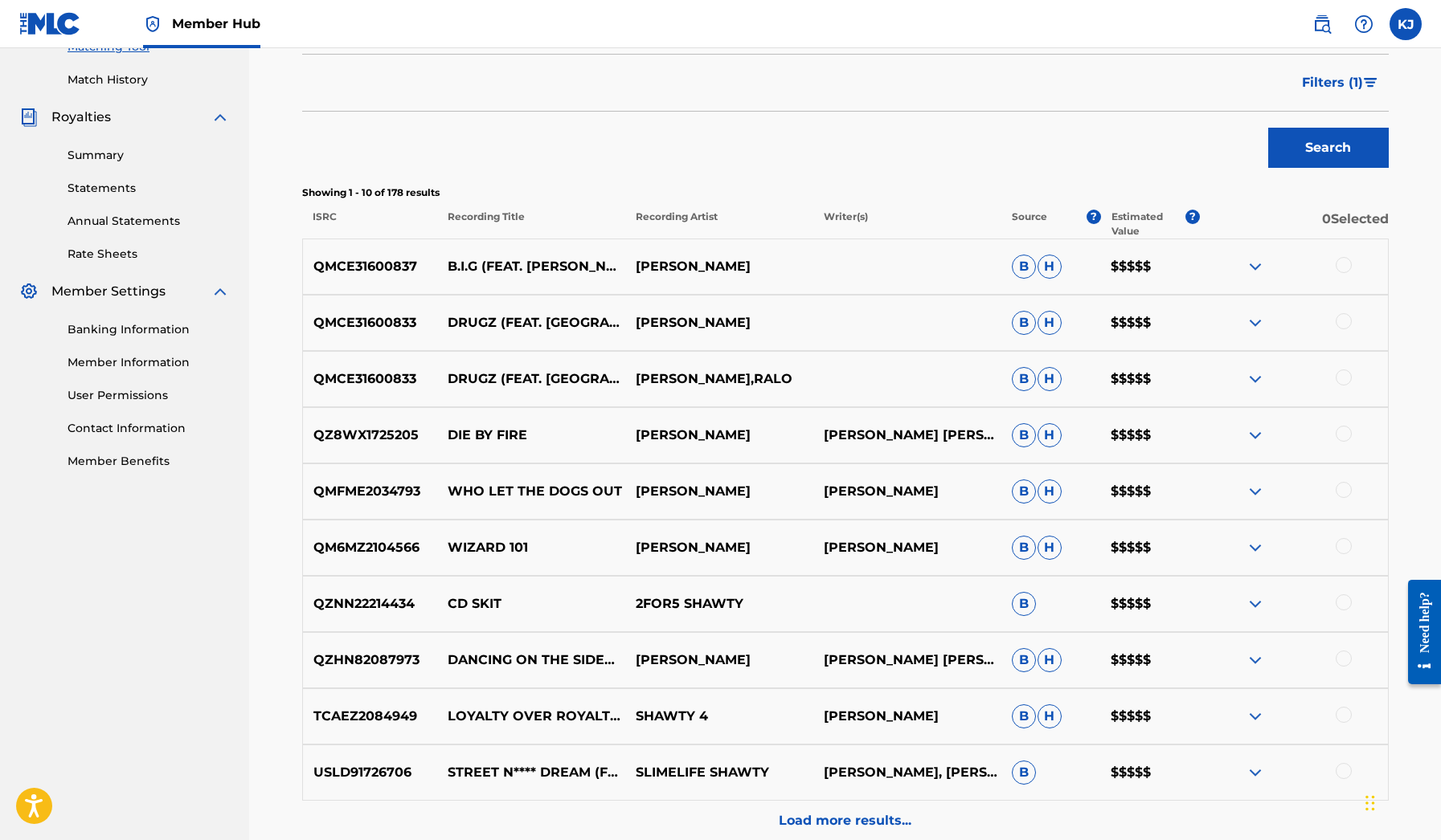
click at [1255, 311] on div "QMCE31600833 DRUGZ (FEAT. RALO) [PERSON_NAME] [PERSON_NAME] $$$$$" at bounding box center [845, 323] width 1087 height 56
click at [1255, 315] on img at bounding box center [1254, 322] width 20 height 20
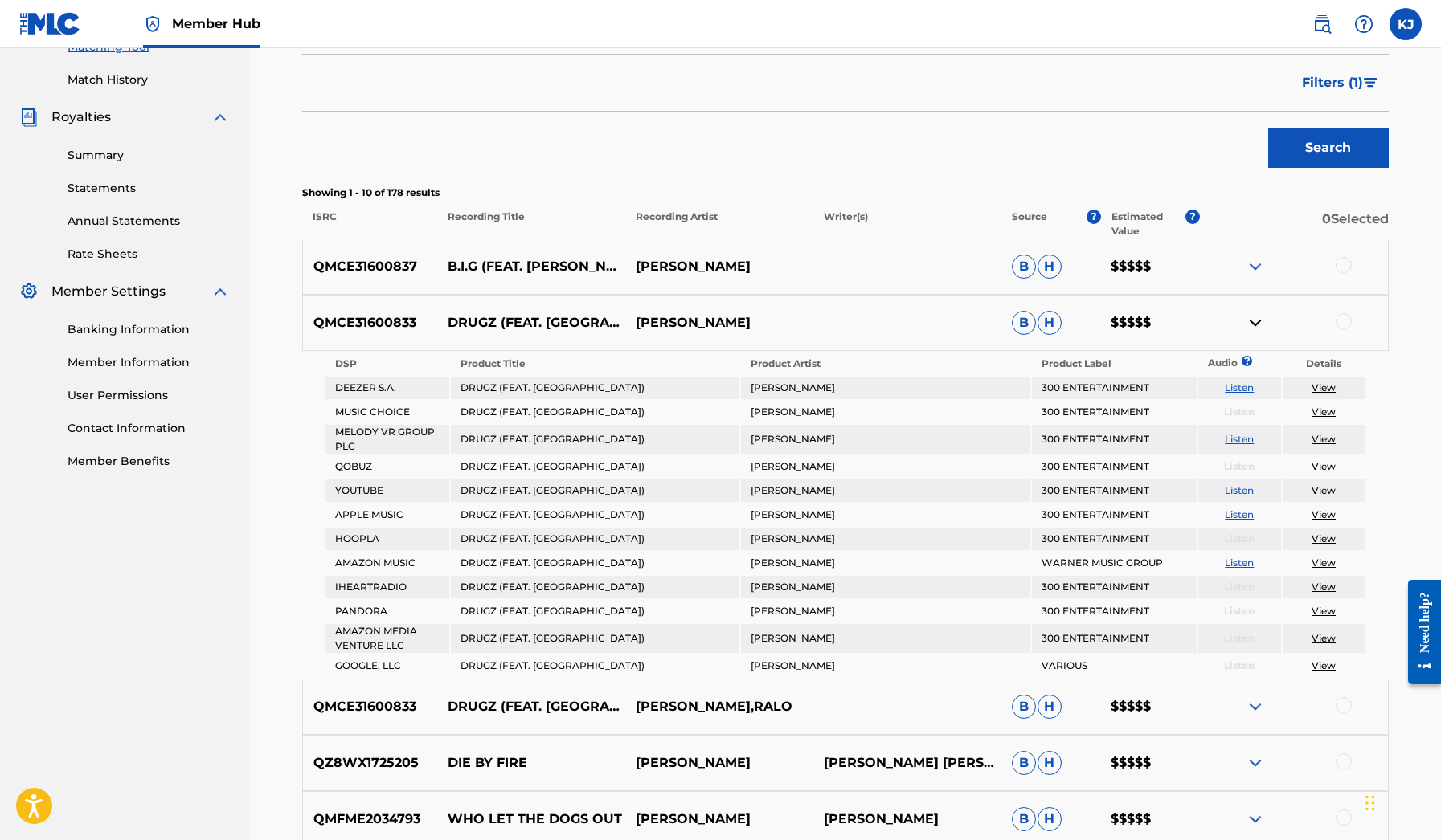
click at [1255, 315] on img at bounding box center [1254, 322] width 20 height 20
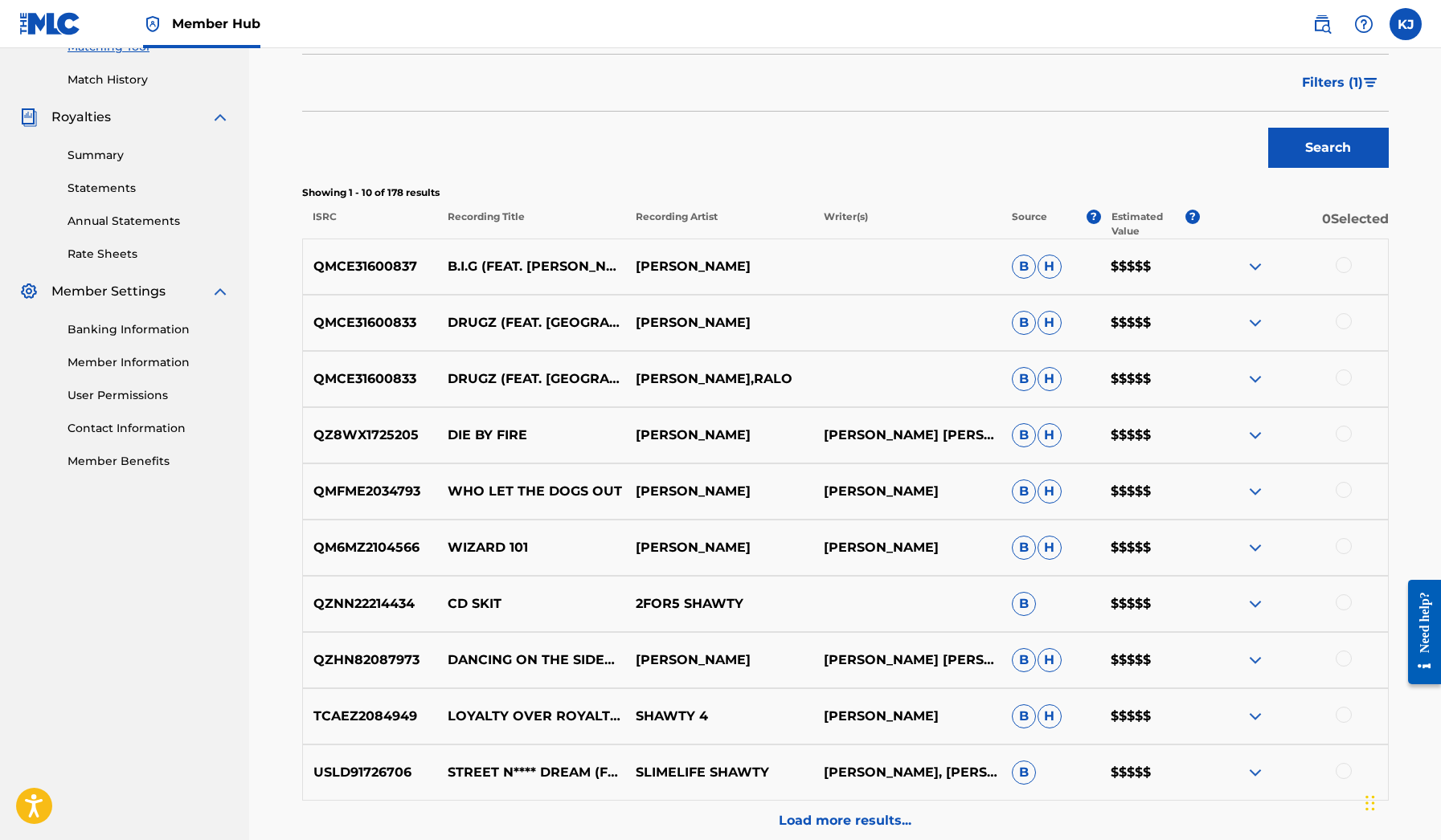
click at [1250, 329] on img at bounding box center [1254, 322] width 20 height 20
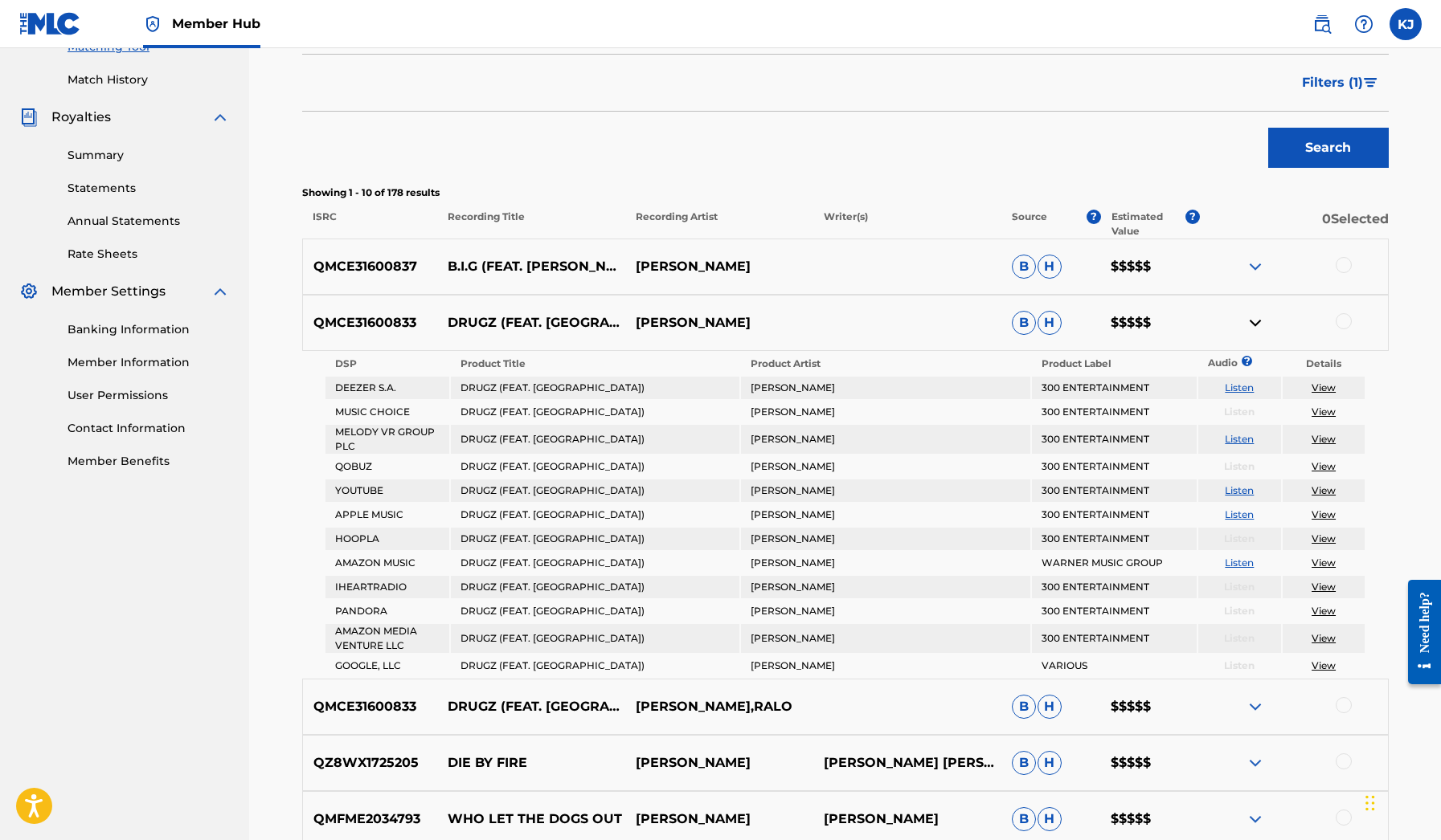
click at [1250, 329] on img at bounding box center [1254, 322] width 20 height 20
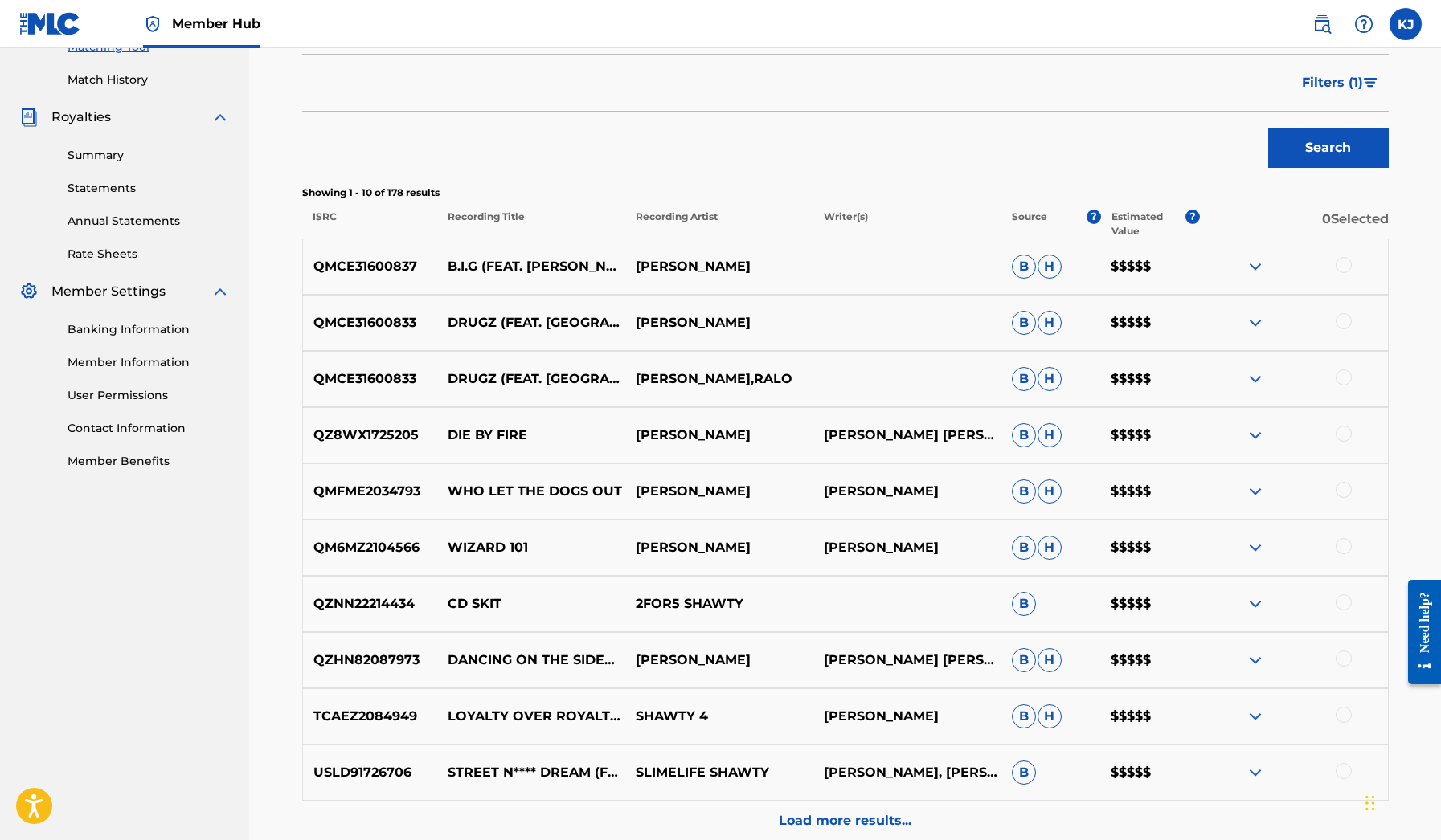
click at [1251, 267] on img at bounding box center [1254, 266] width 20 height 20
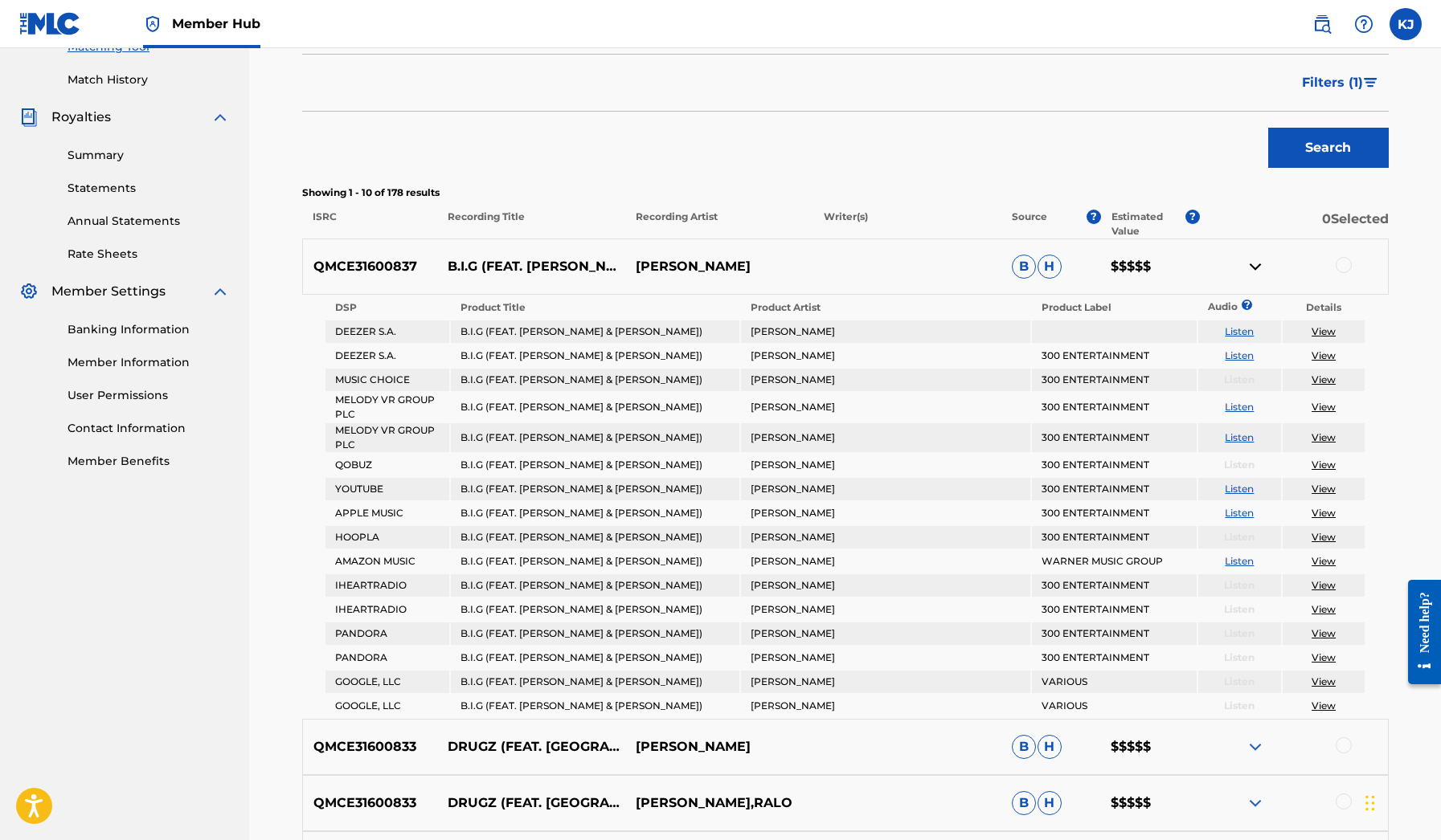
click at [1251, 267] on img at bounding box center [1254, 266] width 20 height 20
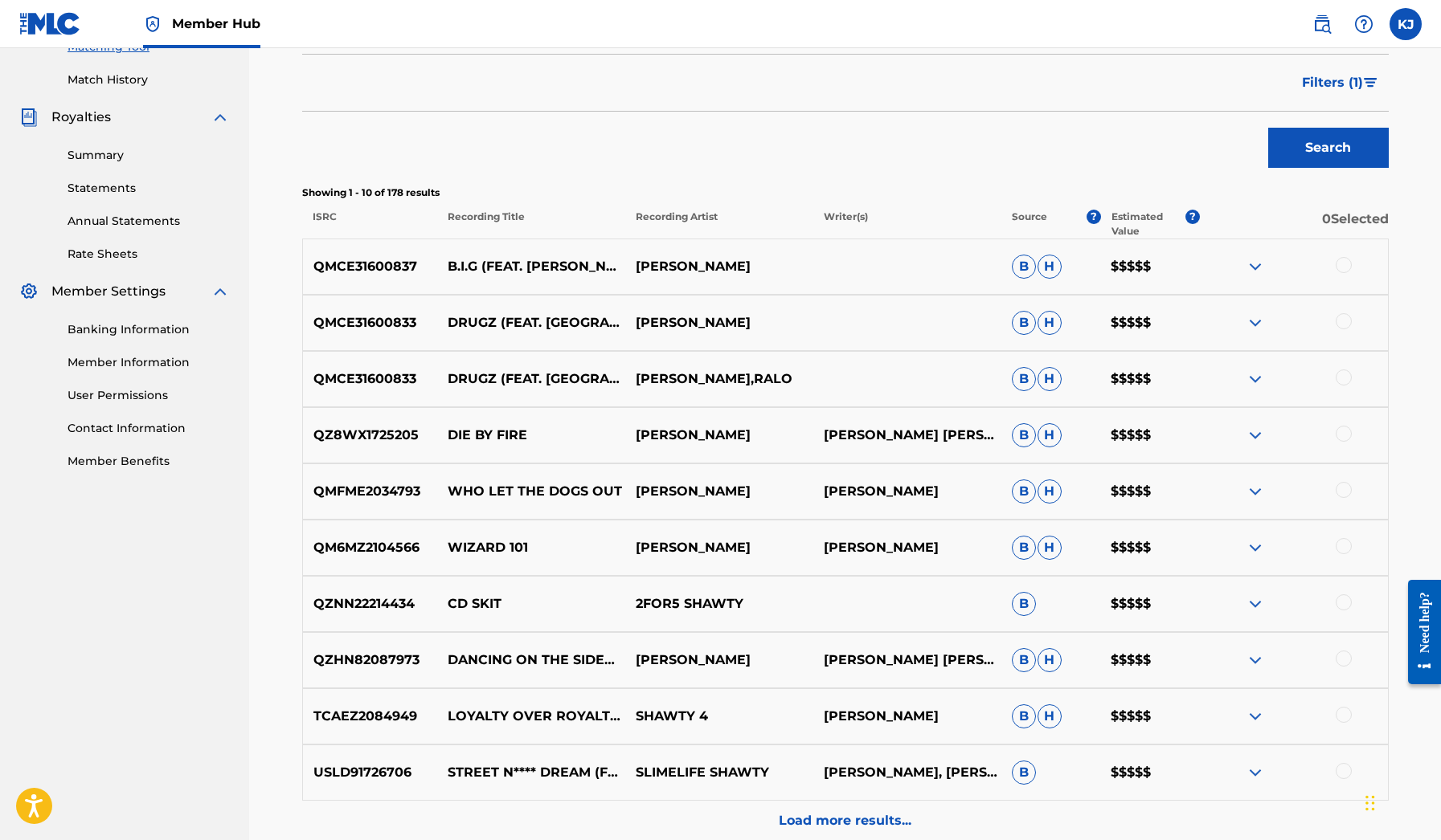
click at [1256, 498] on img at bounding box center [1254, 491] width 20 height 20
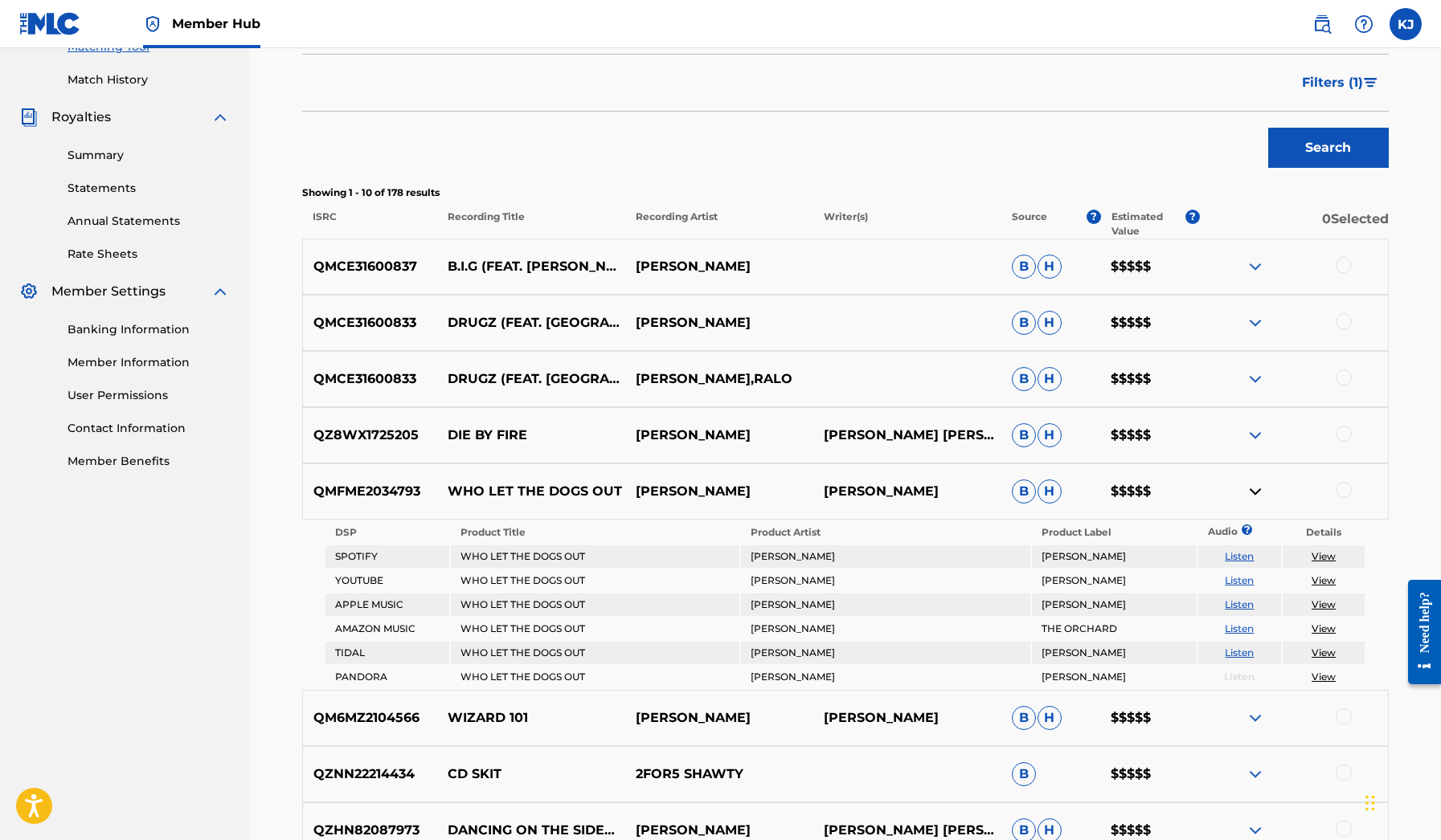
click at [1256, 498] on img at bounding box center [1254, 491] width 20 height 20
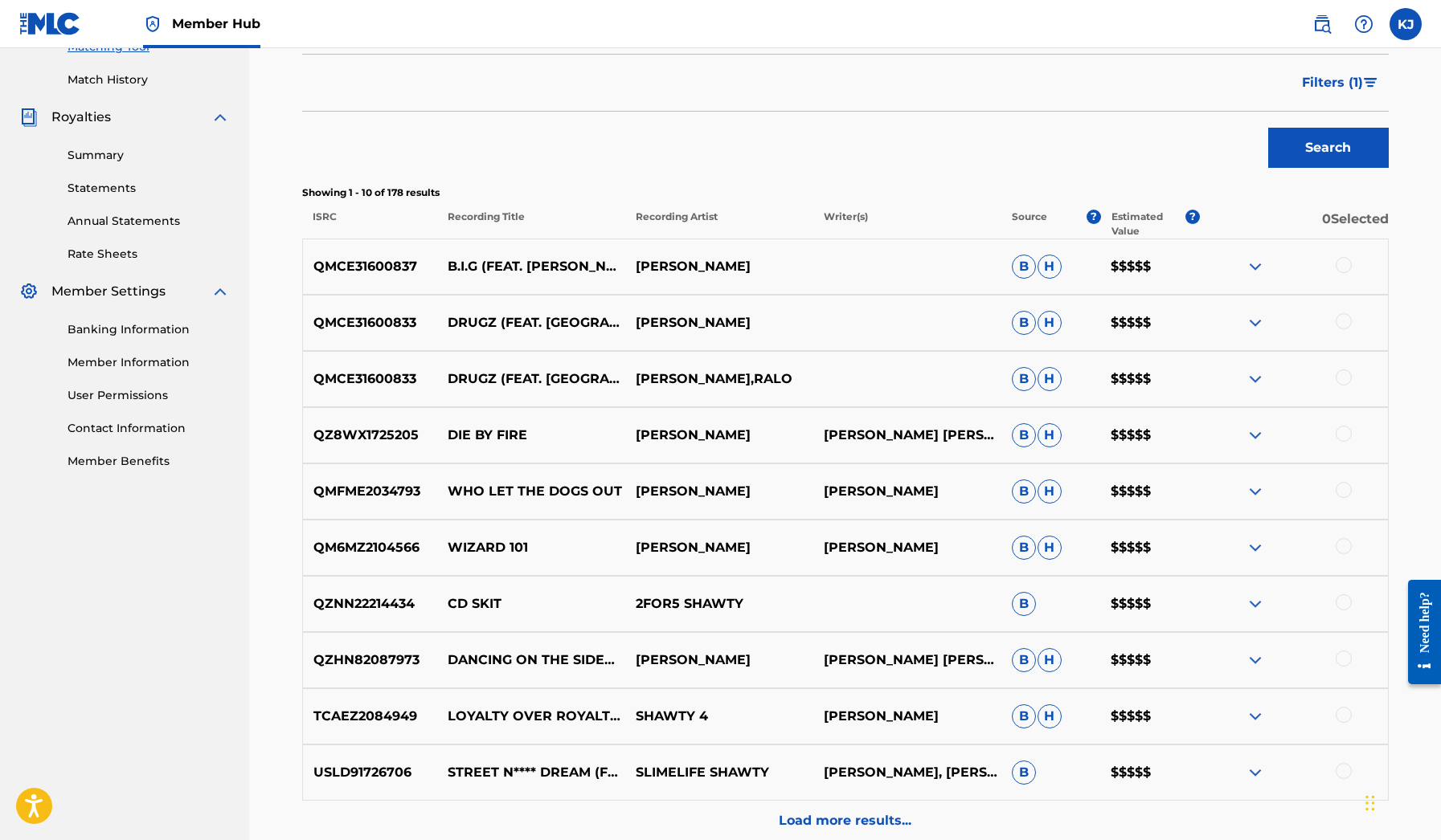
click at [1250, 428] on img at bounding box center [1254, 435] width 20 height 20
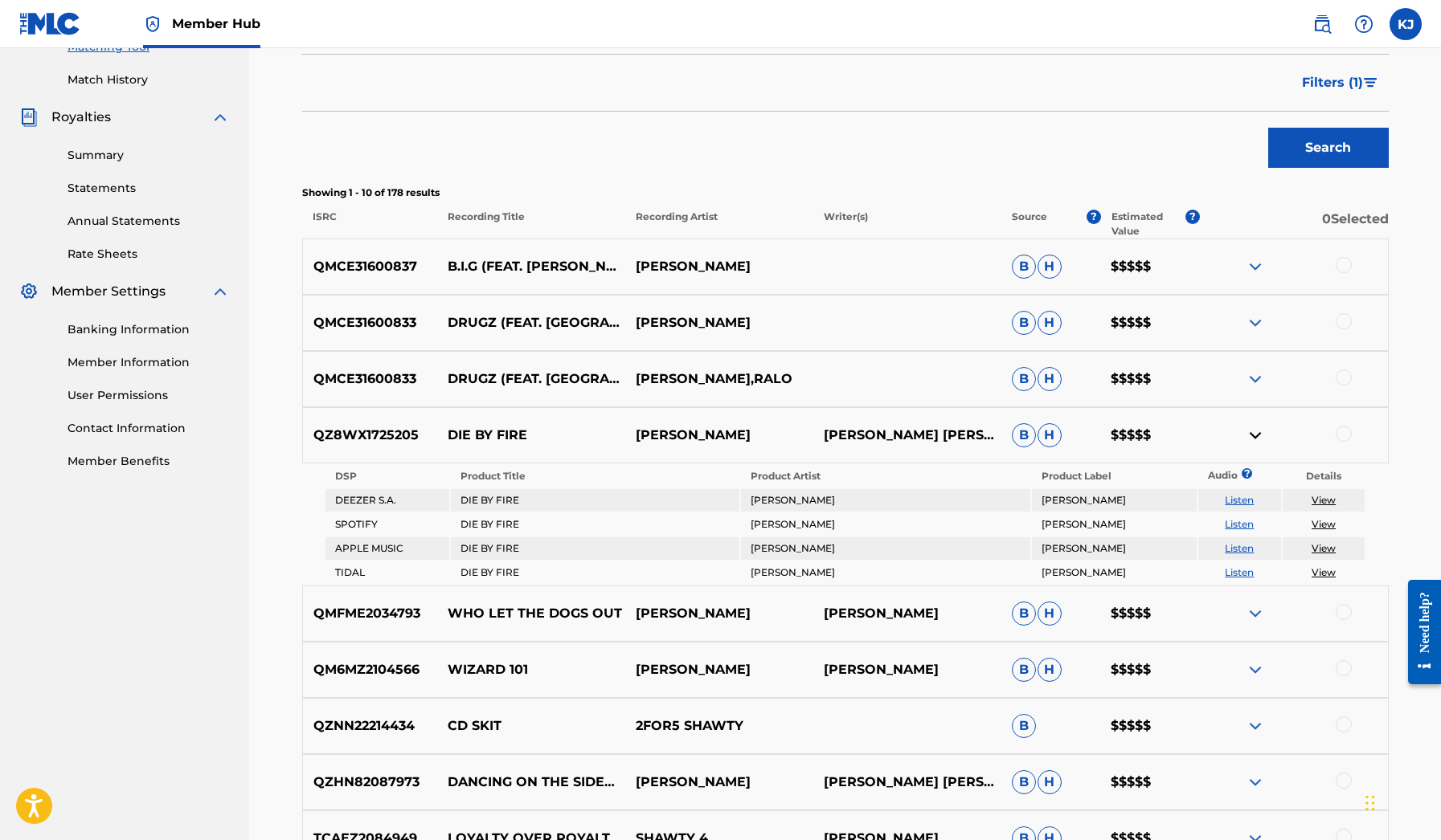
click at [1247, 392] on div "QMCE31600833 DRUGZ (FEAT. RALO) [PERSON_NAME],RALO B H $$$$$" at bounding box center [845, 380] width 1087 height 56
click at [1248, 381] on img at bounding box center [1254, 379] width 20 height 20
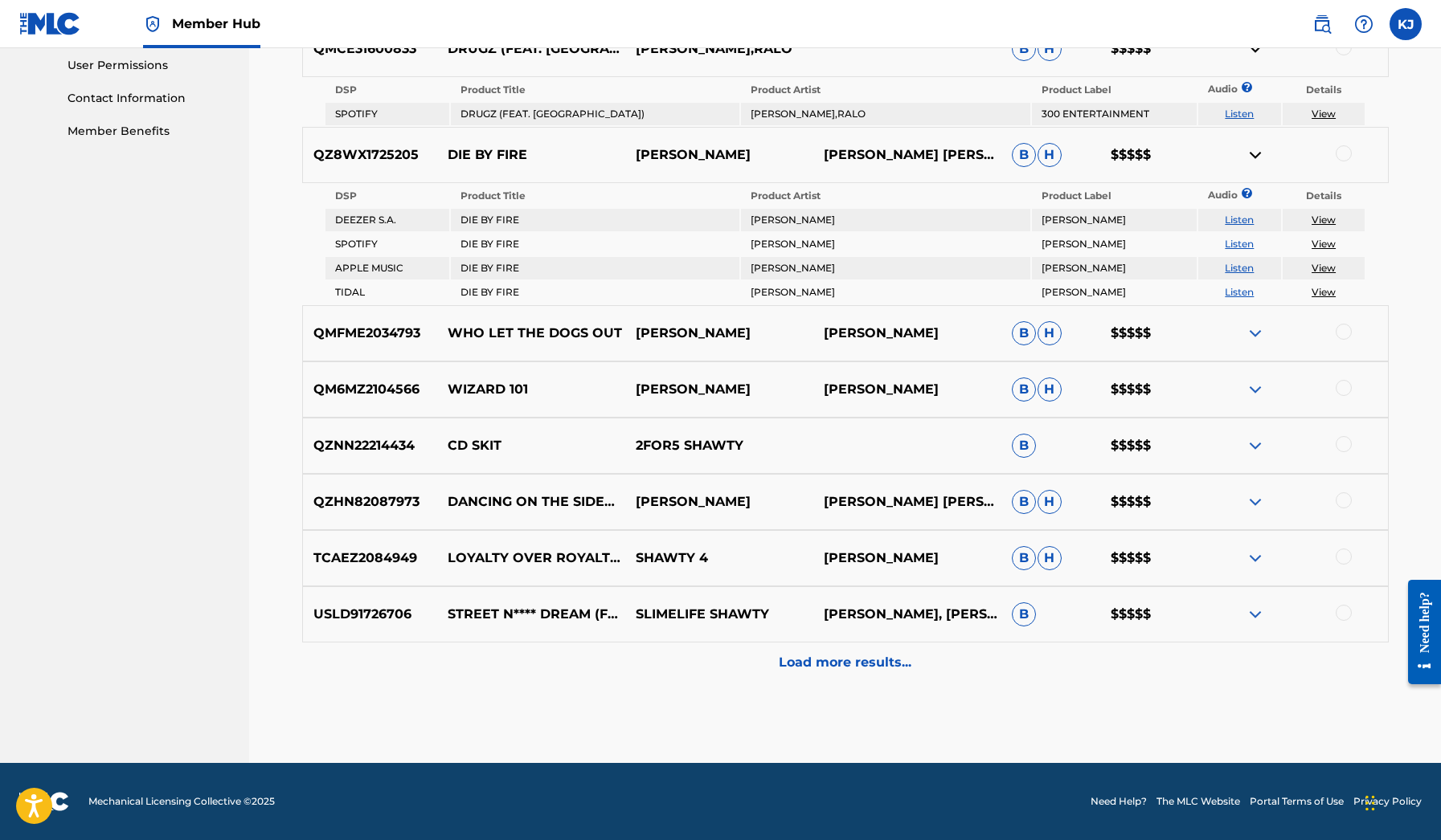
scroll to position [760, 0]
click at [1258, 609] on img at bounding box center [1254, 614] width 20 height 20
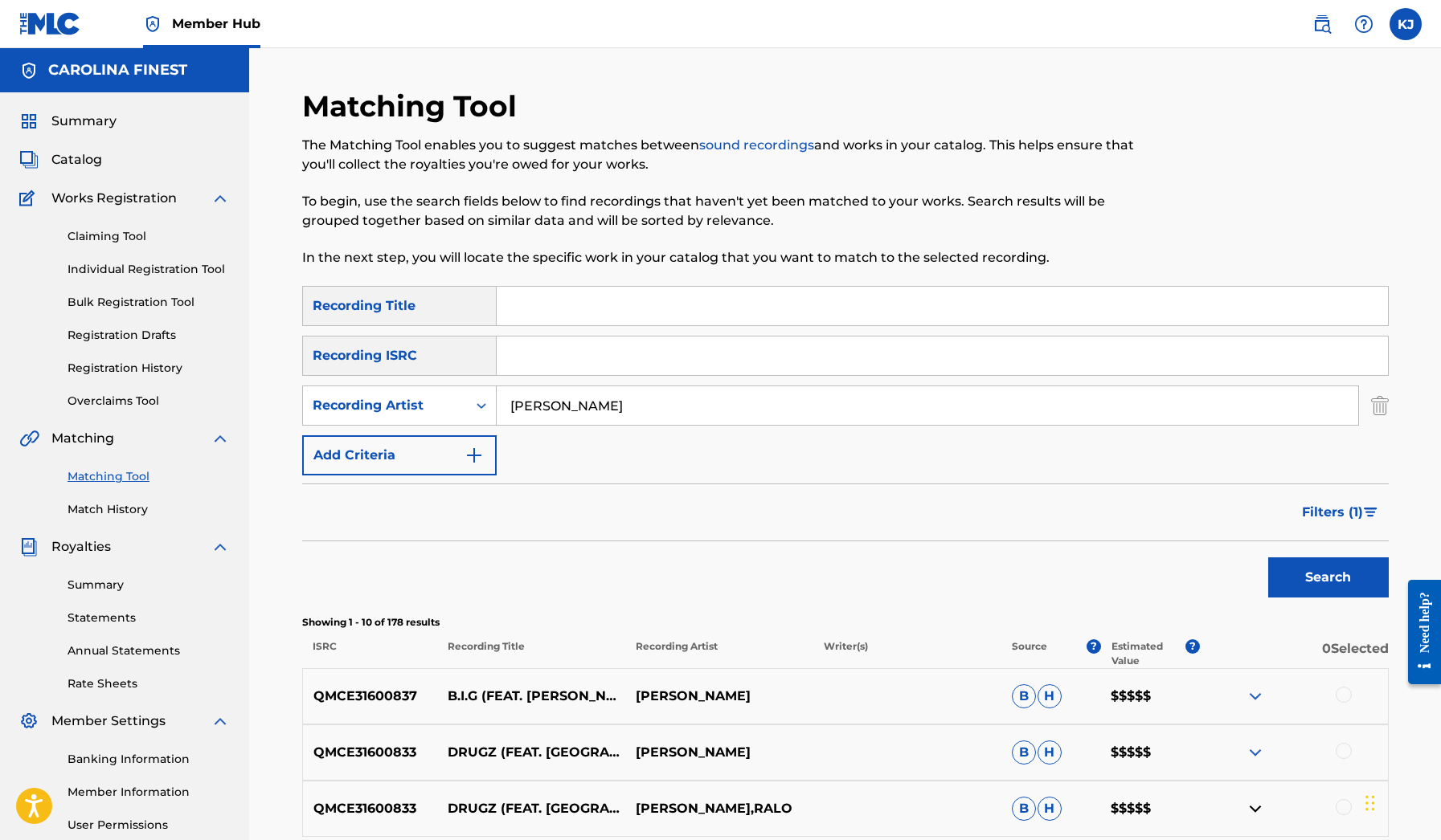
scroll to position [0, 0]
click at [681, 412] on input "[PERSON_NAME]" at bounding box center [927, 405] width 862 height 38
type input "rich kidz"
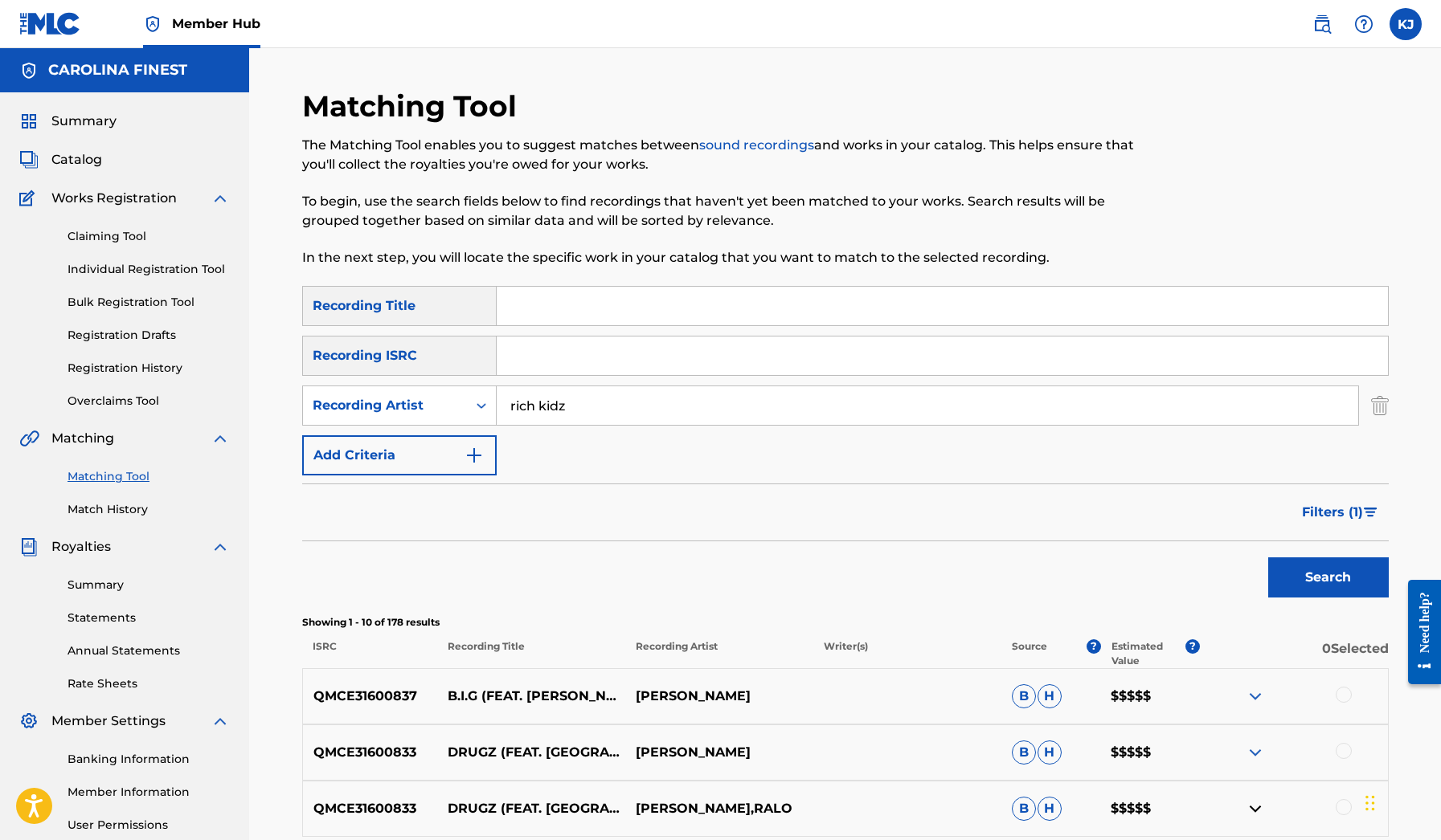
click at [1328, 578] on button "Search" at bounding box center [1328, 578] width 121 height 40
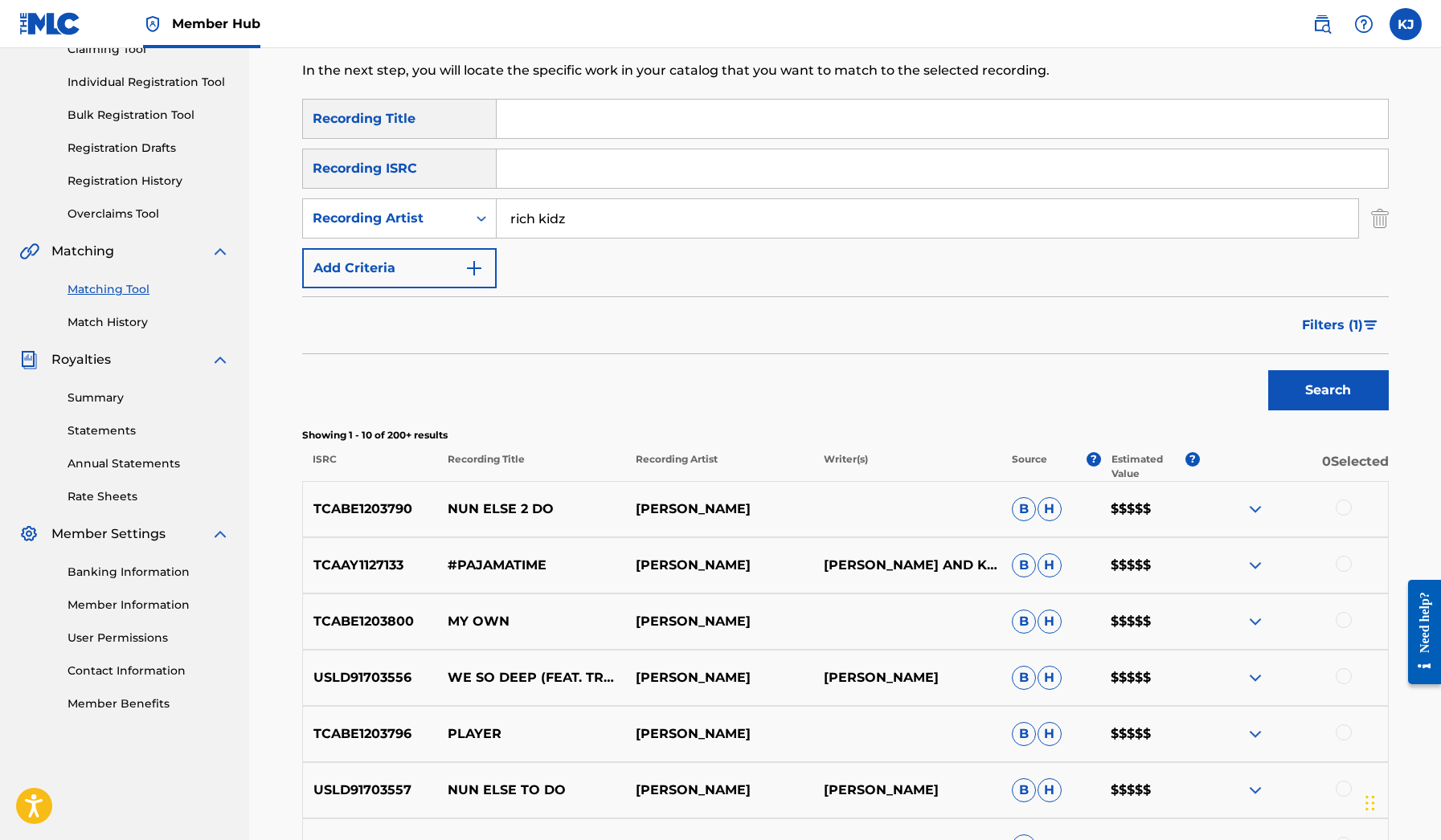
scroll to position [228, 0]
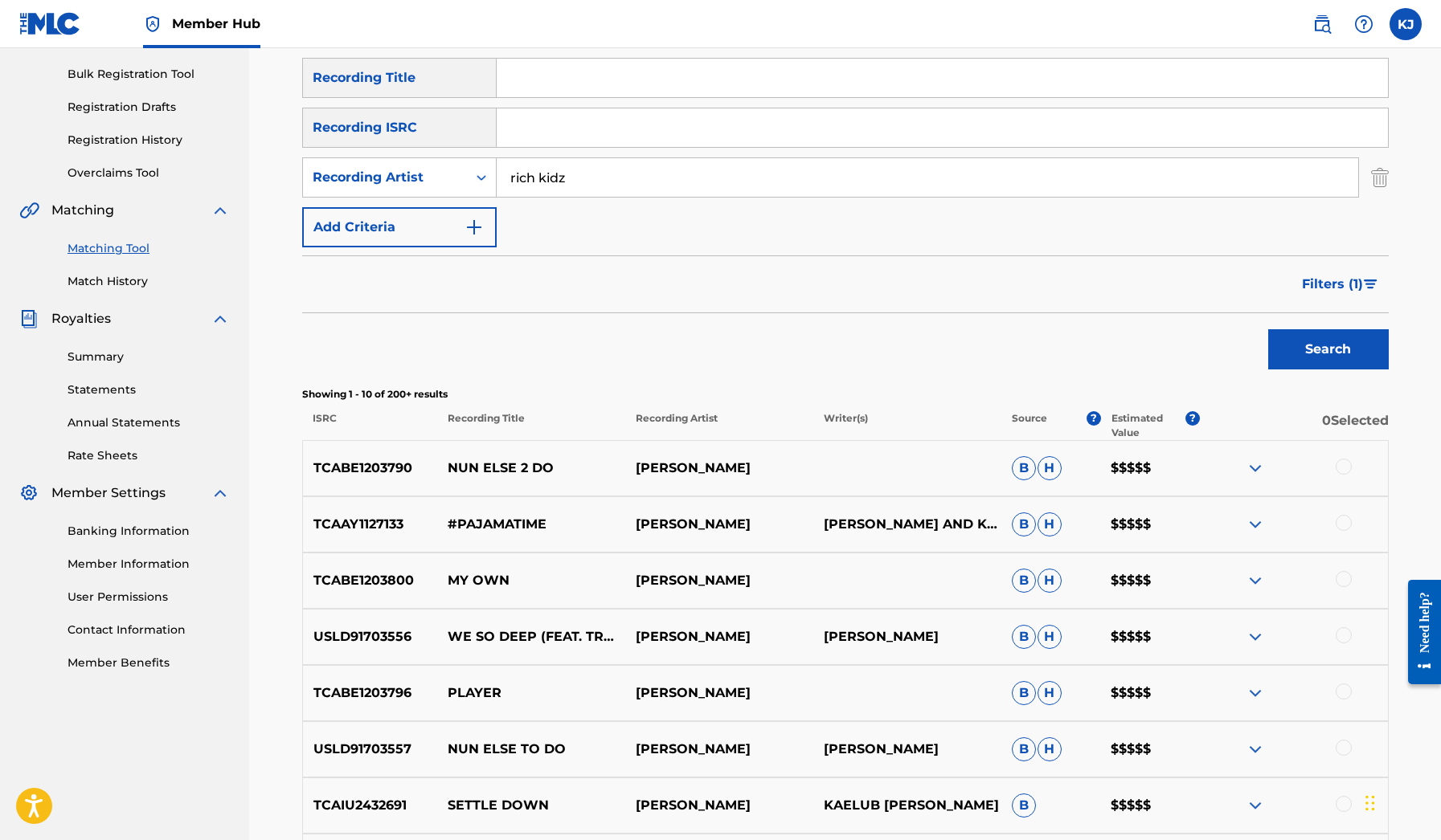
click at [1255, 468] on img at bounding box center [1254, 468] width 20 height 20
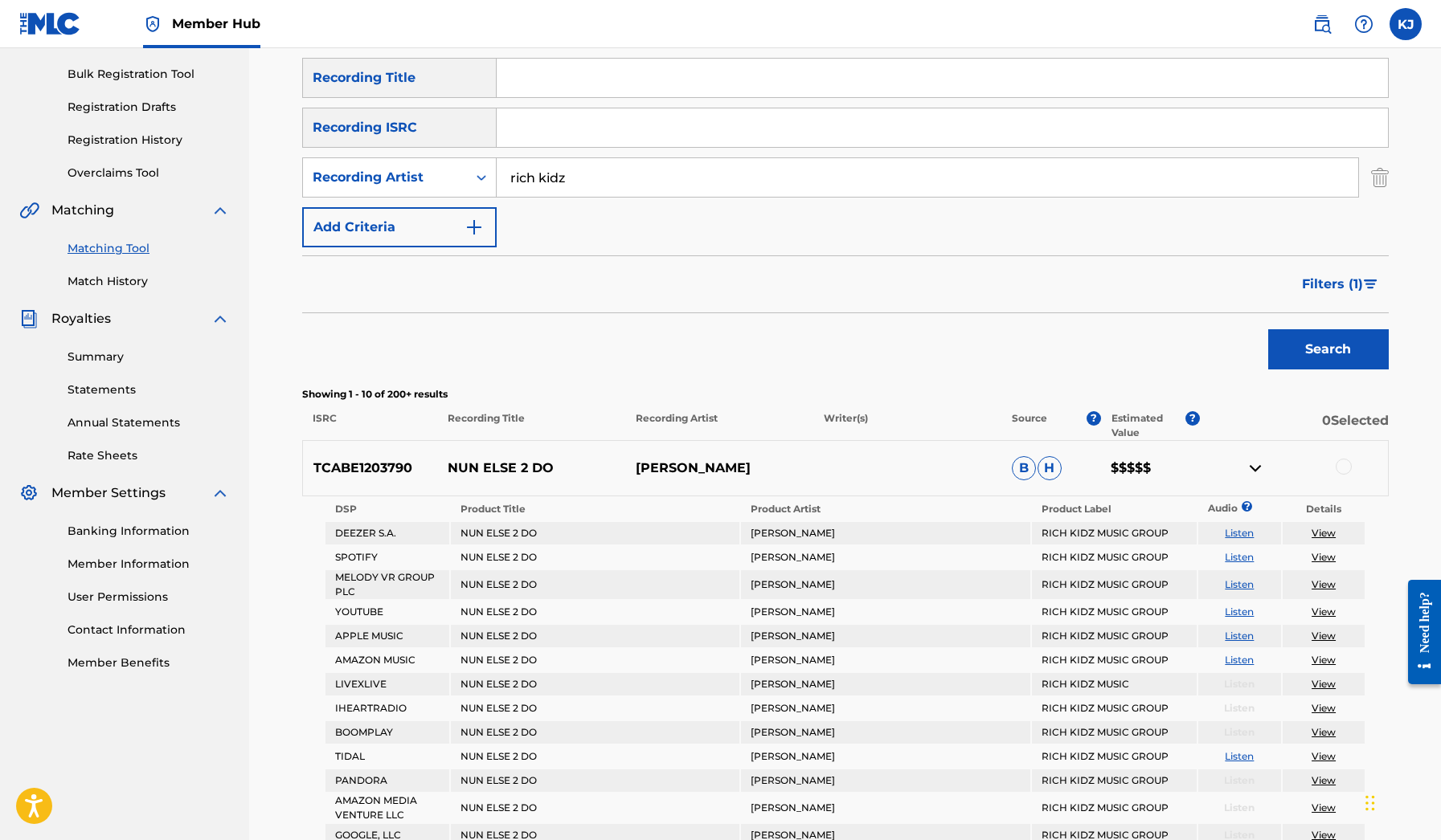
click at [1255, 468] on img at bounding box center [1254, 468] width 20 height 20
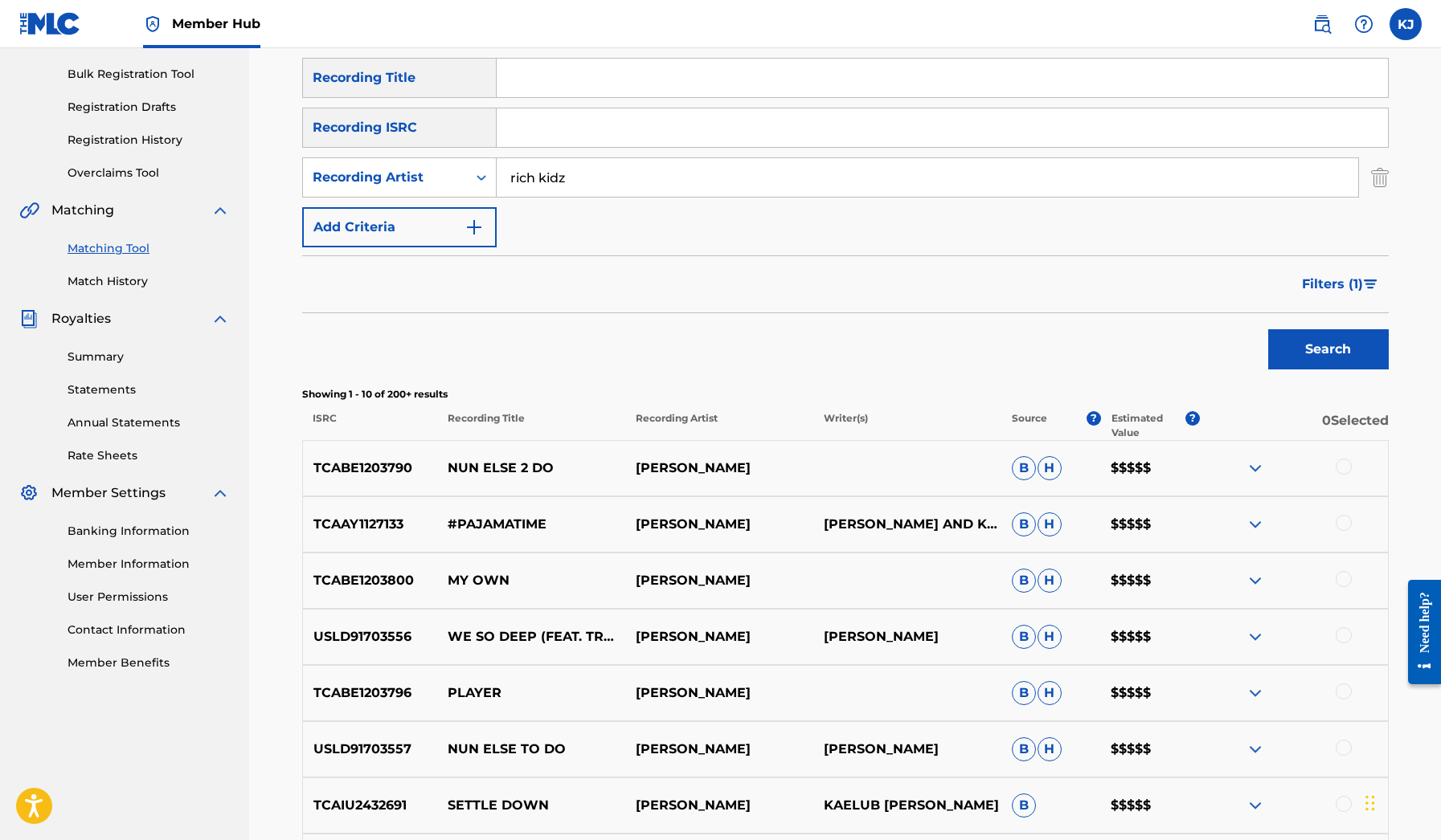
click at [1250, 517] on img at bounding box center [1254, 524] width 20 height 20
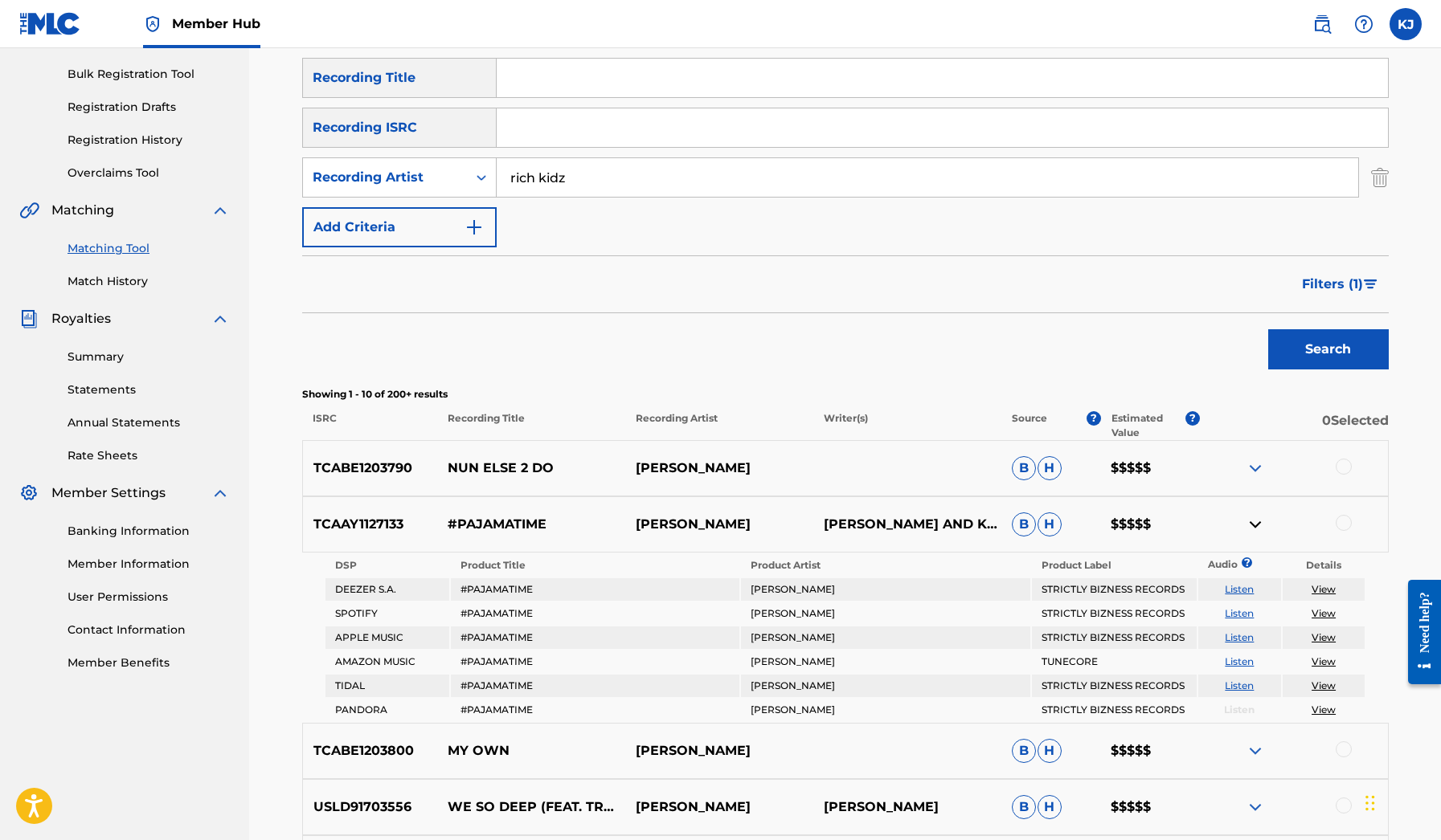
click at [1250, 517] on img at bounding box center [1254, 524] width 20 height 20
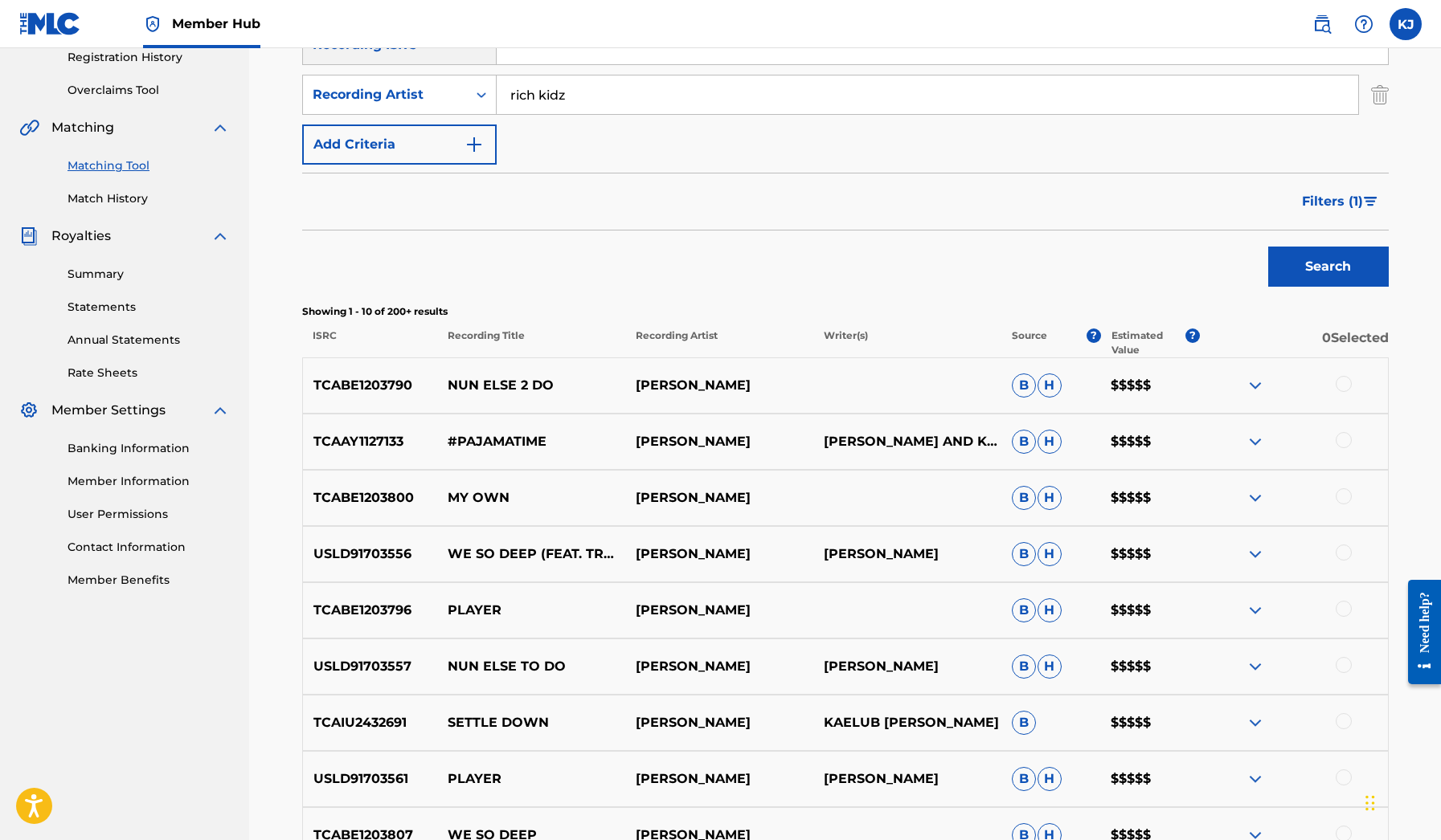
scroll to position [313, 0]
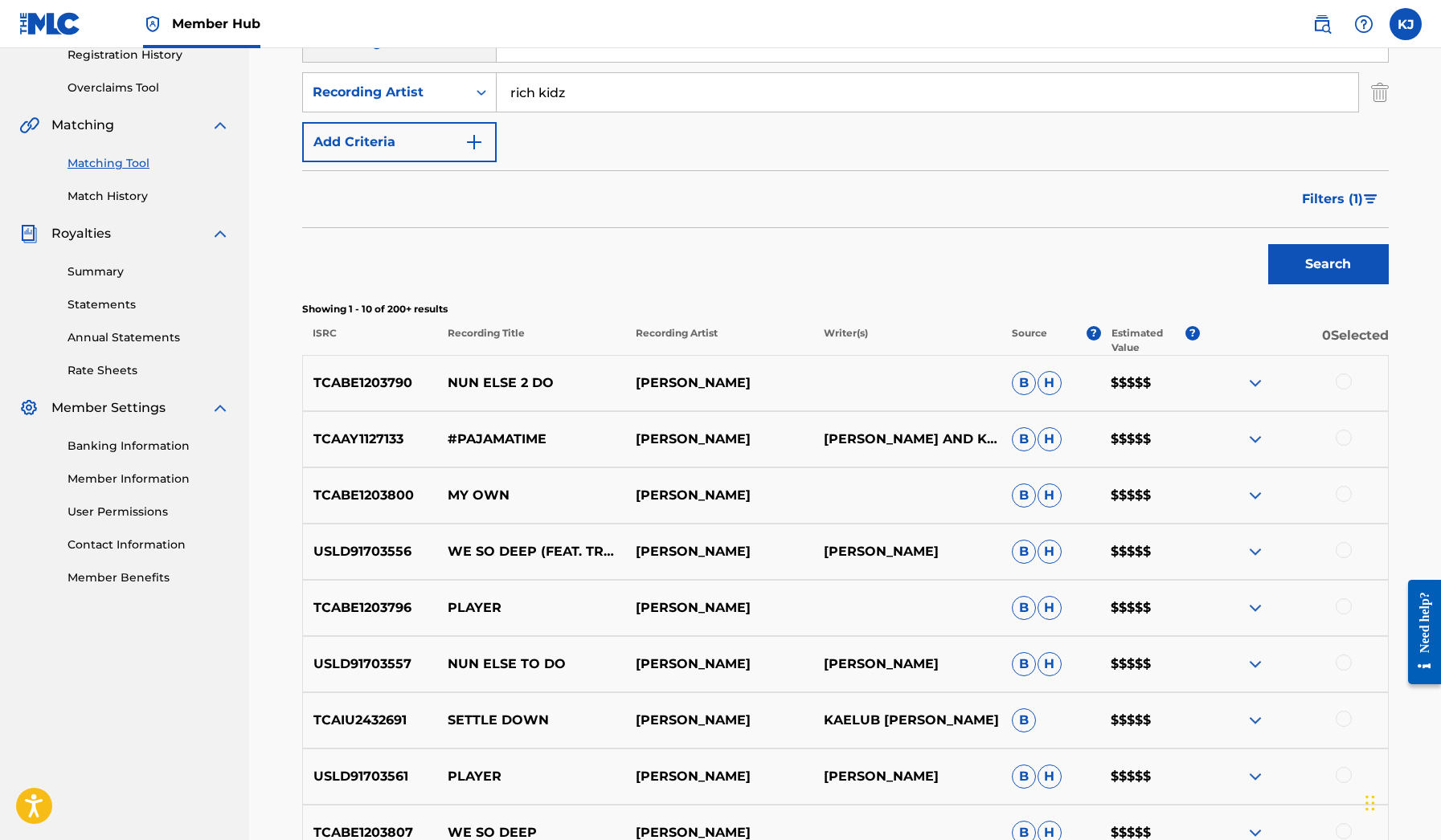
click at [1249, 493] on img at bounding box center [1254, 495] width 20 height 20
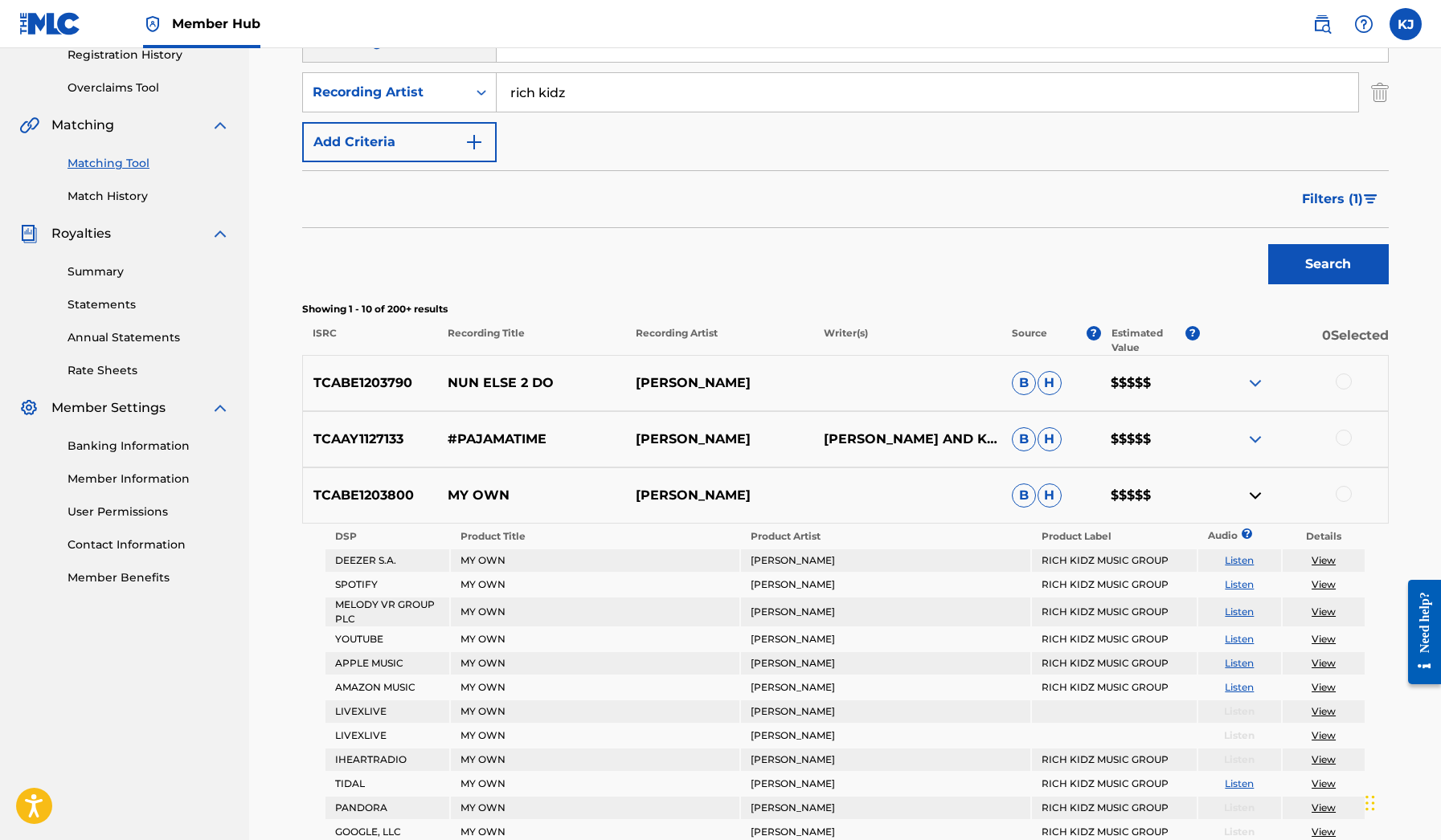
click at [1249, 493] on img at bounding box center [1254, 495] width 20 height 20
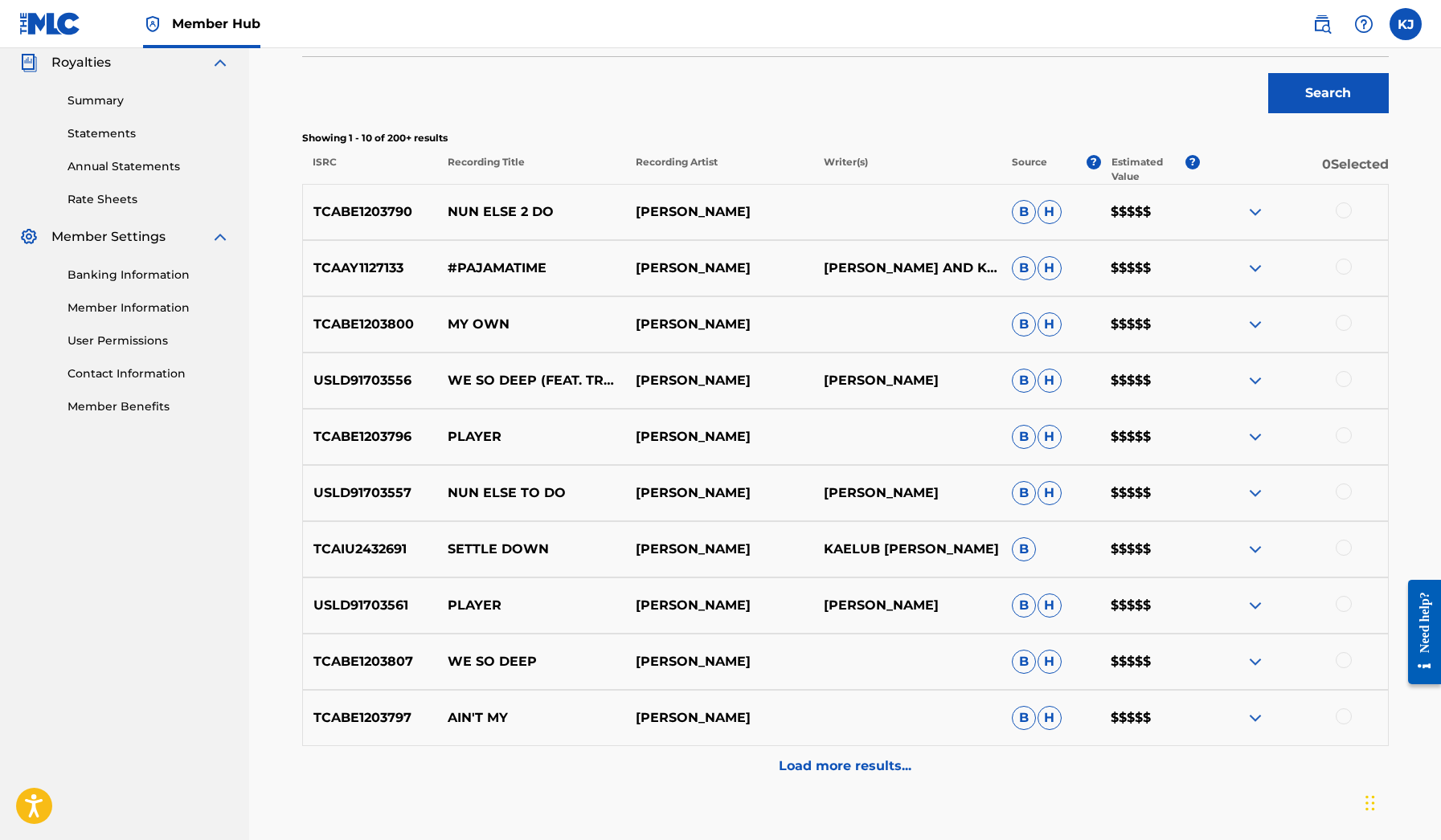
scroll to position [488, 0]
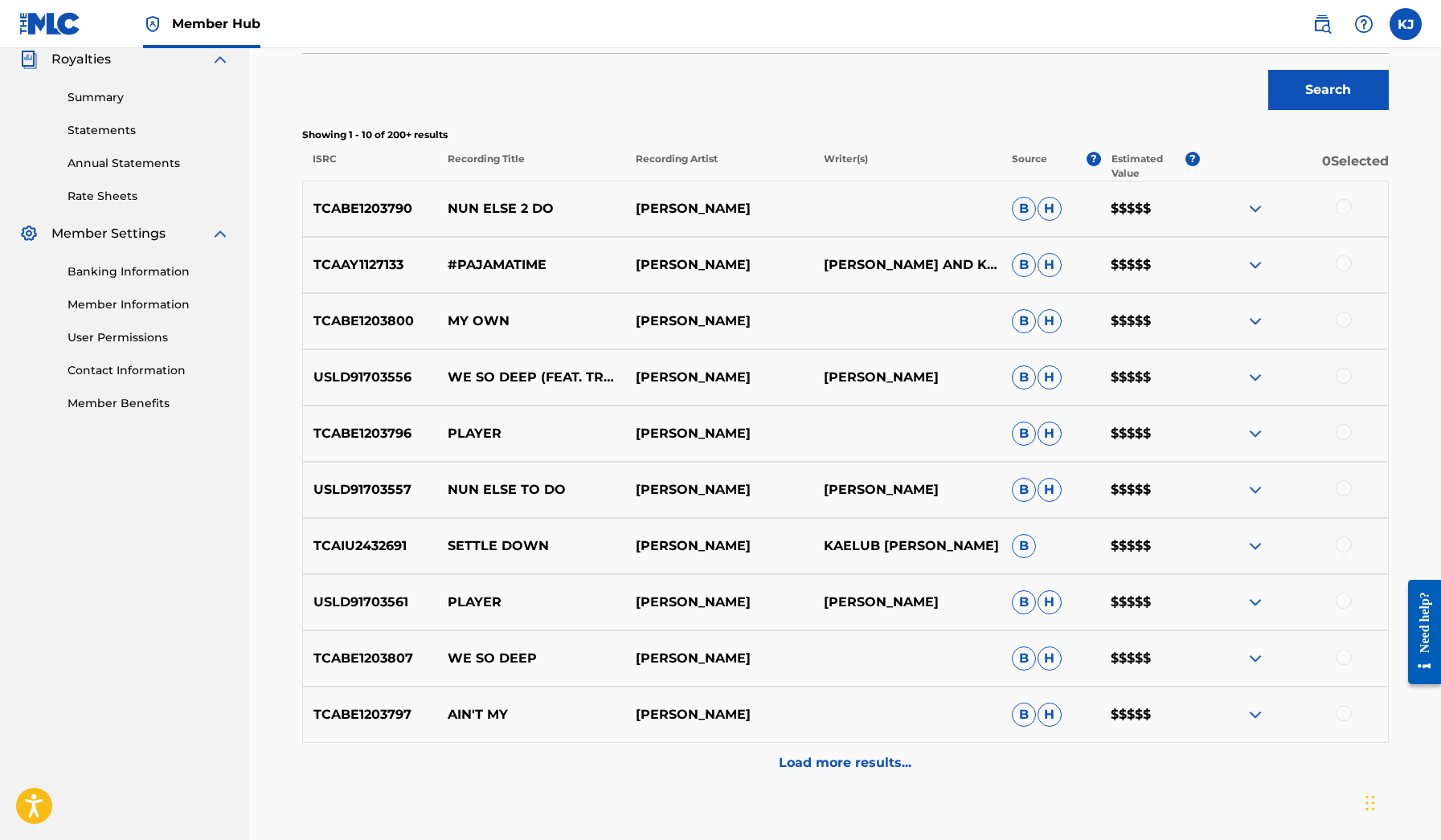
click at [1251, 709] on img at bounding box center [1254, 714] width 20 height 20
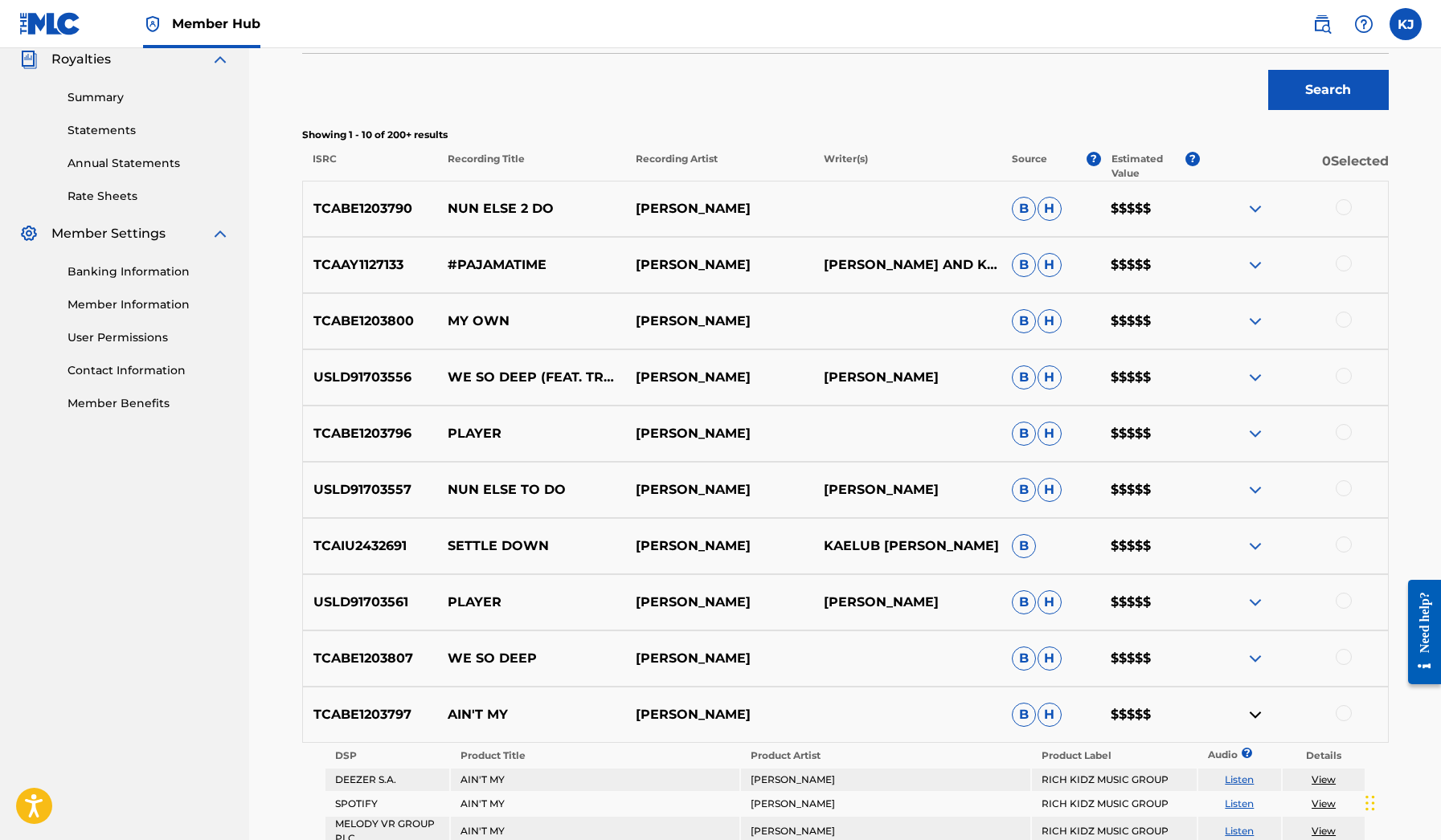
click at [1251, 709] on img at bounding box center [1254, 714] width 20 height 20
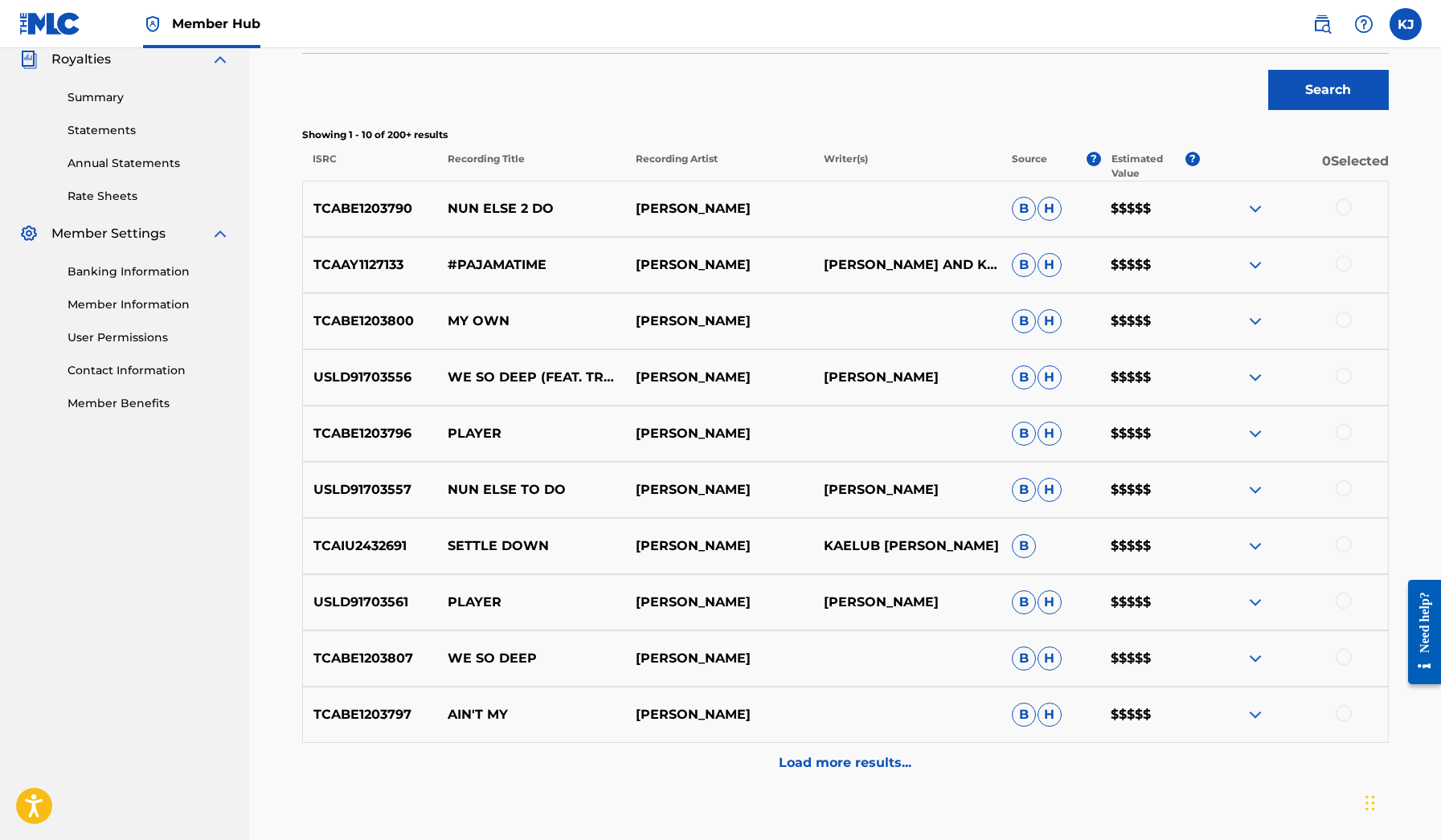
click at [1253, 666] on img at bounding box center [1254, 658] width 20 height 20
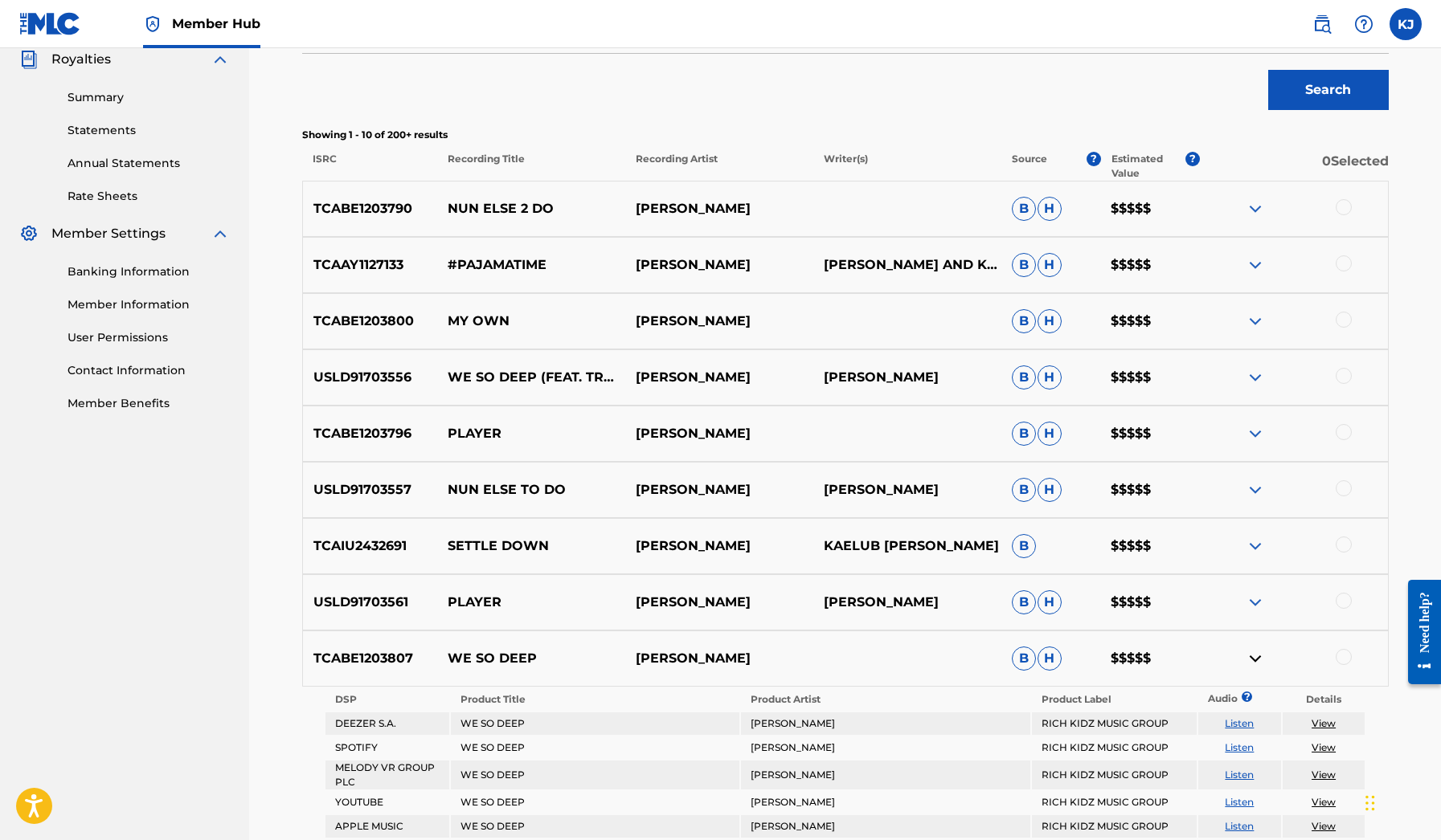
click at [1253, 666] on img at bounding box center [1254, 658] width 20 height 20
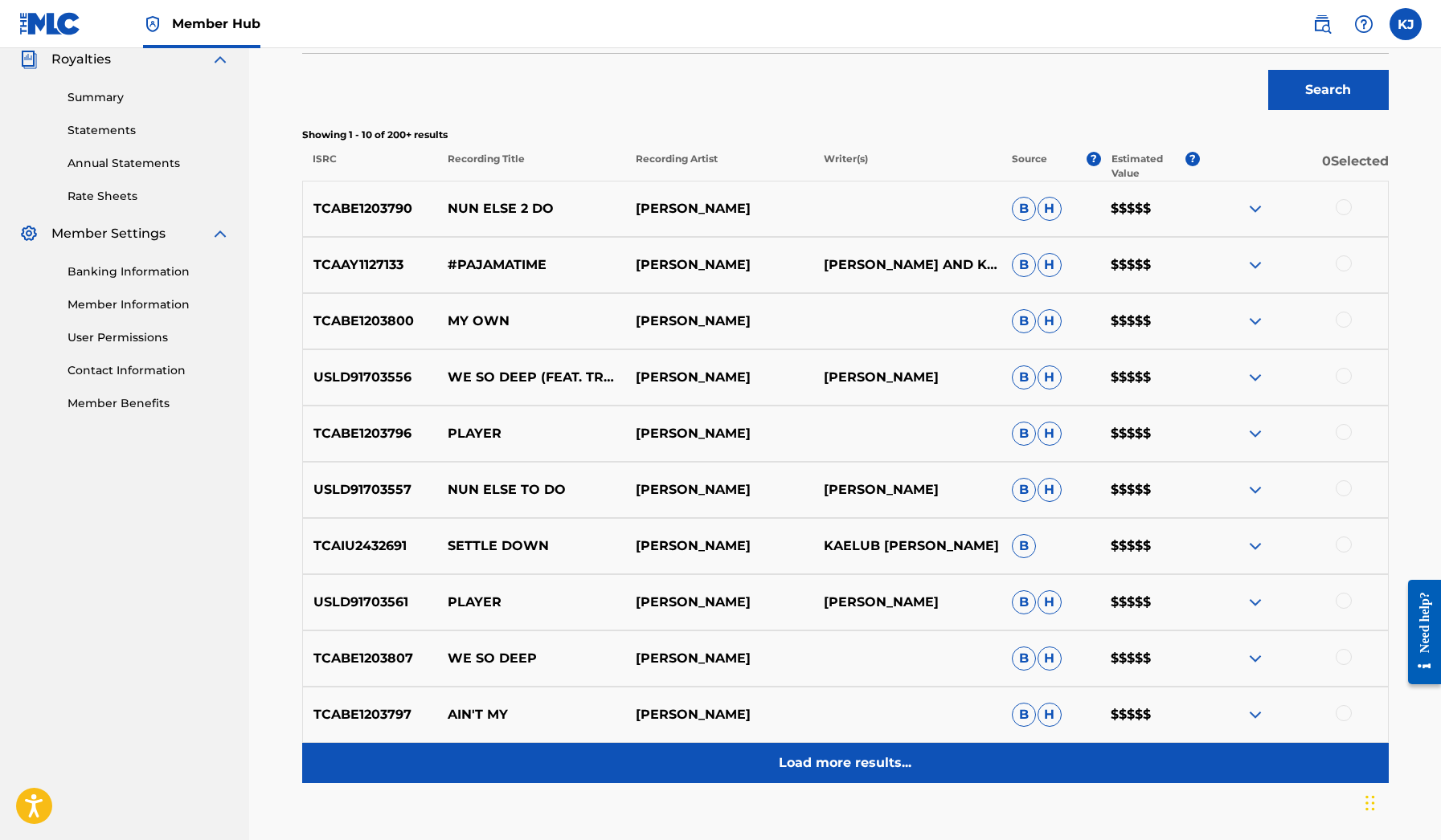
click at [908, 772] on div "Load more results..." at bounding box center [845, 763] width 1087 height 40
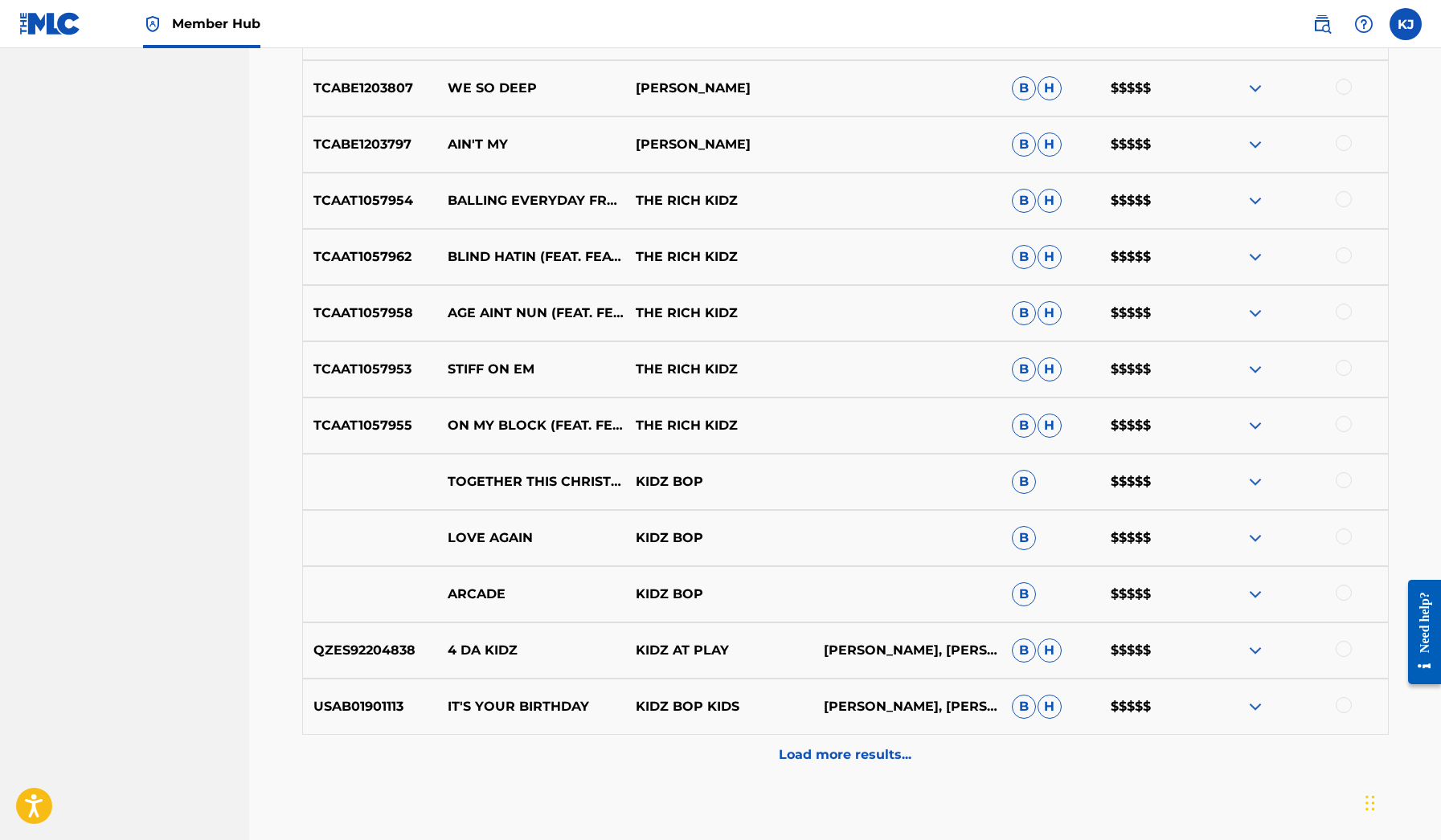
scroll to position [1064, 0]
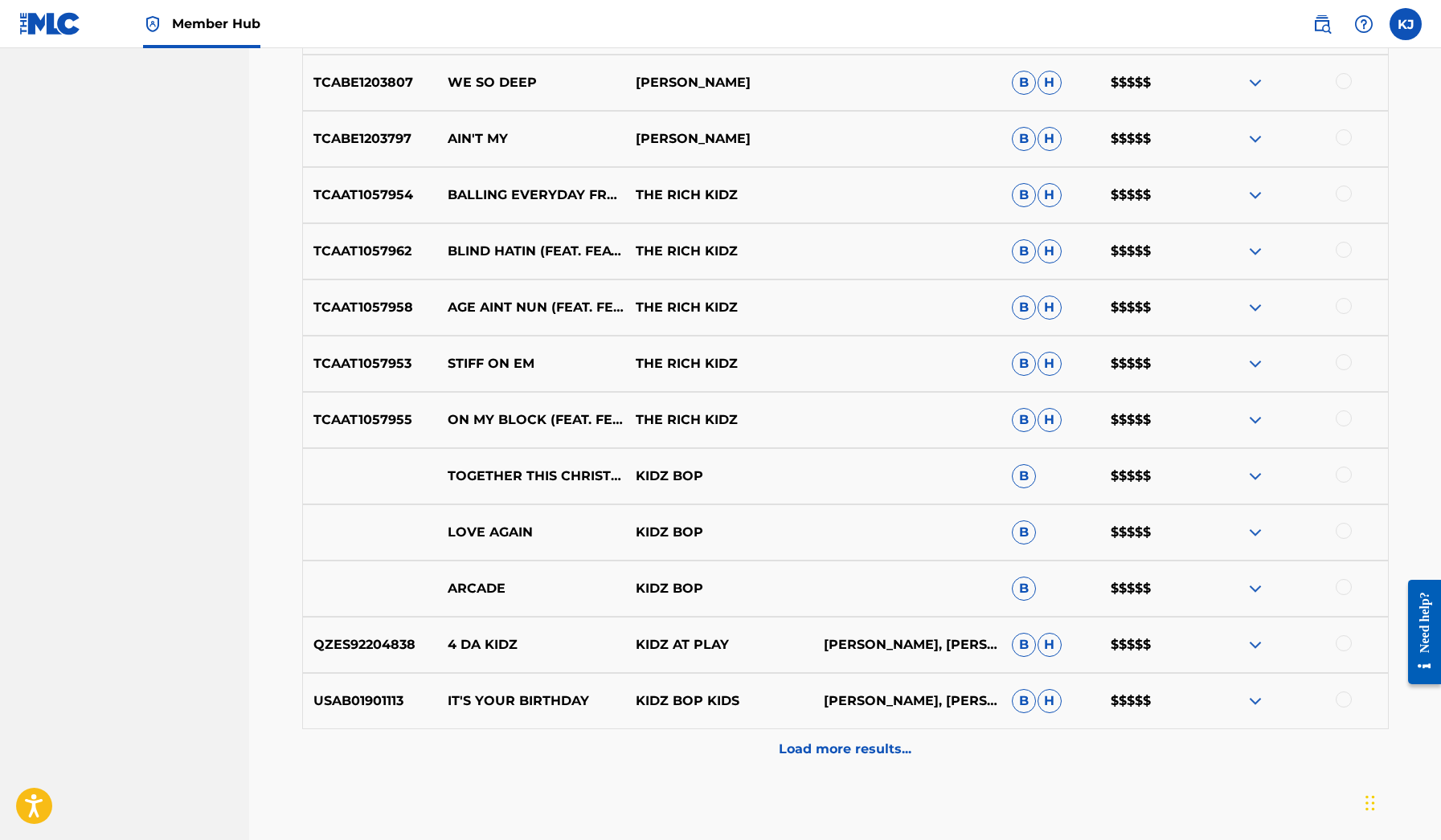
click at [1252, 528] on img at bounding box center [1254, 532] width 20 height 20
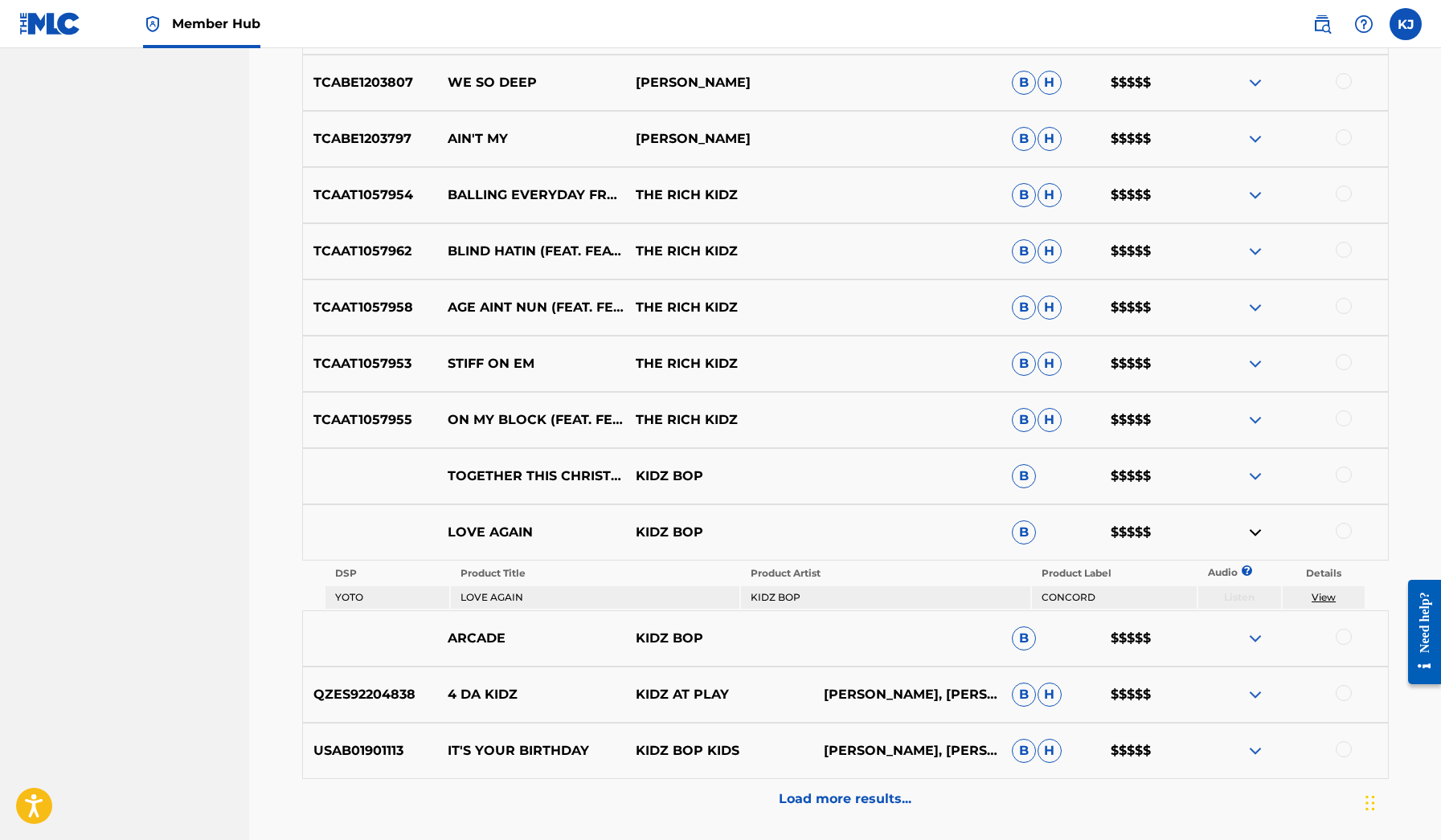
click at [1252, 528] on img at bounding box center [1254, 532] width 20 height 20
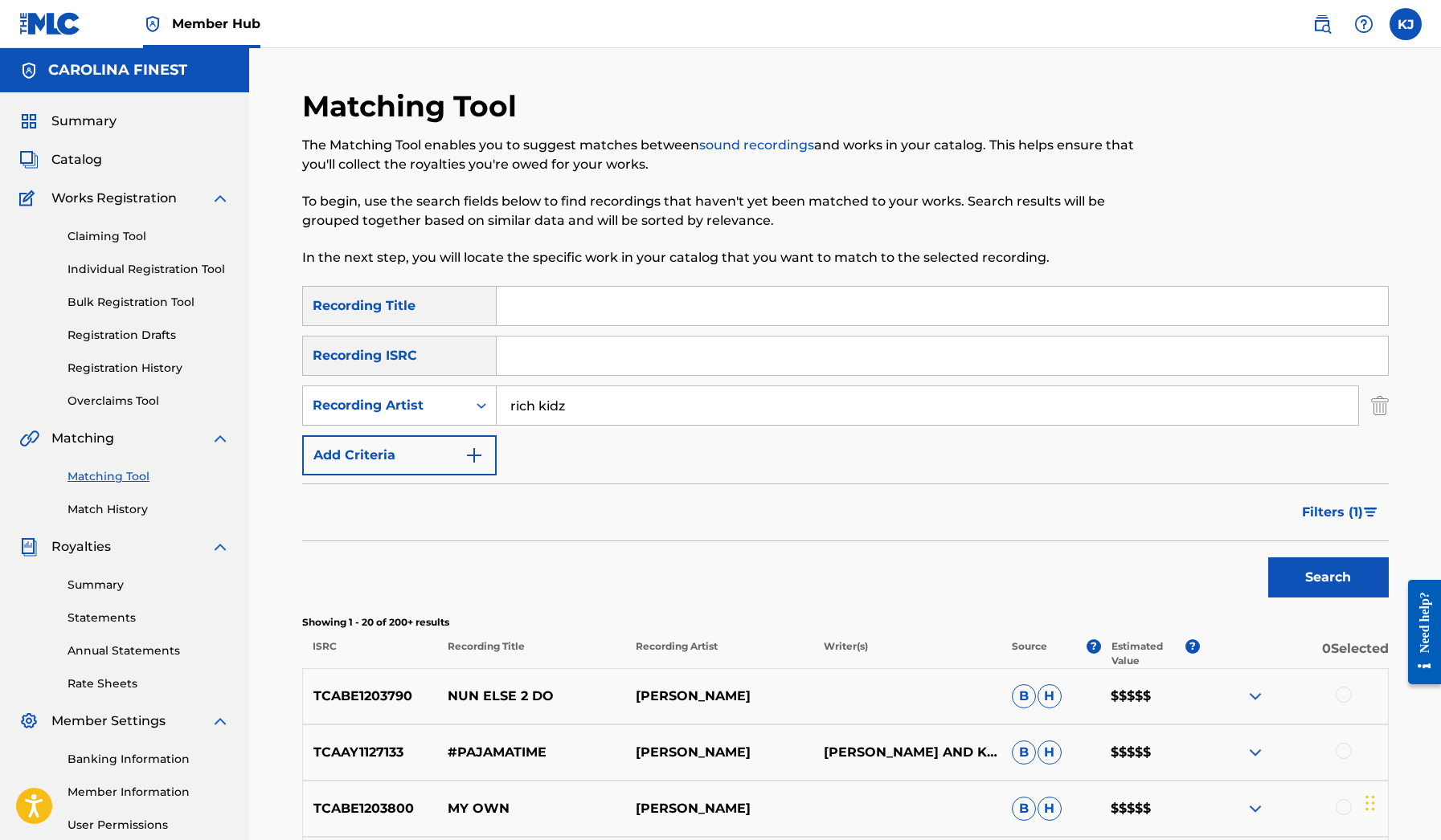
scroll to position [0, 0]
click at [977, 408] on input "rich kidz" at bounding box center [927, 405] width 862 height 38
click at [1328, 578] on button "Search" at bounding box center [1328, 578] width 121 height 40
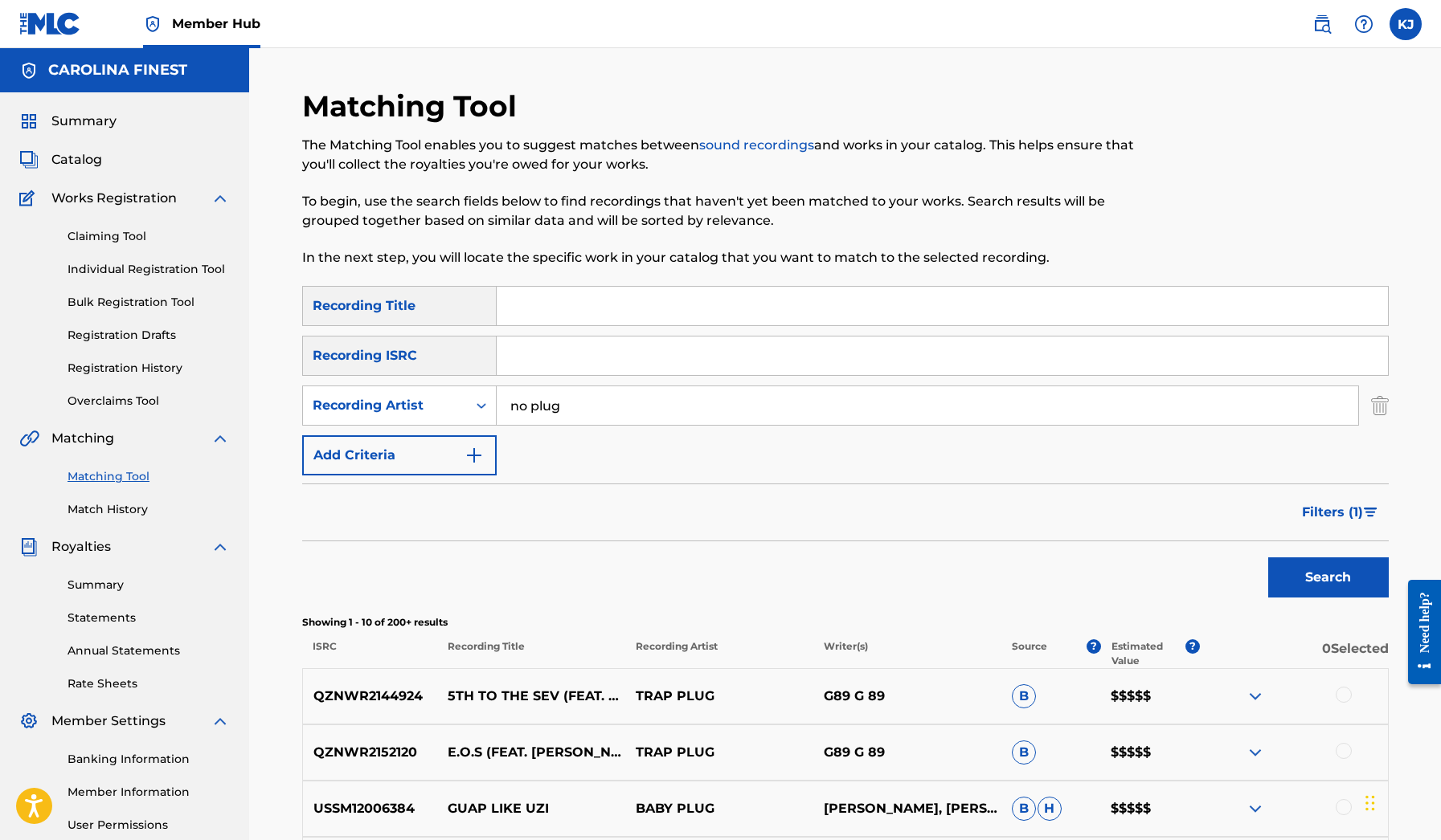
click at [708, 406] on input "no plug" at bounding box center [927, 405] width 862 height 38
type input "no cap"
click at [1328, 578] on button "Search" at bounding box center [1328, 578] width 121 height 40
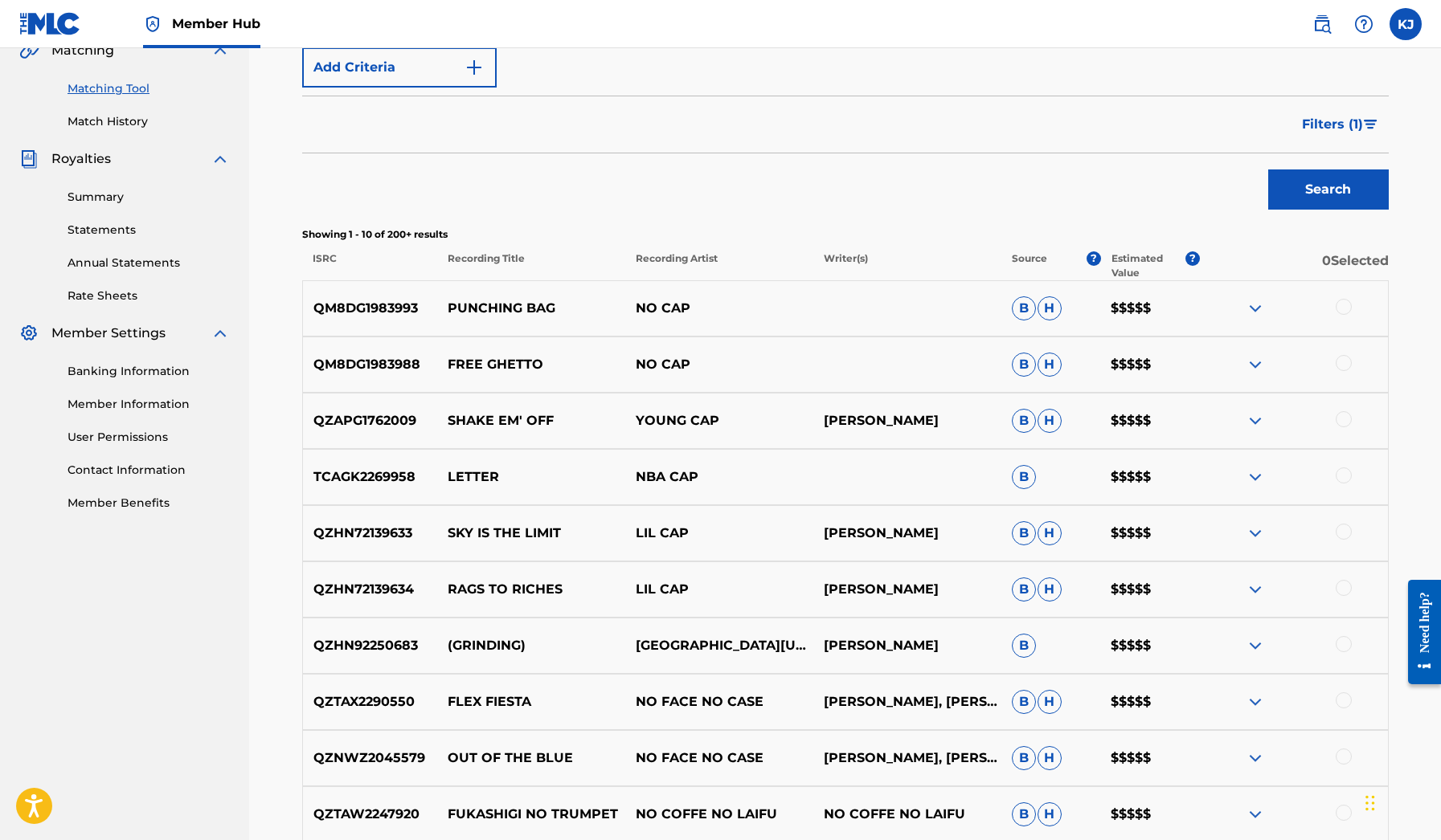
scroll to position [415, 0]
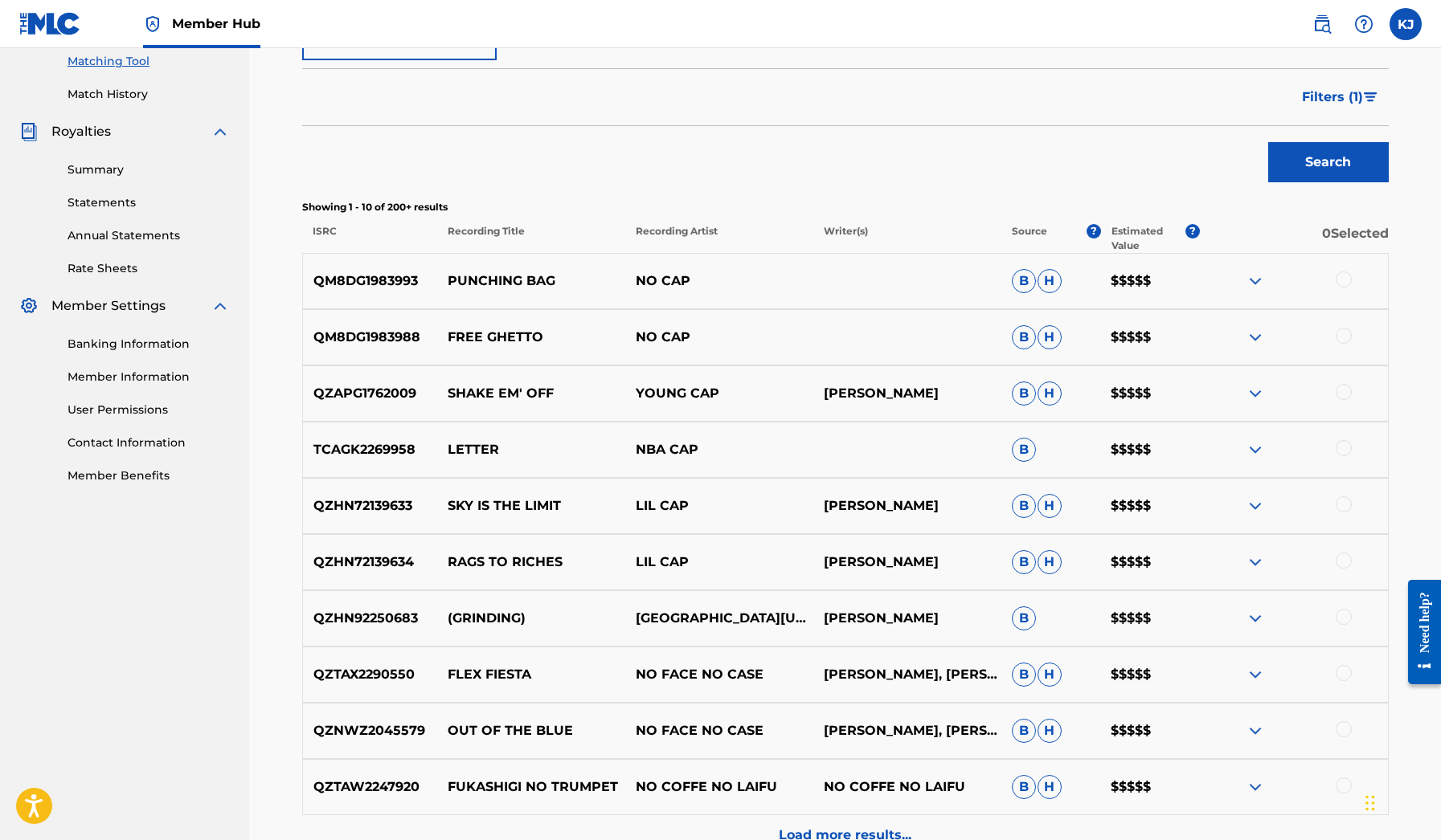
click at [1249, 282] on img at bounding box center [1254, 281] width 20 height 20
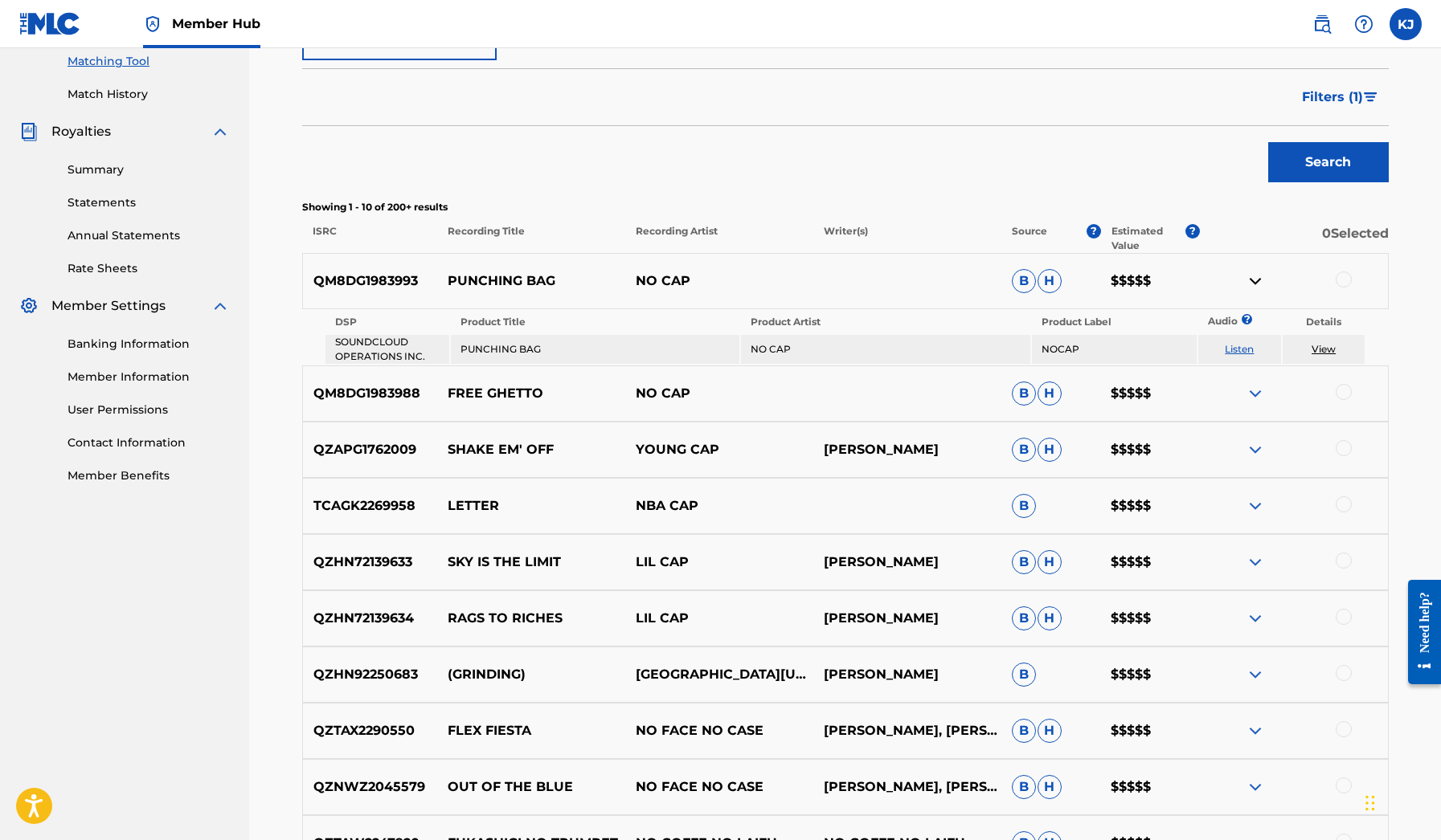
click at [1239, 349] on link "Listen" at bounding box center [1238, 349] width 29 height 12
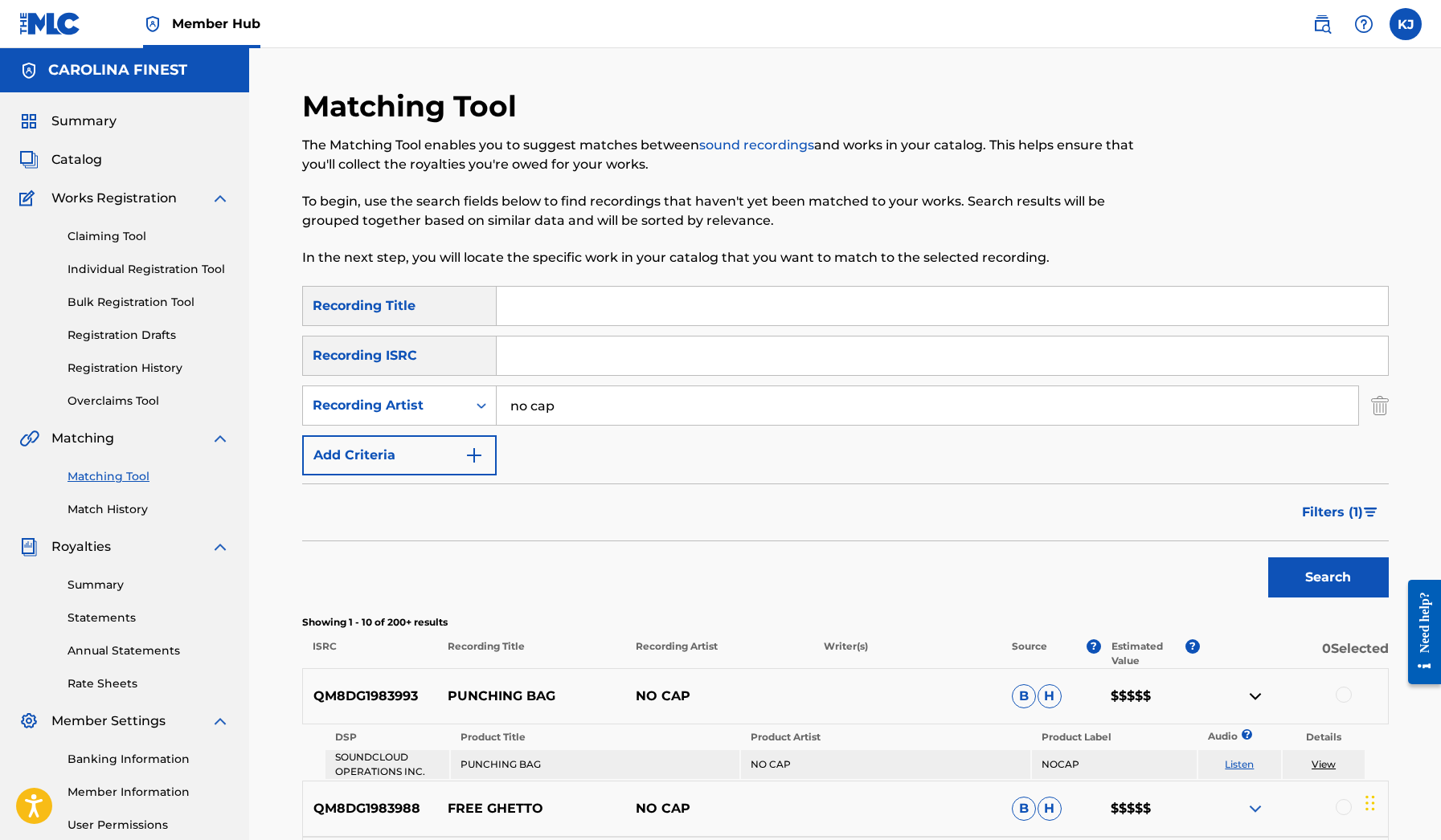
scroll to position [0, 0]
click at [90, 128] on span "Summary" at bounding box center [83, 121] width 65 height 20
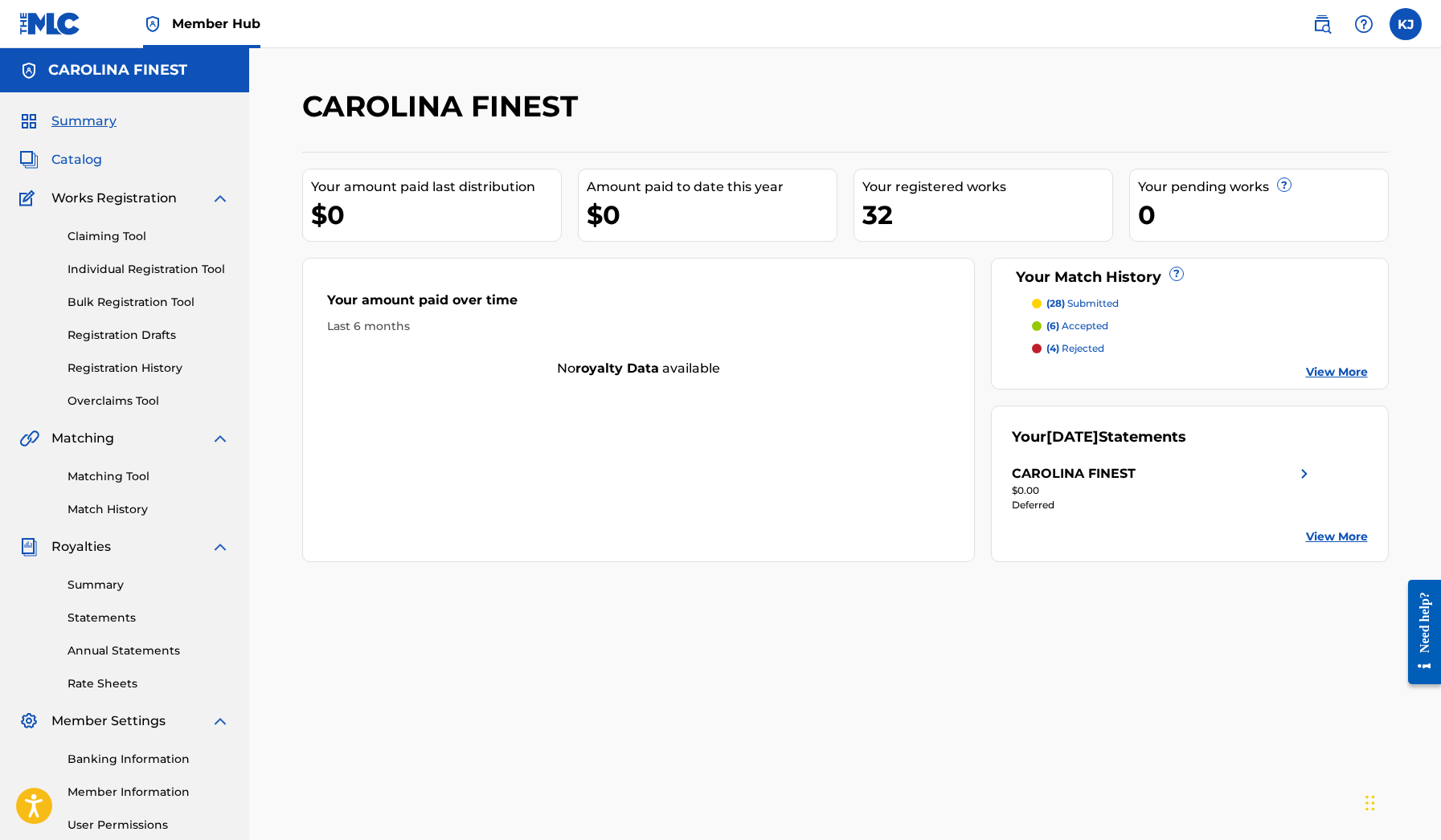
click at [84, 159] on span "Catalog" at bounding box center [77, 159] width 51 height 20
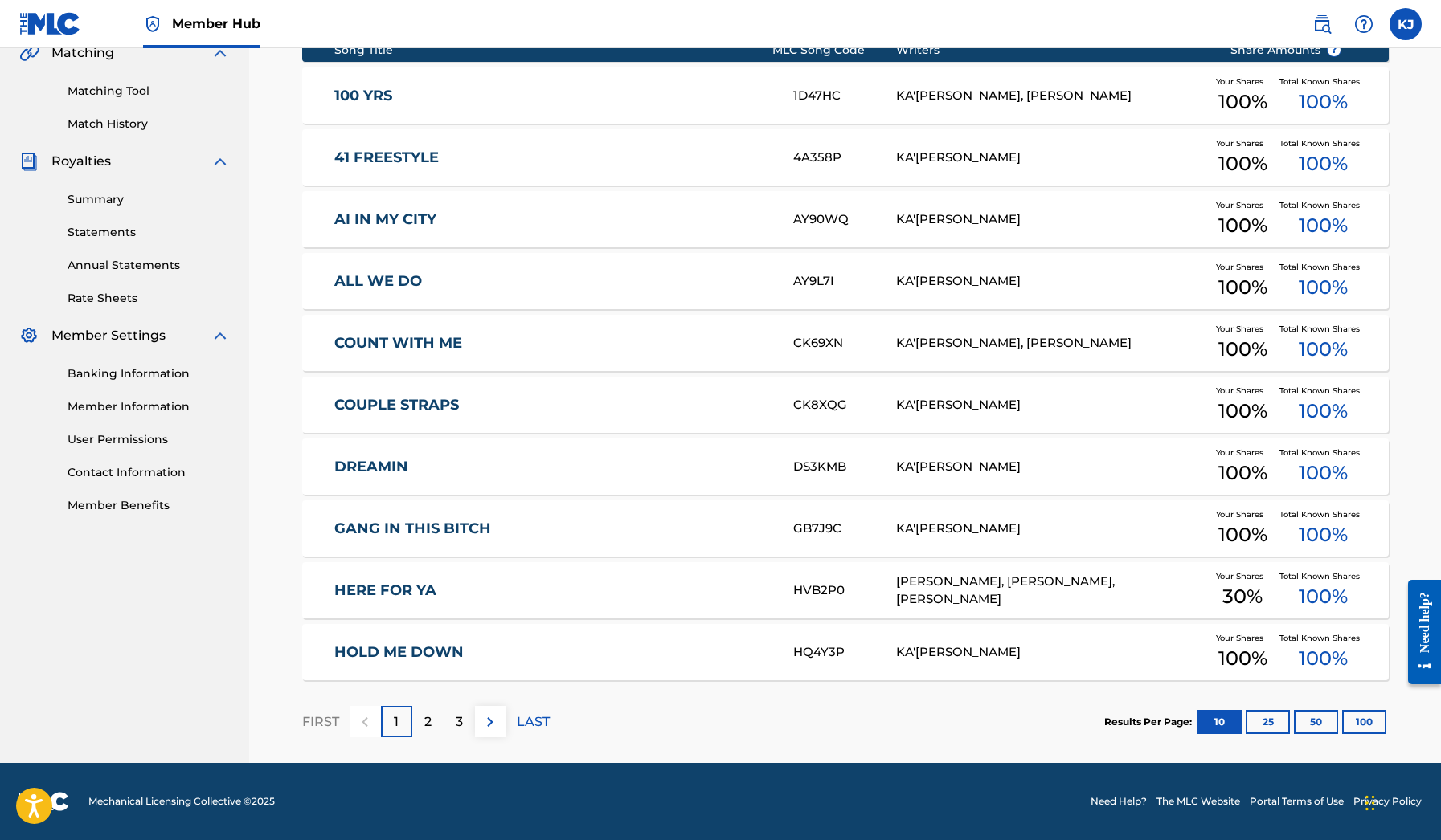
scroll to position [385, 0]
click at [437, 722] on div "2" at bounding box center [428, 721] width 31 height 31
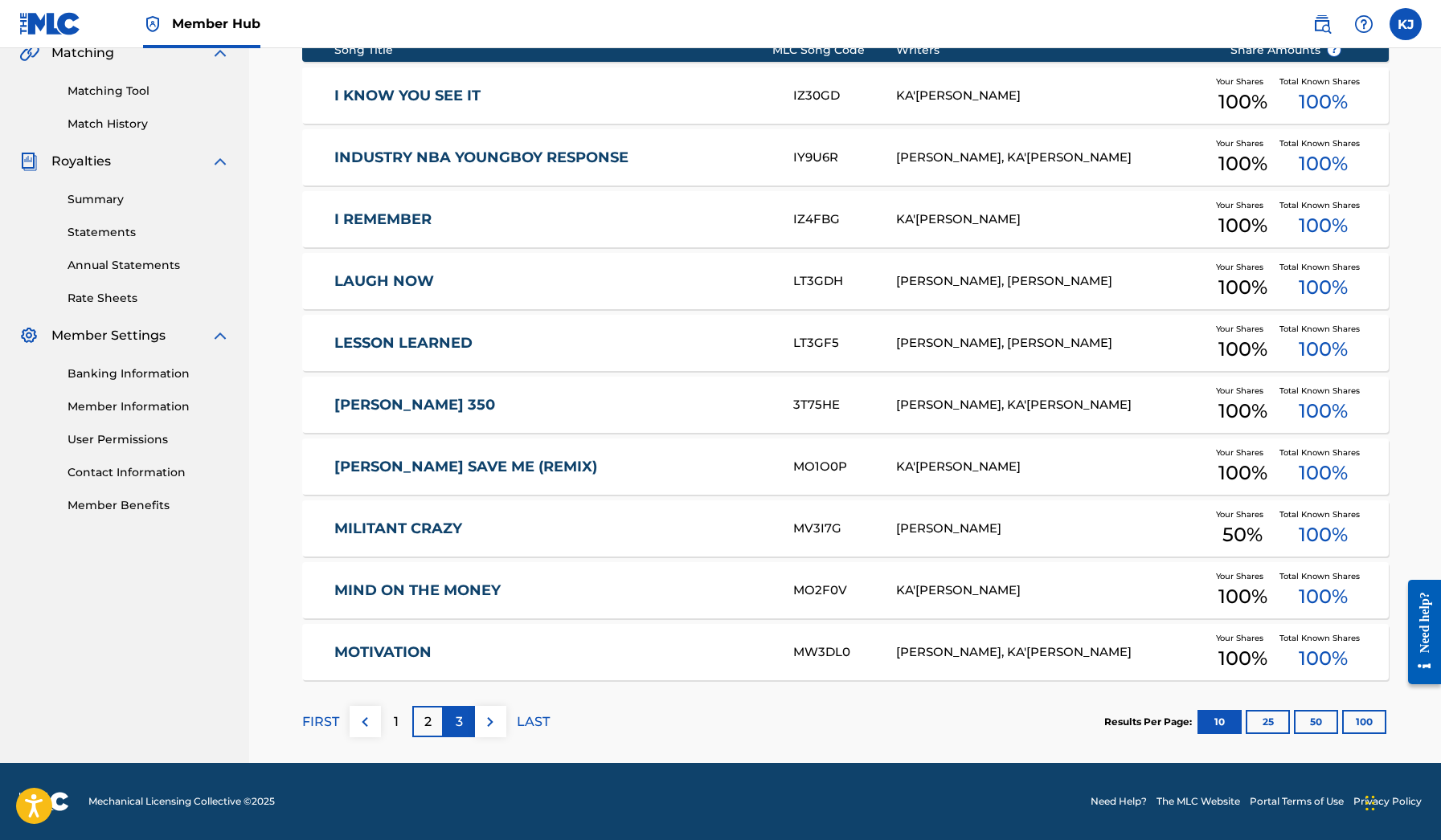
click at [452, 721] on div "3" at bounding box center [458, 721] width 31 height 31
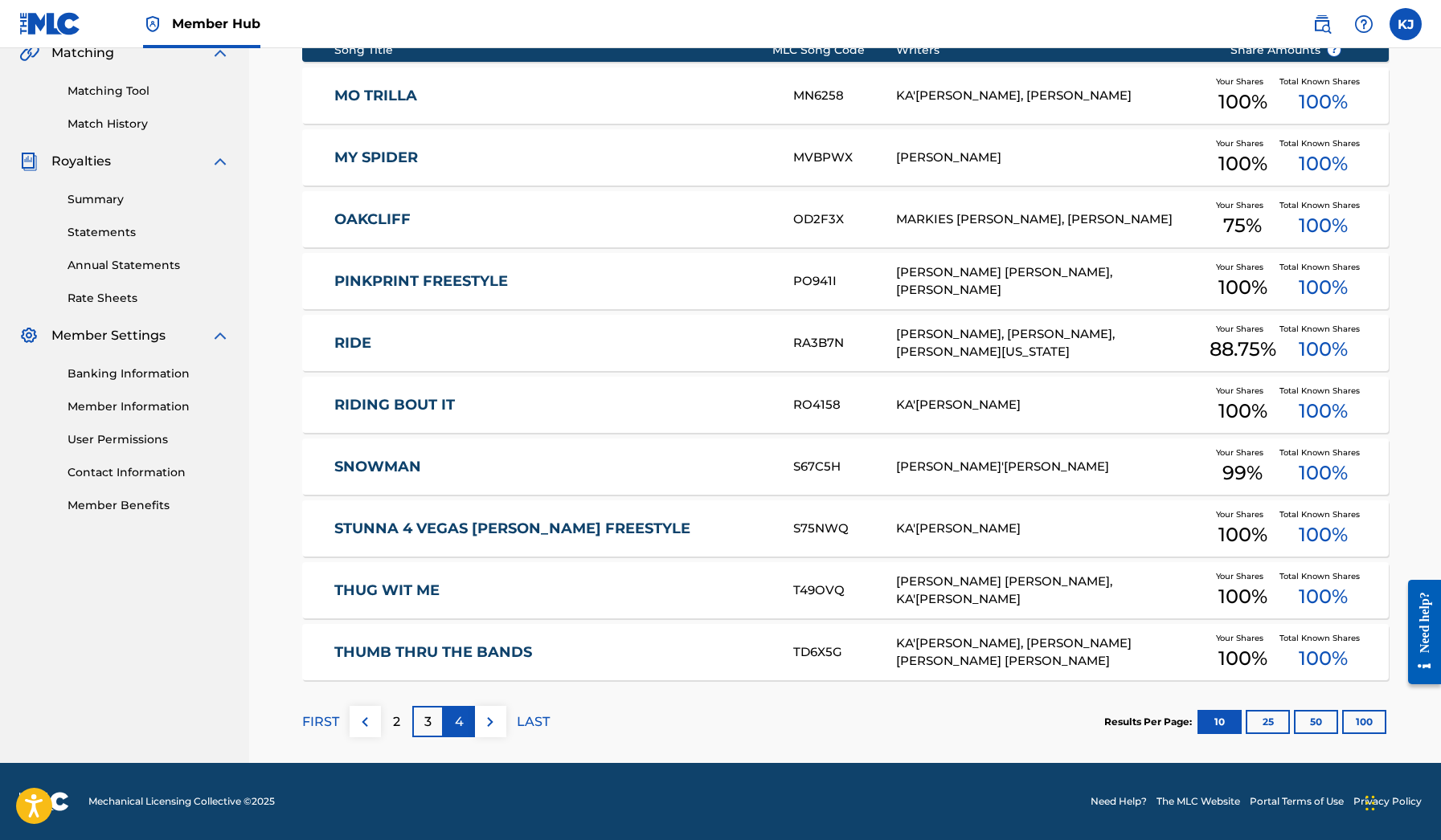
click at [463, 718] on p "4" at bounding box center [458, 722] width 8 height 20
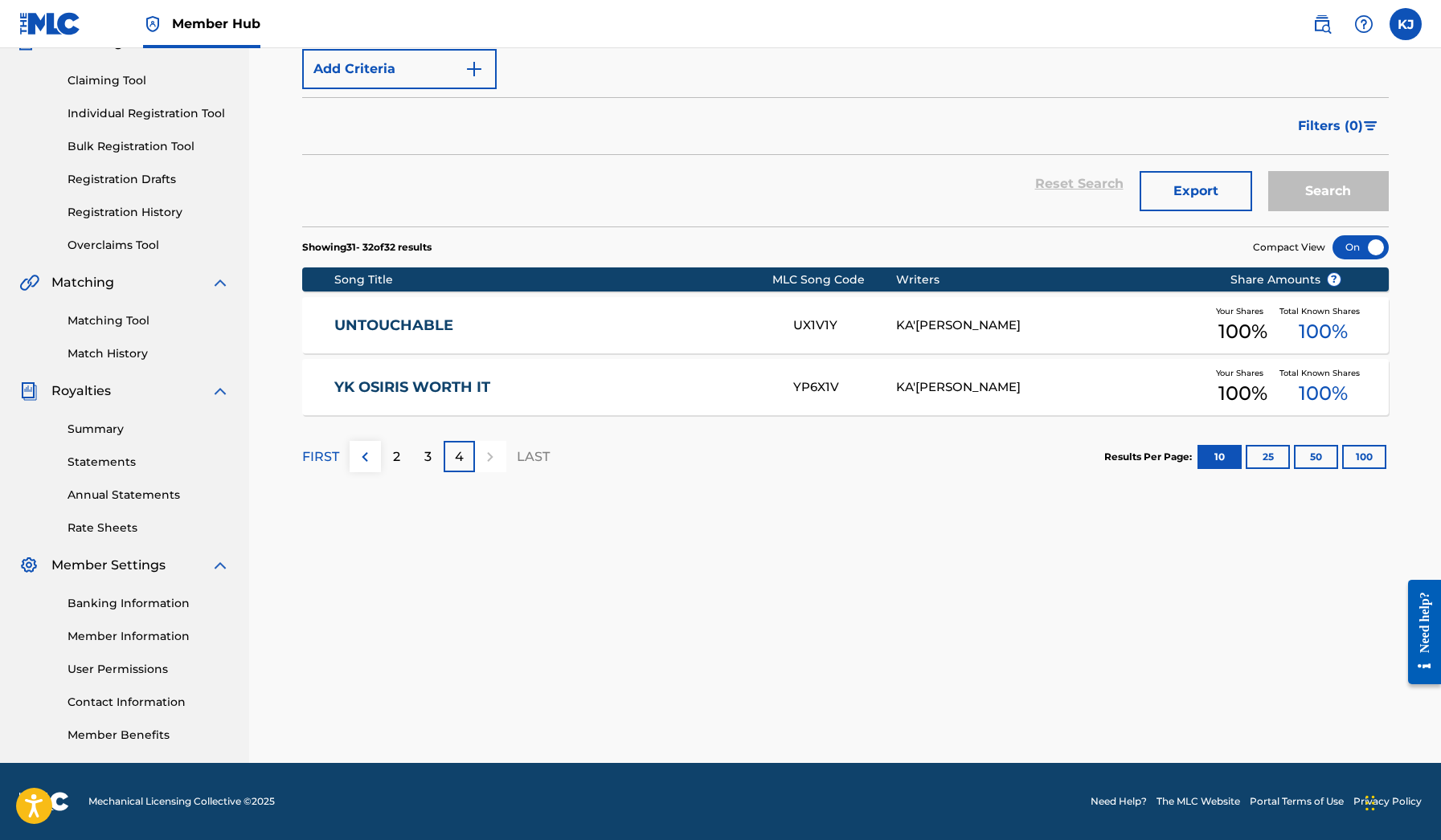
scroll to position [156, 0]
click at [427, 465] on p "3" at bounding box center [428, 457] width 8 height 20
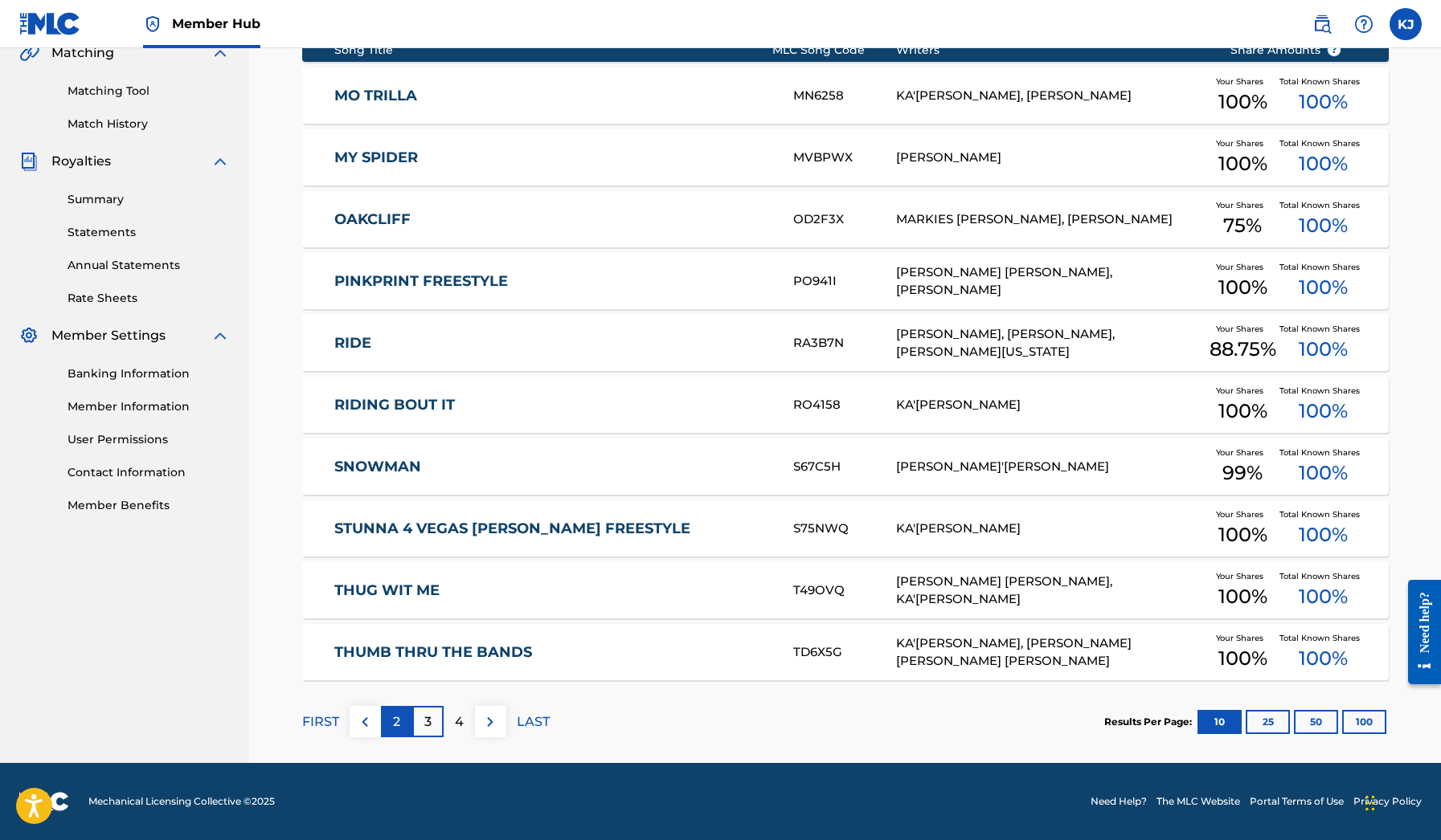
click at [396, 729] on p "2" at bounding box center [397, 722] width 8 height 20
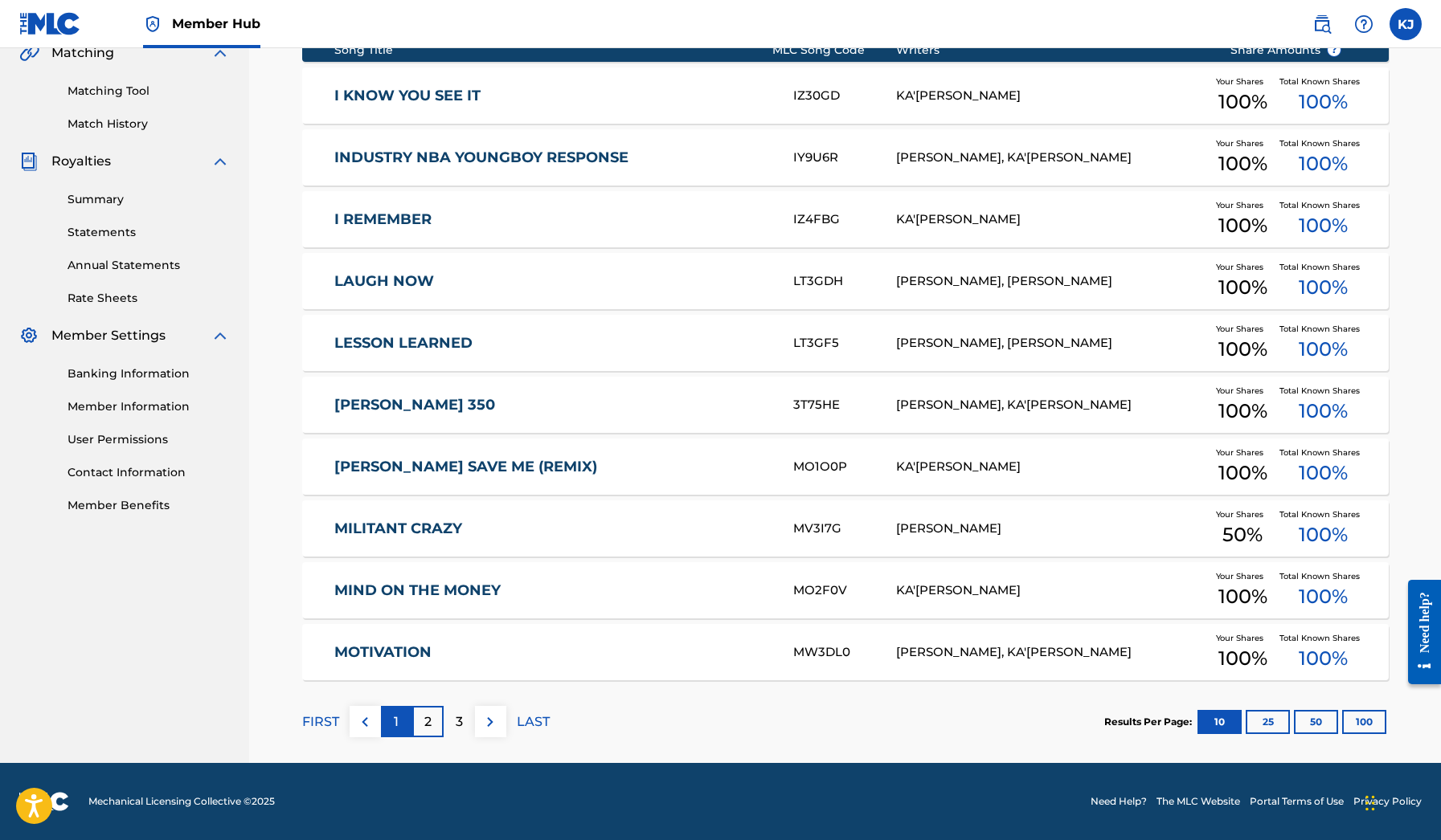
click at [387, 730] on div "1" at bounding box center [396, 721] width 31 height 31
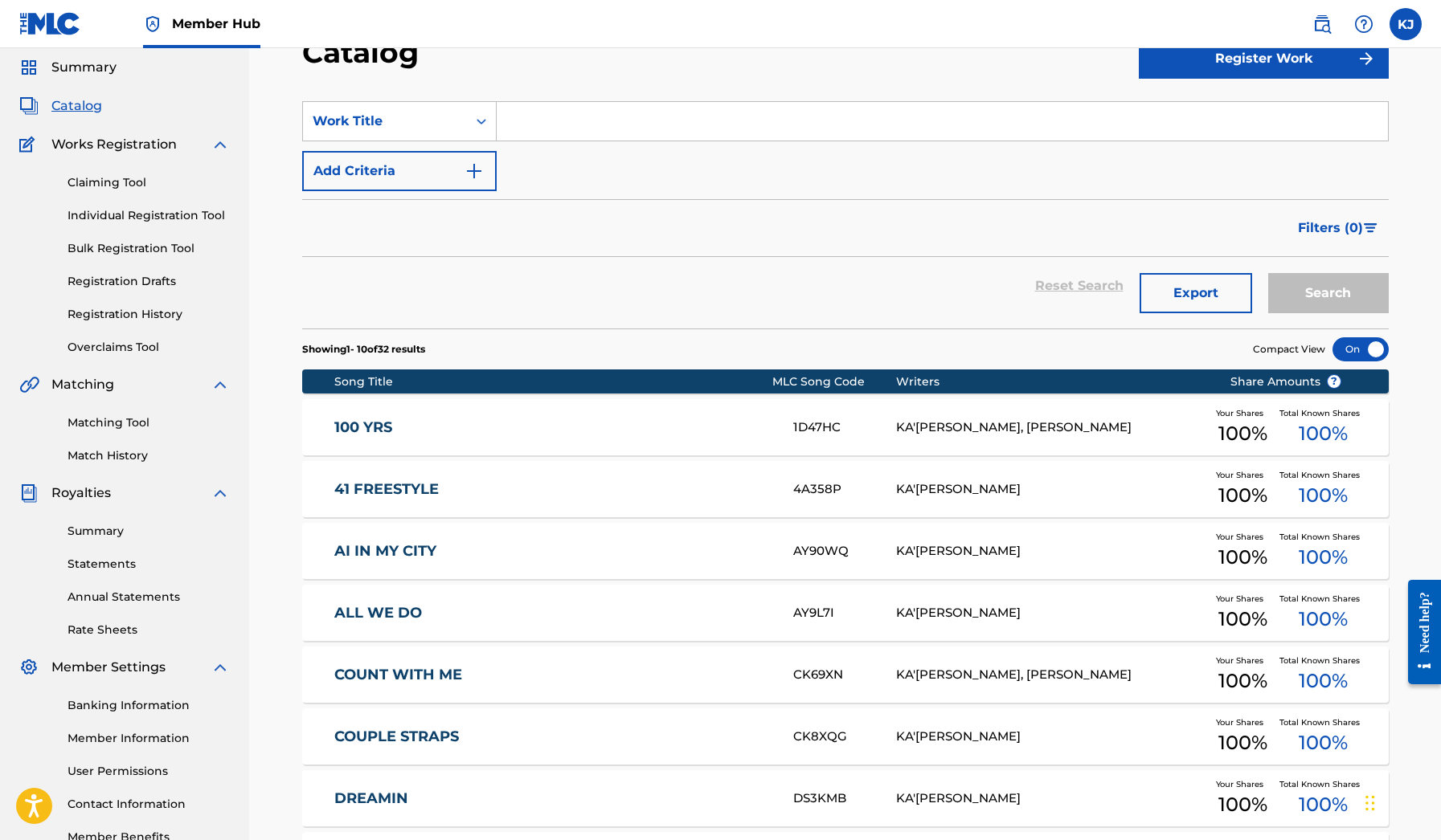
scroll to position [25, 0]
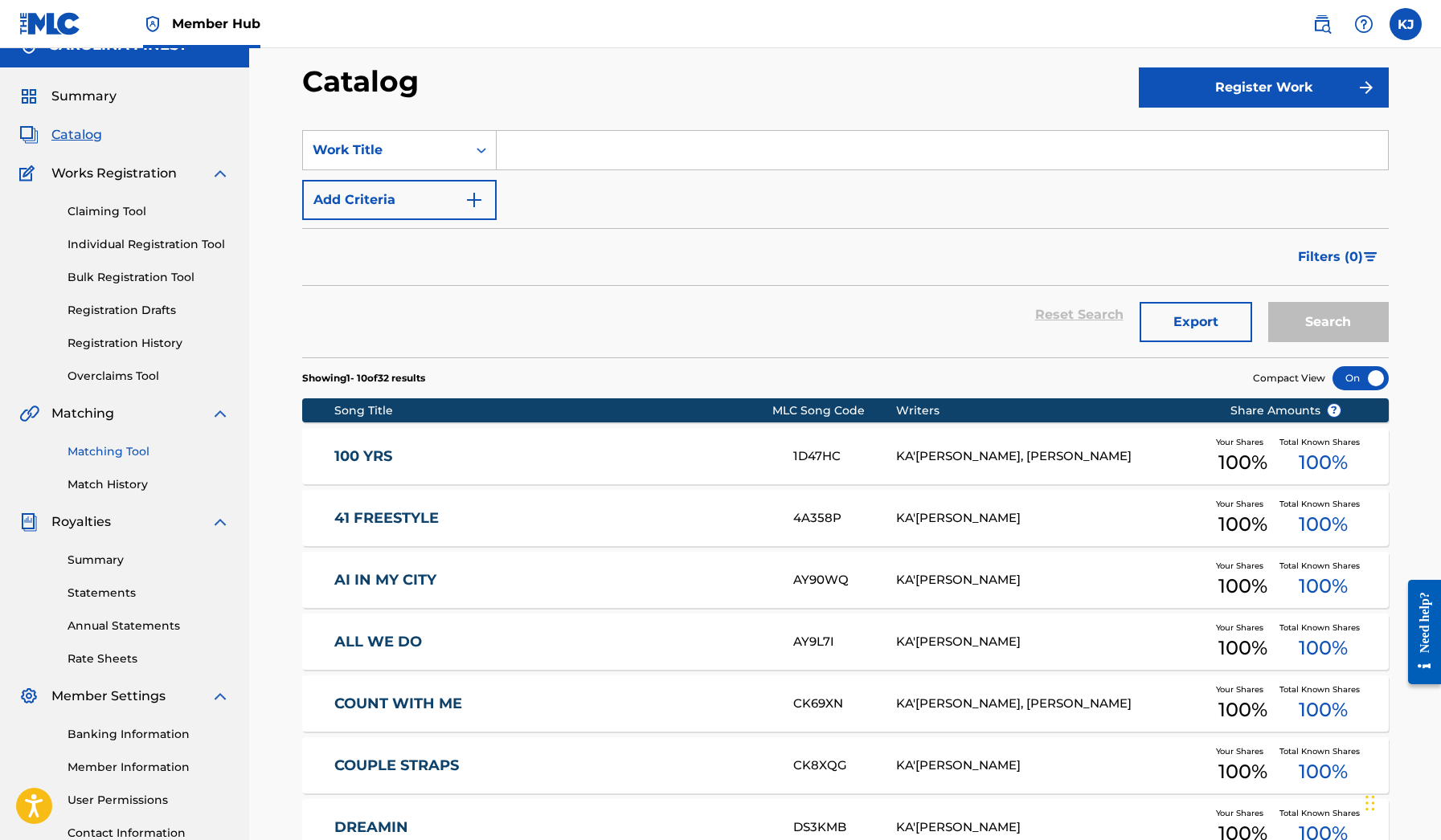
click at [93, 452] on link "Matching Tool" at bounding box center [148, 452] width 162 height 17
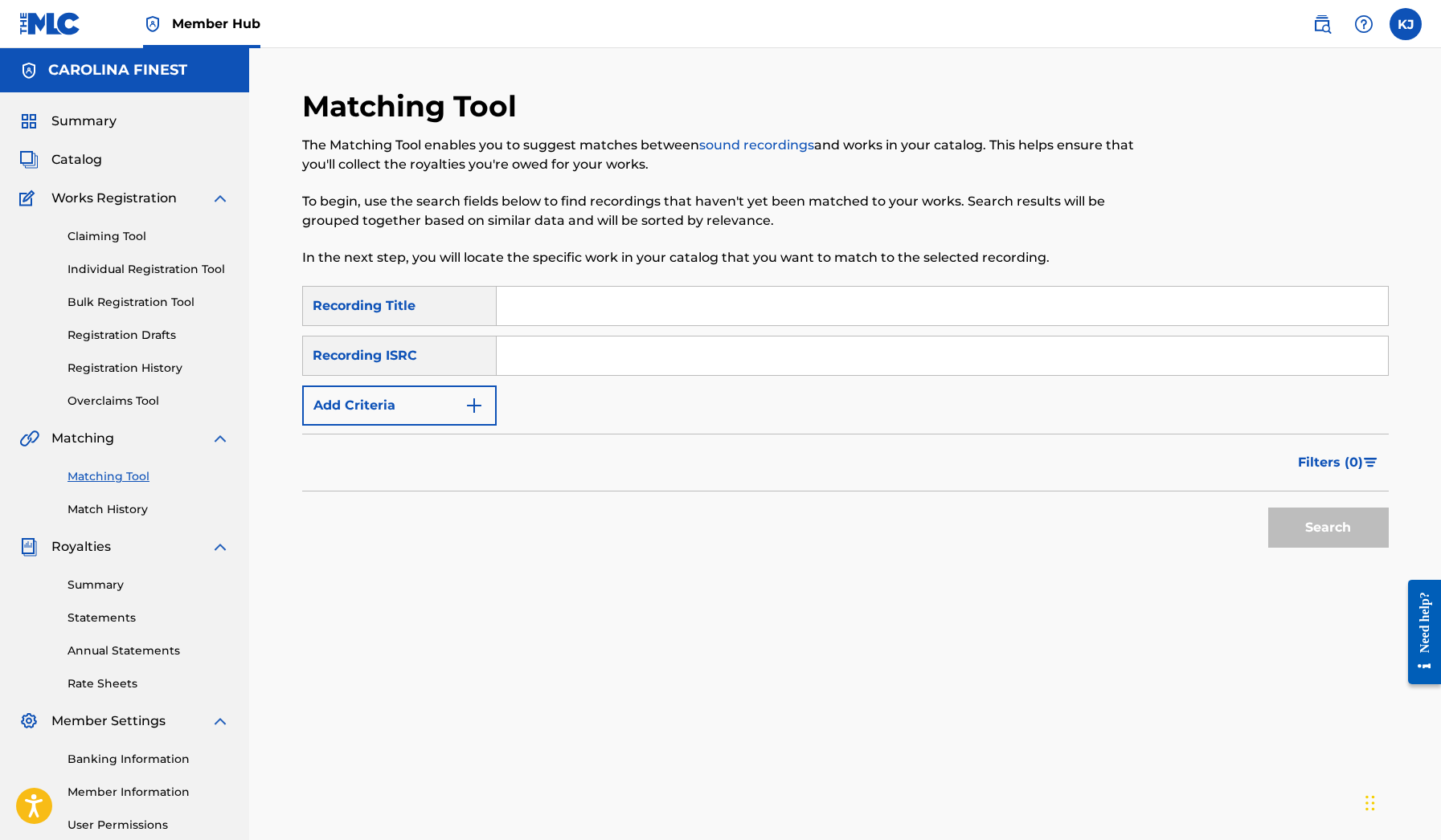
click at [547, 321] on input "Search Form" at bounding box center [942, 306] width 891 height 38
click at [484, 407] on button "Add Criteria" at bounding box center [398, 405] width 194 height 40
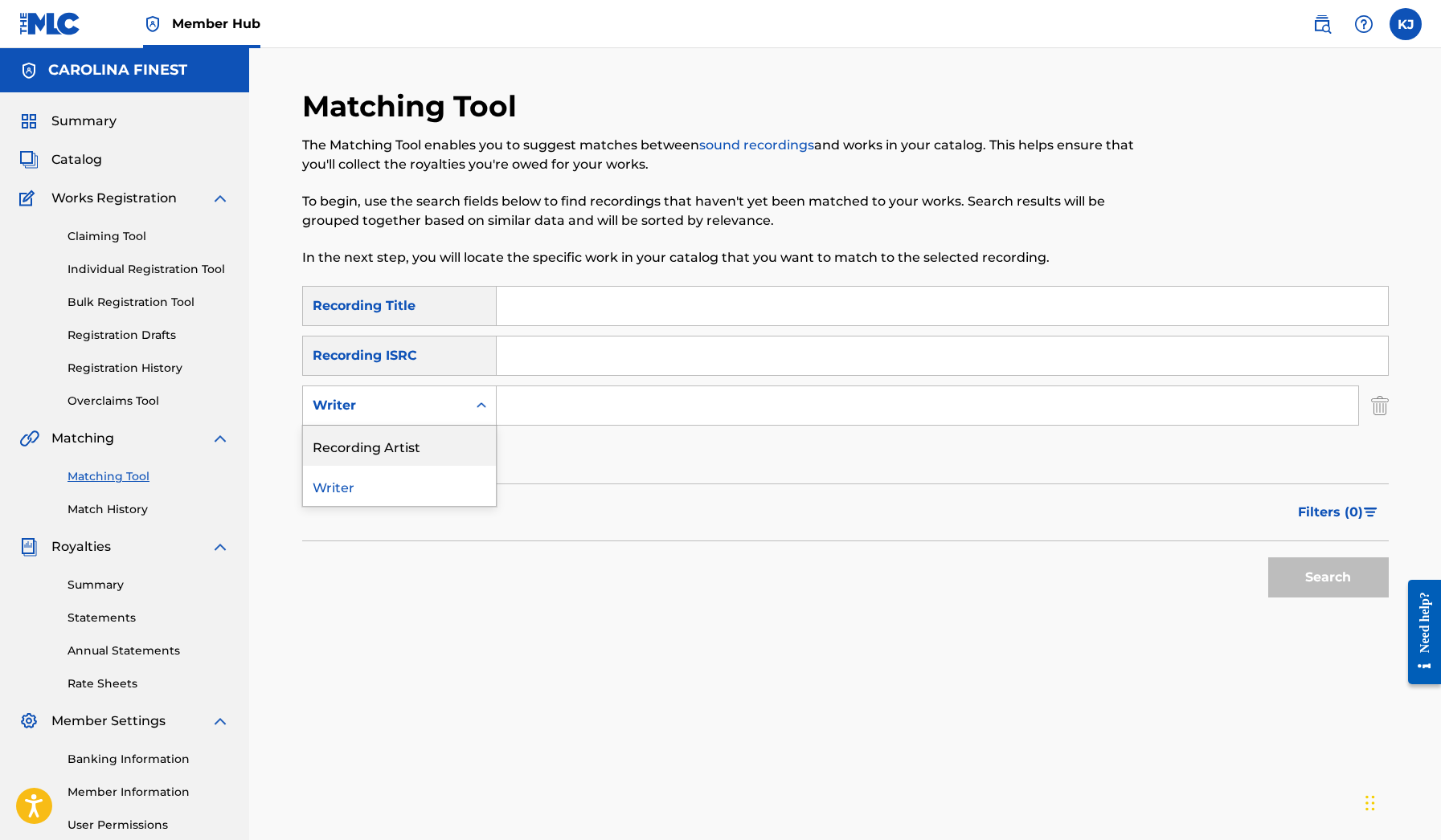
click at [485, 440] on div "Recording Artist" at bounding box center [399, 445] width 193 height 40
click at [552, 411] on input "Search Form" at bounding box center [927, 405] width 862 height 38
paste input "ice [PERSON_NAME]"
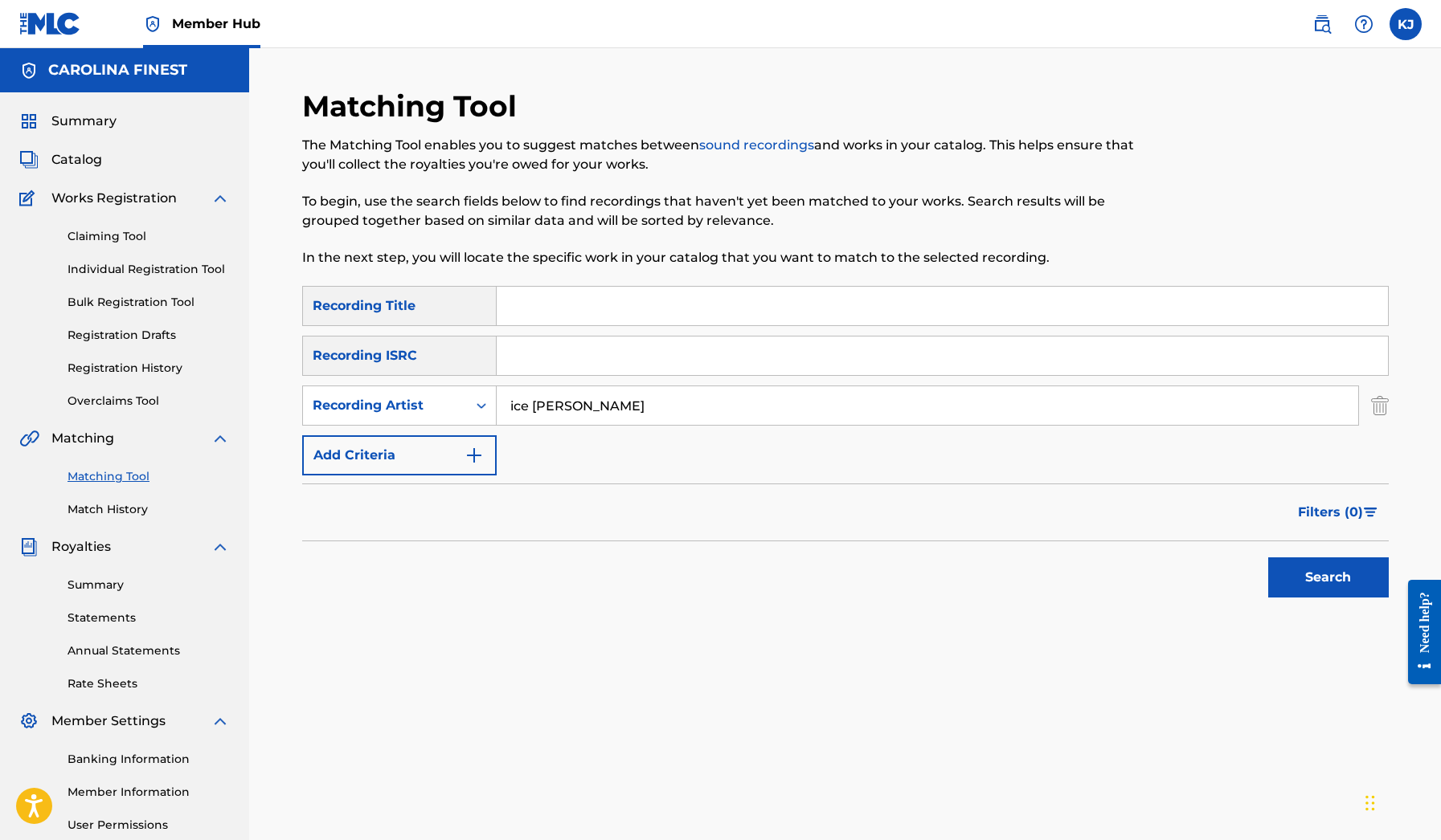
type input "ice [PERSON_NAME]"
click at [1328, 578] on button "Search" at bounding box center [1328, 578] width 121 height 40
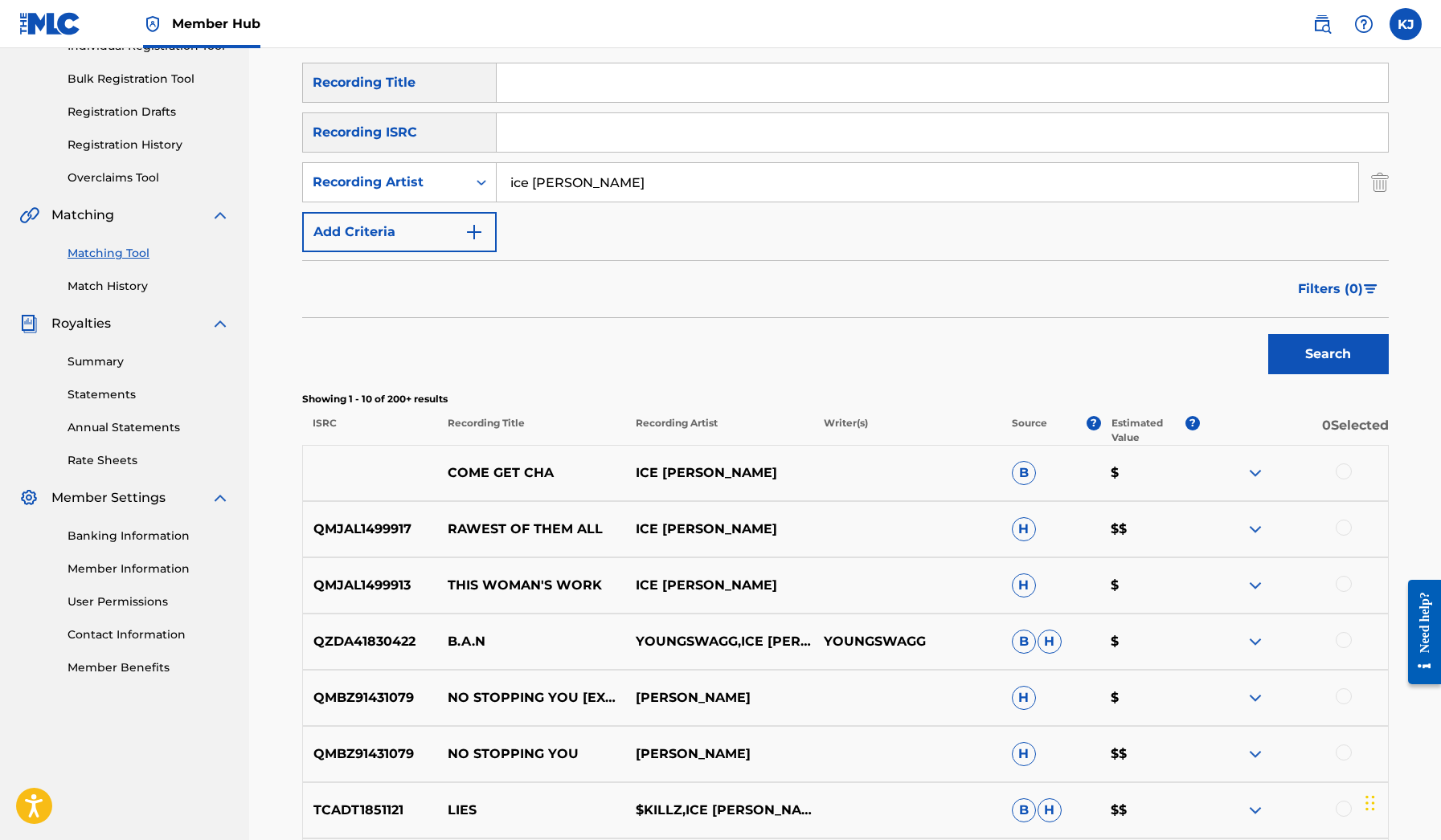
scroll to position [207, 0]
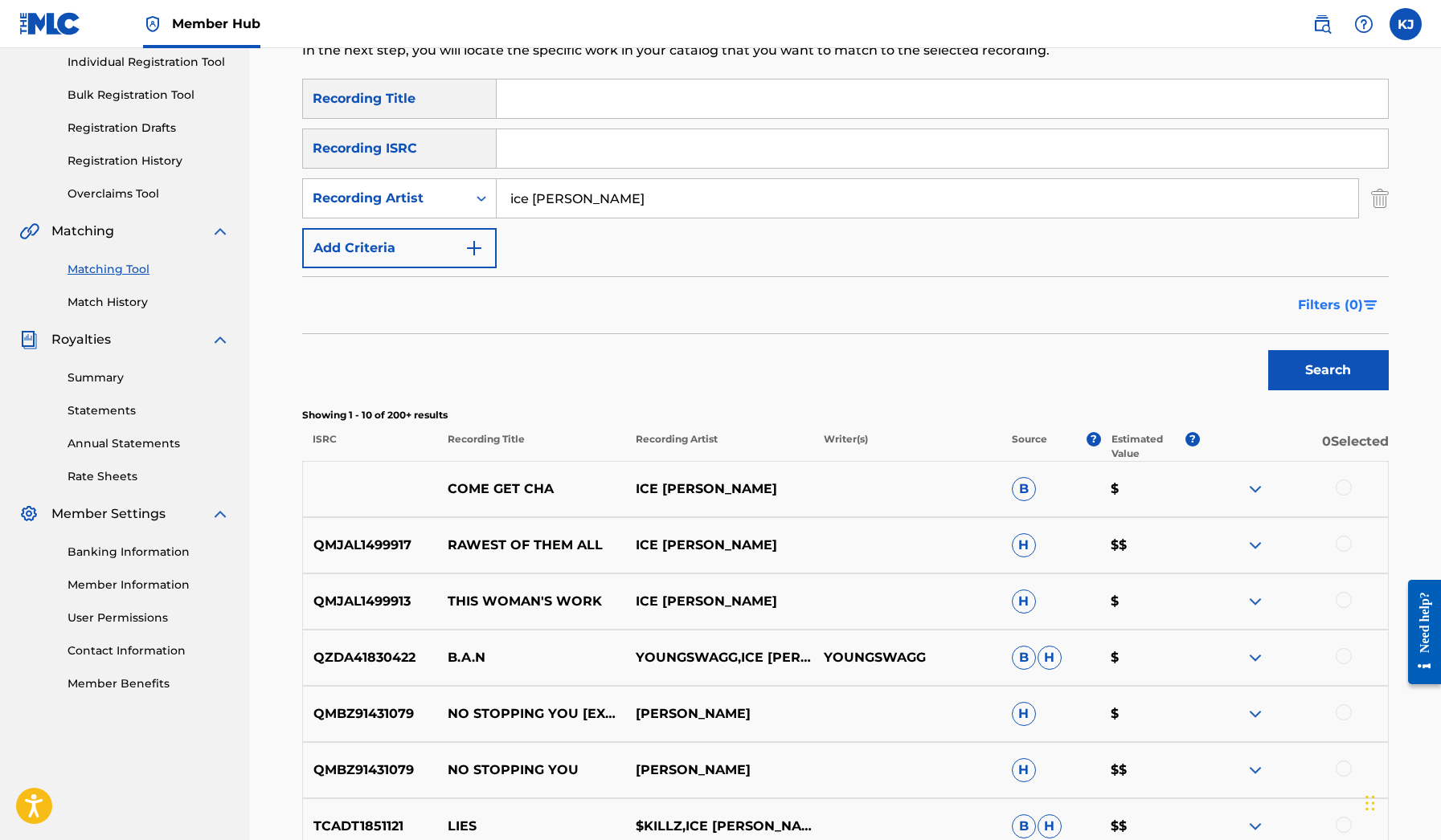
click at [1369, 307] on img "Search Form" at bounding box center [1370, 306] width 14 height 9
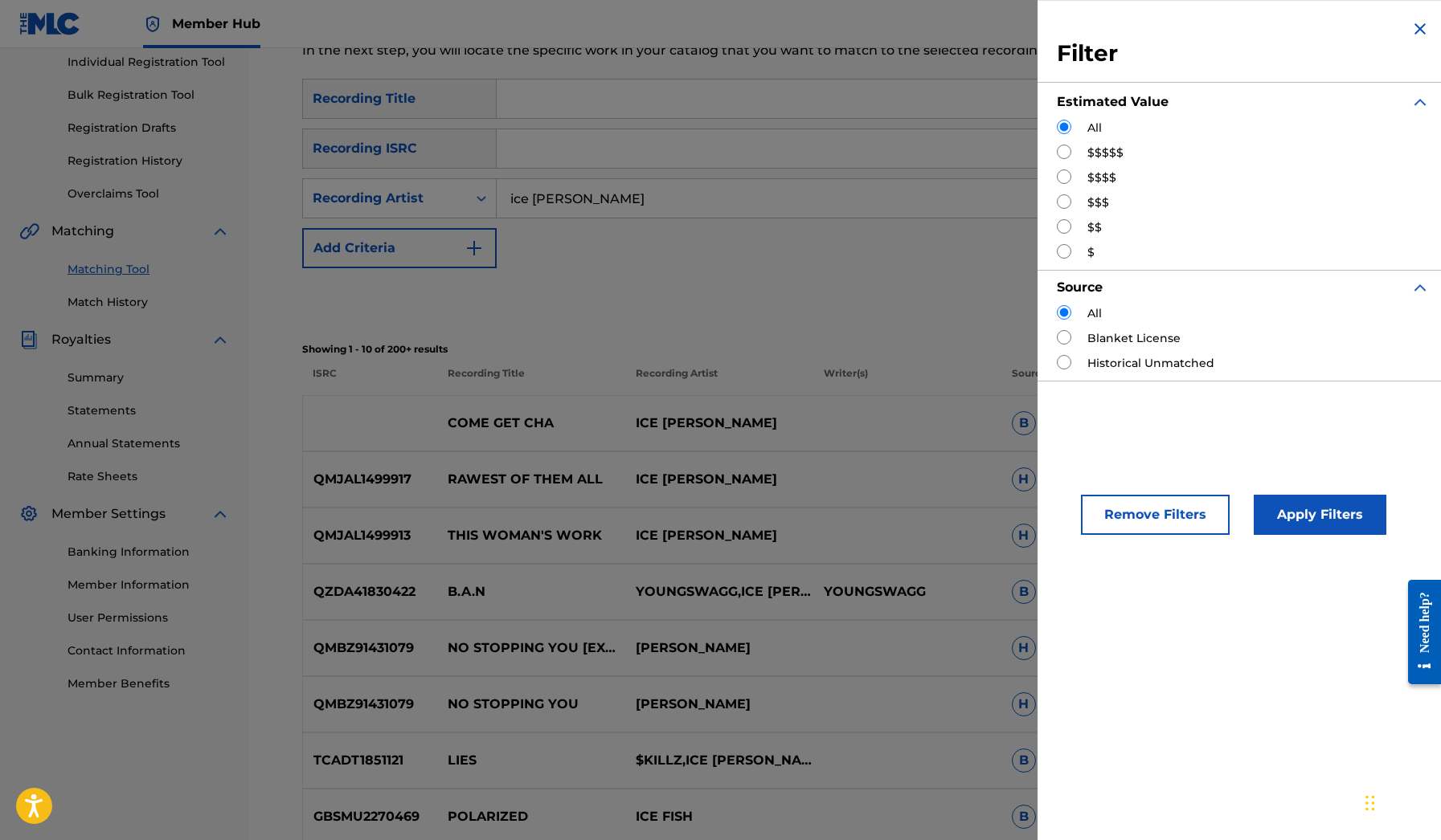
click at [1067, 164] on div "All $$$$$ $$$$ $$$ $$ $" at bounding box center [1243, 190] width 373 height 142
click at [1066, 159] on div "$$$$$" at bounding box center [1243, 153] width 373 height 17
click at [1066, 154] on input "Search Form" at bounding box center [1063, 151] width 14 height 14
radio input "true"
click at [1309, 541] on div "Remove Filters Apply Filters" at bounding box center [1242, 501] width 412 height 106
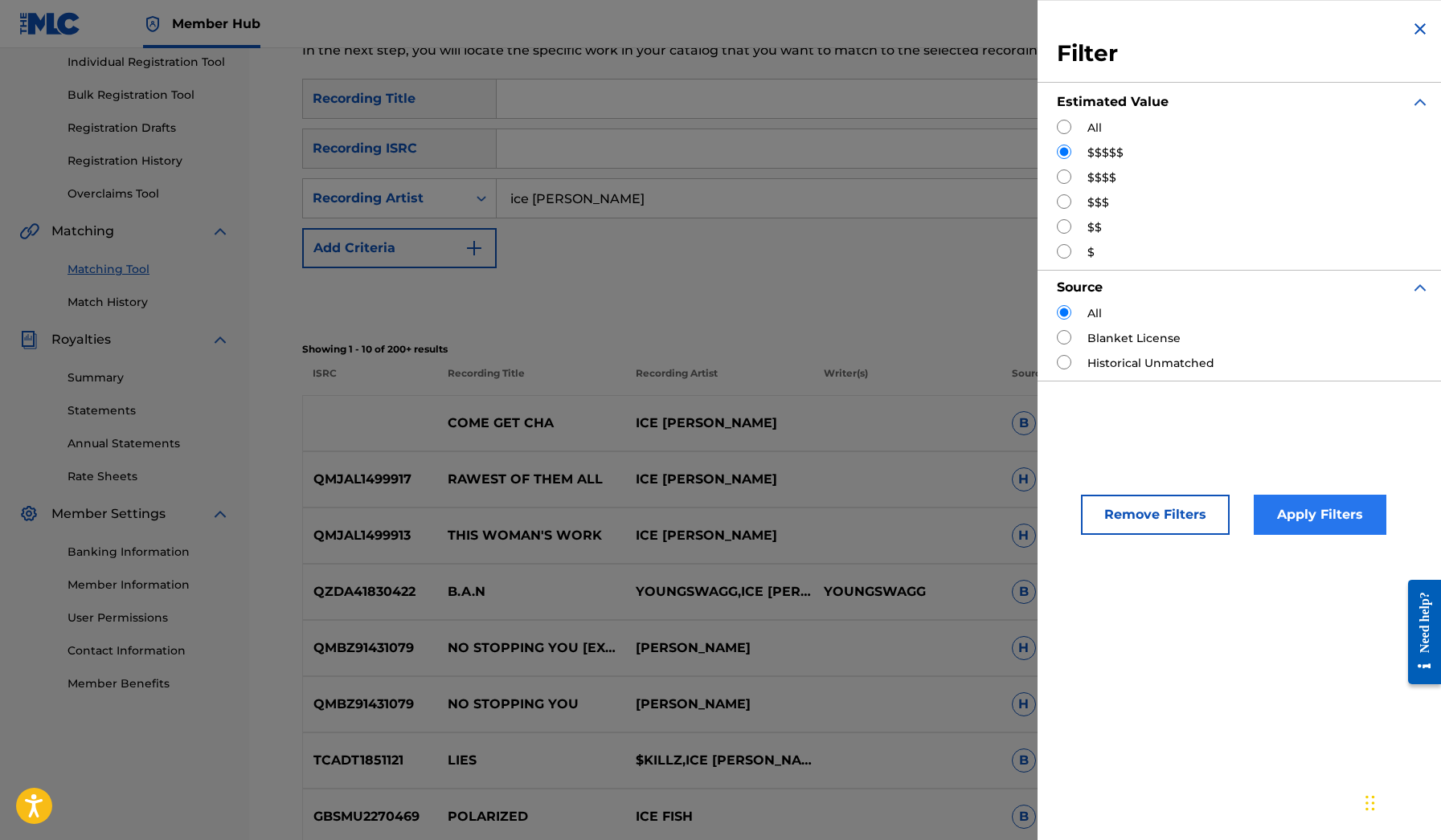
click at [1306, 526] on button "Apply Filters" at bounding box center [1319, 515] width 132 height 40
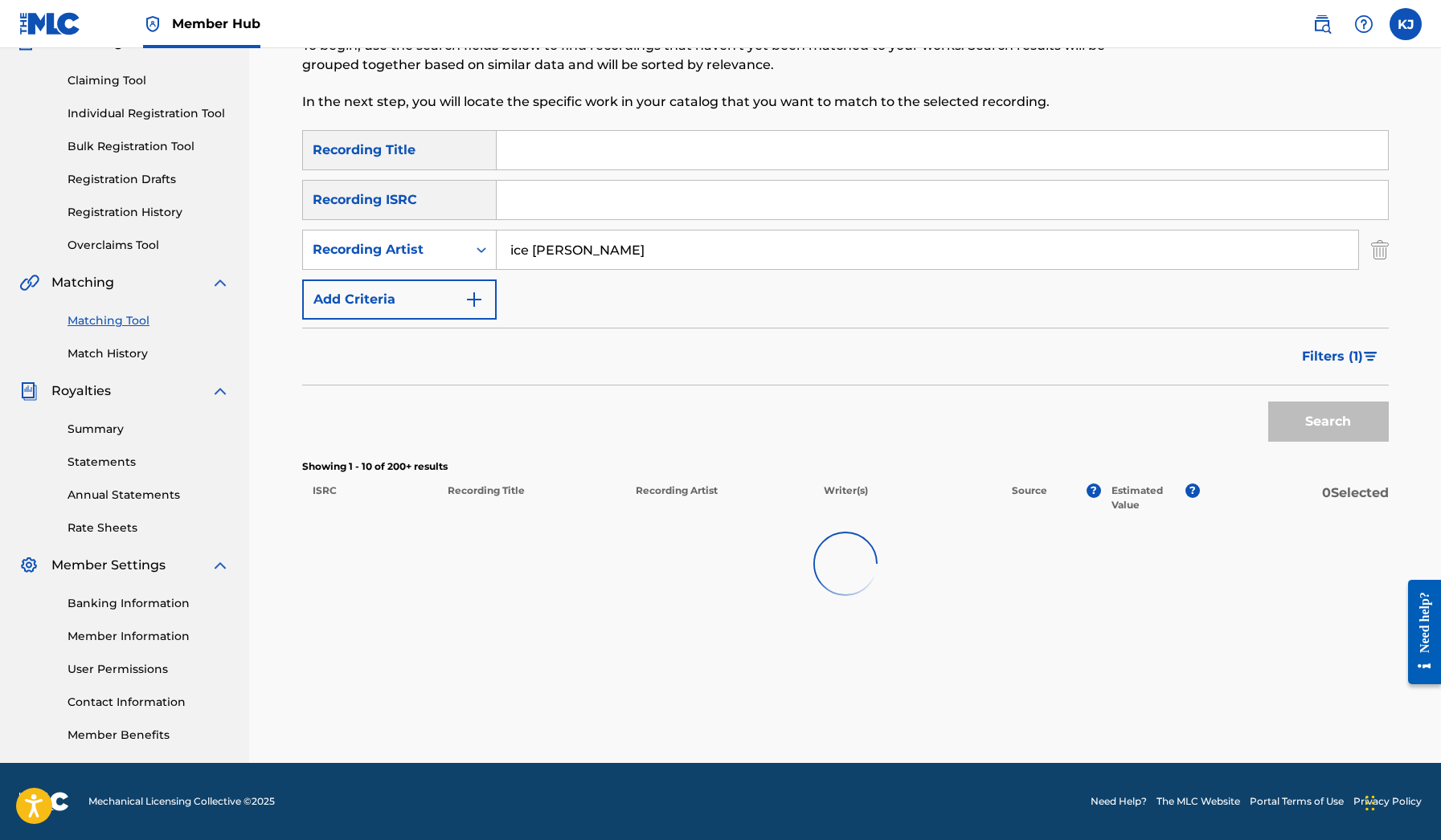
scroll to position [156, 0]
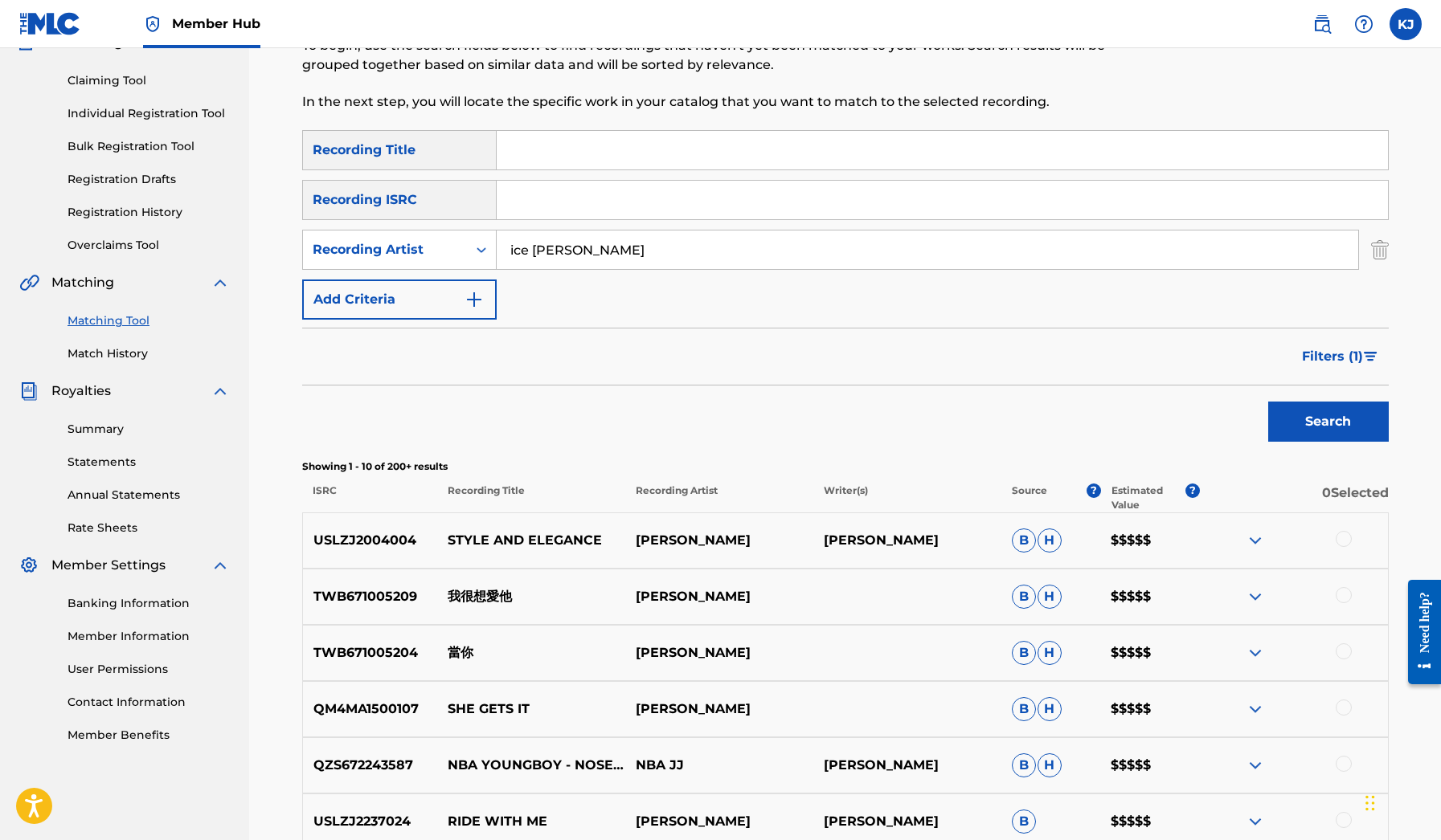
click at [705, 262] on input "ice [PERSON_NAME]" at bounding box center [927, 249] width 862 height 38
click at [584, 159] on input "Search Form" at bounding box center [942, 150] width 891 height 38
paste input "ice [PERSON_NAME]"
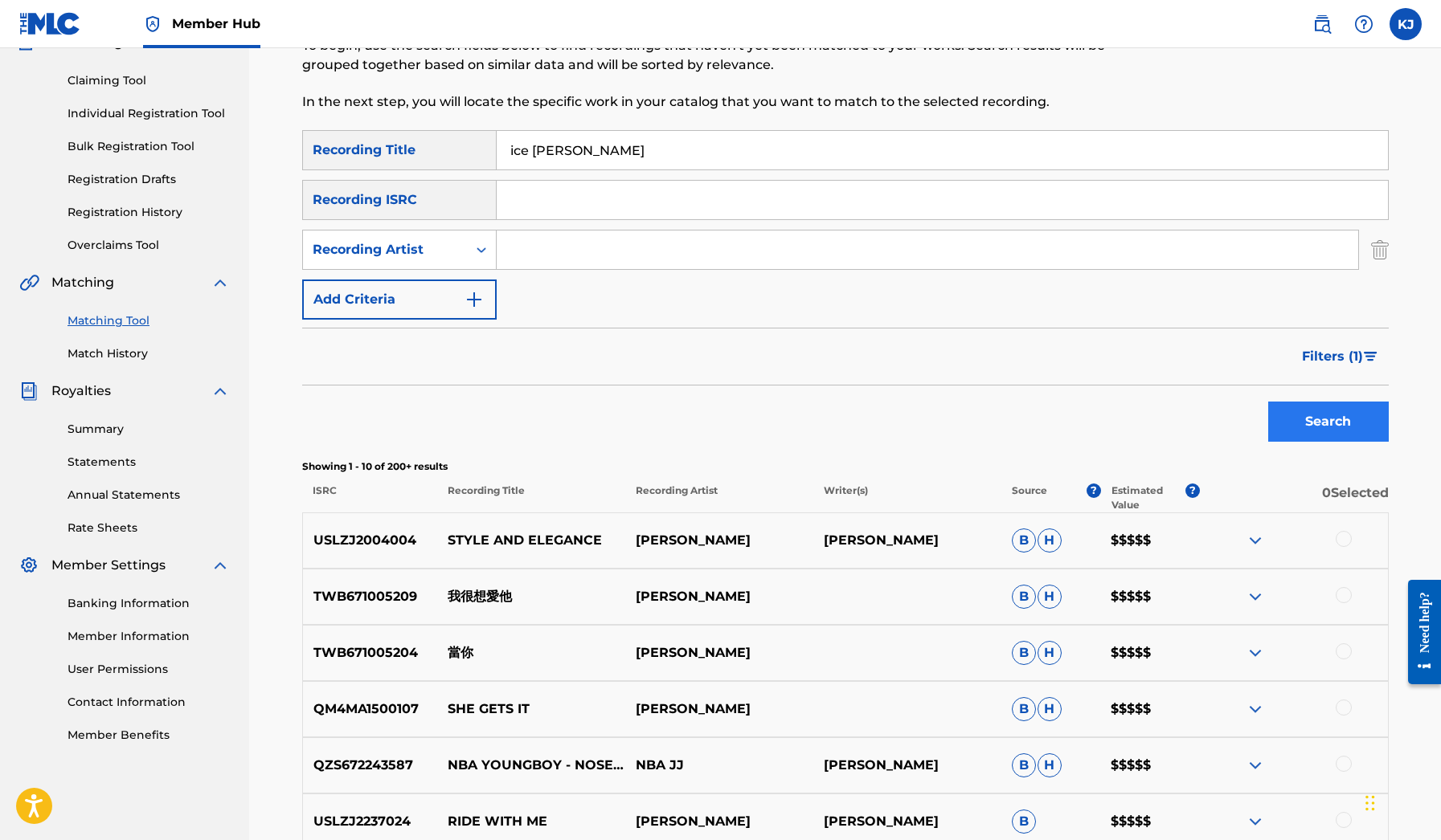
type input "ice [PERSON_NAME]"
click at [1306, 422] on button "Search" at bounding box center [1328, 421] width 121 height 40
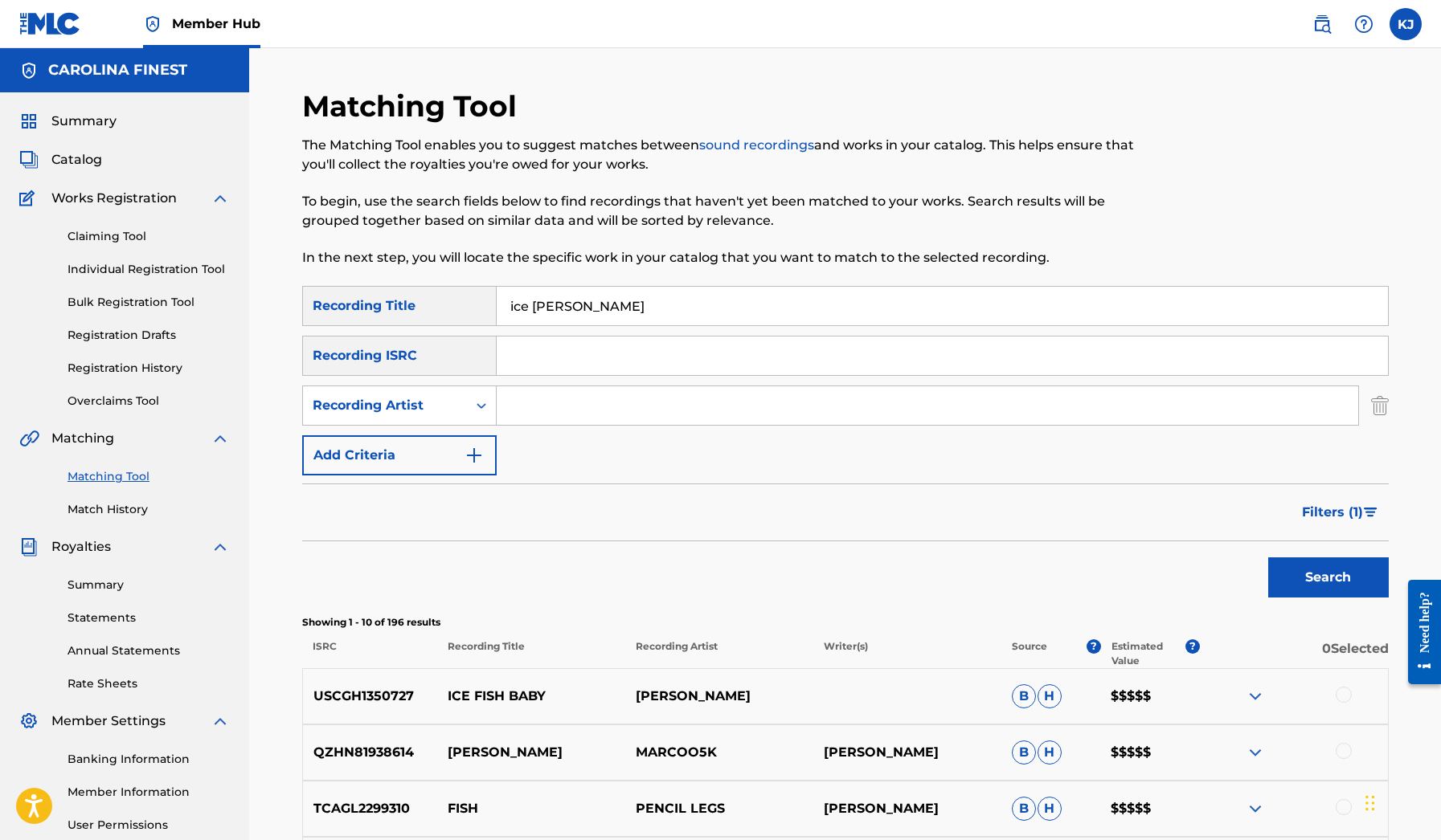
scroll to position [0, 0]
click at [632, 298] on input "ice [PERSON_NAME]" at bounding box center [942, 306] width 891 height 38
click at [563, 396] on input "Search Form" at bounding box center [927, 405] width 862 height 38
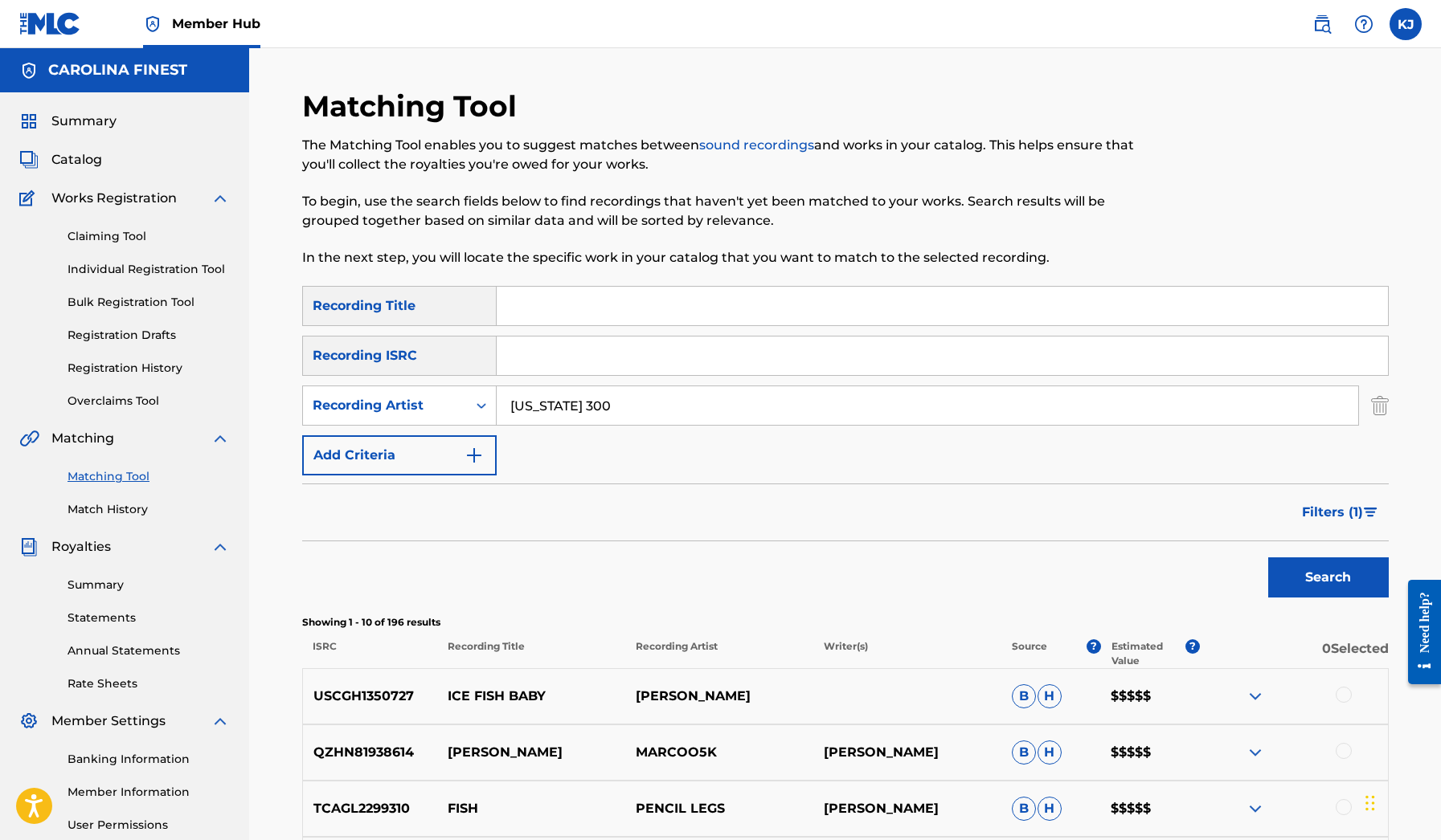
click at [1328, 578] on button "Search" at bounding box center [1328, 578] width 121 height 40
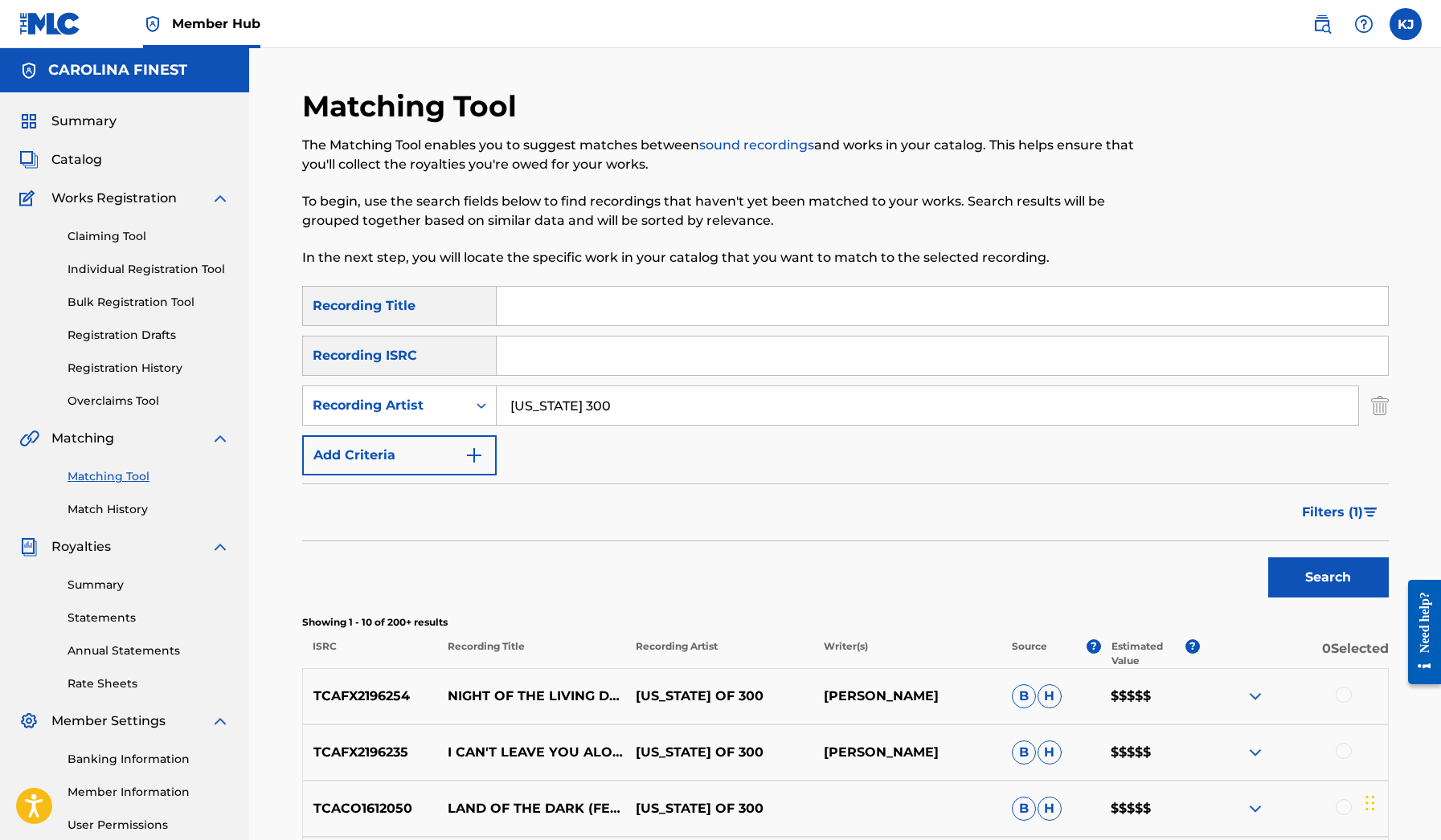
click at [568, 413] on input "[US_STATE] 300" at bounding box center [927, 405] width 862 height 38
click at [576, 413] on input "[US_STATE] 300" at bounding box center [927, 405] width 862 height 38
click at [576, 404] on input "[US_STATE] 300" at bounding box center [927, 405] width 862 height 38
type input "[US_STATE] of 300"
click at [1328, 578] on button "Search" at bounding box center [1328, 578] width 121 height 40
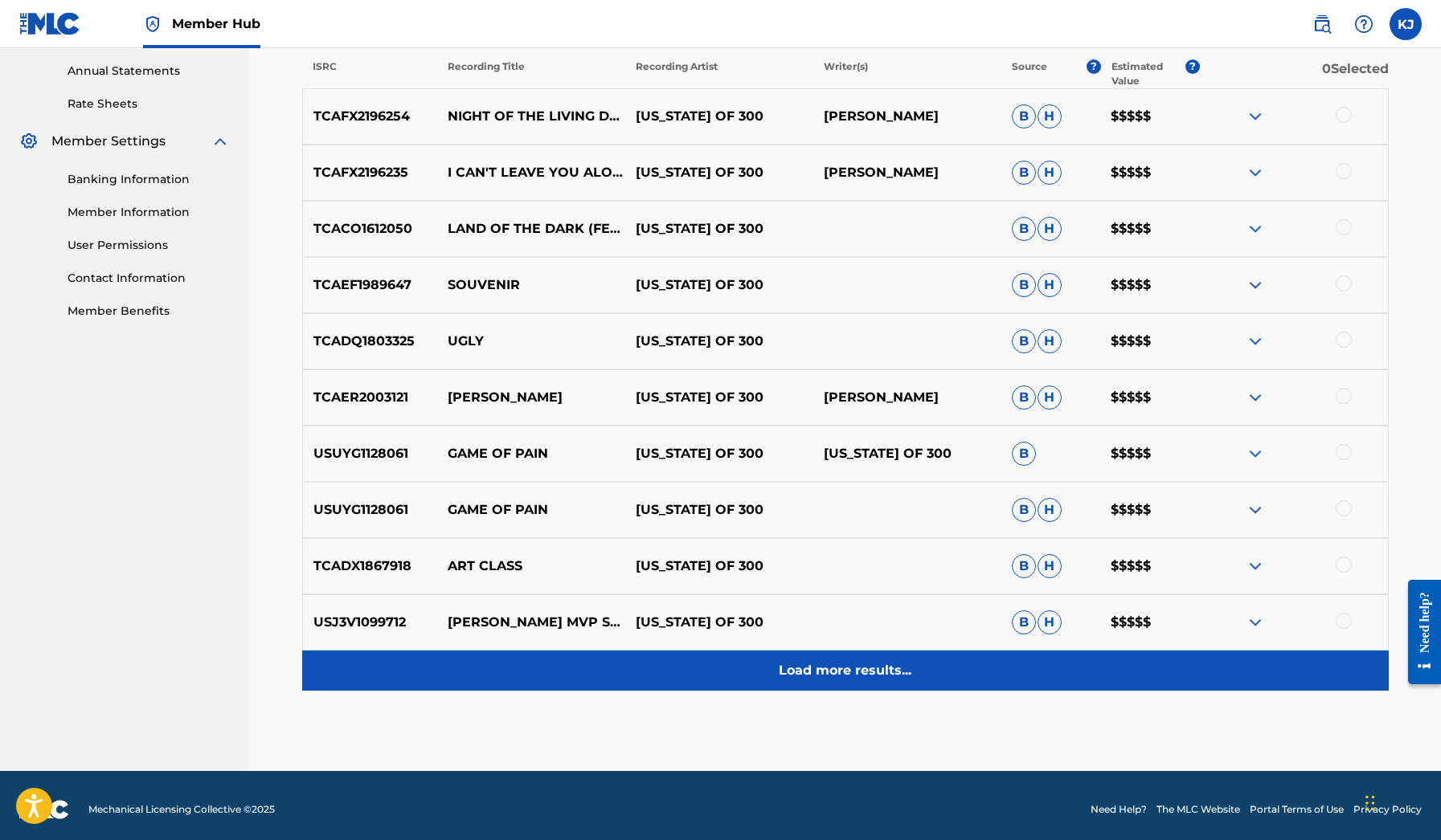
click at [812, 679] on p "Load more results..." at bounding box center [844, 670] width 132 height 20
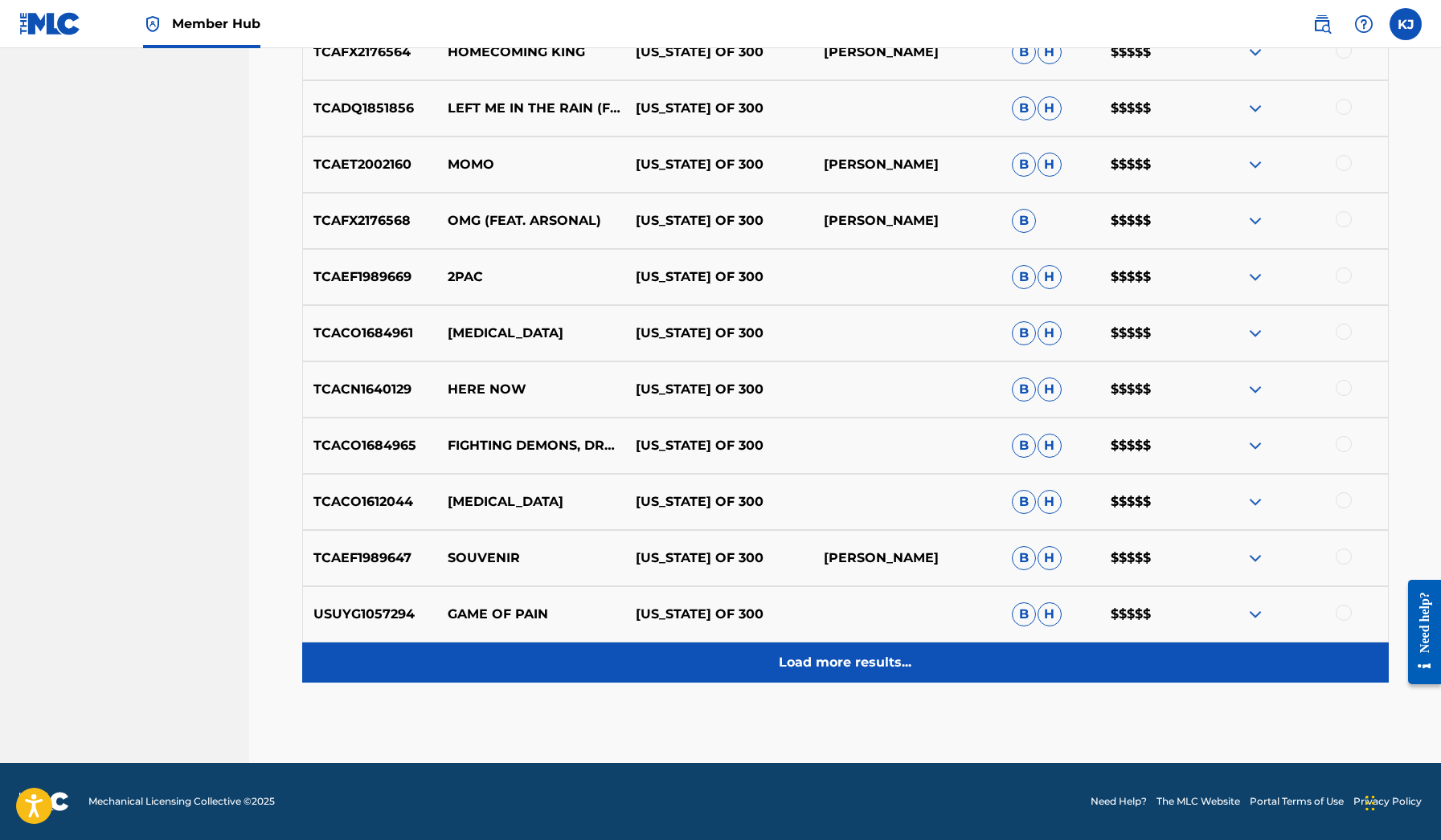
click at [812, 672] on div "Load more results..." at bounding box center [845, 663] width 1087 height 40
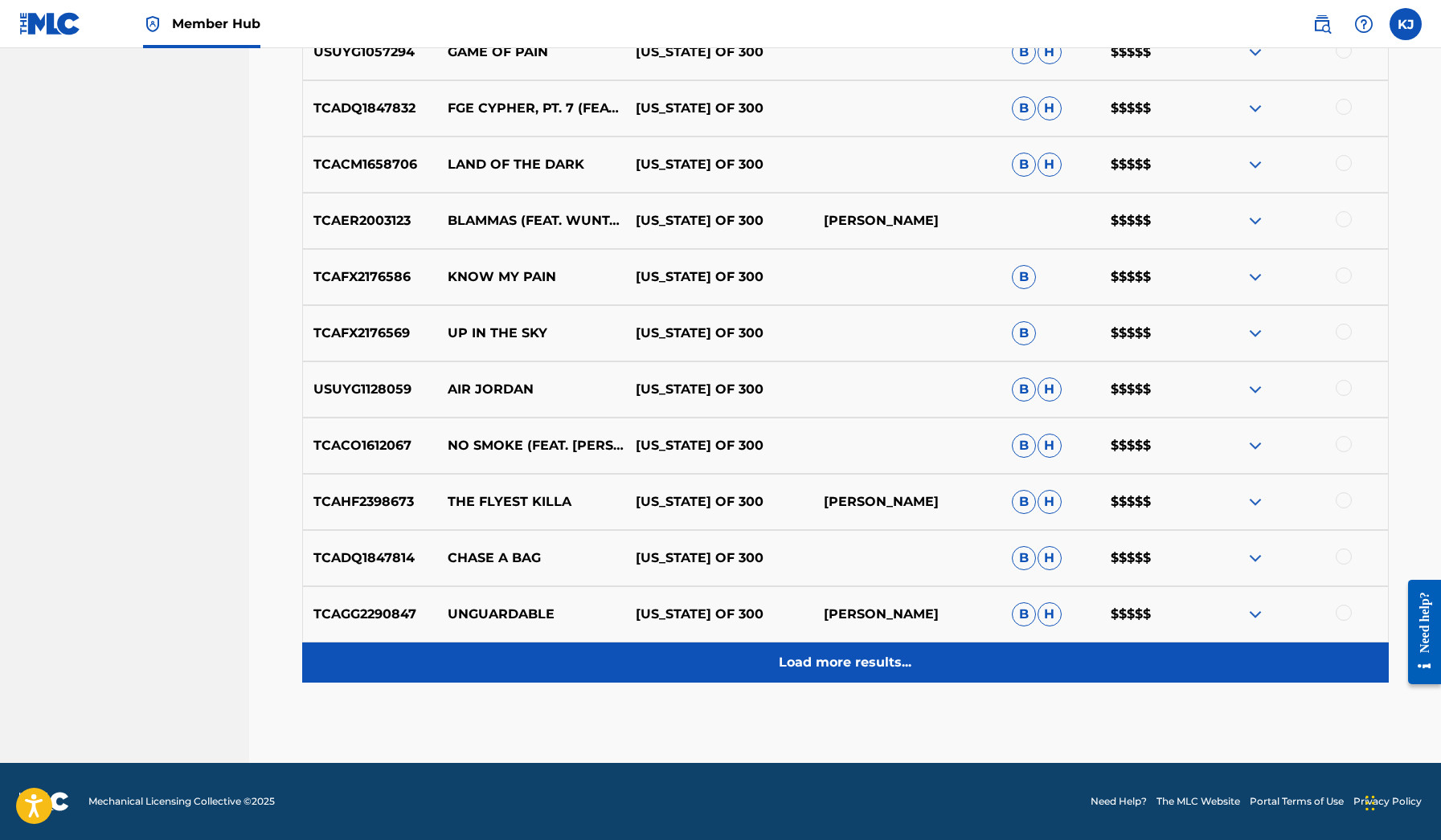
click at [812, 672] on div "Load more results..." at bounding box center [845, 663] width 1087 height 40
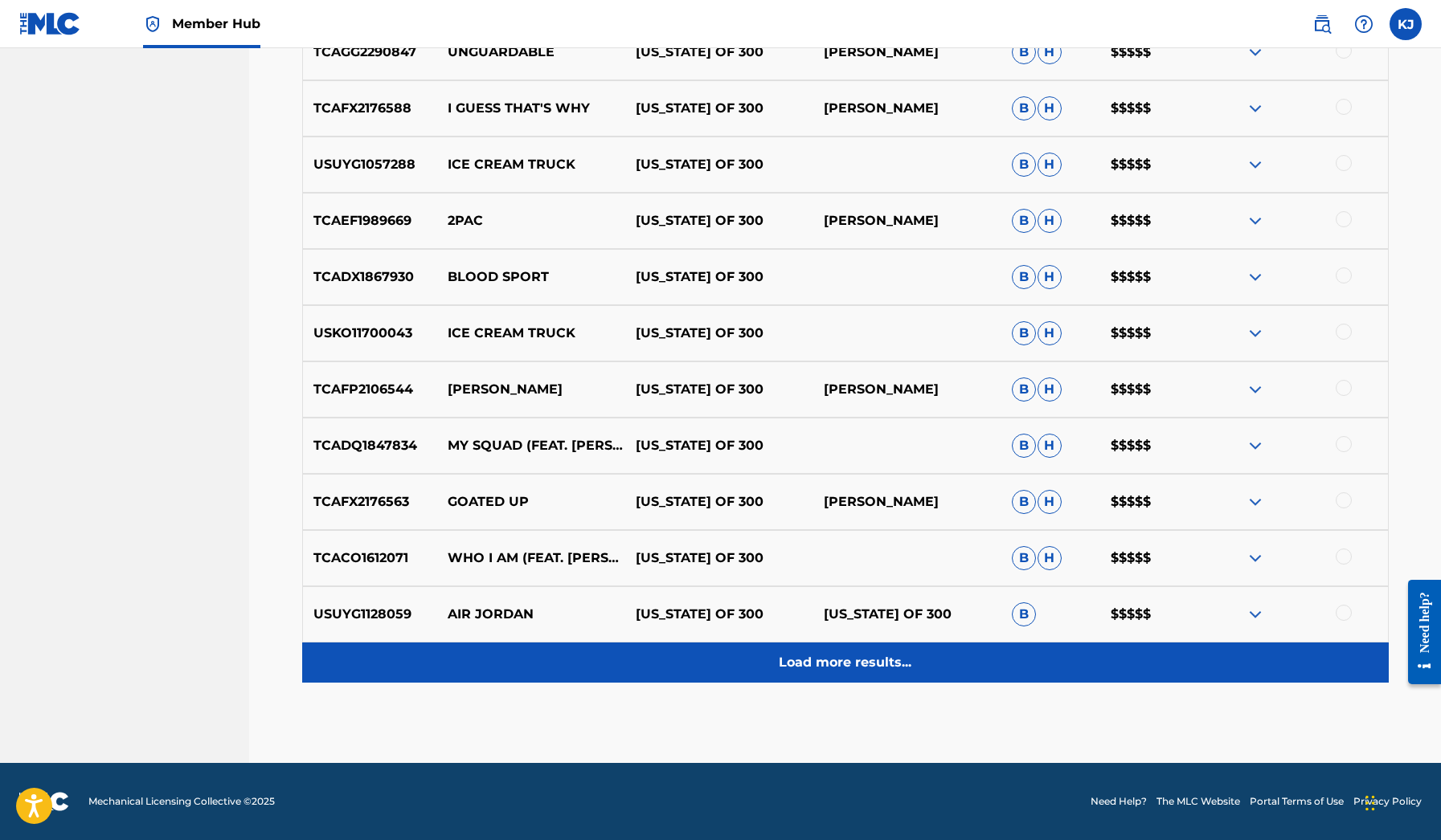
click at [817, 679] on div "Load more results..." at bounding box center [845, 663] width 1087 height 40
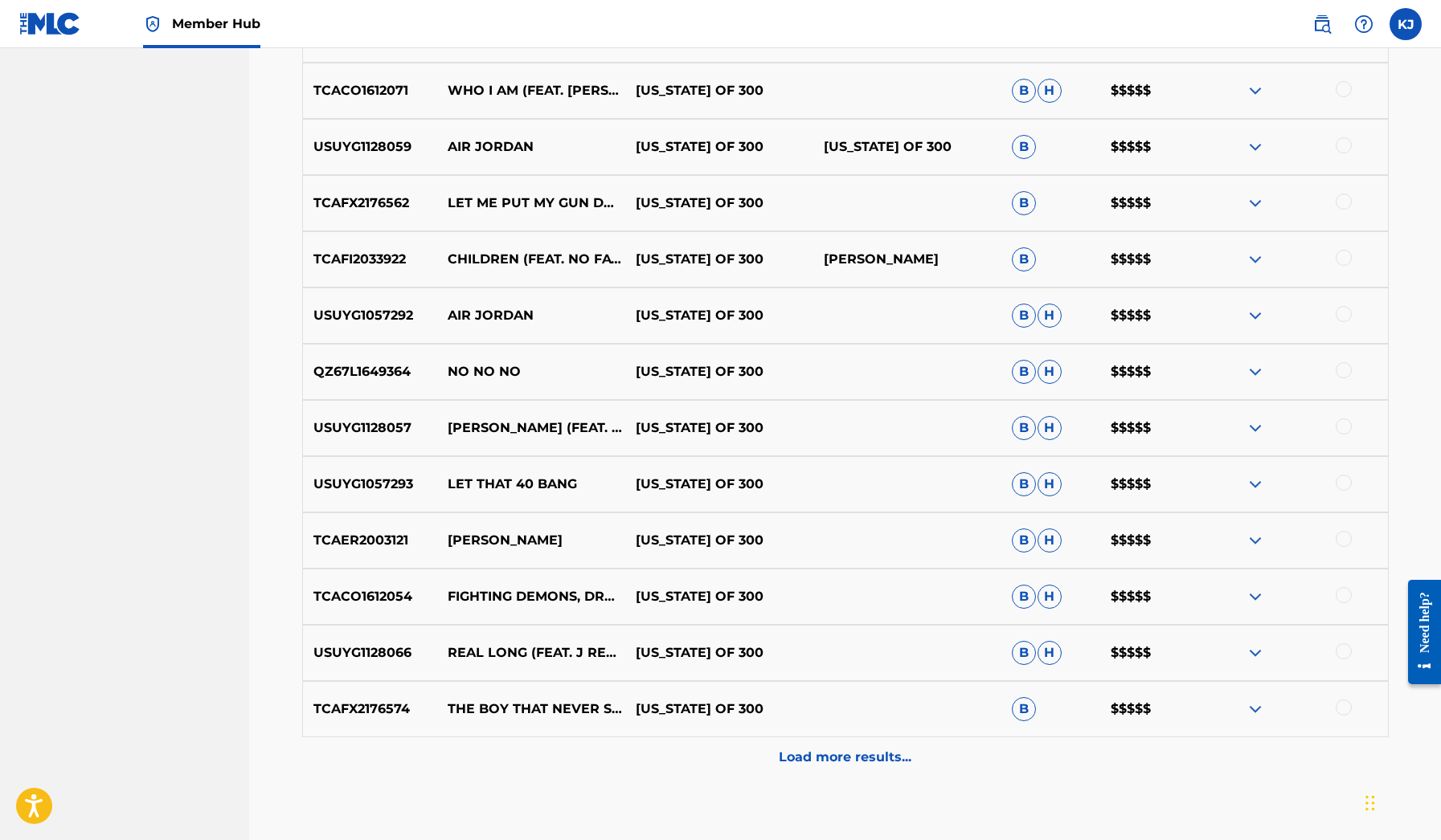
scroll to position [3360, 0]
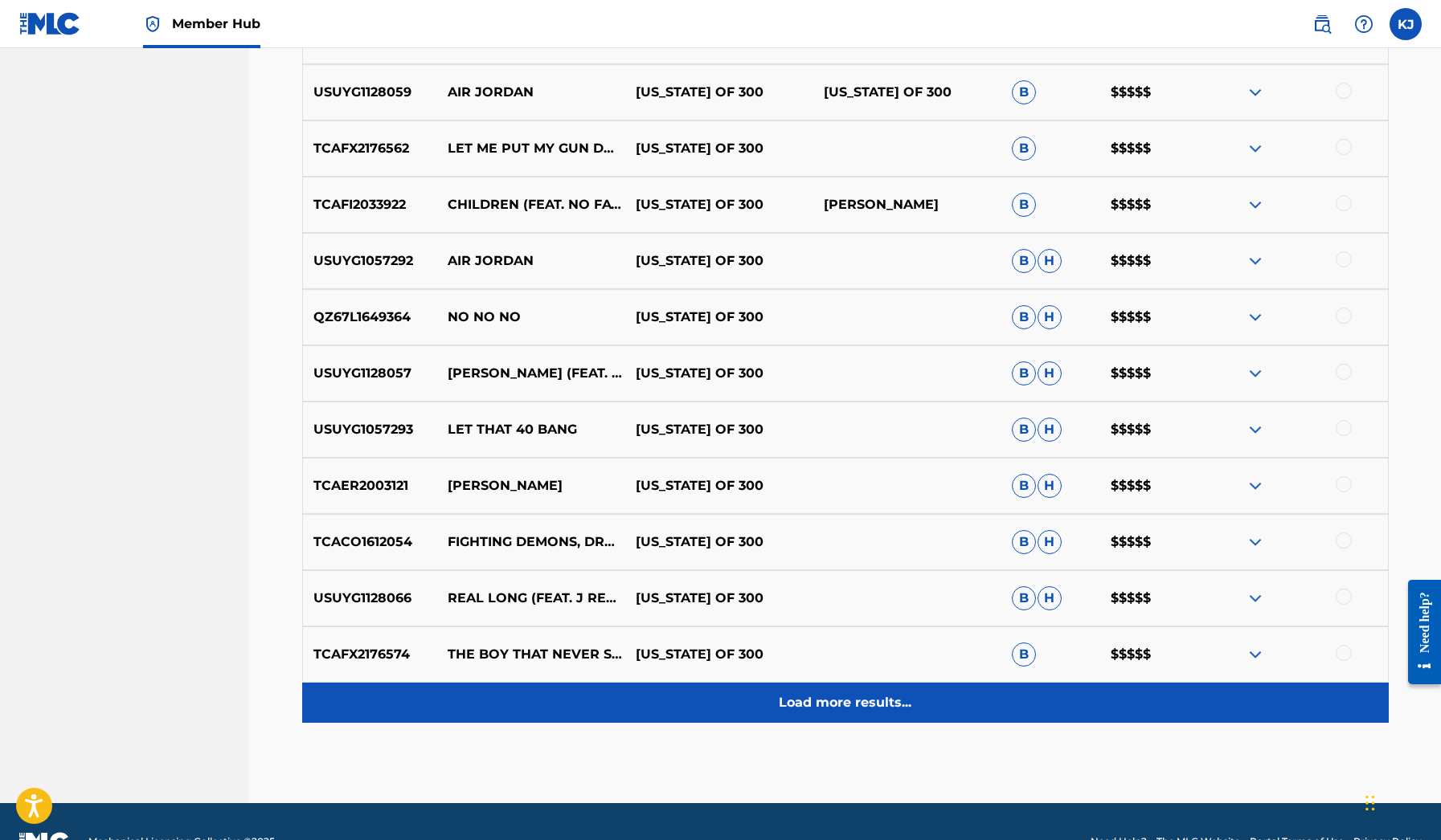
click at [834, 711] on p "Load more results..." at bounding box center [844, 703] width 132 height 20
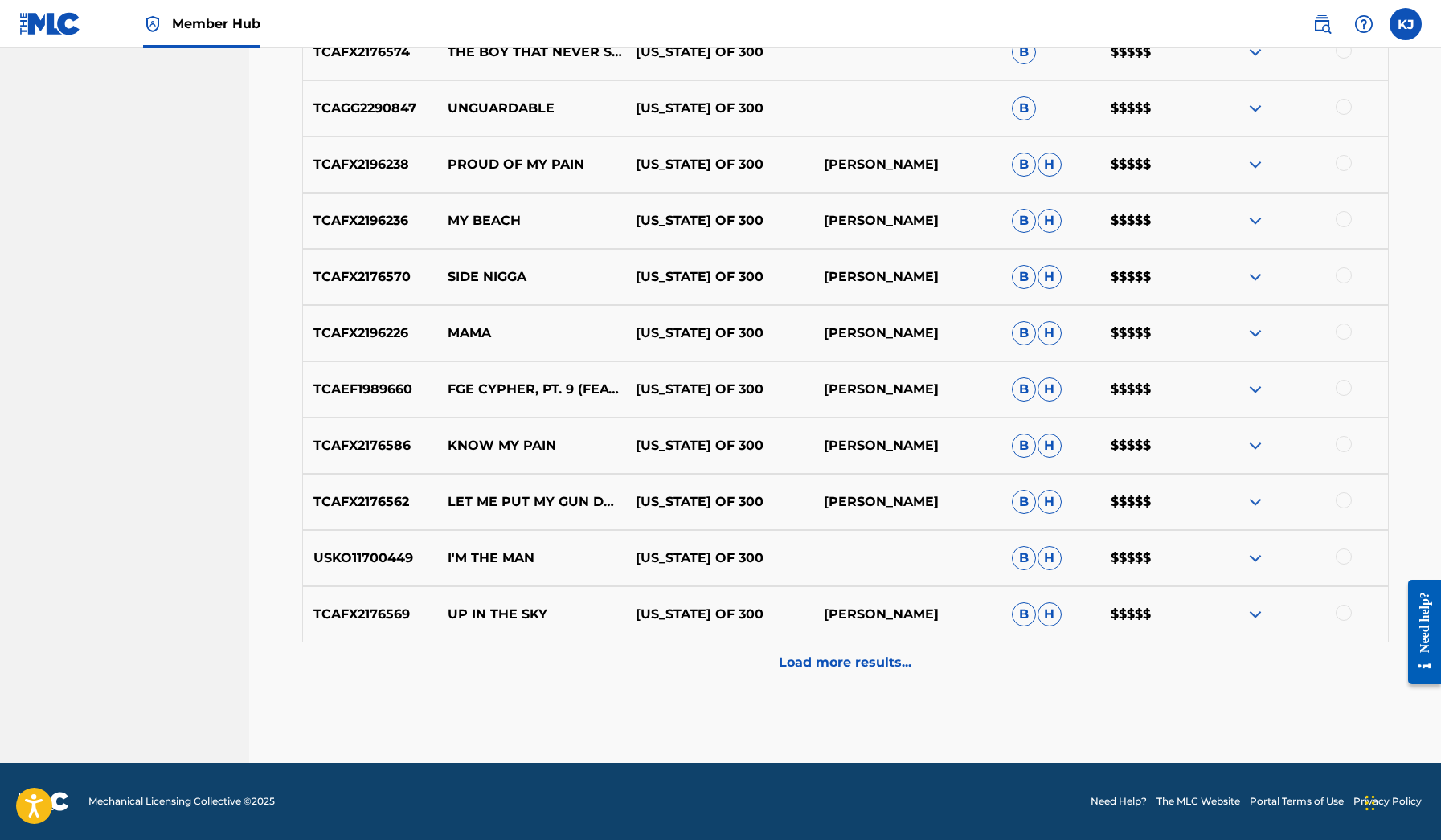
scroll to position [3963, 0]
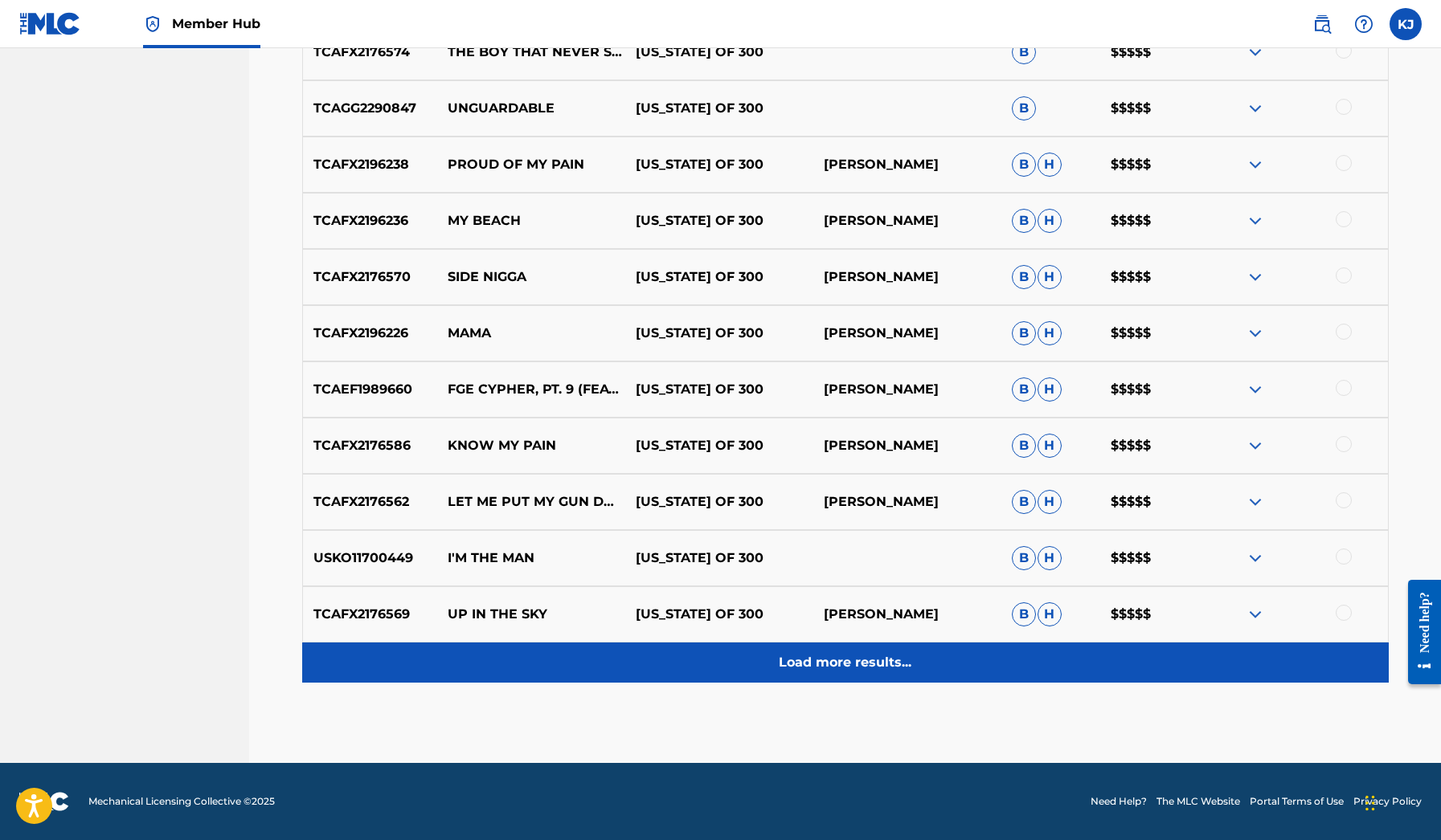
click at [830, 672] on div "Load more results..." at bounding box center [845, 663] width 1087 height 40
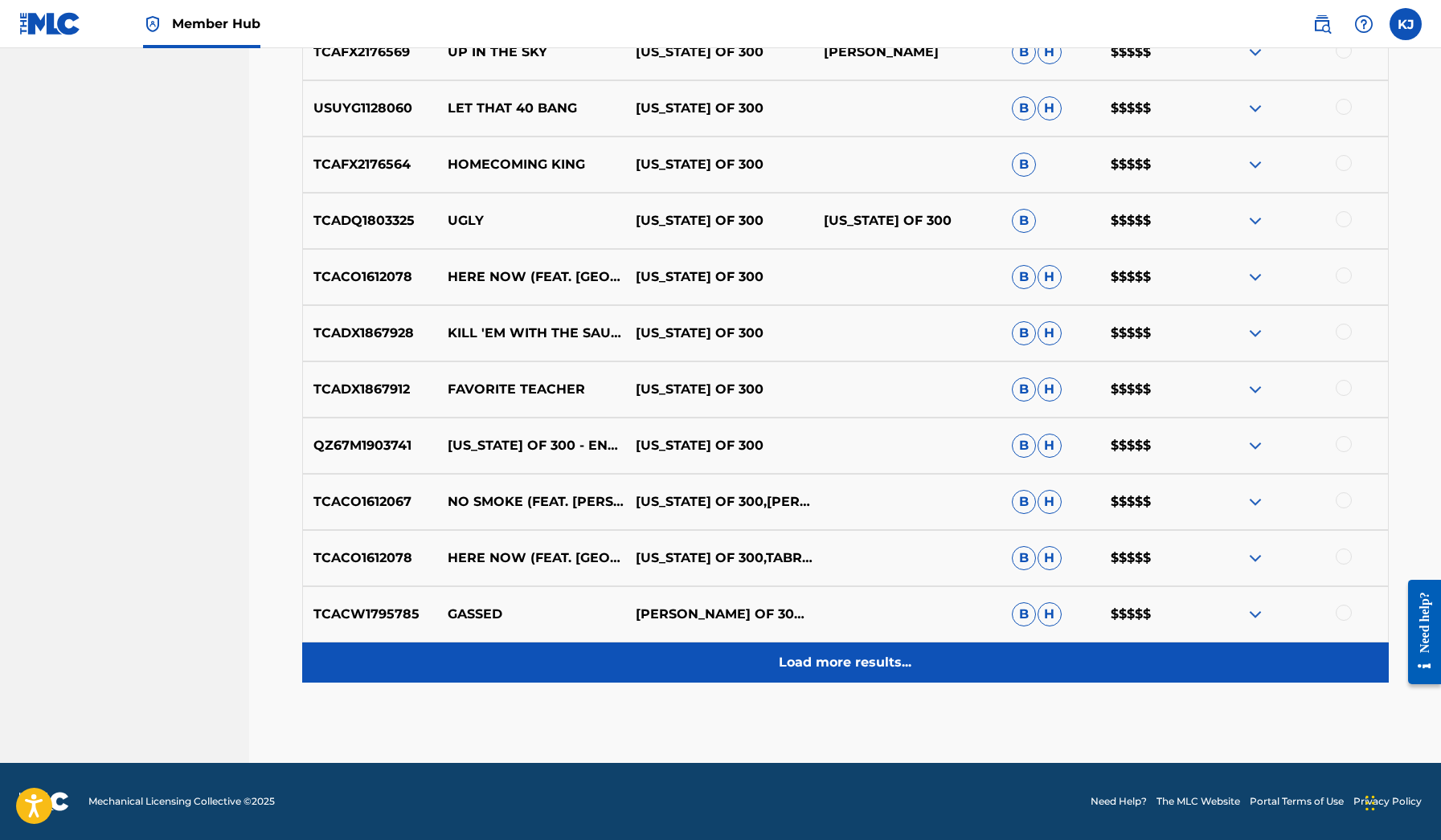
click at [829, 668] on p "Load more results..." at bounding box center [844, 663] width 132 height 20
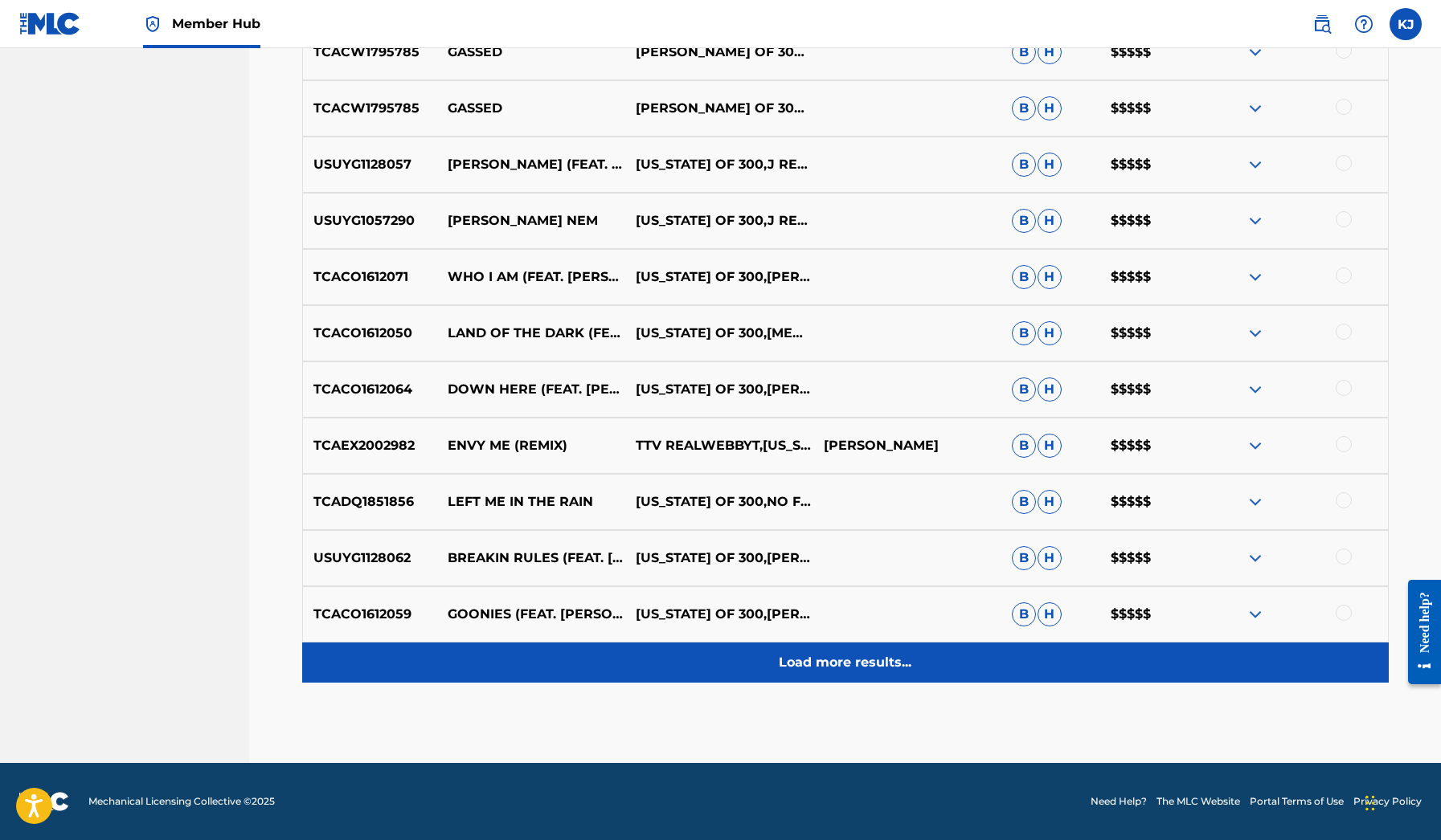
scroll to position [5087, 0]
click at [828, 661] on p "Load more results..." at bounding box center [844, 663] width 132 height 20
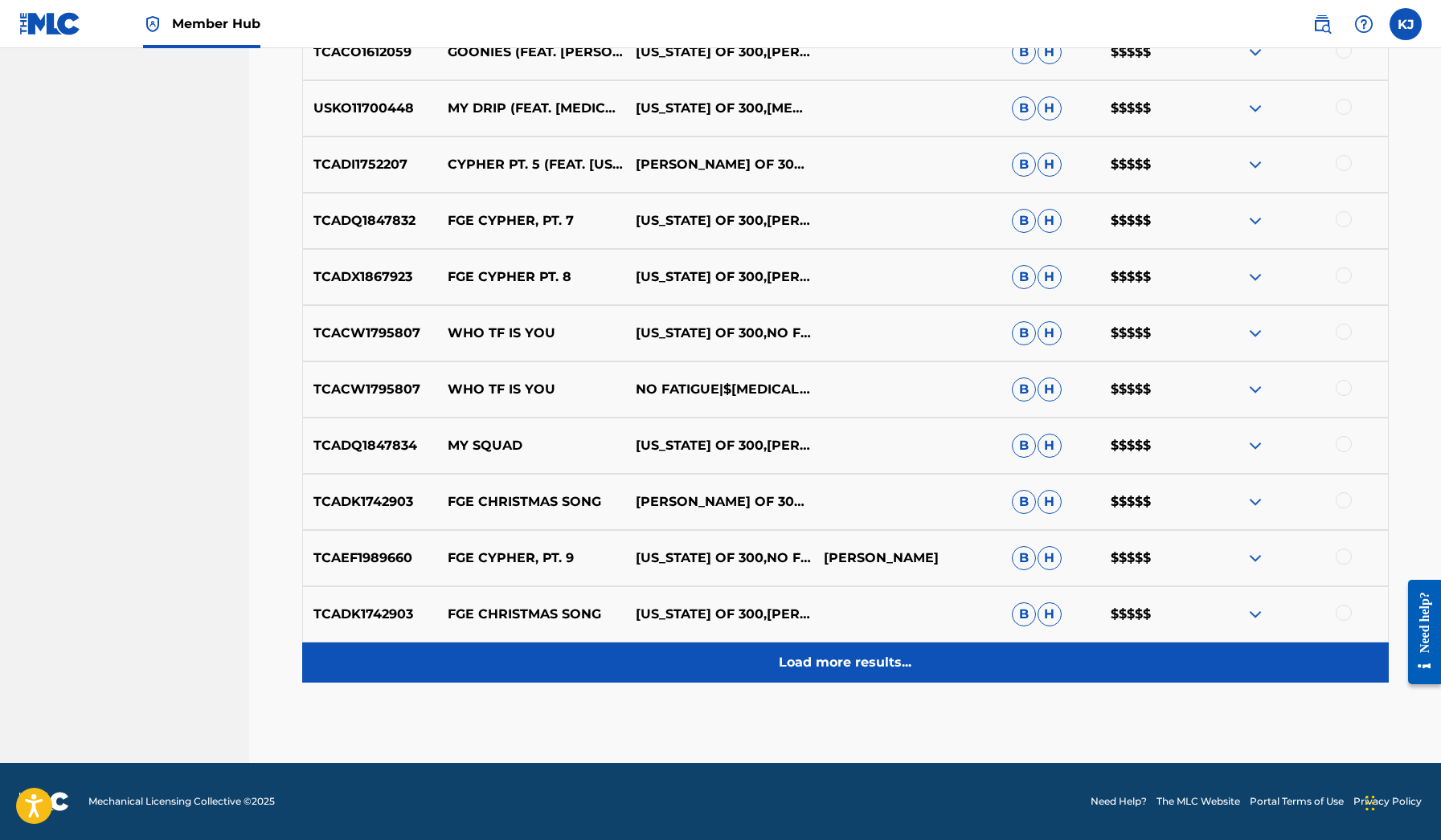
click at [828, 661] on p "Load more results..." at bounding box center [844, 663] width 132 height 20
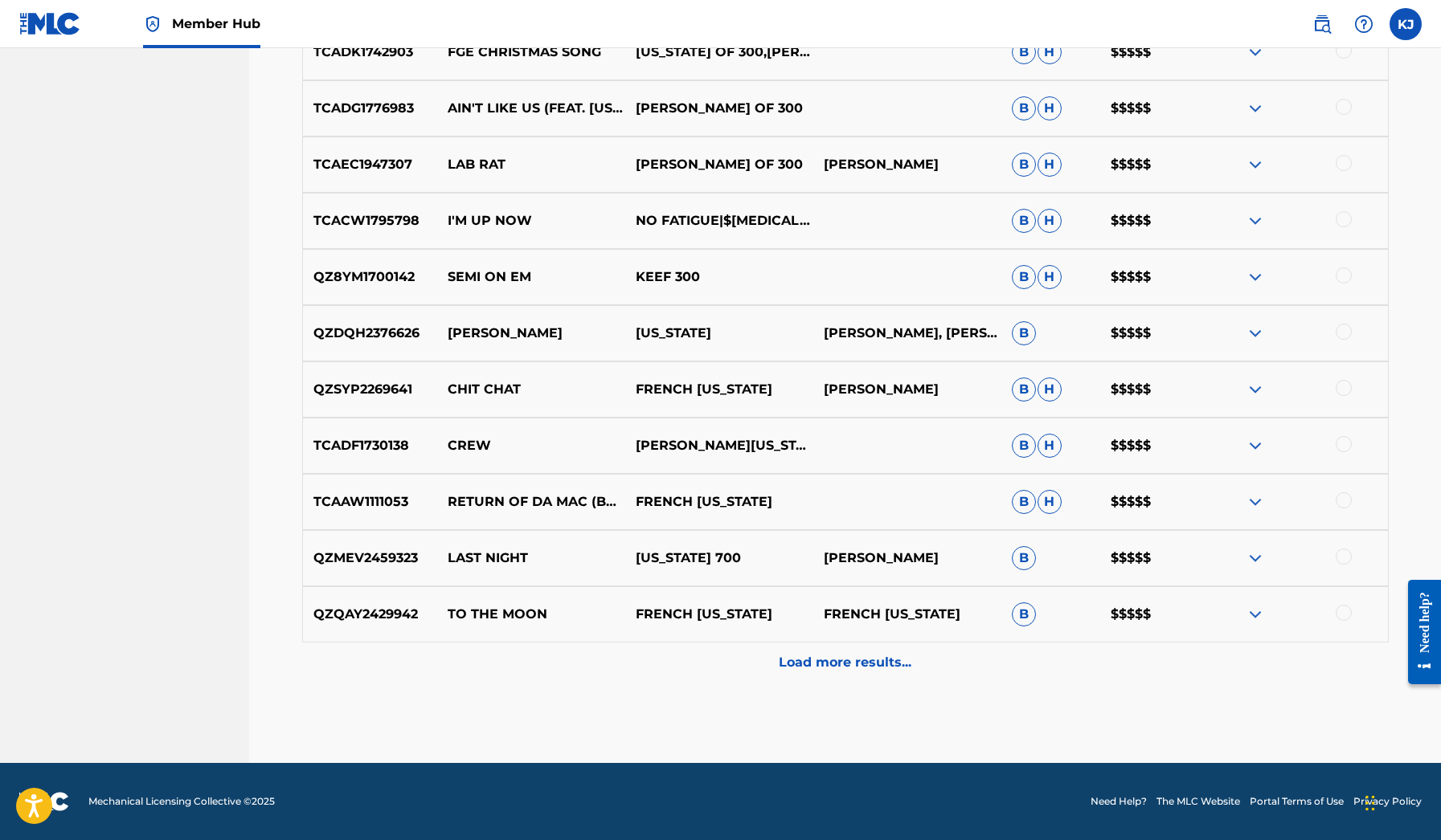
scroll to position [6212, 0]
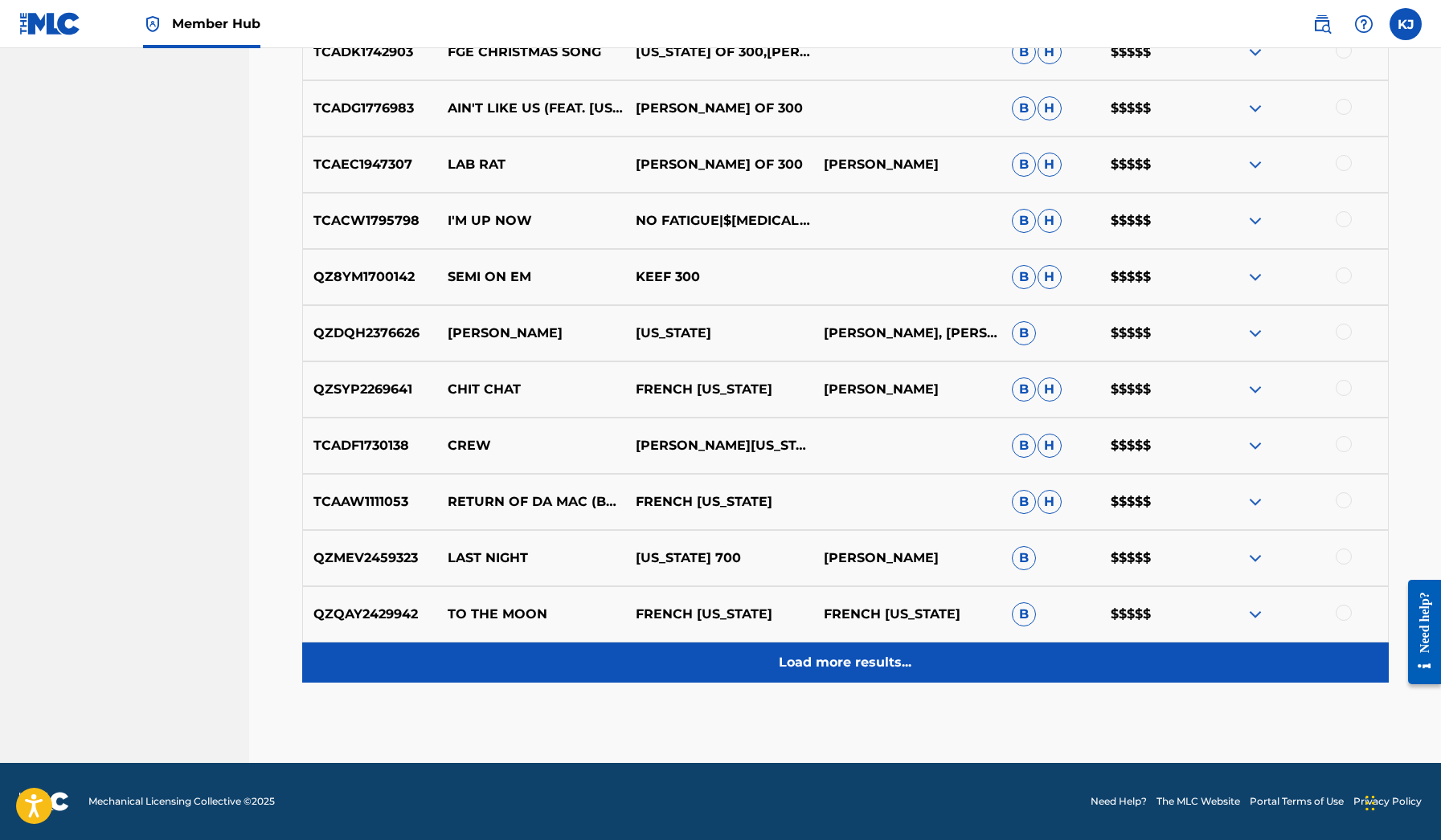
click at [827, 652] on div "Load more results..." at bounding box center [845, 663] width 1087 height 40
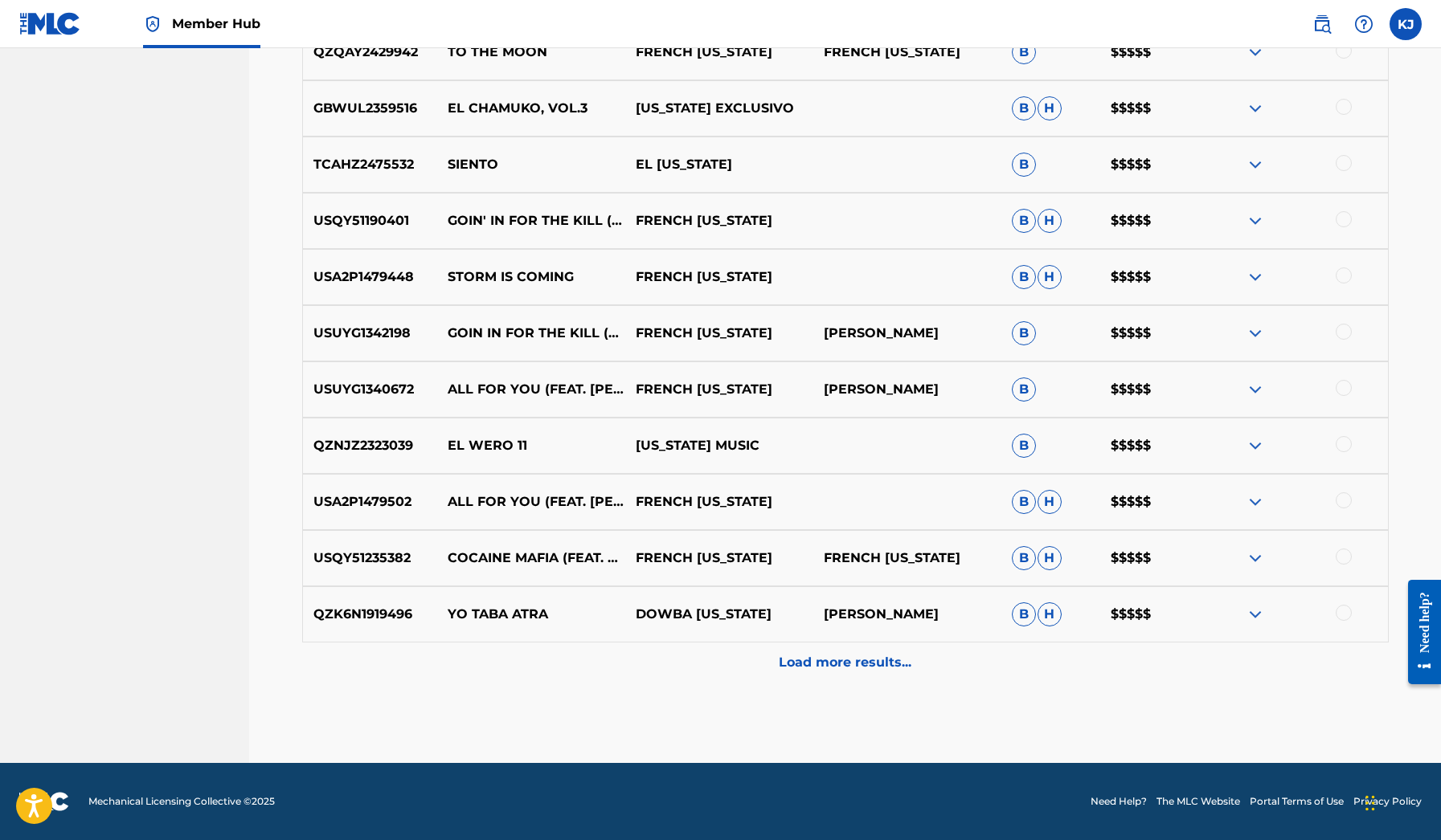
scroll to position [6774, 0]
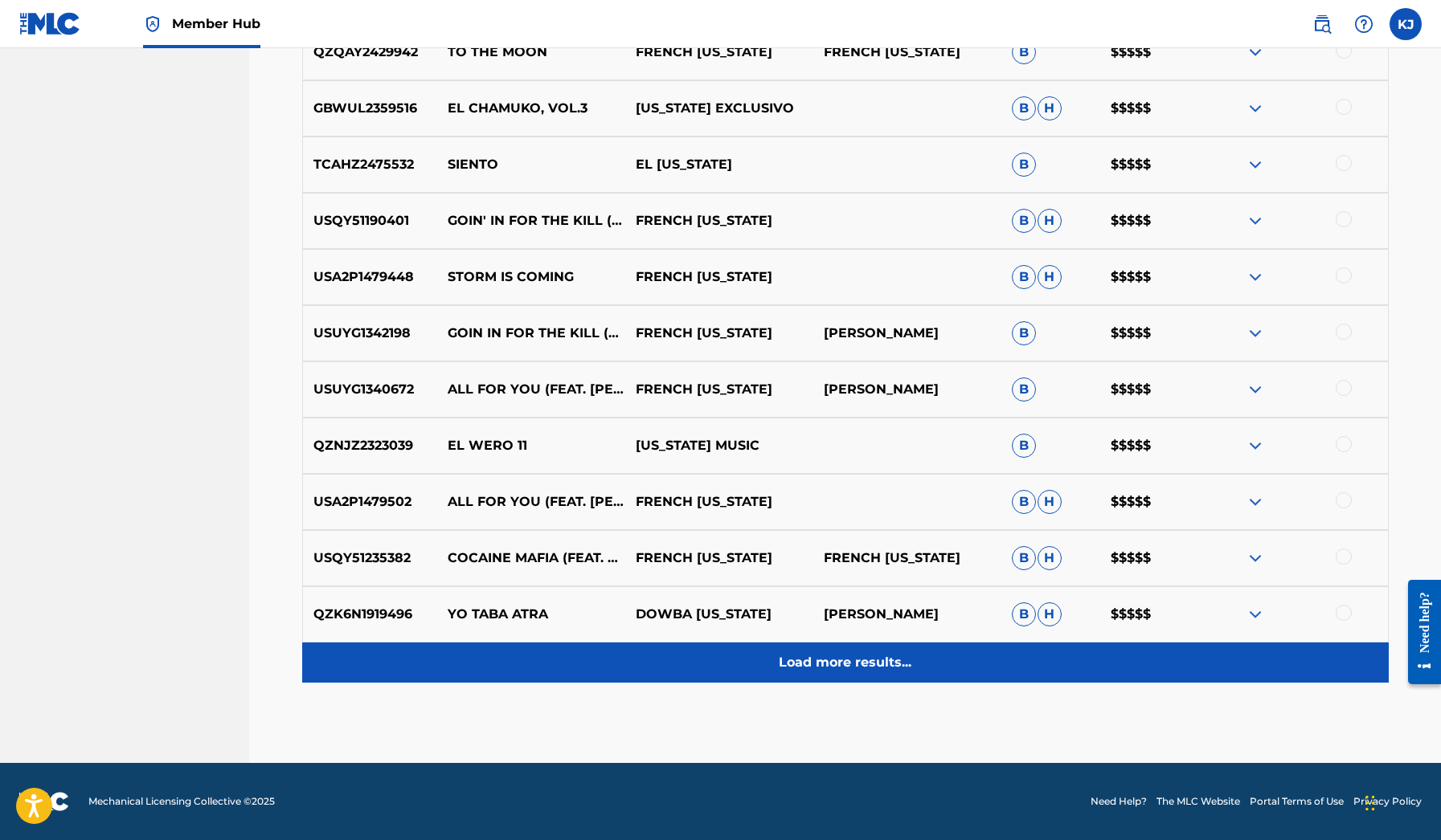
click at [801, 643] on div "Load more results..." at bounding box center [845, 663] width 1087 height 40
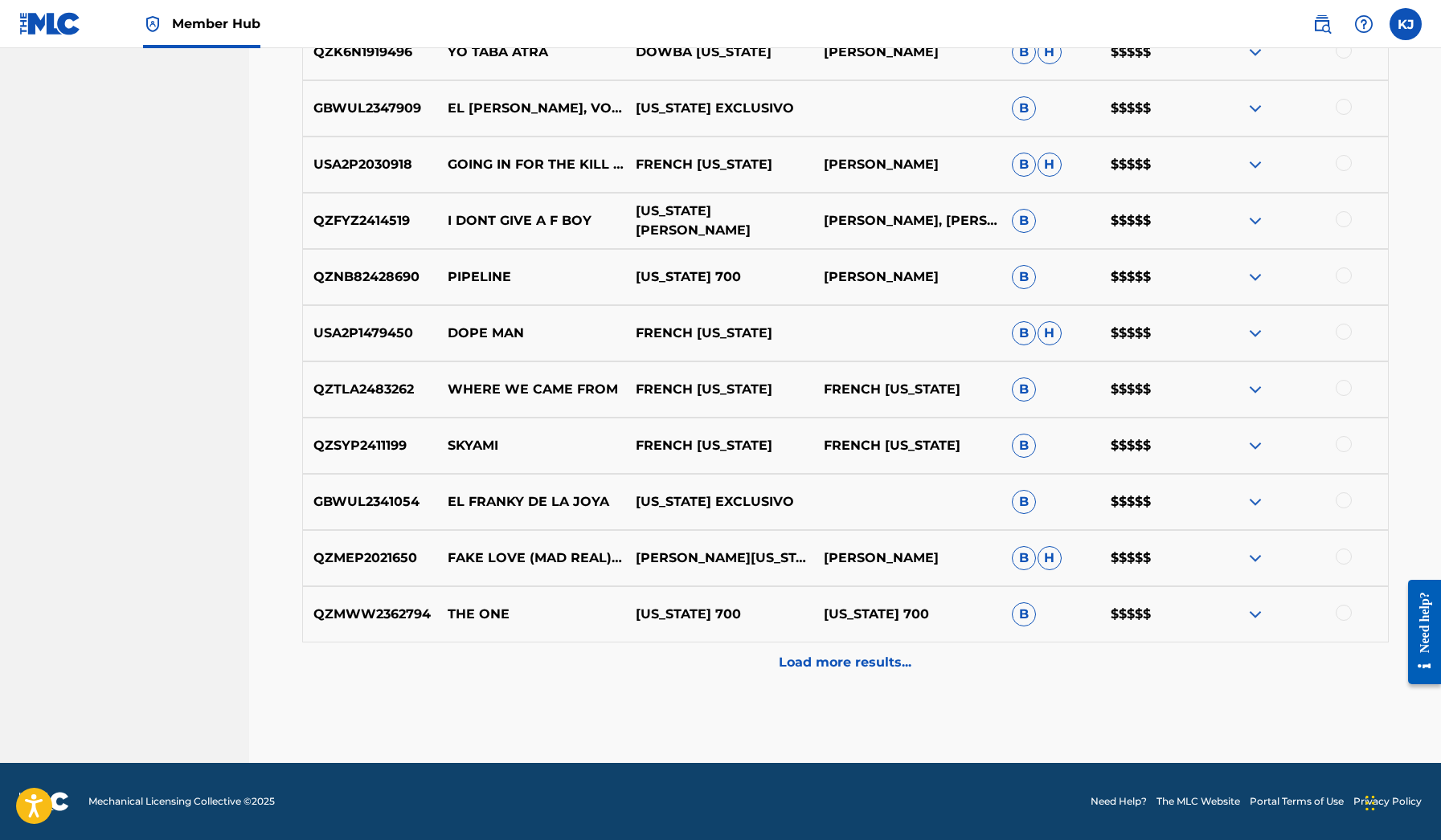
scroll to position [7337, 0]
